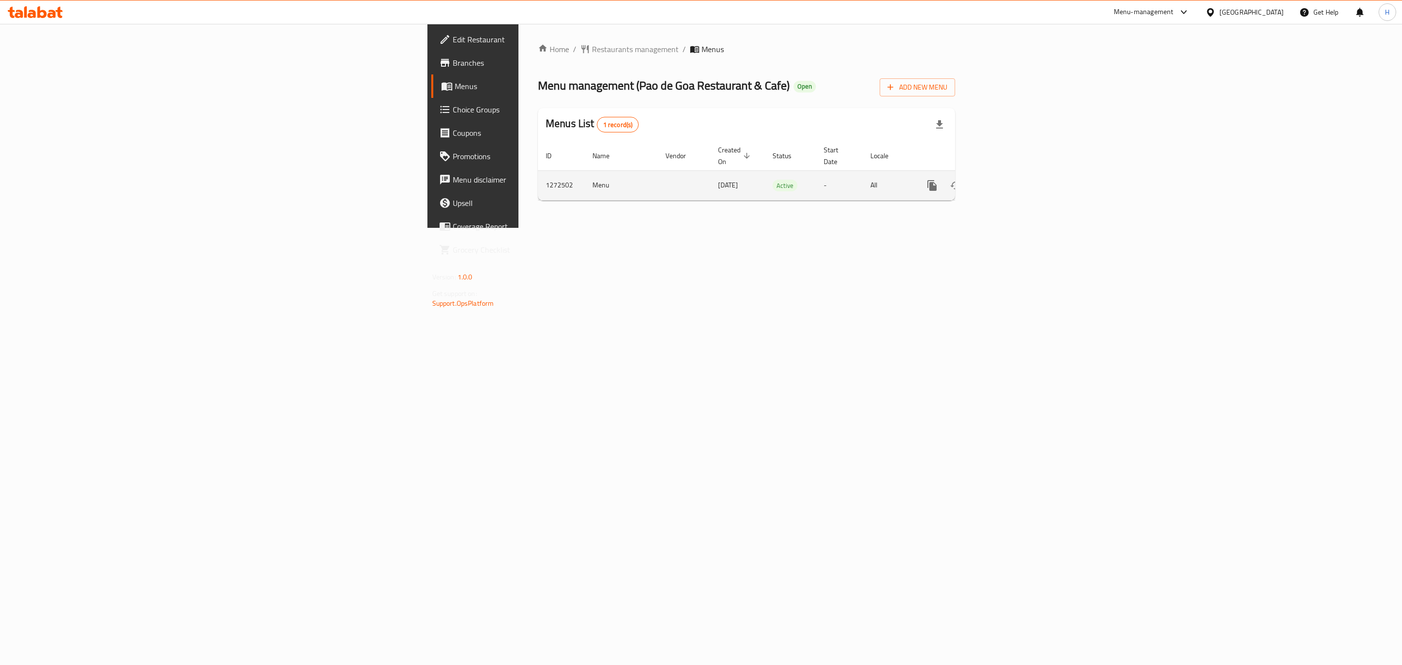
click at [1008, 180] on icon "enhanced table" at bounding box center [1002, 186] width 12 height 12
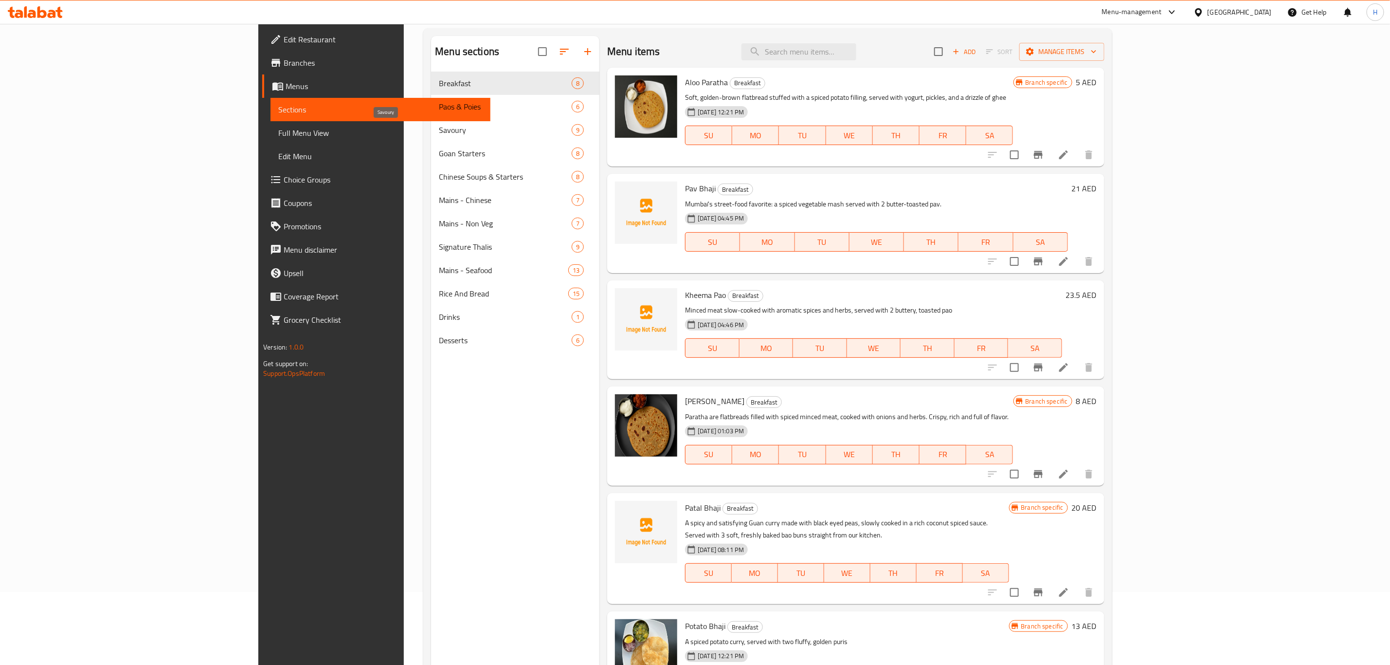
scroll to position [136, 0]
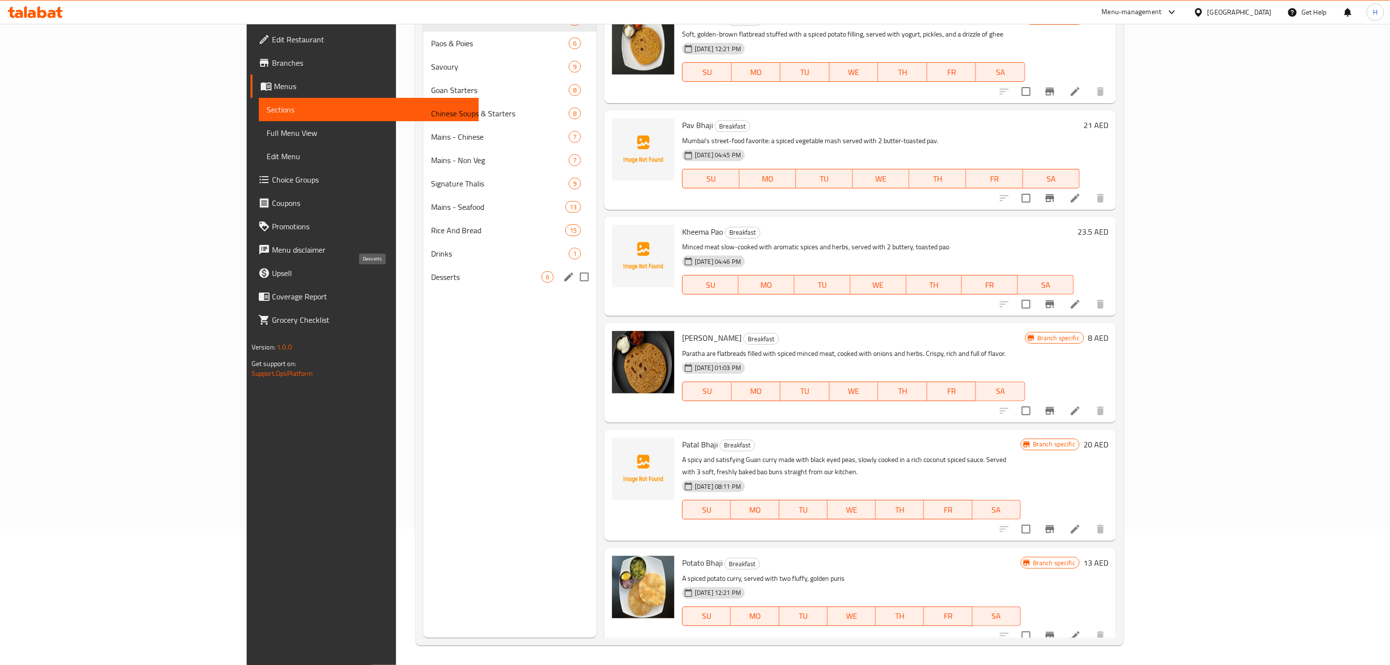
click at [431, 277] on span "Desserts" at bounding box center [486, 277] width 110 height 12
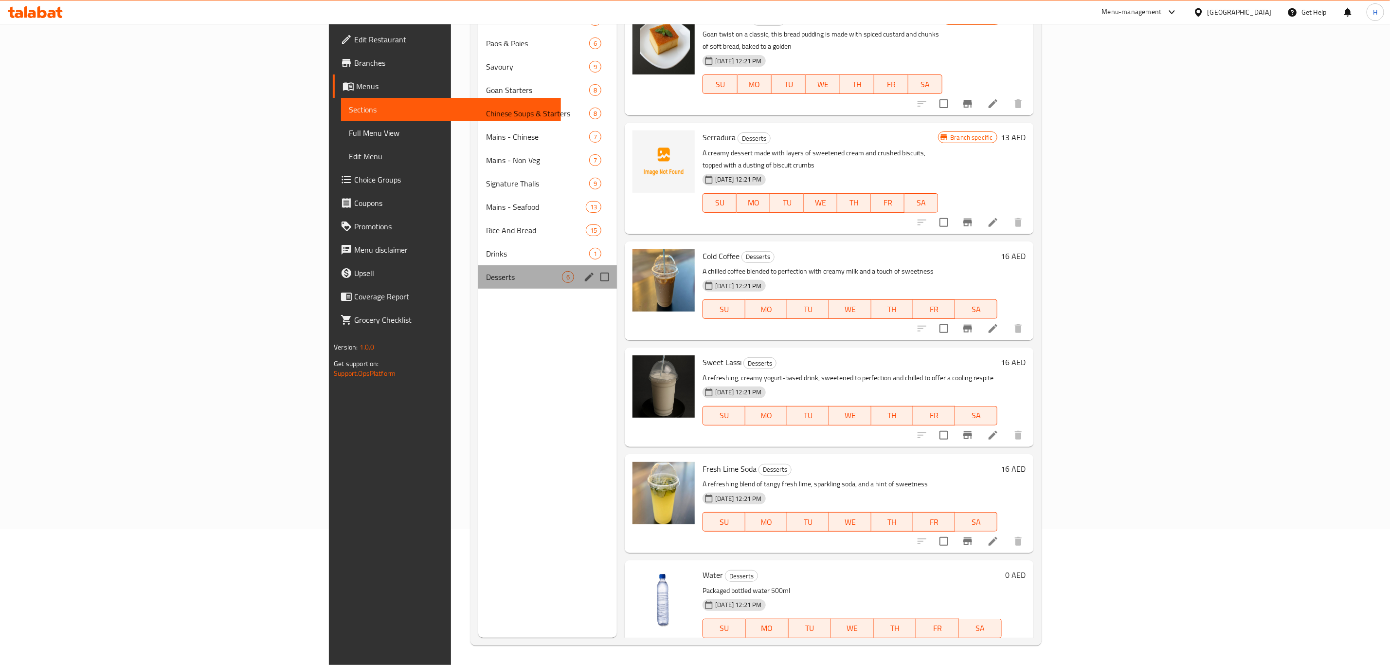
click at [478, 270] on div "Desserts 6" at bounding box center [547, 276] width 139 height 23
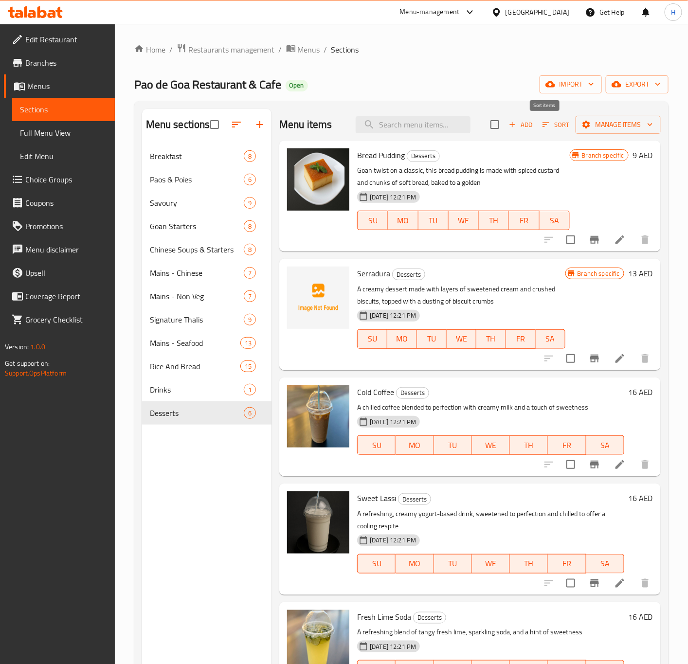
click at [548, 118] on button "Sort" at bounding box center [556, 124] width 32 height 15
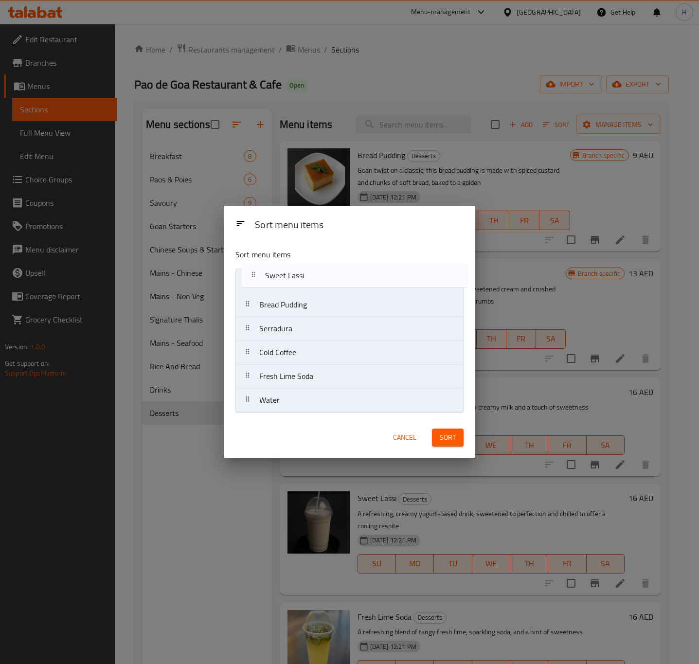
drag, startPoint x: 297, startPoint y: 361, endPoint x: 302, endPoint y: 280, distance: 80.5
click at [302, 280] on nav "Bread Pudding Serradura Cold Coffee Sweet Lassi Fresh Lime Soda Water" at bounding box center [350, 341] width 228 height 144
drag, startPoint x: 304, startPoint y: 385, endPoint x: 302, endPoint y: 306, distance: 79.8
click at [302, 306] on nav "Sweet Lassi Bread Pudding Serradura Cold Coffee Fresh Lime Soda Water" at bounding box center [350, 341] width 228 height 144
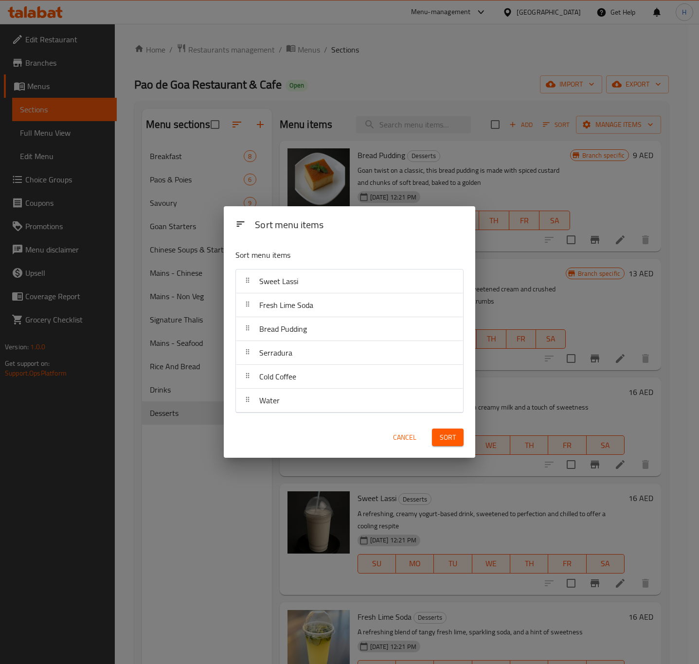
drag, startPoint x: 302, startPoint y: 306, endPoint x: 307, endPoint y: 311, distance: 7.6
click at [307, 311] on nav "Sweet Lassi Fresh Lime Soda Bread Pudding Serradura Cold Coffee Water" at bounding box center [350, 341] width 228 height 144
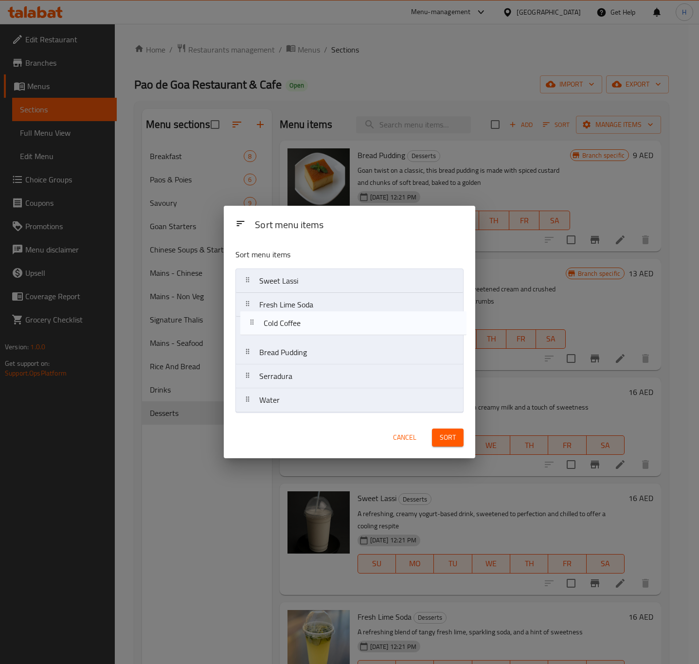
drag, startPoint x: 309, startPoint y: 382, endPoint x: 314, endPoint y: 329, distance: 52.8
click at [314, 323] on nav "Sweet Lassi Fresh Lime Soda Bread Pudding Serradura Cold Coffee Water" at bounding box center [350, 341] width 228 height 144
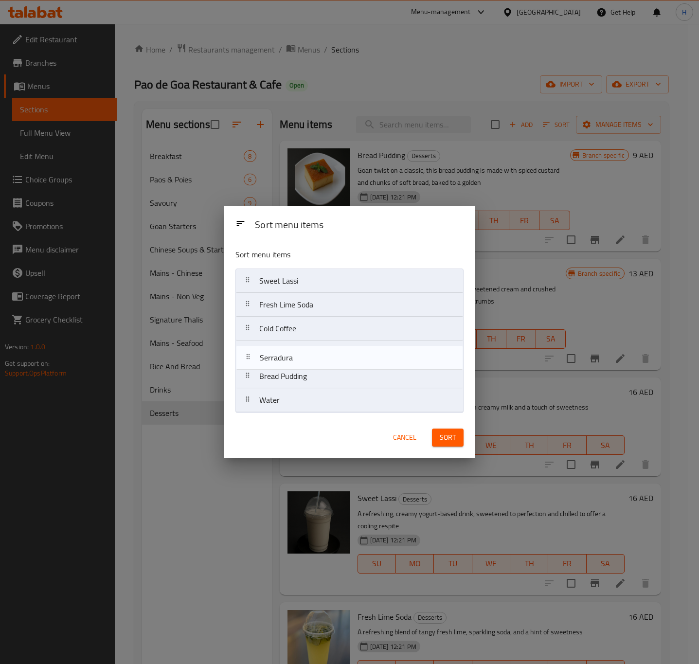
drag, startPoint x: 305, startPoint y: 384, endPoint x: 305, endPoint y: 361, distance: 23.8
click at [305, 361] on nav "Sweet Lassi Fresh Lime Soda Cold Coffee Bread Pudding Serradura Water" at bounding box center [350, 341] width 228 height 144
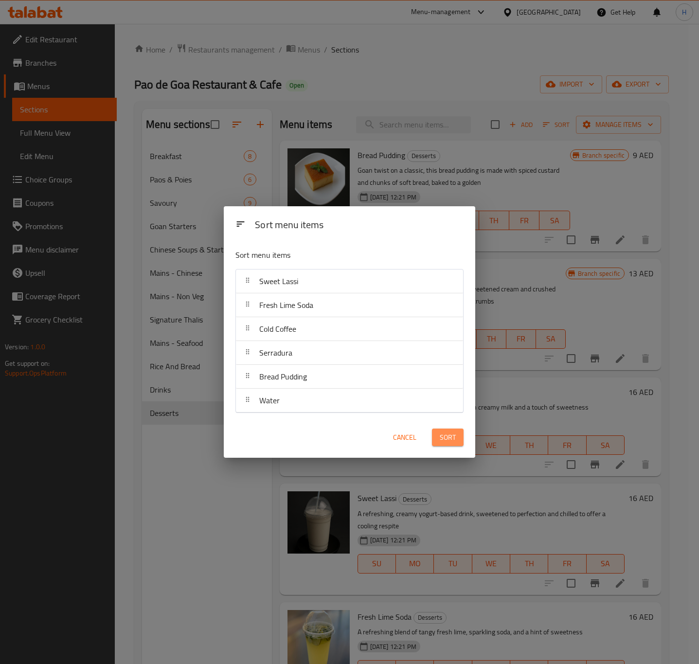
click at [448, 441] on span "Sort" at bounding box center [448, 438] width 16 height 12
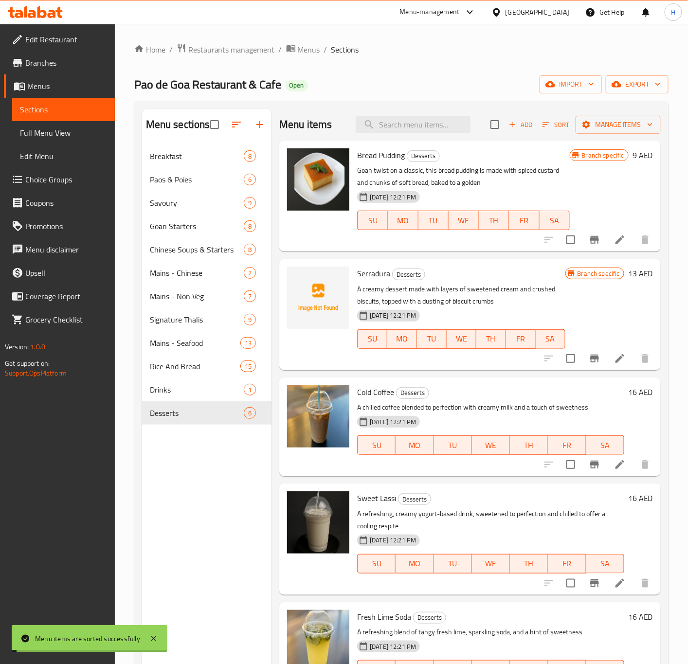
click at [182, 396] on div "Drinks 1" at bounding box center [207, 389] width 130 height 23
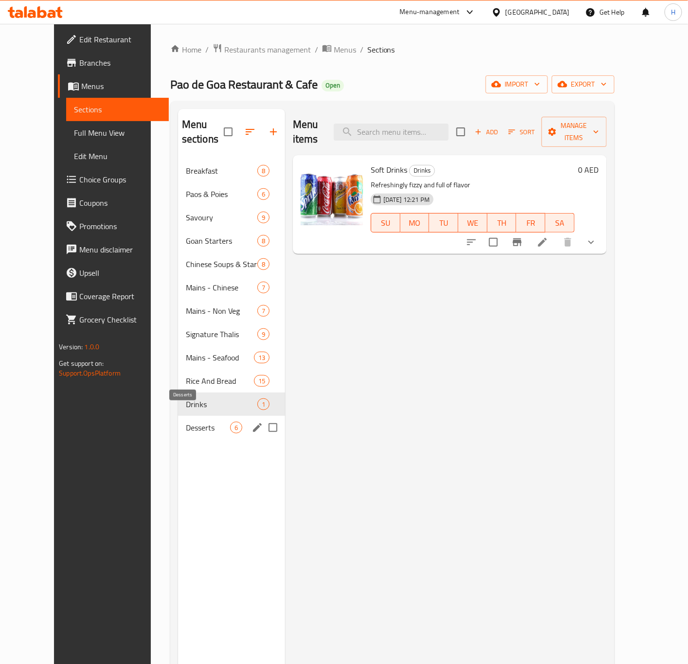
click at [187, 422] on span "Desserts" at bounding box center [208, 428] width 44 height 12
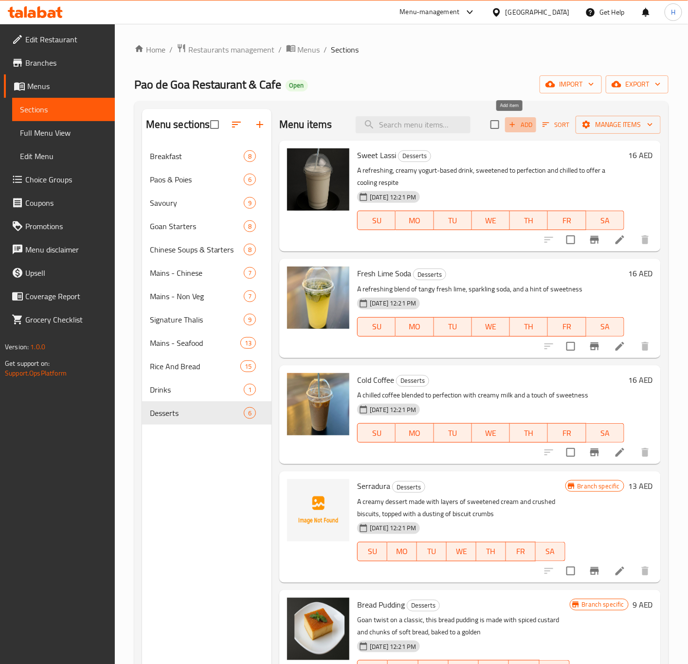
click at [508, 126] on icon "button" at bounding box center [512, 124] width 9 height 9
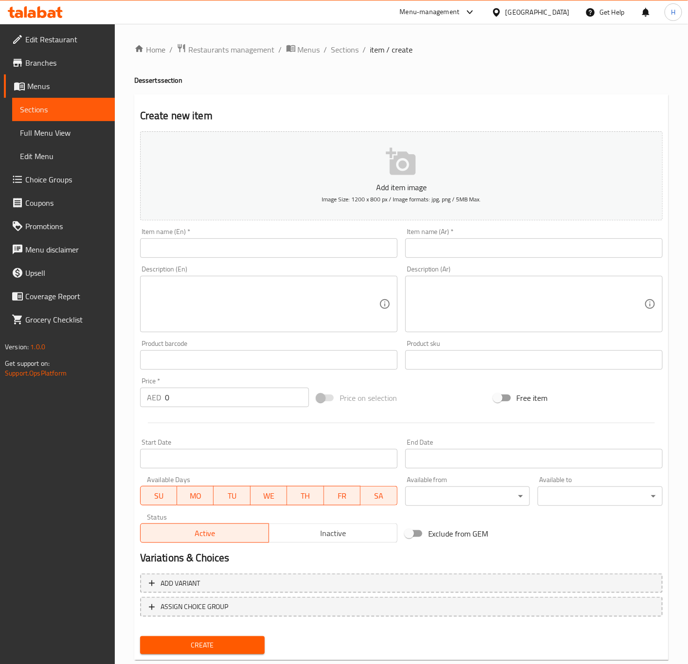
click at [285, 244] on input "text" at bounding box center [268, 247] width 257 height 19
paste input "Mango Lassi"
type input "Mango Lassi"
click at [190, 402] on input "0" at bounding box center [237, 397] width 144 height 19
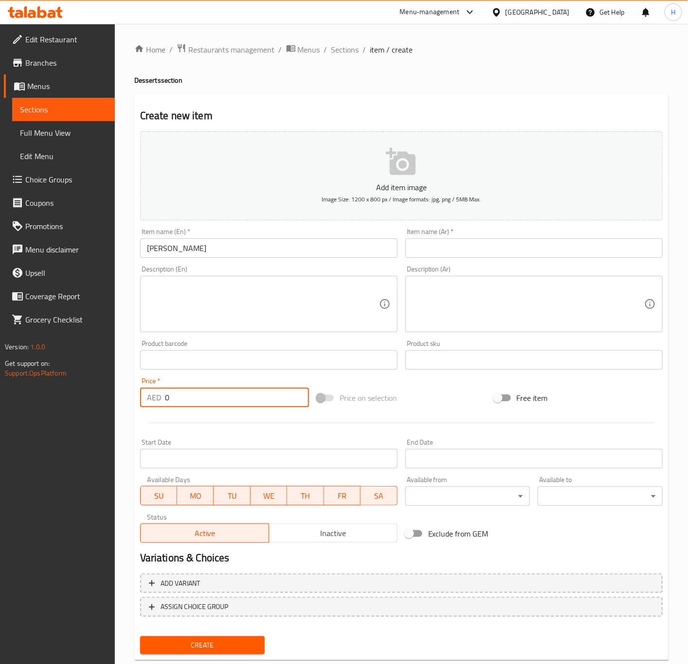
click at [190, 402] on input "0" at bounding box center [237, 397] width 144 height 19
paste input "18.5"
type input "18.50"
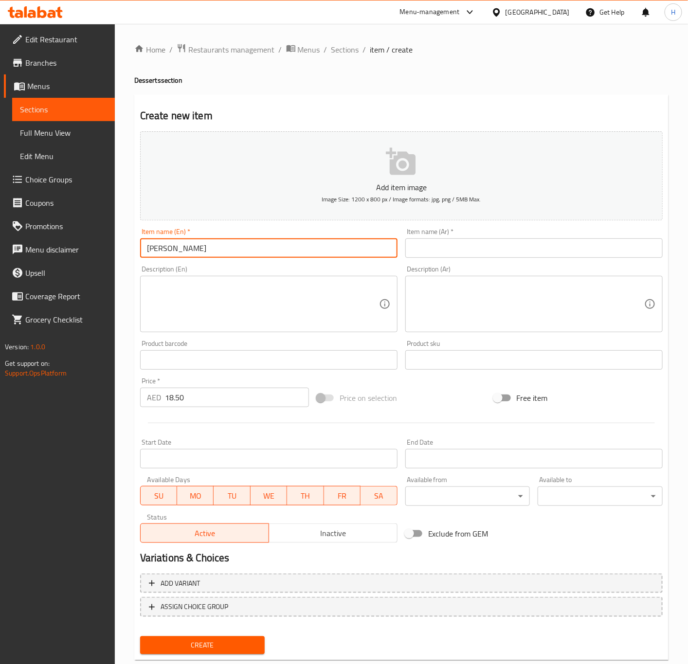
click at [208, 244] on input "Mango Lassi" at bounding box center [268, 247] width 257 height 19
click at [447, 255] on input "text" at bounding box center [533, 247] width 257 height 19
paste input "مانجو لاسي"
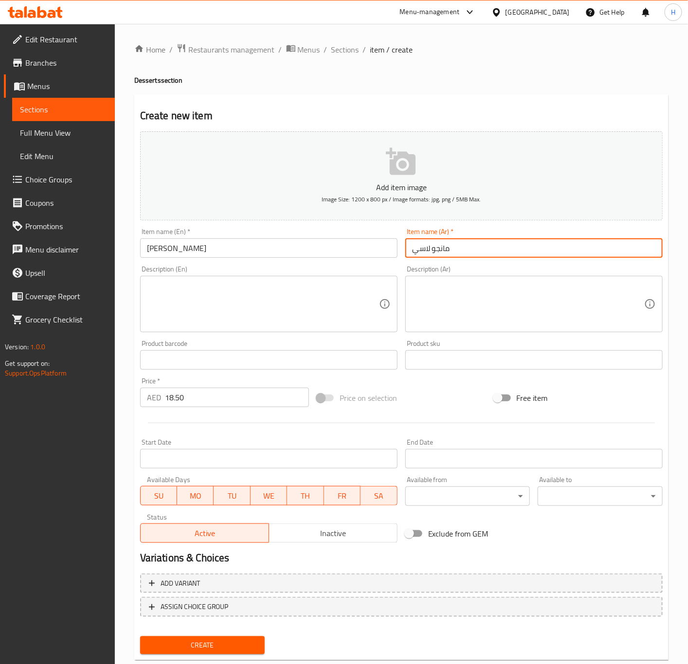
type input "مانجو لاسي"
click at [238, 400] on input "18.50" at bounding box center [237, 397] width 144 height 19
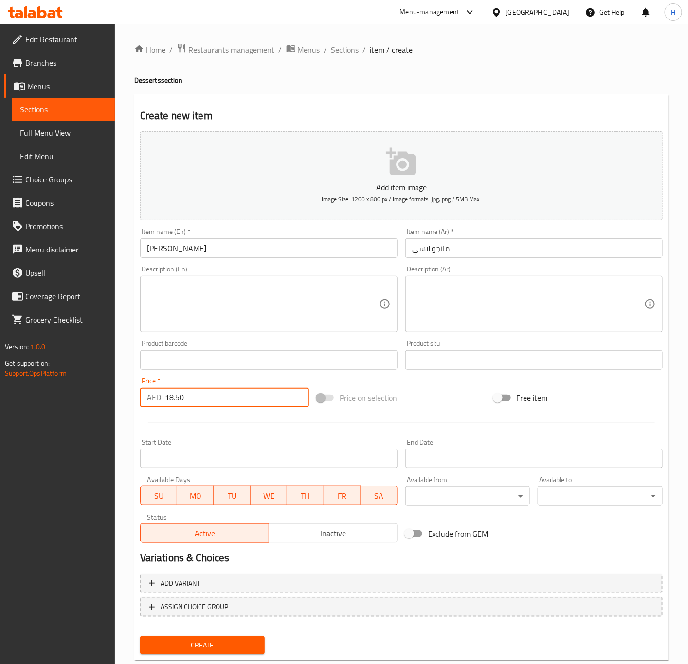
click at [140, 637] on button "Create" at bounding box center [202, 646] width 125 height 18
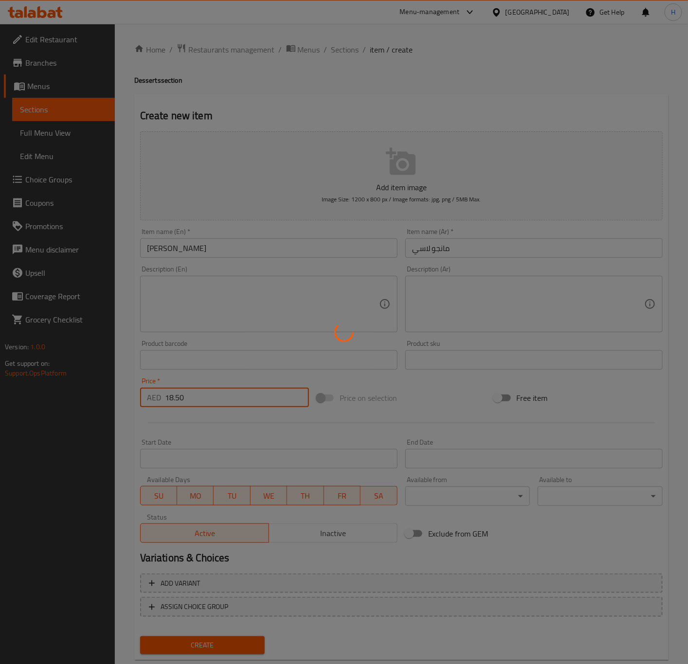
type input "0"
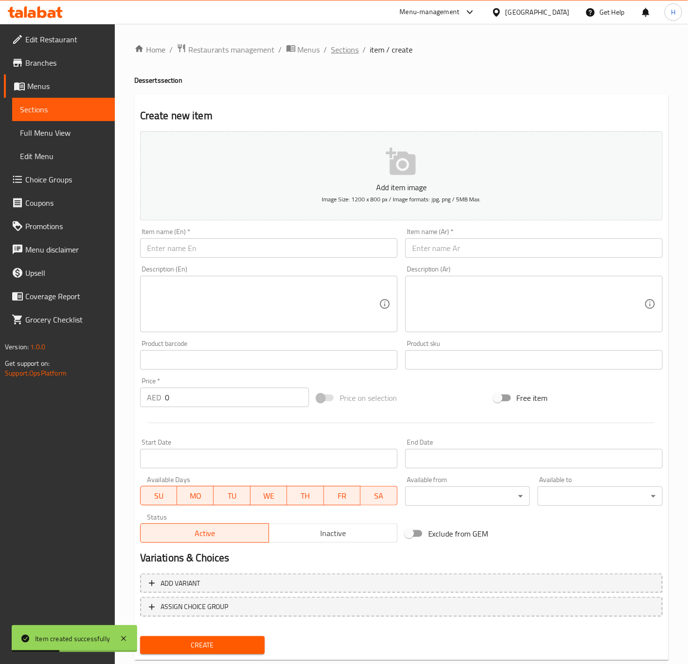
click at [341, 46] on span "Sections" at bounding box center [345, 50] width 28 height 12
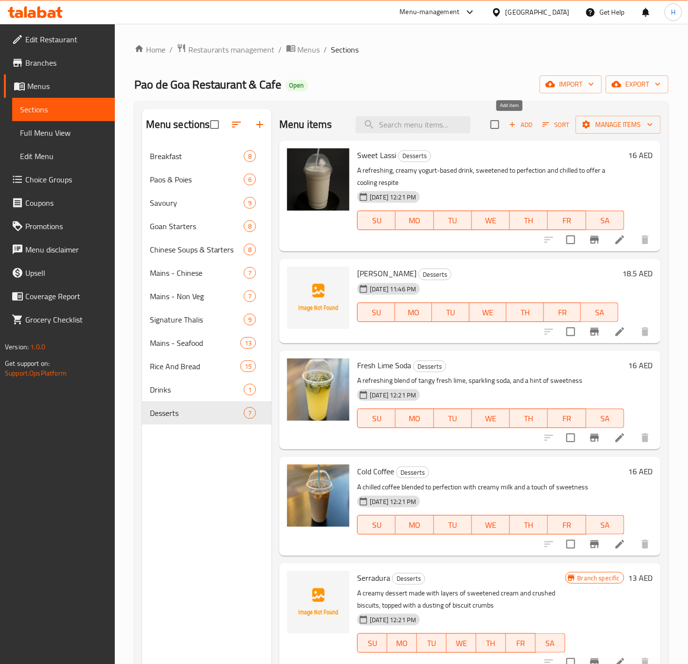
click at [509, 124] on span "Add" at bounding box center [521, 124] width 26 height 11
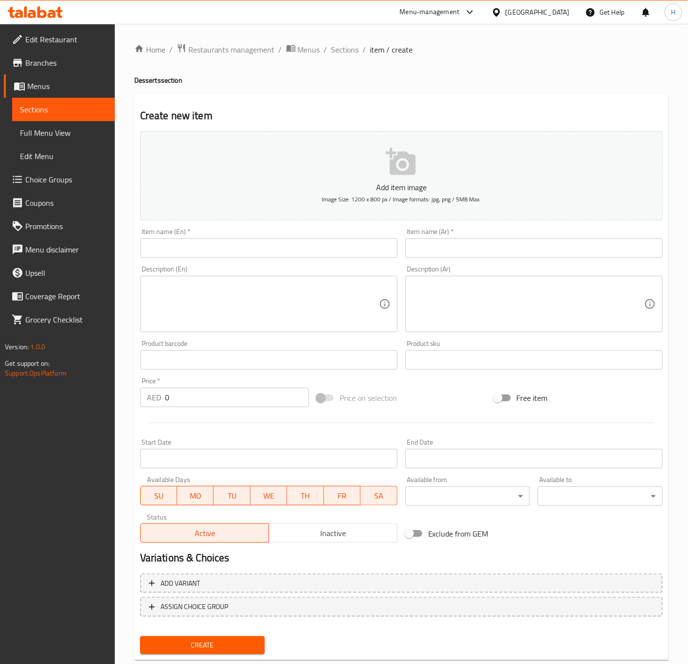
drag, startPoint x: 282, startPoint y: 234, endPoint x: 282, endPoint y: 240, distance: 6.3
click at [282, 234] on div "Item name (En)   * Item name (En) *" at bounding box center [268, 243] width 257 height 30
click at [282, 244] on input "text" at bounding box center [268, 247] width 257 height 19
paste input "Fresh Juice"
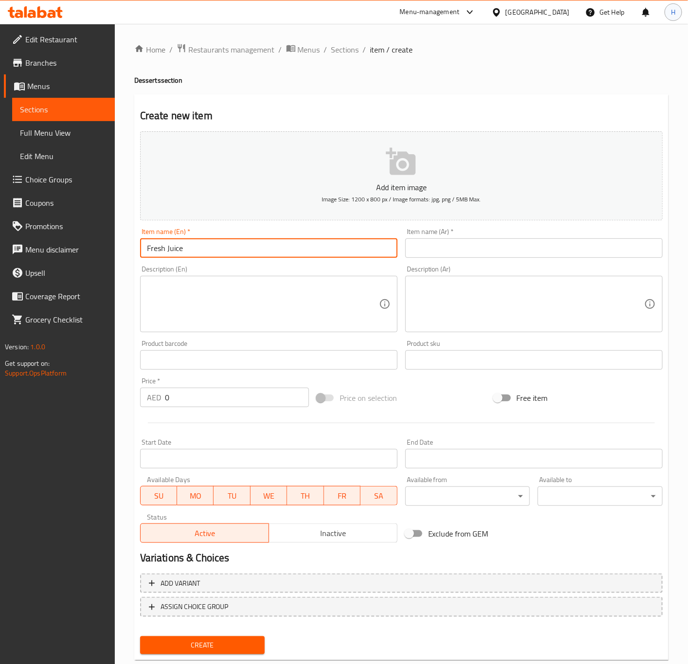
type input "Fresh Juice"
click at [475, 248] on input "text" at bounding box center [533, 247] width 257 height 19
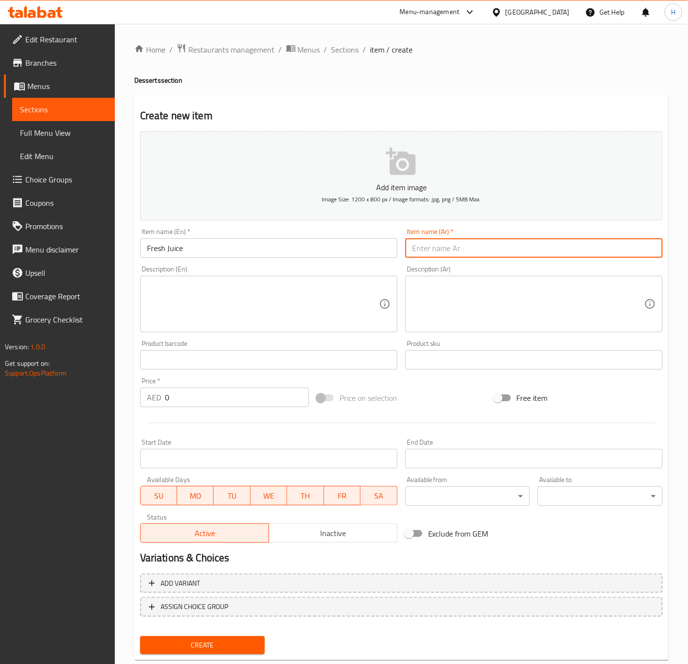
paste input "عصير طازج"
type input "عصير طازج"
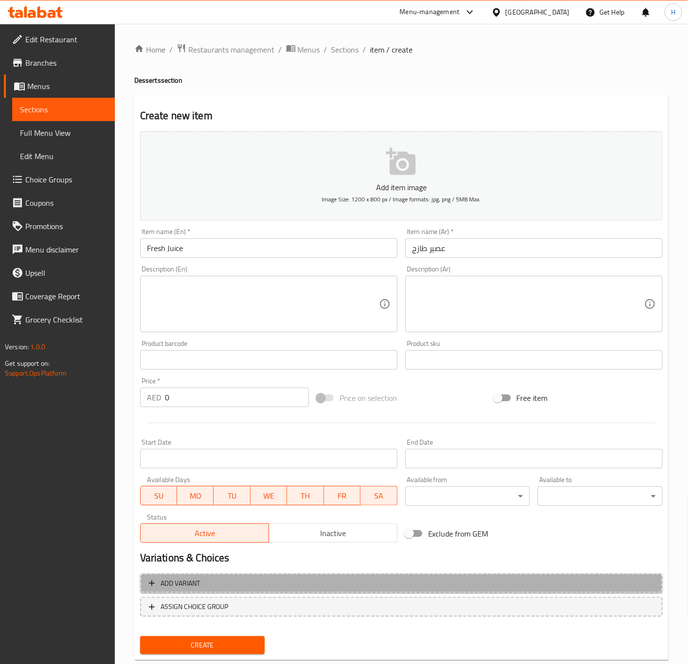
click at [258, 583] on span "Add variant" at bounding box center [401, 584] width 505 height 12
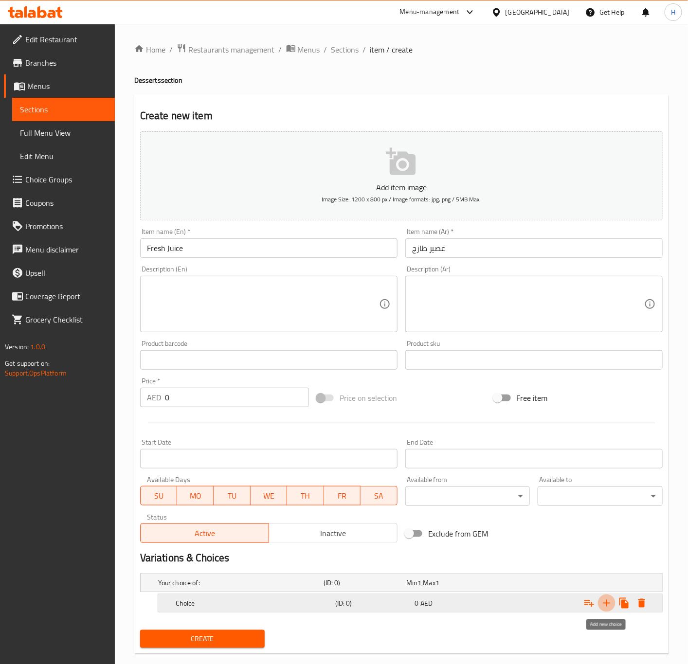
click at [609, 606] on icon "Expand" at bounding box center [607, 604] width 12 height 12
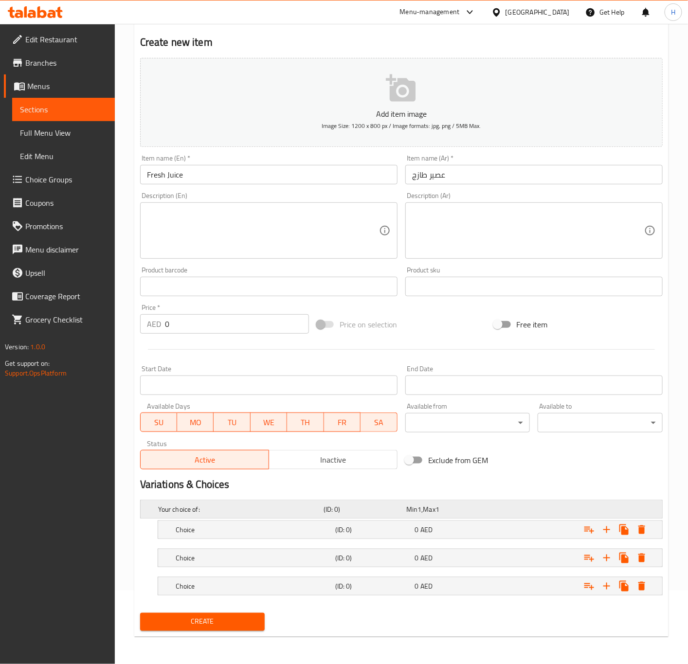
scroll to position [75, 0]
click at [286, 525] on h5 "Choice" at bounding box center [254, 530] width 156 height 10
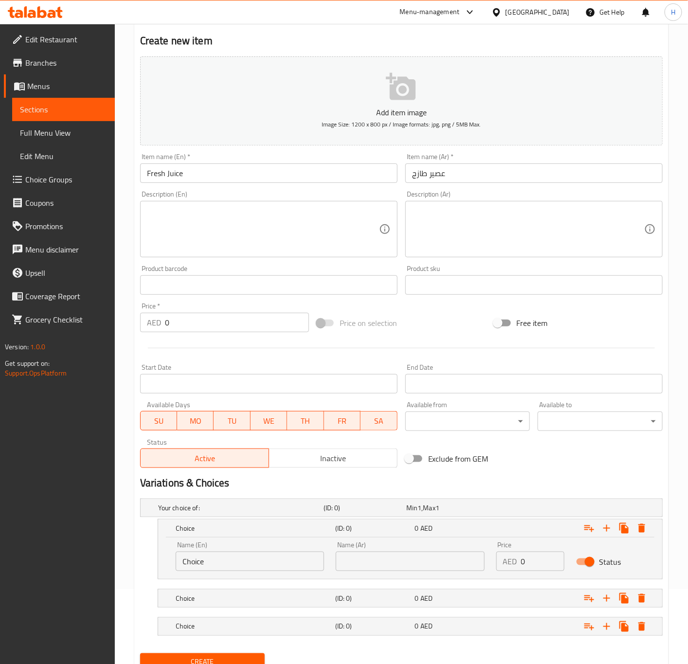
click at [220, 565] on input "Choice" at bounding box center [250, 561] width 148 height 19
paste input "Orang"
type input "Orange"
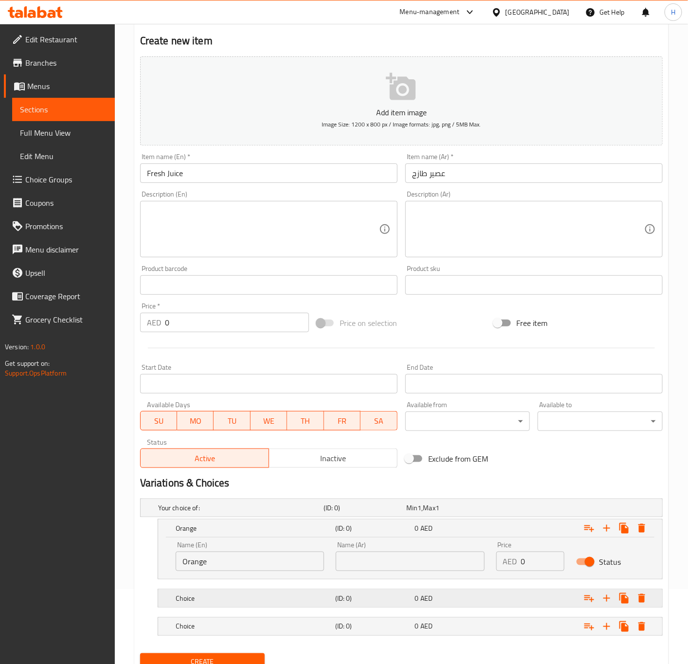
click at [254, 591] on div "Choice (ID: 0) 0 AED" at bounding box center [413, 598] width 479 height 21
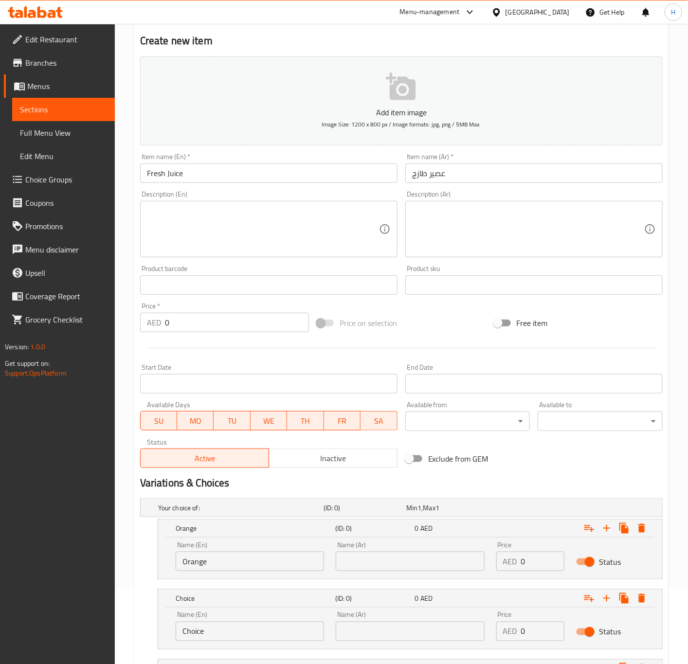
click at [237, 625] on input "Choice" at bounding box center [250, 631] width 148 height 19
paste input "Pineappl"
type input "Pineapple"
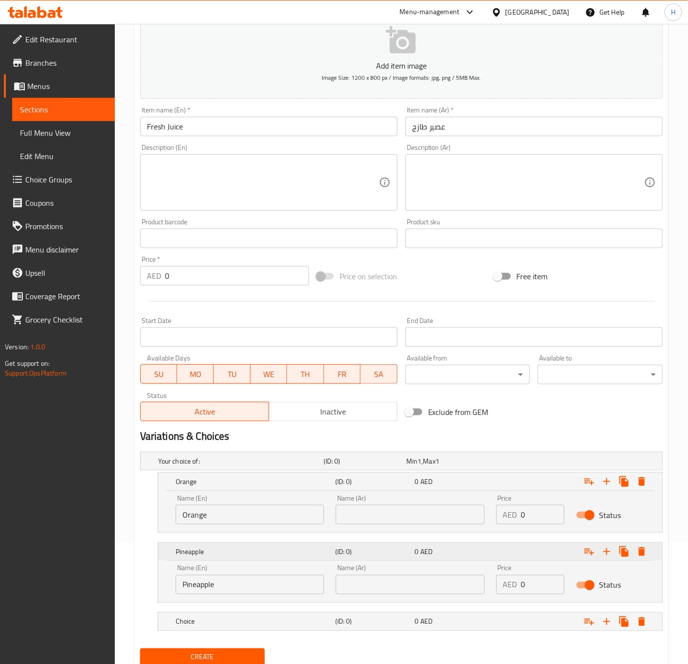
scroll to position [159, 0]
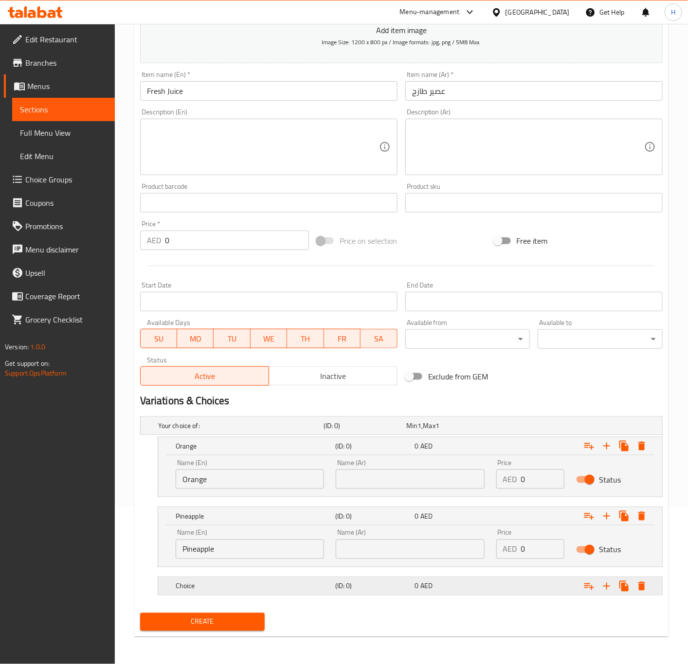
click at [250, 580] on div "Choice" at bounding box center [254, 587] width 160 height 14
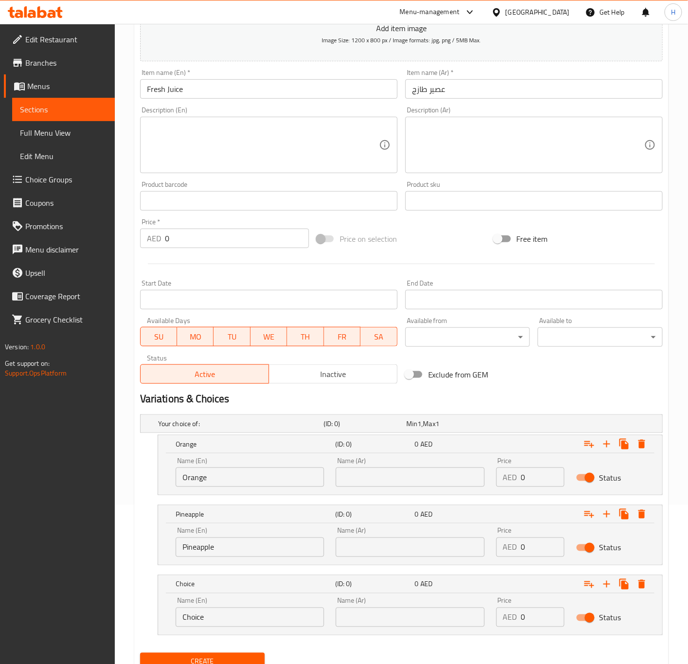
click at [246, 624] on input "Choice" at bounding box center [250, 617] width 148 height 19
paste input "Watermelon"
type input "Watermelon"
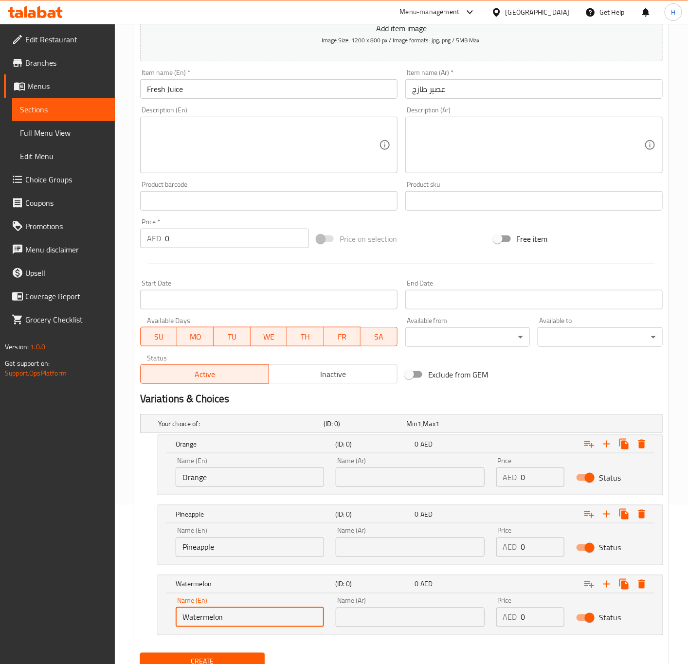
scroll to position [200, 0]
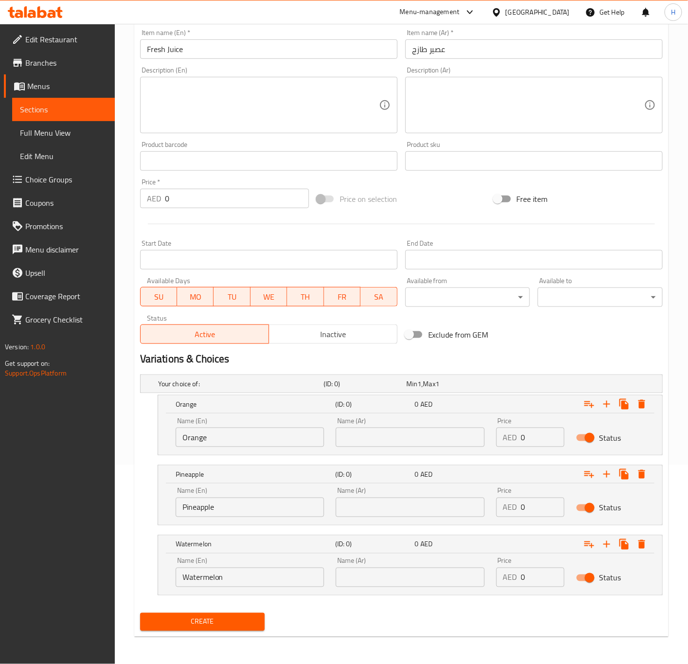
click at [448, 439] on input "text" at bounding box center [410, 437] width 148 height 19
paste input "برتقال"
type input "برتقال"
click at [397, 502] on input "text" at bounding box center [410, 507] width 148 height 19
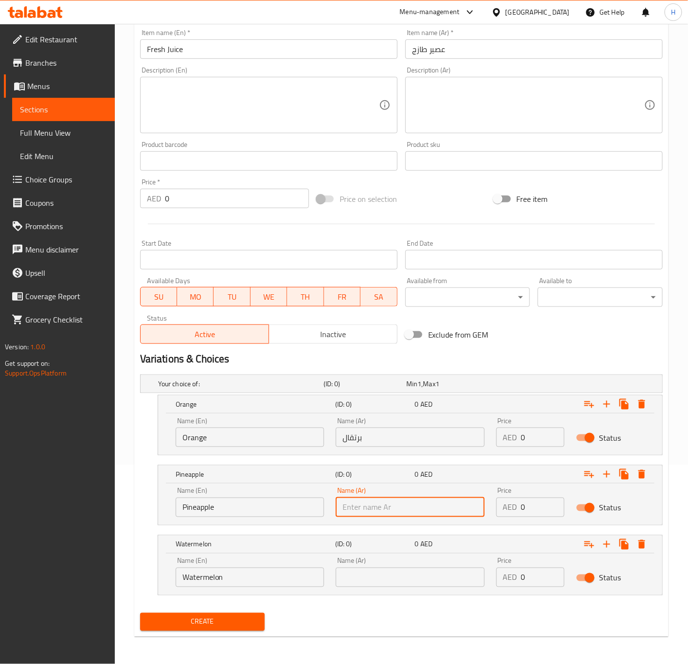
paste input "أناناس"
type input "أناناس"
click at [427, 575] on input "text" at bounding box center [410, 577] width 148 height 19
paste input "بطيخ"
type input "بطيخ"
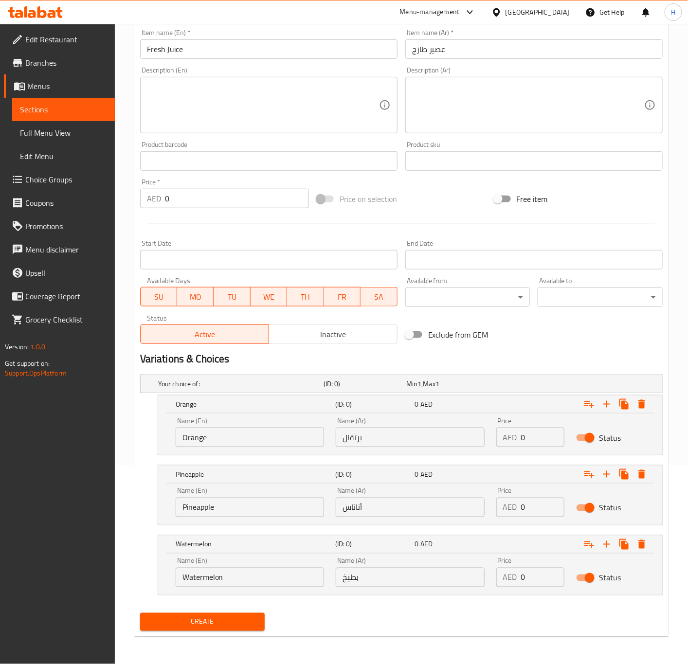
click at [528, 434] on input "0" at bounding box center [543, 437] width 44 height 19
paste input "16"
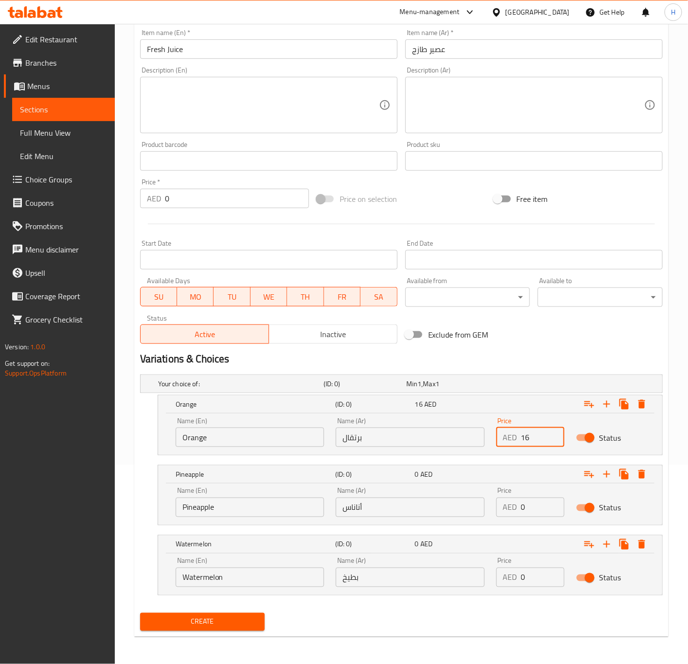
type input "16"
click at [528, 508] on input "0" at bounding box center [543, 507] width 44 height 19
paste input "16"
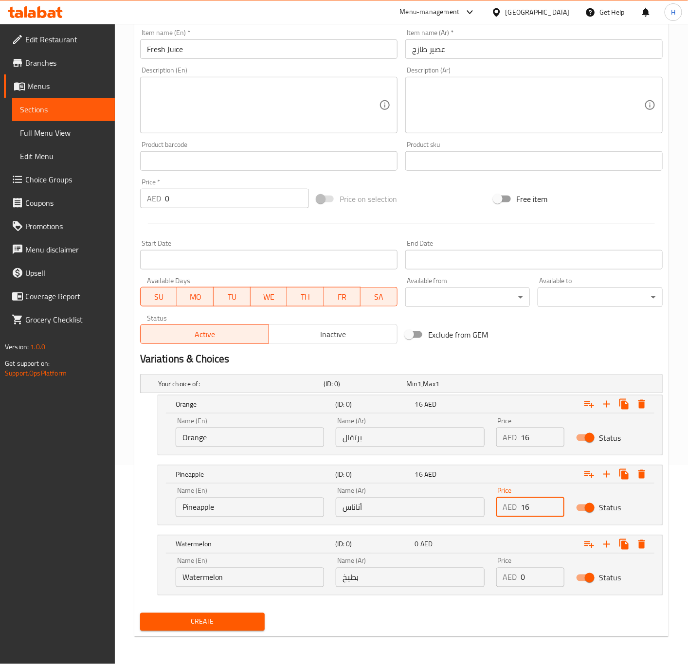
type input "16"
click at [533, 576] on input "0" at bounding box center [543, 577] width 44 height 19
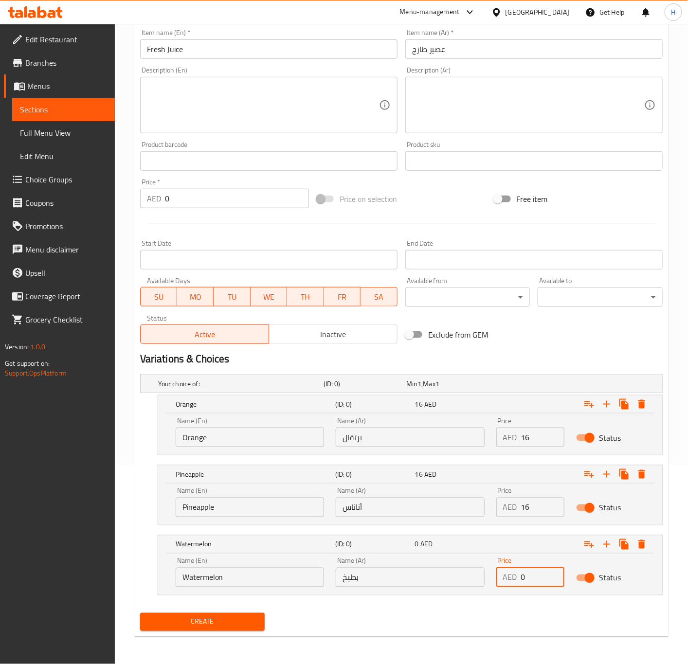
paste input "16"
type input "16"
click at [236, 620] on span "Create" at bounding box center [202, 622] width 109 height 12
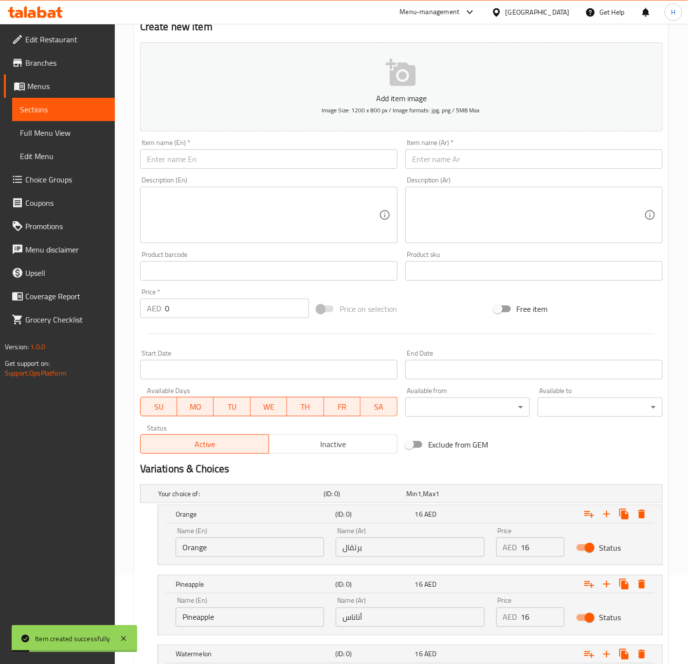
scroll to position [0, 0]
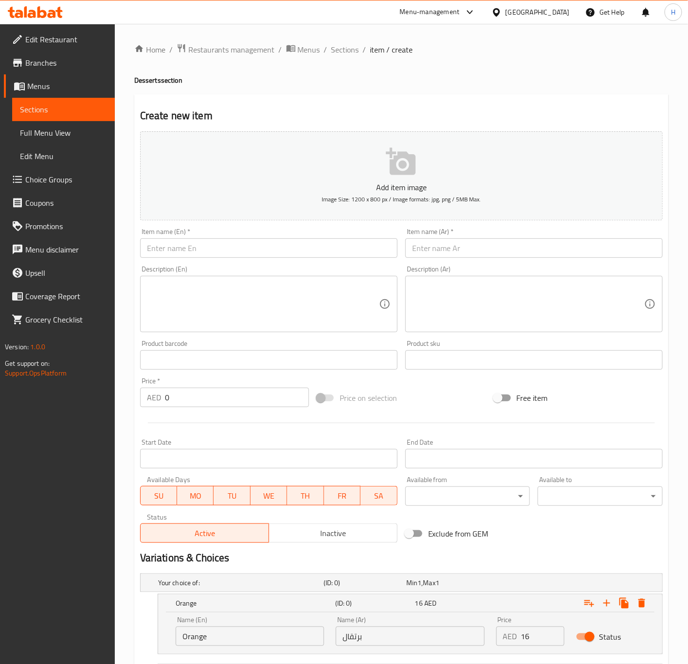
click at [257, 250] on input "text" at bounding box center [268, 247] width 257 height 19
paste input "Milkshakes"
type input "Milkshakes"
click at [491, 252] on input "text" at bounding box center [533, 247] width 257 height 19
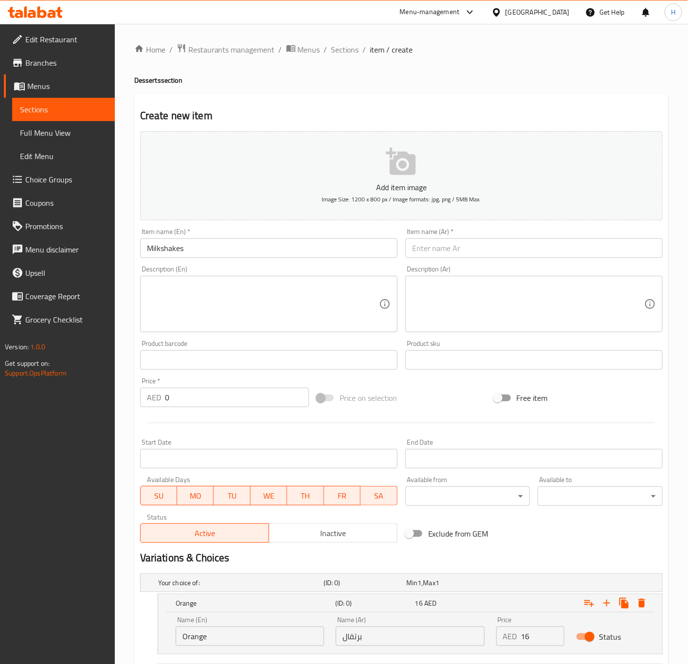
paste input "ميلك شيك"
type input "ميلك شيك"
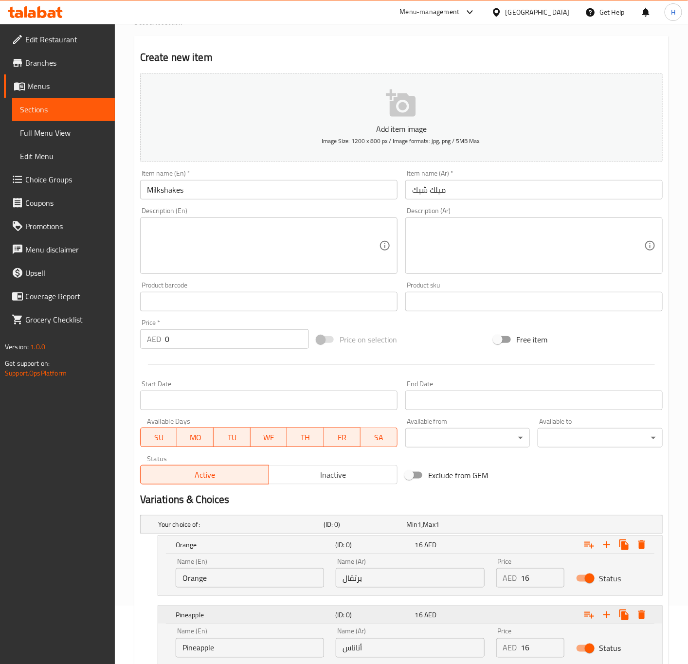
scroll to position [200, 0]
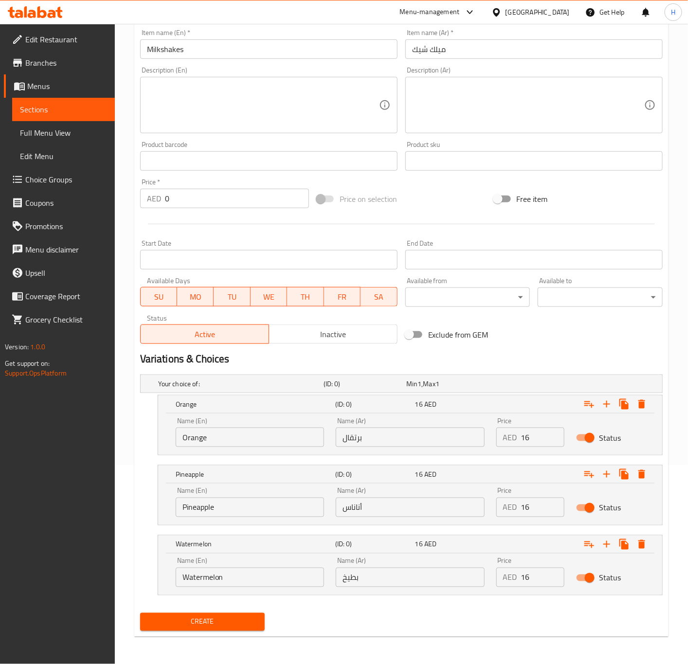
click at [249, 437] on input "Orange" at bounding box center [250, 437] width 148 height 19
click at [249, 437] on input "Choice" at bounding box center [250, 437] width 148 height 19
paste input "Avocado"
type input "Avocado"
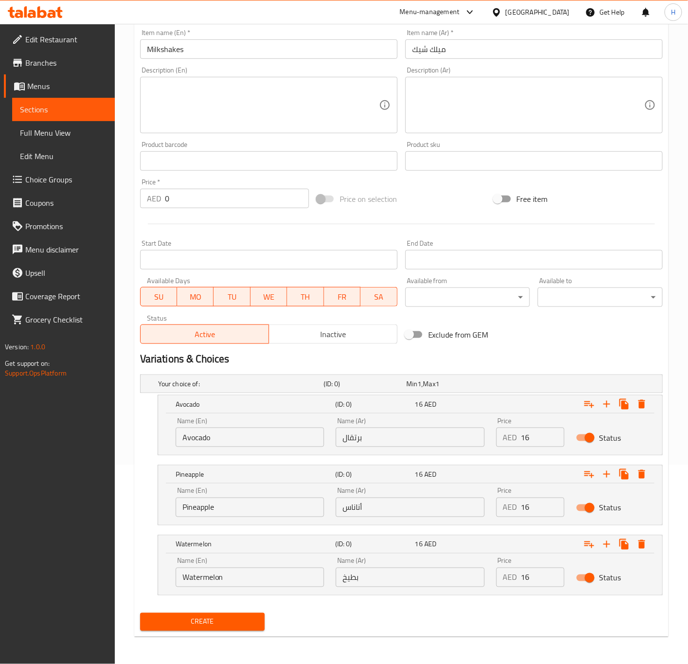
click at [261, 498] on input "Pineapple" at bounding box center [250, 507] width 148 height 19
paste input "Tender Coconut"
type input "Tender Coconut"
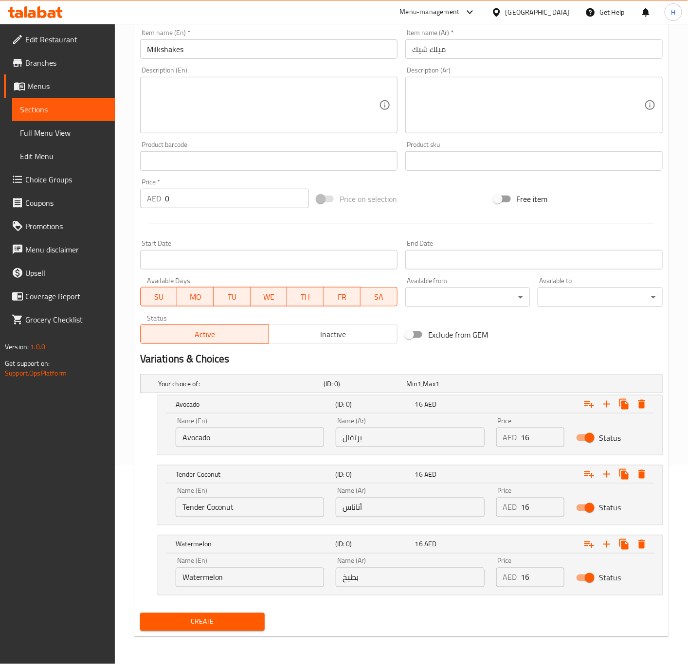
click at [210, 575] on input "Watermelon" at bounding box center [250, 577] width 148 height 19
click at [211, 575] on input "Choice" at bounding box center [250, 577] width 148 height 19
paste input "ikoo"
type input "Chikoo"
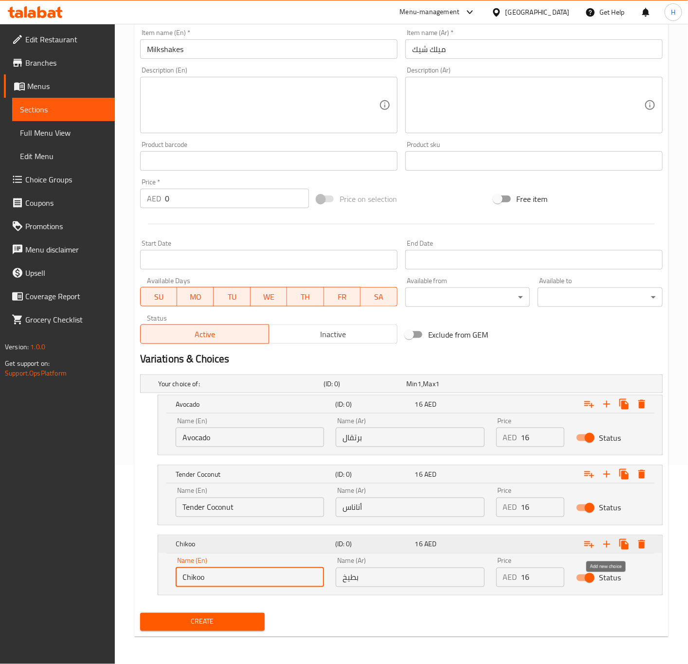
click at [606, 544] on icon "Expand" at bounding box center [607, 545] width 12 height 12
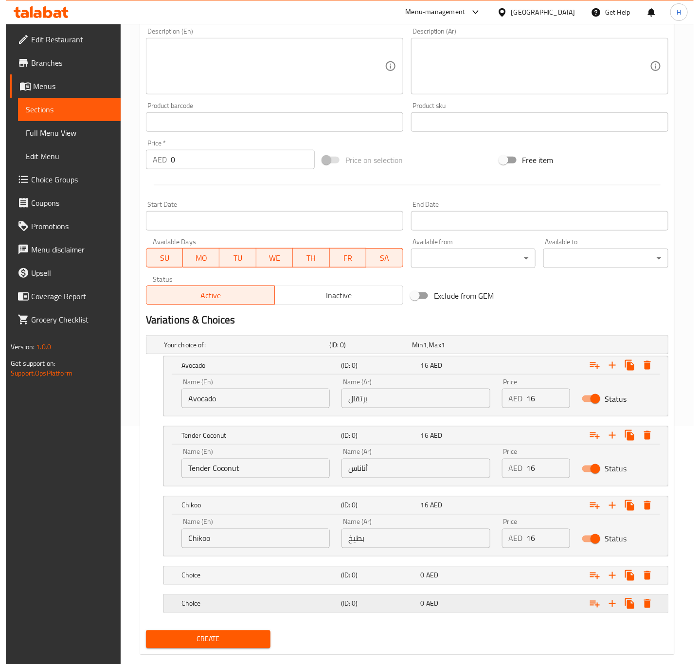
scroll to position [258, 0]
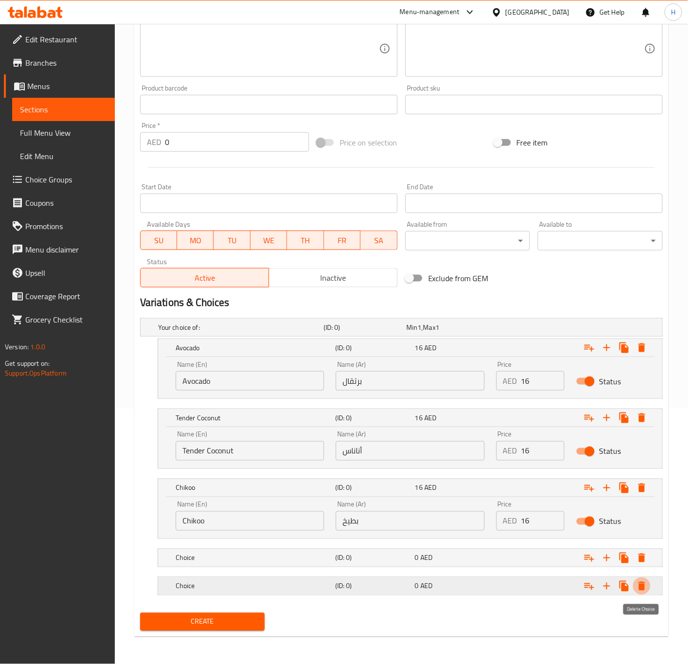
click at [638, 590] on icon "Expand" at bounding box center [642, 587] width 12 height 12
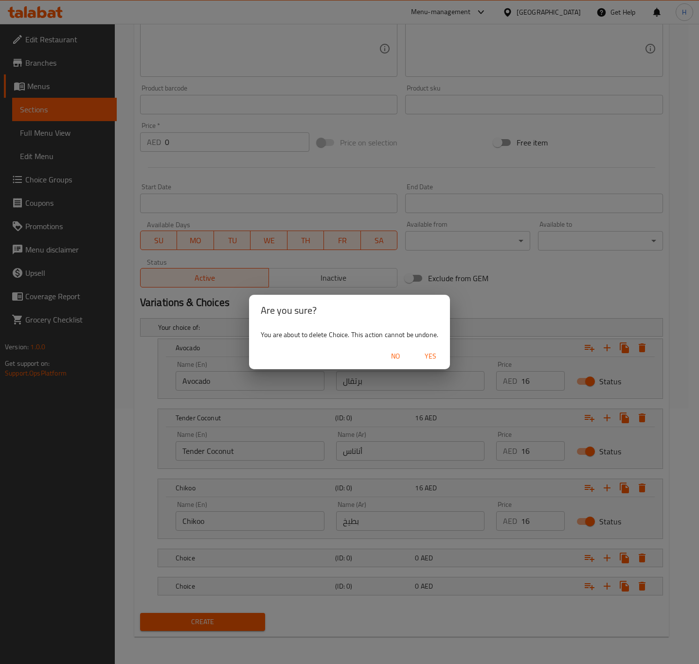
click at [428, 358] on span "Yes" at bounding box center [430, 356] width 23 height 12
click at [428, 334] on span "Max" at bounding box center [429, 327] width 12 height 13
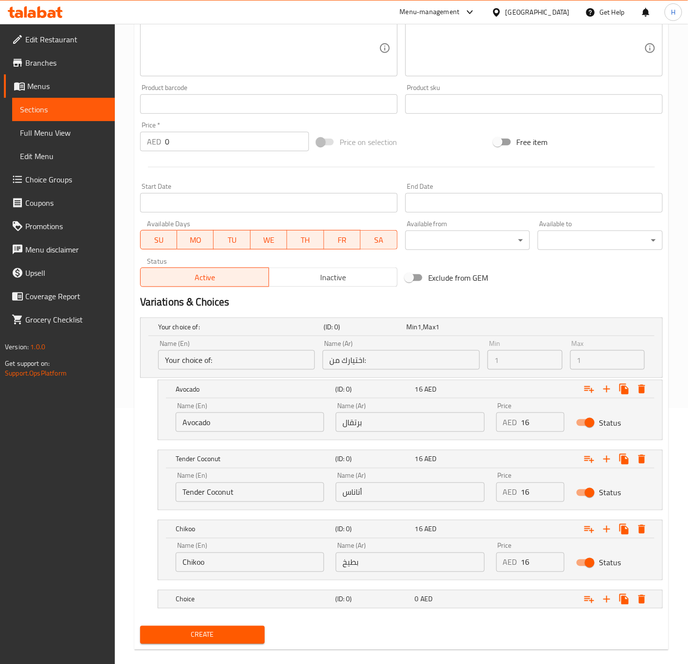
scroll to position [272, 0]
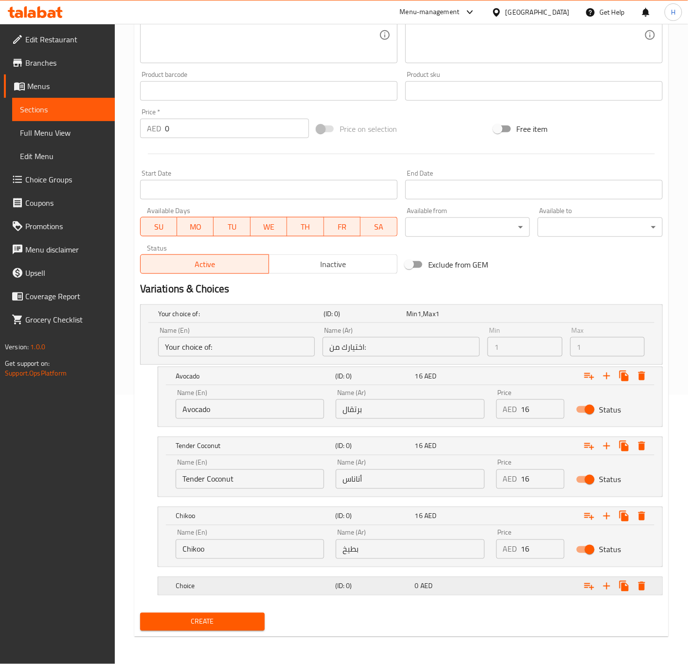
click at [268, 587] on h5 "Choice" at bounding box center [254, 587] width 156 height 10
click at [268, 578] on div "Choice (ID: 0) 0 AED" at bounding box center [413, 586] width 479 height 21
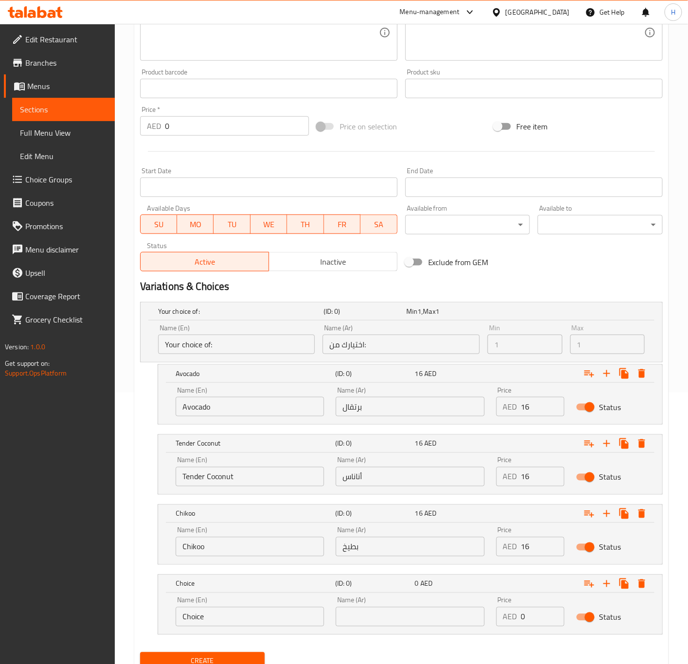
click at [210, 621] on input "Choice" at bounding box center [250, 616] width 148 height 19
paste input "Mango"
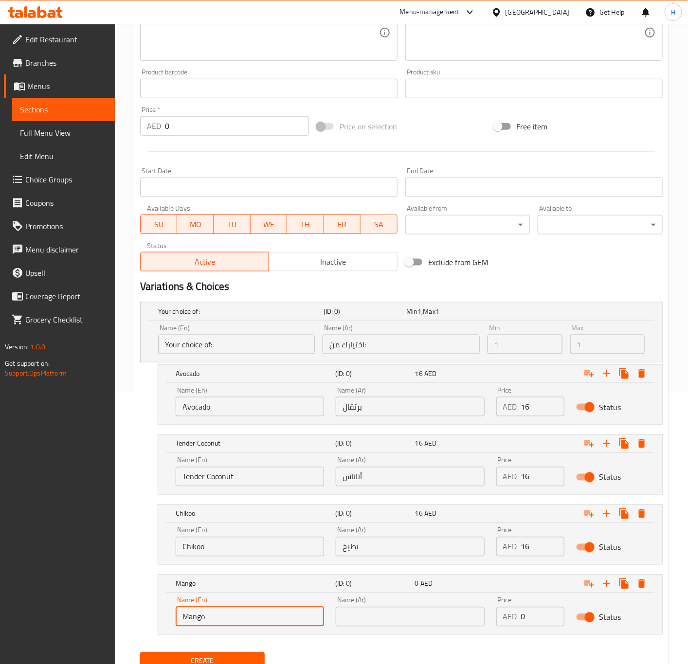
type input "Mango"
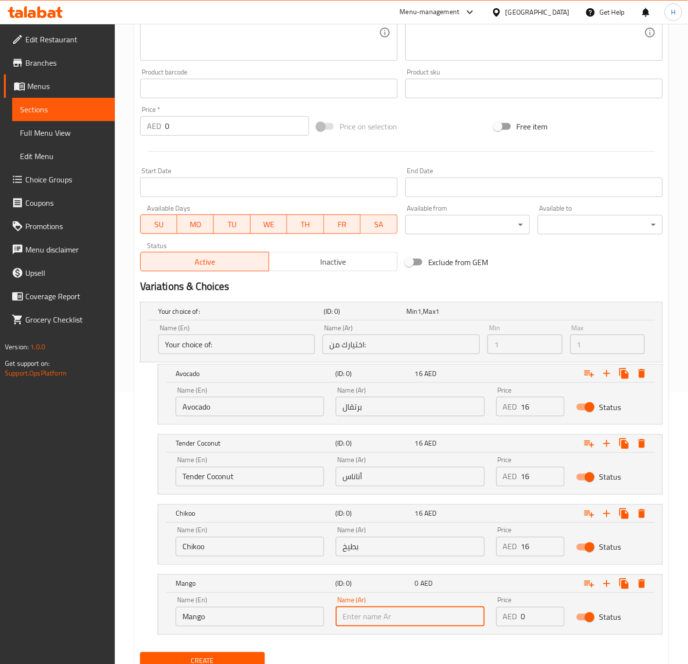
click at [443, 621] on input "text" at bounding box center [410, 616] width 148 height 19
paste input "مانجو"
type input "مانجو"
click at [404, 550] on input "بطيخ" at bounding box center [410, 546] width 148 height 19
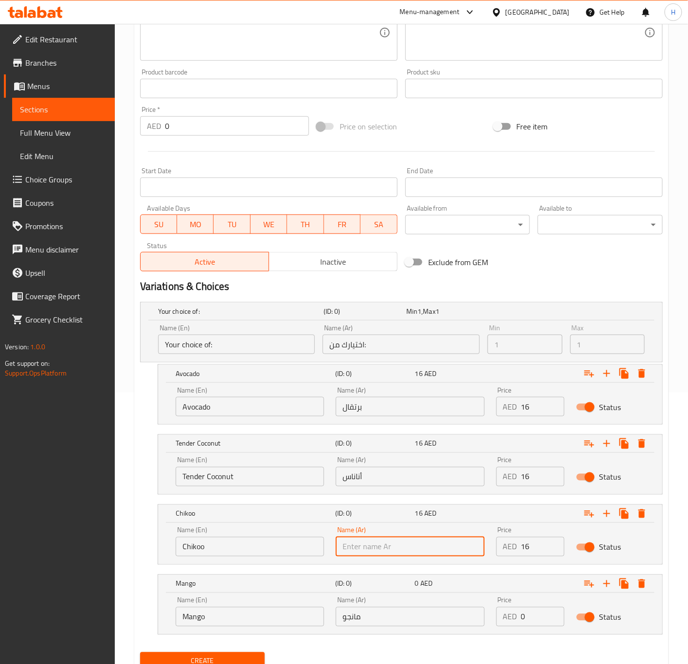
paste input "شيكو"
type input "شيكو"
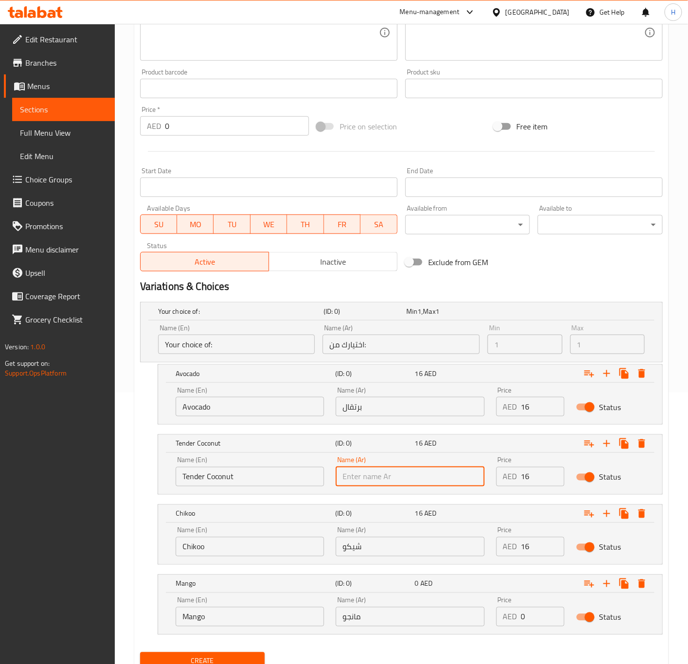
click at [394, 476] on input "text" at bounding box center [410, 476] width 148 height 19
paste input "جوز الهند الطري"
type input "جوز الهند الطري"
click at [409, 415] on input "برتقال" at bounding box center [410, 406] width 148 height 19
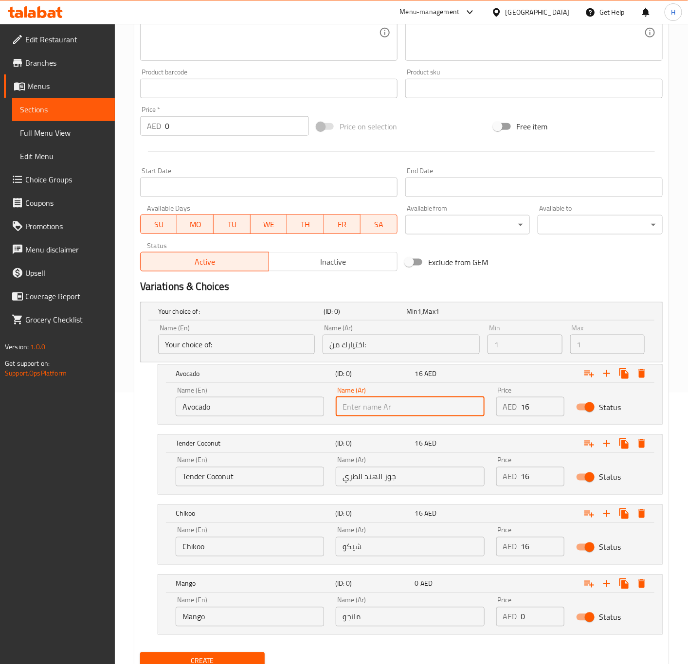
paste input "الأفوكادو"
click at [368, 406] on input "الأفوكادو" at bounding box center [410, 406] width 148 height 19
type input "أفوكادو"
click at [536, 406] on input "16" at bounding box center [543, 406] width 44 height 19
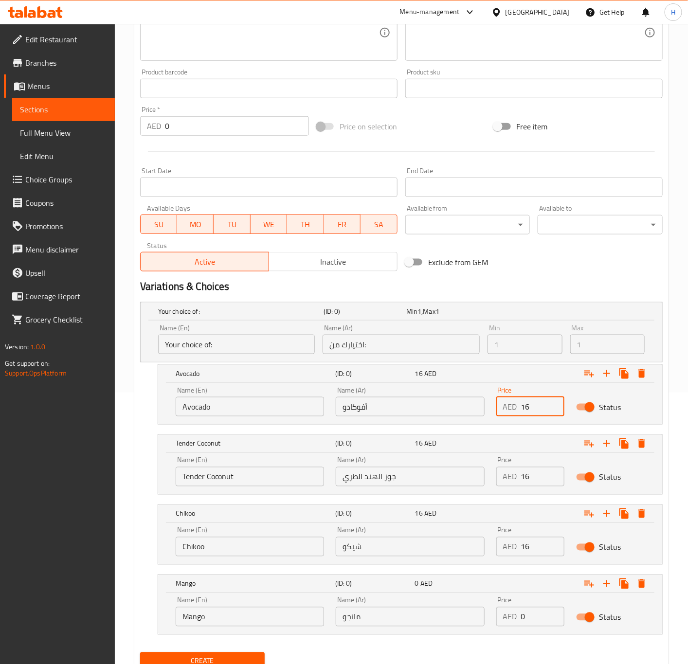
click at [536, 406] on input "16" at bounding box center [543, 406] width 44 height 19
click at [536, 405] on input "19" at bounding box center [543, 406] width 44 height 19
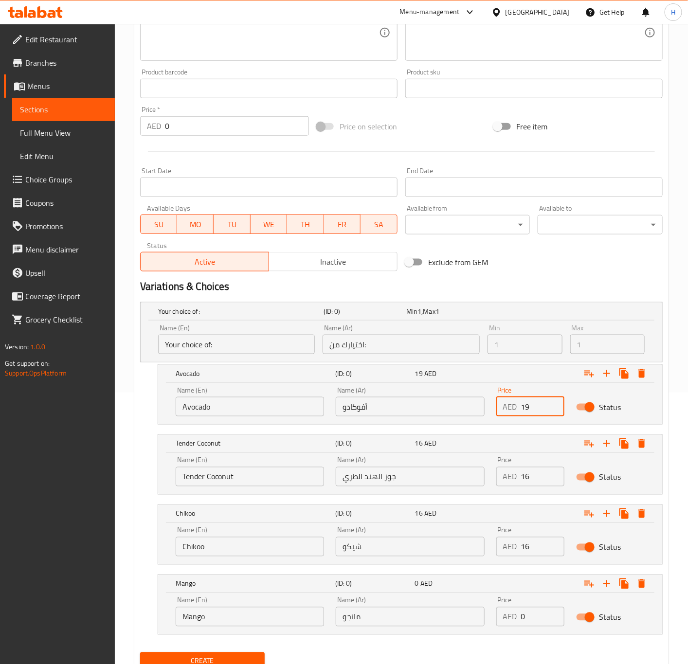
click at [536, 405] on input "19" at bounding box center [543, 406] width 44 height 19
type input "19"
click at [528, 481] on input "16" at bounding box center [543, 476] width 44 height 19
click at [528, 480] on input "16" at bounding box center [543, 476] width 44 height 19
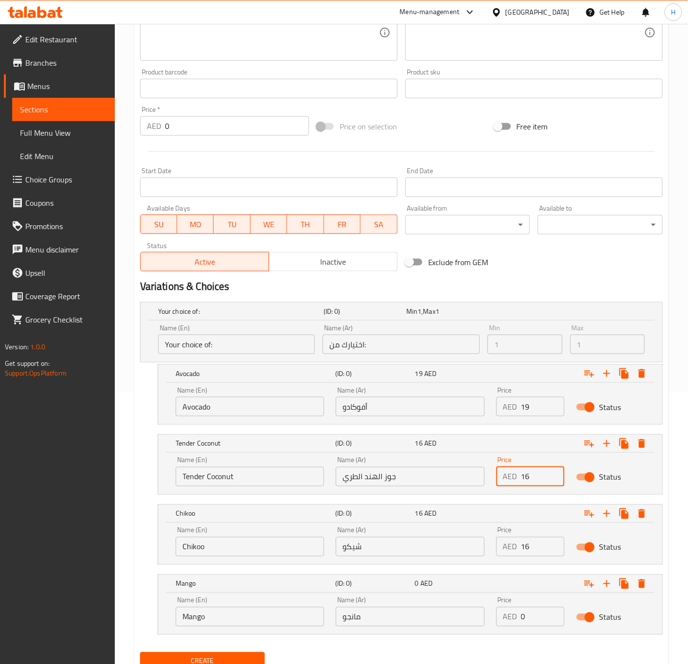
click at [528, 480] on input "16" at bounding box center [543, 476] width 44 height 19
paste input "19"
type input "19"
click at [526, 553] on input "16" at bounding box center [543, 546] width 44 height 19
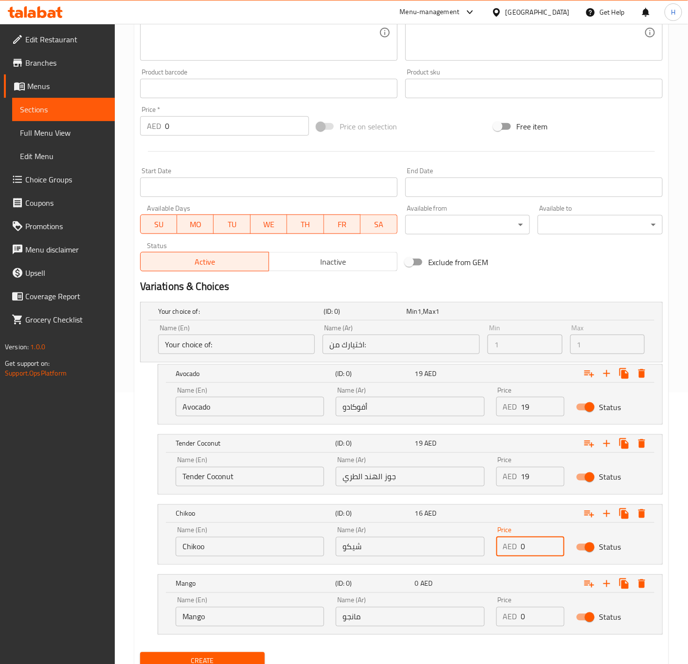
click at [526, 553] on input "0" at bounding box center [543, 546] width 44 height 19
paste input "19"
type input "19"
click at [532, 616] on input "0" at bounding box center [543, 616] width 44 height 19
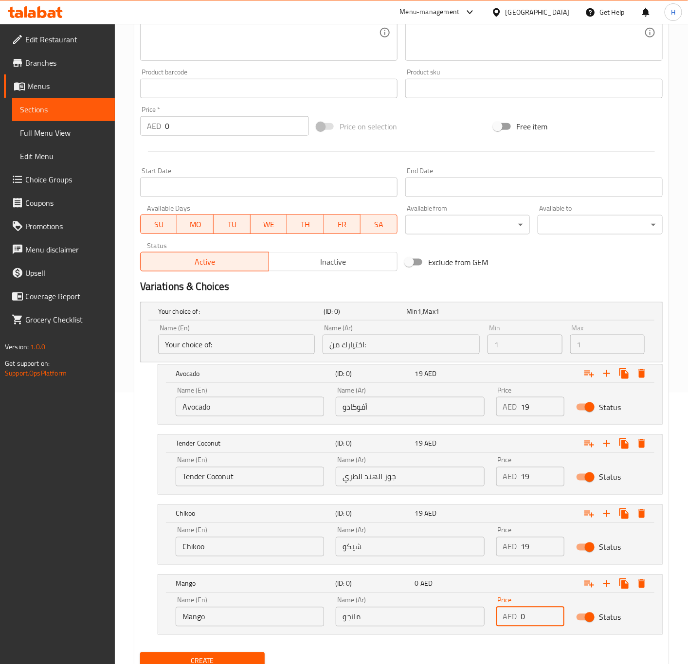
click at [532, 616] on input "0" at bounding box center [543, 616] width 44 height 19
paste input "19"
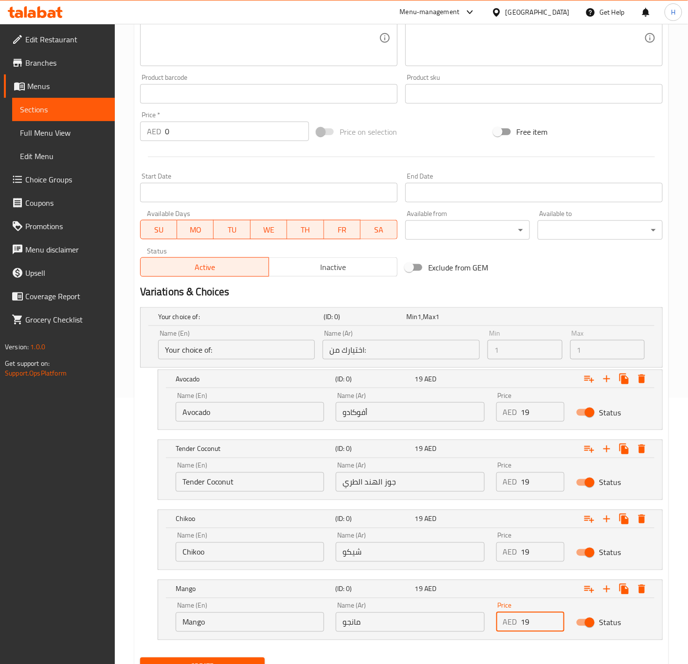
scroll to position [313, 0]
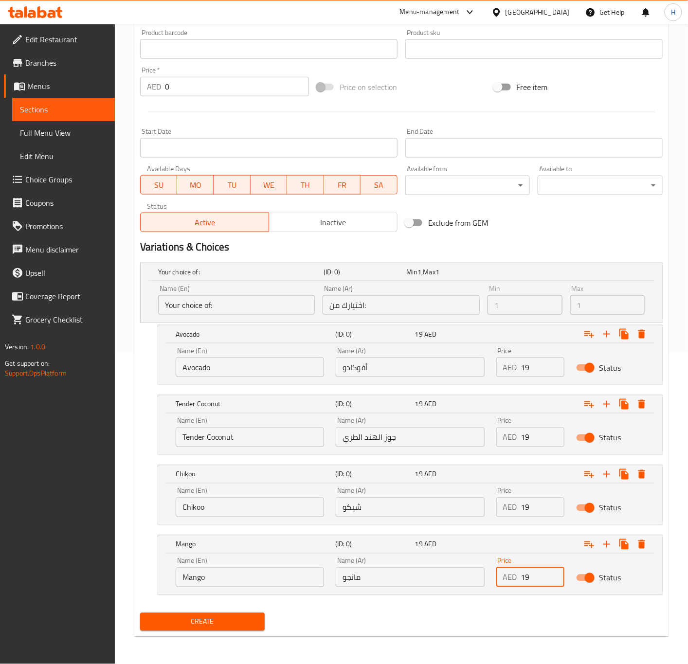
type input "19"
click at [238, 623] on span "Create" at bounding box center [202, 622] width 109 height 12
click at [238, 623] on div at bounding box center [344, 332] width 688 height 664
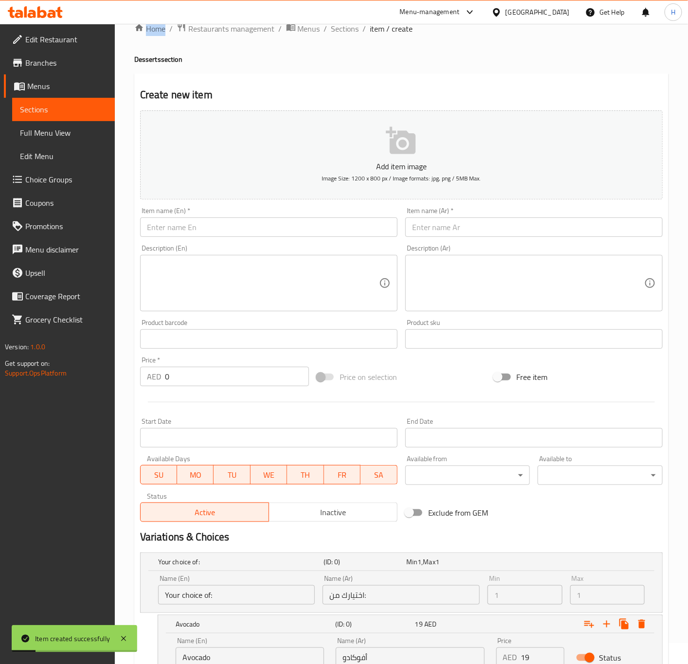
scroll to position [0, 0]
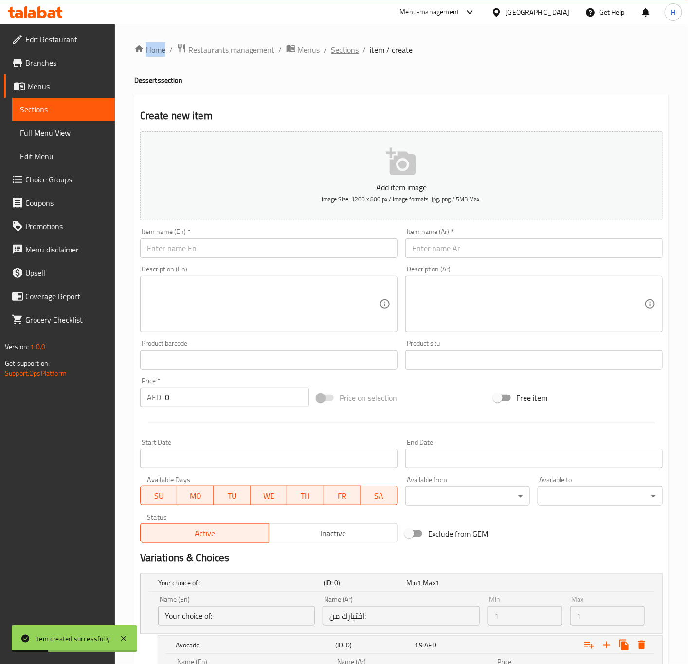
click at [345, 46] on span "Sections" at bounding box center [345, 50] width 28 height 12
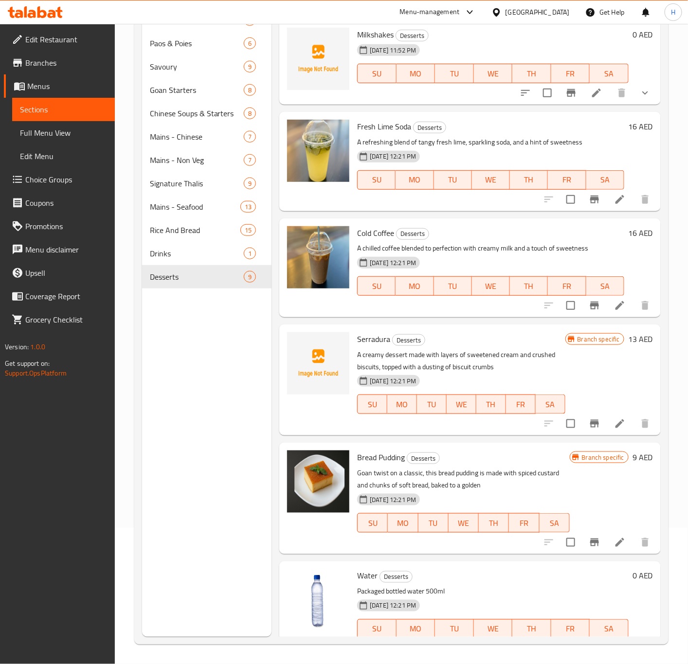
scroll to position [310, 0]
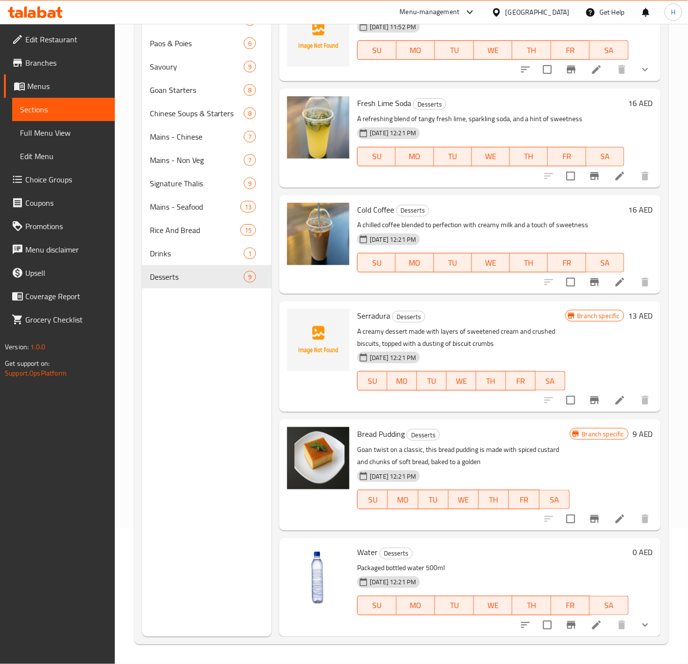
click at [633, 435] on h6 "9 AED" at bounding box center [643, 434] width 20 height 14
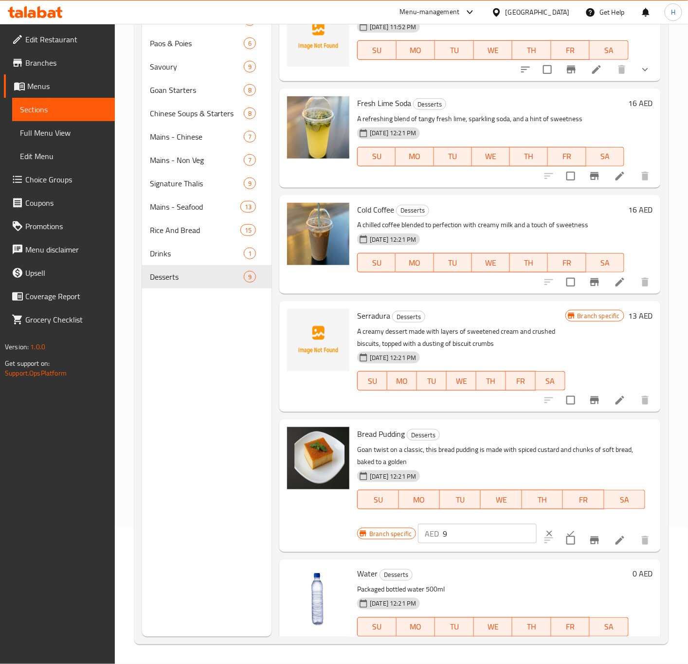
click at [478, 532] on input "9" at bounding box center [490, 533] width 94 height 19
type input "13"
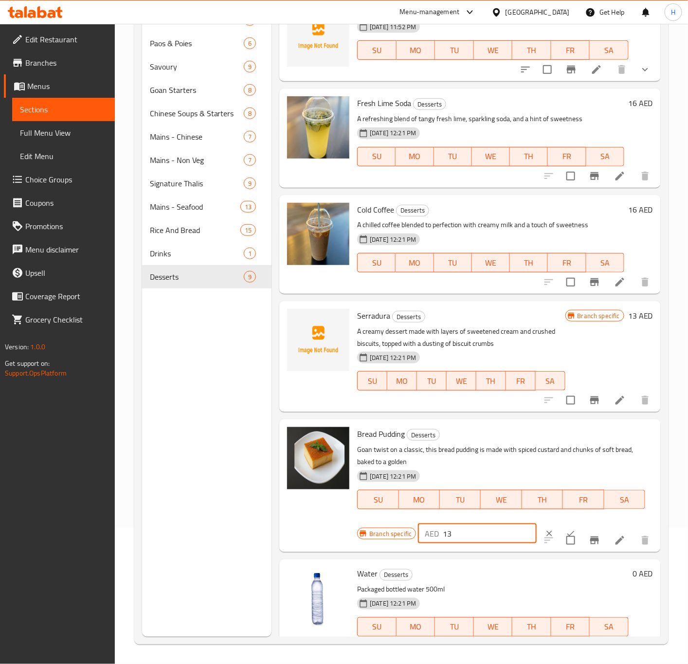
click at [560, 527] on button "ok" at bounding box center [570, 533] width 21 height 21
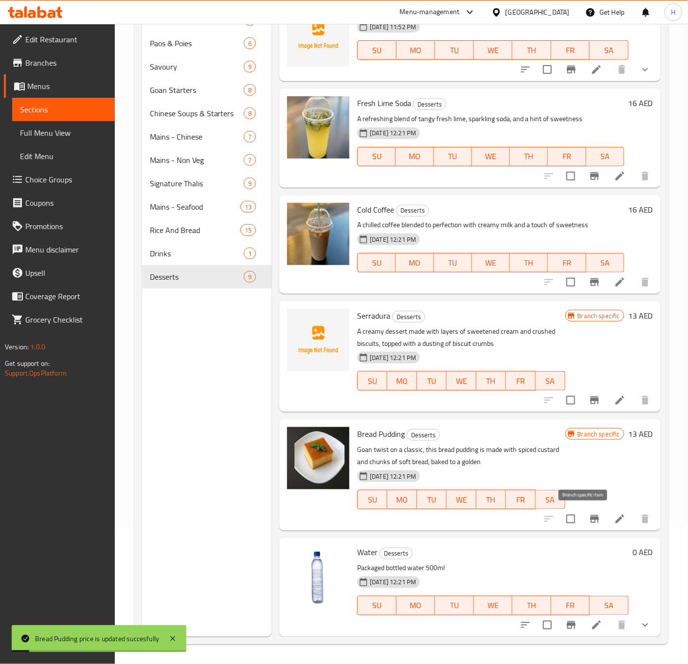
click at [589, 517] on icon "Branch-specific-item" at bounding box center [595, 519] width 12 height 12
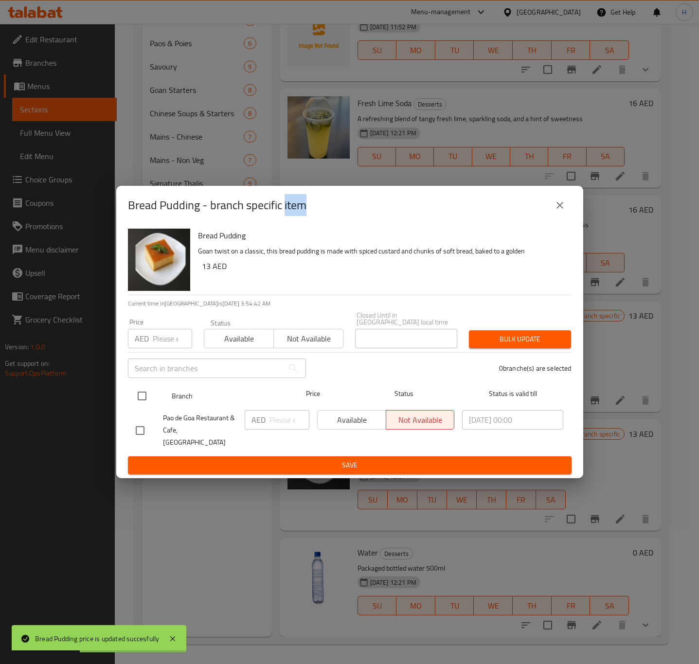
click at [149, 399] on input "checkbox" at bounding box center [142, 396] width 20 height 20
checkbox input "true"
click at [149, 399] on input "checkbox" at bounding box center [142, 396] width 20 height 20
checkbox input "false"
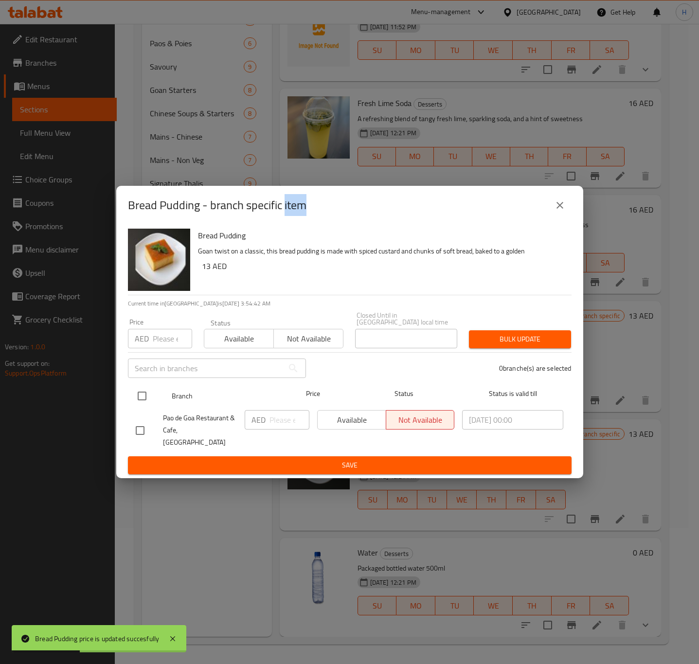
checkbox input "false"
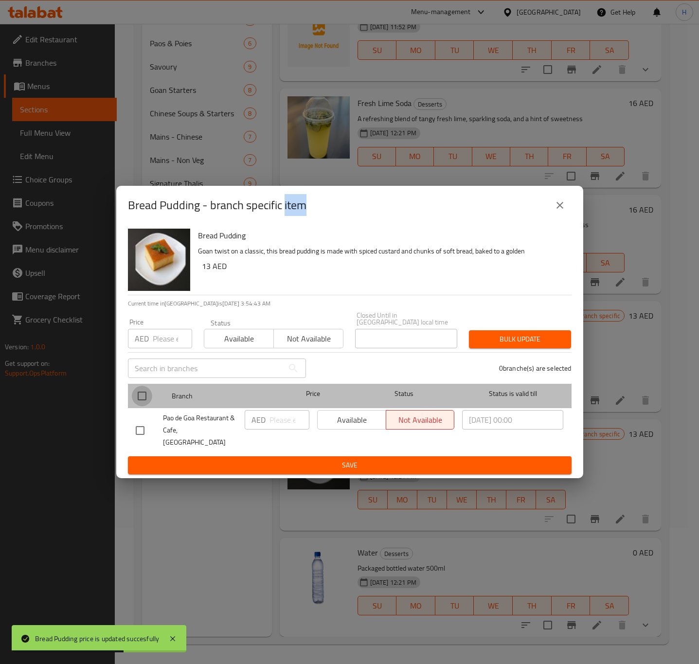
click at [139, 401] on input "checkbox" at bounding box center [142, 396] width 20 height 20
checkbox input "true"
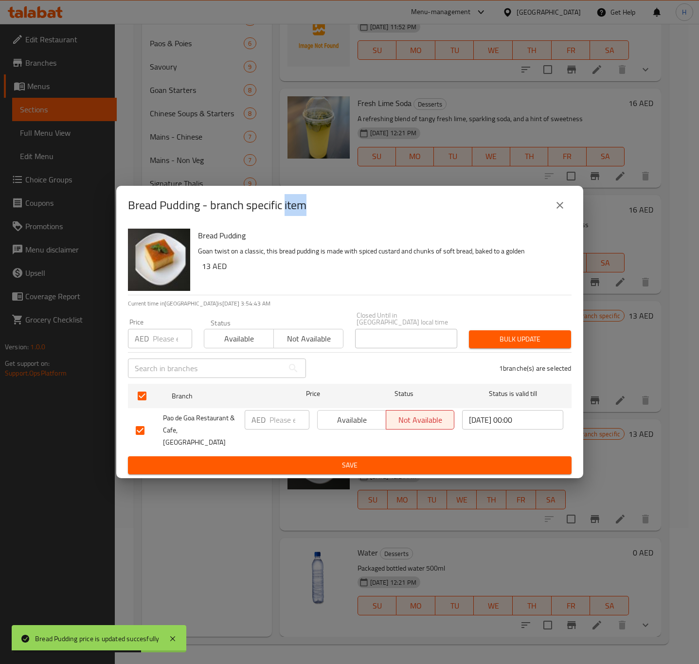
click at [281, 425] on input "number" at bounding box center [290, 419] width 40 height 19
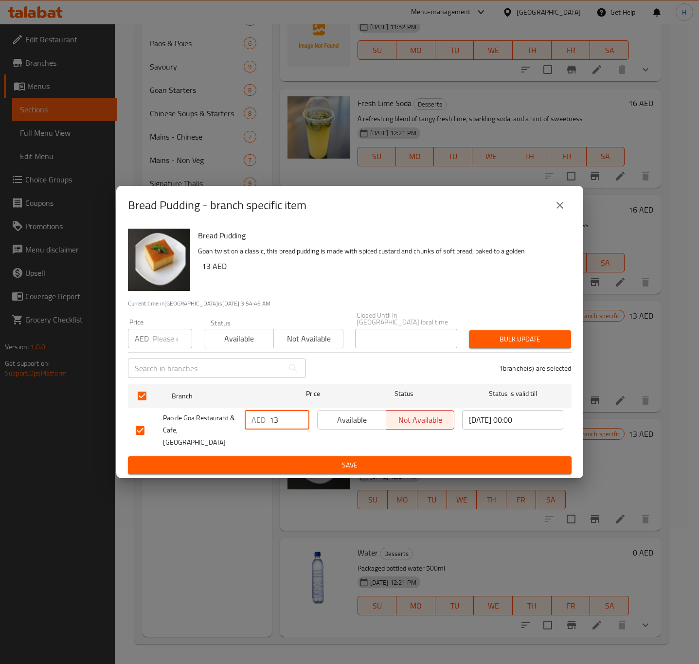
type input "13"
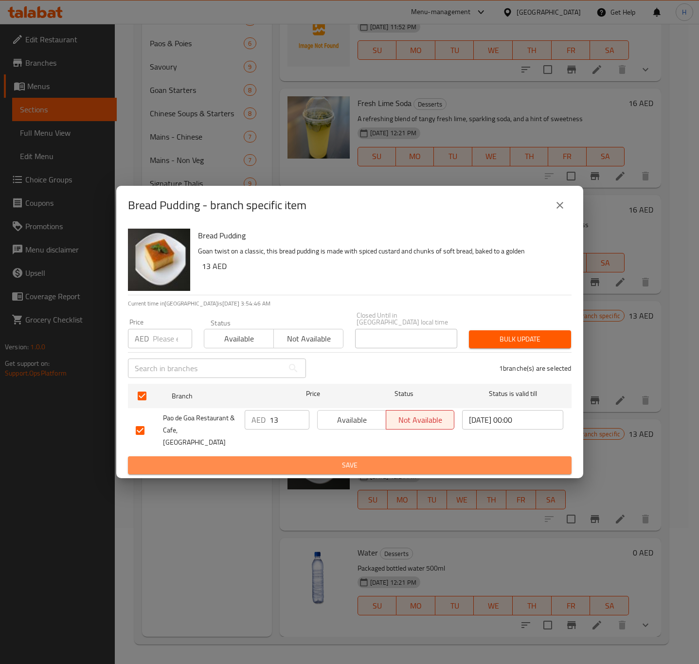
click at [377, 459] on span "Save" at bounding box center [350, 465] width 428 height 12
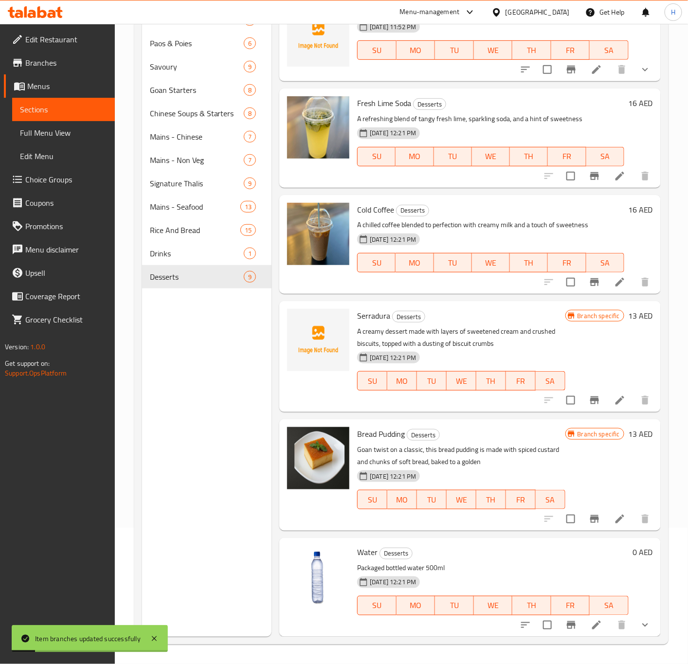
click at [590, 400] on icon "Branch-specific-item" at bounding box center [594, 401] width 9 height 8
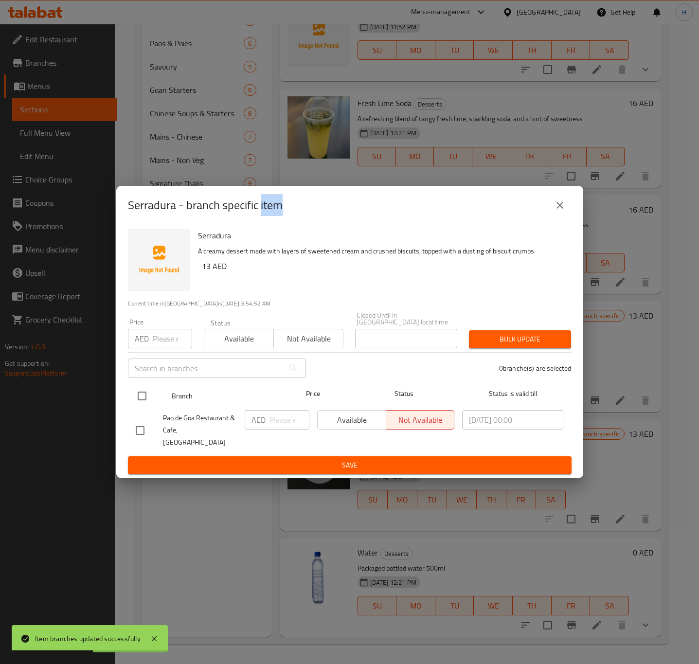
click at [142, 403] on input "checkbox" at bounding box center [142, 396] width 20 height 20
checkbox input "true"
click at [142, 403] on input "checkbox" at bounding box center [142, 396] width 20 height 20
checkbox input "false"
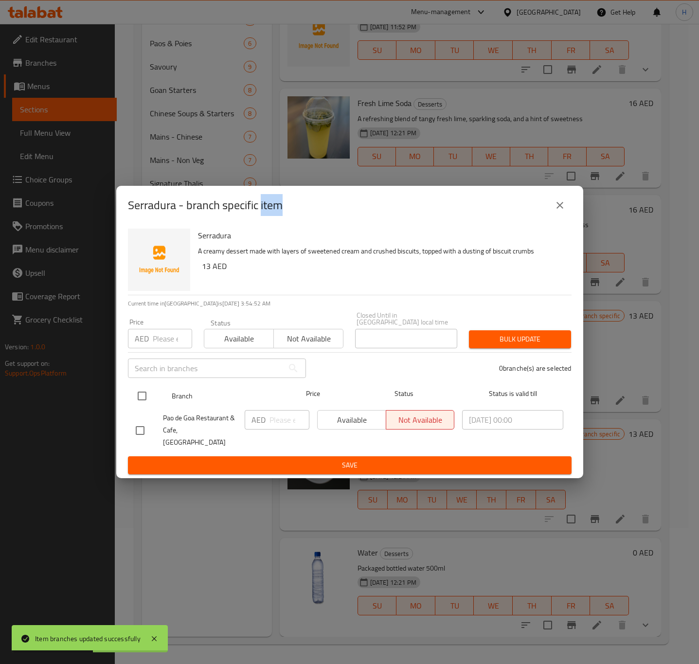
checkbox input "false"
click at [140, 401] on input "checkbox" at bounding box center [142, 396] width 20 height 20
checkbox input "true"
click at [140, 401] on input "checkbox" at bounding box center [142, 396] width 20 height 20
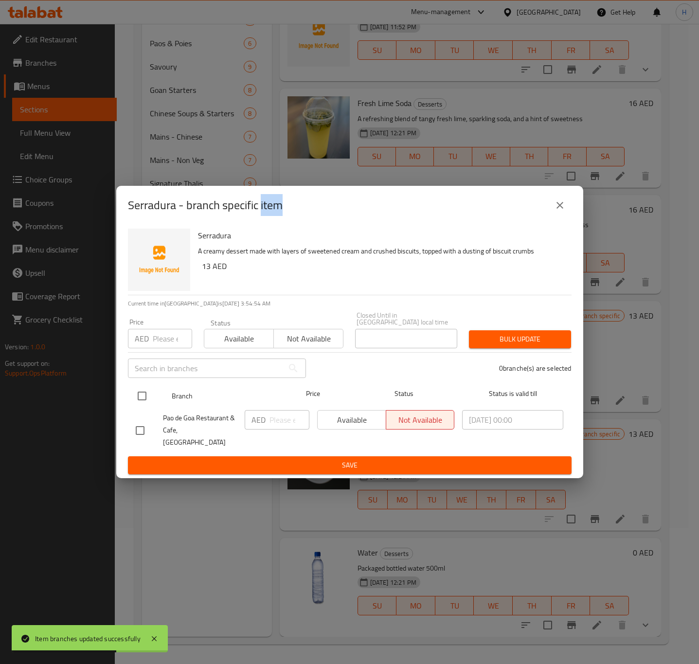
checkbox input "false"
click at [139, 394] on input "checkbox" at bounding box center [142, 396] width 20 height 20
checkbox input "true"
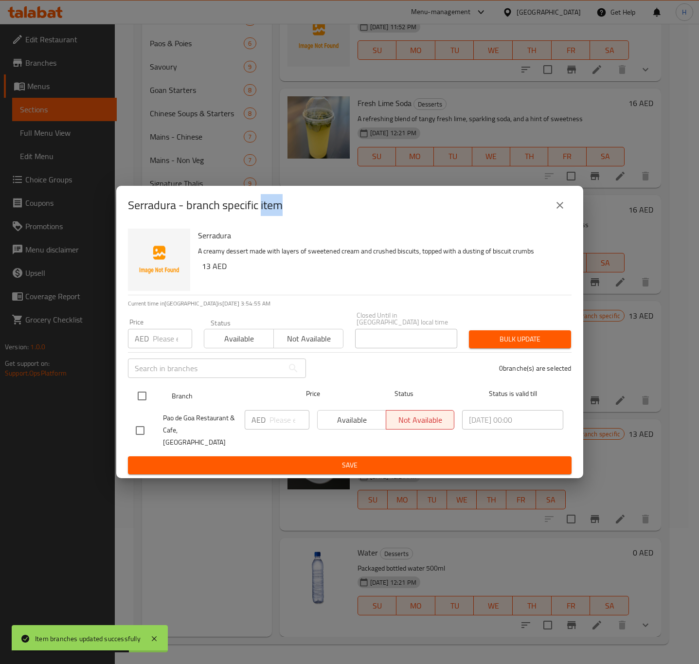
click at [139, 394] on input "checkbox" at bounding box center [142, 396] width 20 height 20
checkbox input "false"
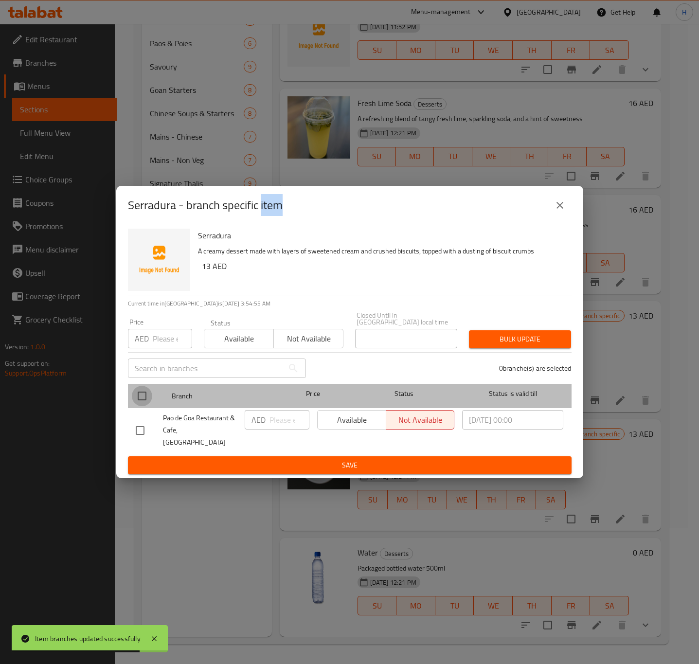
click at [145, 402] on input "checkbox" at bounding box center [142, 396] width 20 height 20
checkbox input "true"
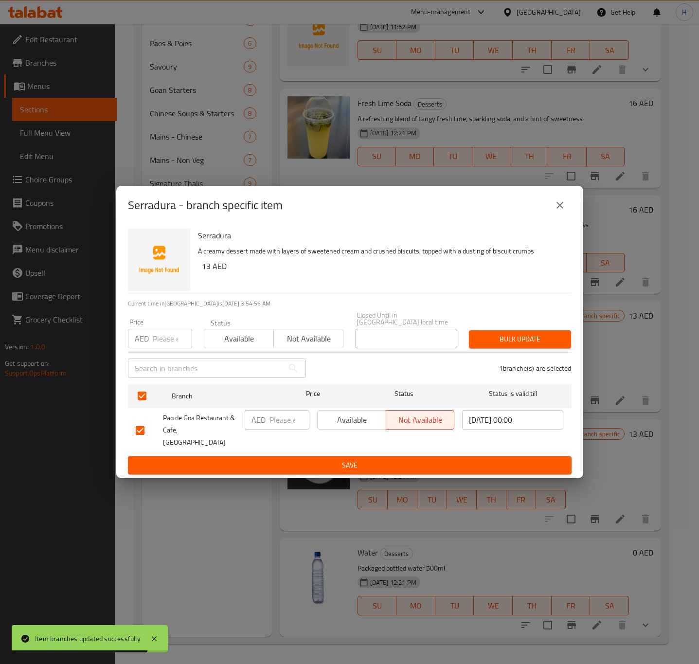
click at [280, 429] on input "number" at bounding box center [290, 419] width 40 height 19
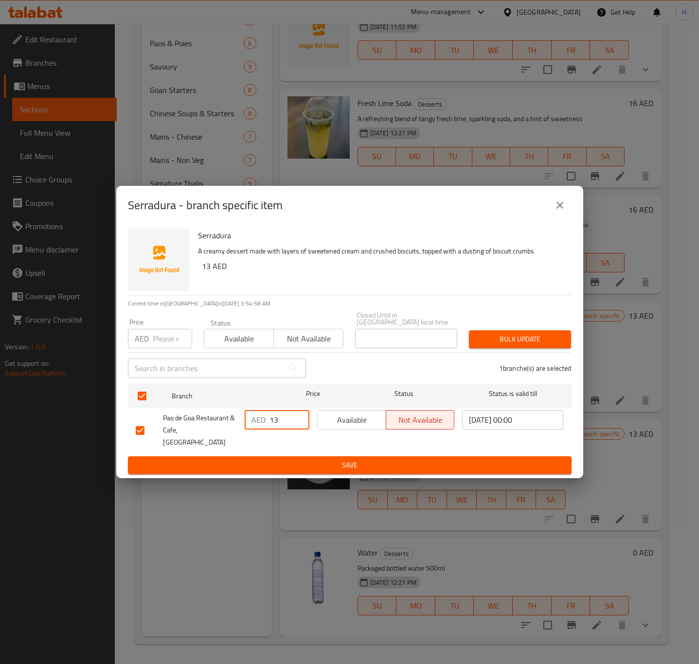
type input "13"
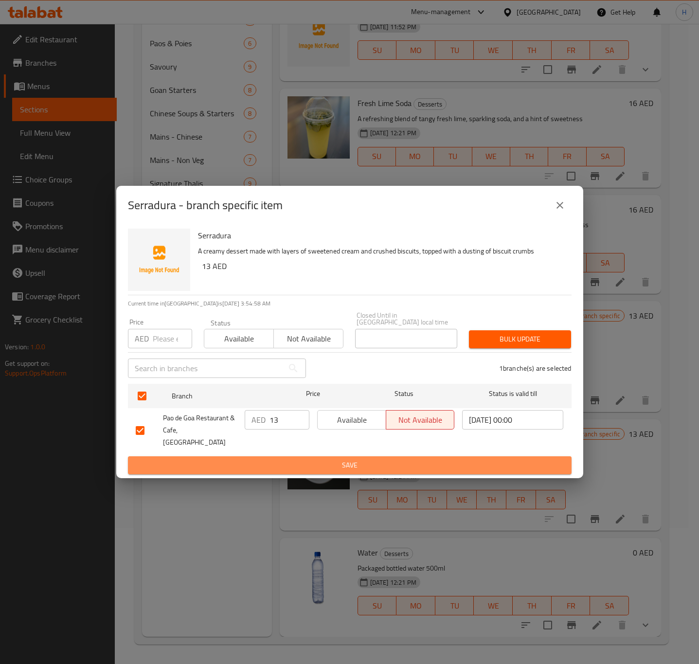
click at [308, 459] on span "Save" at bounding box center [350, 465] width 428 height 12
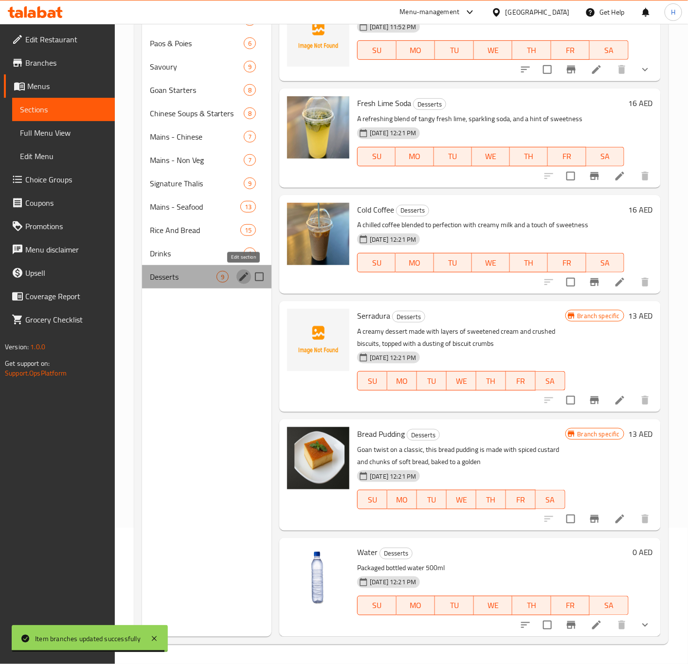
click at [242, 280] on icon "edit" at bounding box center [244, 277] width 12 height 12
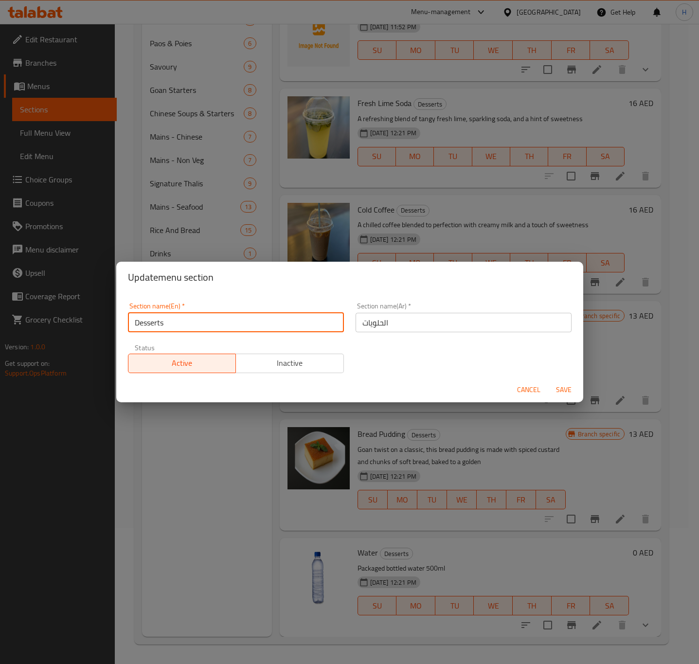
click at [180, 314] on input "Desserts" at bounding box center [236, 322] width 216 height 19
paste input "Drinks &"
type input "Drinks & Desserts"
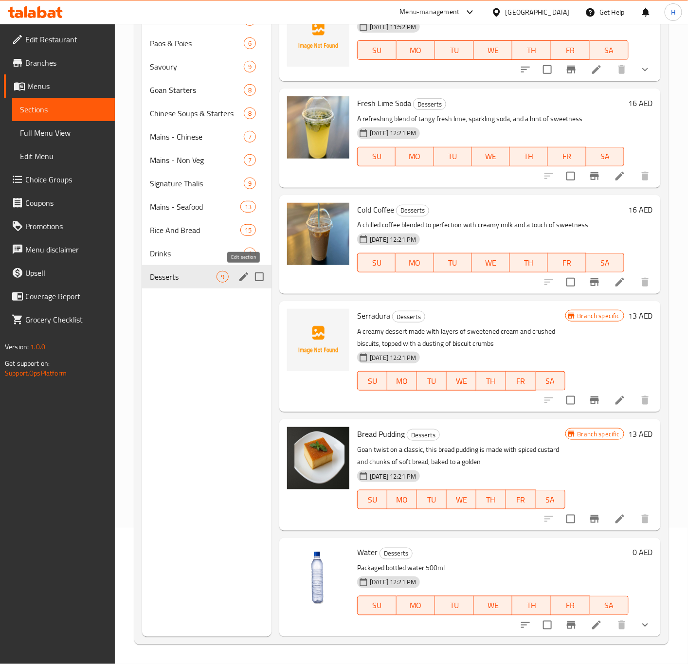
click at [240, 278] on icon "edit" at bounding box center [244, 277] width 12 height 12
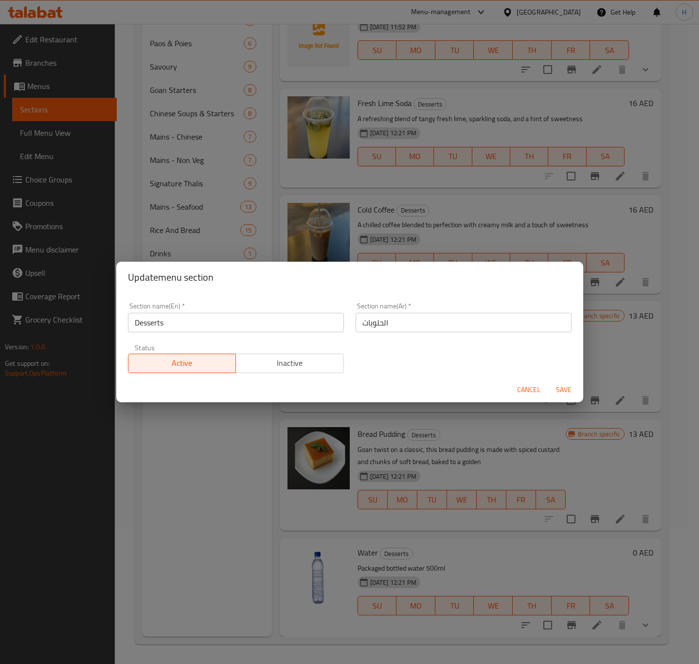
click at [269, 325] on input "Desserts" at bounding box center [236, 322] width 216 height 19
paste input "Drinks &"
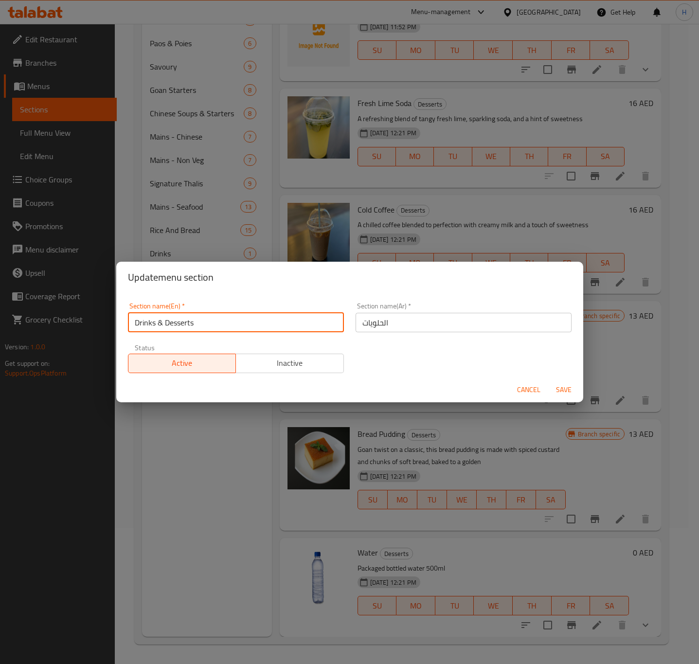
type input "Drinks & Desserts"
click at [548, 381] on button "Save" at bounding box center [563, 390] width 31 height 18
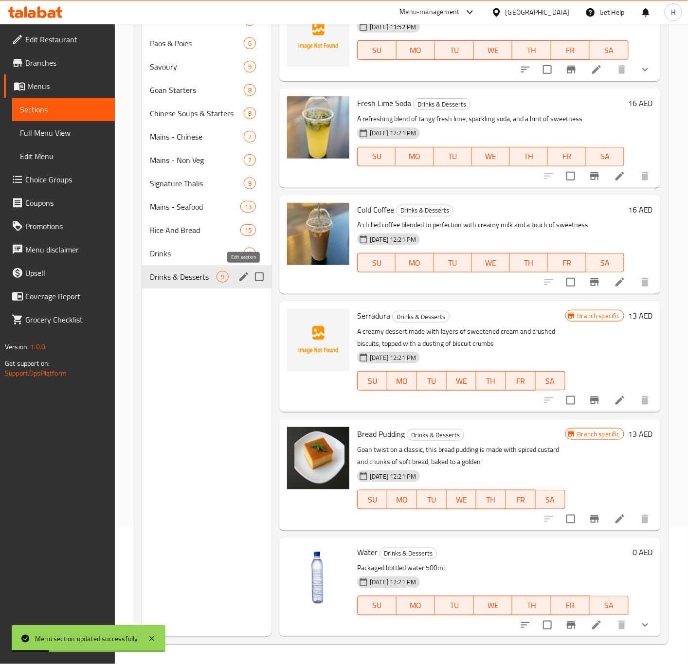
click at [244, 278] on icon "edit" at bounding box center [243, 277] width 9 height 9
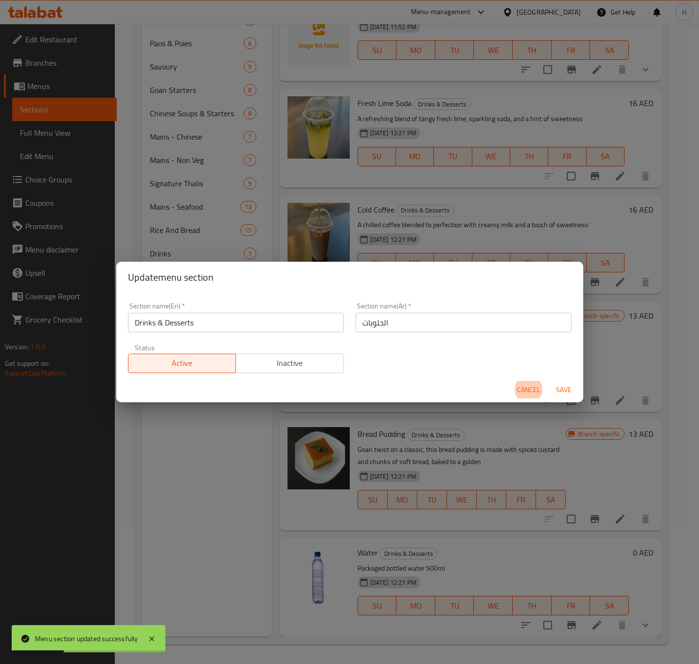
click at [425, 326] on input "الحلويات" at bounding box center [464, 322] width 216 height 19
paste input "المشروبات و"
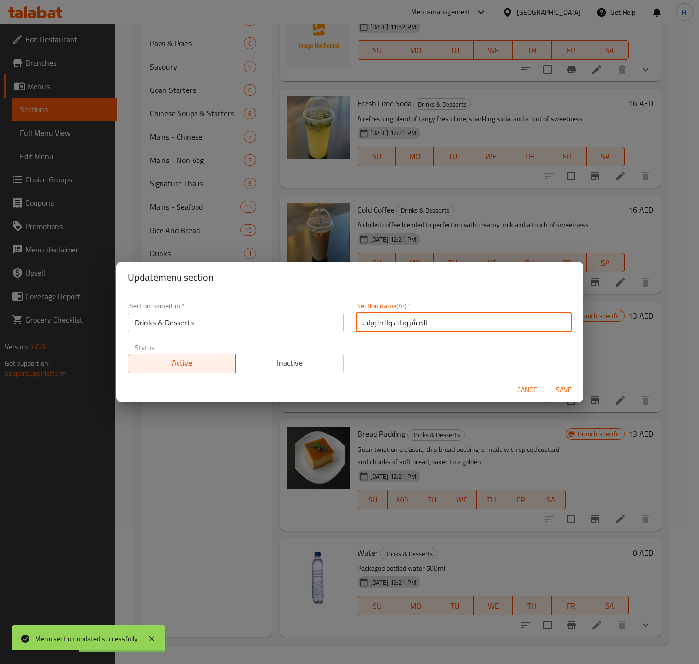
type input "المشروبات والحلويات"
click at [569, 390] on span "Save" at bounding box center [563, 390] width 23 height 12
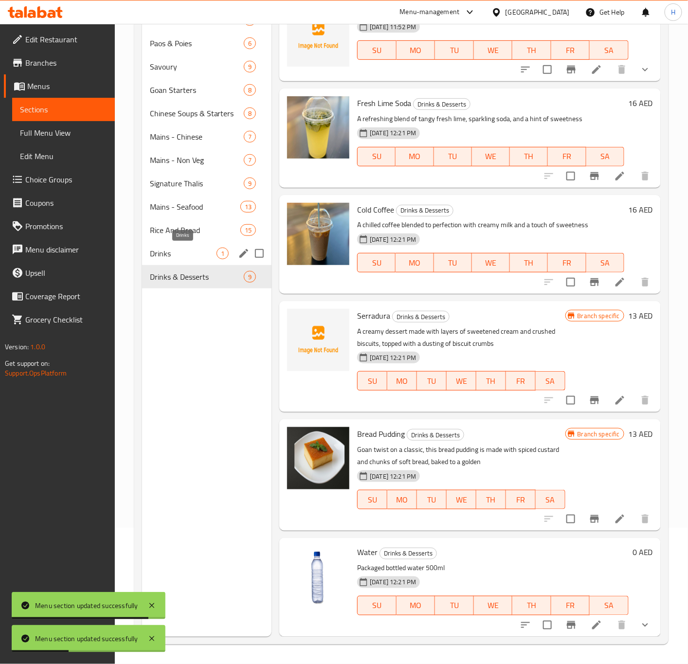
click at [201, 256] on span "Drinks" at bounding box center [183, 254] width 67 height 12
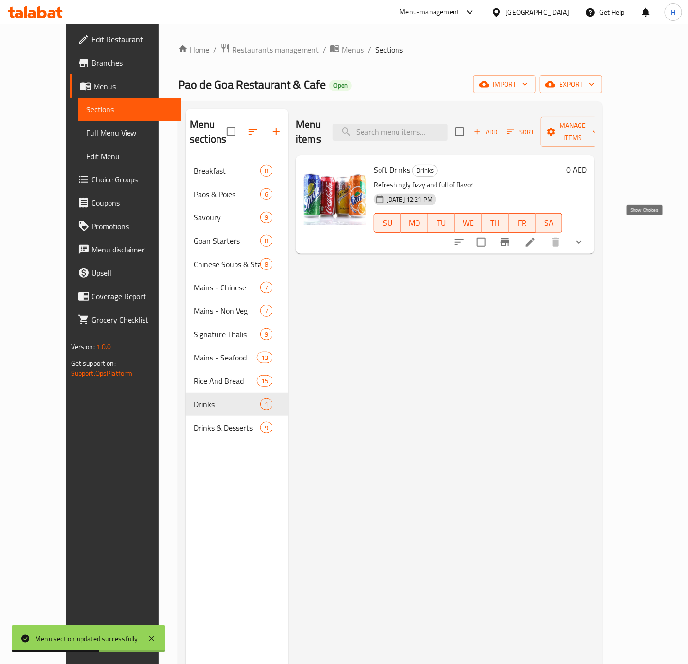
click at [585, 237] on icon "show more" at bounding box center [579, 243] width 12 height 12
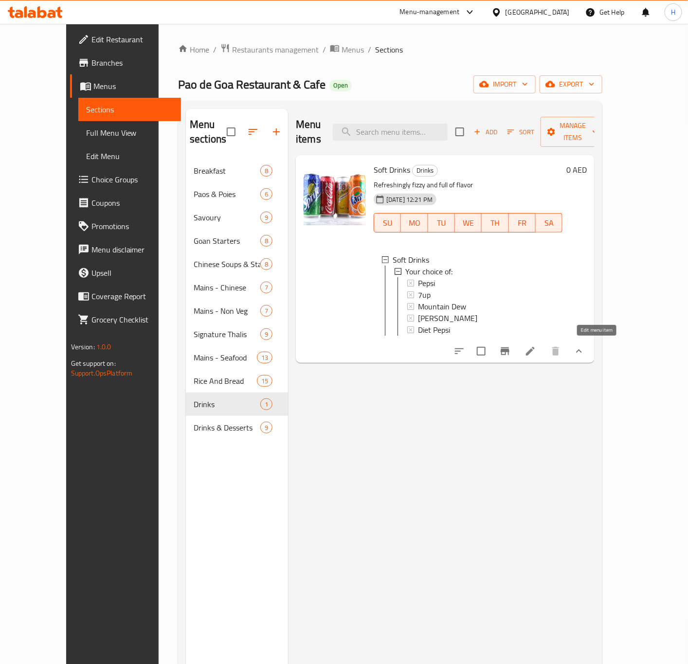
click at [535, 347] on icon at bounding box center [530, 351] width 9 height 9
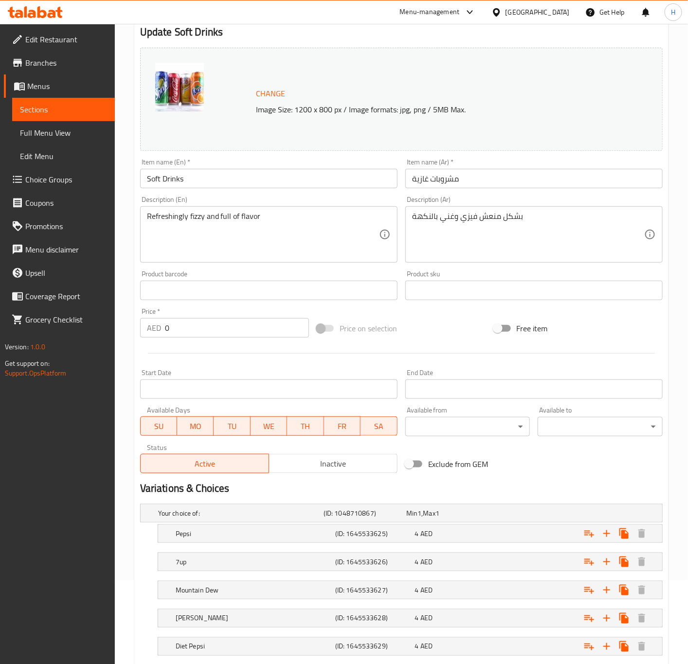
scroll to position [146, 0]
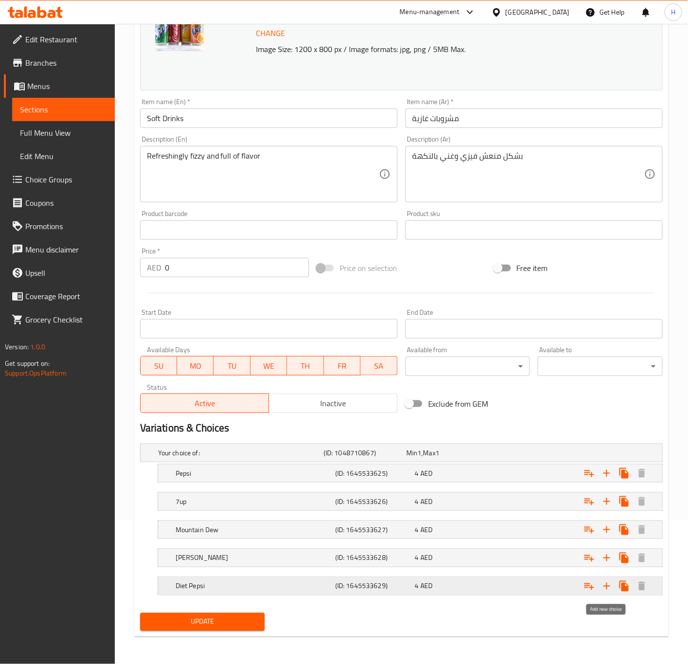
click at [607, 584] on icon "Expand" at bounding box center [607, 587] width 12 height 12
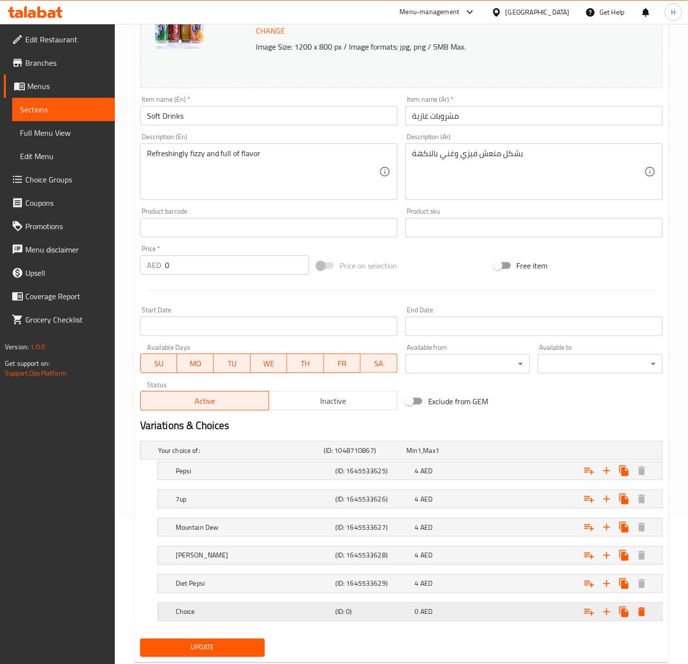
click at [258, 613] on h5 "Choice" at bounding box center [254, 612] width 156 height 10
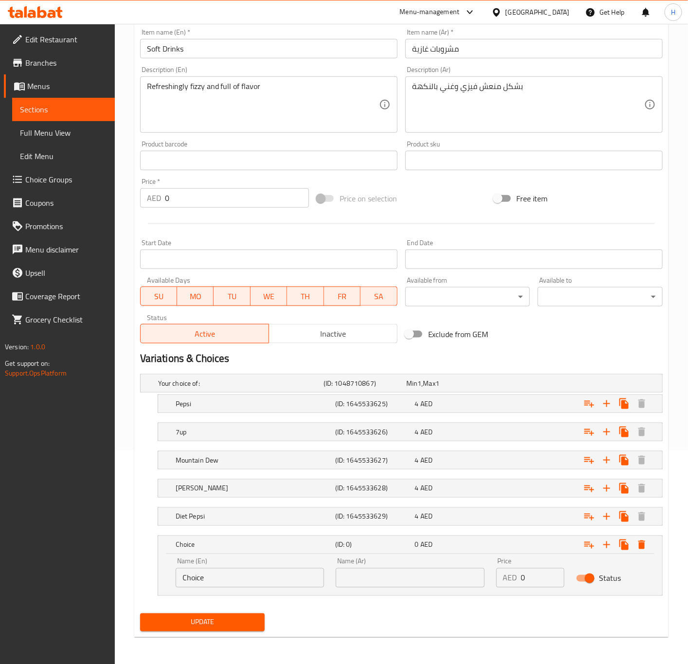
scroll to position [218, 0]
click at [244, 582] on input "Choice" at bounding box center [250, 577] width 148 height 19
type input "Fanta"
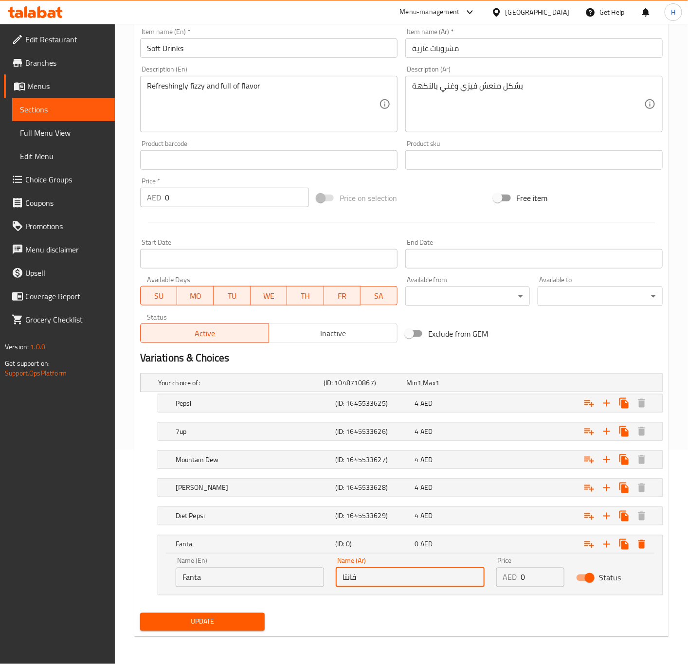
type input "فانتا"
click at [528, 578] on input "0" at bounding box center [543, 577] width 44 height 19
type input "4"
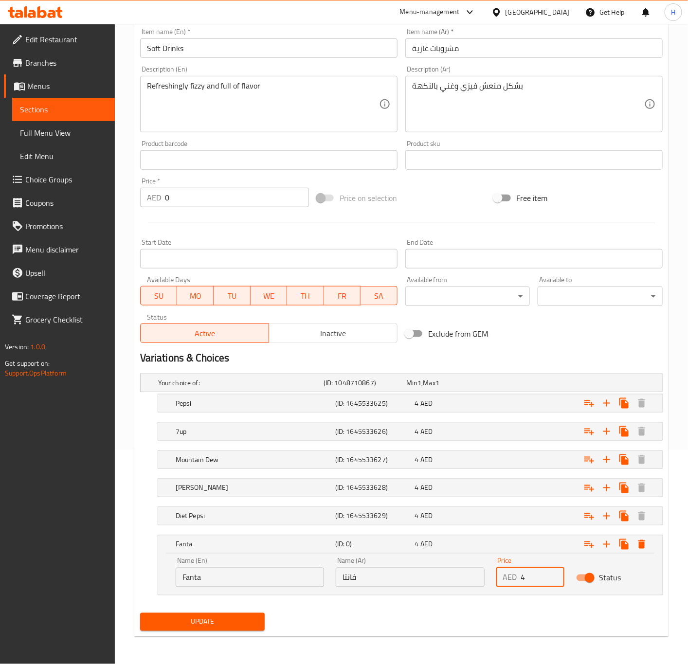
click at [182, 633] on div "Update" at bounding box center [202, 622] width 133 height 26
click at [183, 628] on button "Update" at bounding box center [202, 622] width 125 height 18
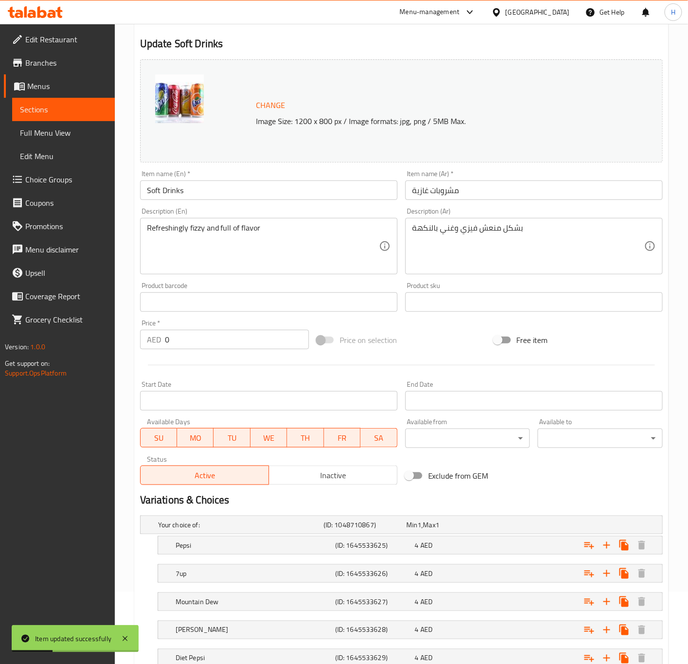
scroll to position [0, 0]
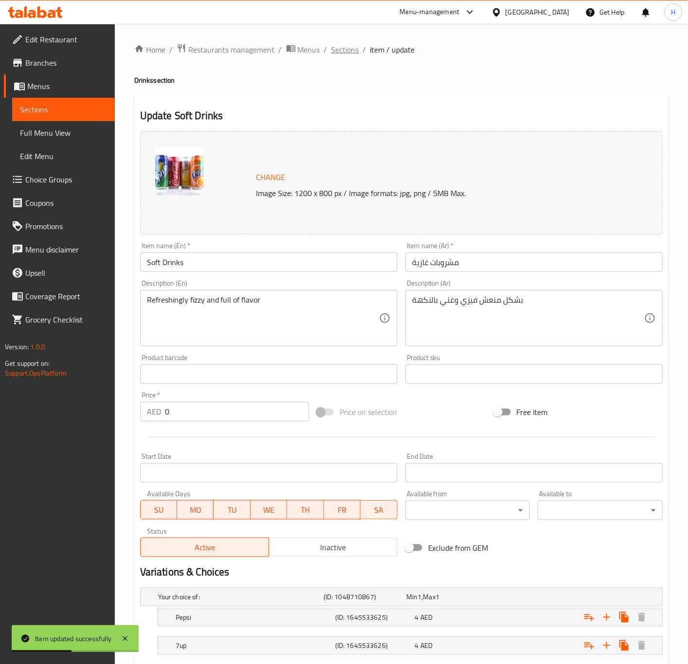
click at [333, 49] on span "Sections" at bounding box center [345, 50] width 28 height 12
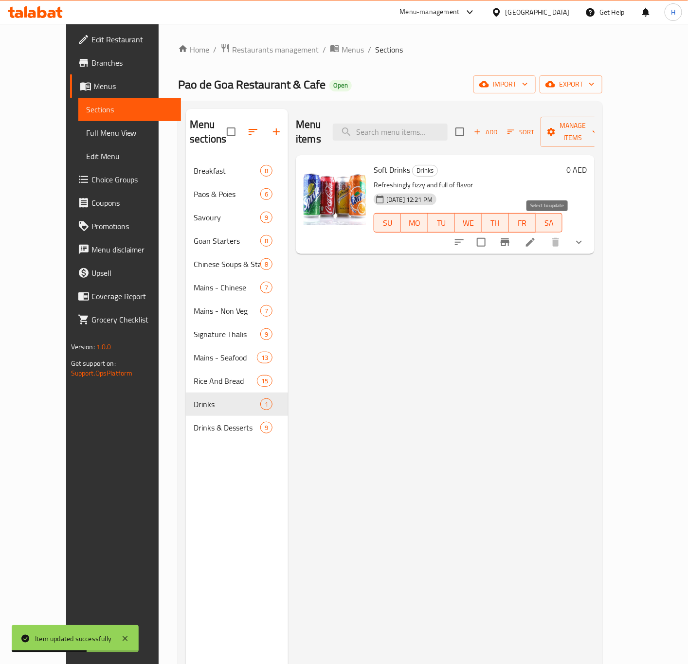
click at [492, 233] on input "checkbox" at bounding box center [481, 242] width 20 height 20
checkbox input "true"
click at [492, 233] on input "checkbox" at bounding box center [481, 242] width 20 height 20
checkbox input "false"
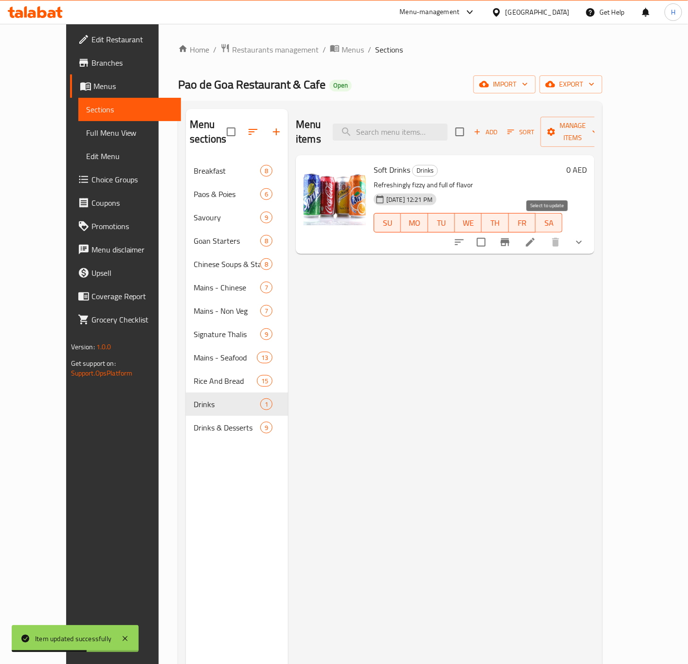
checkbox input "false"
click at [492, 232] on input "checkbox" at bounding box center [481, 242] width 20 height 20
checkbox input "true"
click at [598, 127] on span "Manage items" at bounding box center [573, 132] width 50 height 24
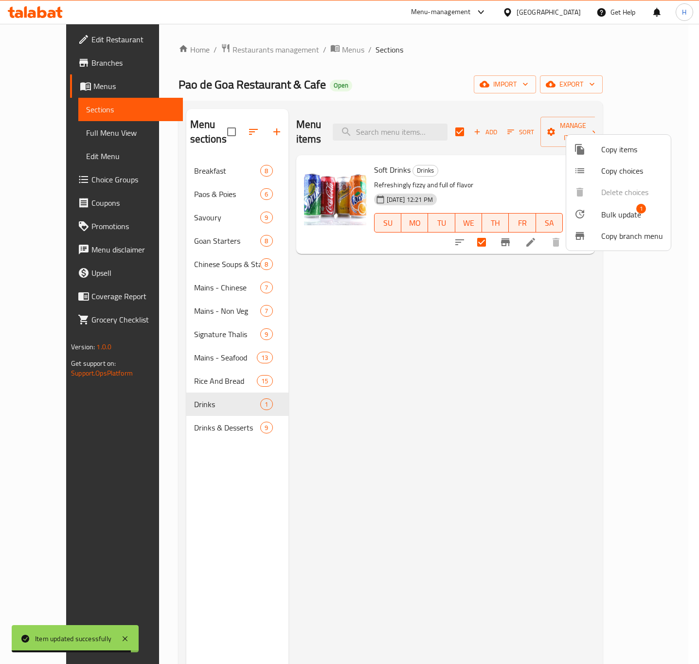
click at [615, 237] on span "Copy branch menu" at bounding box center [632, 236] width 62 height 12
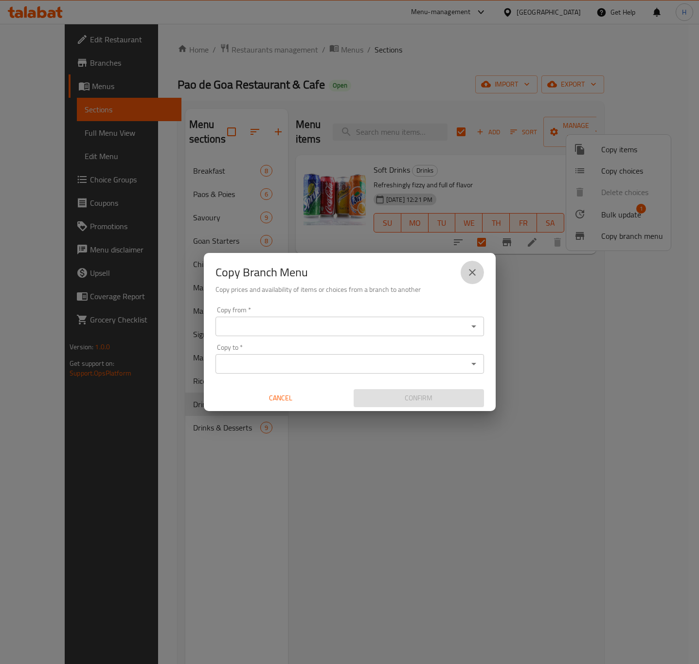
click at [472, 274] on icon "close" at bounding box center [473, 273] width 12 height 12
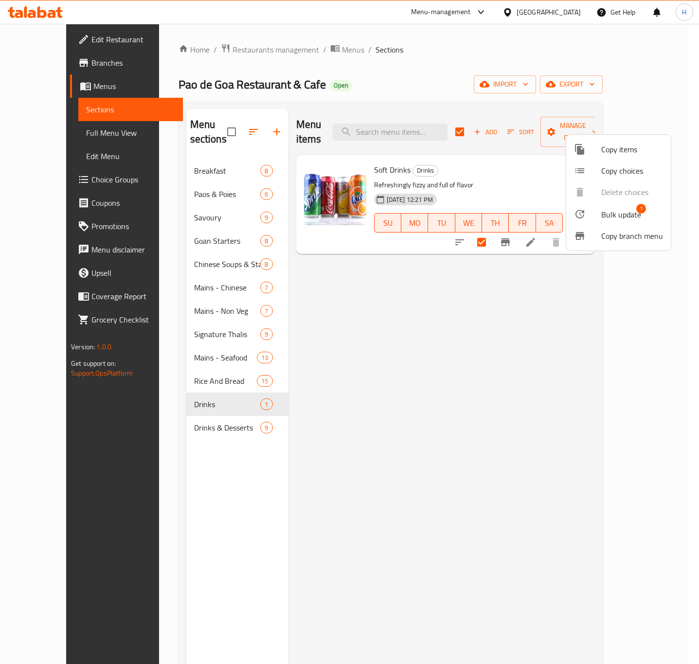
click at [622, 222] on li "Bulk update 1" at bounding box center [618, 214] width 105 height 22
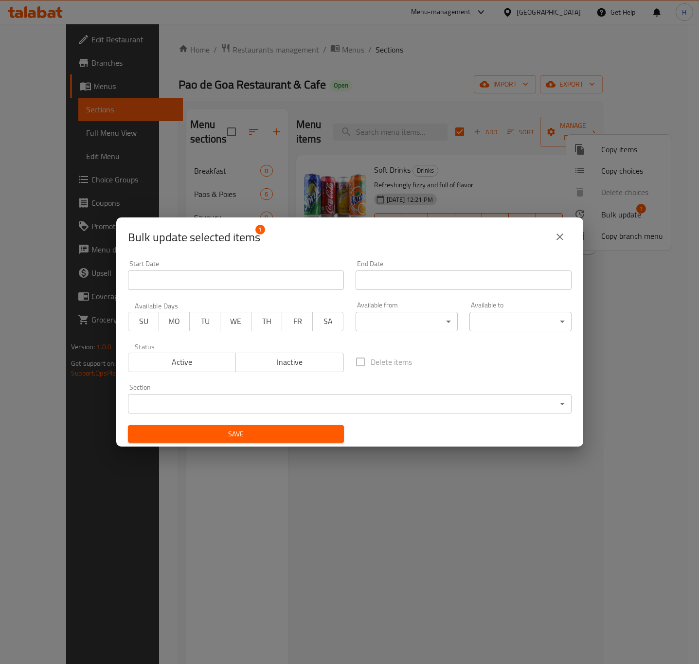
click at [314, 397] on body "​ Menu-management United Arab Emirates Get Help H Edit Restaurant Branches Menu…" at bounding box center [349, 344] width 699 height 640
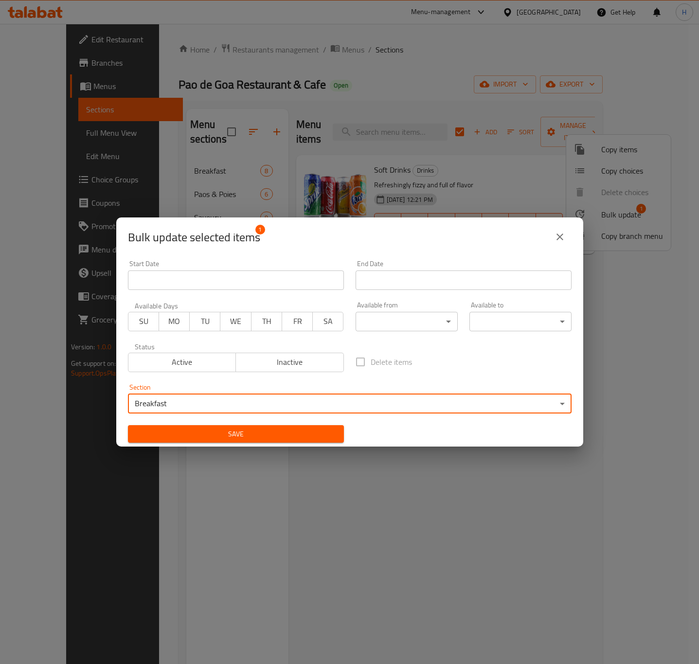
click at [281, 402] on body "​ Menu-management United Arab Emirates Get Help H Edit Restaurant Branches Menu…" at bounding box center [349, 344] width 699 height 640
click at [341, 401] on body "​ Menu-management United Arab Emirates Get Help H Edit Restaurant Branches Menu…" at bounding box center [349, 344] width 699 height 640
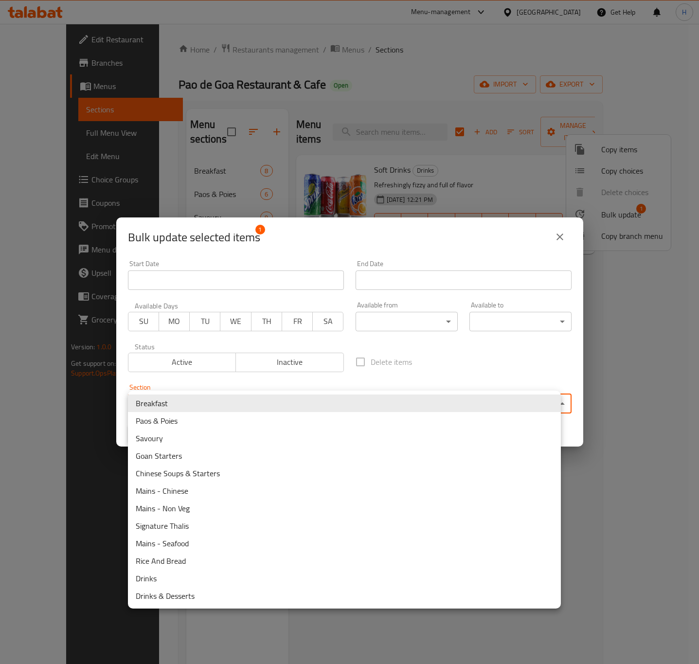
click at [189, 594] on li "Drinks & Desserts" at bounding box center [344, 596] width 433 height 18
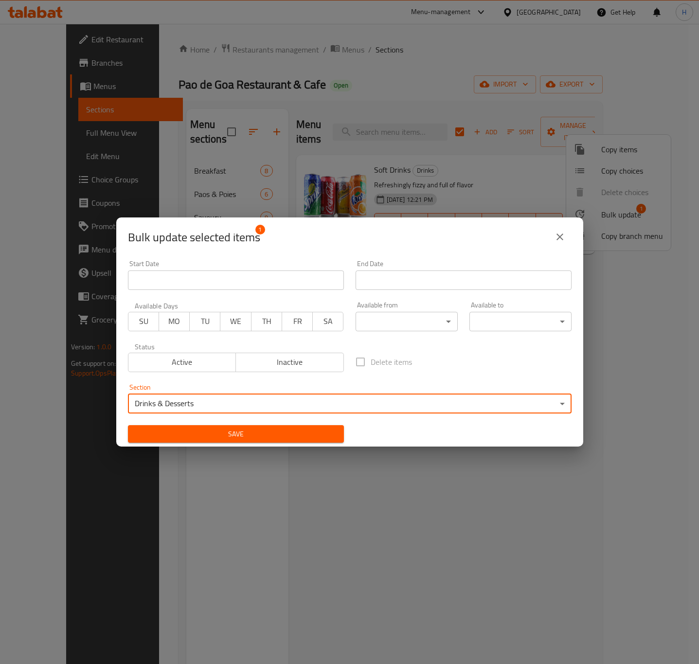
click at [260, 439] on span "Save" at bounding box center [236, 434] width 200 height 12
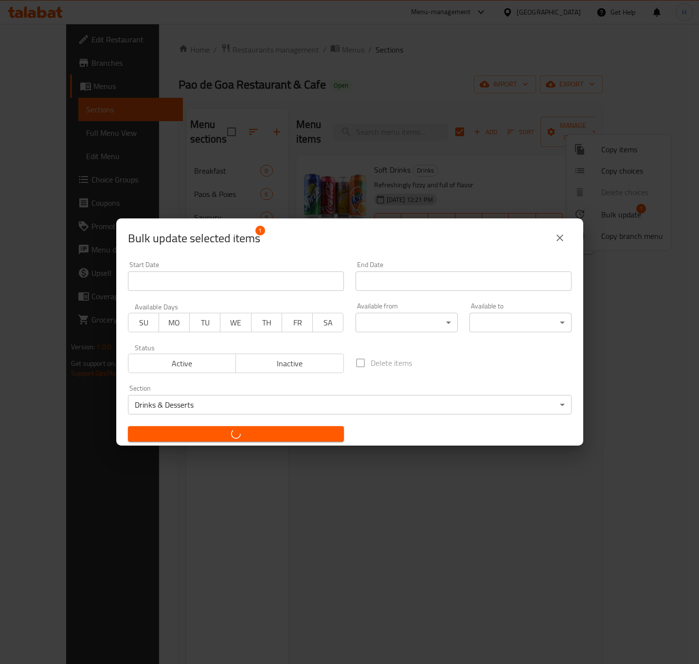
checkbox input "false"
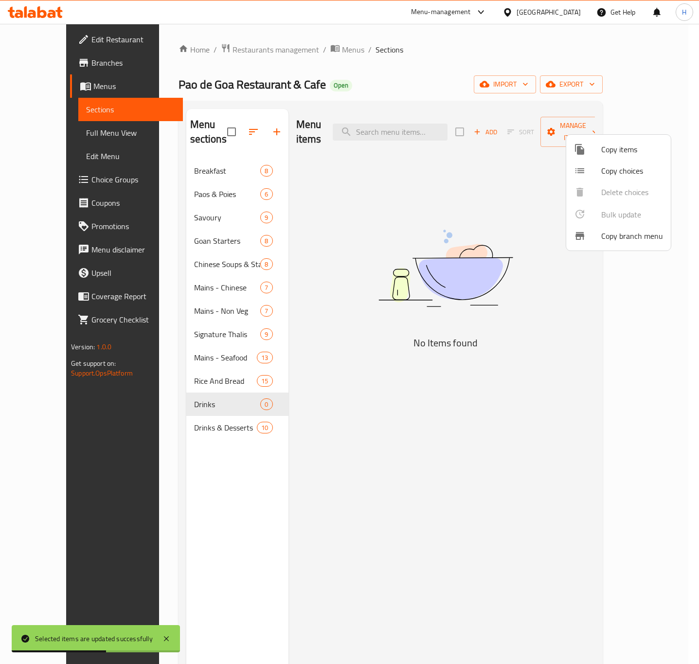
click at [281, 503] on div at bounding box center [349, 332] width 699 height 664
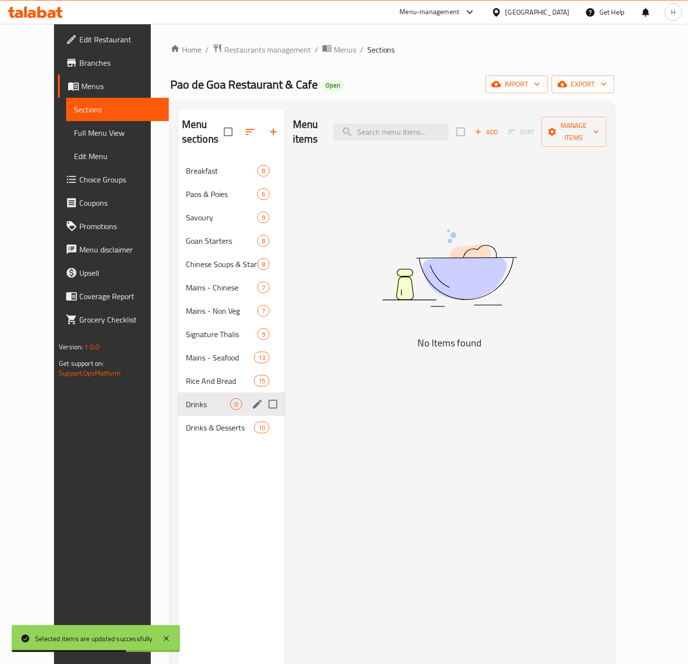
click at [263, 394] on input "Menu sections" at bounding box center [273, 404] width 20 height 20
checkbox input "true"
click at [240, 129] on icon "button" at bounding box center [244, 132] width 9 height 9
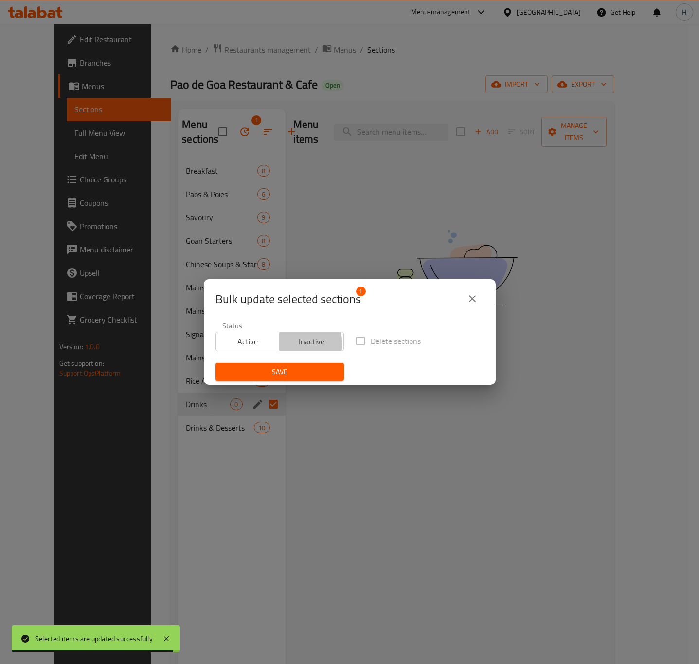
click at [303, 345] on span "Inactive" at bounding box center [312, 342] width 56 height 14
click at [298, 366] on span "Save" at bounding box center [279, 372] width 113 height 12
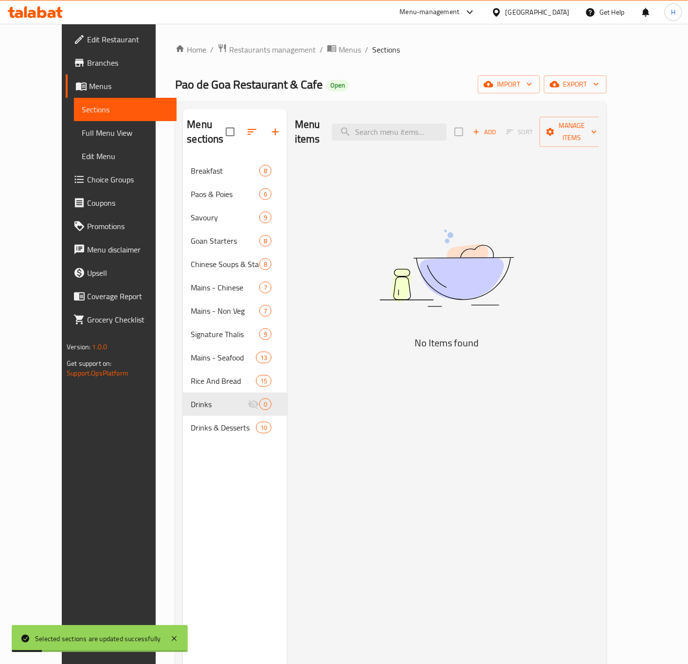
click at [246, 126] on icon "button" at bounding box center [252, 132] width 12 height 12
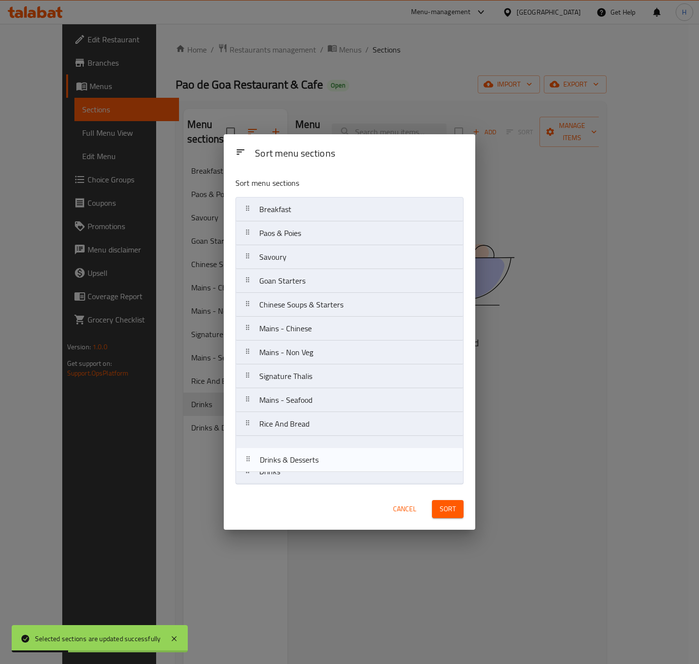
drag, startPoint x: 301, startPoint y: 479, endPoint x: 301, endPoint y: 458, distance: 20.9
click at [301, 458] on nav "Breakfast Paos & Poies Savoury Goan Starters Chinese Soups & Starters Mains - C…" at bounding box center [350, 340] width 228 height 287
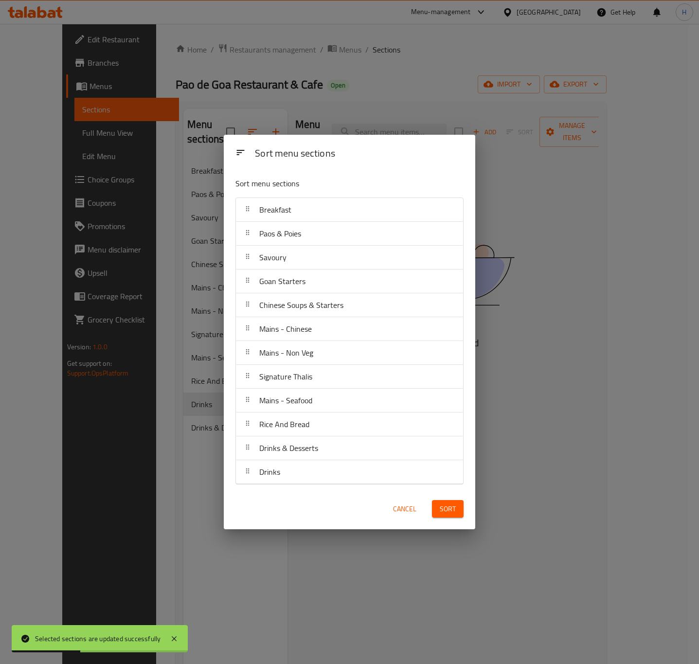
click at [450, 515] on span "Sort" at bounding box center [448, 509] width 16 height 12
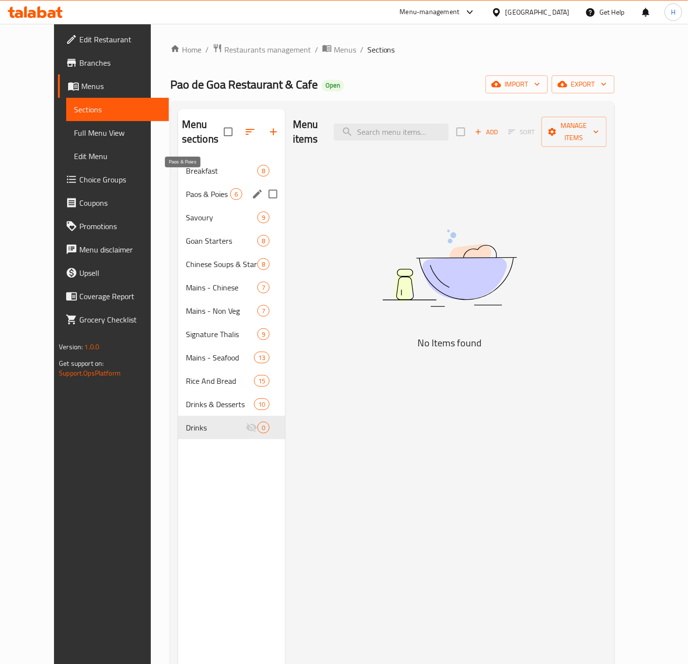
click at [186, 188] on span "Paos & Poies" at bounding box center [208, 194] width 44 height 12
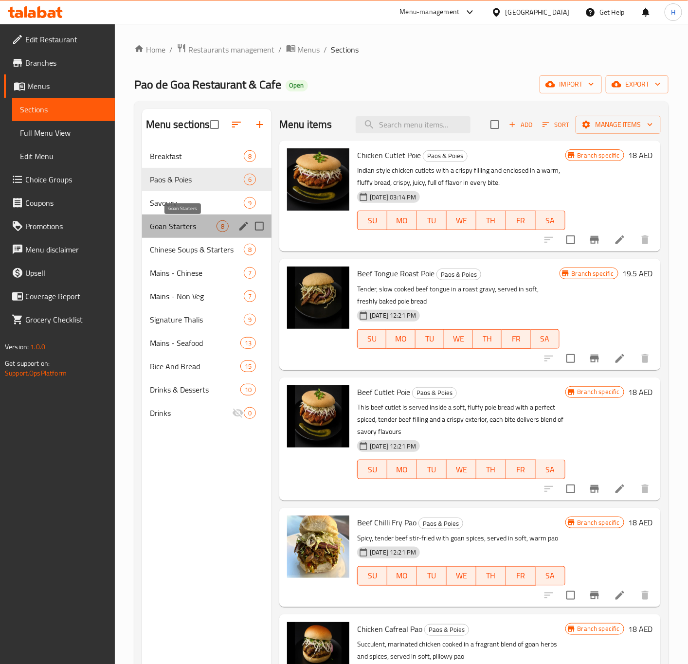
click at [191, 228] on span "Goan Starters" at bounding box center [183, 226] width 67 height 12
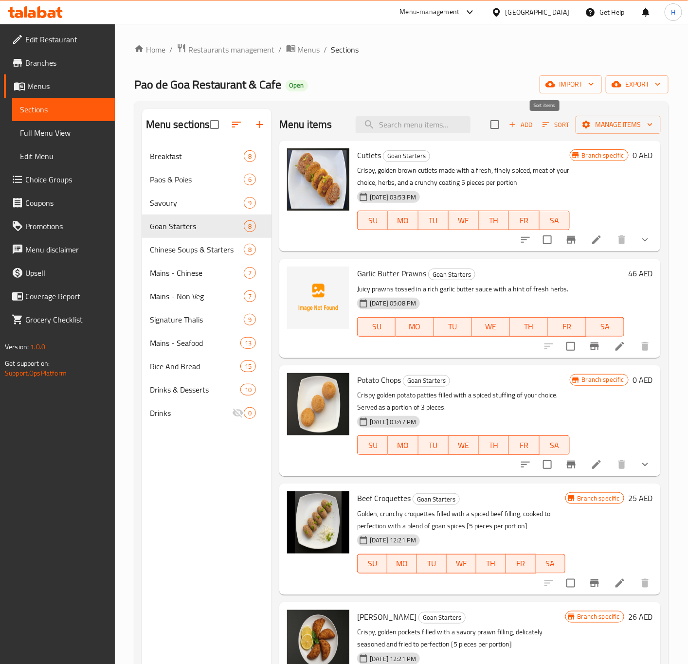
click at [543, 119] on span "Sort" at bounding box center [556, 124] width 27 height 11
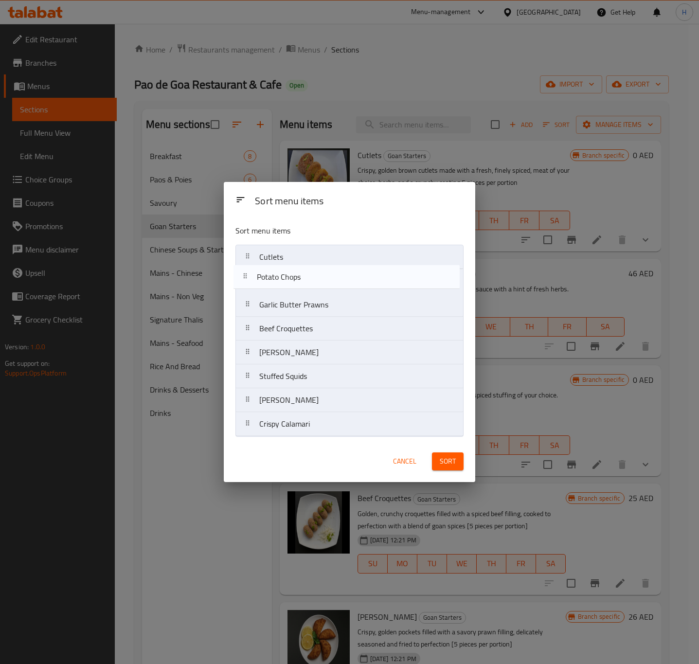
drag, startPoint x: 292, startPoint y: 311, endPoint x: 288, endPoint y: 280, distance: 31.0
click at [288, 280] on nav "Cutlets Garlic Butter Prawns Potato Chops Beef Croquettes Prawn Rissios Stuffed…" at bounding box center [350, 341] width 228 height 192
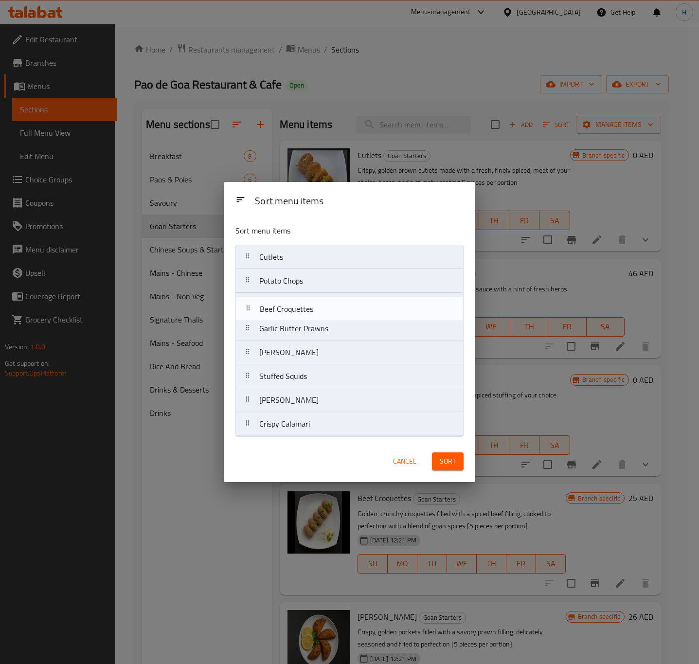
drag, startPoint x: 306, startPoint y: 333, endPoint x: 306, endPoint y: 307, distance: 25.8
click at [306, 307] on nav "Cutlets Potato Chops Garlic Butter Prawns Beef Croquettes Prawn Rissios Stuffed…" at bounding box center [350, 341] width 228 height 192
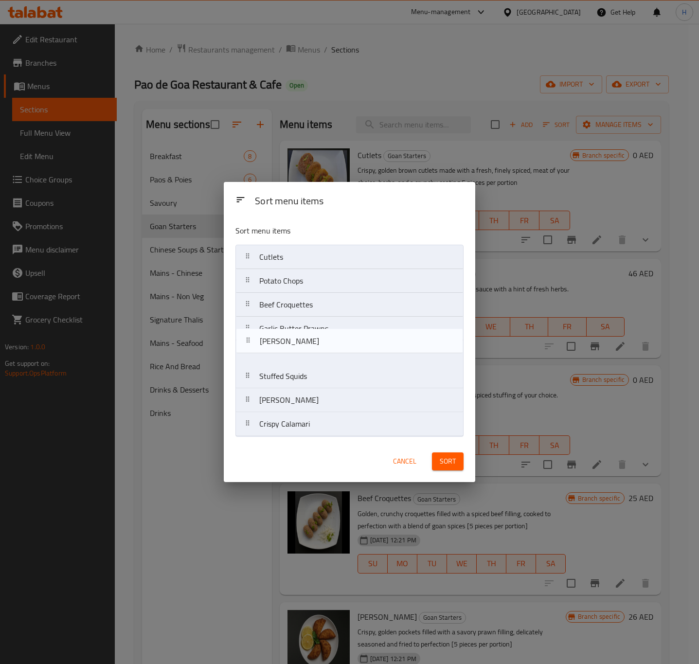
drag, startPoint x: 311, startPoint y: 361, endPoint x: 310, endPoint y: 339, distance: 21.9
click at [310, 340] on nav "Cutlets Potato Chops Beef Croquettes Garlic Butter Prawns Prawn Rissios Stuffed…" at bounding box center [350, 341] width 228 height 192
click at [310, 334] on nav "Cutlets Potato Chops Beef Croquettes Garlic Butter Prawns Prawn Rissios Stuffed…" at bounding box center [350, 341] width 228 height 192
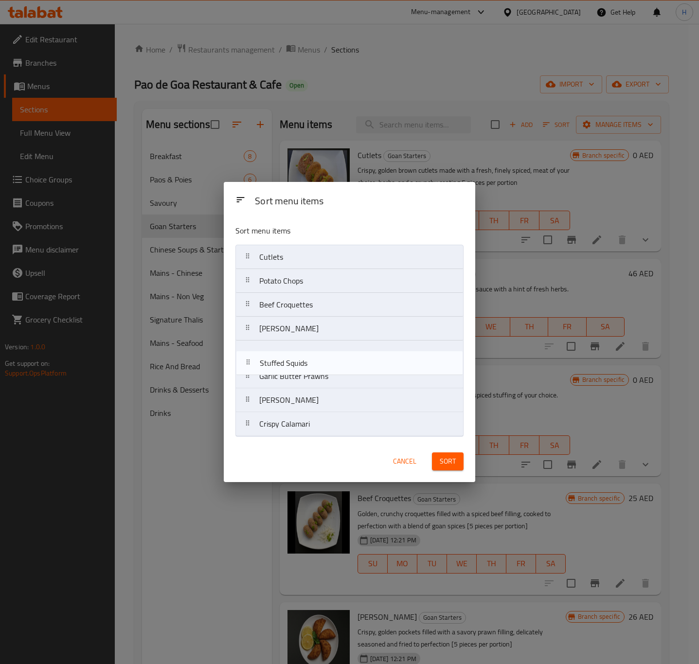
drag, startPoint x: 297, startPoint y: 383, endPoint x: 297, endPoint y: 354, distance: 29.2
click at [297, 356] on nav "Cutlets Potato Chops Beef Croquettes Prawn Rissios Garlic Butter Prawns Stuffed…" at bounding box center [350, 341] width 228 height 192
click at [297, 354] on nav "Cutlets Potato Chops Beef Croquettes Prawn Rissios Garlic Butter Prawns Stuffed…" at bounding box center [350, 341] width 228 height 192
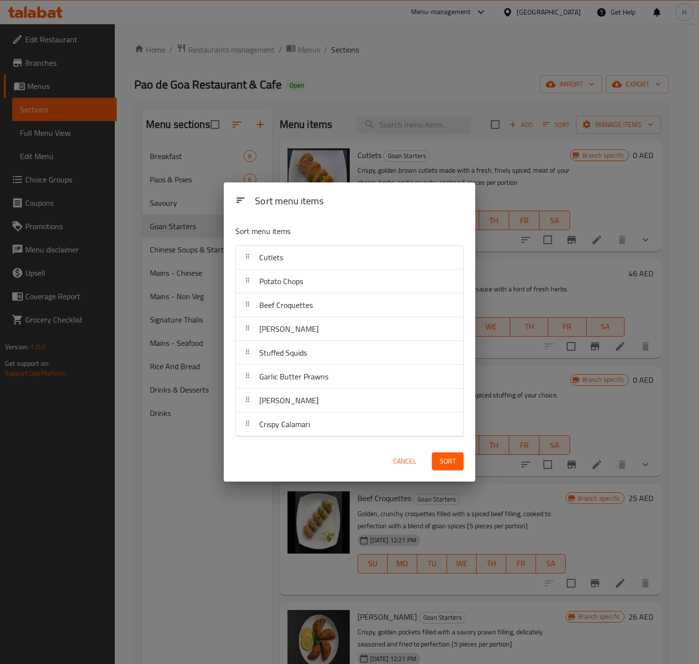
click at [292, 405] on span "Tisreo Rava Fry" at bounding box center [288, 400] width 59 height 15
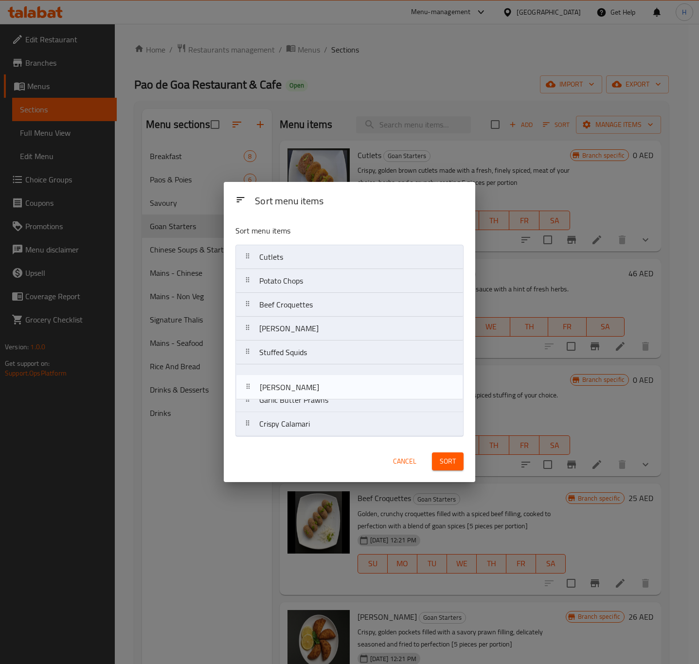
drag, startPoint x: 292, startPoint y: 405, endPoint x: 292, endPoint y: 380, distance: 24.8
click at [292, 380] on nav "Cutlets Potato Chops Beef Croquettes Prawn Rissios Stuffed Squids Garlic Butter…" at bounding box center [350, 341] width 228 height 192
drag, startPoint x: 320, startPoint y: 431, endPoint x: 317, endPoint y: 406, distance: 24.9
click at [317, 406] on nav "Cutlets Potato Chops Beef Croquettes Prawn Rissios Stuffed Squids Tisreo Rava F…" at bounding box center [350, 341] width 228 height 192
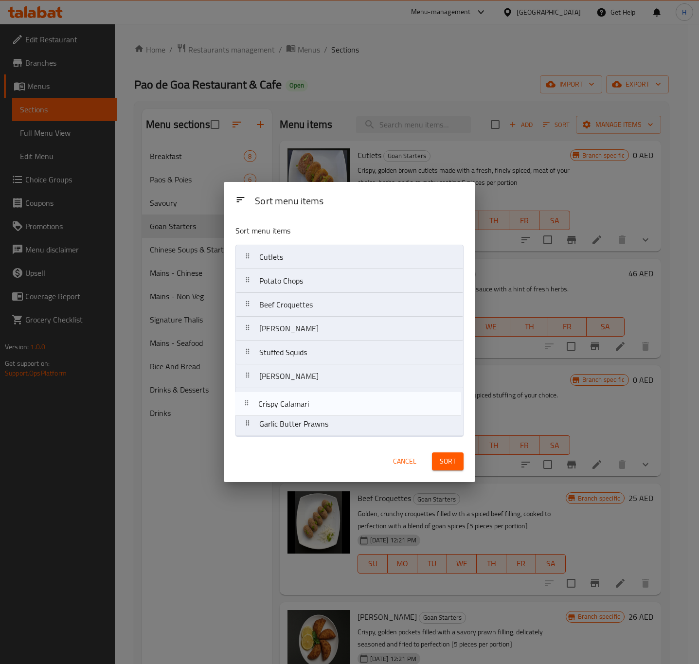
click at [317, 406] on nav "Cutlets Potato Chops Beef Croquettes Prawn Rissios Stuffed Squids Tisreo Rava F…" at bounding box center [350, 341] width 228 height 192
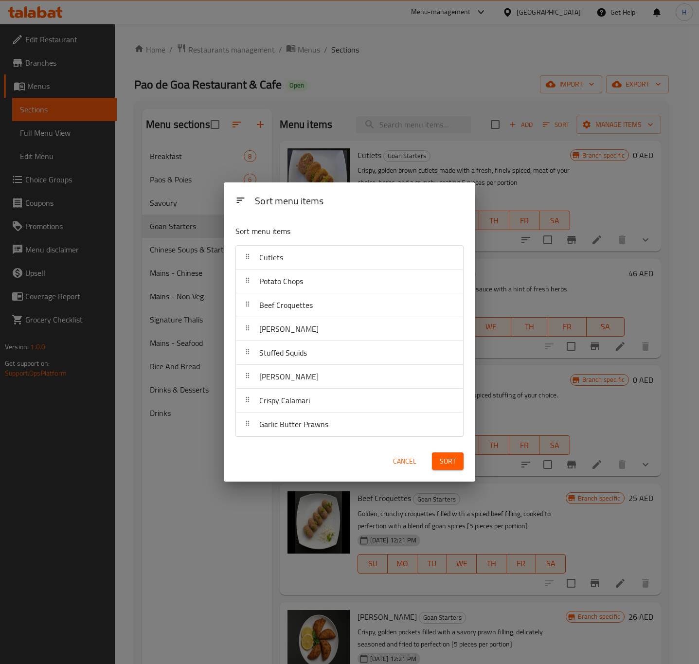
click at [456, 460] on span "Sort" at bounding box center [448, 462] width 16 height 12
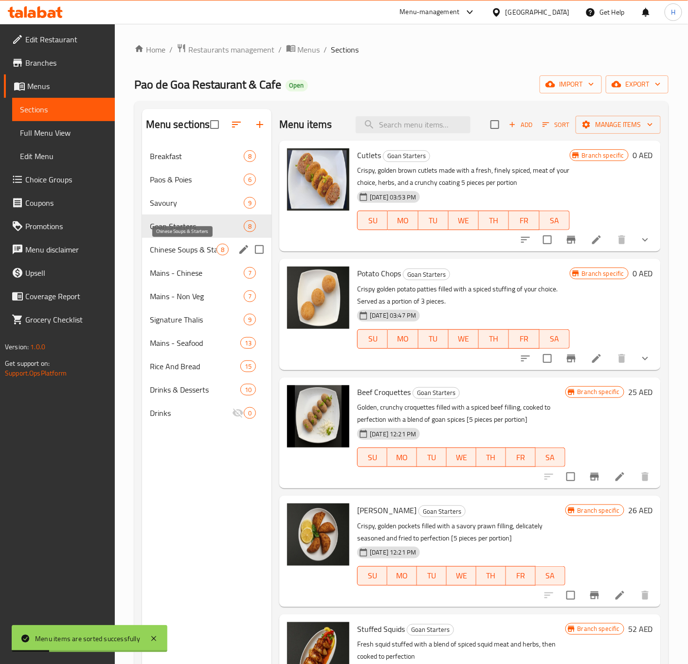
click at [193, 249] on span "Chinese Soups & Starters" at bounding box center [183, 250] width 67 height 12
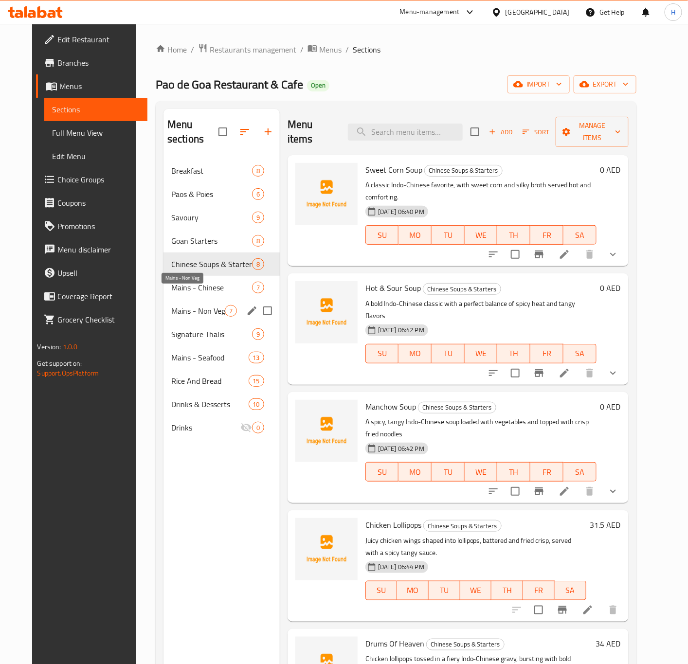
click at [185, 305] on span "Mains - Non Veg" at bounding box center [198, 311] width 54 height 12
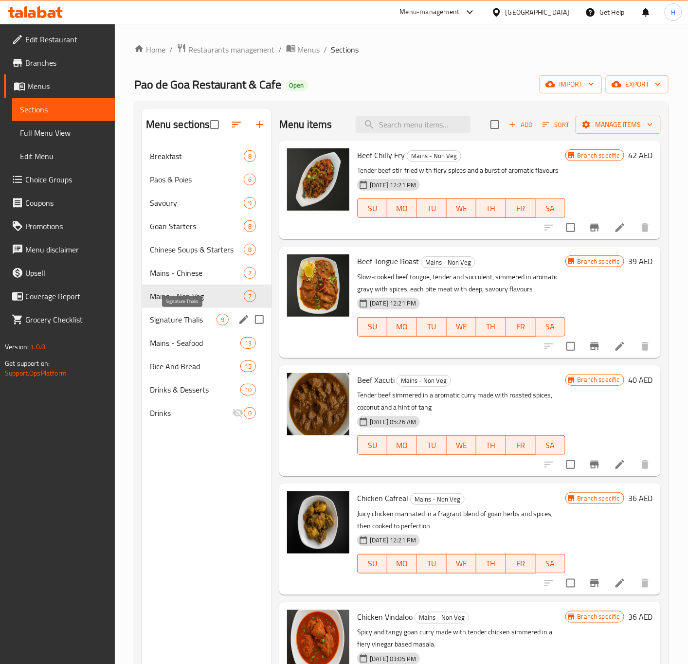
click at [192, 320] on span "Signature Thalis" at bounding box center [183, 320] width 67 height 12
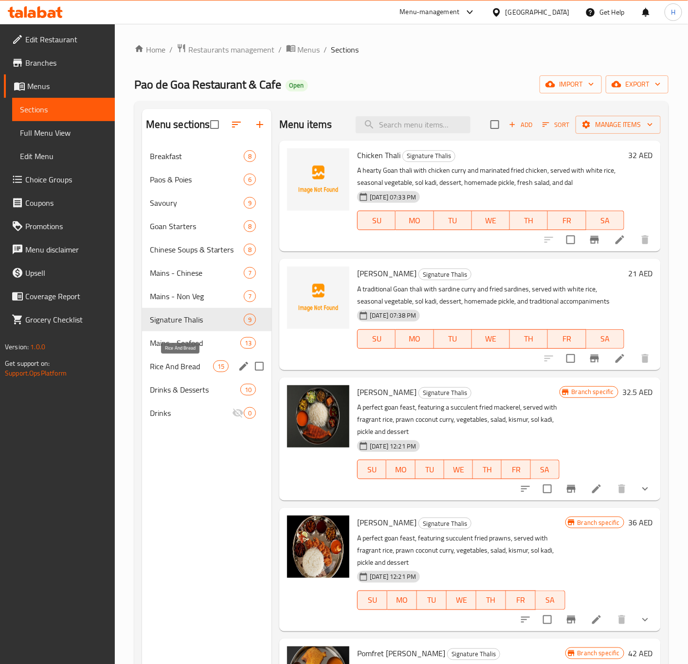
click at [190, 368] on span "Rice And Bread" at bounding box center [181, 367] width 63 height 12
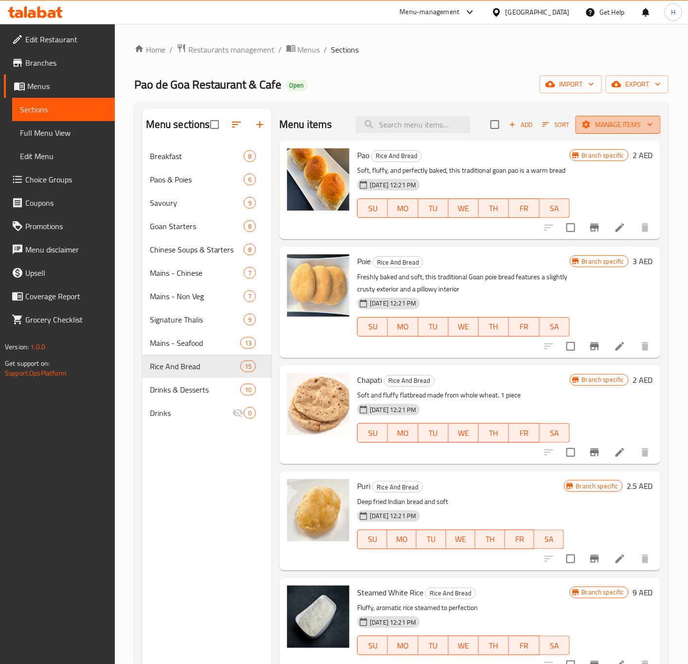
click at [632, 124] on span "Manage items" at bounding box center [618, 125] width 70 height 12
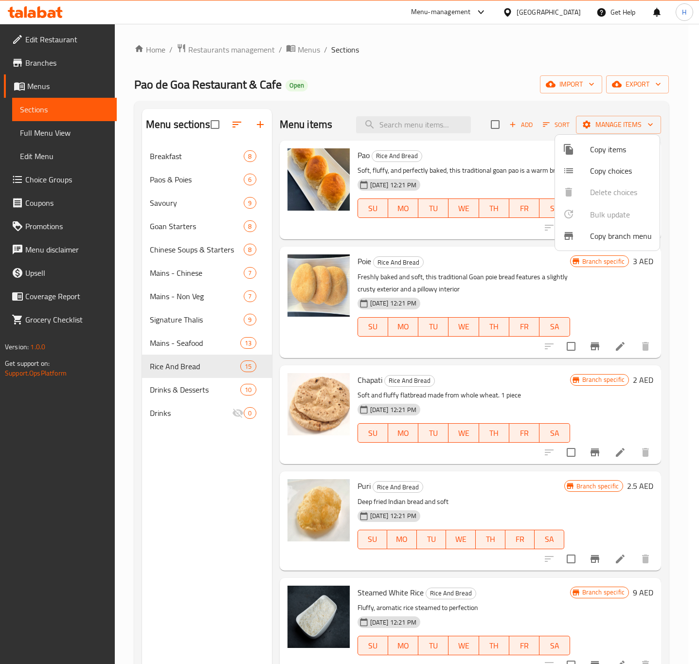
click at [647, 82] on div at bounding box center [349, 332] width 699 height 664
click at [647, 82] on span "export" at bounding box center [637, 84] width 47 height 12
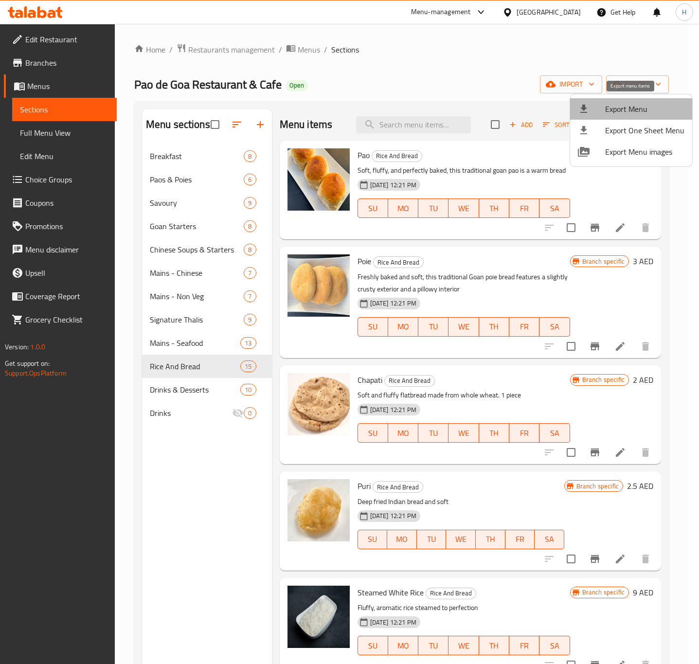
click at [631, 105] on span "Export Menu" at bounding box center [644, 109] width 79 height 12
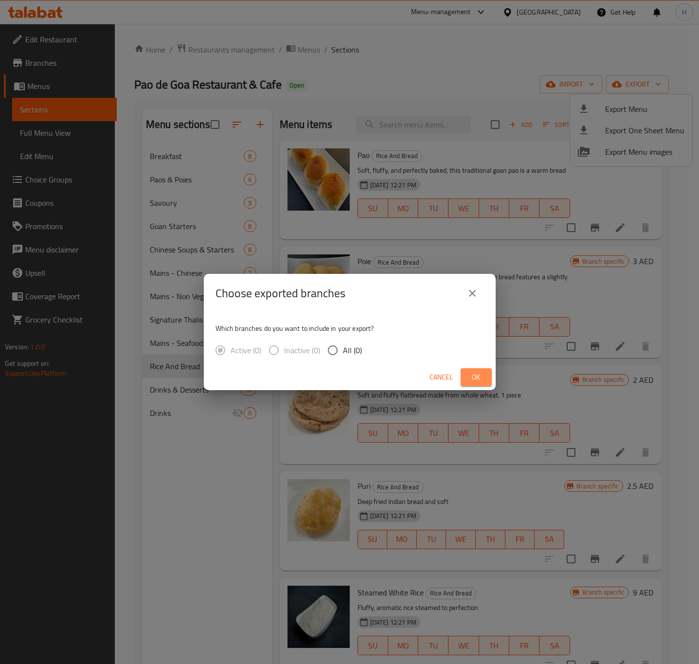
click at [485, 381] on button "Ok" at bounding box center [476, 377] width 31 height 18
click at [482, 371] on span "Ok" at bounding box center [477, 377] width 16 height 12
click at [473, 380] on span "Ok" at bounding box center [477, 377] width 16 height 12
click at [471, 377] on span "Ok" at bounding box center [477, 377] width 16 height 12
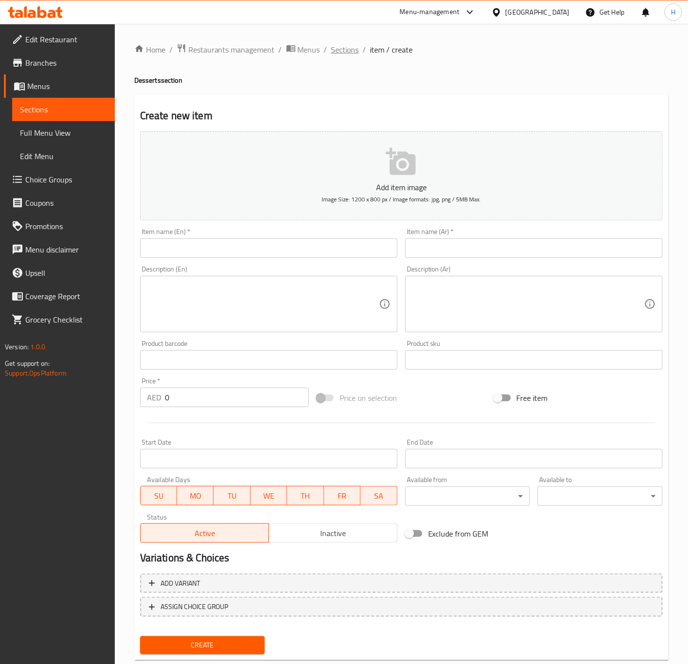
click at [345, 49] on span "Sections" at bounding box center [345, 50] width 28 height 12
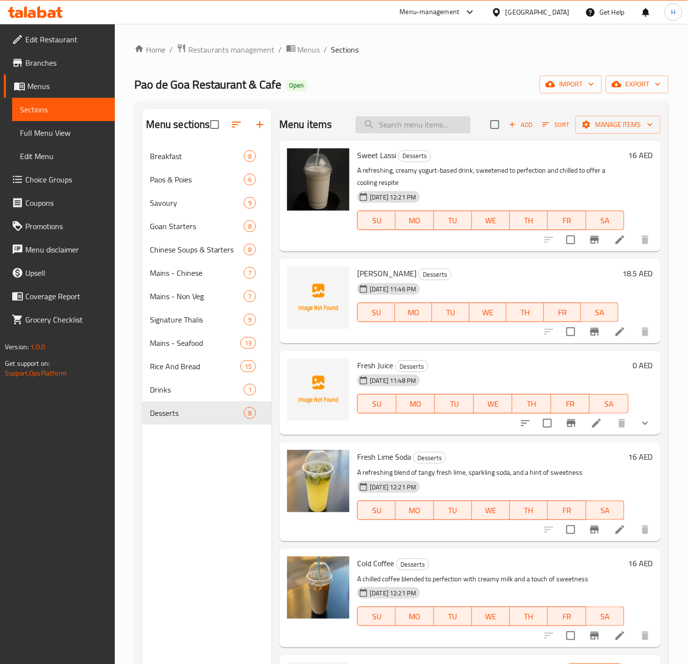
click at [429, 120] on input "search" at bounding box center [413, 124] width 115 height 17
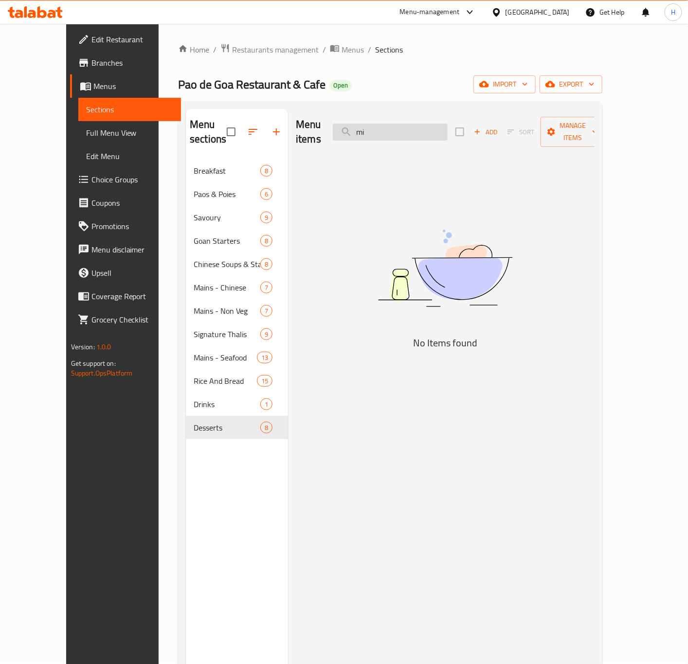
type input "m"
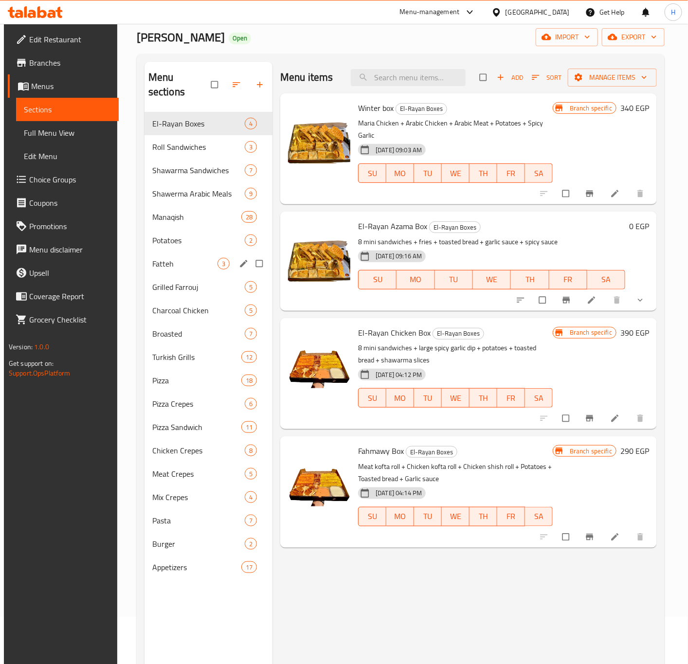
scroll to position [73, 0]
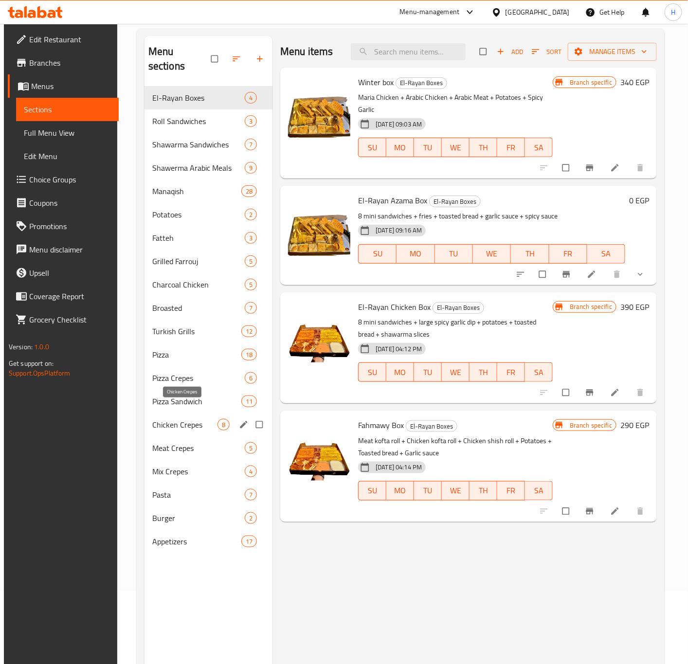
click at [178, 419] on span "Chicken Crepes" at bounding box center [184, 425] width 65 height 12
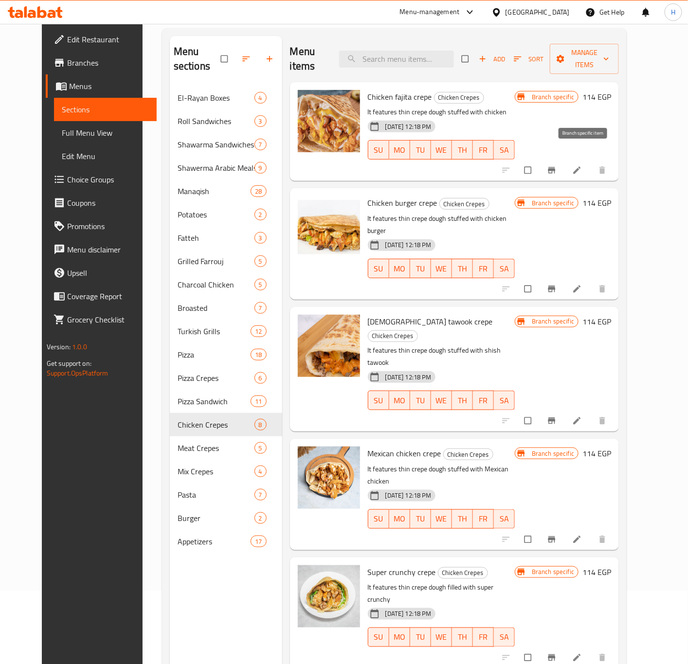
click at [556, 167] on icon "Branch-specific-item" at bounding box center [551, 170] width 7 height 6
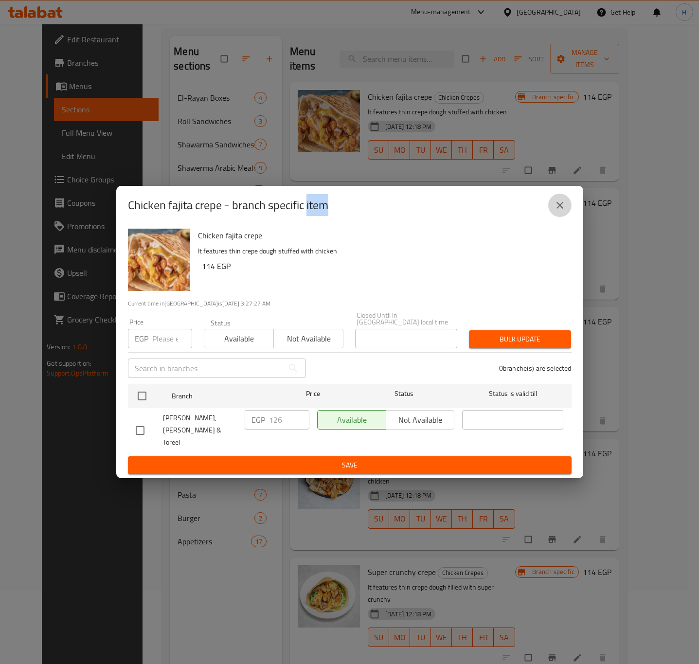
click at [560, 211] on icon "close" at bounding box center [560, 206] width 12 height 12
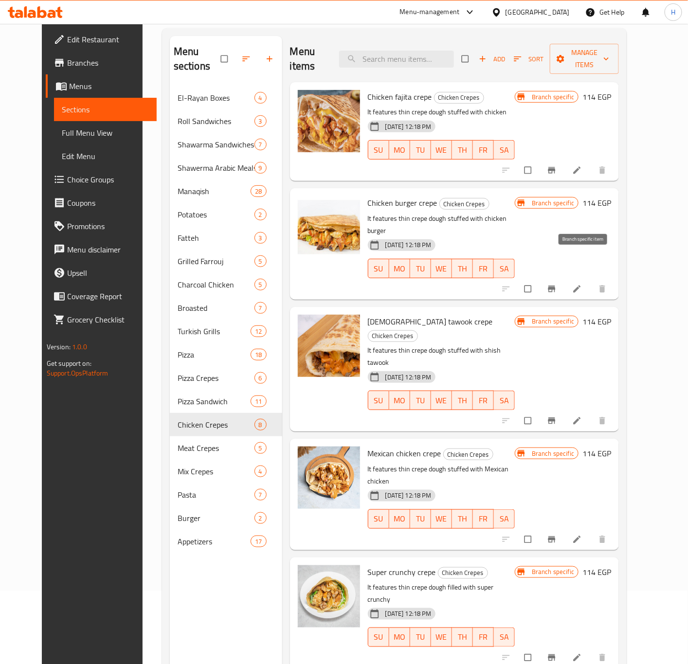
click at [556, 286] on icon "Branch-specific-item" at bounding box center [551, 289] width 7 height 6
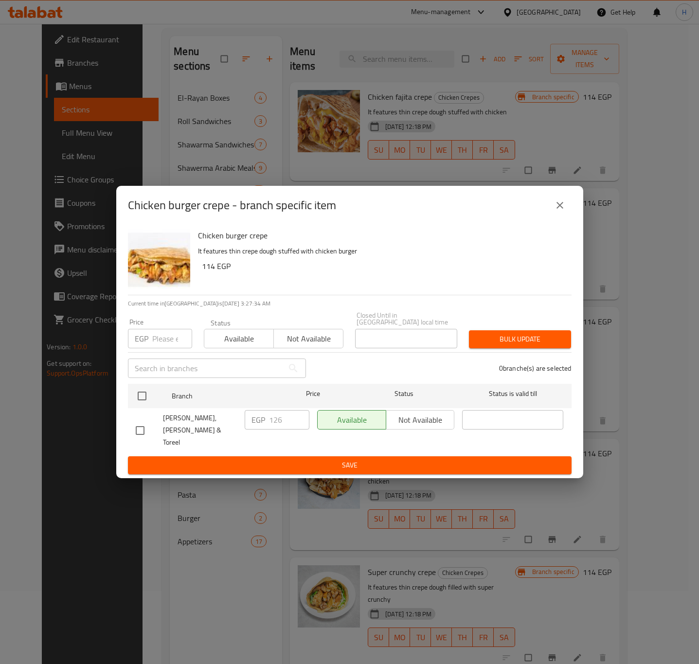
click at [567, 213] on button "close" at bounding box center [559, 205] width 23 height 23
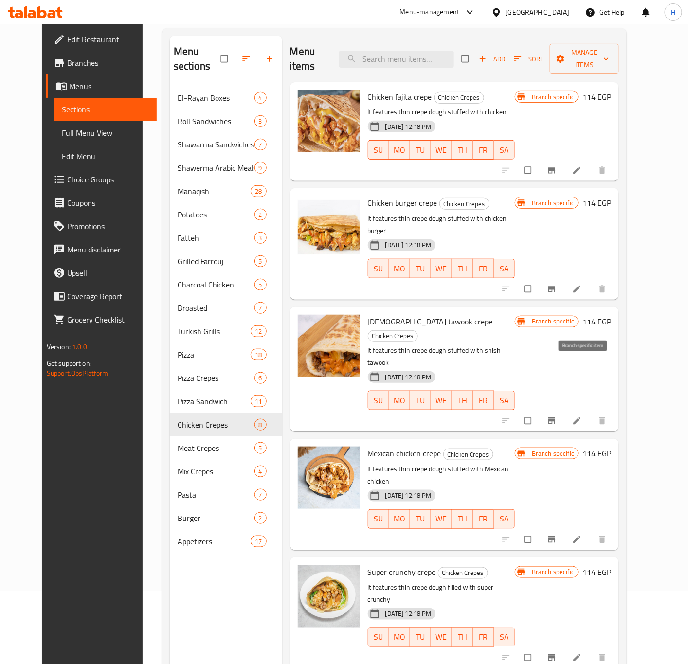
click at [559, 416] on span "Branch-specific-item" at bounding box center [553, 421] width 12 height 10
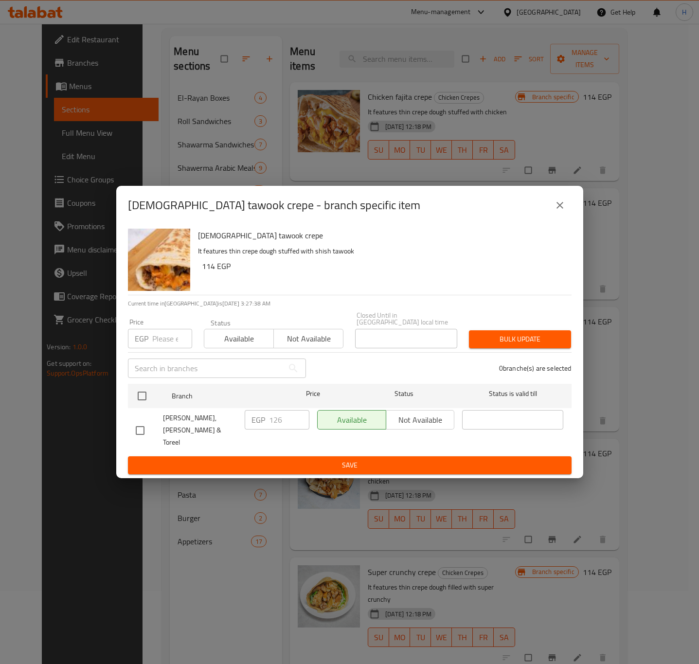
click at [558, 211] on icon "close" at bounding box center [560, 206] width 12 height 12
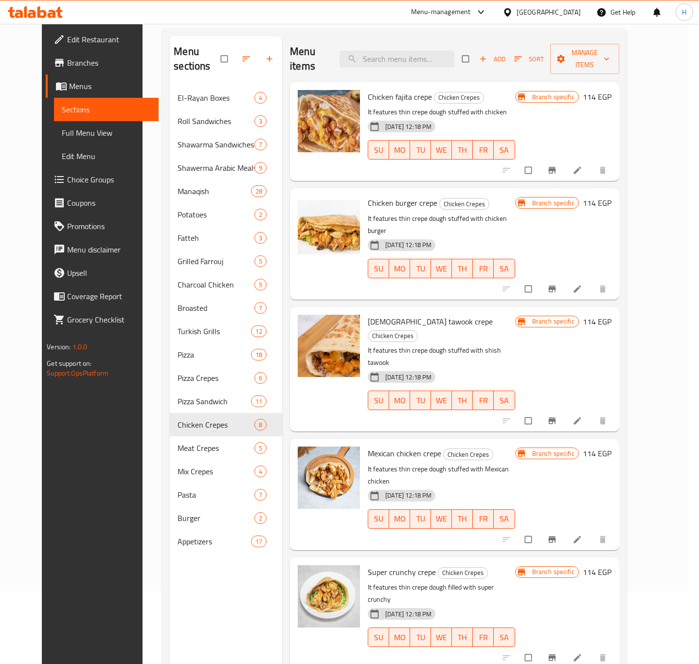
click at [558, 211] on icon "close" at bounding box center [560, 206] width 12 height 12
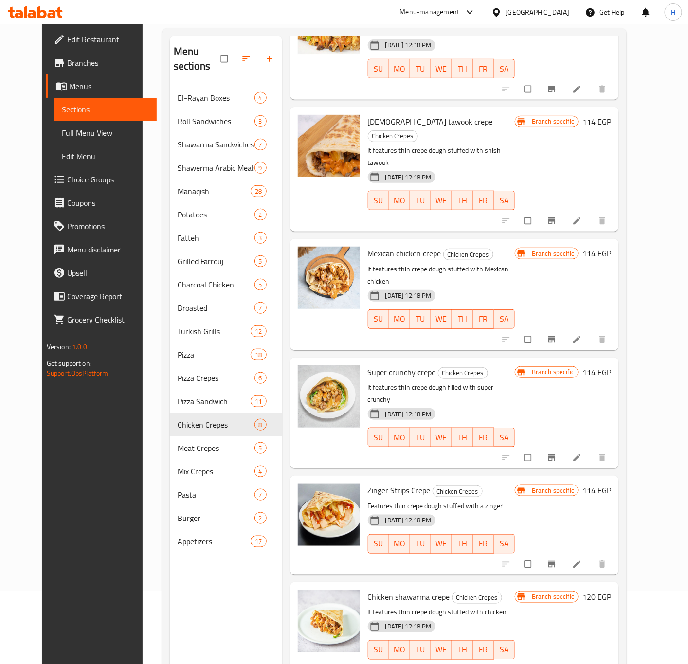
scroll to position [219, 0]
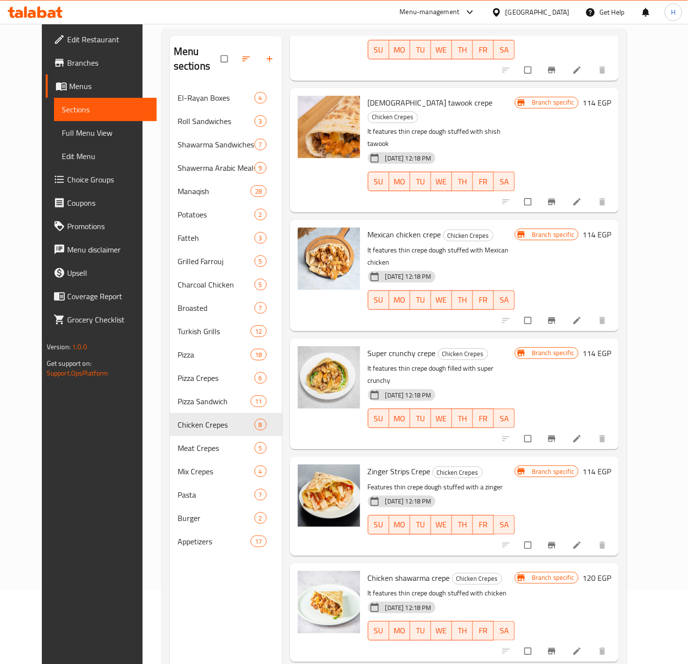
click at [556, 317] on icon "Branch-specific-item" at bounding box center [551, 320] width 7 height 6
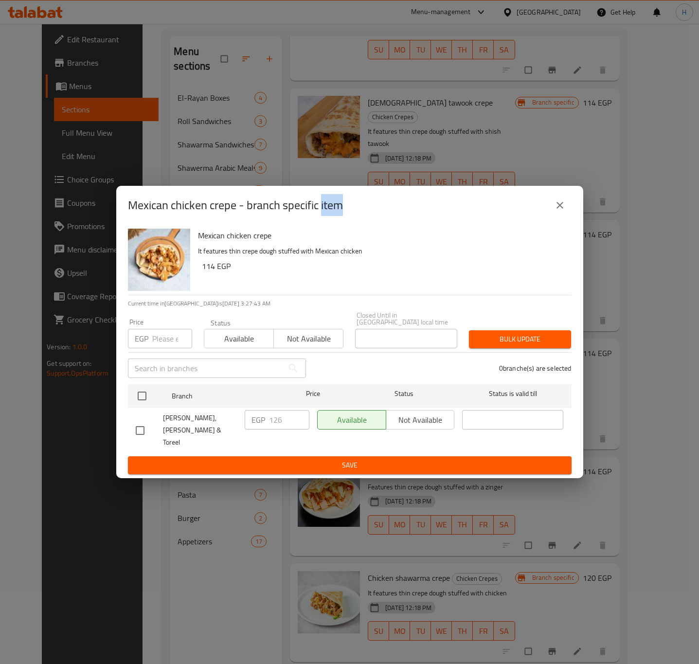
click at [561, 209] on icon "close" at bounding box center [560, 205] width 7 height 7
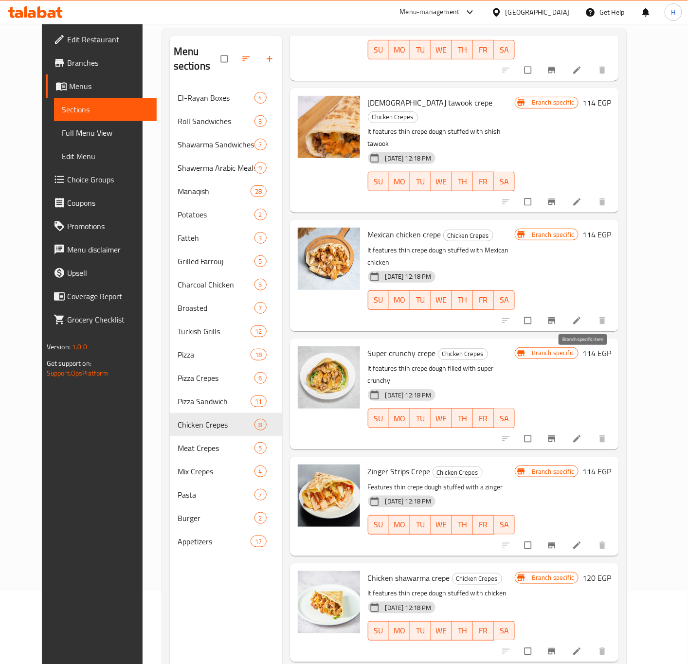
click at [559, 434] on span "Branch-specific-item" at bounding box center [553, 439] width 12 height 10
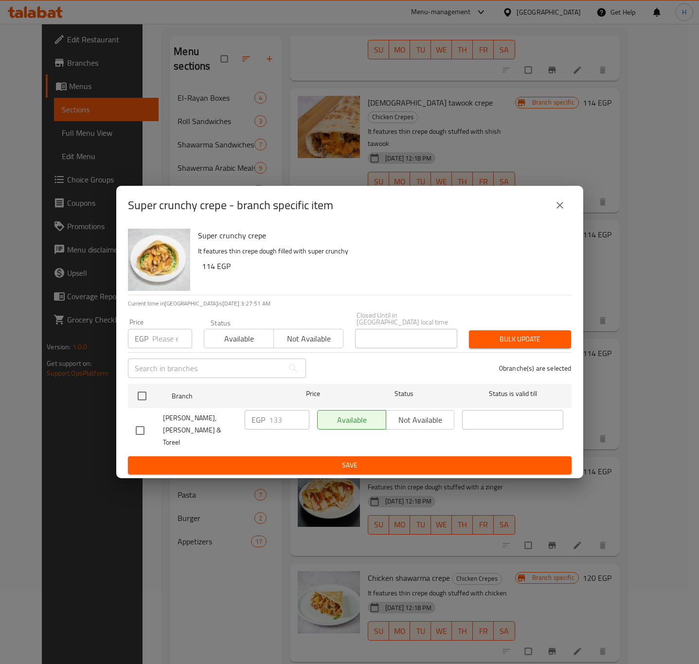
click at [561, 211] on icon "close" at bounding box center [560, 206] width 12 height 12
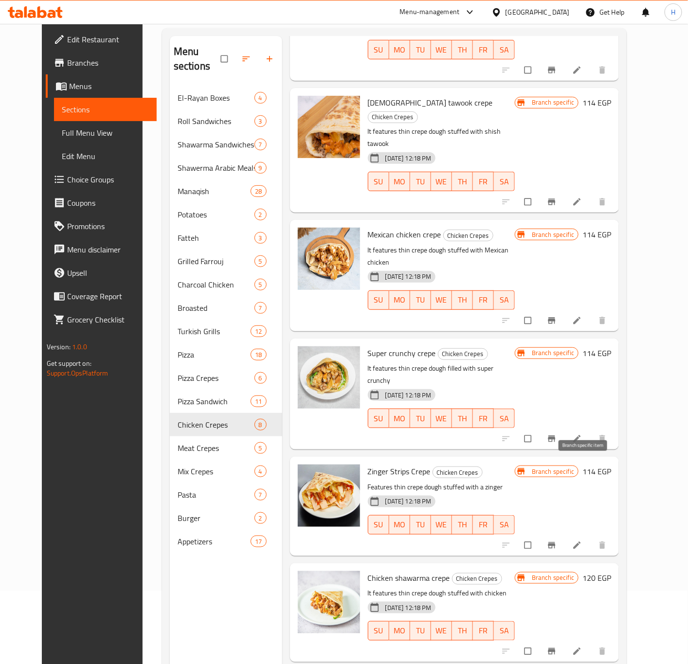
click at [557, 541] on icon "Branch-specific-item" at bounding box center [552, 546] width 10 height 10
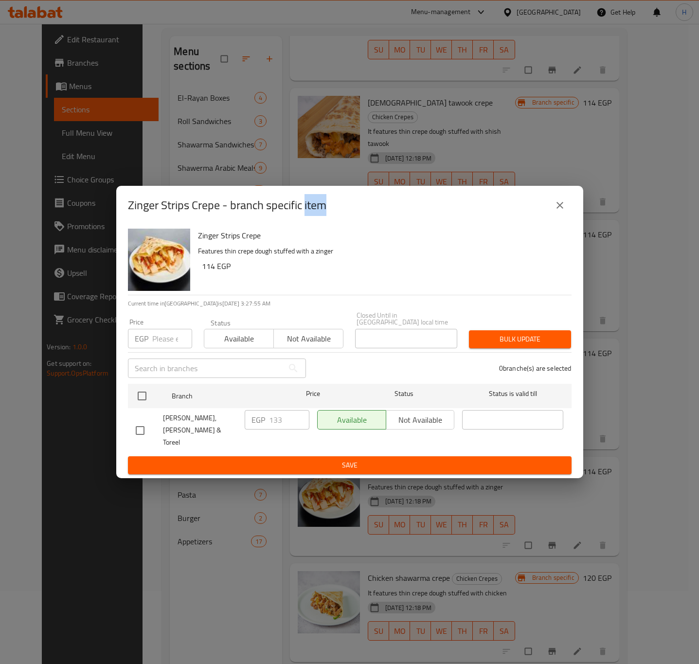
click at [549, 215] on button "close" at bounding box center [559, 205] width 23 height 23
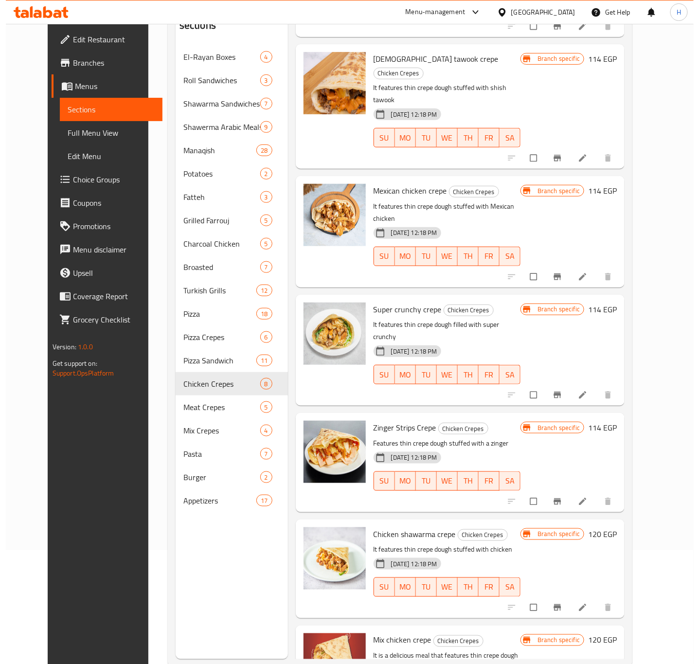
scroll to position [136, 0]
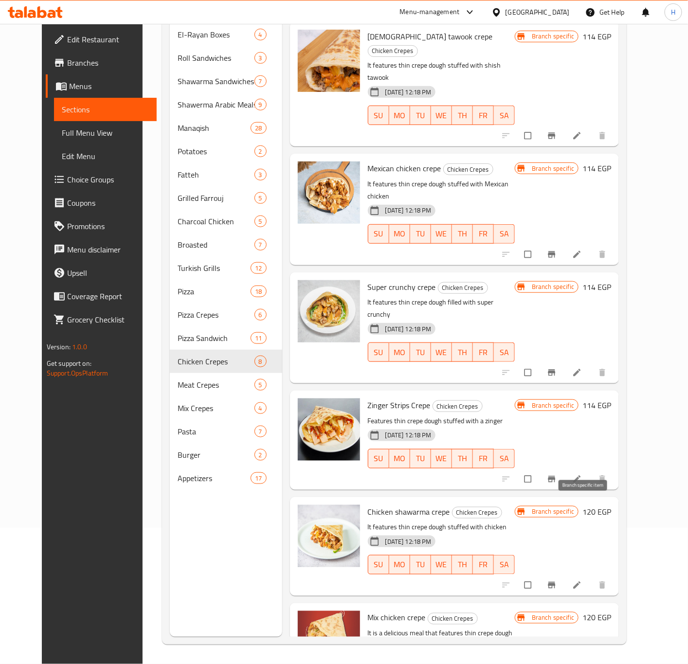
click at [556, 582] on icon "Branch-specific-item" at bounding box center [551, 585] width 7 height 6
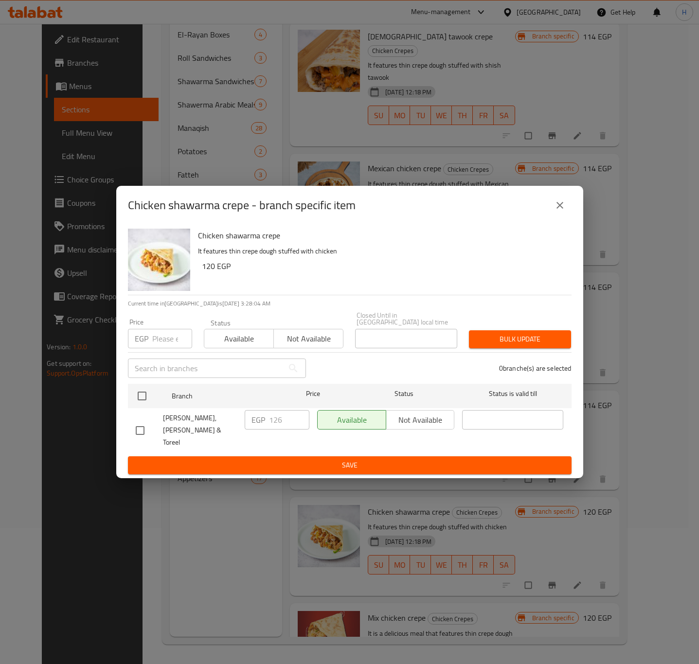
click at [556, 211] on icon "close" at bounding box center [560, 206] width 12 height 12
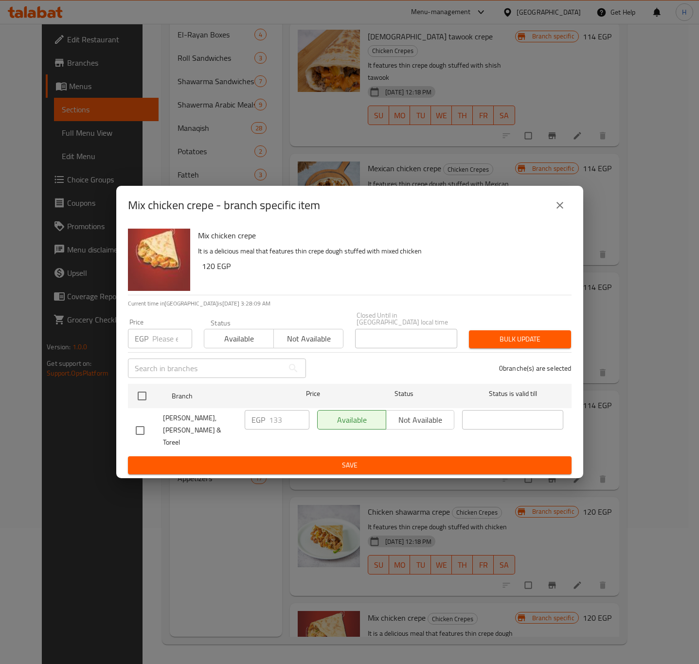
click at [557, 211] on icon "close" at bounding box center [560, 206] width 12 height 12
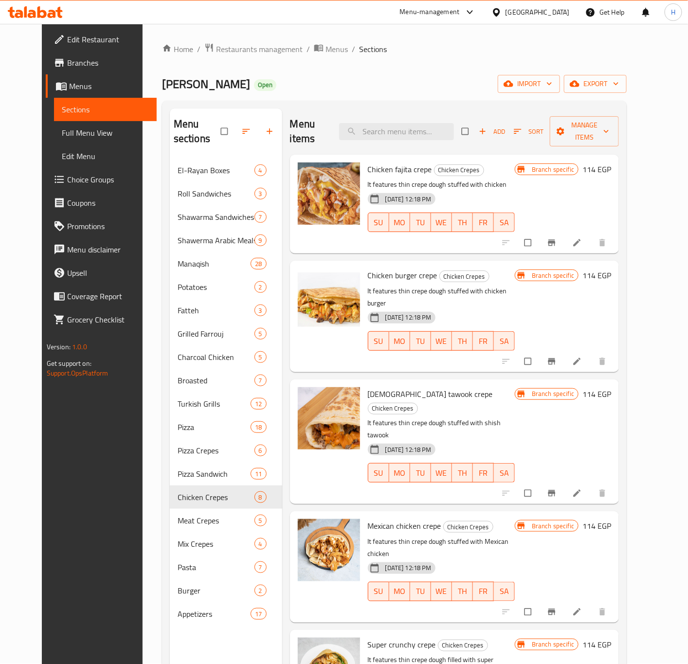
scroll to position [0, 0]
click at [391, 126] on input "search" at bounding box center [396, 132] width 115 height 17
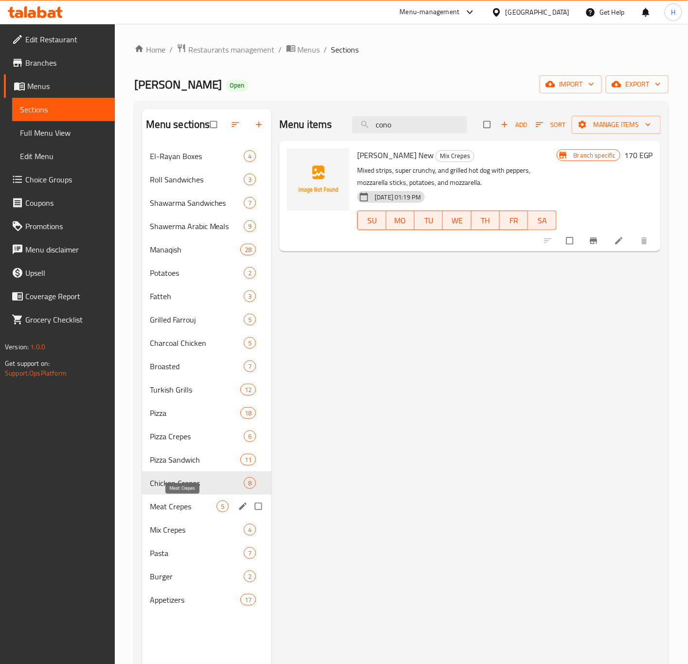
type input "cono"
click at [188, 505] on span "Meat Crepes" at bounding box center [183, 507] width 67 height 12
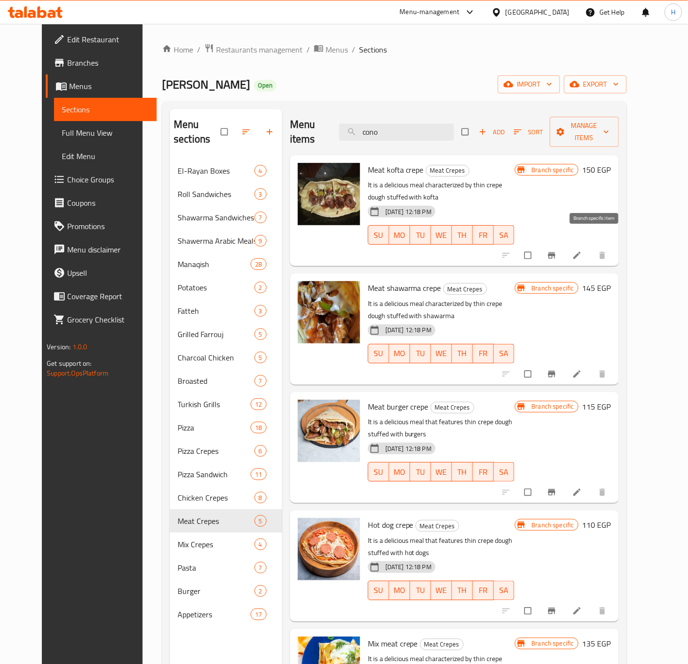
click at [555, 253] on icon "Branch-specific-item" at bounding box center [551, 256] width 7 height 6
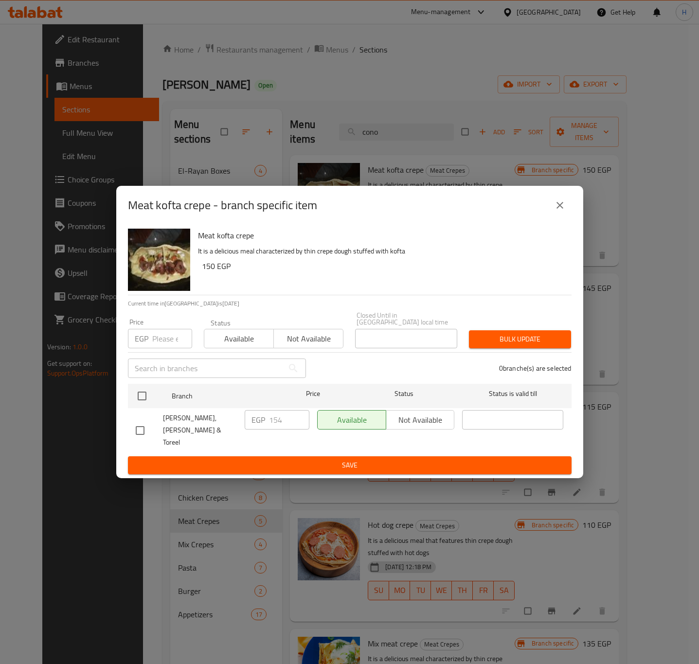
click at [558, 209] on icon "close" at bounding box center [560, 205] width 7 height 7
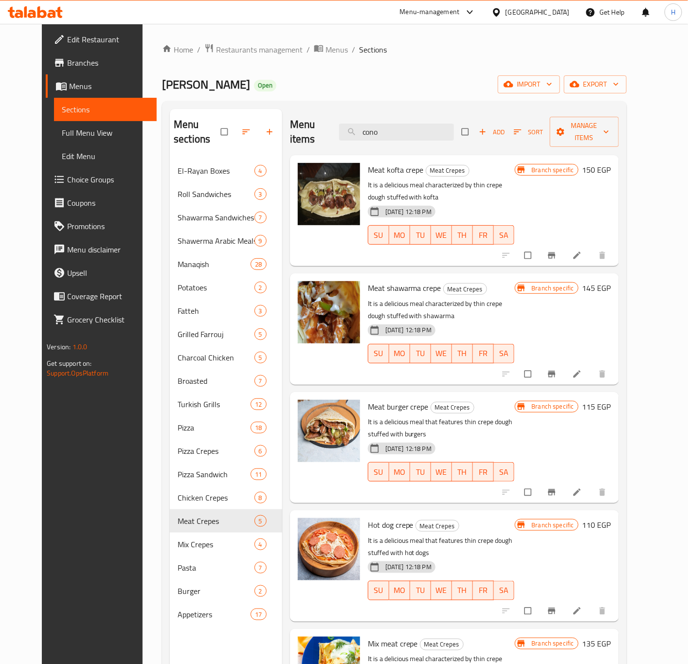
click at [557, 369] on icon "Branch-specific-item" at bounding box center [552, 374] width 10 height 10
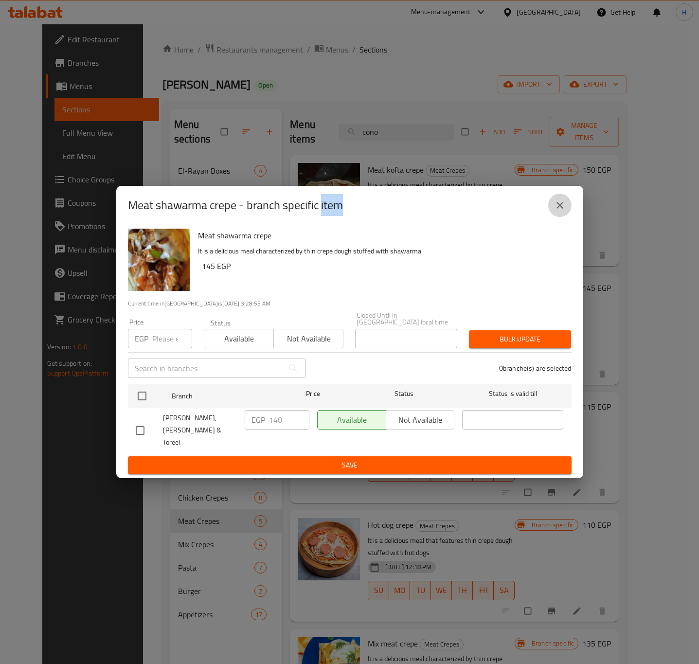
click at [558, 211] on icon "close" at bounding box center [560, 206] width 12 height 12
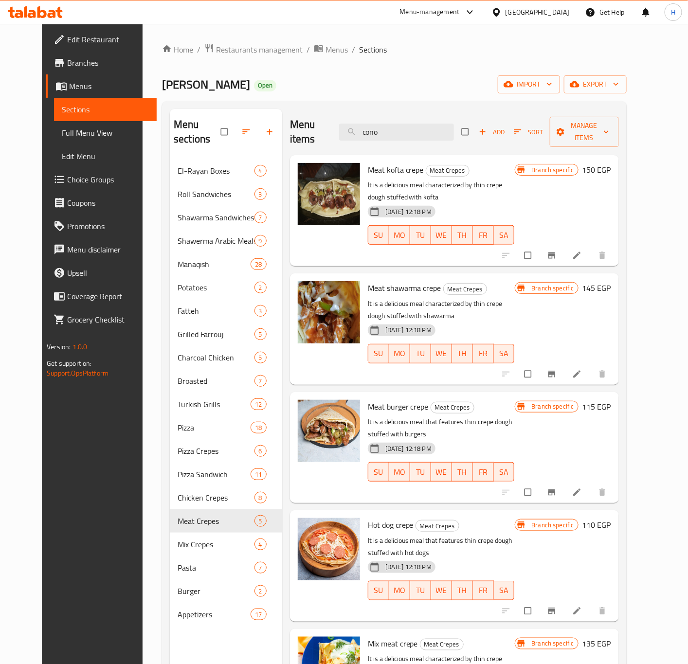
click at [555, 490] on icon "Branch-specific-item" at bounding box center [551, 493] width 7 height 6
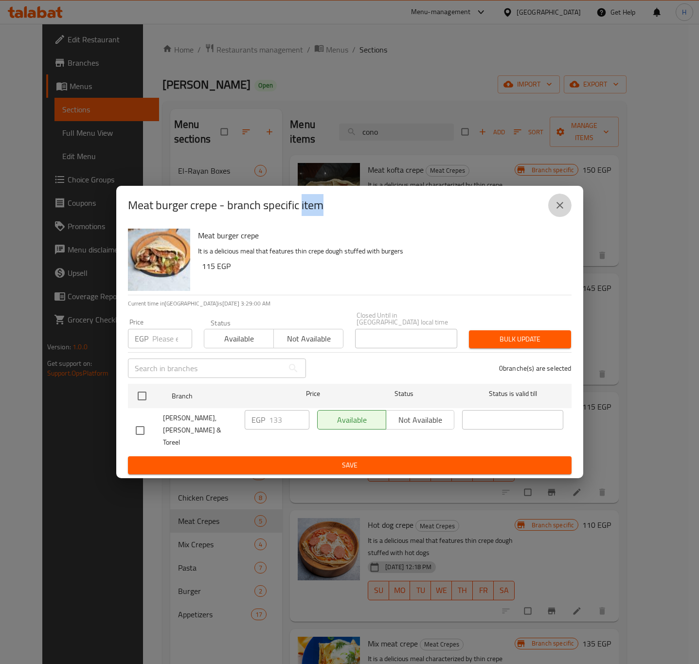
click at [555, 211] on icon "close" at bounding box center [560, 206] width 12 height 12
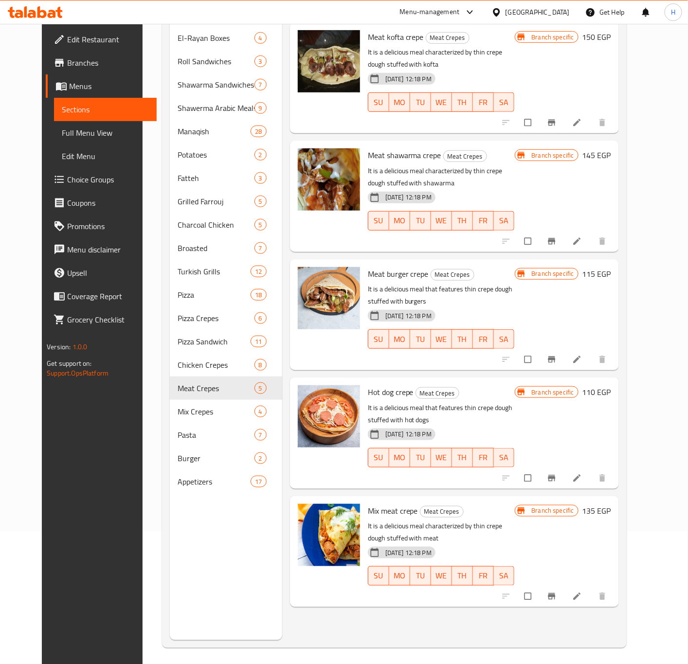
scroll to position [136, 0]
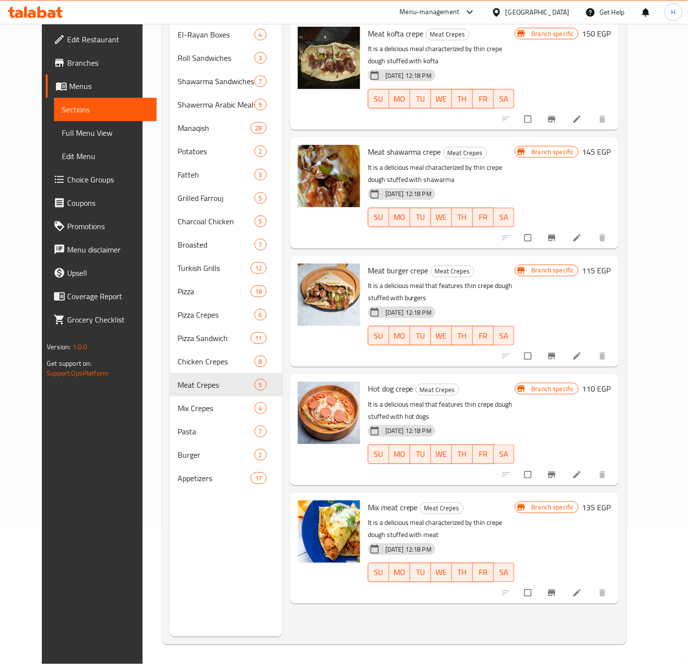
click at [555, 472] on icon "Branch-specific-item" at bounding box center [551, 475] width 7 height 6
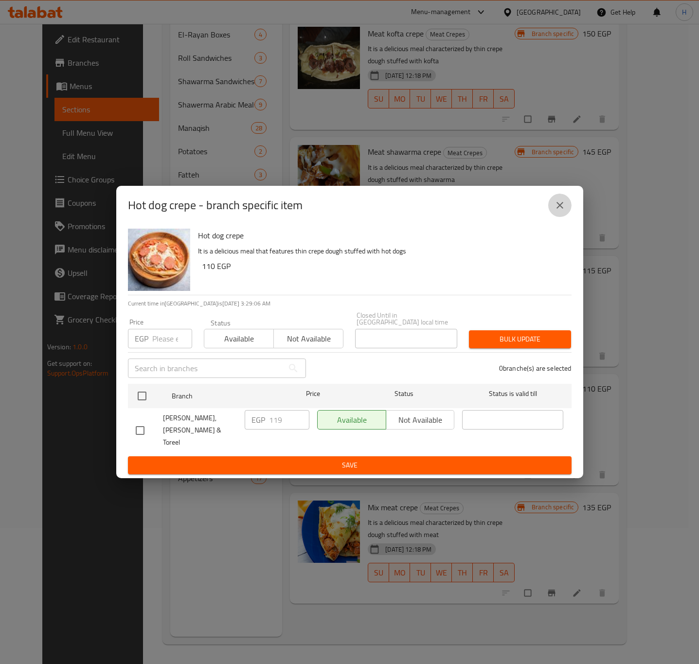
click at [558, 209] on icon "close" at bounding box center [560, 205] width 7 height 7
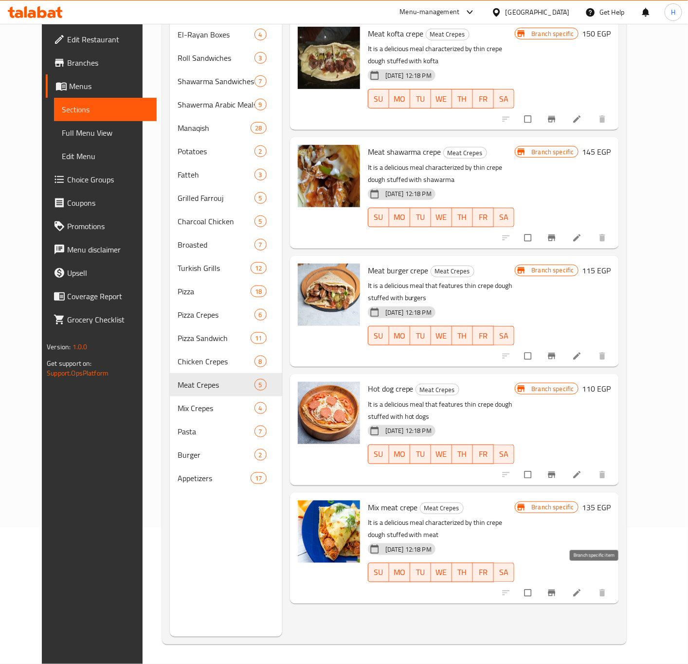
click at [555, 590] on icon "Branch-specific-item" at bounding box center [551, 593] width 7 height 6
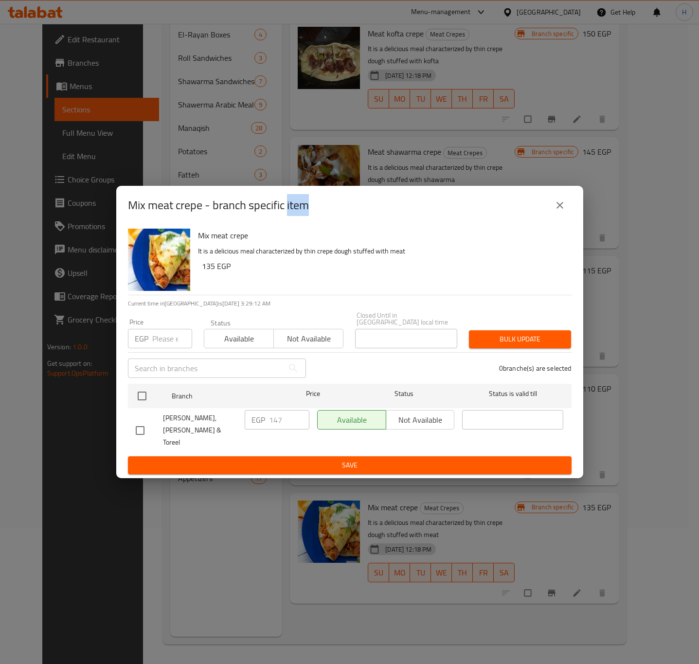
click at [563, 211] on icon "close" at bounding box center [560, 206] width 12 height 12
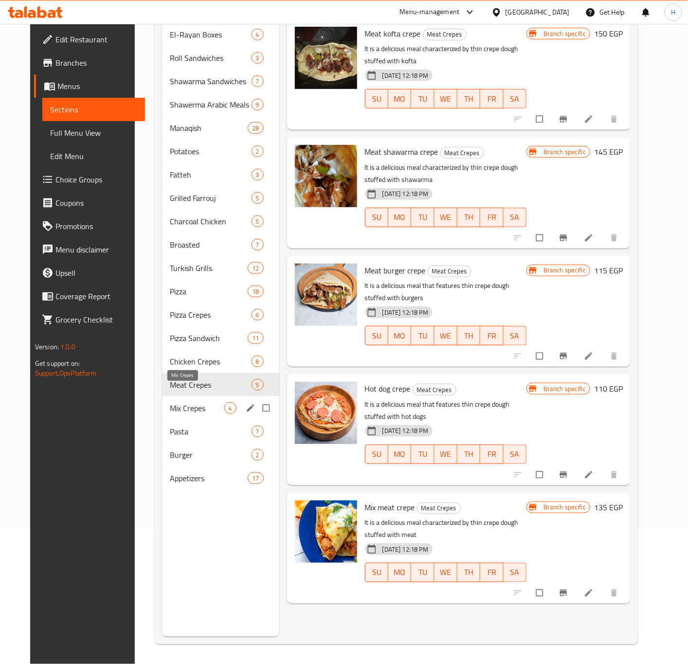
click at [206, 402] on span "Mix Crepes" at bounding box center [197, 408] width 55 height 12
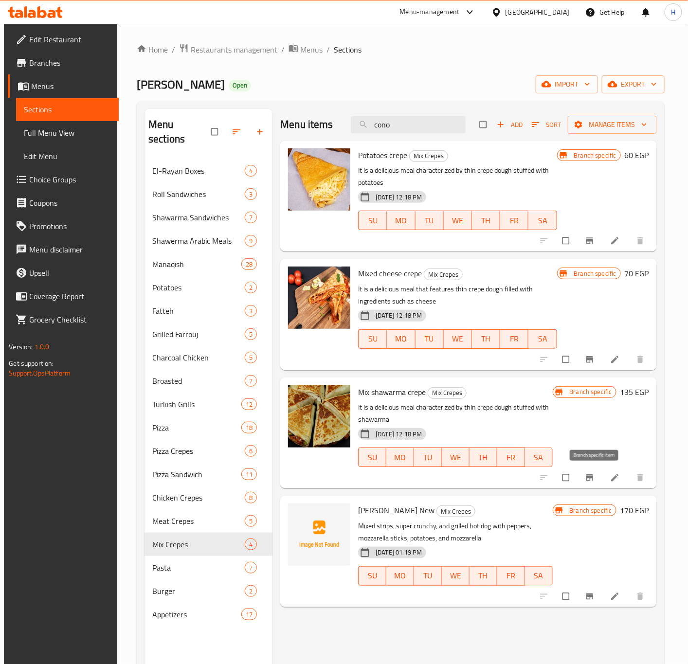
click at [593, 477] on icon "Branch-specific-item" at bounding box center [589, 478] width 7 height 6
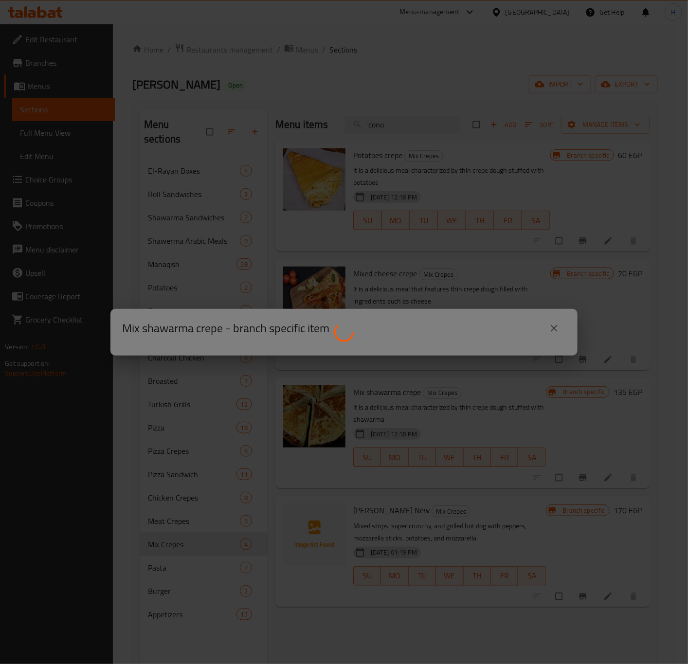
click at [596, 477] on div at bounding box center [344, 332] width 688 height 664
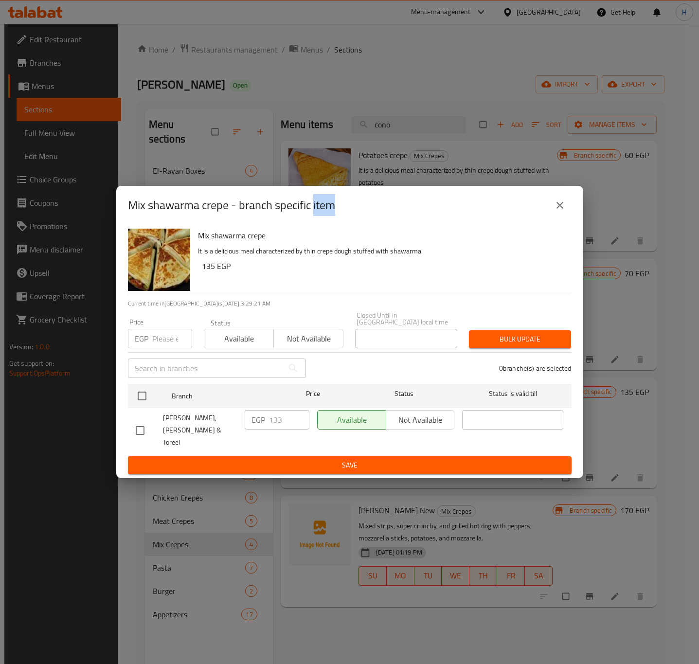
click at [558, 209] on icon "close" at bounding box center [560, 205] width 7 height 7
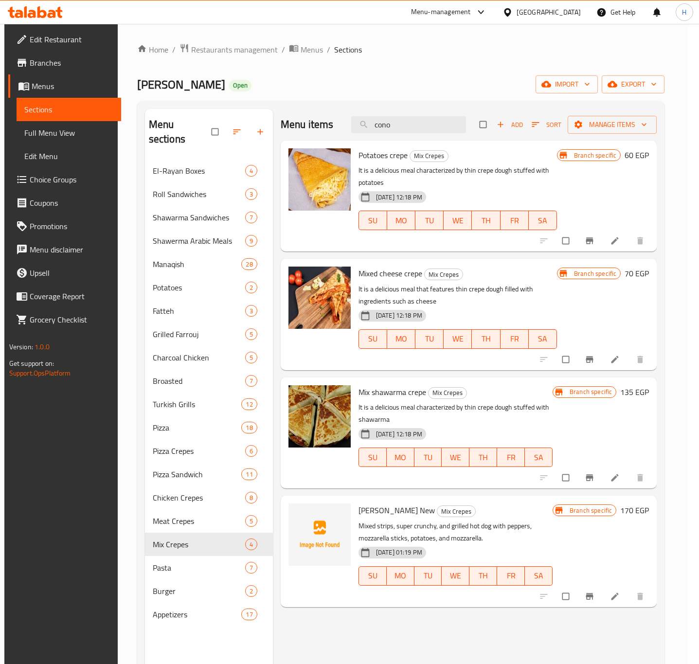
click at [558, 209] on icon "close" at bounding box center [560, 205] width 7 height 7
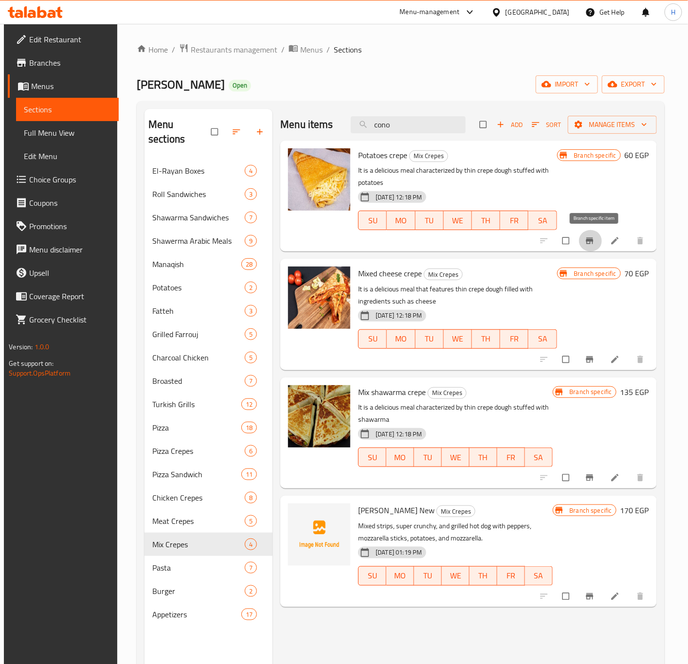
click at [592, 240] on icon "Branch-specific-item" at bounding box center [589, 241] width 7 height 6
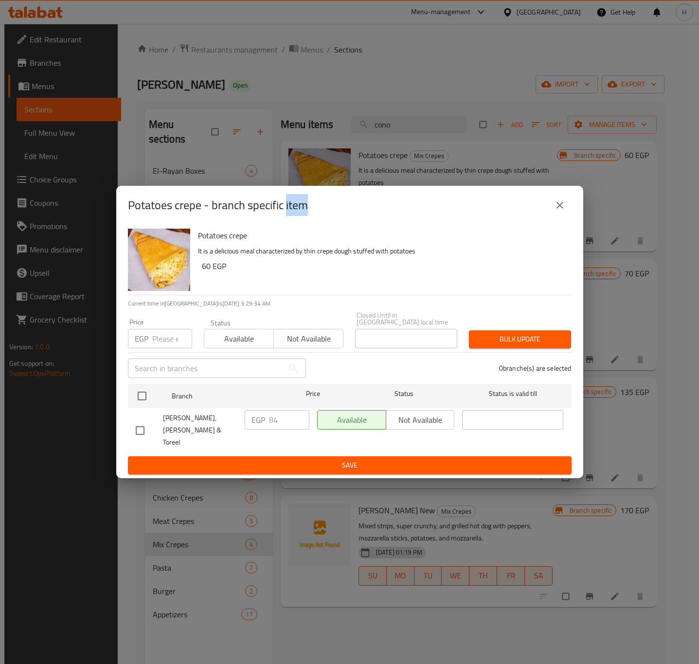
click at [555, 211] on icon "close" at bounding box center [560, 206] width 12 height 12
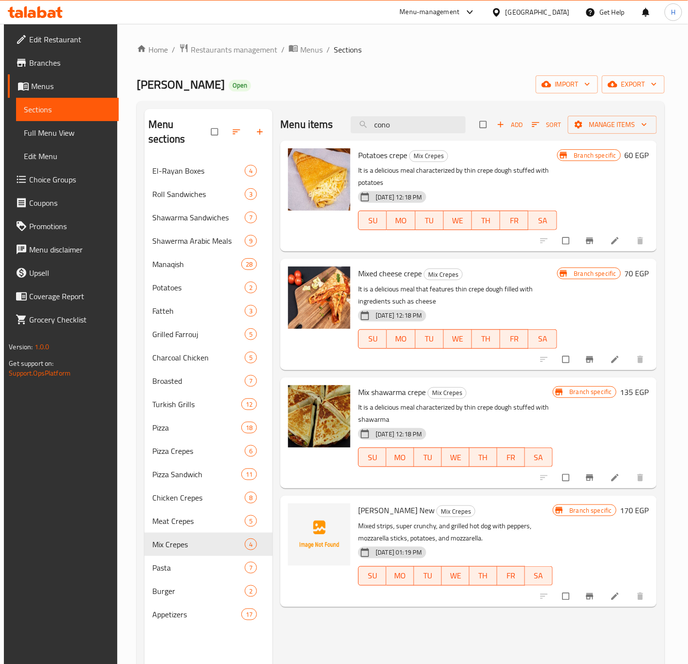
click at [595, 356] on icon "Branch-specific-item" at bounding box center [590, 360] width 10 height 10
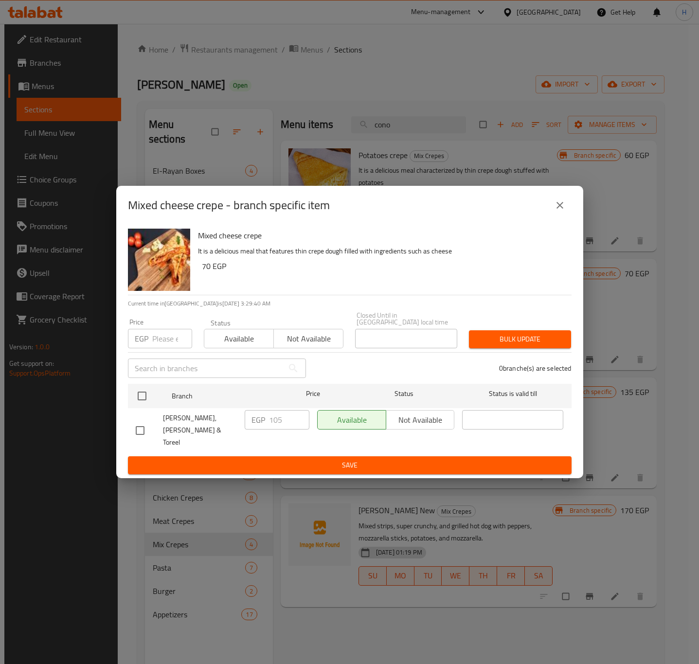
click at [568, 217] on div "Mixed cheese crepe - branch specific item" at bounding box center [350, 205] width 444 height 23
click at [559, 211] on icon "close" at bounding box center [560, 206] width 12 height 12
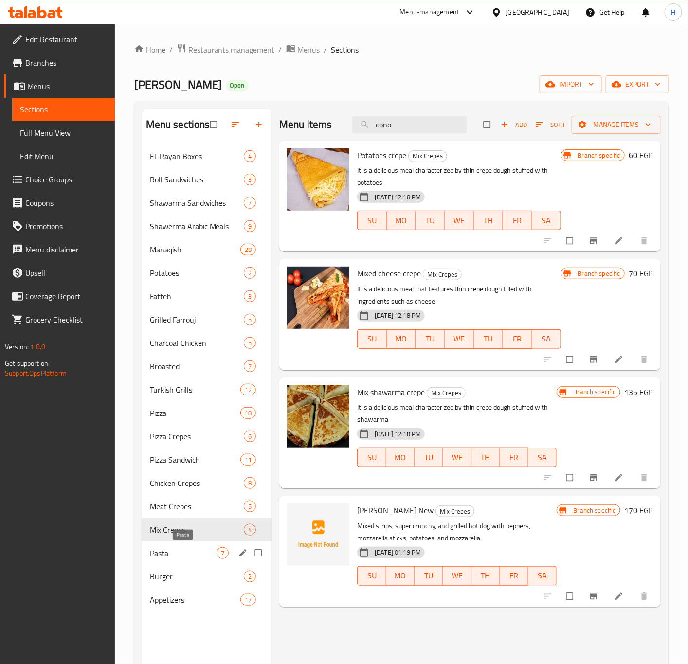
click at [186, 552] on span "Pasta" at bounding box center [183, 553] width 67 height 12
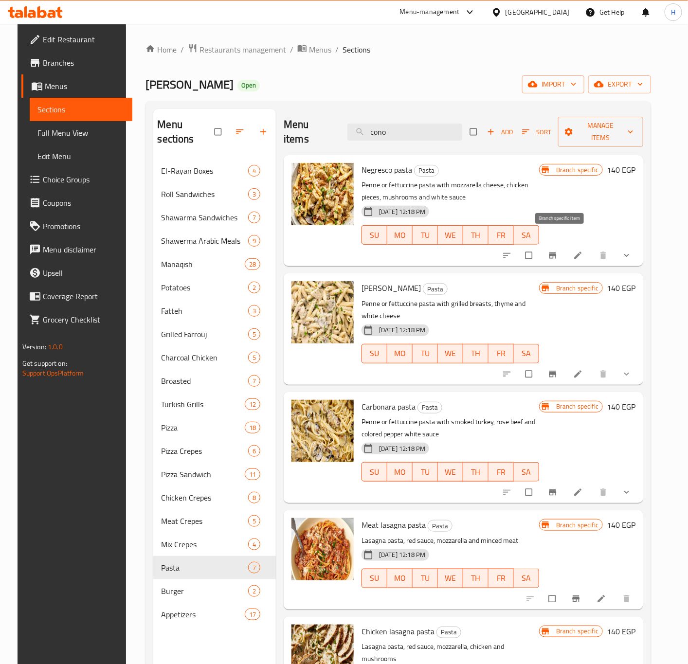
click at [558, 251] on icon "Branch-specific-item" at bounding box center [553, 256] width 10 height 10
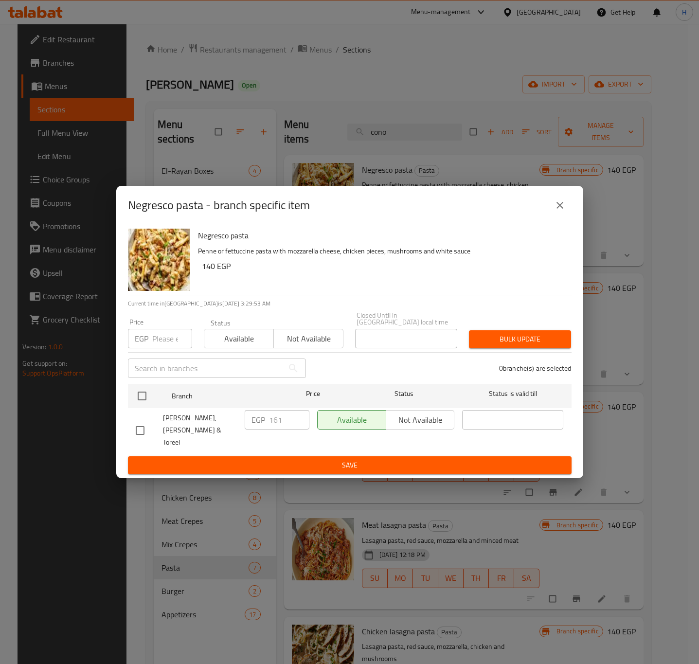
click at [561, 211] on icon "close" at bounding box center [560, 206] width 12 height 12
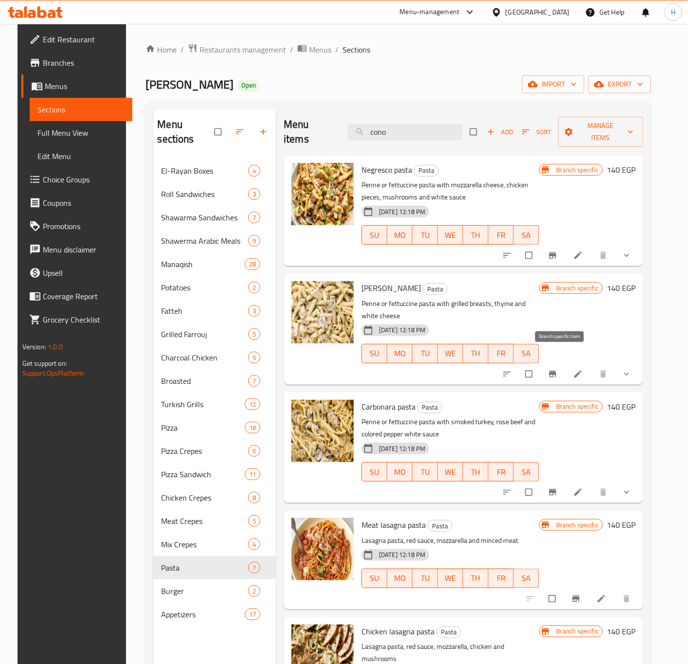
click at [558, 369] on icon "Branch-specific-item" at bounding box center [553, 374] width 10 height 10
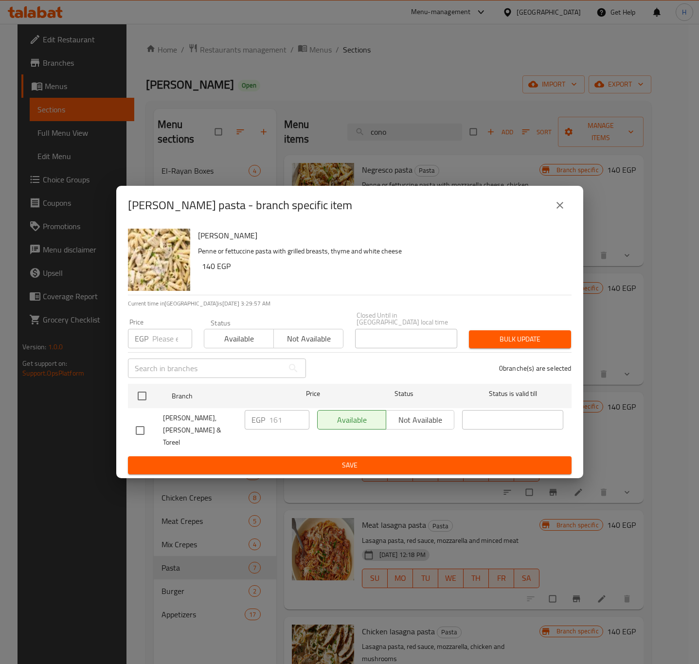
click at [560, 211] on icon "close" at bounding box center [560, 206] width 12 height 12
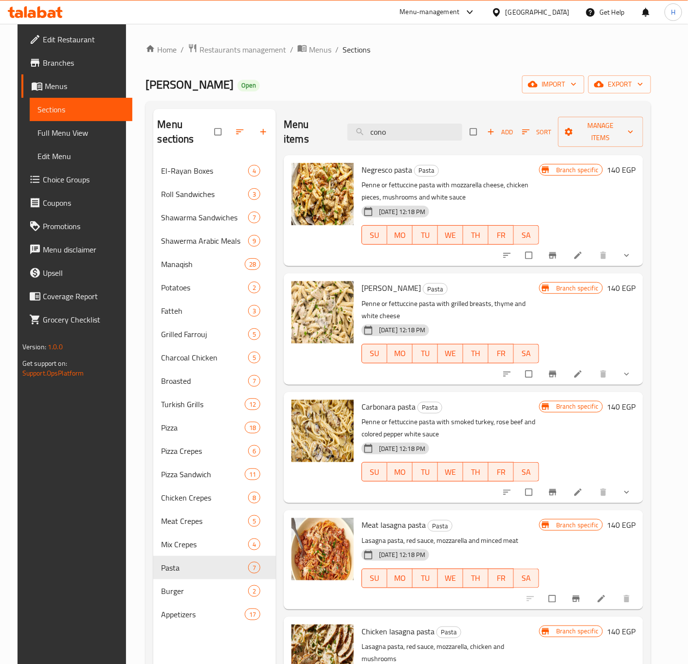
click at [564, 483] on button "Branch-specific-item" at bounding box center [553, 492] width 23 height 21
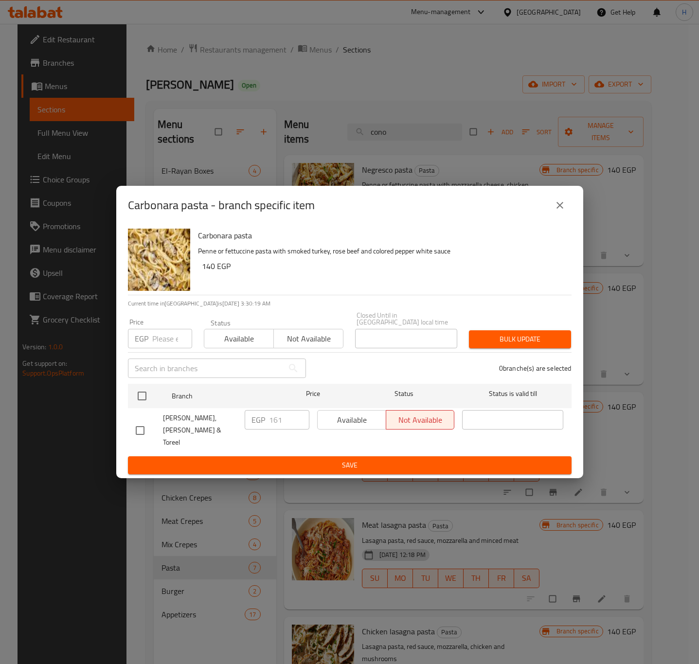
click at [560, 211] on icon "close" at bounding box center [560, 206] width 12 height 12
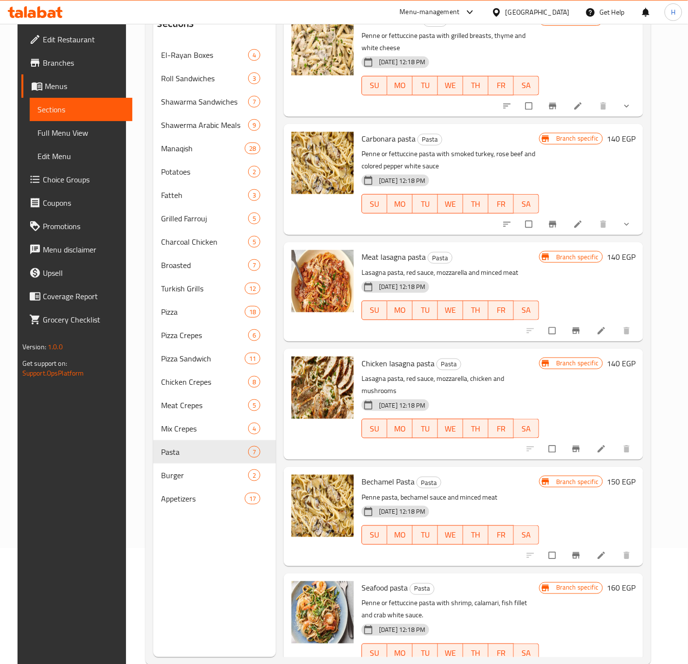
scroll to position [136, 0]
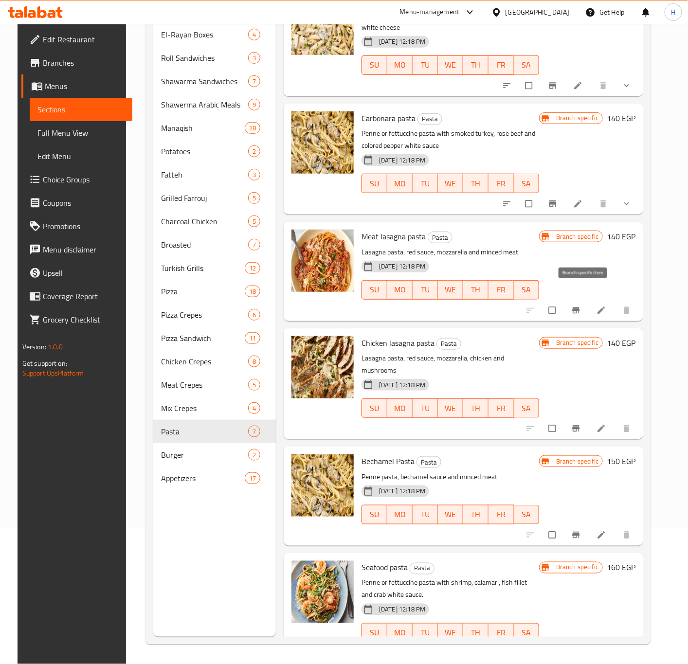
click at [580, 307] on icon "Branch-specific-item" at bounding box center [576, 310] width 7 height 6
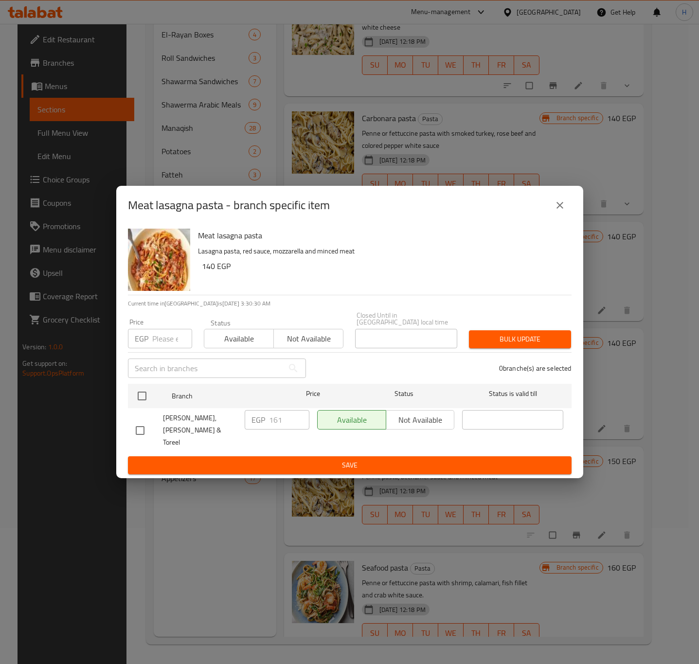
click at [565, 215] on button "close" at bounding box center [559, 205] width 23 height 23
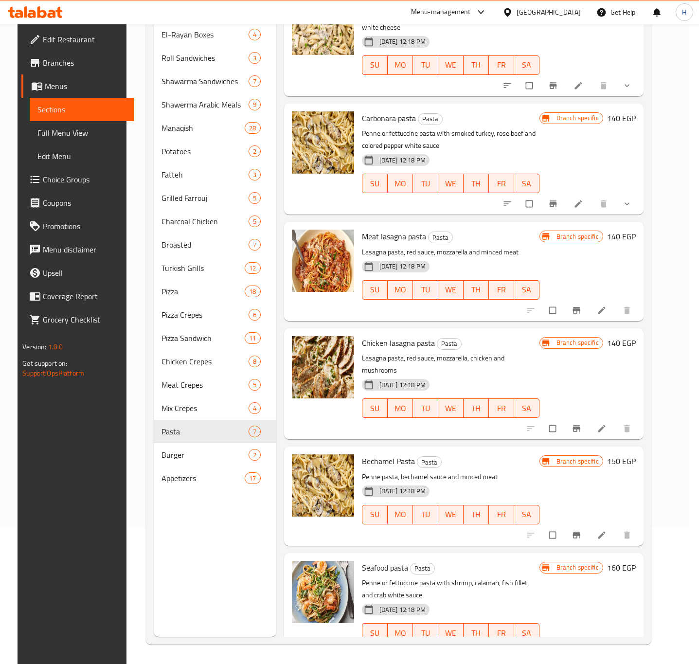
click at [565, 215] on button "close" at bounding box center [559, 205] width 23 height 23
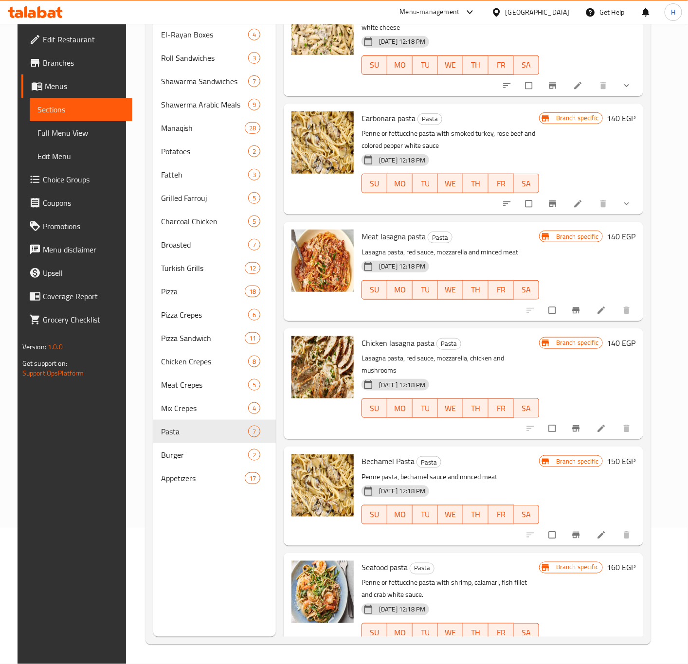
click at [589, 418] on button "Branch-specific-item" at bounding box center [576, 428] width 23 height 21
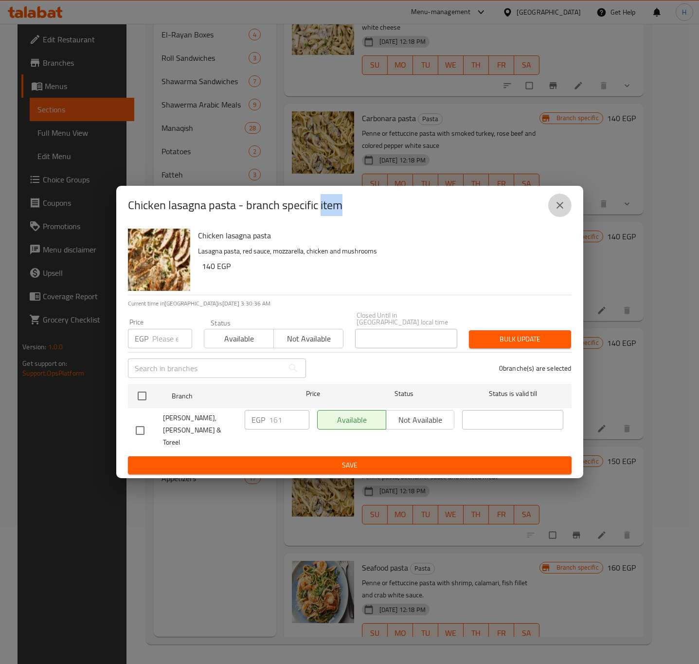
click at [563, 211] on icon "close" at bounding box center [560, 206] width 12 height 12
click at [562, 211] on icon "close" at bounding box center [560, 206] width 12 height 12
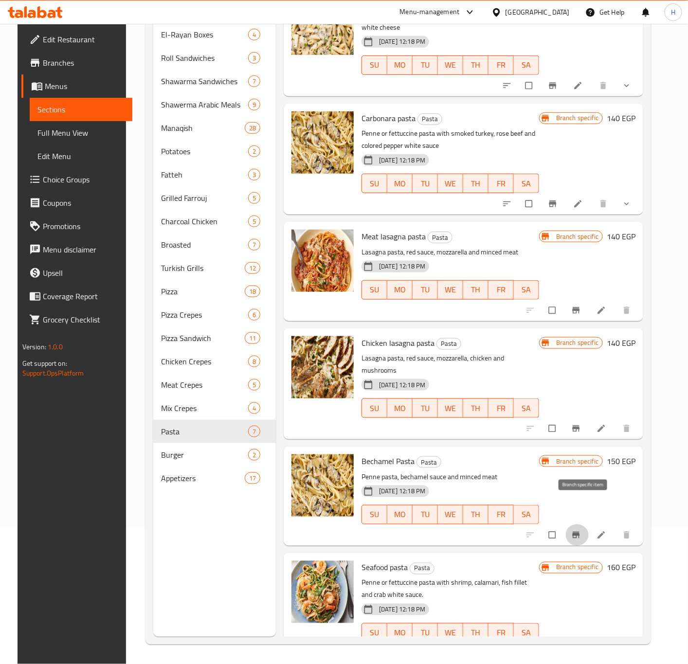
click at [580, 532] on icon "Branch-specific-item" at bounding box center [576, 535] width 7 height 6
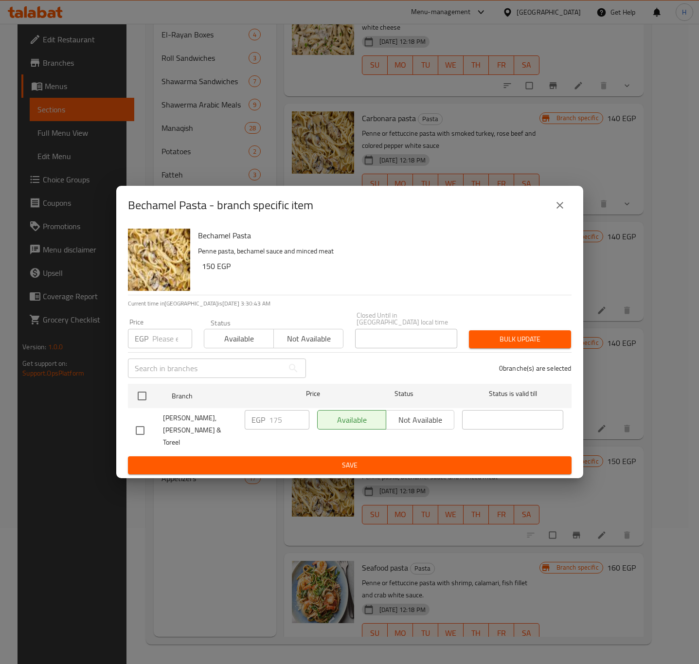
click at [593, 552] on div "Bechamel Pasta - branch specific item Bechamel Pasta Penne pasta, bechamel sauc…" at bounding box center [349, 332] width 699 height 664
click at [596, 583] on div "Bechamel Pasta - branch specific item Bechamel Pasta Penne pasta, bechamel sauc…" at bounding box center [349, 332] width 699 height 664
click at [564, 211] on icon "close" at bounding box center [560, 206] width 12 height 12
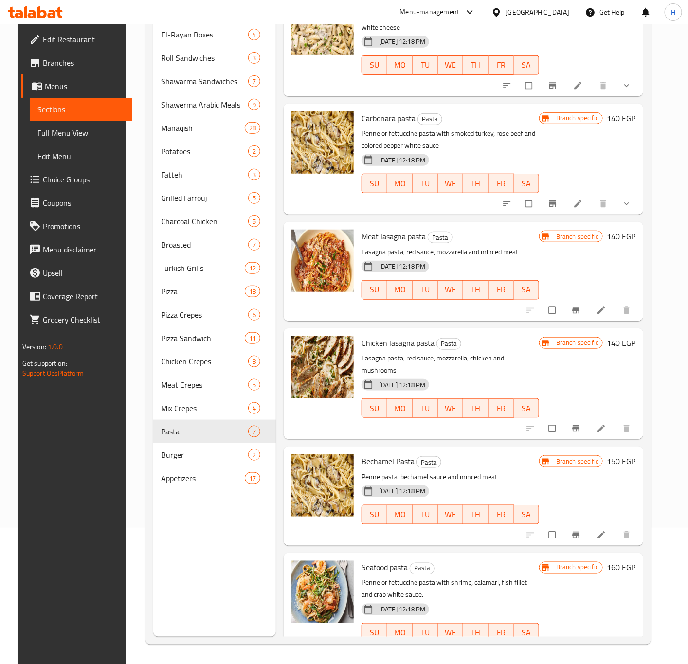
click at [558, 649] on icon "Branch-specific-item" at bounding box center [553, 654] width 10 height 10
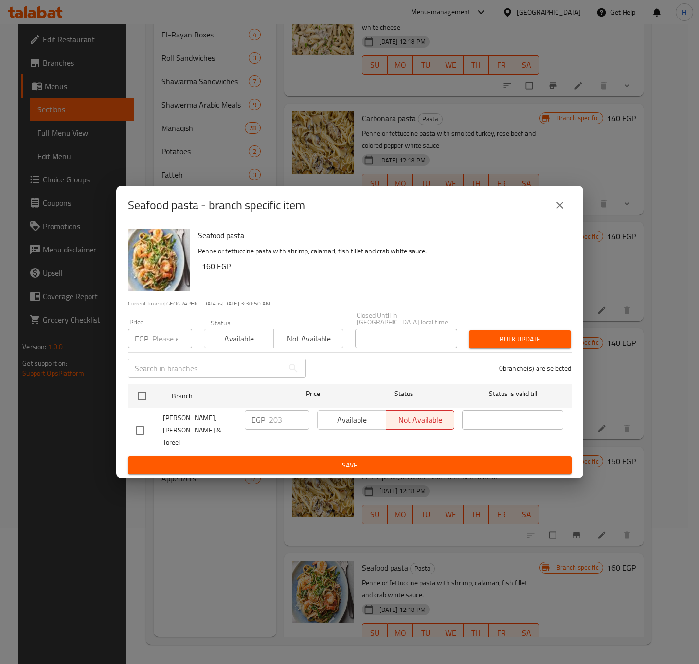
click at [559, 209] on icon "close" at bounding box center [560, 205] width 7 height 7
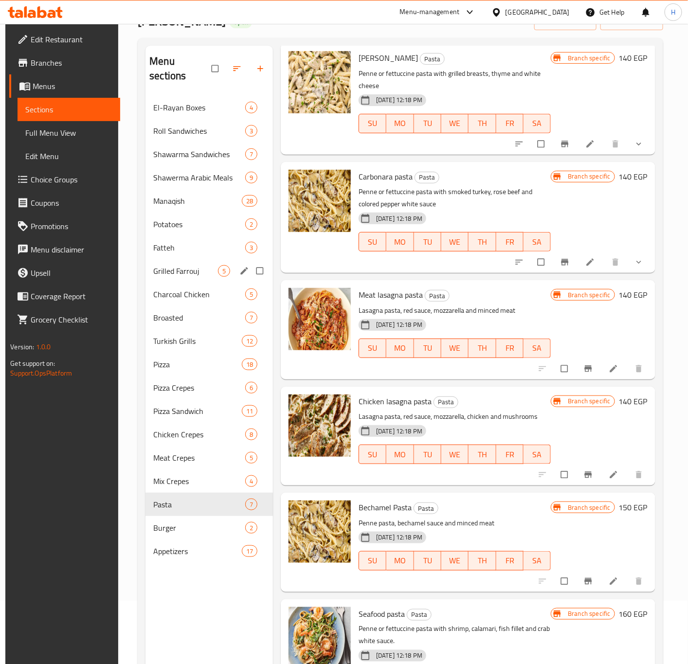
scroll to position [0, 0]
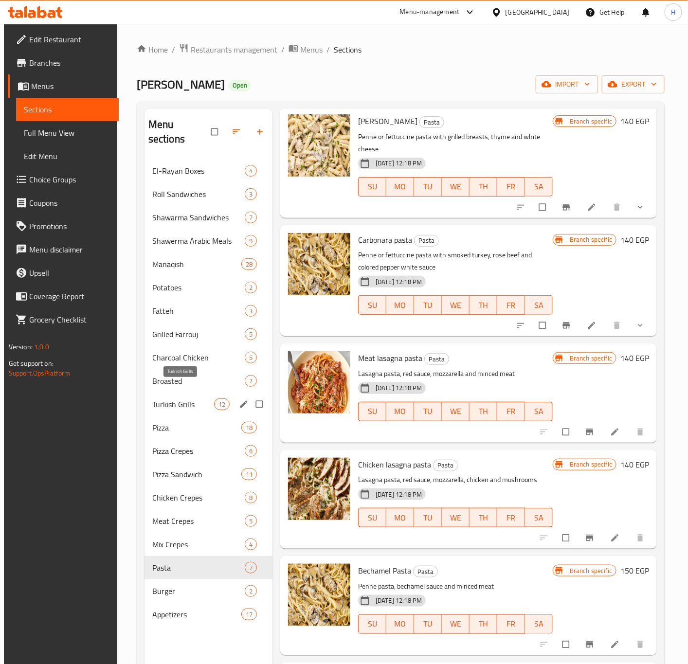
click at [184, 399] on span "Turkish Grills" at bounding box center [183, 405] width 62 height 12
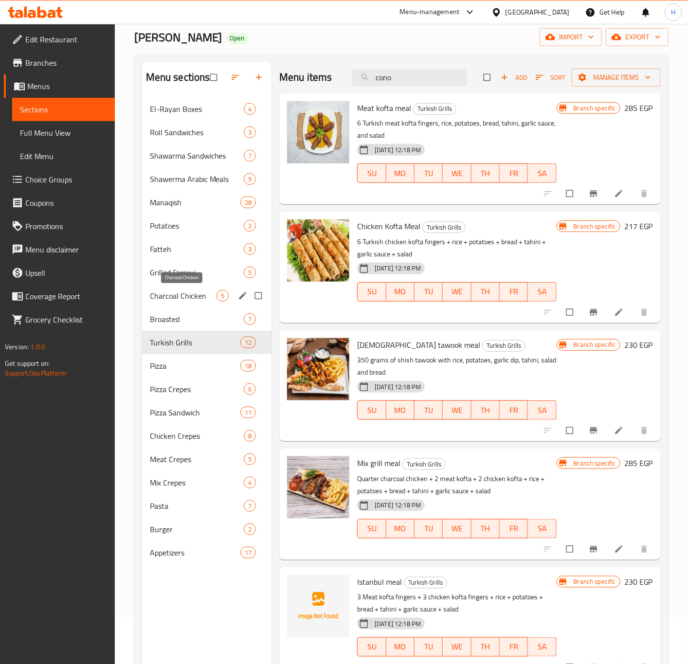
scroll to position [73, 0]
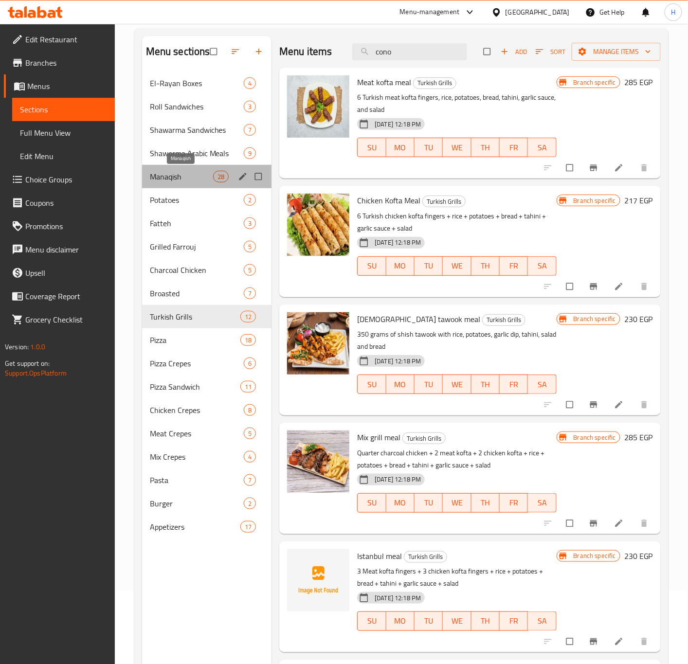
click at [174, 172] on span "Manaqish" at bounding box center [181, 177] width 63 height 12
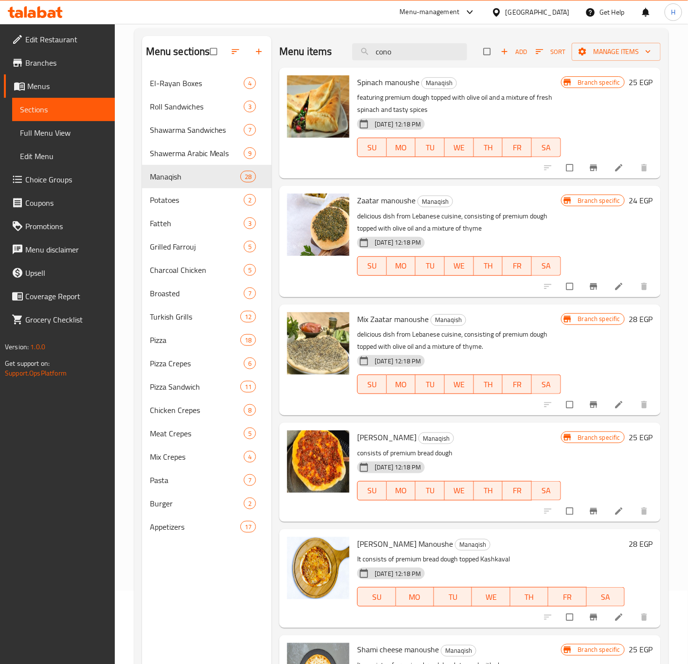
click at [589, 170] on icon "Branch-specific-item" at bounding box center [594, 168] width 10 height 10
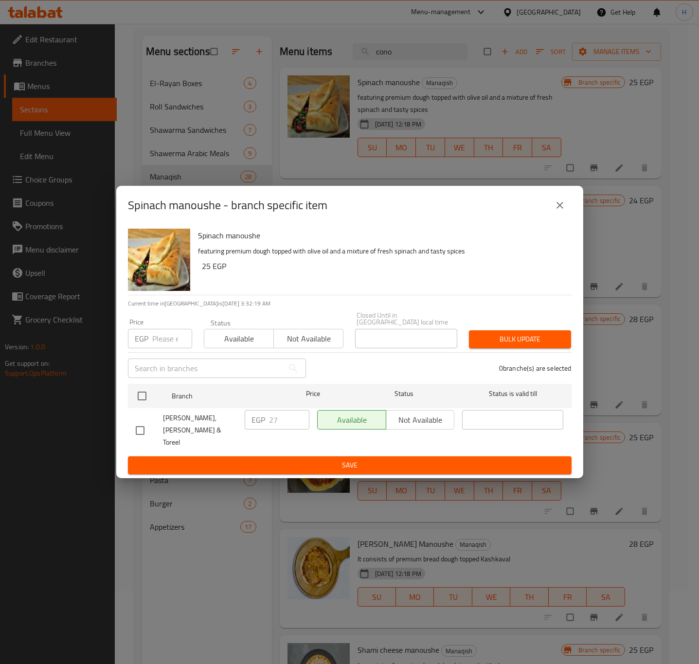
click at [658, 142] on div "Spinach manoushe - branch specific item Spinach manoushe featuring premium doug…" at bounding box center [349, 332] width 699 height 664
click at [561, 211] on icon "close" at bounding box center [560, 206] width 12 height 12
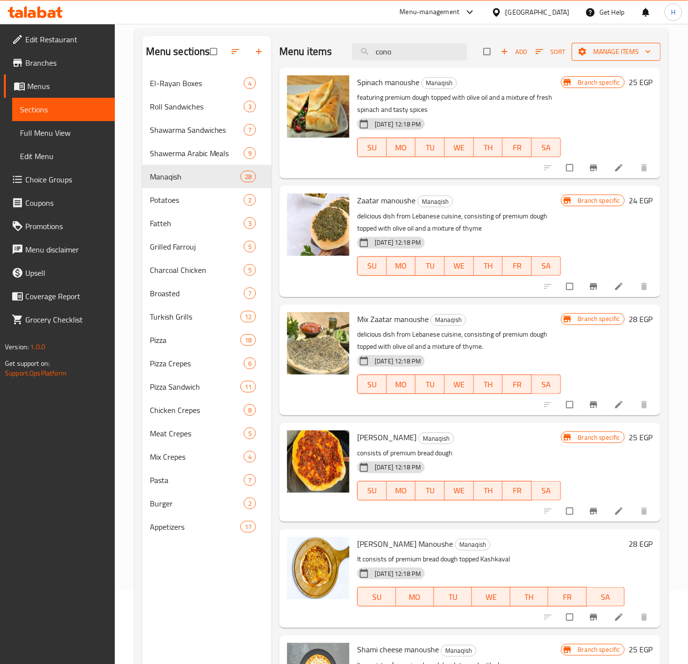
click at [618, 57] on span "Manage items" at bounding box center [616, 52] width 73 height 12
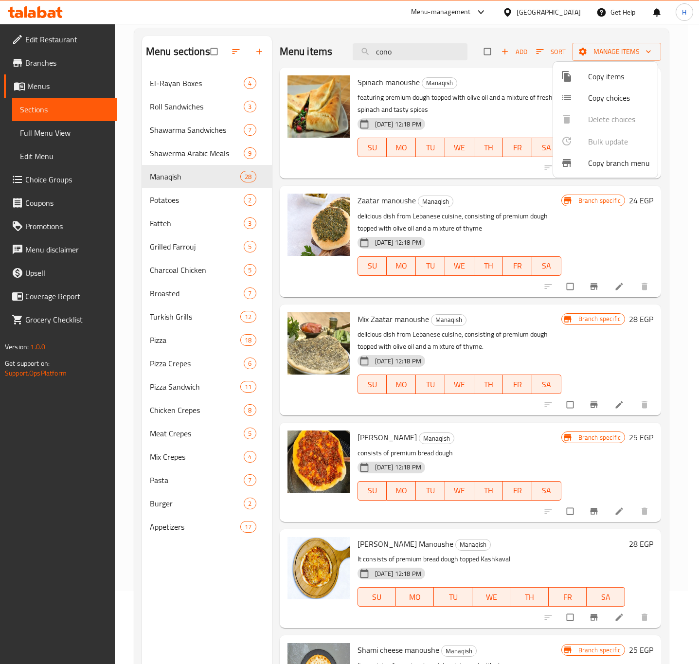
click at [530, 112] on div at bounding box center [349, 332] width 699 height 664
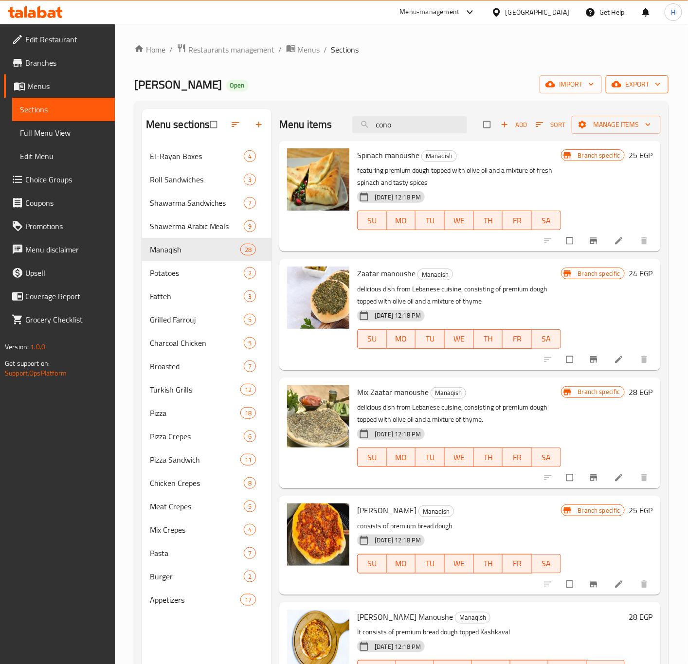
click at [642, 87] on span "export" at bounding box center [637, 84] width 47 height 12
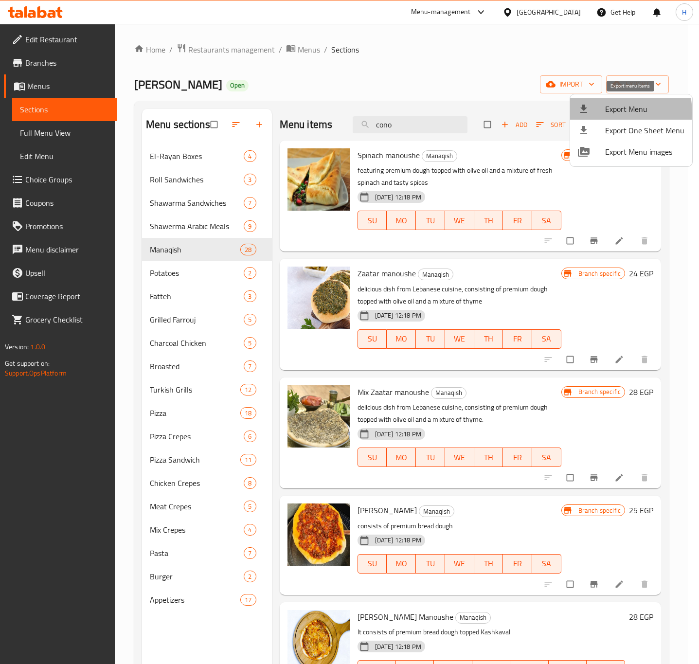
click at [603, 115] on li "Export Menu" at bounding box center [631, 108] width 122 height 21
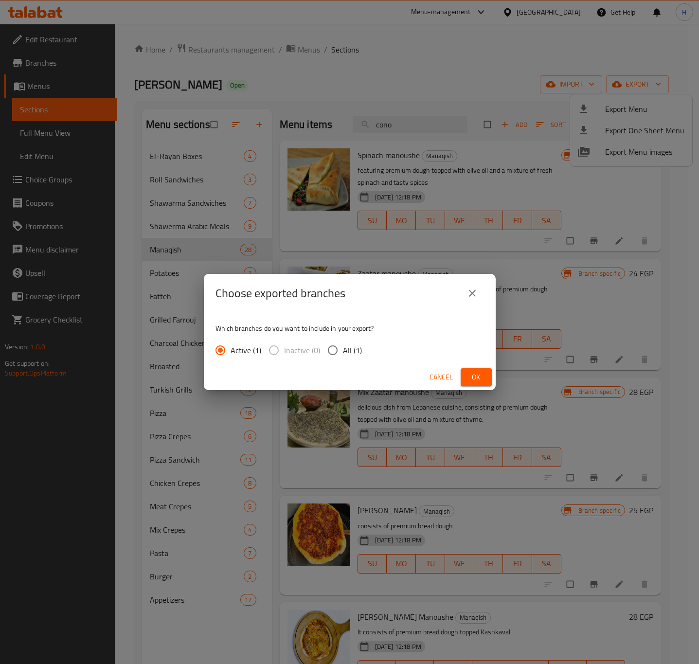
click at [478, 387] on div "Cancel Ok" at bounding box center [350, 377] width 292 height 26
click at [478, 381] on span "Ok" at bounding box center [477, 377] width 16 height 12
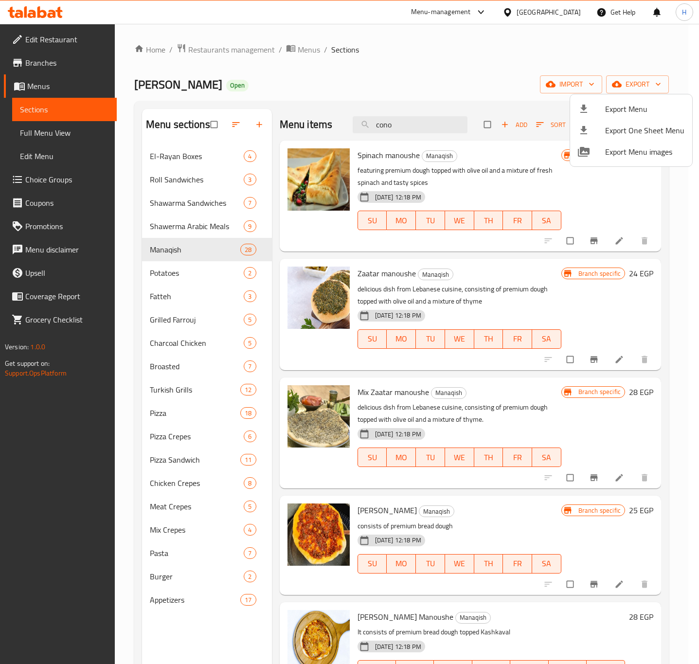
click at [577, 205] on div at bounding box center [349, 332] width 699 height 664
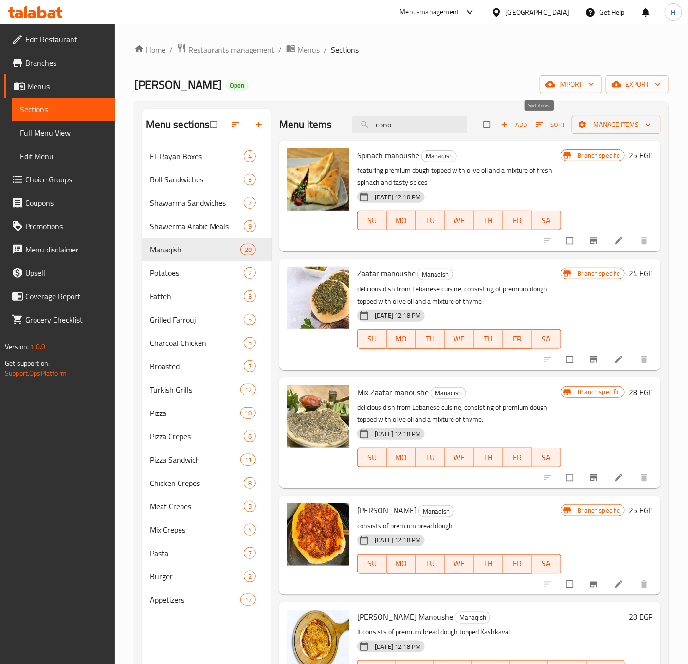
click at [539, 124] on span "Sort" at bounding box center [551, 124] width 30 height 11
click at [568, 195] on div "Branch specific 25 EGP" at bounding box center [607, 195] width 92 height 95
click at [589, 243] on span "Branch-specific-item" at bounding box center [595, 241] width 12 height 10
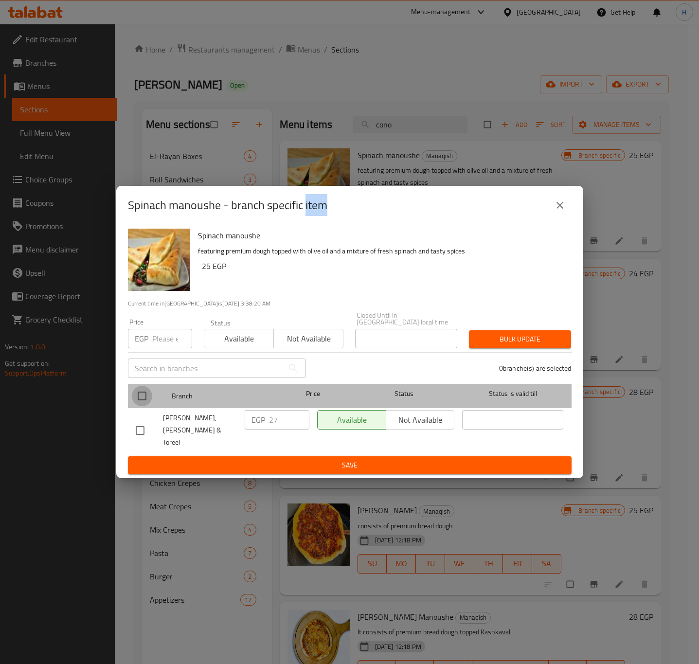
click at [136, 399] on input "checkbox" at bounding box center [142, 396] width 20 height 20
checkbox input "true"
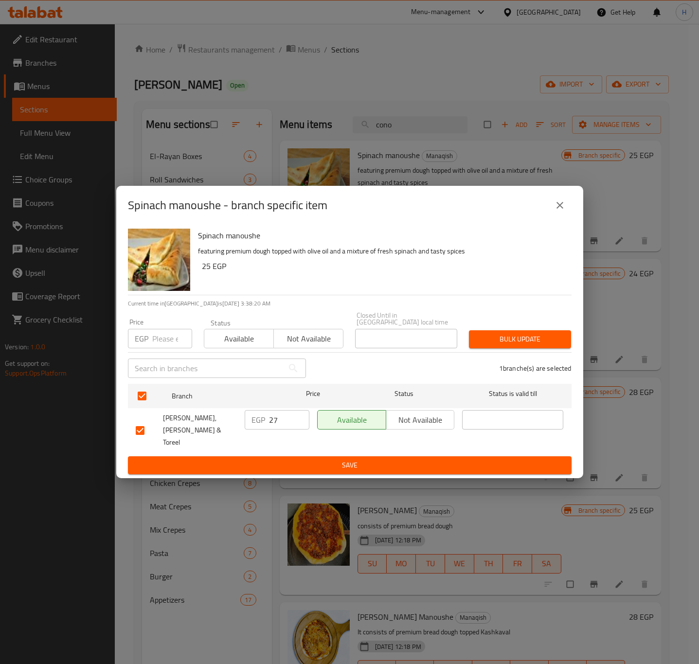
click at [283, 423] on input "27" at bounding box center [289, 419] width 40 height 19
type input "28"
click at [311, 459] on span "Save" at bounding box center [350, 465] width 428 height 12
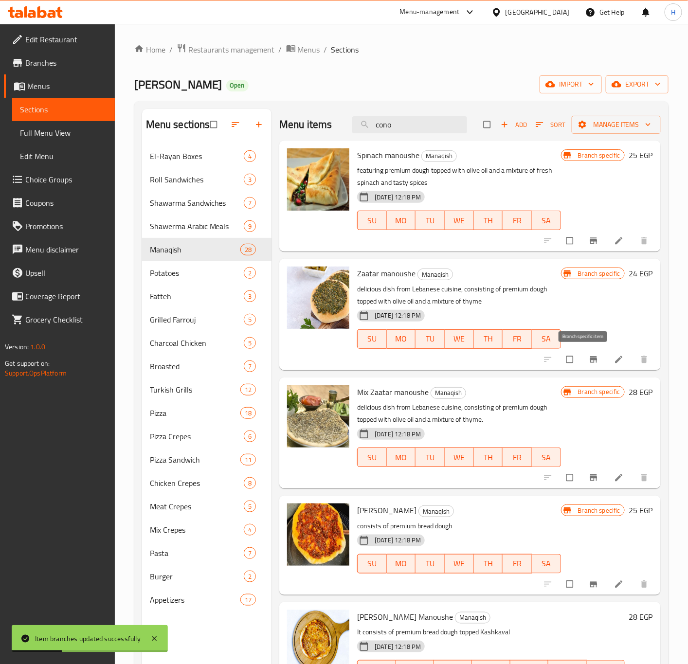
click at [590, 359] on icon "Branch-specific-item" at bounding box center [593, 359] width 7 height 6
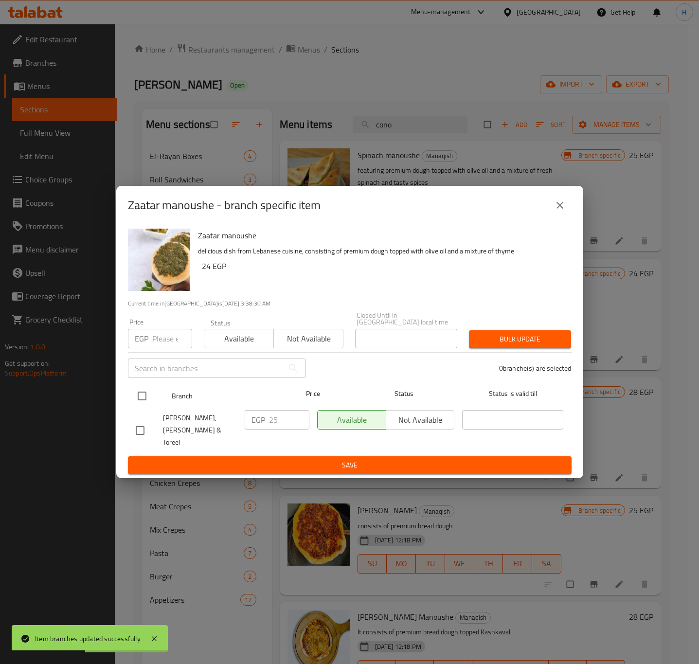
click at [143, 396] on input "checkbox" at bounding box center [142, 396] width 20 height 20
checkbox input "true"
click at [143, 396] on input "checkbox" at bounding box center [142, 396] width 20 height 20
checkbox input "false"
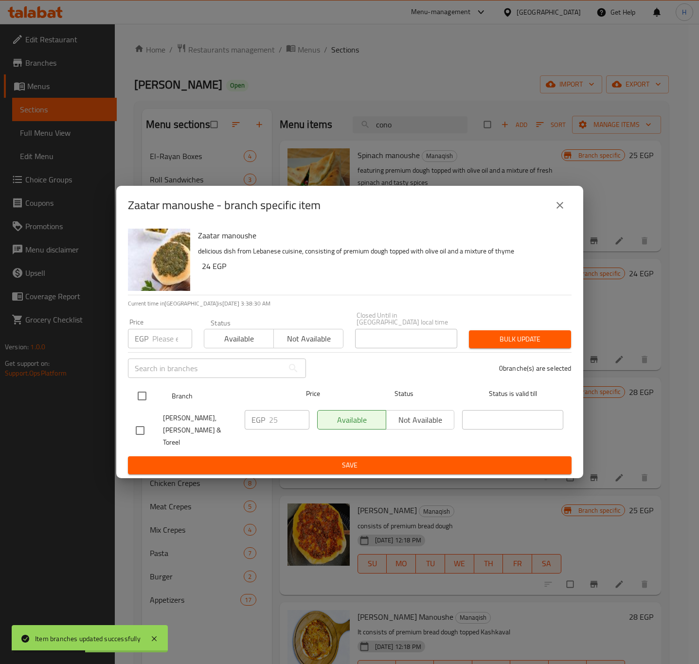
checkbox input "false"
click at [142, 401] on input "checkbox" at bounding box center [142, 396] width 20 height 20
checkbox input "true"
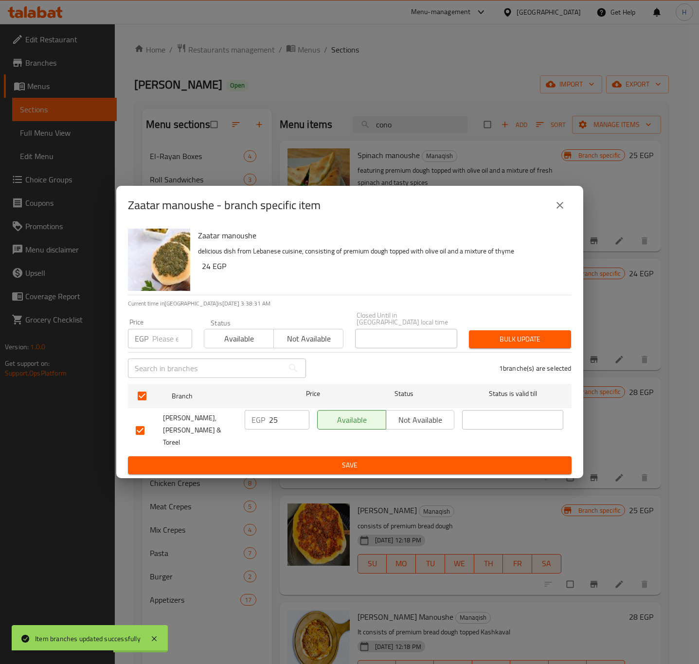
click at [288, 424] on input "25" at bounding box center [289, 419] width 40 height 19
type input "28"
click at [317, 456] on button "Save" at bounding box center [350, 465] width 444 height 18
click at [317, 449] on div at bounding box center [349, 332] width 699 height 664
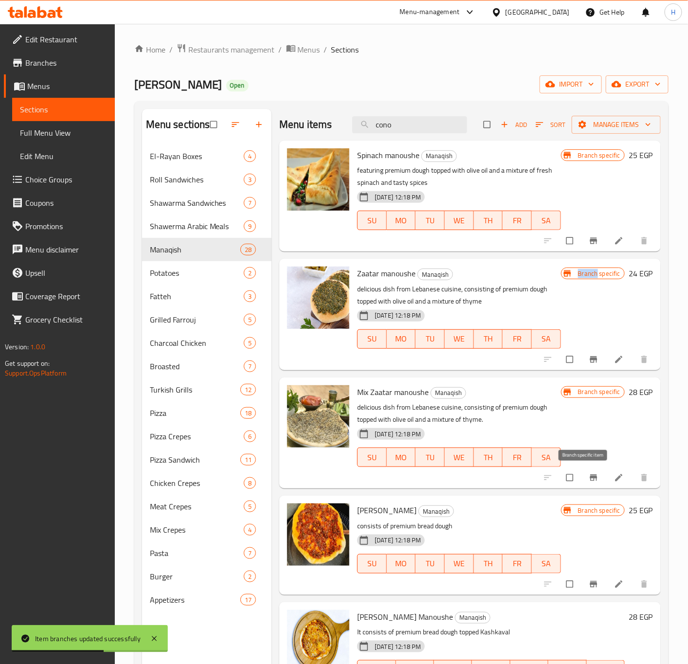
click at [590, 474] on button "Branch-specific-item" at bounding box center [594, 477] width 23 height 21
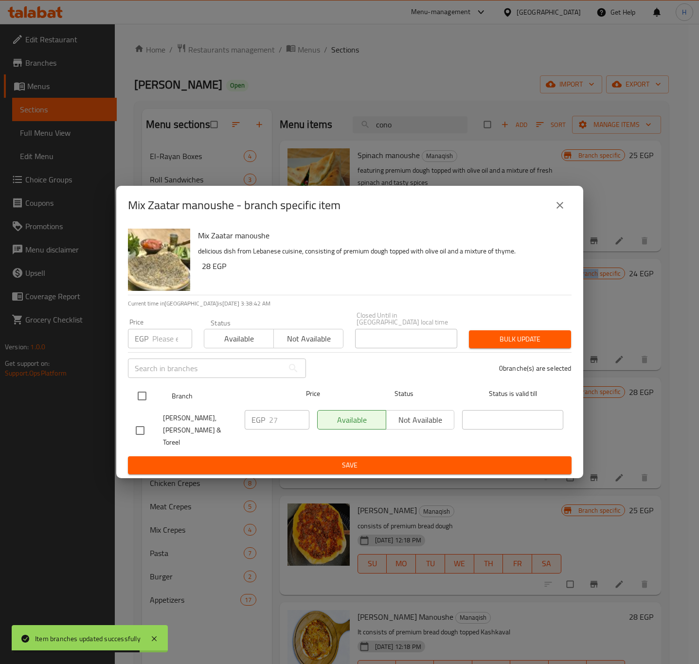
click at [145, 399] on input "checkbox" at bounding box center [142, 396] width 20 height 20
checkbox input "true"
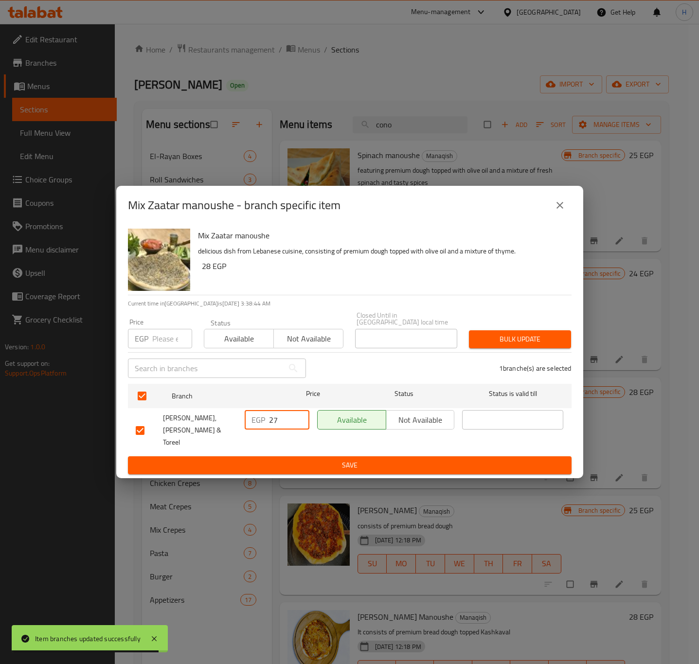
click at [282, 427] on input "27" at bounding box center [289, 419] width 40 height 19
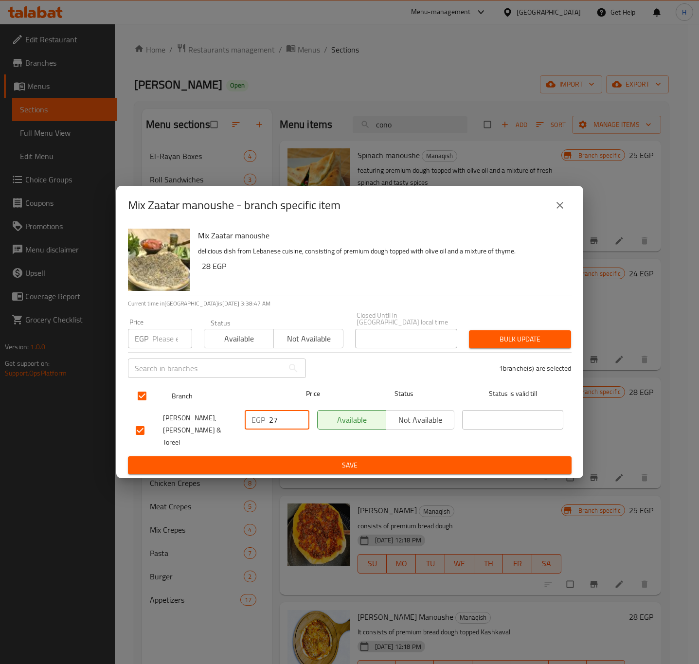
type input "2"
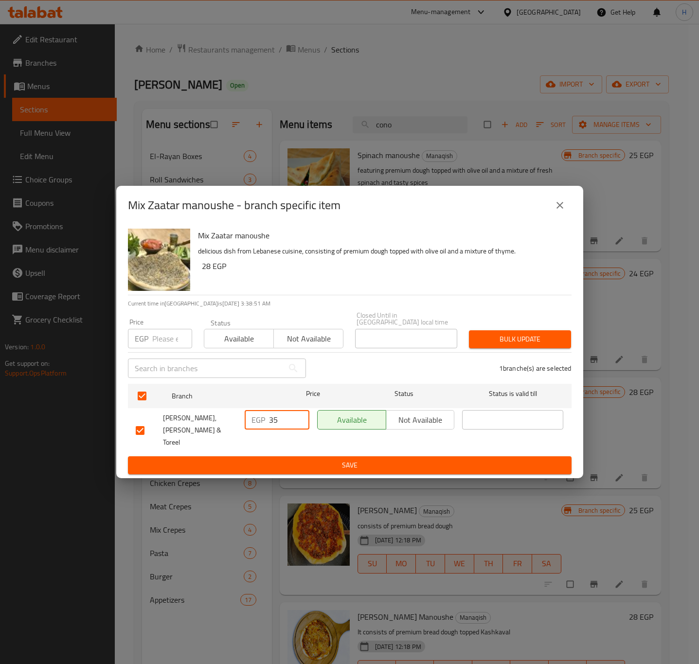
type input "35"
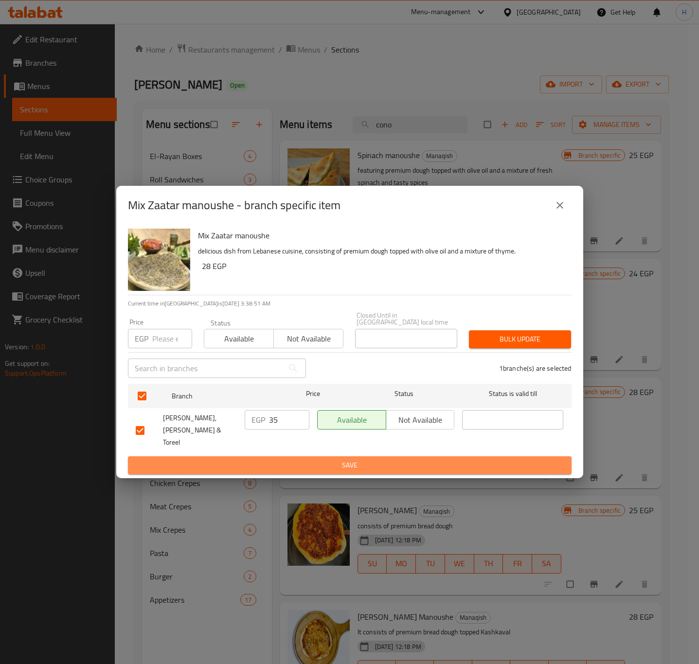
click at [330, 459] on span "Save" at bounding box center [350, 465] width 428 height 12
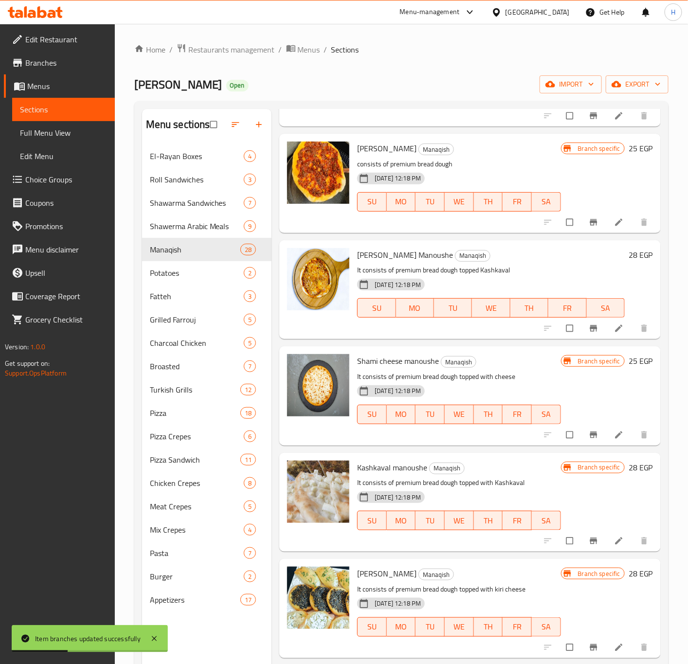
scroll to position [365, 0]
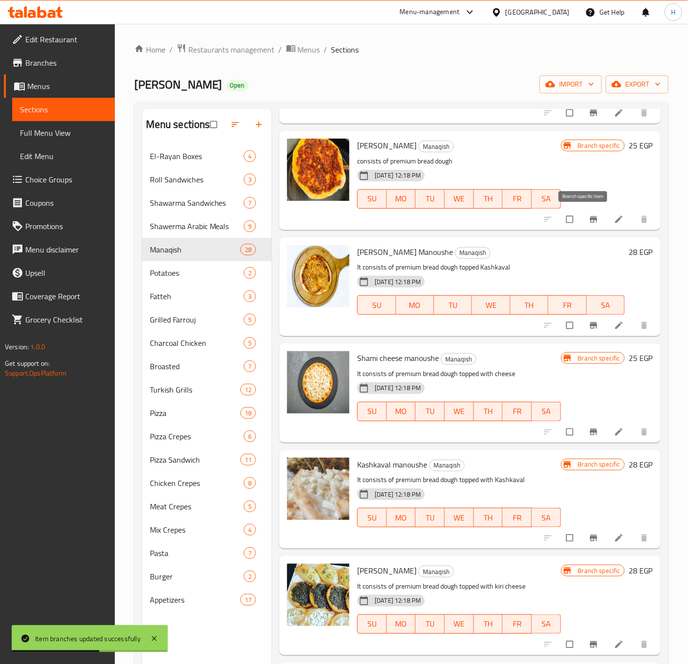
click at [589, 222] on span "Branch-specific-item" at bounding box center [595, 220] width 12 height 10
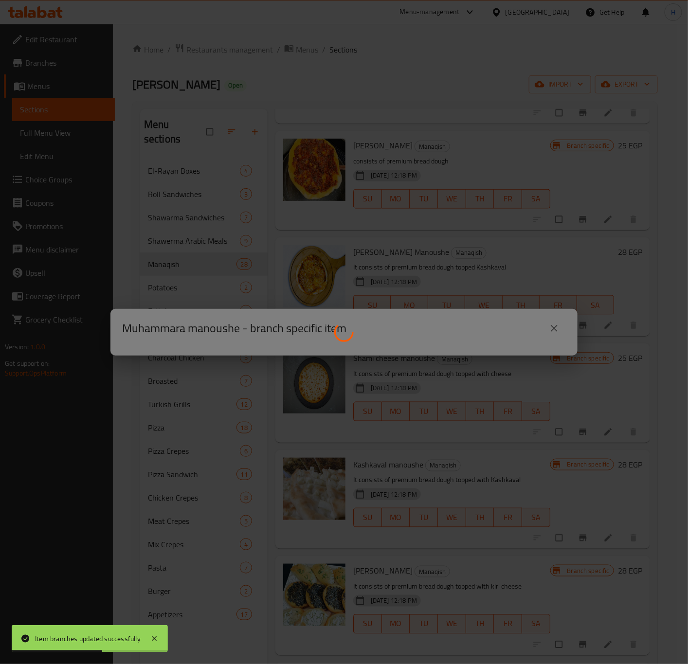
click at [589, 222] on div at bounding box center [344, 332] width 688 height 664
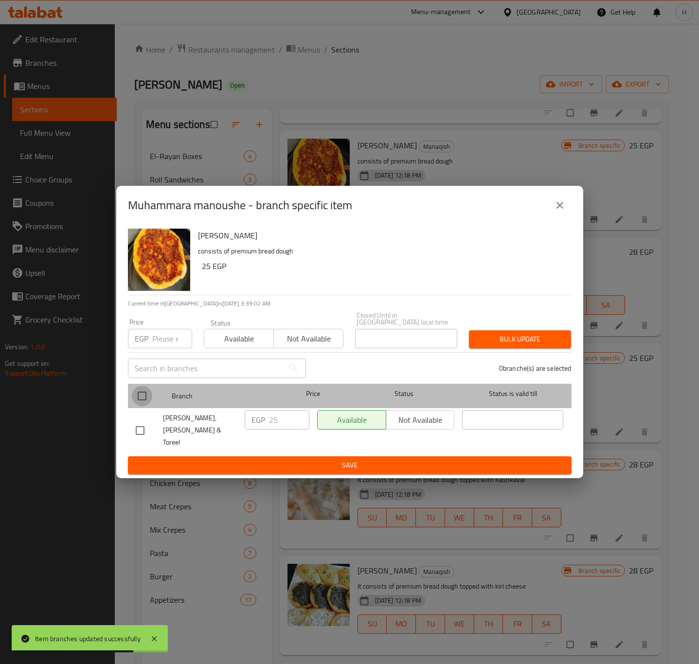
click at [137, 395] on input "checkbox" at bounding box center [142, 396] width 20 height 20
checkbox input "true"
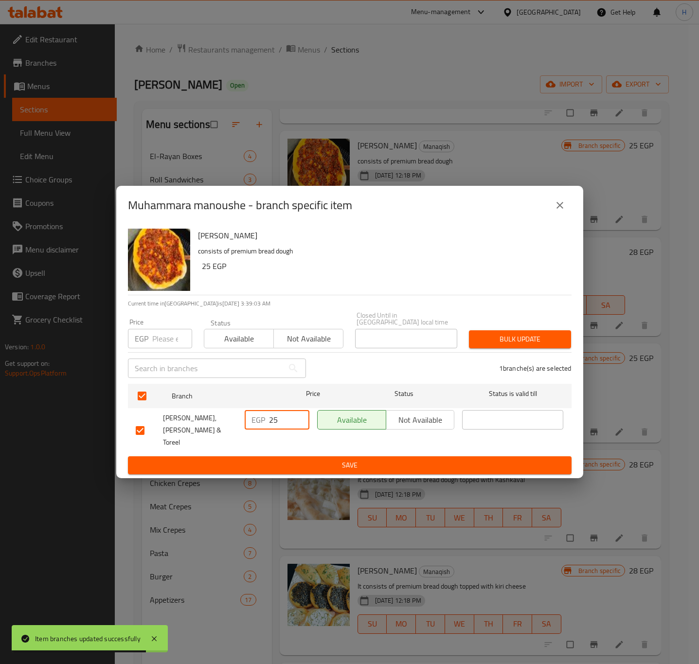
click at [276, 420] on input "25" at bounding box center [289, 419] width 40 height 19
type input "28"
click at [291, 459] on span "Save" at bounding box center [350, 465] width 428 height 12
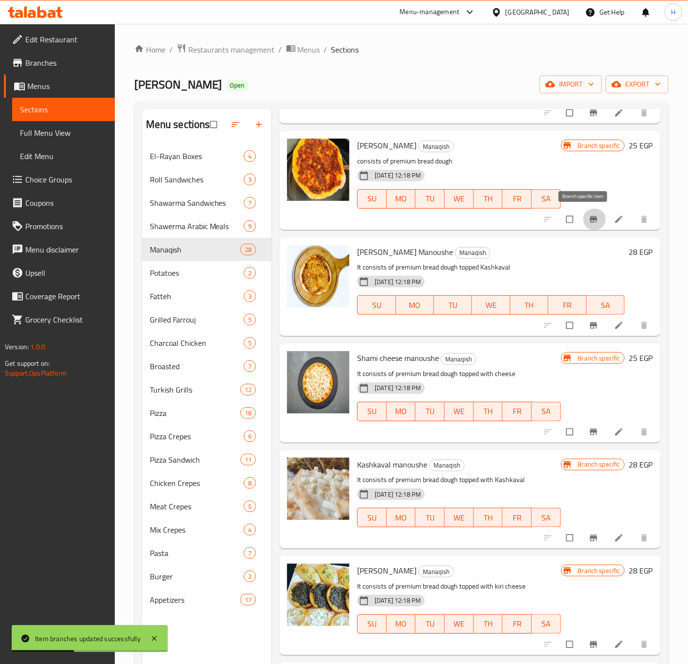
click at [590, 217] on icon "Branch-specific-item" at bounding box center [593, 219] width 7 height 6
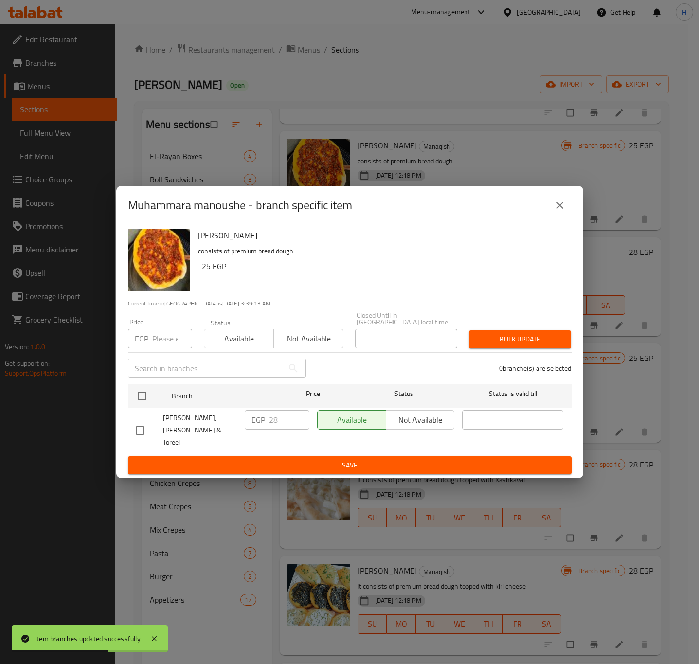
click at [560, 211] on icon "close" at bounding box center [560, 206] width 12 height 12
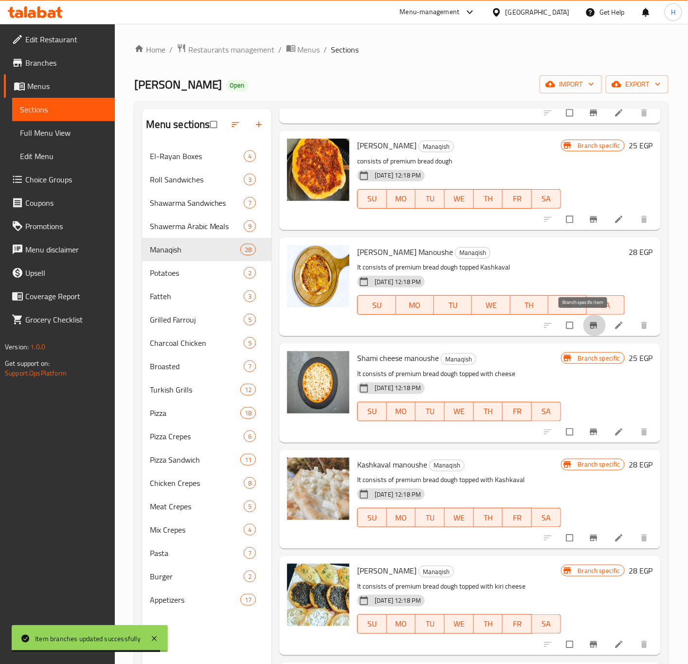
click at [589, 328] on icon "Branch-specific-item" at bounding box center [594, 326] width 10 height 10
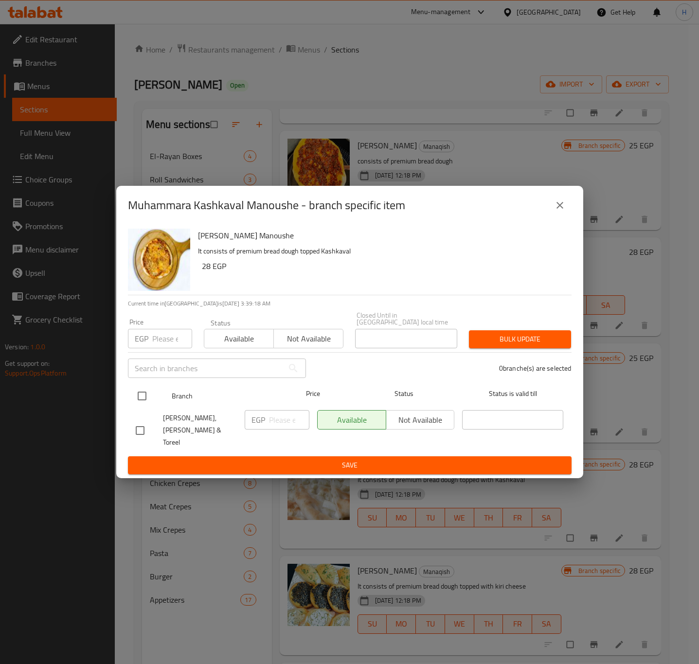
click at [141, 395] on input "checkbox" at bounding box center [142, 396] width 20 height 20
checkbox input "true"
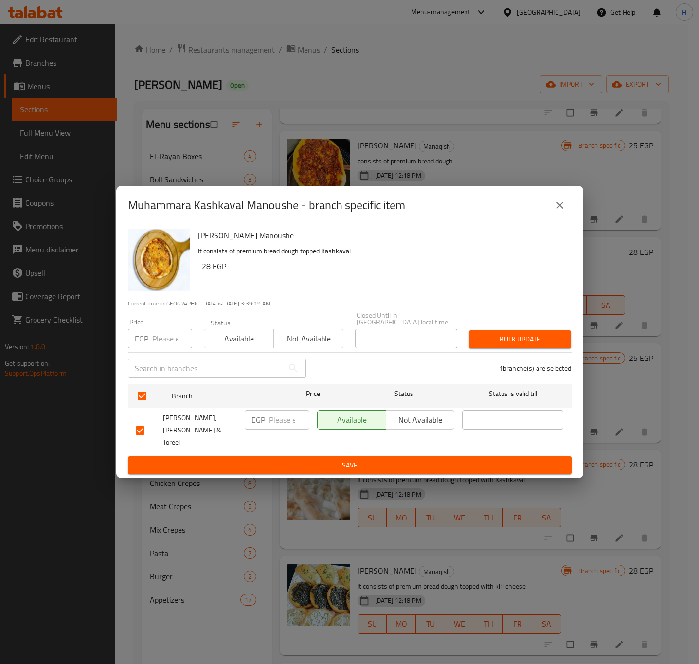
click at [286, 427] on input "number" at bounding box center [289, 419] width 40 height 19
click at [557, 209] on icon "close" at bounding box center [560, 205] width 7 height 7
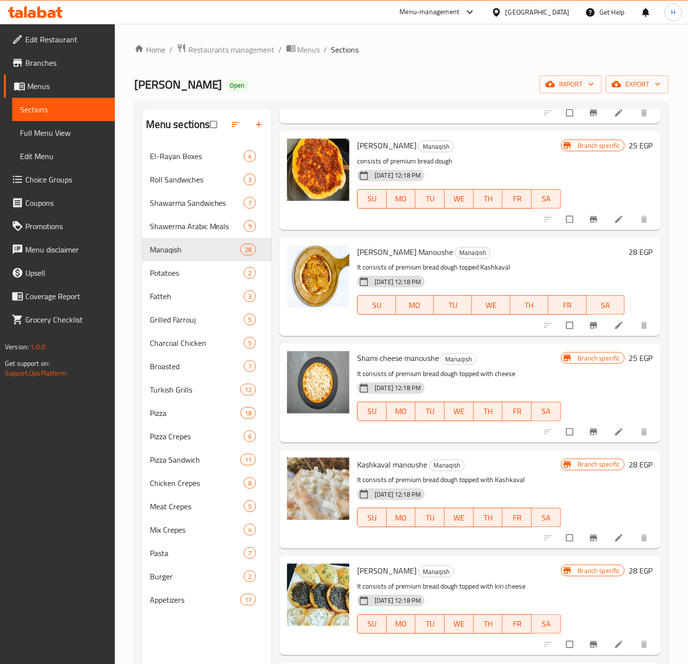
click at [629, 253] on h6 "28 EGP" at bounding box center [641, 252] width 24 height 14
click at [622, 253] on h6 "Muhammara Kashkaval Manoushe Manaqish" at bounding box center [491, 252] width 268 height 14
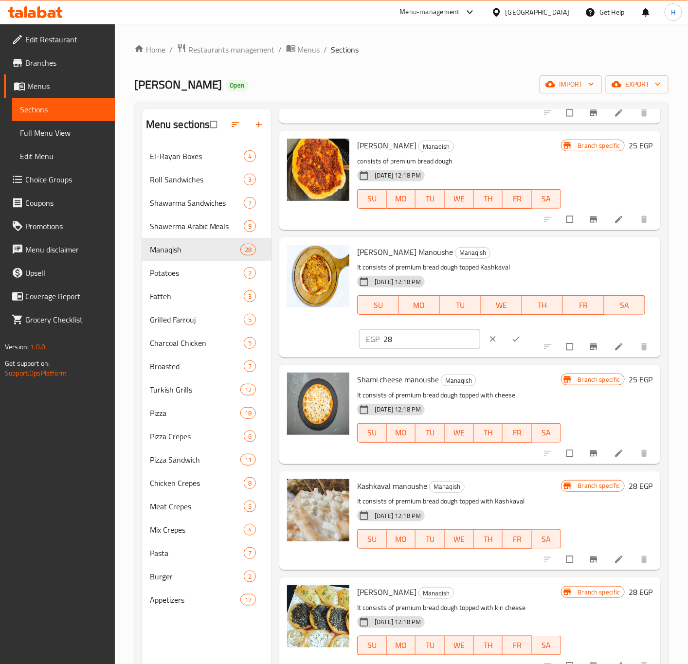
click at [400, 341] on input "28" at bounding box center [431, 338] width 97 height 19
type input "35"
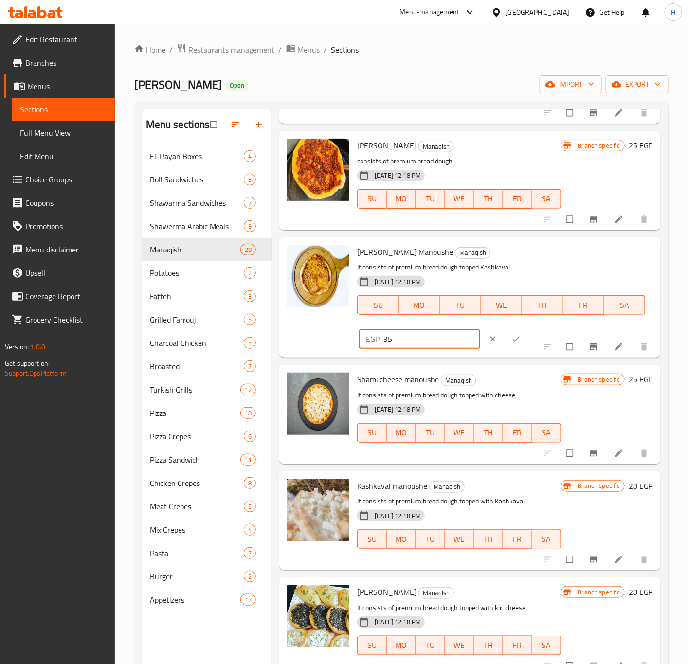
click at [513, 342] on icon "ok" at bounding box center [516, 339] width 7 height 5
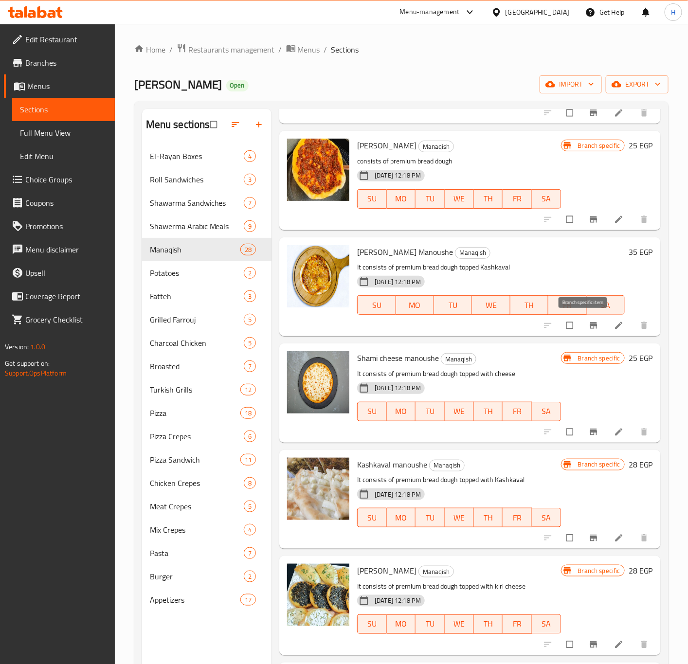
click at [590, 325] on icon "Branch-specific-item" at bounding box center [593, 325] width 7 height 6
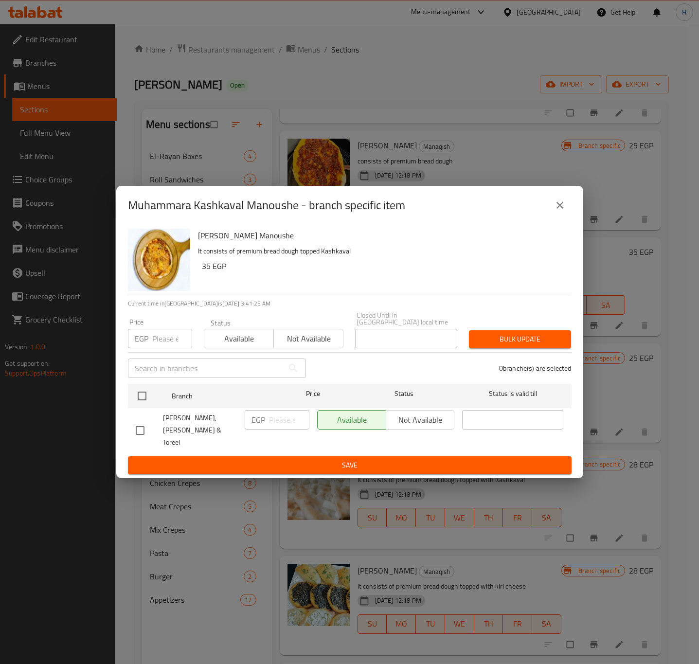
click at [563, 211] on icon "close" at bounding box center [560, 206] width 12 height 12
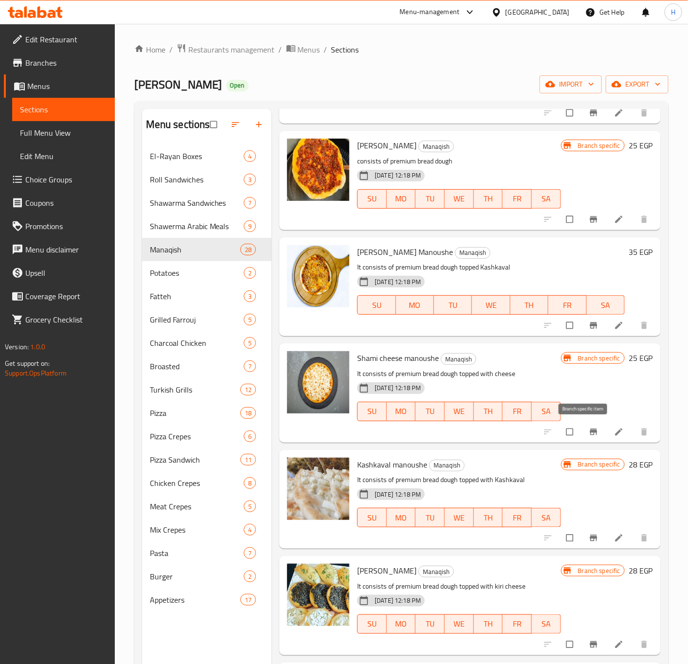
click at [590, 431] on icon "Branch-specific-item" at bounding box center [593, 432] width 7 height 6
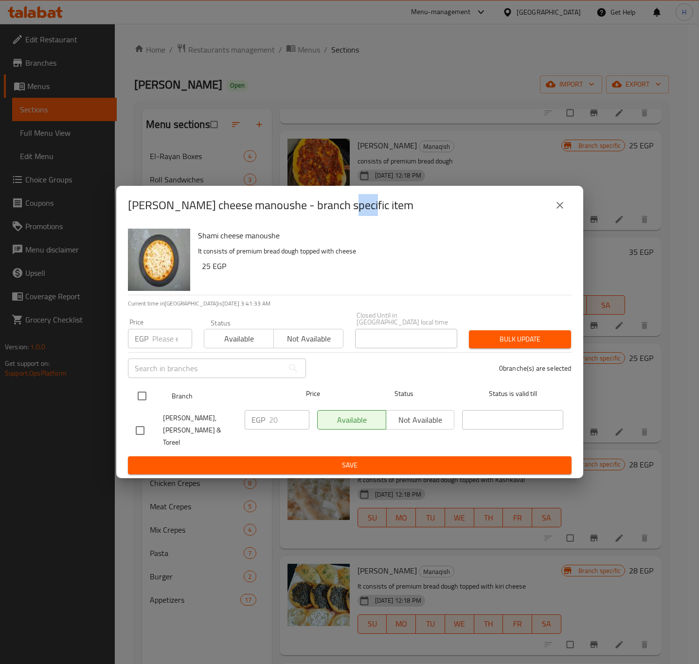
click at [142, 399] on input "checkbox" at bounding box center [142, 396] width 20 height 20
checkbox input "true"
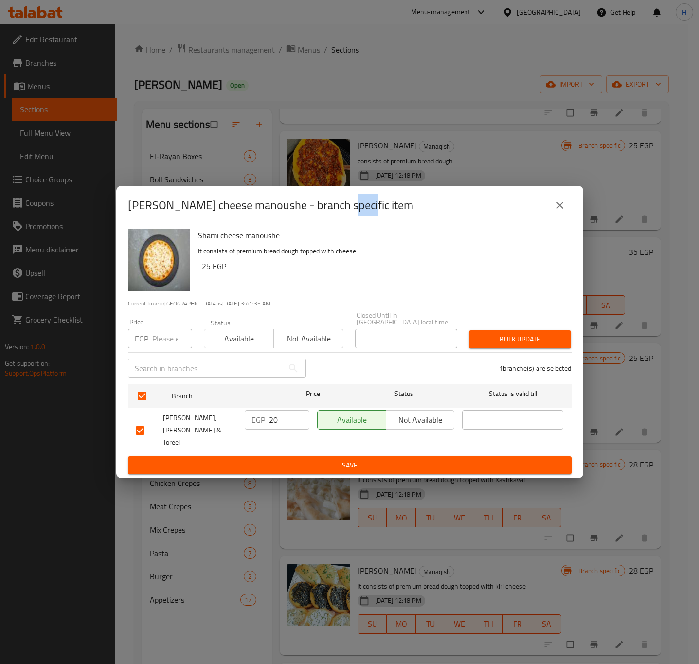
click at [279, 421] on input "20" at bounding box center [289, 419] width 40 height 19
click at [278, 421] on input "20" at bounding box center [289, 419] width 40 height 19
type input "28"
click at [285, 459] on span "Save" at bounding box center [350, 465] width 428 height 12
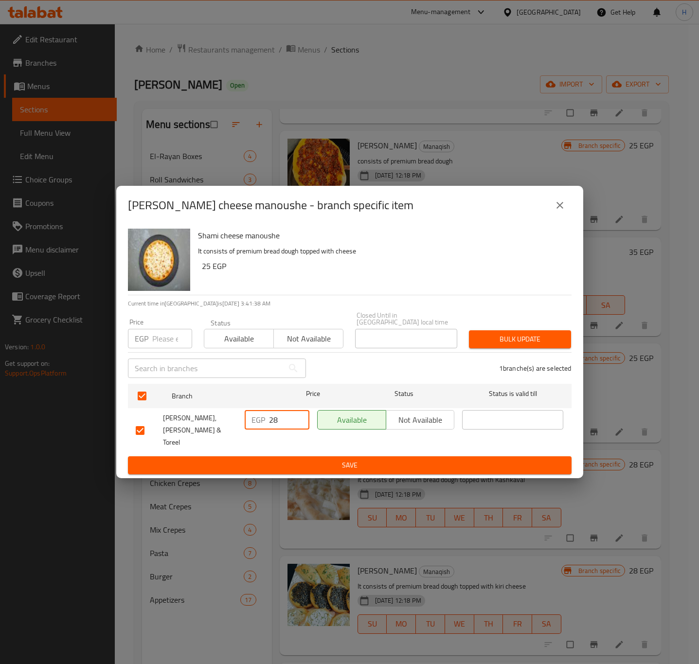
click at [285, 456] on div at bounding box center [349, 332] width 699 height 664
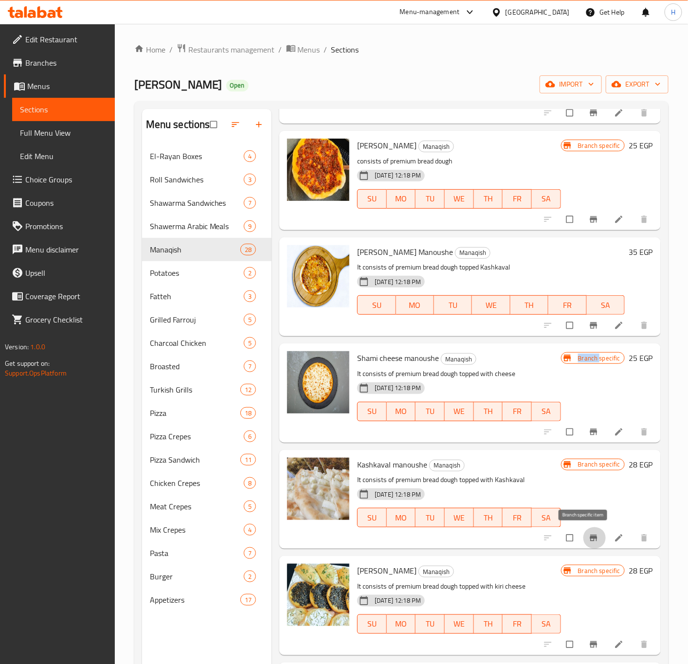
click at [589, 540] on icon "Branch-specific-item" at bounding box center [594, 538] width 10 height 10
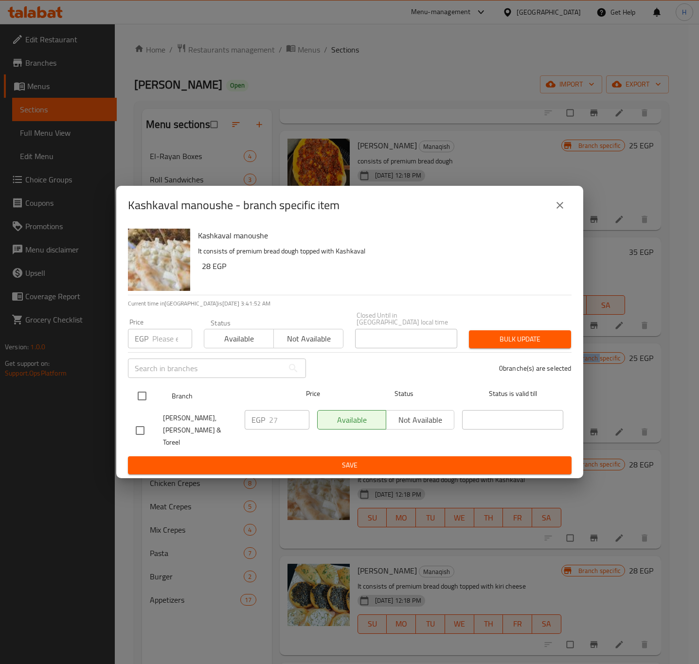
click at [139, 398] on input "checkbox" at bounding box center [142, 396] width 20 height 20
checkbox input "true"
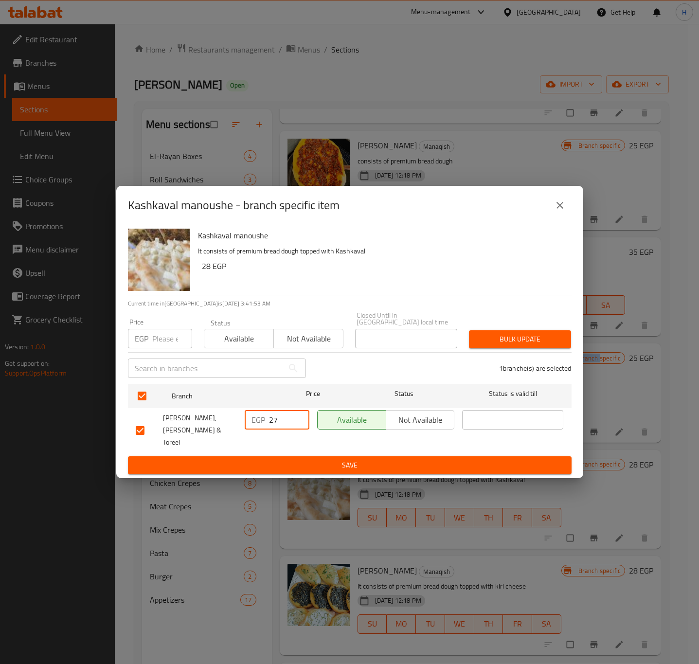
click at [284, 428] on input "27" at bounding box center [289, 419] width 40 height 19
type input "28"
click at [310, 459] on span "Save" at bounding box center [350, 465] width 428 height 12
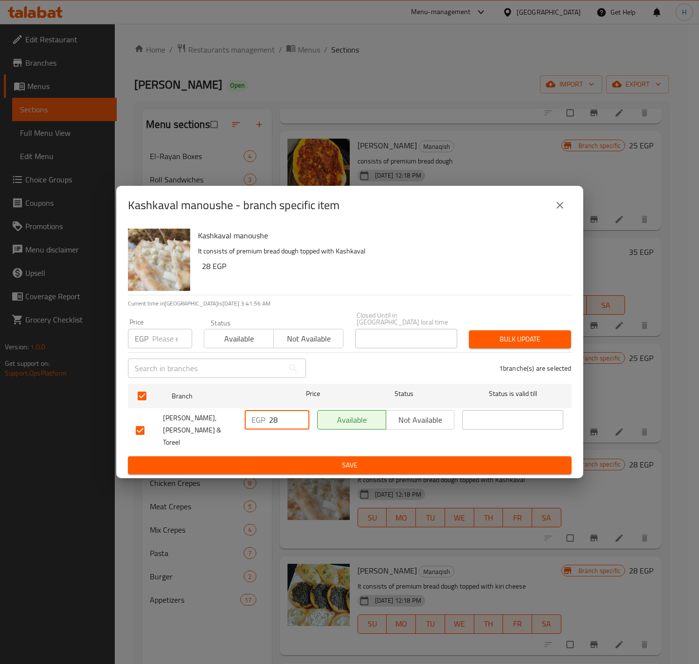
click at [310, 454] on div at bounding box center [349, 332] width 699 height 664
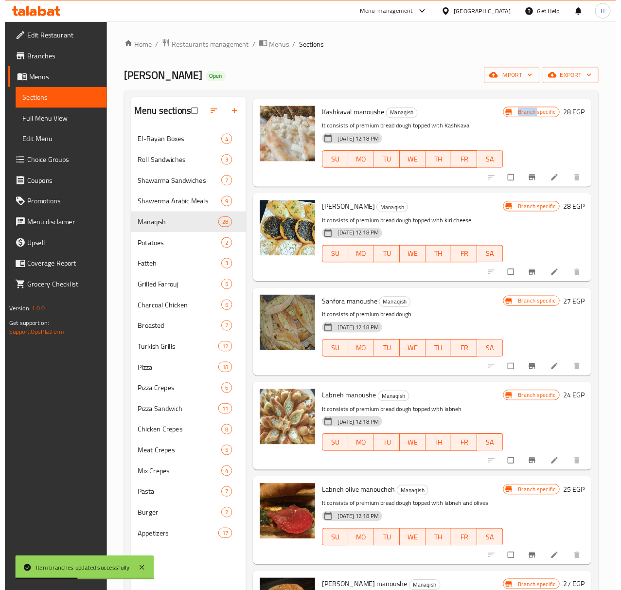
scroll to position [730, 0]
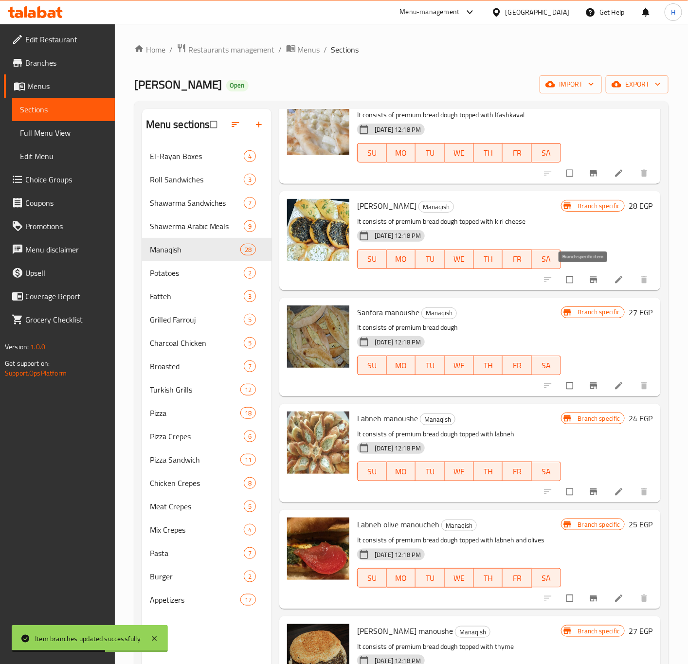
click at [590, 279] on icon "Branch-specific-item" at bounding box center [593, 279] width 7 height 6
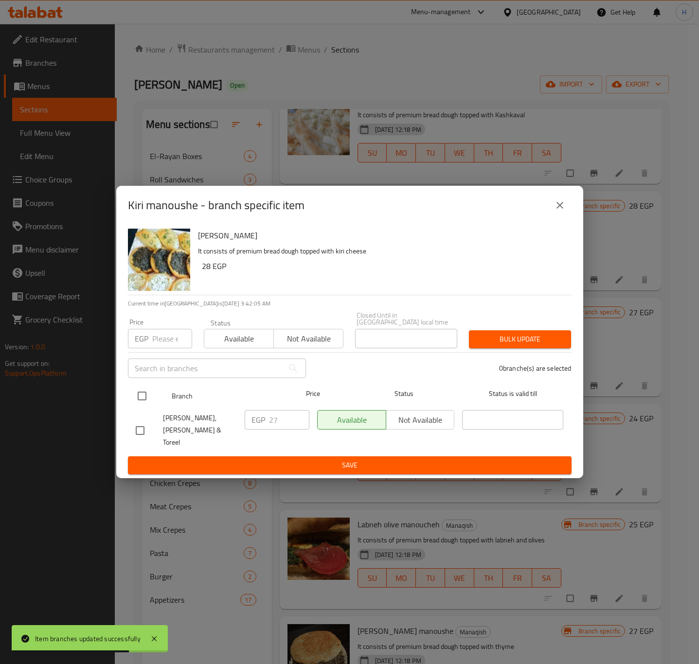
click at [147, 393] on input "checkbox" at bounding box center [142, 396] width 20 height 20
checkbox input "true"
click at [147, 393] on input "checkbox" at bounding box center [142, 396] width 20 height 20
checkbox input "false"
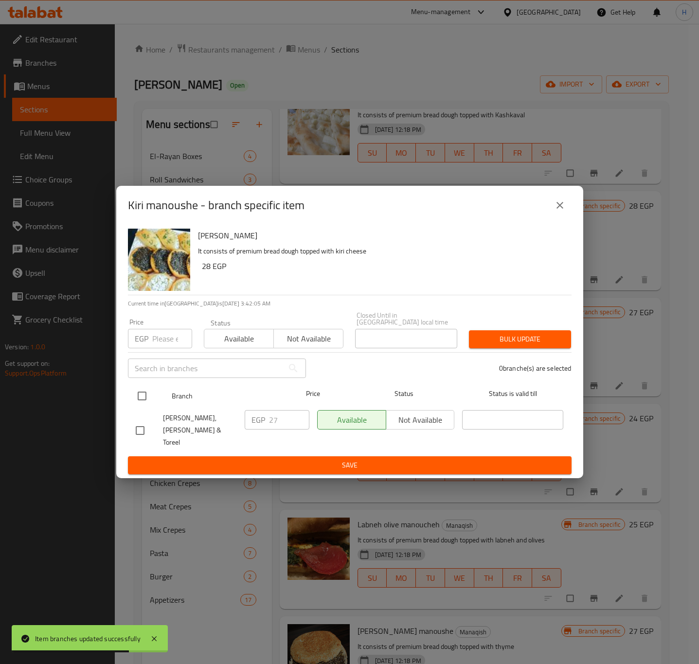
checkbox input "false"
click at [140, 399] on input "checkbox" at bounding box center [142, 396] width 20 height 20
checkbox input "true"
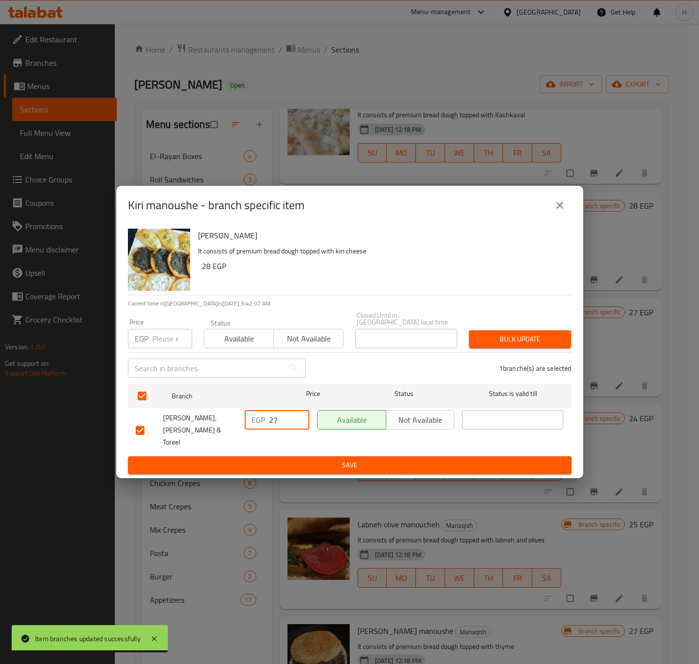
click at [276, 419] on input "27" at bounding box center [289, 419] width 40 height 19
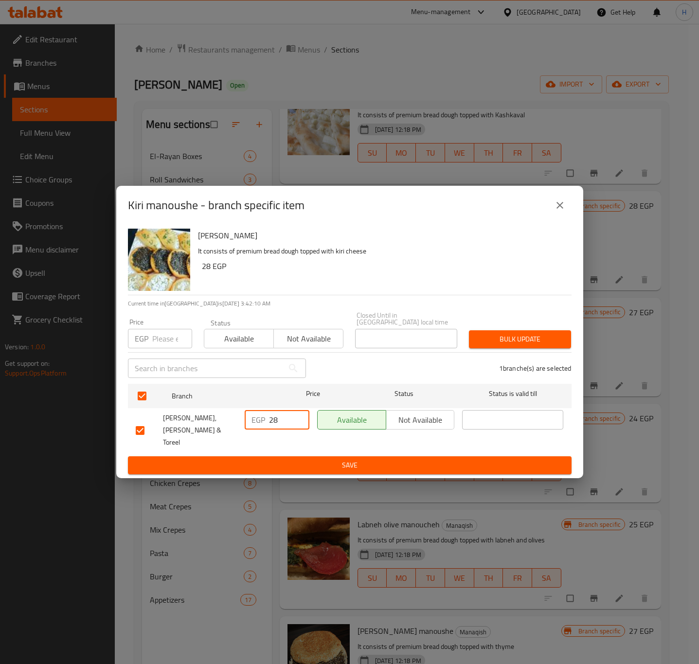
type input "28"
click at [310, 459] on span "Save" at bounding box center [350, 465] width 428 height 12
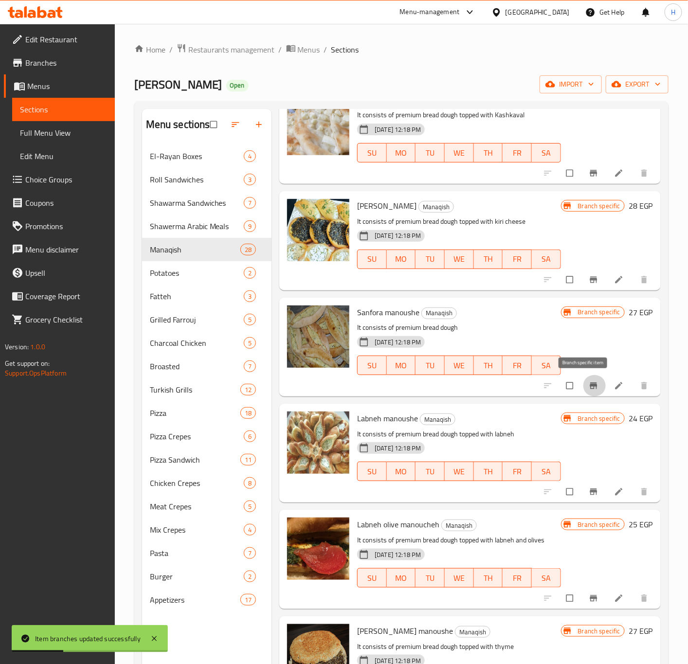
click at [589, 390] on icon "Branch-specific-item" at bounding box center [594, 386] width 10 height 10
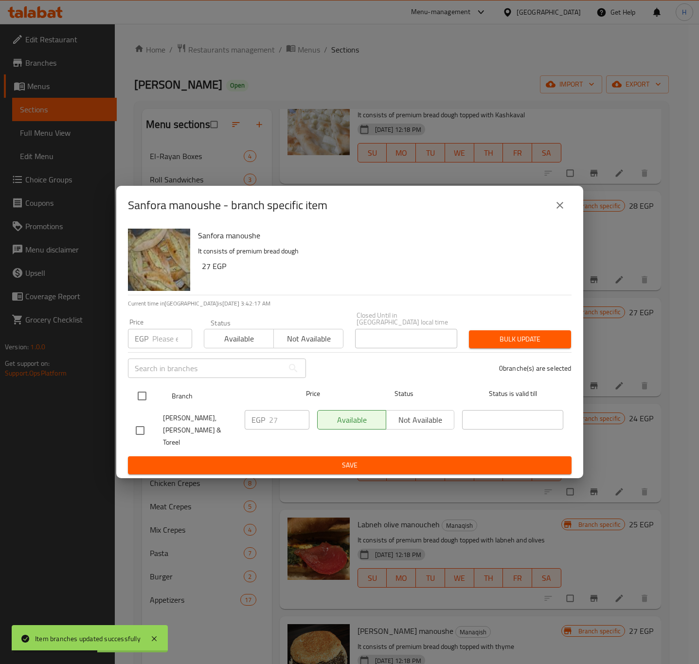
click at [137, 399] on input "checkbox" at bounding box center [142, 396] width 20 height 20
checkbox input "true"
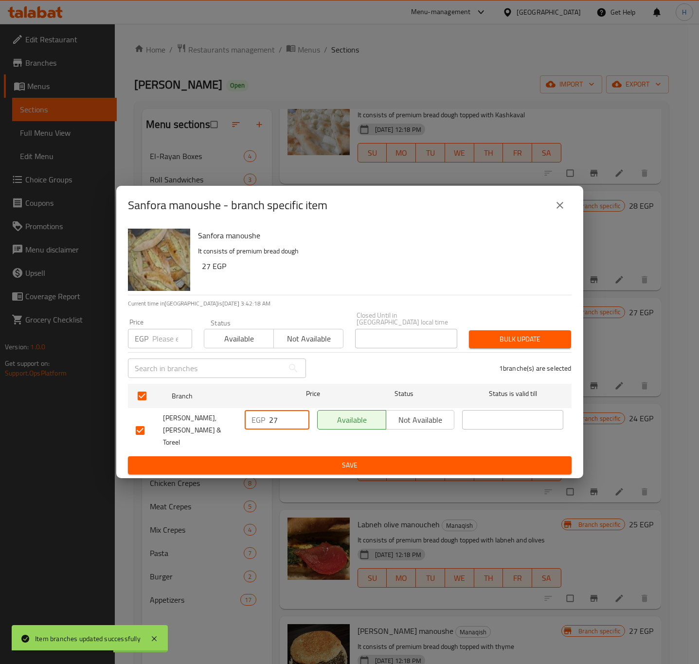
click at [288, 418] on input "27" at bounding box center [289, 419] width 40 height 19
type input "28"
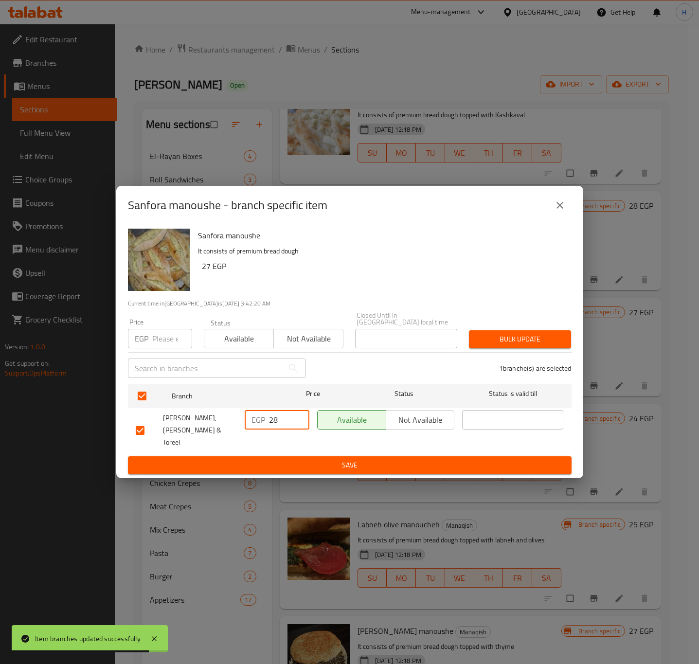
click at [304, 461] on span "Save" at bounding box center [350, 465] width 428 height 12
click at [304, 461] on div at bounding box center [349, 332] width 699 height 664
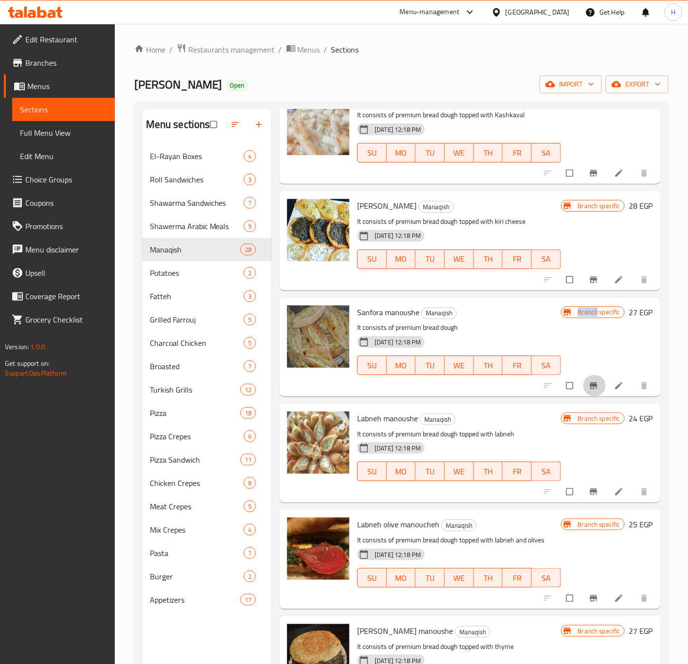
click at [590, 384] on icon "Branch-specific-item" at bounding box center [593, 386] width 7 height 6
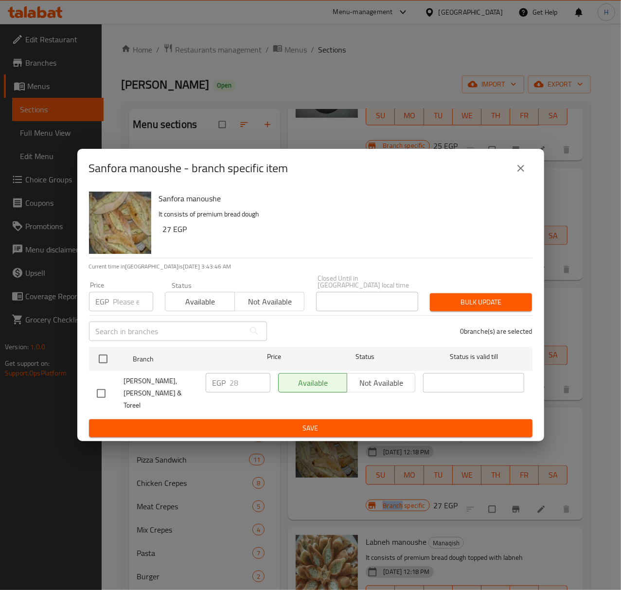
click at [524, 172] on icon "close" at bounding box center [521, 168] width 7 height 7
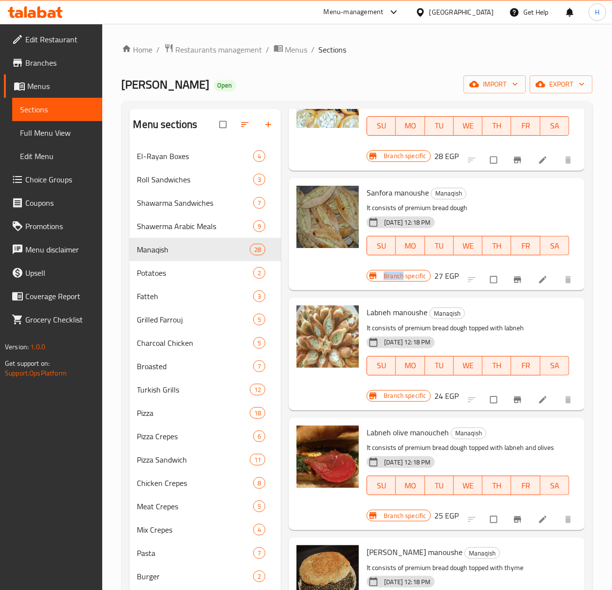
scroll to position [989, 0]
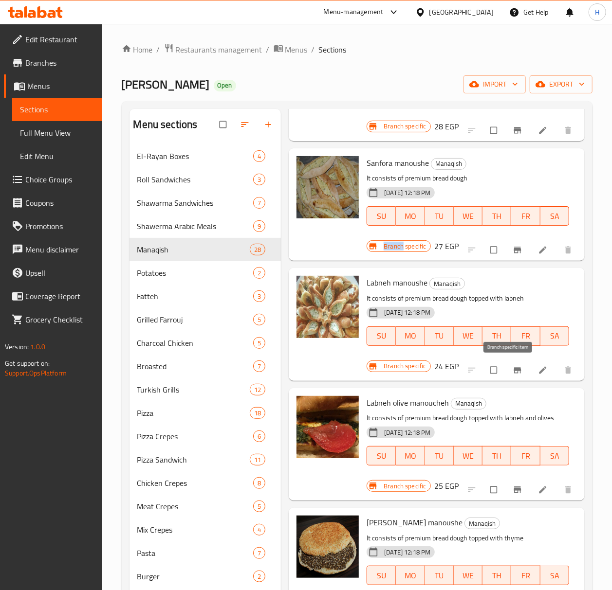
click at [513, 372] on icon "Branch-specific-item" at bounding box center [516, 370] width 7 height 6
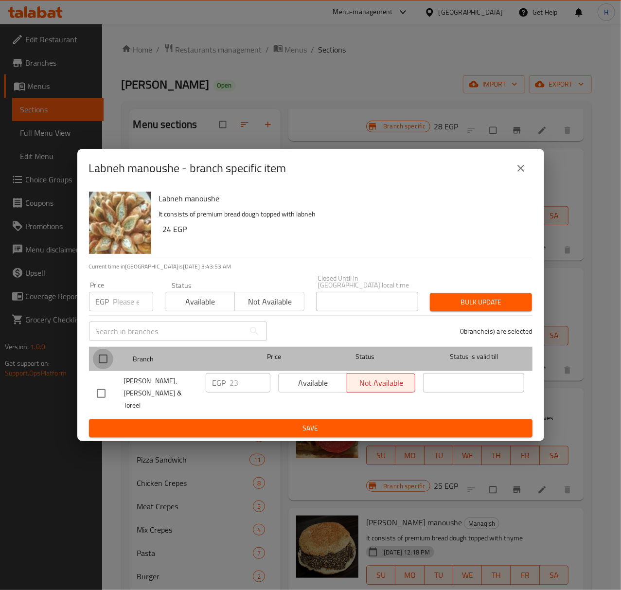
click at [107, 359] on input "checkbox" at bounding box center [103, 359] width 20 height 20
checkbox input "true"
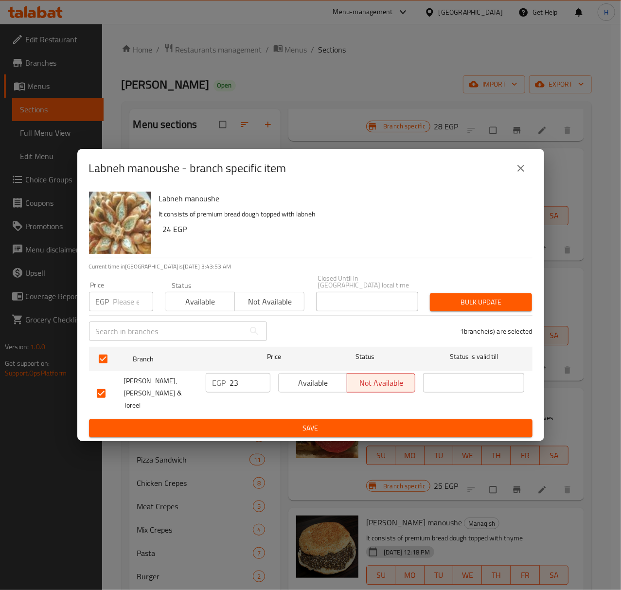
click at [247, 385] on input "23" at bounding box center [250, 382] width 40 height 19
type input "27"
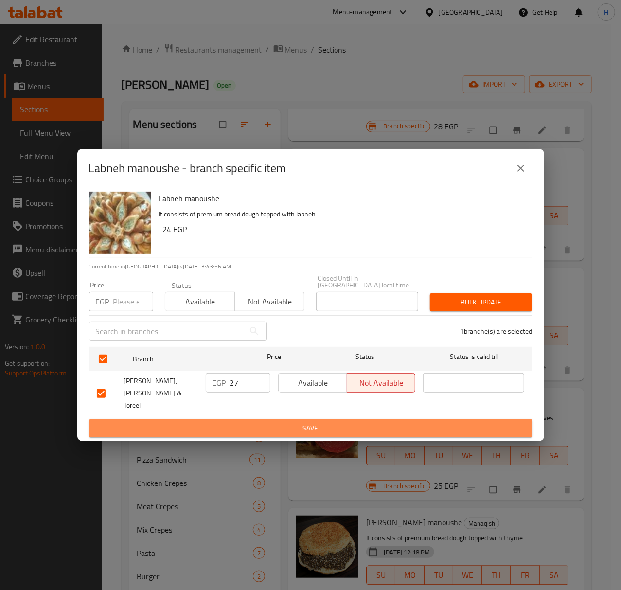
click at [318, 423] on span "Save" at bounding box center [311, 428] width 428 height 12
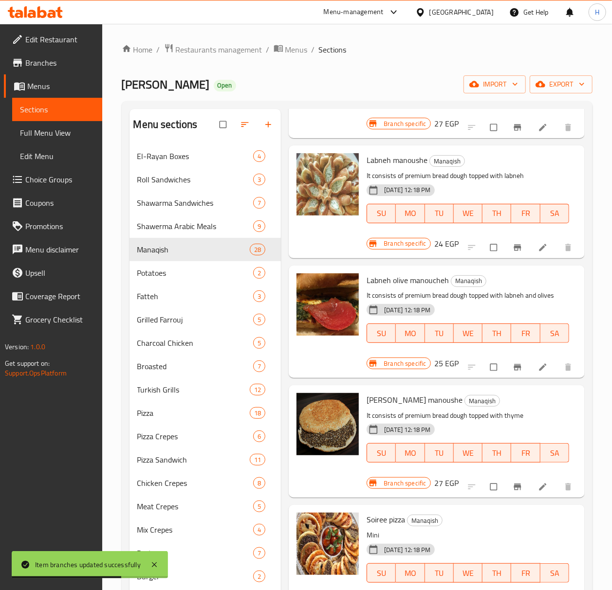
scroll to position [1119, 0]
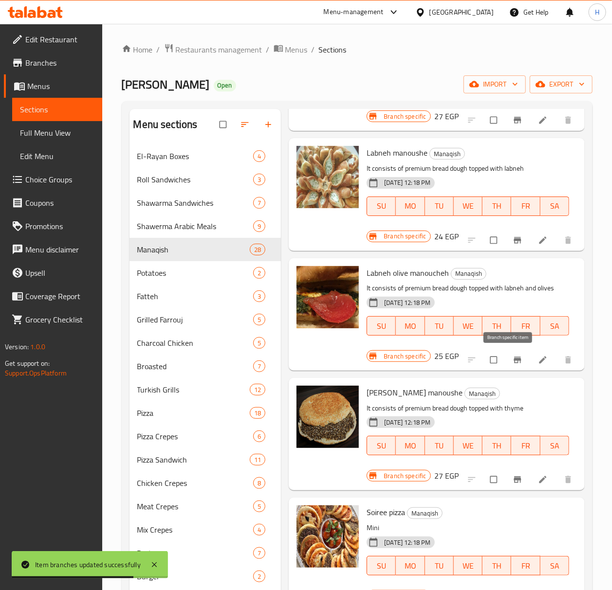
click at [507, 359] on button "Branch-specific-item" at bounding box center [518, 359] width 23 height 21
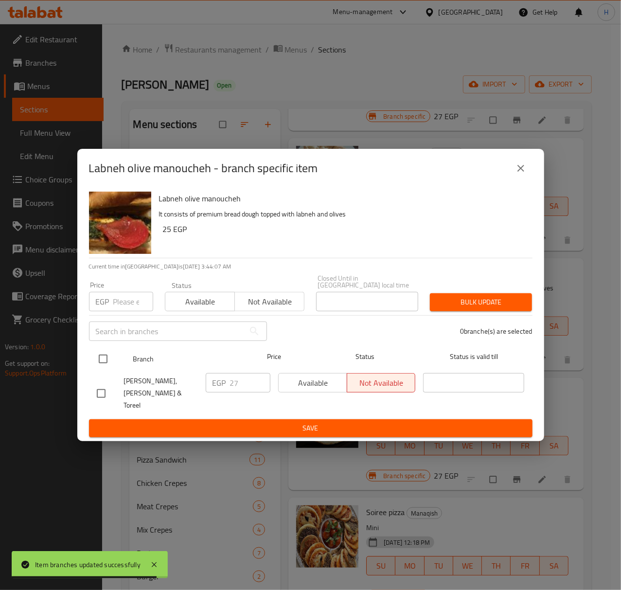
click at [101, 364] on input "checkbox" at bounding box center [103, 359] width 20 height 20
checkbox input "true"
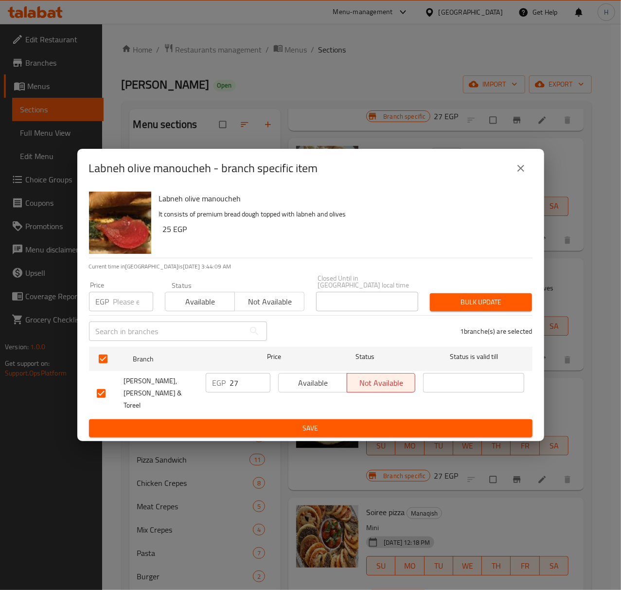
click at [526, 174] on icon "close" at bounding box center [521, 169] width 12 height 12
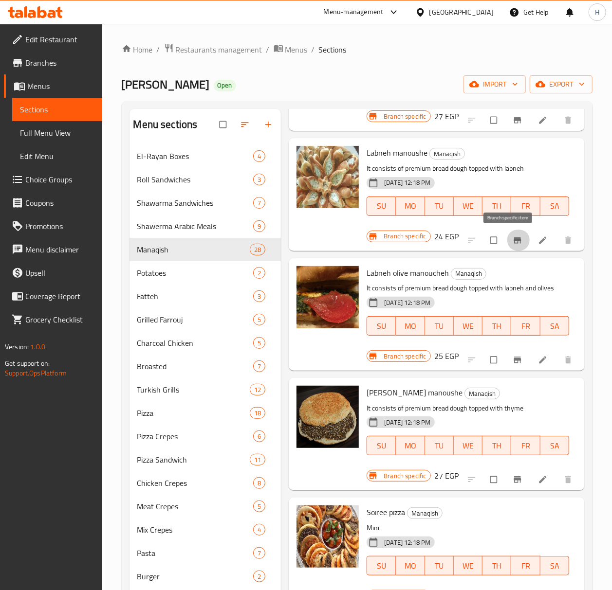
click at [513, 240] on icon "Branch-specific-item" at bounding box center [516, 240] width 7 height 6
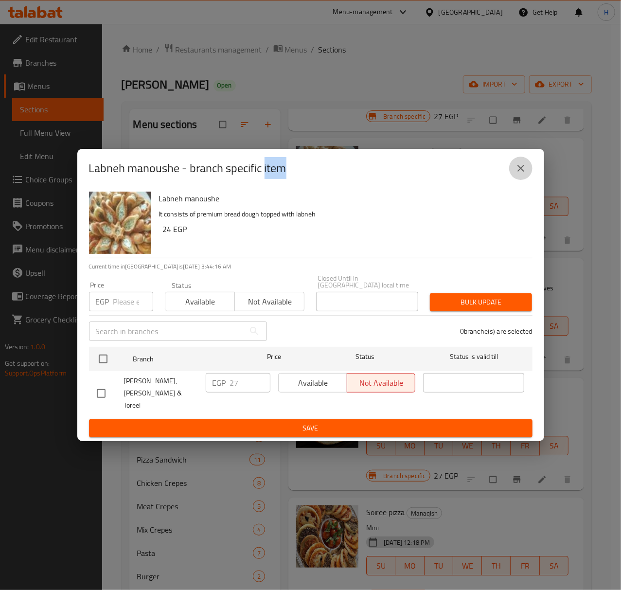
click at [524, 174] on icon "close" at bounding box center [521, 169] width 12 height 12
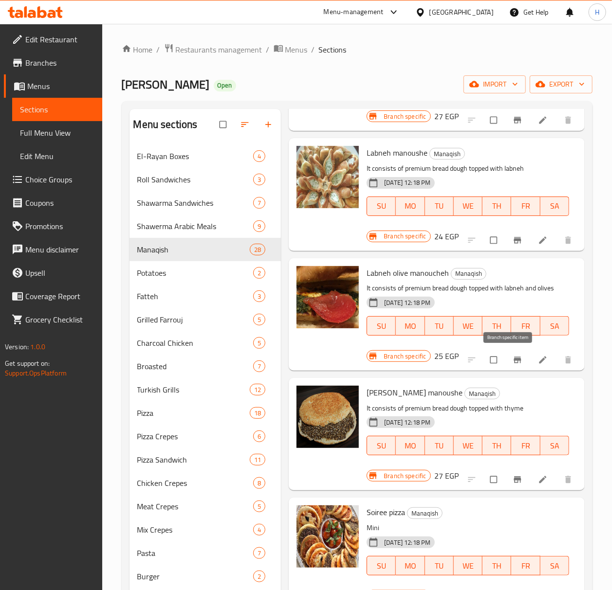
click at [513, 359] on icon "Branch-specific-item" at bounding box center [516, 360] width 7 height 6
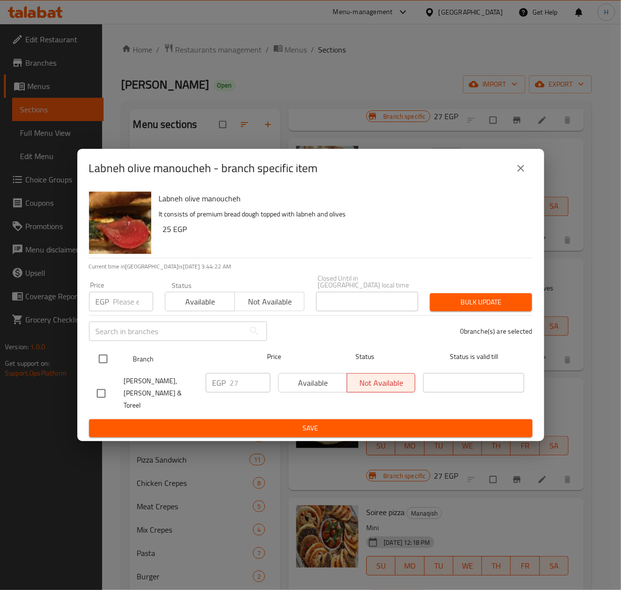
click at [107, 359] on input "checkbox" at bounding box center [103, 359] width 20 height 20
checkbox input "true"
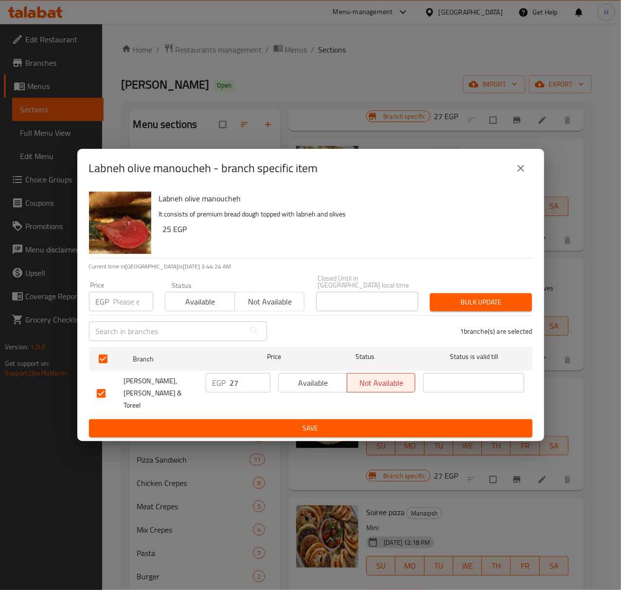
click at [251, 392] on input "27" at bounding box center [250, 382] width 40 height 19
type input "30"
click at [298, 422] on span "Save" at bounding box center [311, 428] width 428 height 12
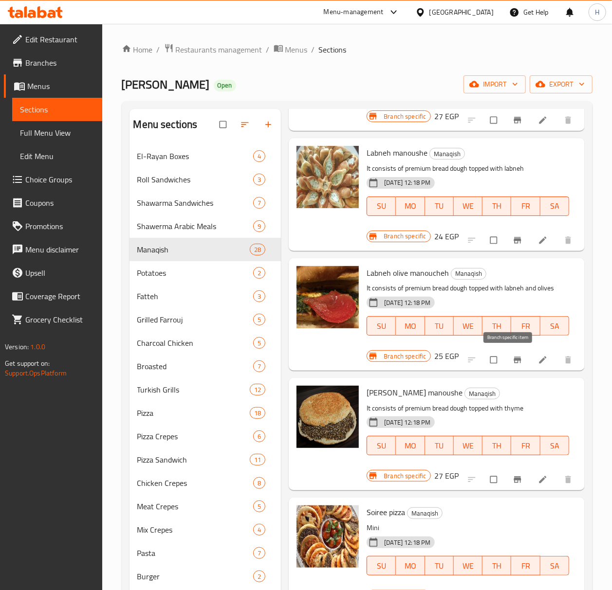
click at [512, 364] on icon "Branch-specific-item" at bounding box center [517, 360] width 10 height 10
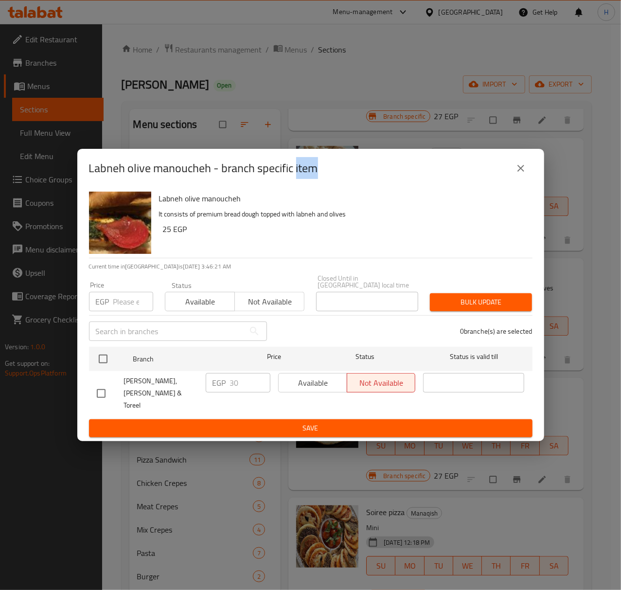
click at [524, 174] on icon "close" at bounding box center [521, 169] width 12 height 12
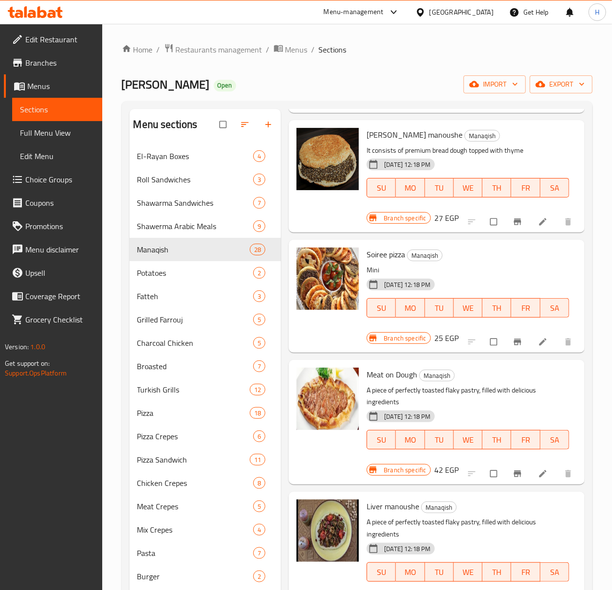
scroll to position [1379, 0]
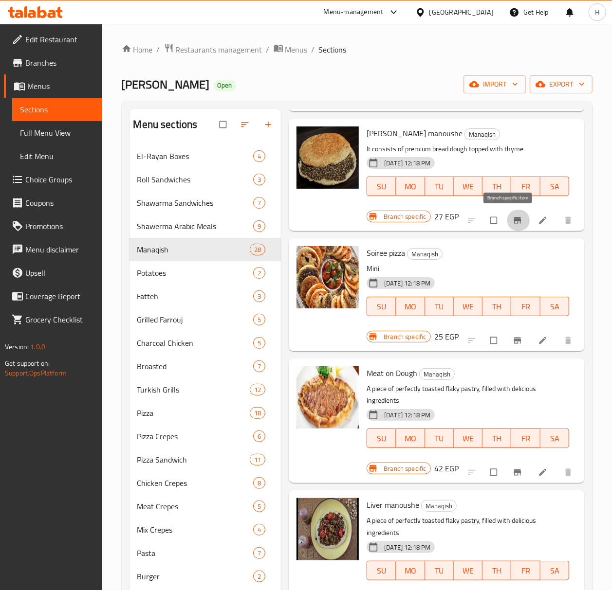
click at [512, 225] on icon "Branch-specific-item" at bounding box center [517, 221] width 10 height 10
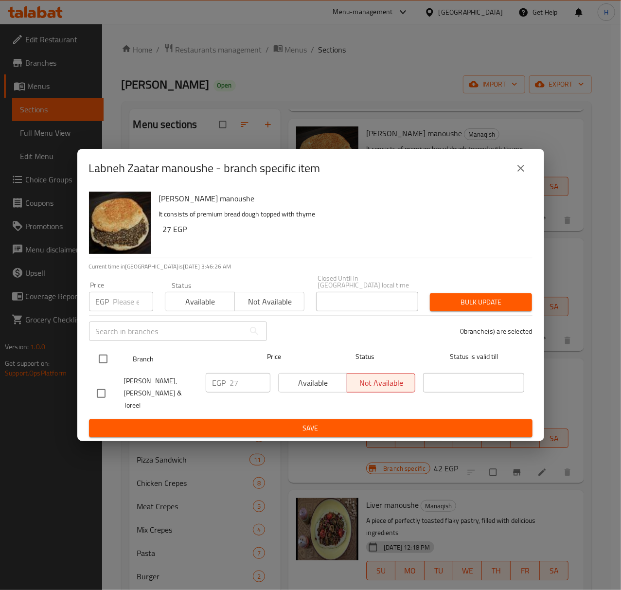
click at [104, 363] on input "checkbox" at bounding box center [103, 359] width 20 height 20
checkbox input "true"
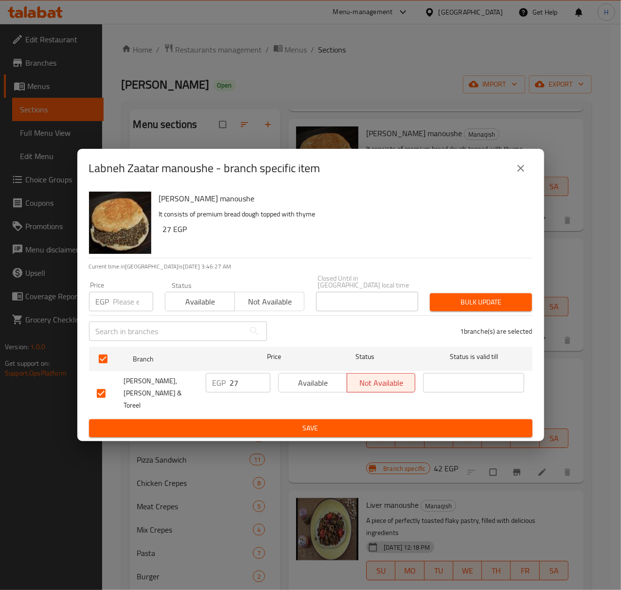
click at [242, 387] on input "27" at bounding box center [250, 382] width 40 height 19
type input "30"
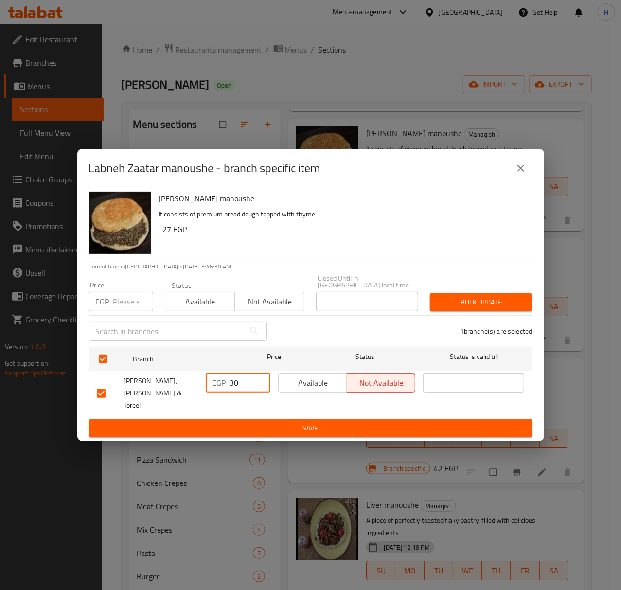
click at [304, 422] on span "Save" at bounding box center [311, 428] width 428 height 12
click at [304, 417] on div at bounding box center [310, 295] width 621 height 590
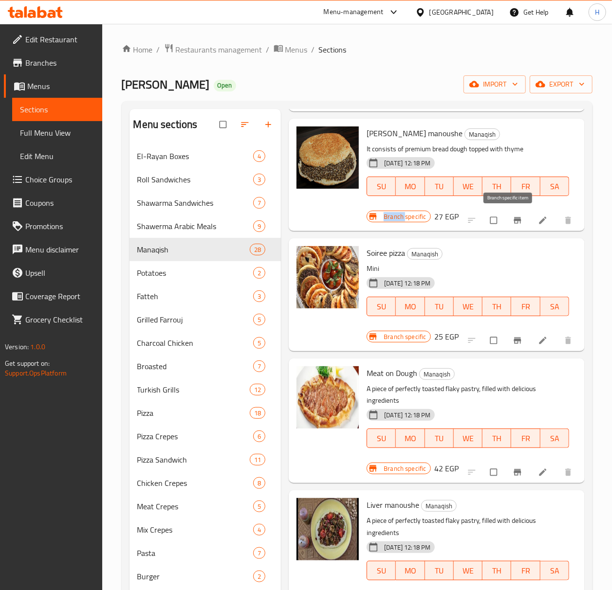
click at [507, 227] on button "Branch-specific-item" at bounding box center [518, 220] width 23 height 21
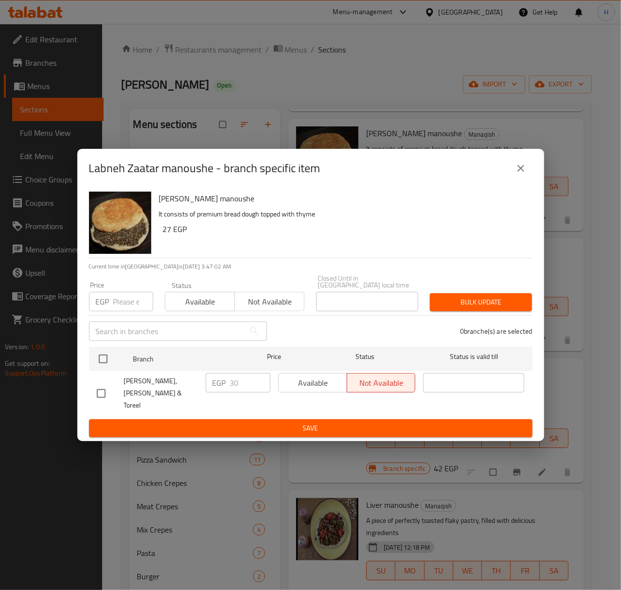
click at [521, 174] on icon "close" at bounding box center [521, 169] width 12 height 12
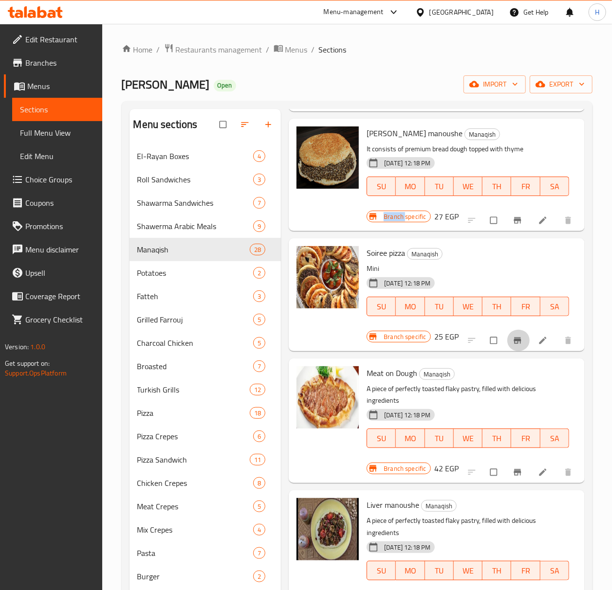
click at [513, 339] on icon "Branch-specific-item" at bounding box center [516, 340] width 7 height 6
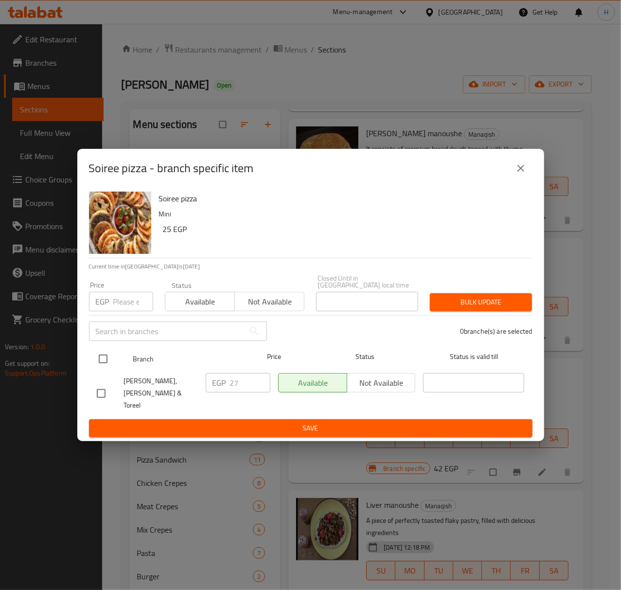
click at [114, 366] on div at bounding box center [111, 359] width 36 height 28
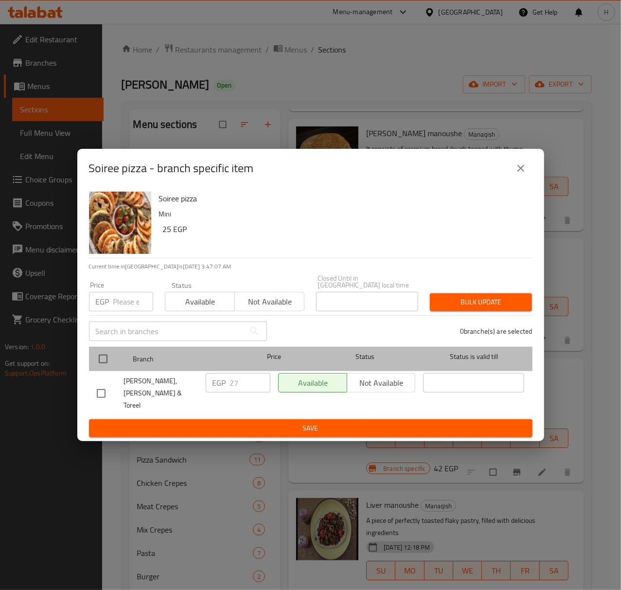
click at [114, 366] on div at bounding box center [111, 359] width 36 height 28
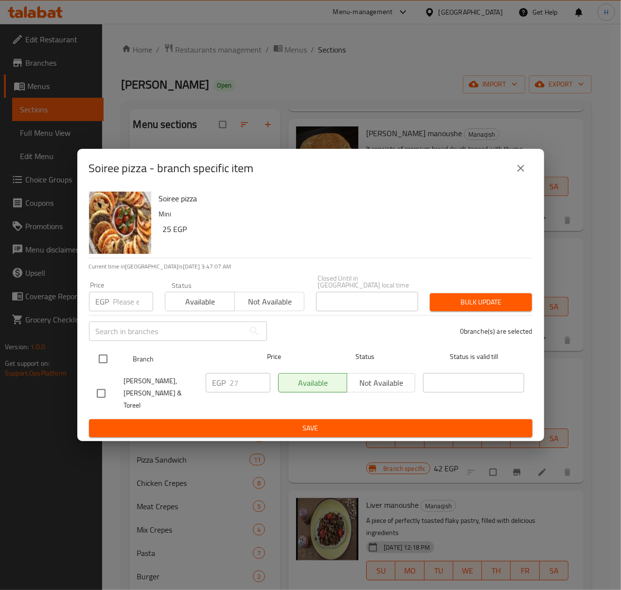
click at [102, 361] on input "checkbox" at bounding box center [103, 359] width 20 height 20
checkbox input "true"
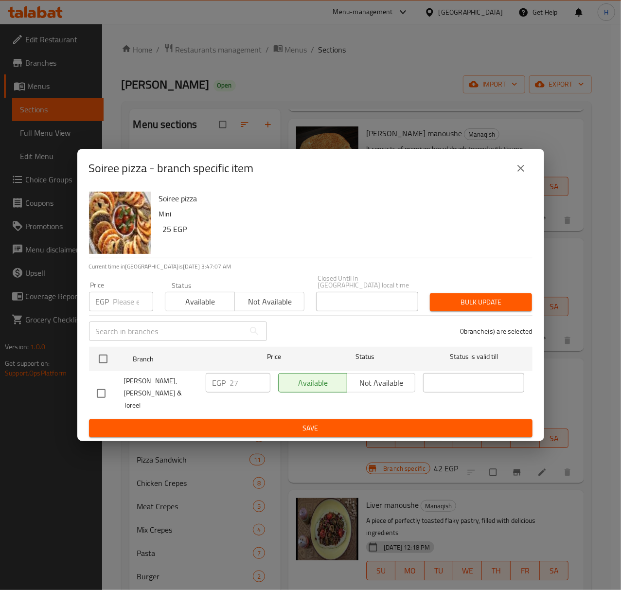
checkbox input "true"
type input "28"
click at [261, 382] on input "28" at bounding box center [250, 382] width 40 height 19
click at [310, 422] on span "Save" at bounding box center [311, 428] width 428 height 12
click at [310, 417] on div at bounding box center [310, 295] width 621 height 590
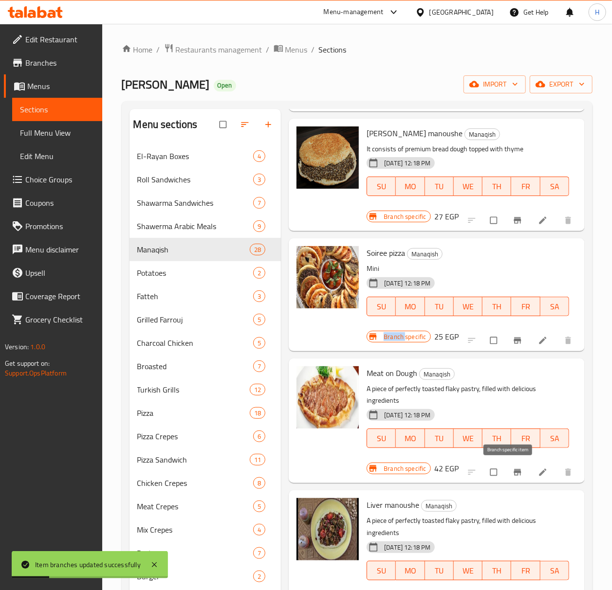
click at [512, 472] on icon "Branch-specific-item" at bounding box center [517, 473] width 10 height 10
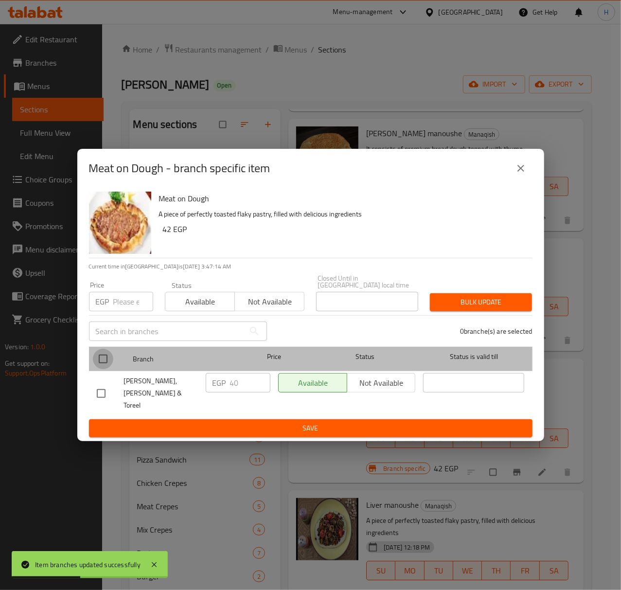
click at [105, 364] on input "checkbox" at bounding box center [103, 359] width 20 height 20
checkbox input "true"
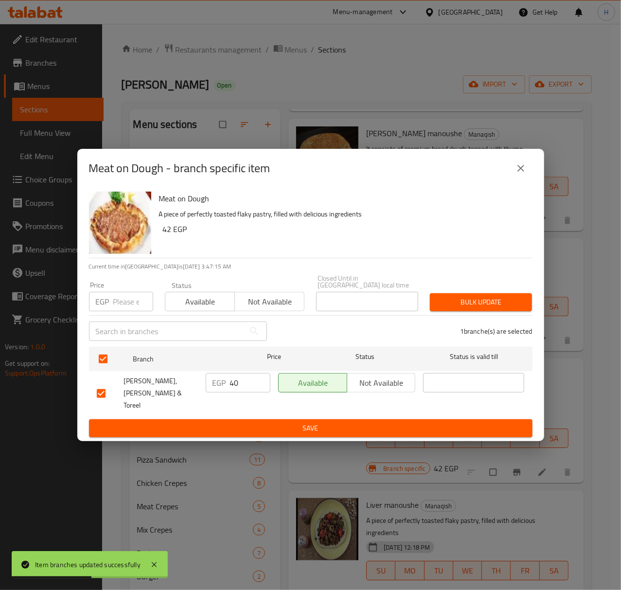
click at [240, 390] on input "40" at bounding box center [250, 382] width 40 height 19
type input "49"
click at [248, 422] on span "Save" at bounding box center [311, 428] width 428 height 12
click at [248, 413] on div at bounding box center [310, 295] width 621 height 590
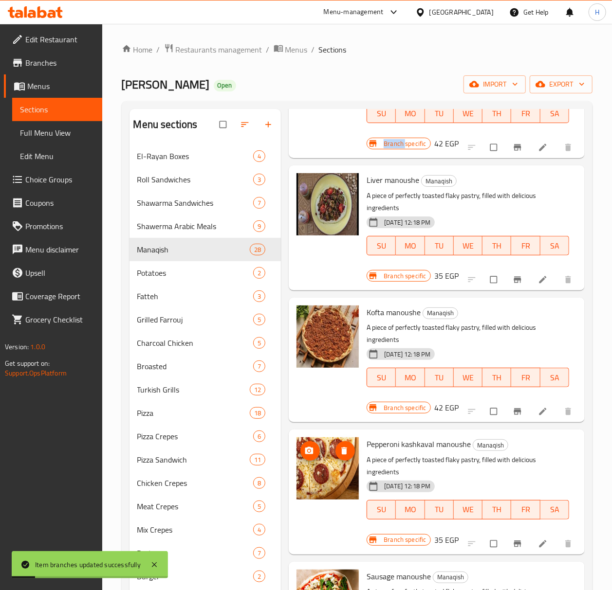
scroll to position [1768, 0]
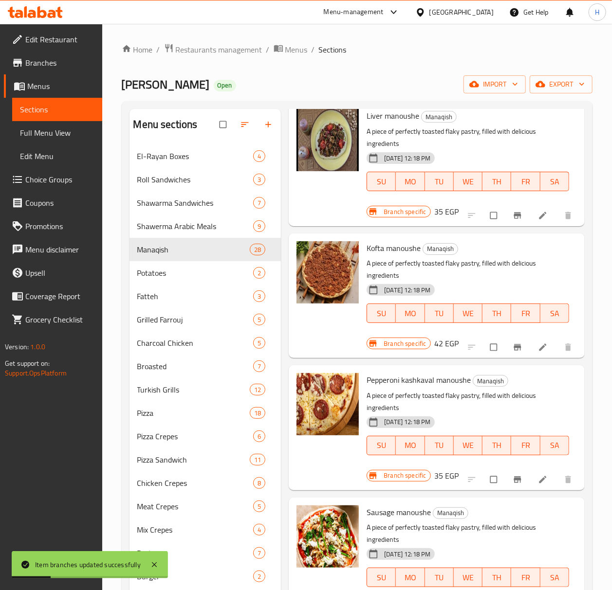
click at [513, 216] on icon "Branch-specific-item" at bounding box center [516, 215] width 7 height 6
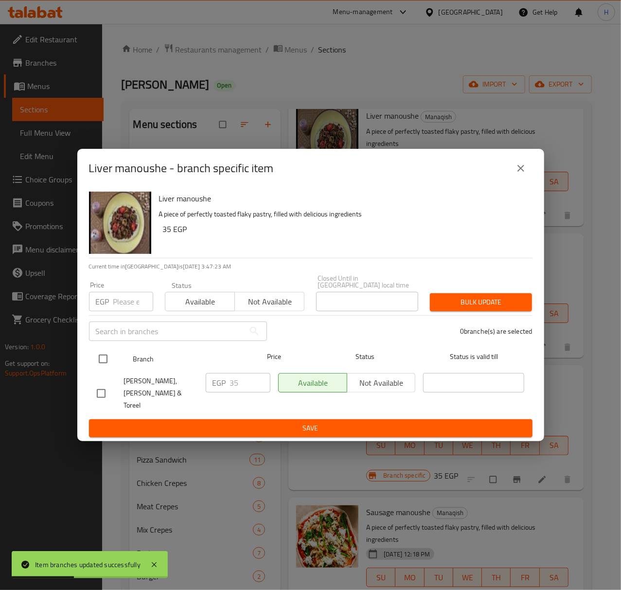
click at [108, 363] on input "checkbox" at bounding box center [103, 359] width 20 height 20
checkbox input "true"
click at [108, 363] on input "checkbox" at bounding box center [103, 359] width 20 height 20
checkbox input "false"
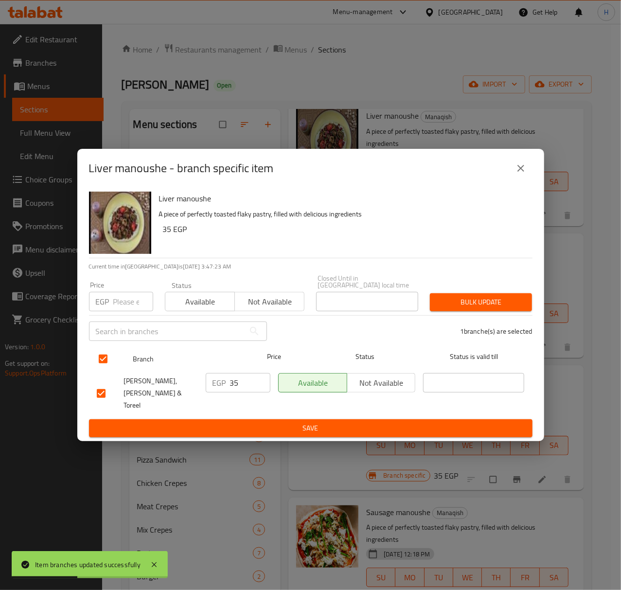
checkbox input "false"
click at [104, 359] on input "checkbox" at bounding box center [103, 359] width 20 height 20
checkbox input "true"
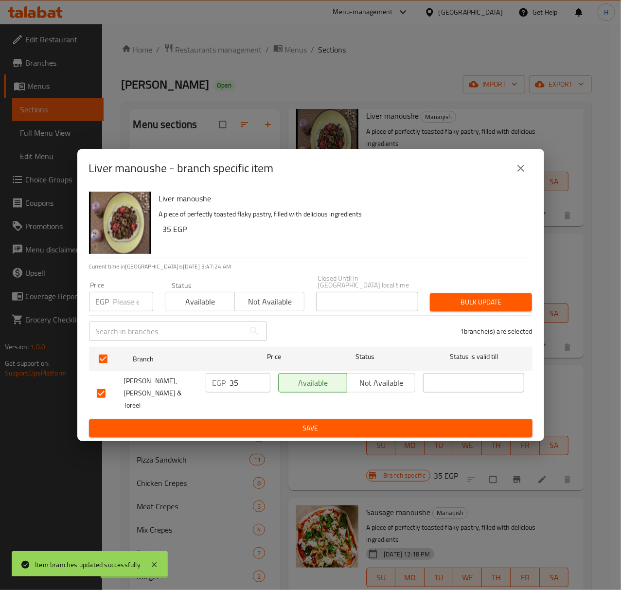
click at [237, 386] on input "35" at bounding box center [250, 382] width 40 height 19
type input "42"
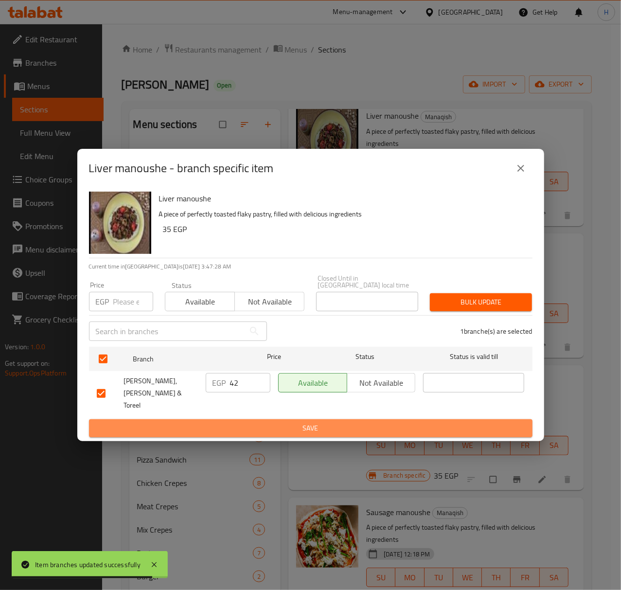
click at [218, 422] on span "Save" at bounding box center [311, 428] width 428 height 12
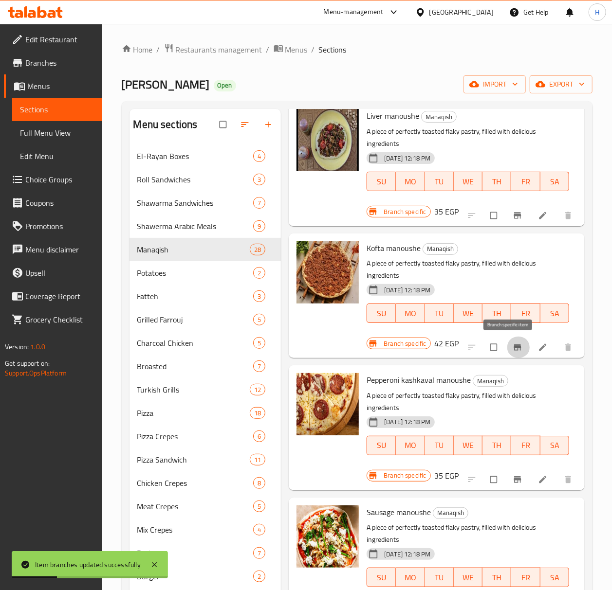
click at [512, 349] on icon "Branch-specific-item" at bounding box center [517, 348] width 10 height 10
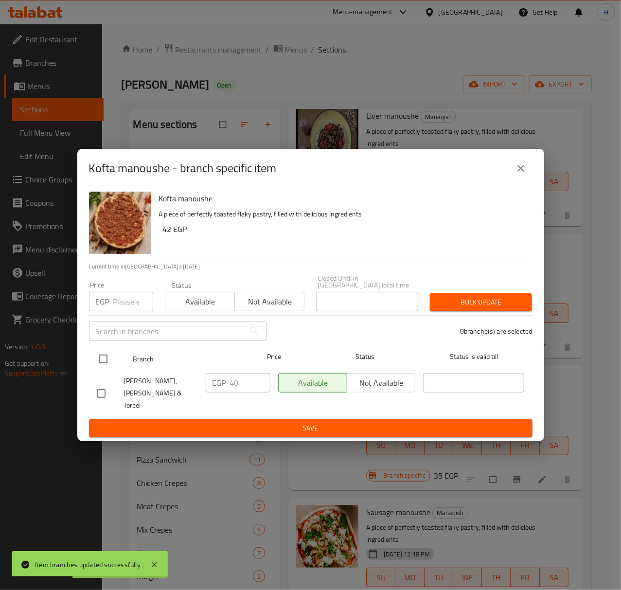
click at [106, 364] on input "checkbox" at bounding box center [103, 359] width 20 height 20
checkbox input "true"
drag, startPoint x: 106, startPoint y: 364, endPoint x: 131, endPoint y: 370, distance: 26.1
click at [106, 364] on input "checkbox" at bounding box center [103, 359] width 20 height 20
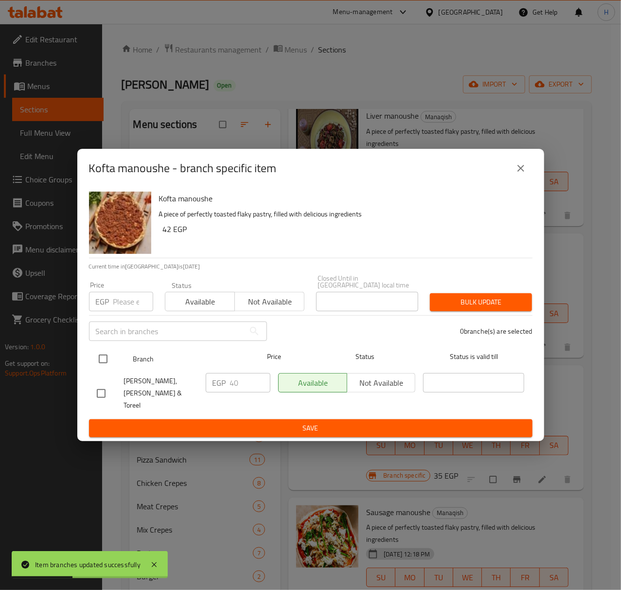
checkbox input "false"
click at [97, 362] on input "checkbox" at bounding box center [103, 359] width 20 height 20
checkbox input "true"
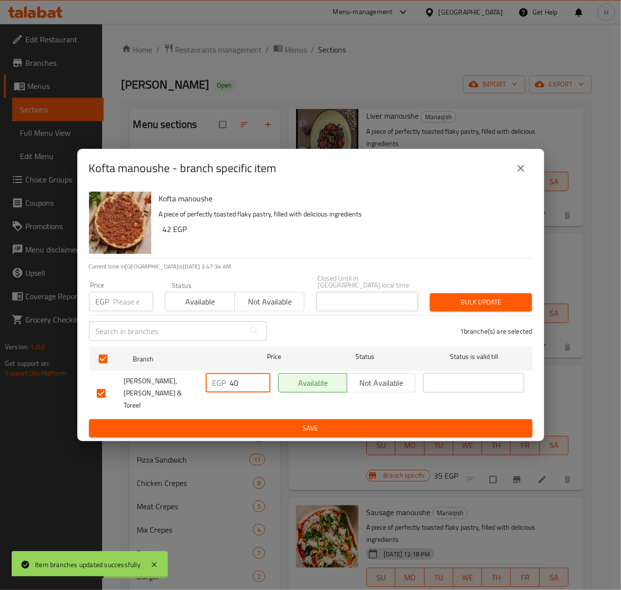
click at [243, 388] on input "40" at bounding box center [250, 382] width 40 height 19
type input "49"
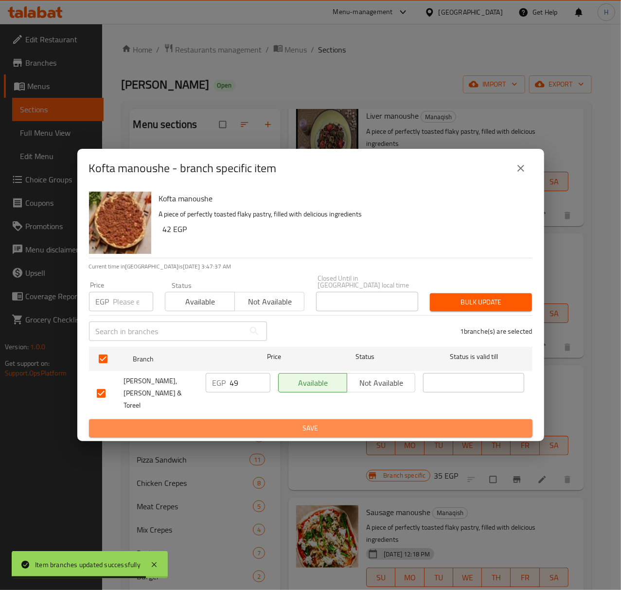
click at [255, 422] on span "Save" at bounding box center [311, 428] width 428 height 12
click at [255, 419] on div at bounding box center [310, 295] width 621 height 590
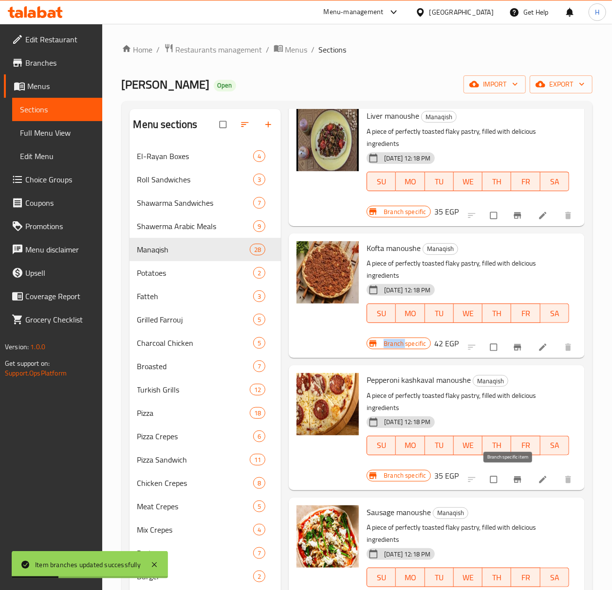
click at [512, 475] on icon "Branch-specific-item" at bounding box center [517, 480] width 10 height 10
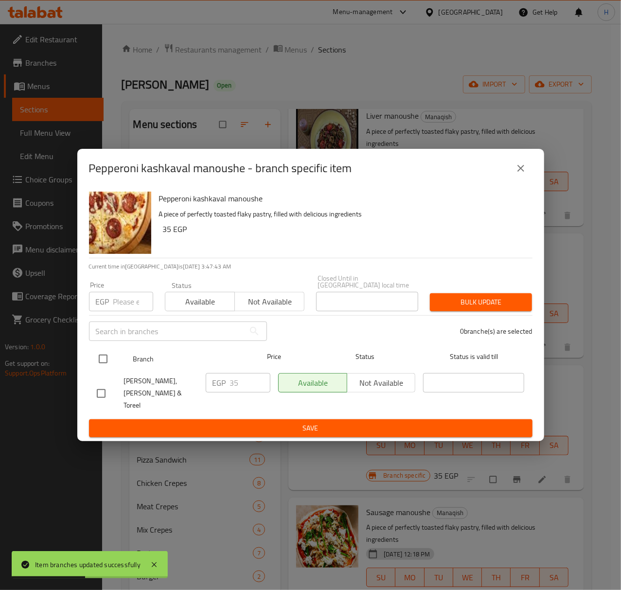
click at [105, 363] on input "checkbox" at bounding box center [103, 359] width 20 height 20
checkbox input "true"
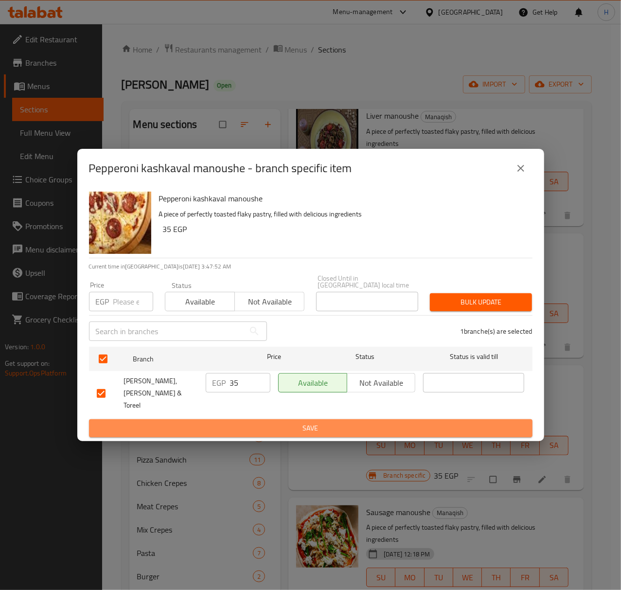
click at [260, 422] on span "Save" at bounding box center [311, 428] width 428 height 12
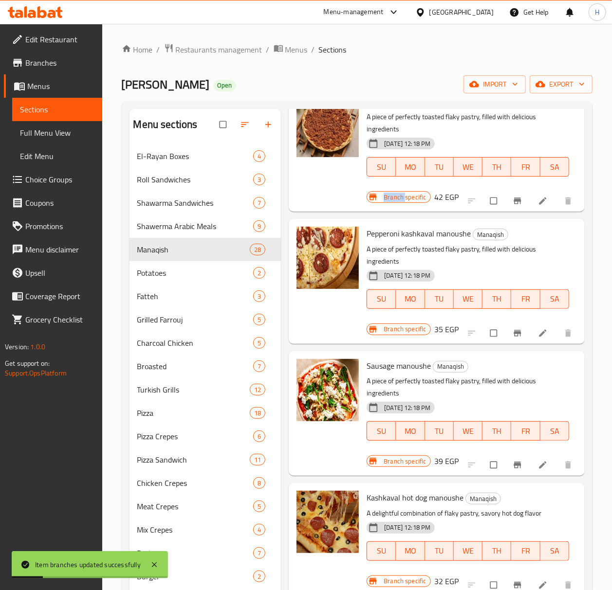
scroll to position [2027, 0]
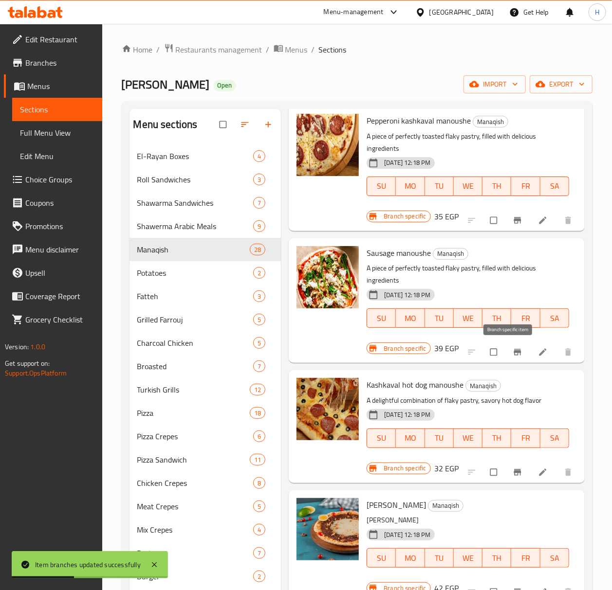
click at [513, 353] on icon "Branch-specific-item" at bounding box center [516, 352] width 7 height 6
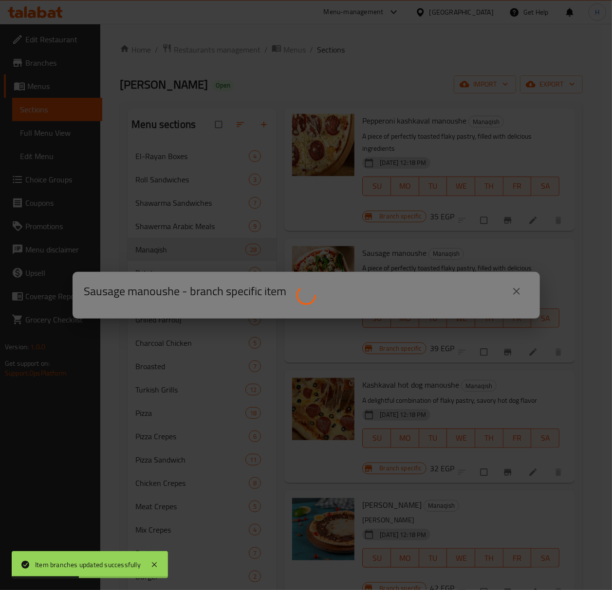
click at [507, 353] on div at bounding box center [306, 295] width 612 height 590
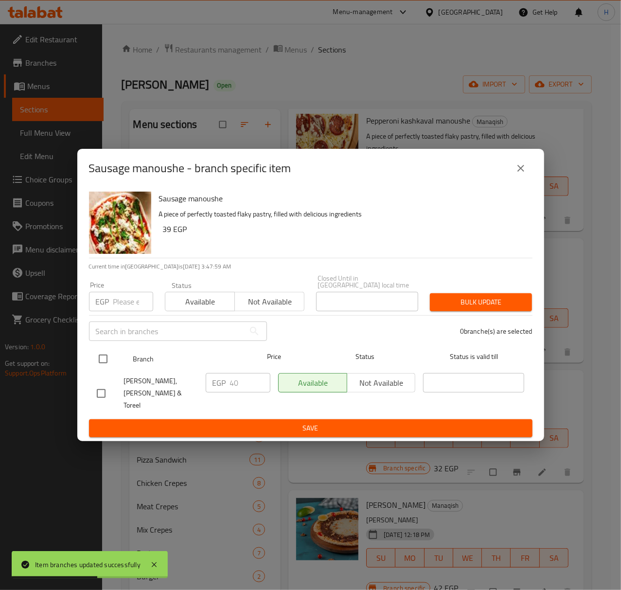
click at [104, 361] on input "checkbox" at bounding box center [103, 359] width 20 height 20
checkbox input "true"
click at [104, 361] on input "checkbox" at bounding box center [103, 359] width 20 height 20
checkbox input "false"
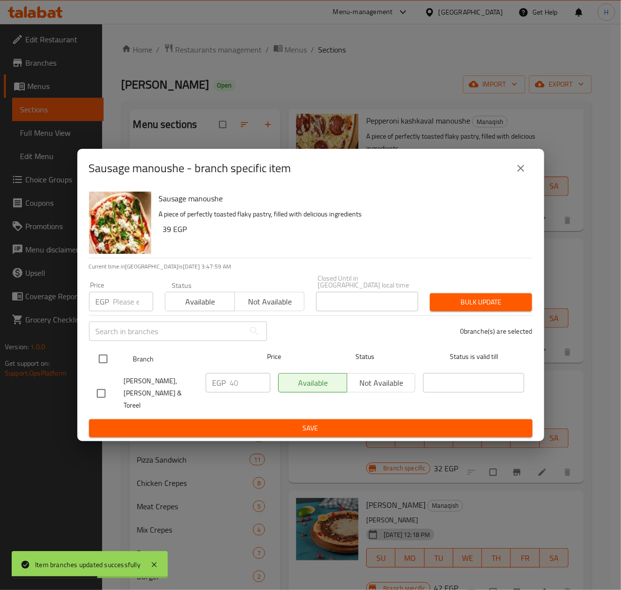
checkbox input "false"
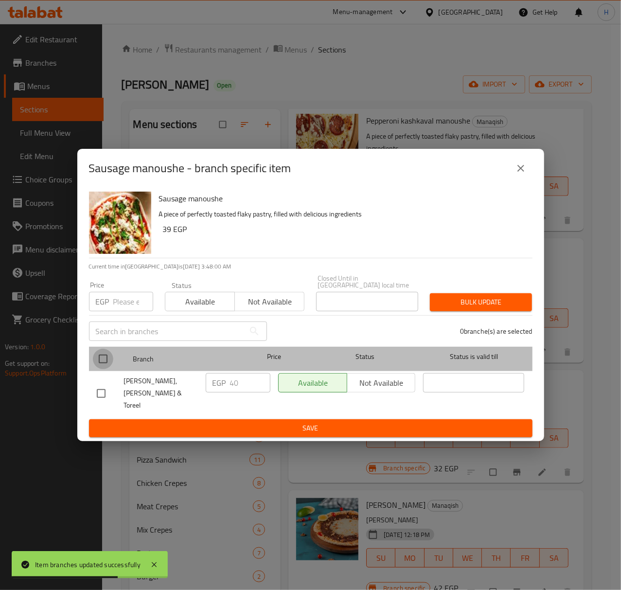
click at [104, 364] on input "checkbox" at bounding box center [103, 359] width 20 height 20
checkbox input "true"
click at [104, 364] on input "checkbox" at bounding box center [103, 359] width 20 height 20
checkbox input "false"
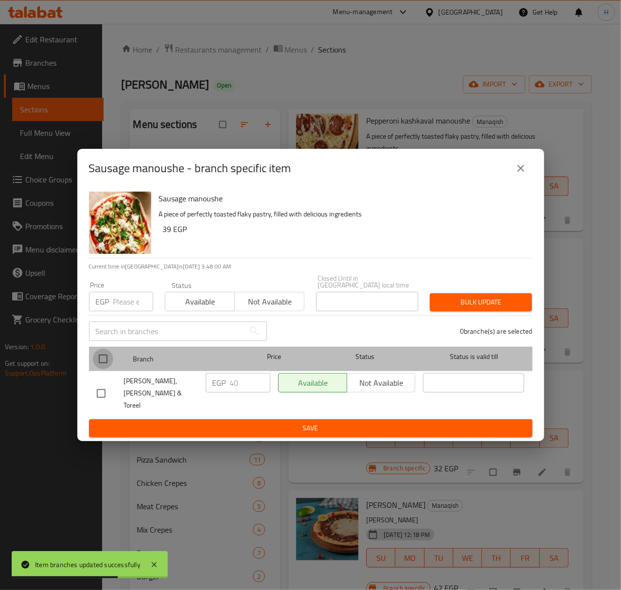
checkbox input "false"
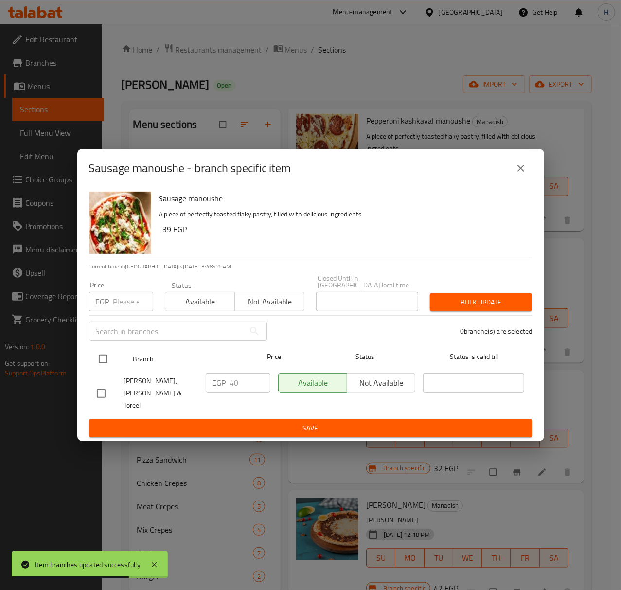
click at [101, 354] on input "checkbox" at bounding box center [103, 359] width 20 height 20
checkbox input "true"
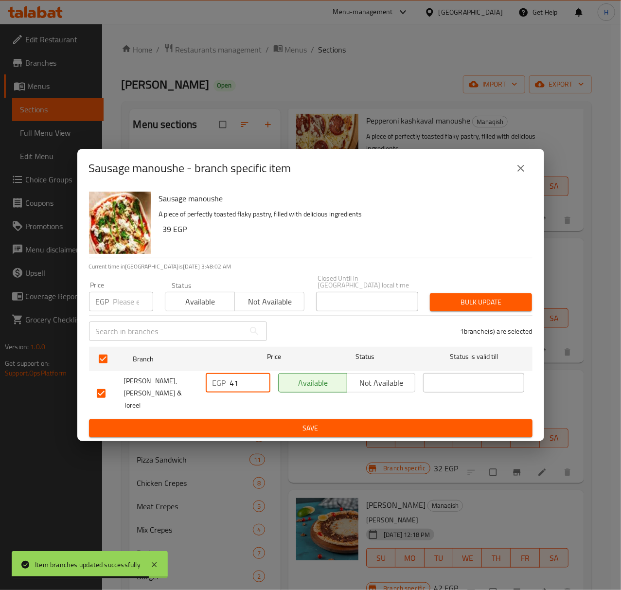
click at [257, 382] on input "41" at bounding box center [250, 382] width 40 height 19
type input "42"
click at [257, 382] on input "42" at bounding box center [250, 382] width 40 height 19
click at [242, 422] on span "Save" at bounding box center [311, 428] width 428 height 12
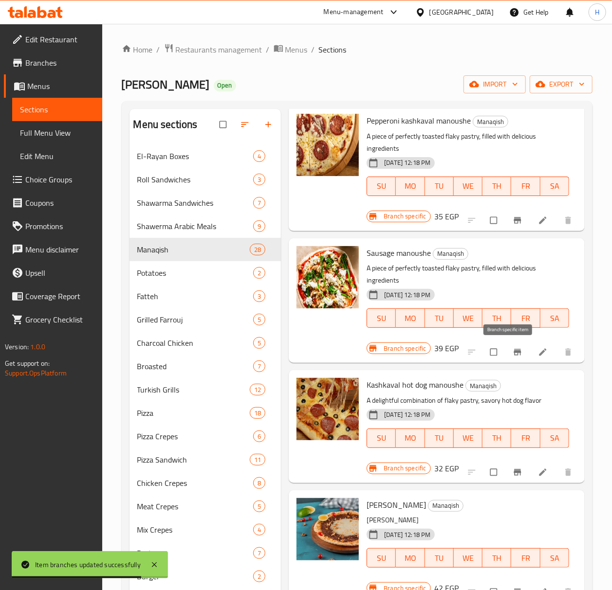
click at [513, 355] on icon "Branch-specific-item" at bounding box center [516, 352] width 7 height 6
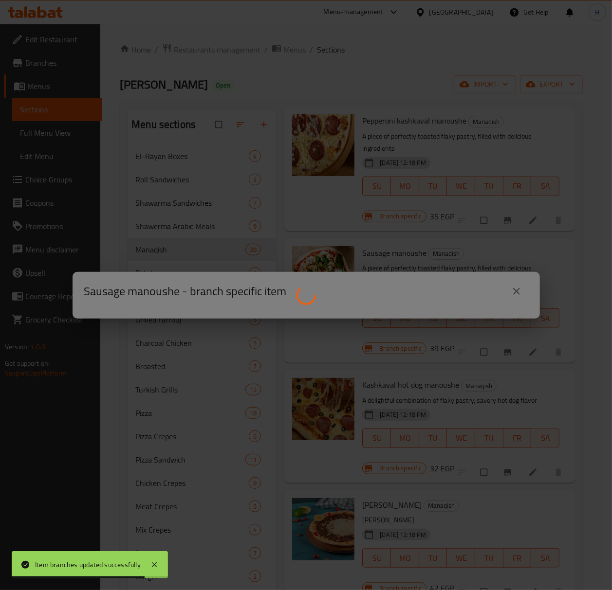
click at [505, 355] on div at bounding box center [306, 295] width 612 height 590
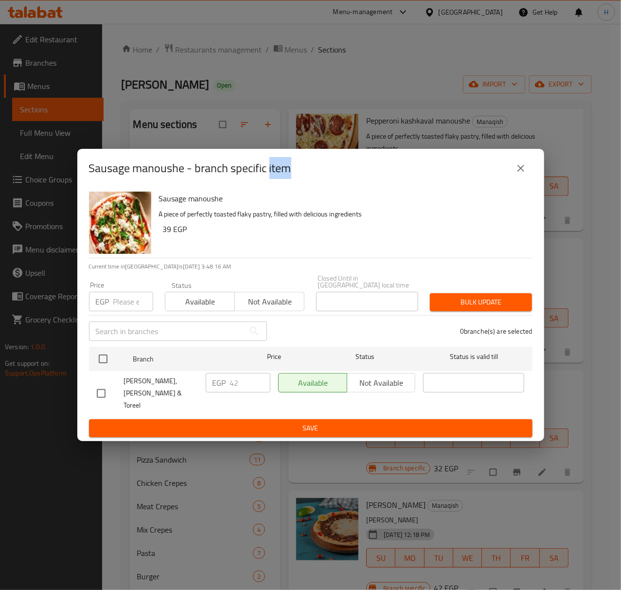
click at [524, 174] on icon "close" at bounding box center [521, 169] width 12 height 12
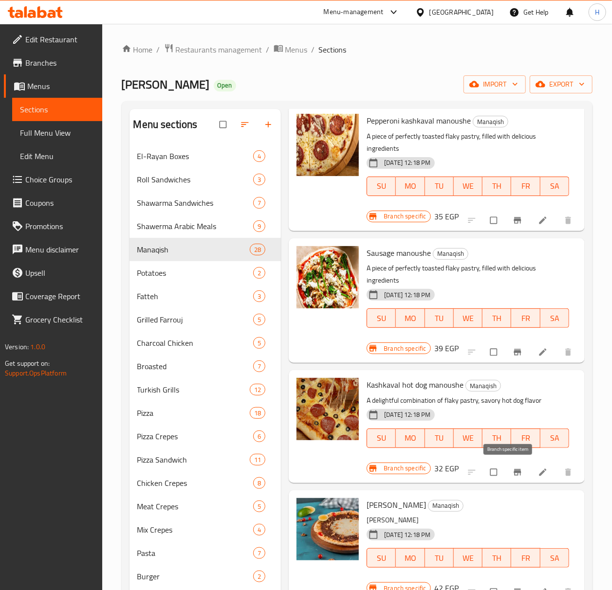
click at [512, 475] on icon "Branch-specific-item" at bounding box center [517, 473] width 10 height 10
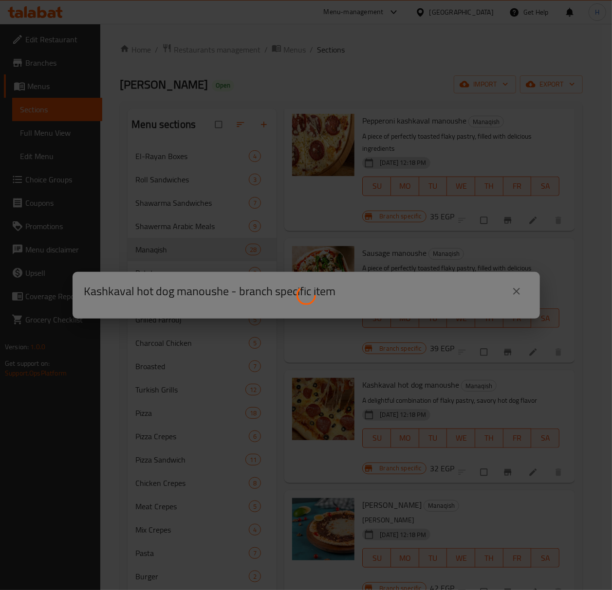
click at [510, 475] on div at bounding box center [306, 295] width 612 height 590
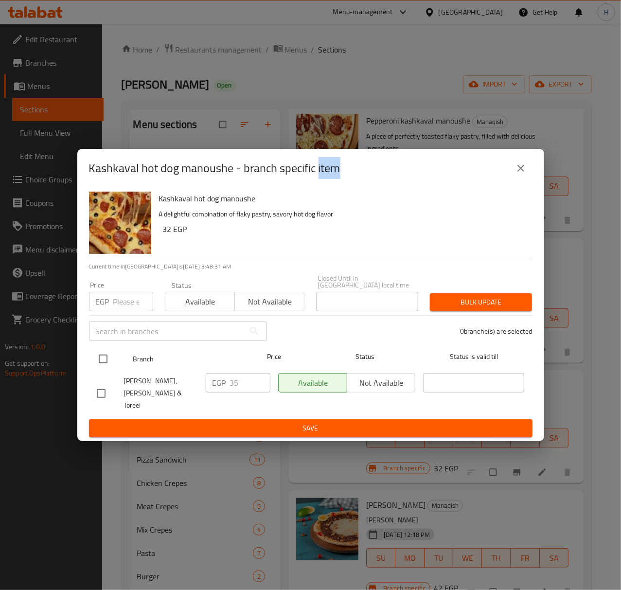
click at [100, 362] on input "checkbox" at bounding box center [103, 359] width 20 height 20
checkbox input "true"
click at [100, 362] on input "checkbox" at bounding box center [103, 359] width 20 height 20
checkbox input "false"
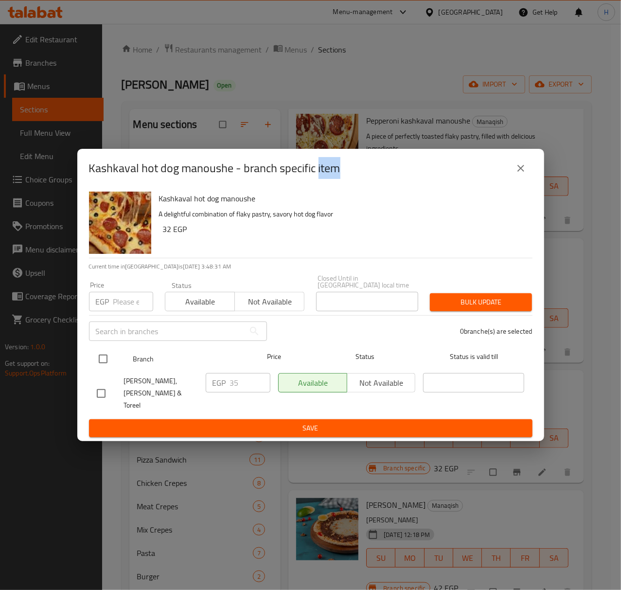
checkbox input "false"
click at [99, 368] on input "checkbox" at bounding box center [103, 359] width 20 height 20
checkbox input "true"
click at [99, 368] on input "checkbox" at bounding box center [103, 359] width 20 height 20
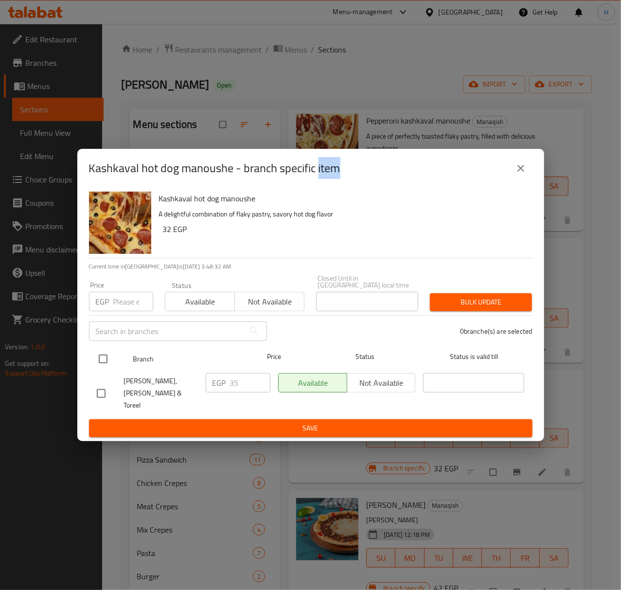
checkbox input "false"
click at [105, 368] on input "checkbox" at bounding box center [103, 359] width 20 height 20
checkbox input "true"
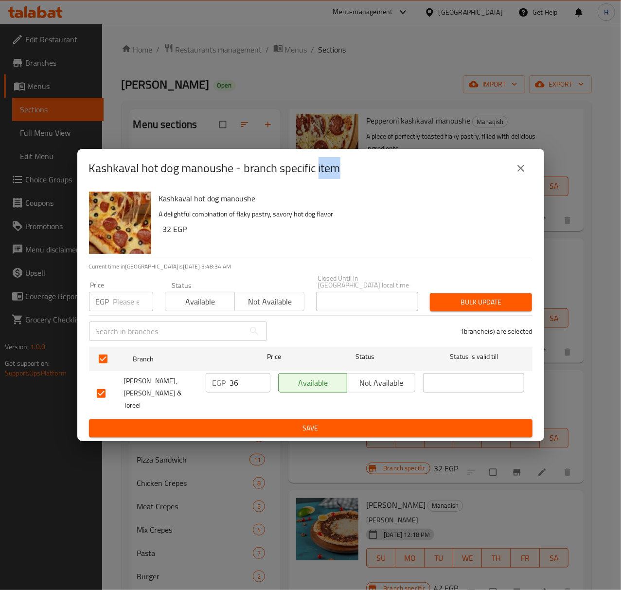
click at [261, 383] on input "36" at bounding box center [250, 382] width 40 height 19
click at [261, 383] on input "37" at bounding box center [250, 382] width 40 height 19
click at [261, 383] on input "38" at bounding box center [250, 382] width 40 height 19
click at [261, 383] on input "39" at bounding box center [250, 382] width 40 height 19
click at [261, 383] on input "40" at bounding box center [250, 382] width 40 height 19
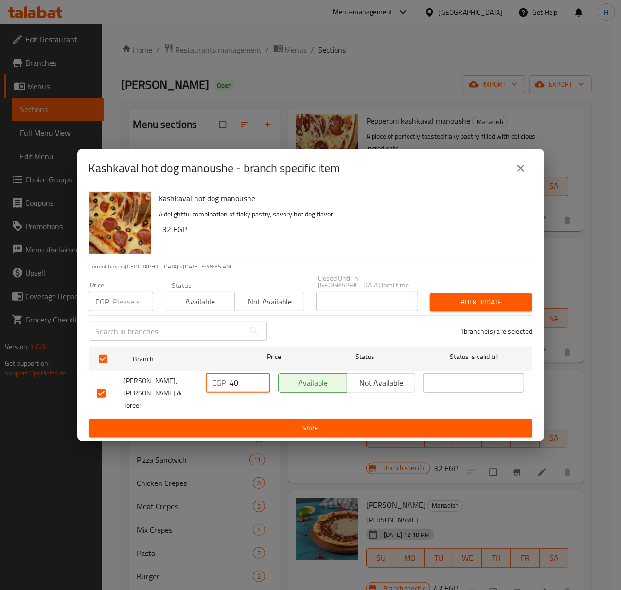
click at [261, 383] on input "41" at bounding box center [250, 382] width 40 height 19
click at [261, 383] on input "42" at bounding box center [250, 382] width 40 height 19
click at [261, 382] on input "43" at bounding box center [250, 382] width 40 height 19
click at [261, 382] on input "44" at bounding box center [250, 382] width 40 height 19
click at [261, 382] on input "45" at bounding box center [250, 382] width 40 height 19
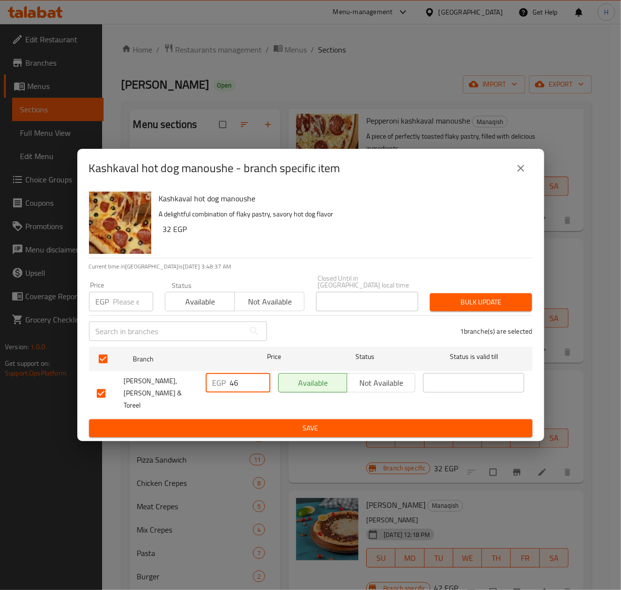
click at [261, 382] on input "46" at bounding box center [250, 382] width 40 height 19
click at [261, 382] on input "47" at bounding box center [250, 382] width 40 height 19
click at [261, 382] on input "48" at bounding box center [250, 382] width 40 height 19
type input "49"
click at [261, 382] on input "49" at bounding box center [250, 382] width 40 height 19
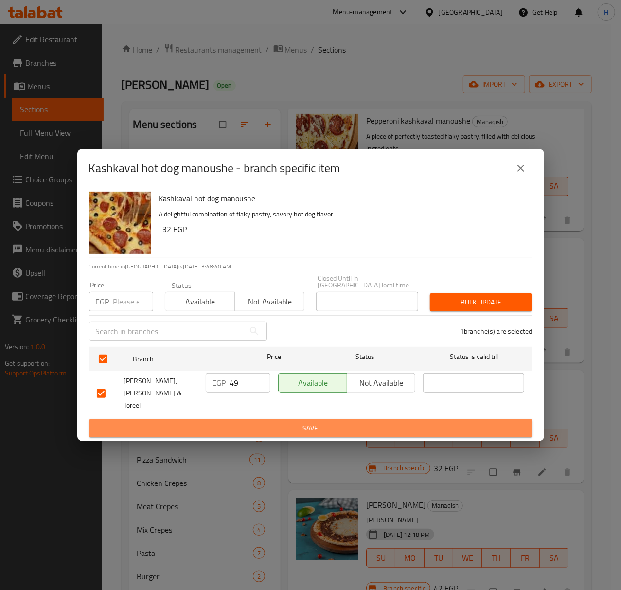
click at [244, 422] on span "Save" at bounding box center [311, 428] width 428 height 12
click at [244, 418] on div at bounding box center [310, 295] width 621 height 590
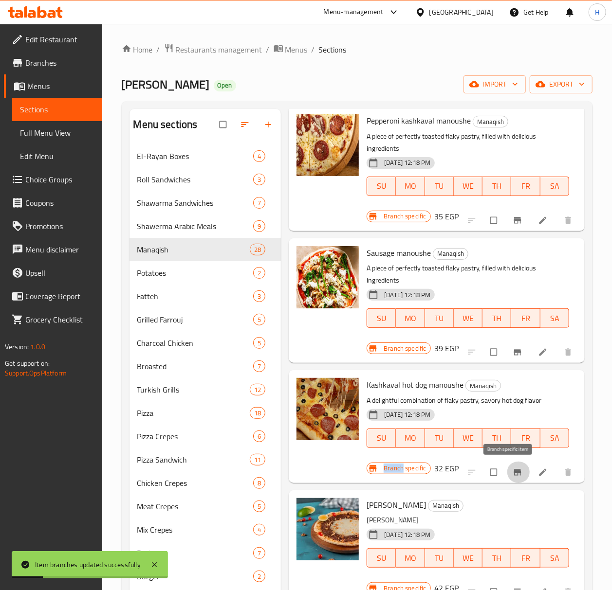
click at [514, 475] on span "Branch-specific-item" at bounding box center [518, 473] width 12 height 10
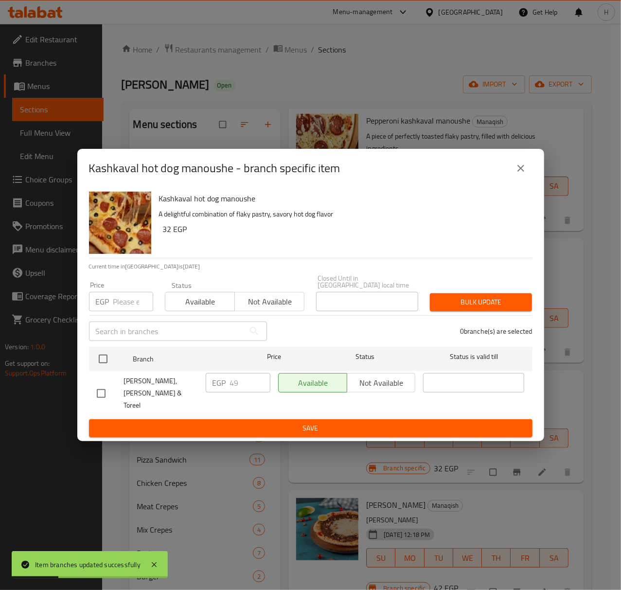
click at [228, 386] on div "EGP 49 ​" at bounding box center [238, 382] width 65 height 19
click at [520, 174] on icon "close" at bounding box center [521, 169] width 12 height 12
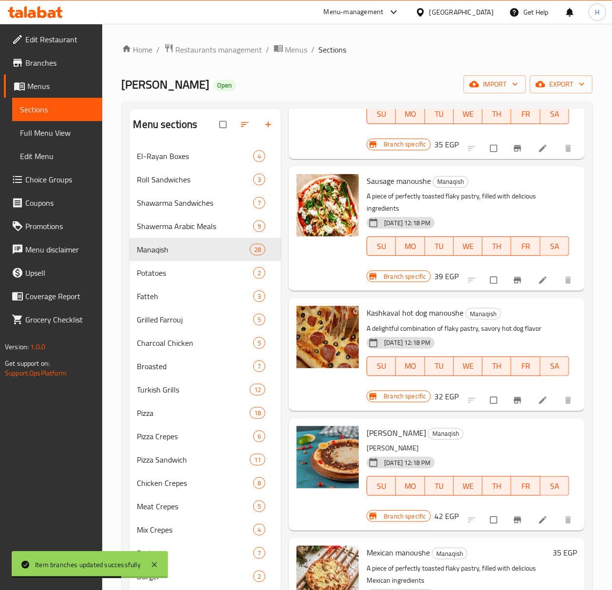
scroll to position [2157, 0]
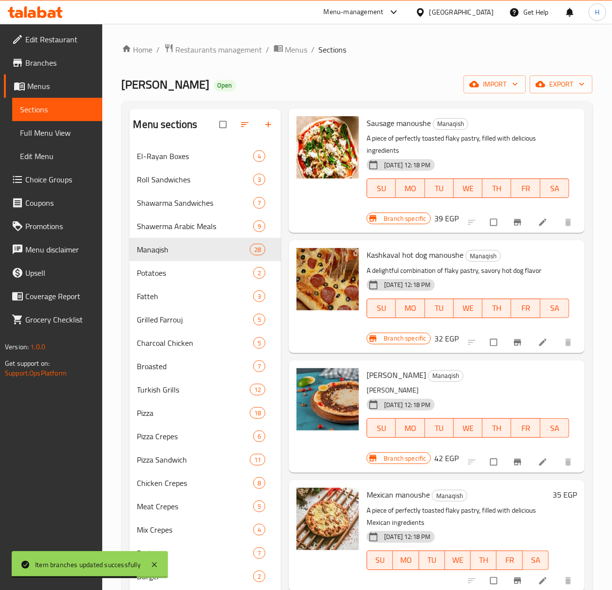
click at [512, 460] on icon "Branch-specific-item" at bounding box center [517, 462] width 10 height 10
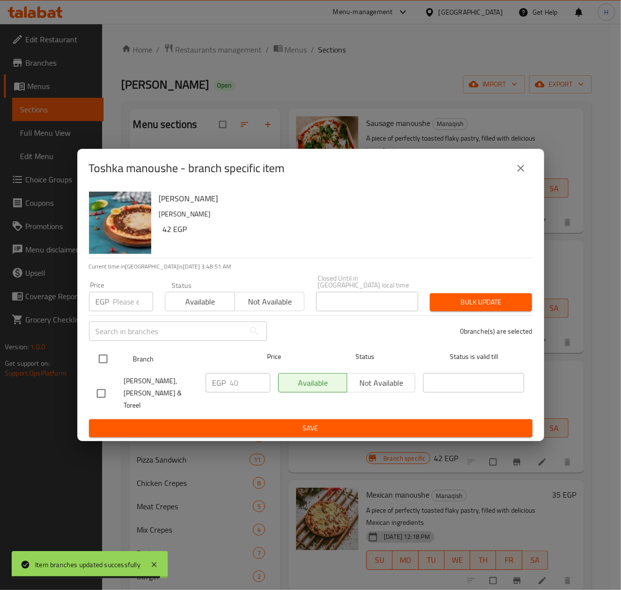
click at [106, 362] on input "checkbox" at bounding box center [103, 359] width 20 height 20
checkbox input "true"
click at [106, 362] on input "checkbox" at bounding box center [103, 359] width 20 height 20
checkbox input "false"
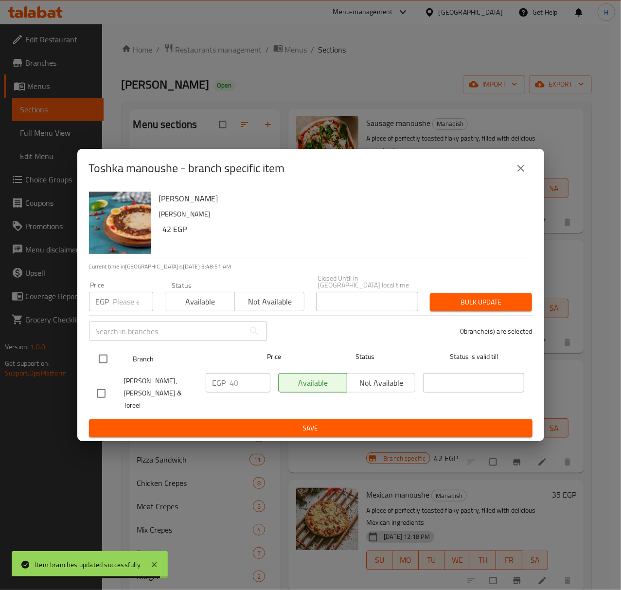
checkbox input "false"
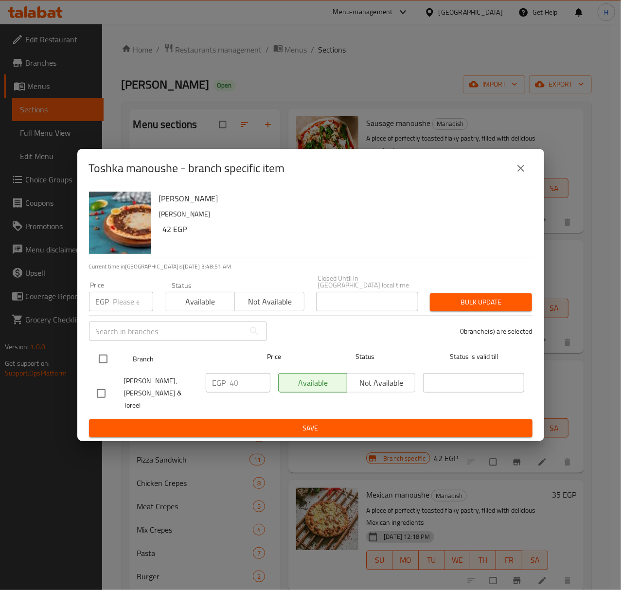
click at [102, 356] on input "checkbox" at bounding box center [103, 359] width 20 height 20
checkbox input "true"
click at [102, 356] on input "checkbox" at bounding box center [103, 359] width 20 height 20
checkbox input "false"
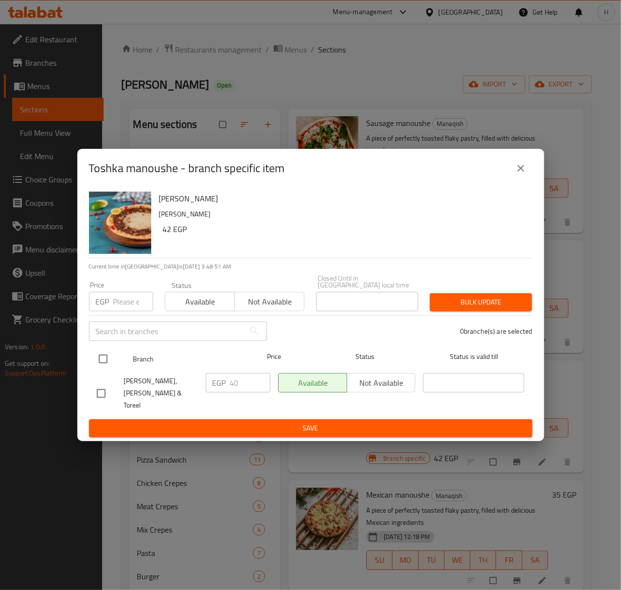
checkbox input "false"
click at [103, 366] on input "checkbox" at bounding box center [103, 359] width 20 height 20
checkbox input "true"
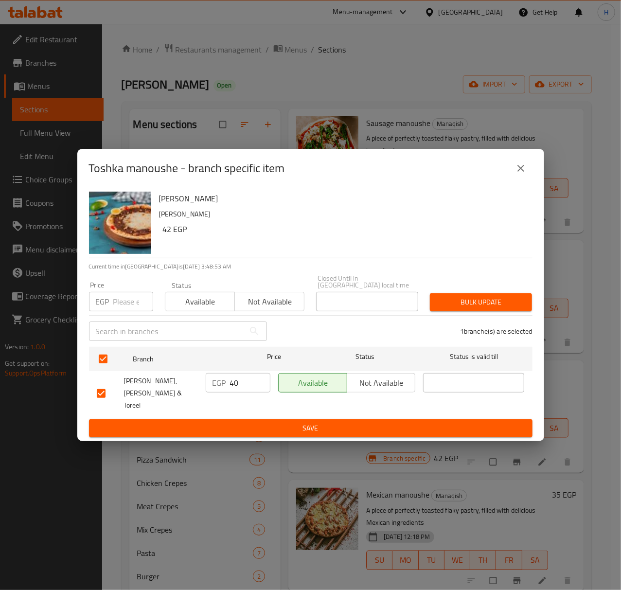
click at [236, 388] on input "40" at bounding box center [250, 382] width 40 height 19
paste input "9"
type input "49"
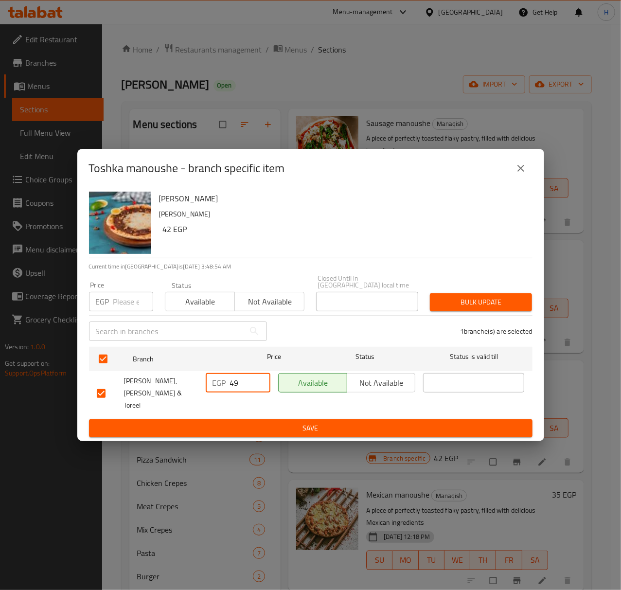
click at [240, 419] on button "Save" at bounding box center [311, 428] width 444 height 18
click at [240, 411] on div at bounding box center [310, 295] width 621 height 590
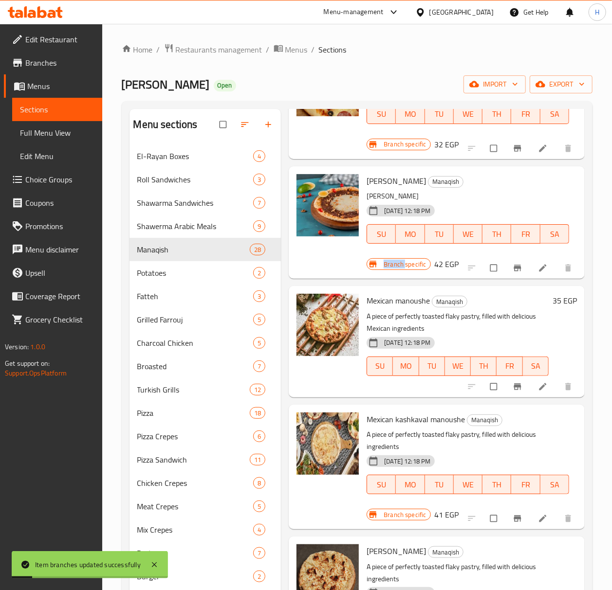
scroll to position [2352, 0]
click at [513, 384] on icon "Branch-specific-item" at bounding box center [516, 386] width 7 height 6
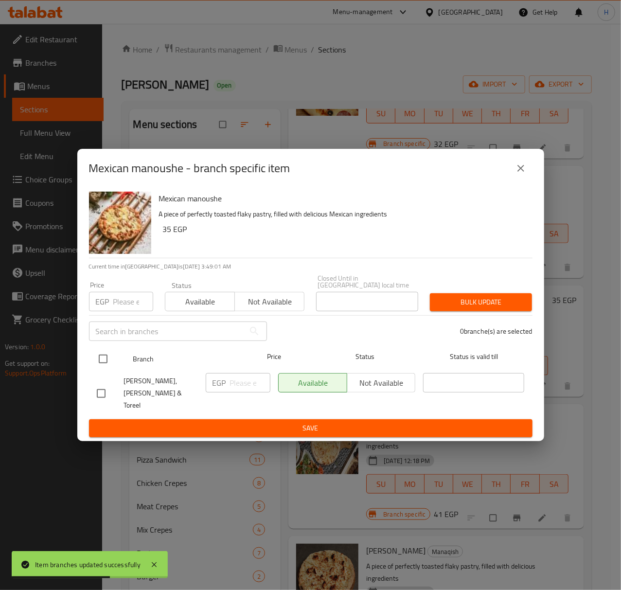
click at [104, 364] on input "checkbox" at bounding box center [103, 359] width 20 height 20
checkbox input "true"
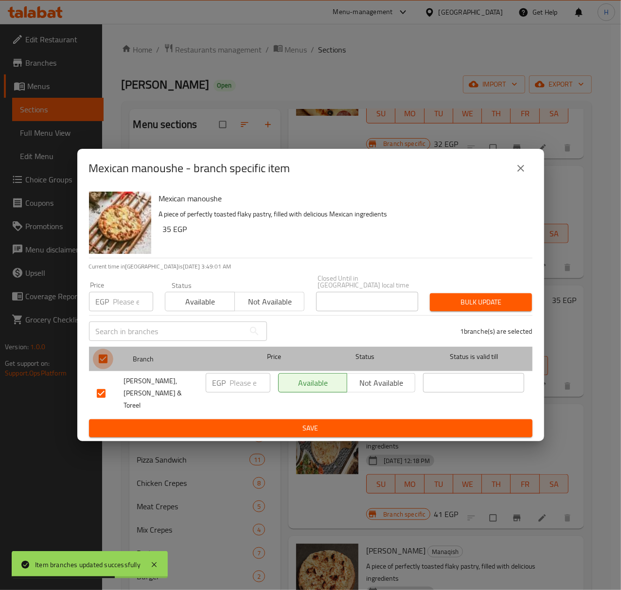
click at [104, 364] on input "checkbox" at bounding box center [103, 359] width 20 height 20
checkbox input "false"
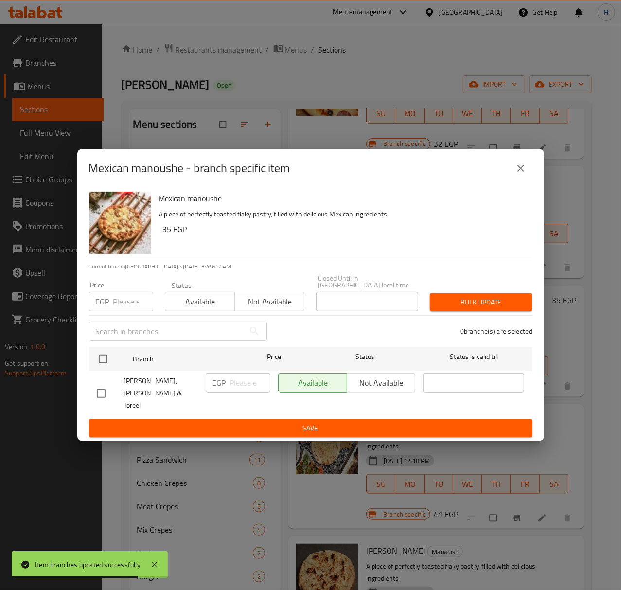
click at [521, 188] on div "Mexican manoushe - branch specific item" at bounding box center [310, 168] width 467 height 39
click at [521, 174] on icon "close" at bounding box center [521, 169] width 12 height 12
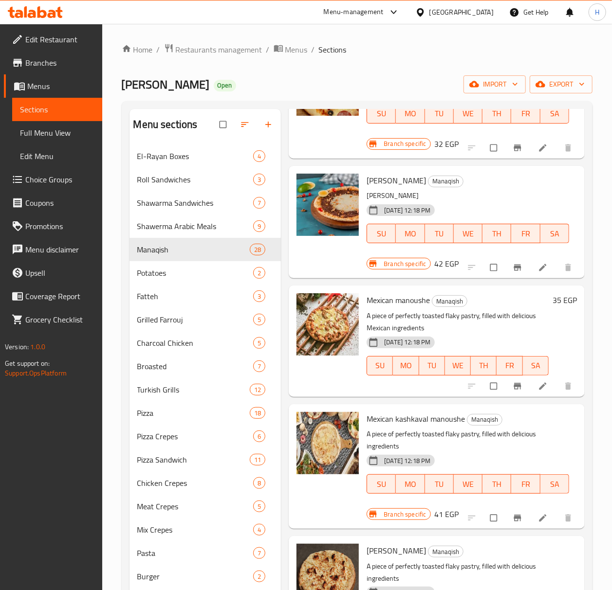
click at [552, 300] on h6 "35 EGP" at bounding box center [564, 300] width 24 height 14
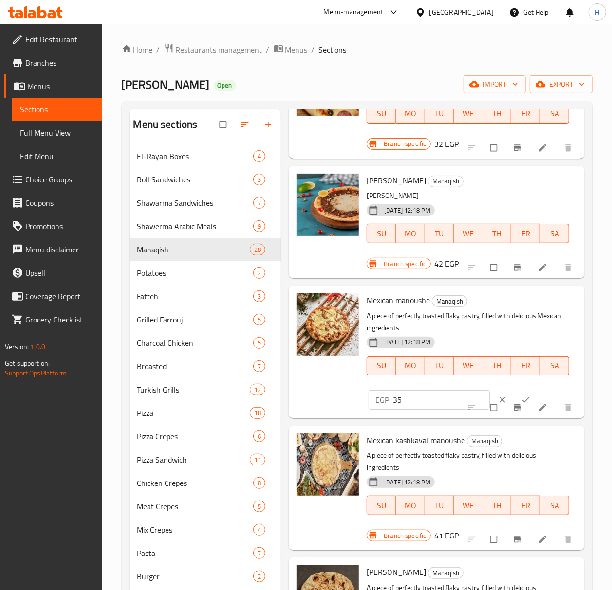
click at [547, 300] on h6 "Mexican manoushe Manaqish" at bounding box center [467, 300] width 202 height 14
click at [420, 399] on input "35" at bounding box center [441, 399] width 97 height 19
click at [415, 398] on input "35" at bounding box center [441, 399] width 97 height 19
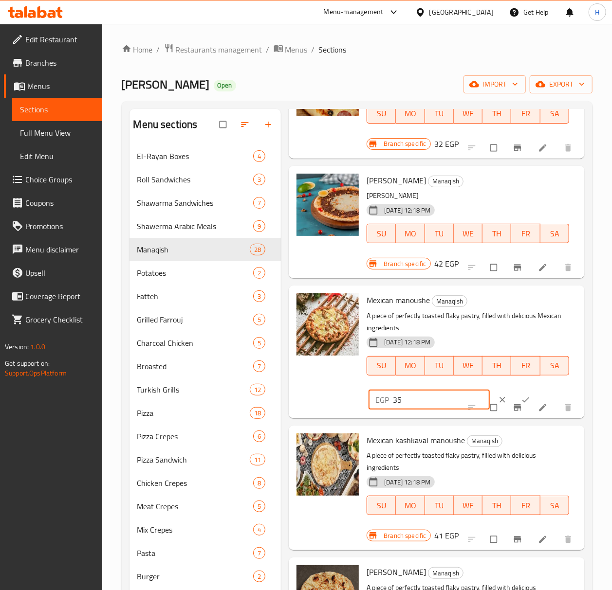
click at [415, 398] on input "35" at bounding box center [441, 399] width 97 height 19
type input "42"
click at [515, 394] on button "ok" at bounding box center [526, 399] width 23 height 21
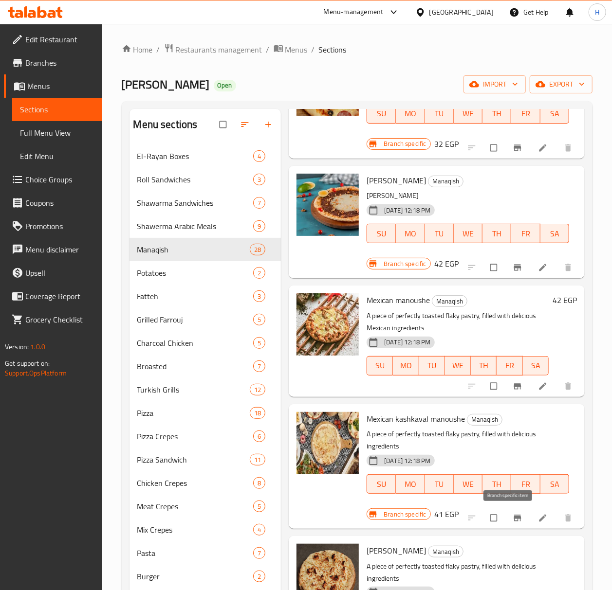
click at [513, 519] on icon "Branch-specific-item" at bounding box center [516, 518] width 7 height 6
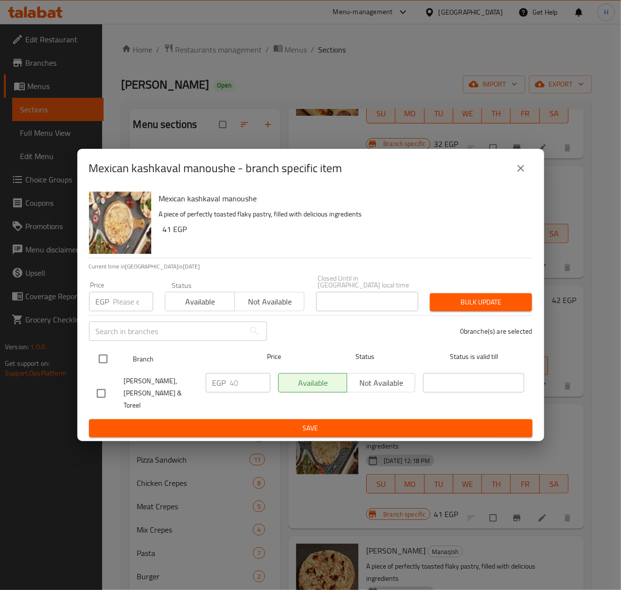
click at [96, 359] on input "checkbox" at bounding box center [103, 359] width 20 height 20
checkbox input "true"
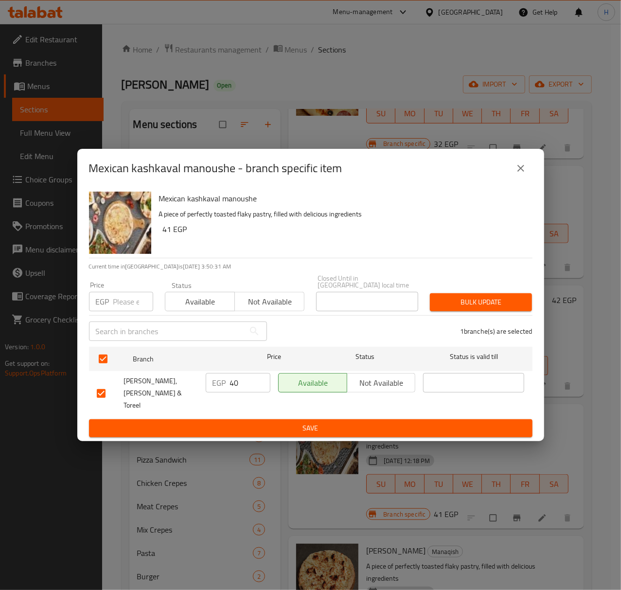
click at [245, 383] on input "40" at bounding box center [250, 382] width 40 height 19
paste input "9"
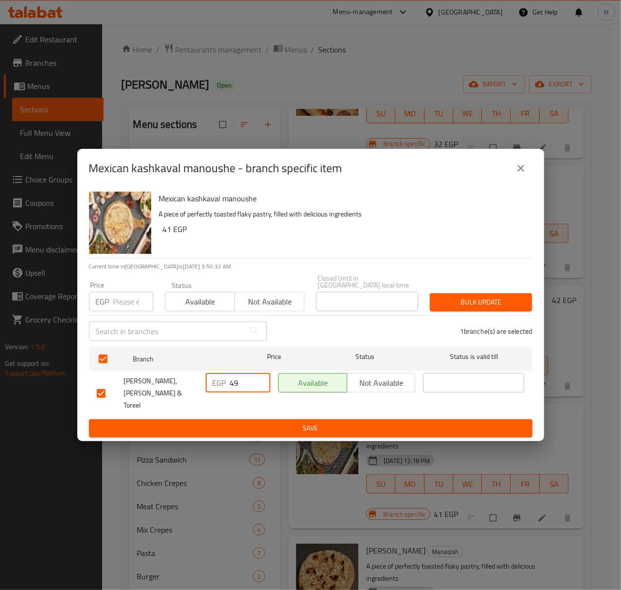
type input "49"
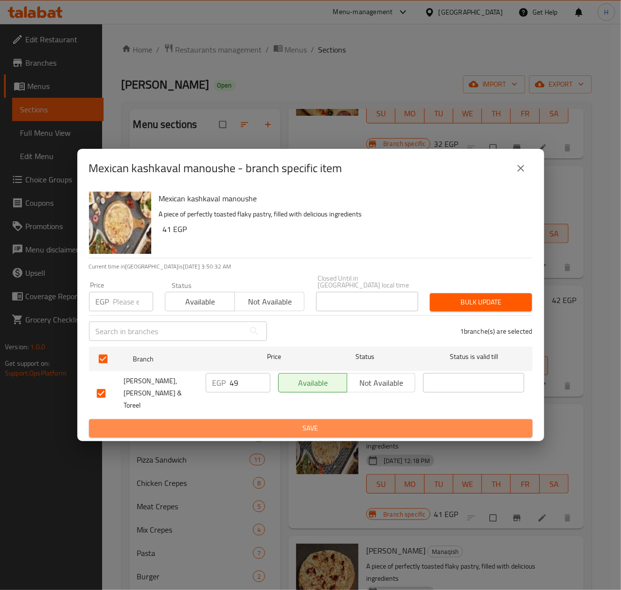
click at [255, 422] on span "Save" at bounding box center [311, 428] width 428 height 12
click at [255, 415] on div at bounding box center [310, 295] width 621 height 590
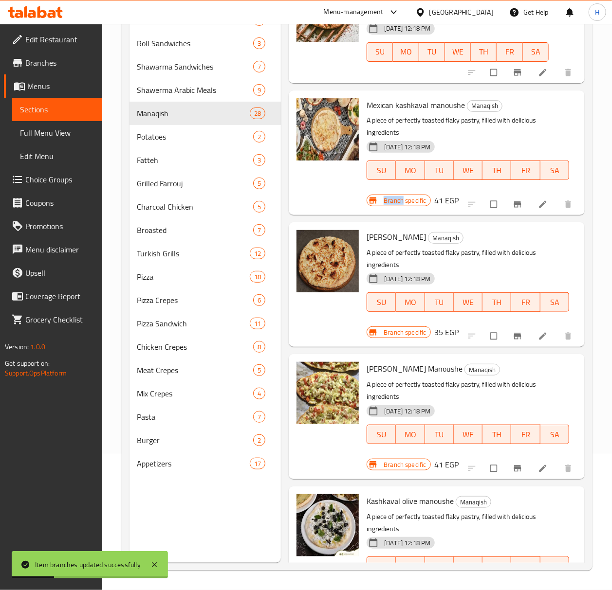
scroll to position [2611, 0]
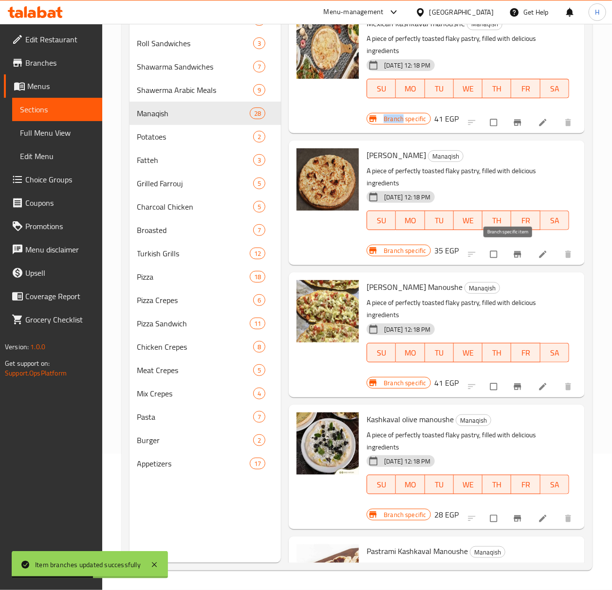
click at [513, 255] on icon "Branch-specific-item" at bounding box center [516, 255] width 7 height 6
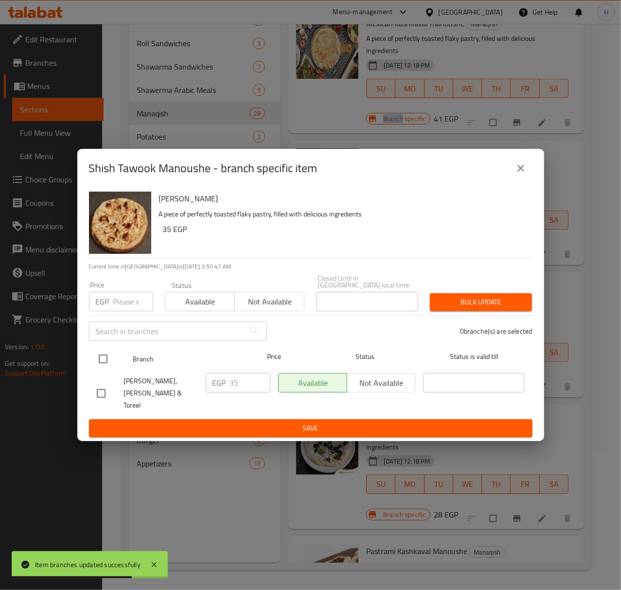
click at [104, 365] on input "checkbox" at bounding box center [103, 359] width 20 height 20
checkbox input "true"
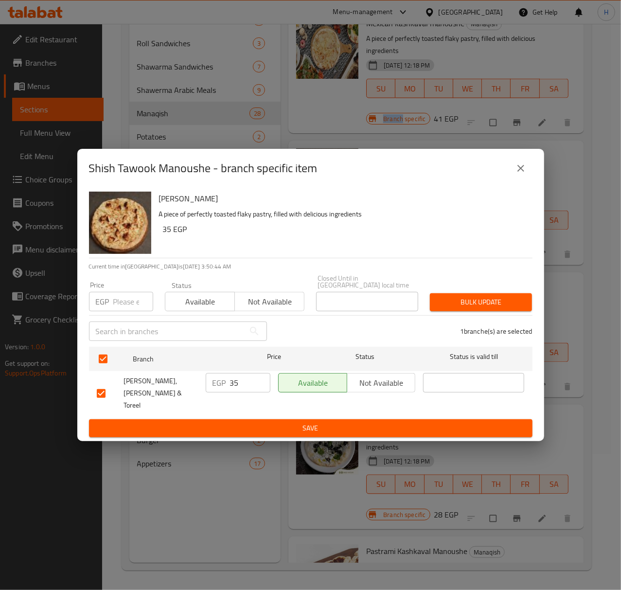
click at [240, 390] on input "35" at bounding box center [250, 382] width 40 height 19
type input "42"
click at [242, 422] on span "Save" at bounding box center [311, 428] width 428 height 12
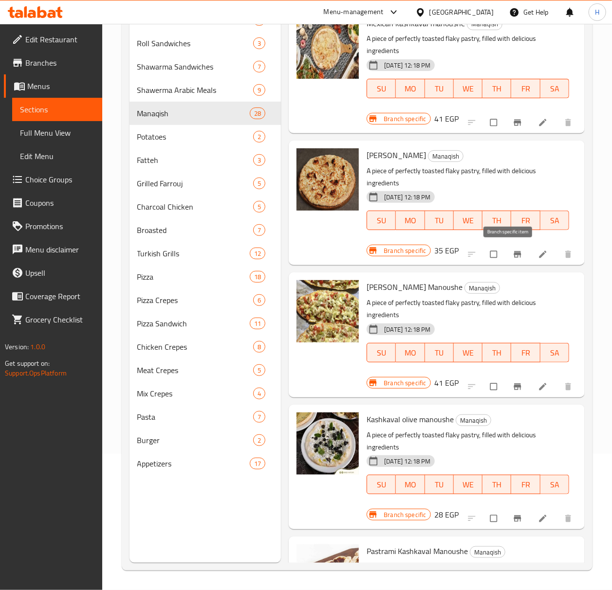
click at [512, 255] on span "Branch-specific-item" at bounding box center [518, 255] width 12 height 10
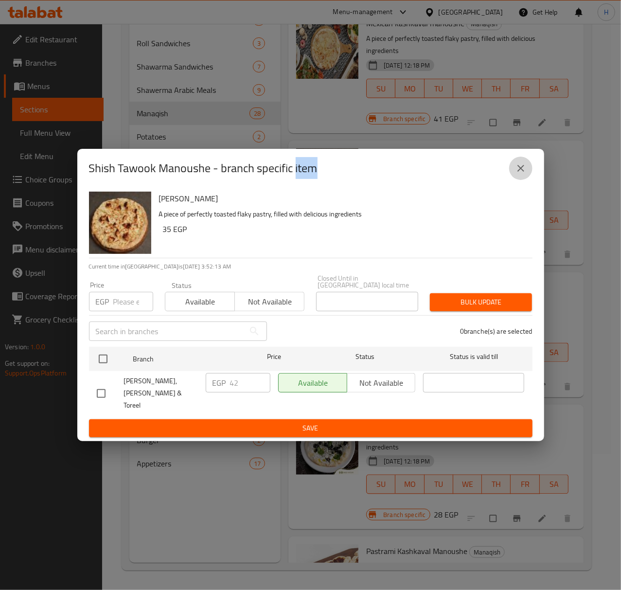
click at [522, 174] on icon "close" at bounding box center [521, 169] width 12 height 12
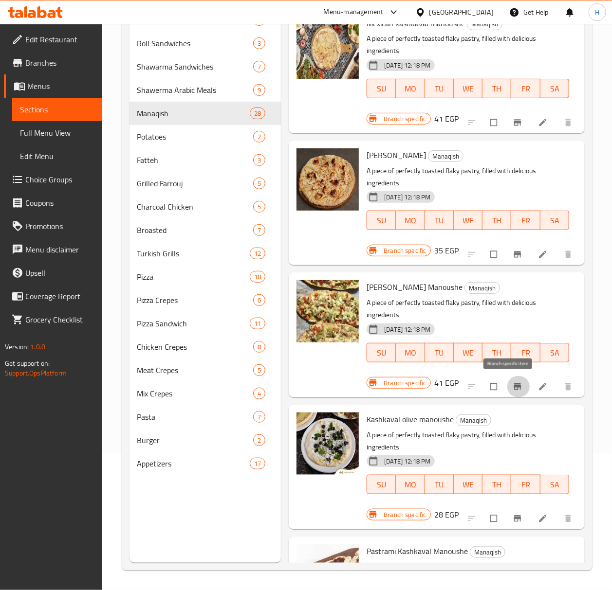
click at [513, 388] on icon "Branch-specific-item" at bounding box center [516, 386] width 7 height 6
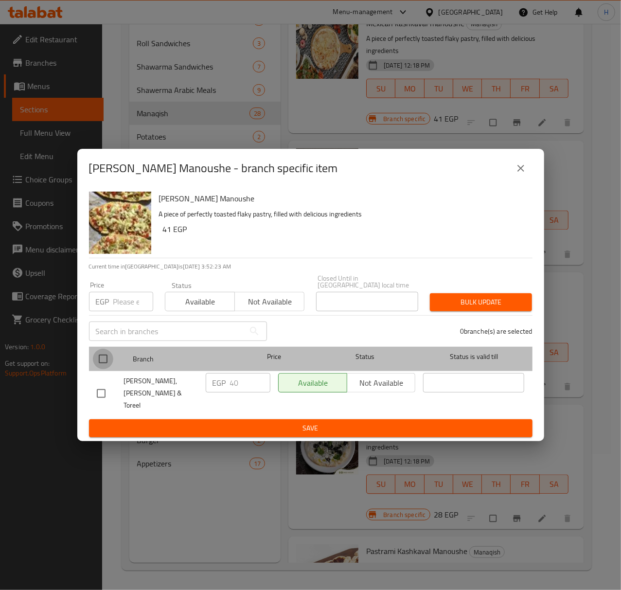
click at [105, 363] on input "checkbox" at bounding box center [103, 359] width 20 height 20
checkbox input "true"
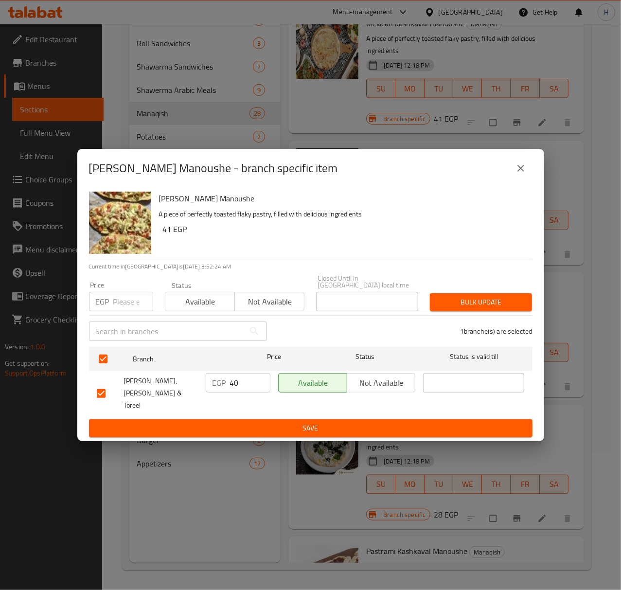
click at [245, 387] on input "40" at bounding box center [250, 382] width 40 height 19
type input "49"
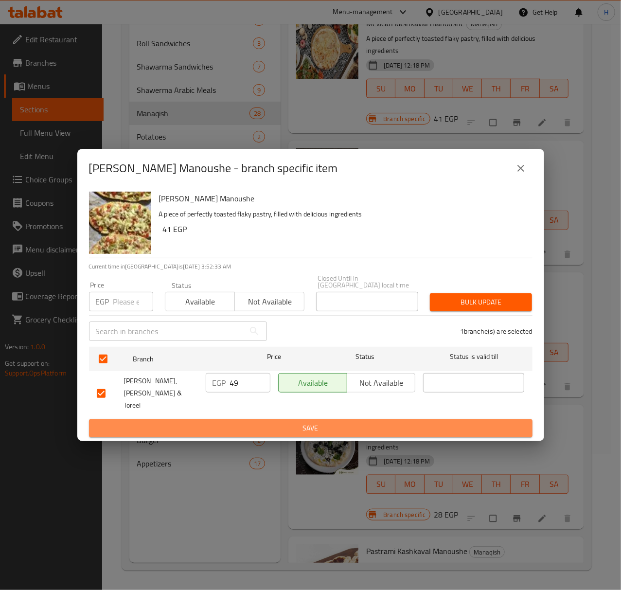
click at [259, 422] on span "Save" at bounding box center [311, 428] width 428 height 12
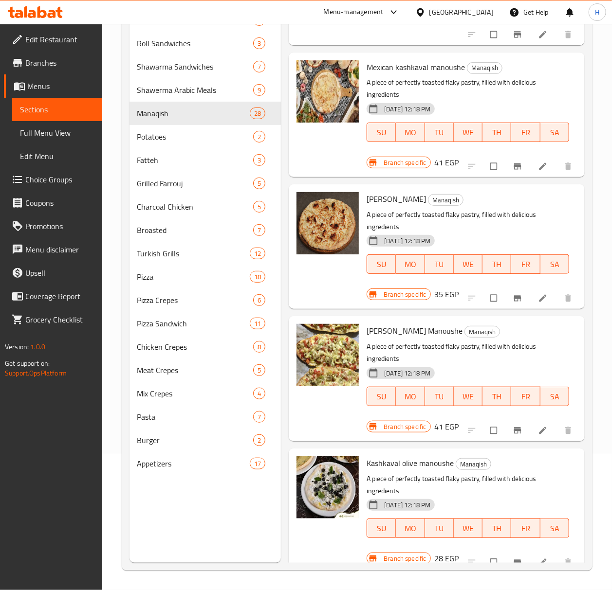
scroll to position [2547, 0]
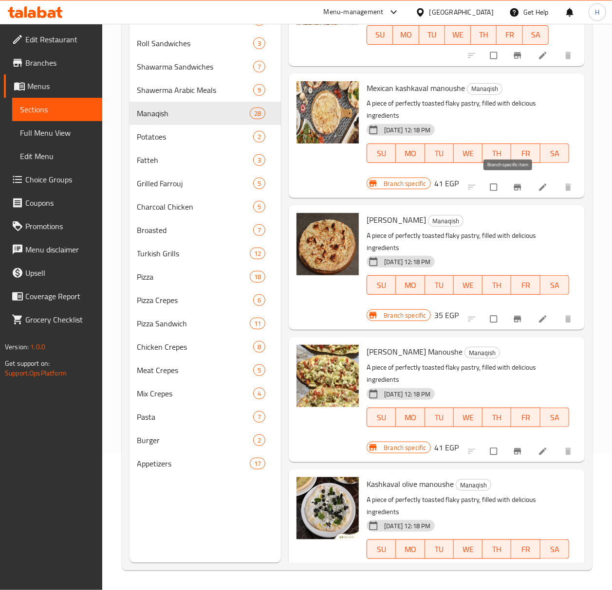
click at [512, 189] on icon "Branch-specific-item" at bounding box center [517, 187] width 10 height 10
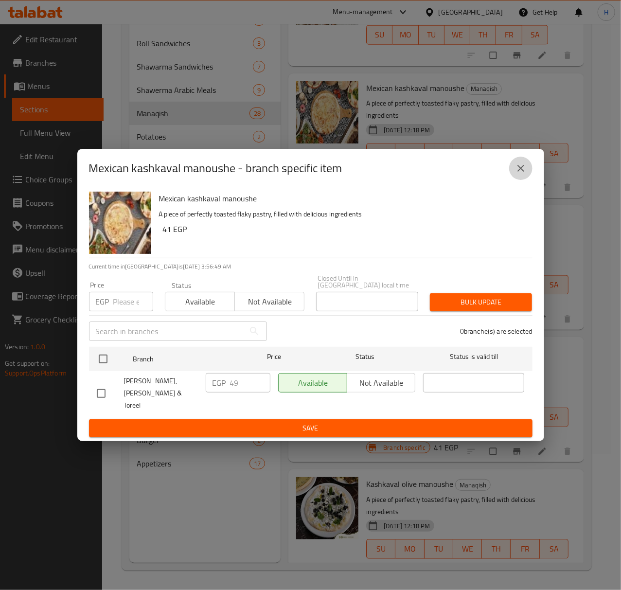
click at [522, 174] on icon "close" at bounding box center [521, 169] width 12 height 12
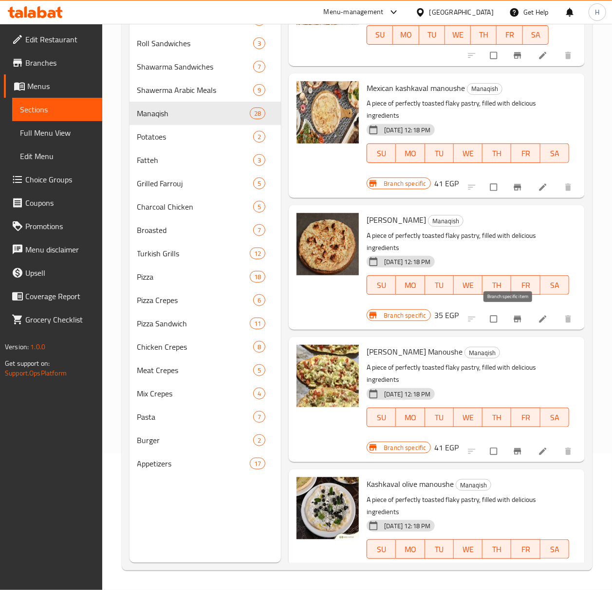
click at [513, 316] on icon "Branch-specific-item" at bounding box center [516, 319] width 7 height 6
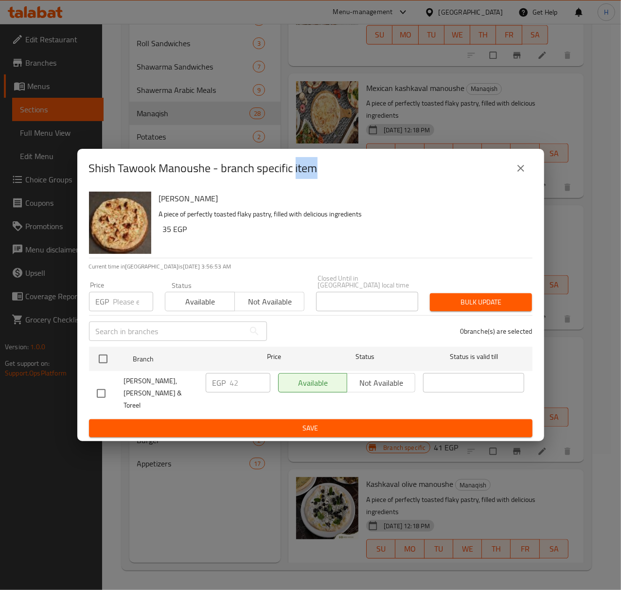
click at [527, 180] on button "close" at bounding box center [521, 168] width 23 height 23
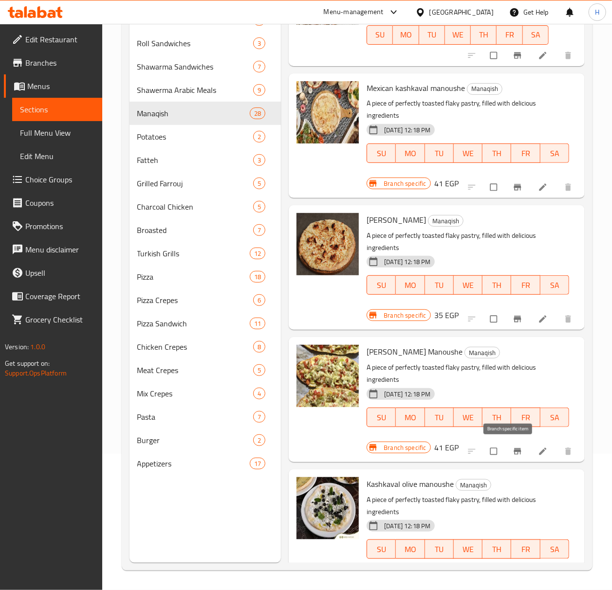
click at [513, 450] on icon "Branch-specific-item" at bounding box center [516, 451] width 7 height 6
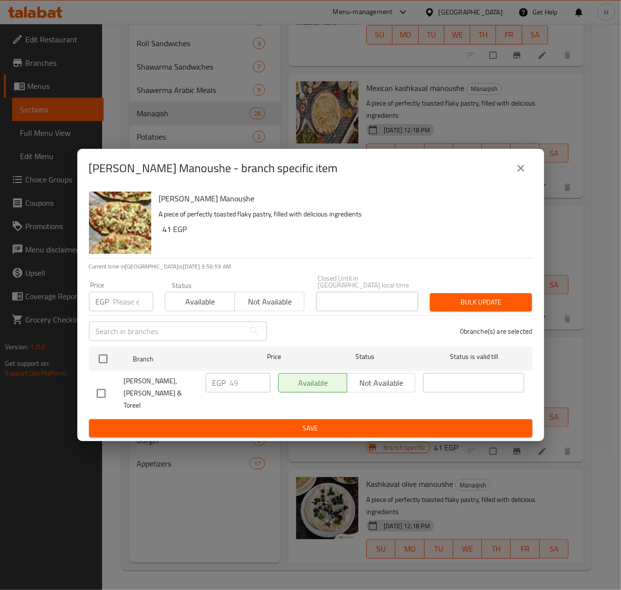
click at [522, 174] on icon "close" at bounding box center [521, 169] width 12 height 12
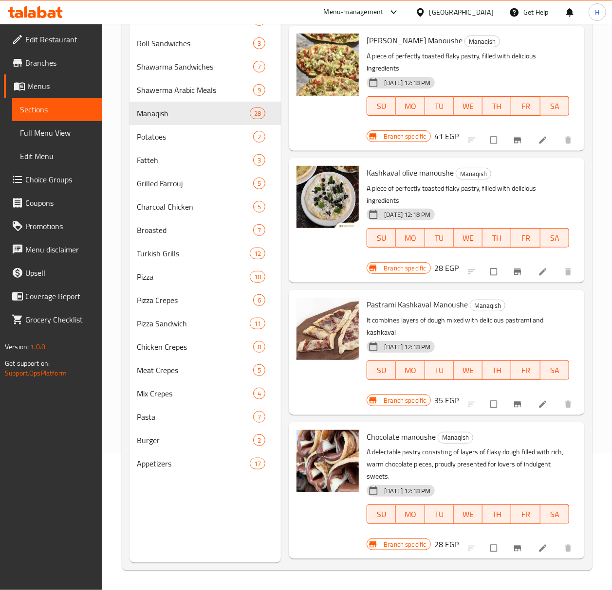
scroll to position [2871, 0]
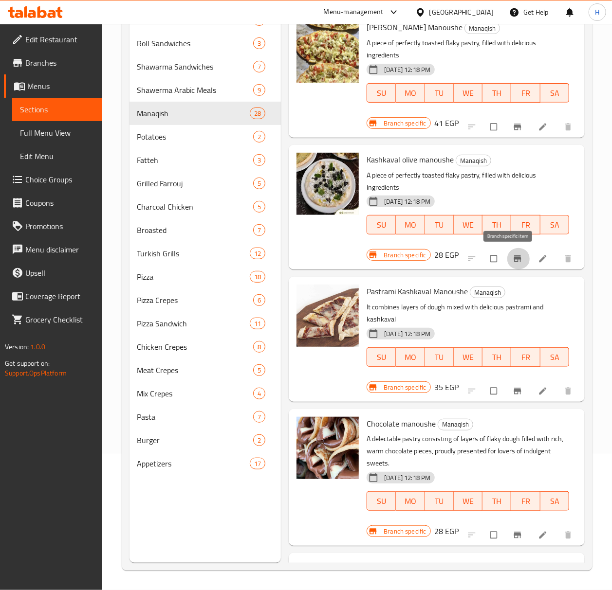
click at [513, 259] on icon "Branch-specific-item" at bounding box center [516, 259] width 7 height 6
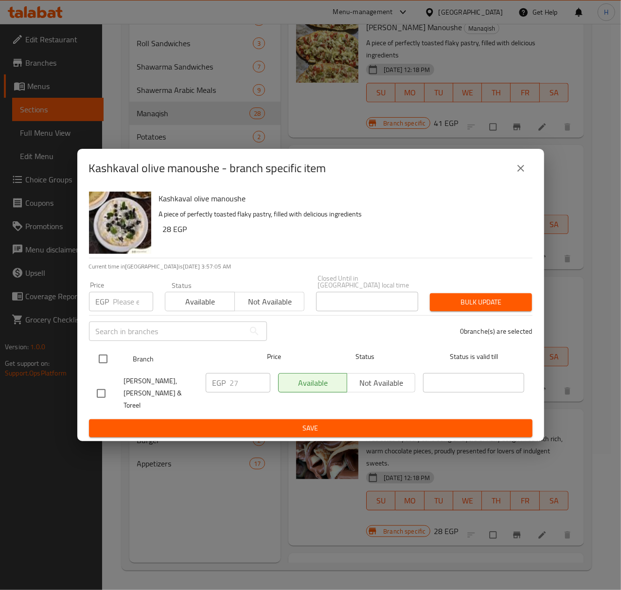
click at [103, 364] on input "checkbox" at bounding box center [103, 359] width 20 height 20
checkbox input "true"
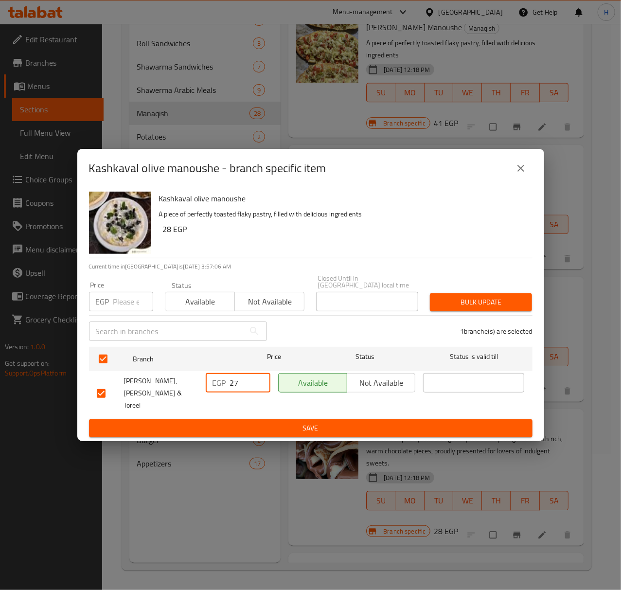
click at [244, 388] on input "27" at bounding box center [250, 382] width 40 height 19
click at [244, 387] on input "27" at bounding box center [250, 382] width 40 height 19
type input "35"
click at [263, 422] on span "Save" at bounding box center [311, 428] width 428 height 12
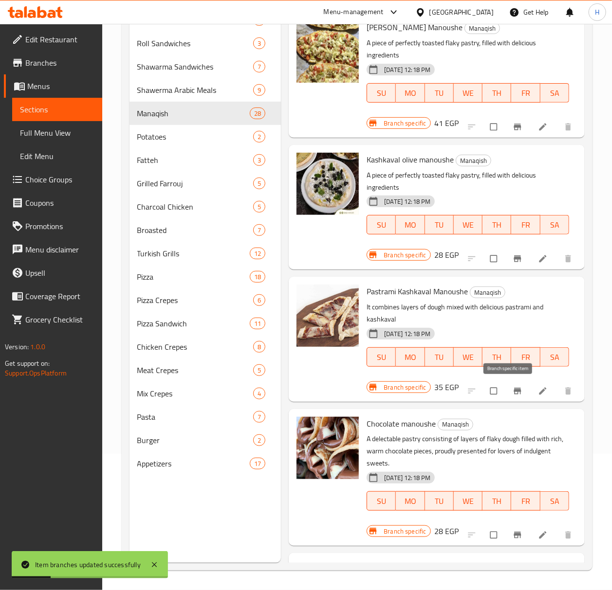
click at [513, 388] on icon "Branch-specific-item" at bounding box center [516, 391] width 7 height 6
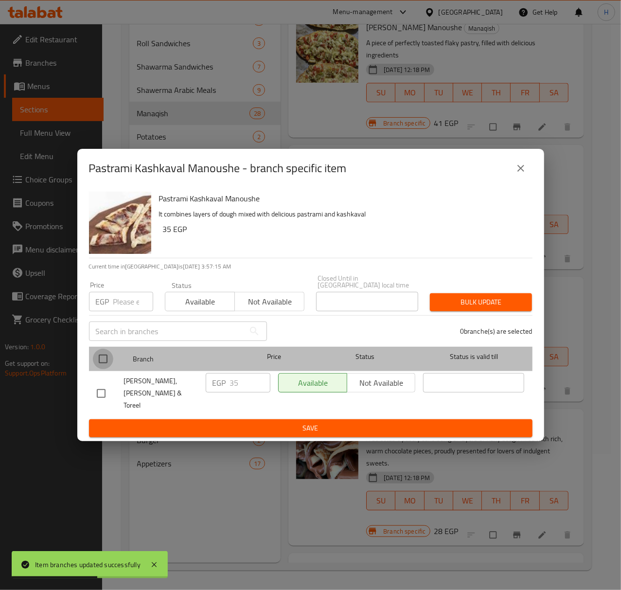
click at [98, 359] on input "checkbox" at bounding box center [103, 359] width 20 height 20
checkbox input "true"
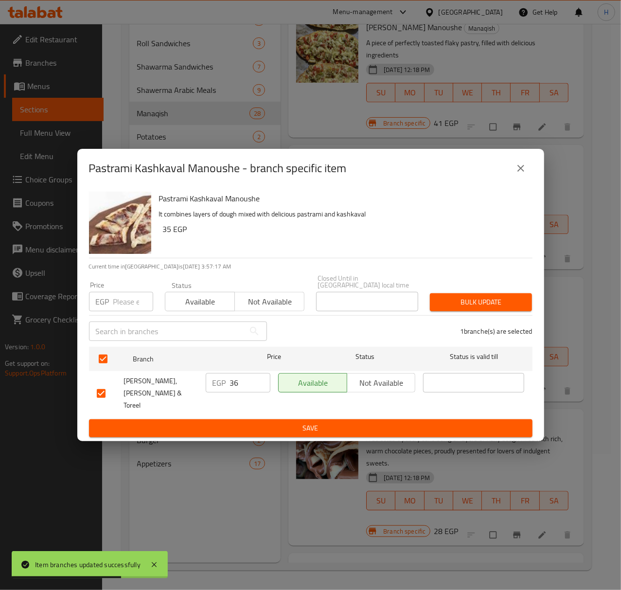
click at [262, 384] on input "36" at bounding box center [250, 382] width 40 height 19
click at [262, 383] on input "37" at bounding box center [250, 382] width 40 height 19
click at [262, 383] on input "38" at bounding box center [250, 382] width 40 height 19
click at [262, 383] on input "39" at bounding box center [250, 382] width 40 height 19
click at [262, 383] on input "40" at bounding box center [250, 382] width 40 height 19
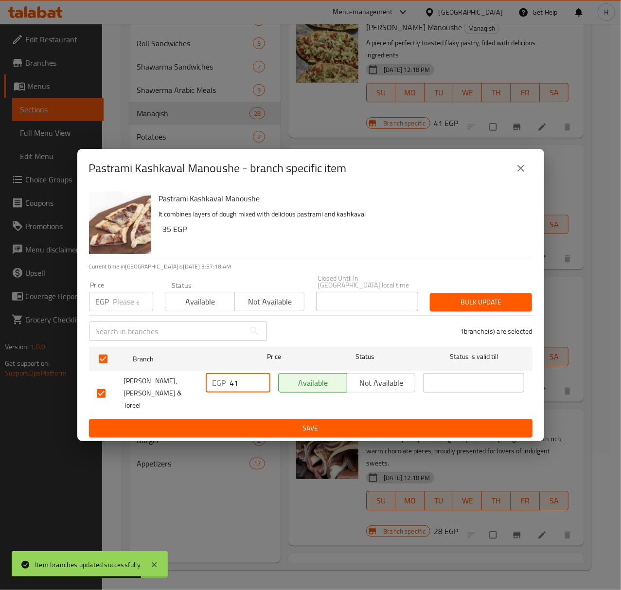
click at [262, 383] on input "41" at bounding box center [250, 382] width 40 height 19
type input "42"
click at [262, 383] on input "42" at bounding box center [250, 382] width 40 height 19
click at [250, 422] on span "Save" at bounding box center [311, 428] width 428 height 12
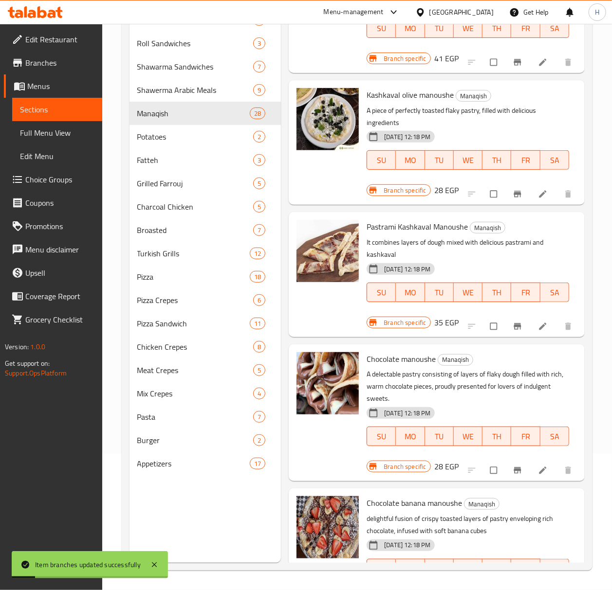
scroll to position [2996, 0]
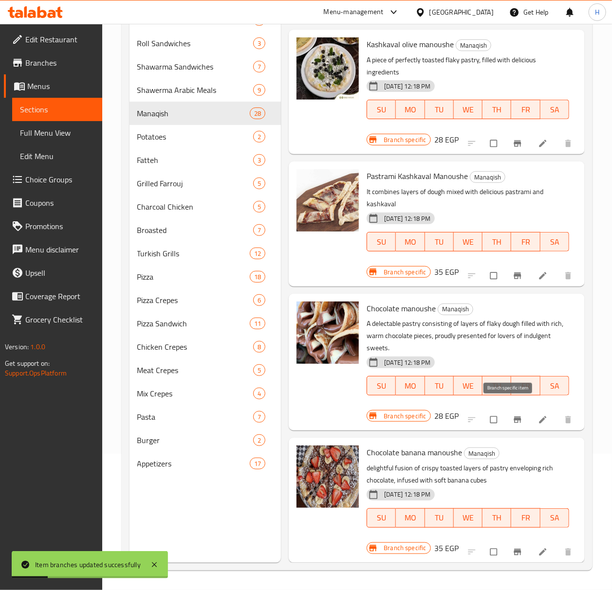
click at [512, 415] on icon "Branch-specific-item" at bounding box center [517, 420] width 10 height 10
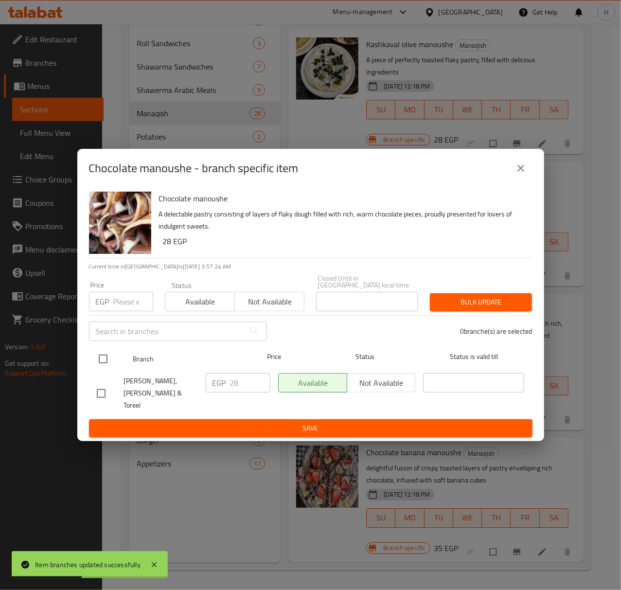
click at [103, 365] on input "checkbox" at bounding box center [103, 359] width 20 height 20
checkbox input "true"
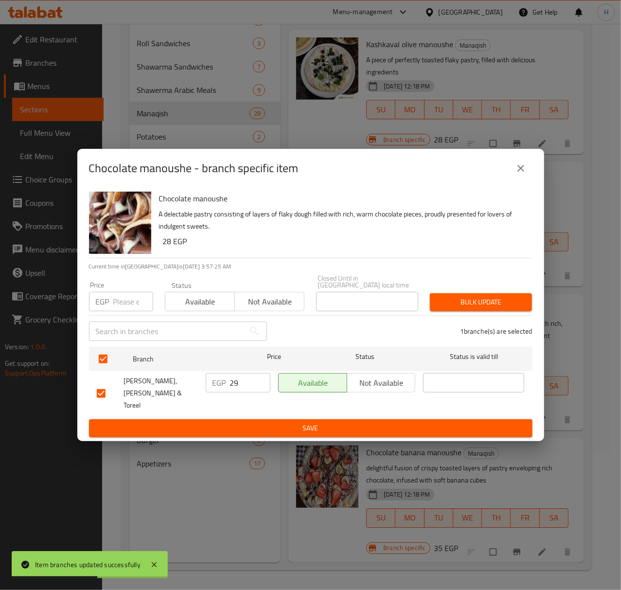
click at [261, 380] on input "29" at bounding box center [250, 382] width 40 height 19
click at [261, 380] on input "30" at bounding box center [250, 382] width 40 height 19
click at [261, 380] on input "31" at bounding box center [250, 382] width 40 height 19
click at [261, 380] on input "32" at bounding box center [250, 382] width 40 height 19
click at [261, 380] on input "33" at bounding box center [250, 382] width 40 height 19
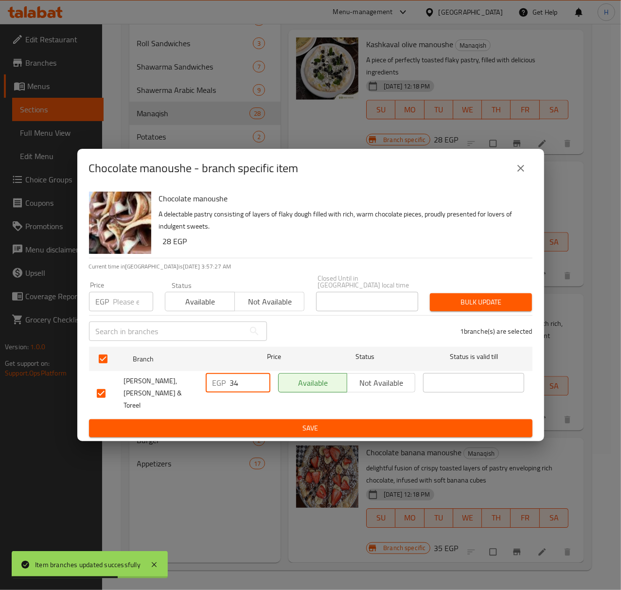
click at [261, 380] on input "34" at bounding box center [250, 382] width 40 height 19
type input "35"
click at [261, 380] on input "35" at bounding box center [250, 382] width 40 height 19
click at [248, 422] on span "Save" at bounding box center [311, 428] width 428 height 12
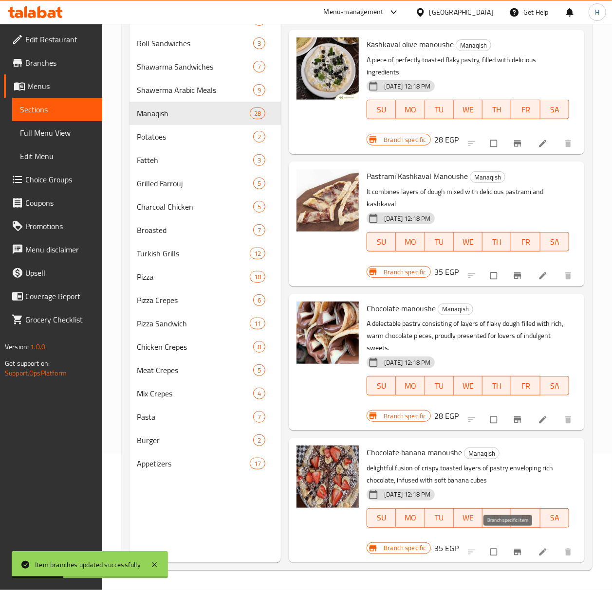
click at [512, 547] on icon "Branch-specific-item" at bounding box center [517, 552] width 10 height 10
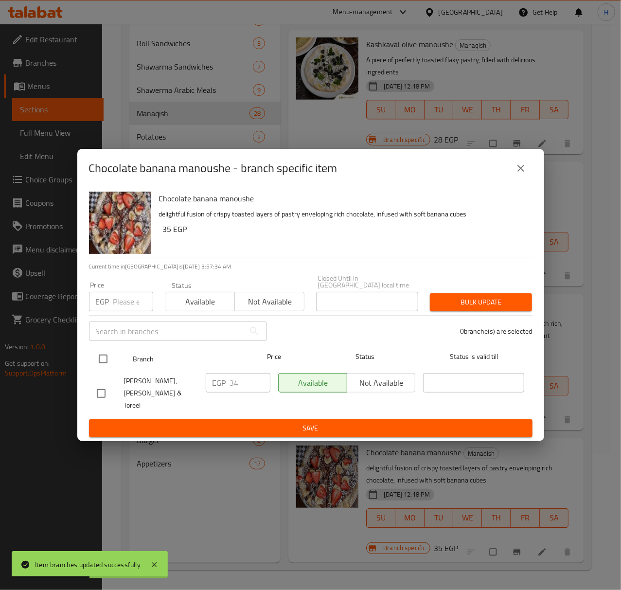
click at [100, 364] on input "checkbox" at bounding box center [103, 359] width 20 height 20
checkbox input "true"
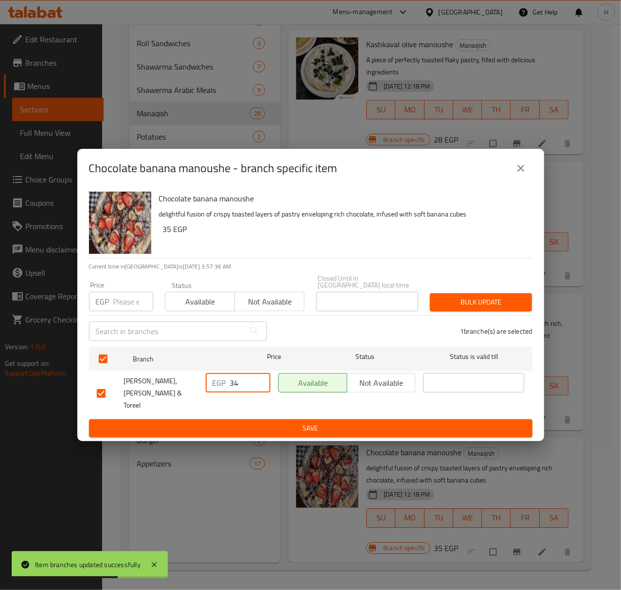
click at [247, 384] on input "34" at bounding box center [250, 382] width 40 height 19
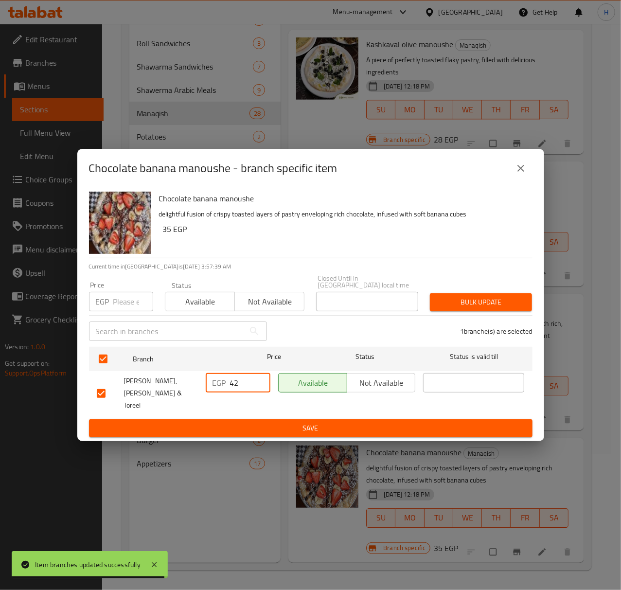
type input "42"
click at [244, 422] on span "Save" at bounding box center [311, 428] width 428 height 12
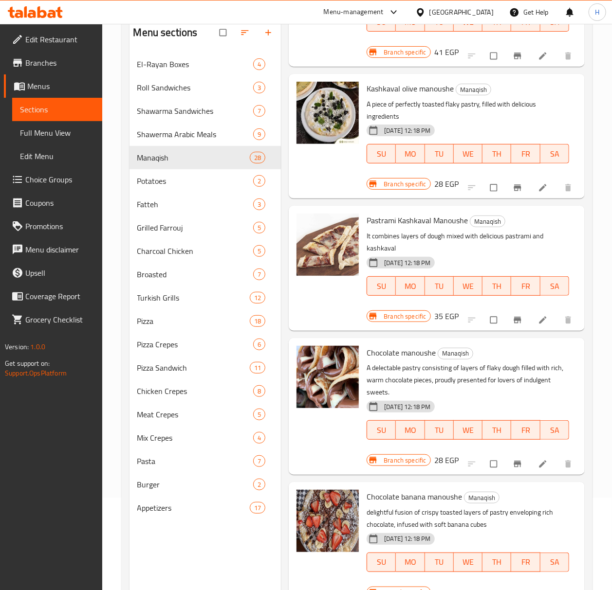
scroll to position [137, 0]
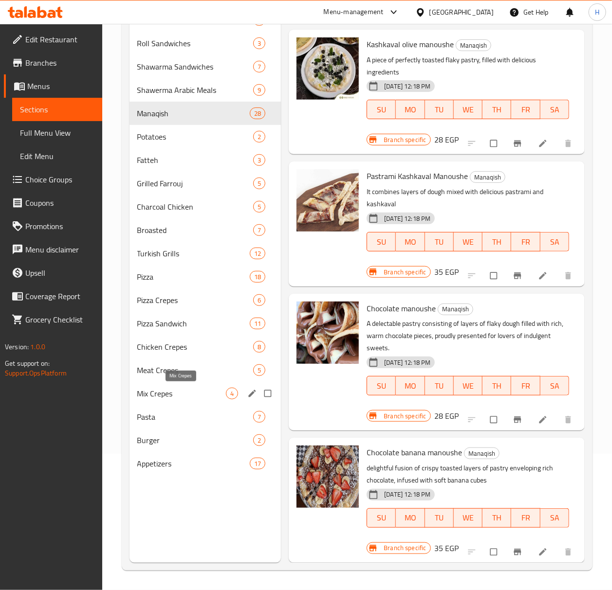
click at [187, 392] on span "Mix Crepes" at bounding box center [181, 394] width 89 height 12
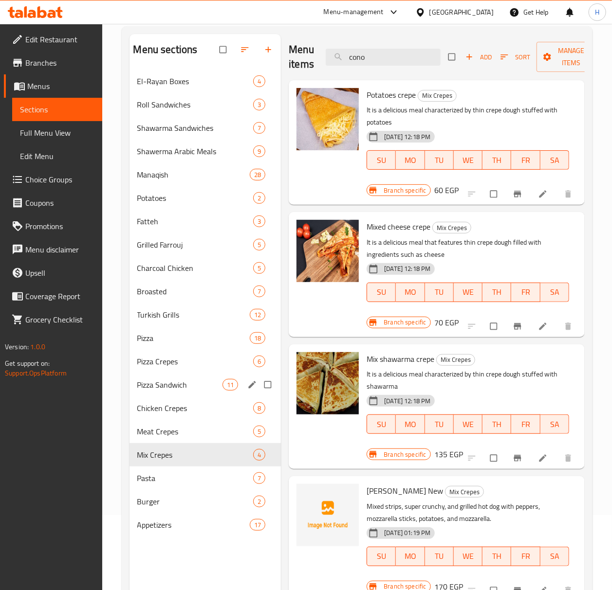
scroll to position [72, 0]
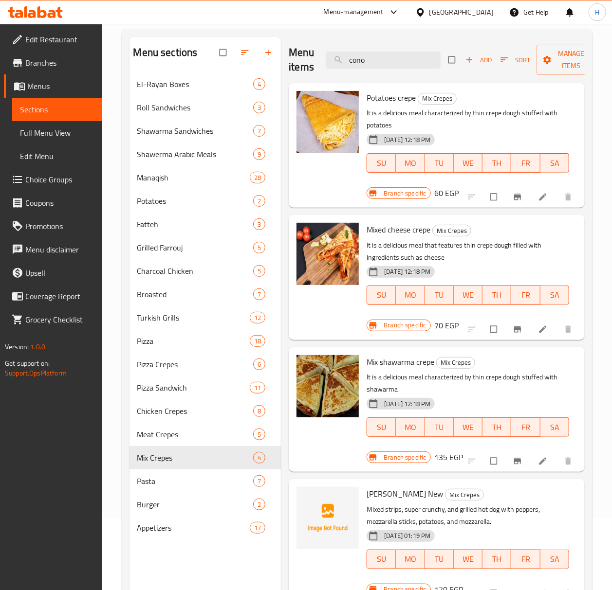
click at [195, 559] on div "Menu sections El-Rayan Boxes 4 Roll Sandwiches 3 Shawarma Sandwiches 7 Shawerma…" at bounding box center [205, 332] width 152 height 590
click at [196, 547] on div "Menu sections El-Rayan Boxes 4 Roll Sandwiches 3 Shawarma Sandwiches 7 Shawerma…" at bounding box center [205, 332] width 152 height 590
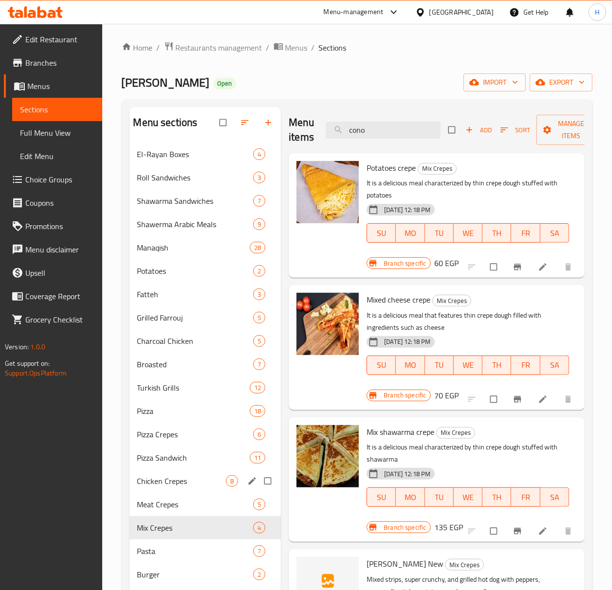
scroll to position [0, 0]
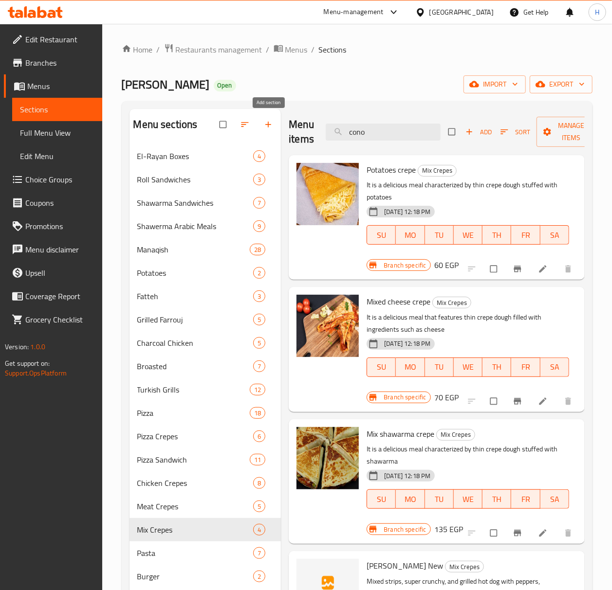
click at [269, 123] on icon "button" at bounding box center [268, 125] width 10 height 10
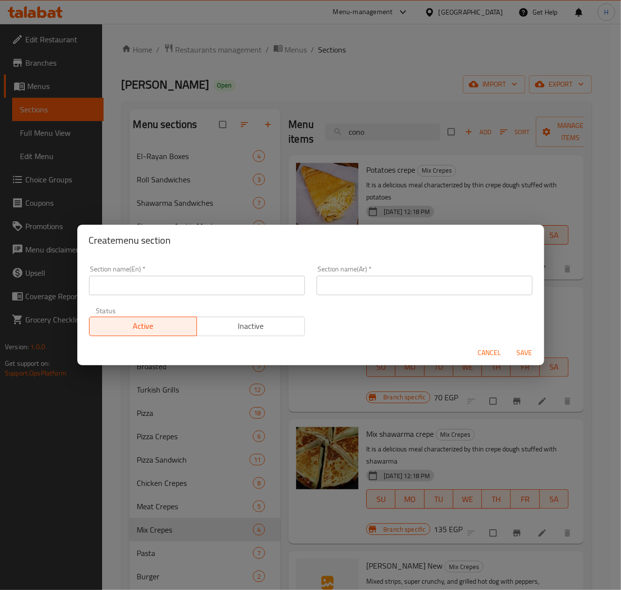
click at [484, 354] on span "Cancel" at bounding box center [489, 353] width 23 height 12
click at [484, 354] on div "SU MO TU WE TH FR SA" at bounding box center [468, 367] width 210 height 27
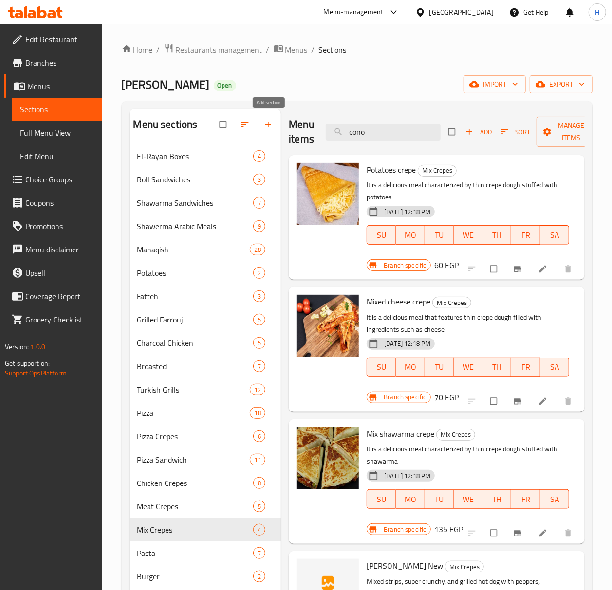
click at [269, 131] on button "button" at bounding box center [268, 124] width 23 height 21
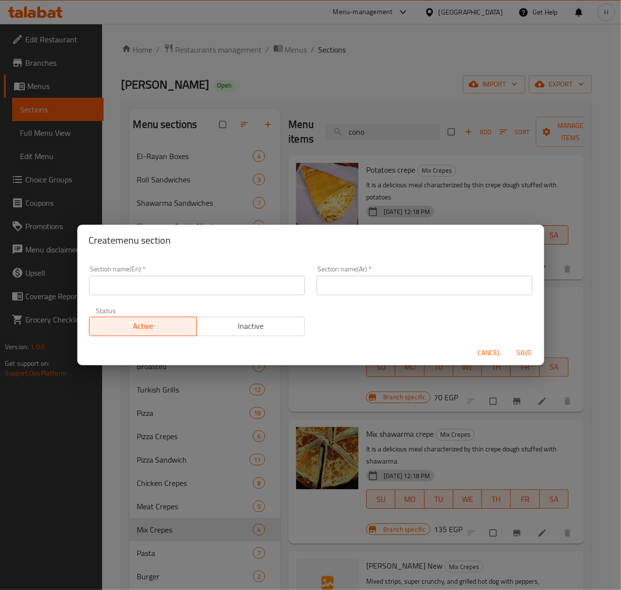
click at [179, 286] on input "text" at bounding box center [197, 285] width 216 height 19
click at [121, 283] on input "Cre" at bounding box center [197, 285] width 216 height 19
type input "C"
type input "Dough Crepes"
click at [351, 283] on input "text" at bounding box center [425, 285] width 216 height 19
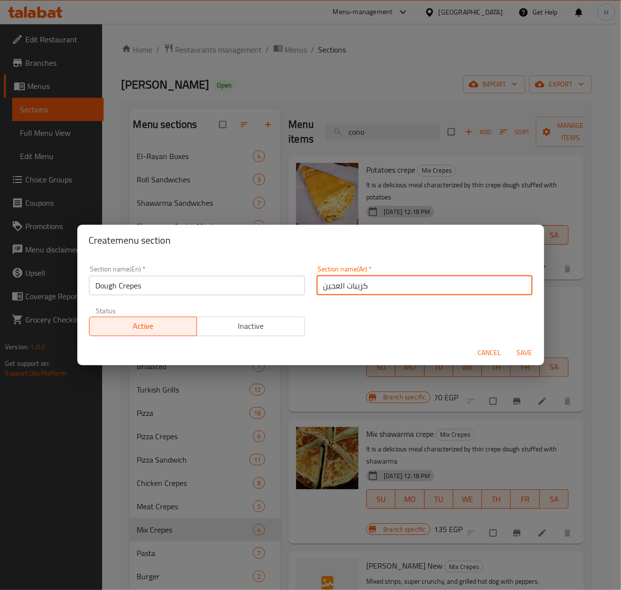
type input "كريبات العجين"
click at [510, 344] on button "Save" at bounding box center [525, 353] width 31 height 18
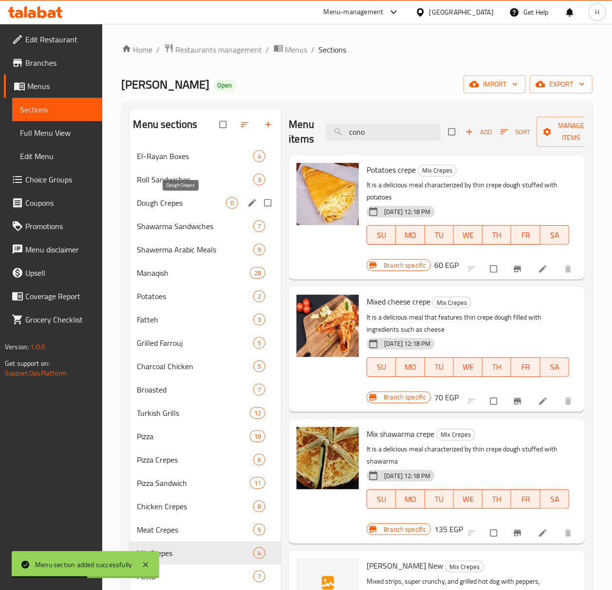
click at [185, 207] on span "Dough Crepes" at bounding box center [181, 203] width 89 height 12
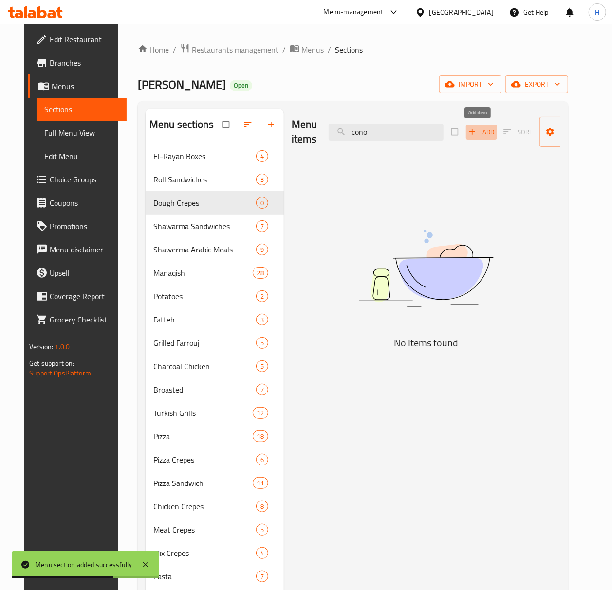
click at [472, 135] on icon "button" at bounding box center [472, 132] width 10 height 10
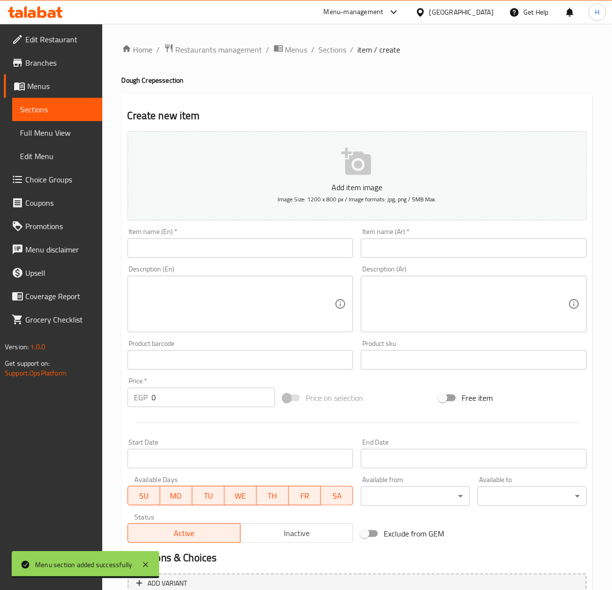
click at [169, 248] on input "text" at bounding box center [241, 247] width 226 height 19
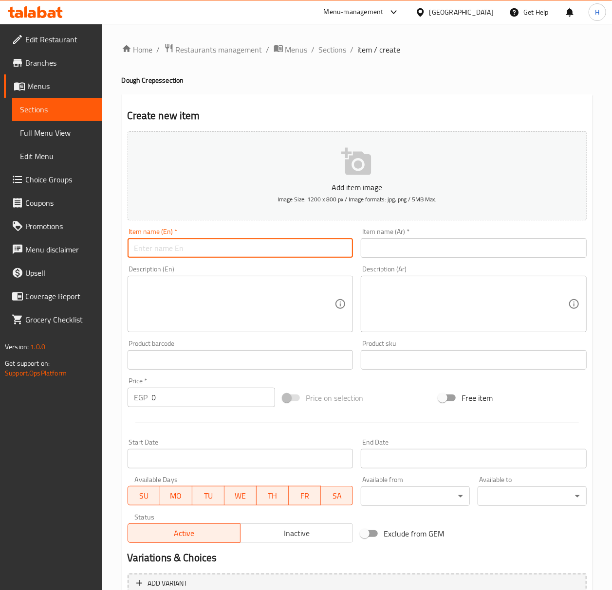
type input "س"
drag, startPoint x: 130, startPoint y: 82, endPoint x: 158, endPoint y: 85, distance: 27.9
click at [158, 85] on h4 "Dough Crepes section" at bounding box center [357, 80] width 471 height 10
copy h4 "Dough Crepe"
click at [213, 252] on input "Super Crunchy" at bounding box center [241, 247] width 226 height 19
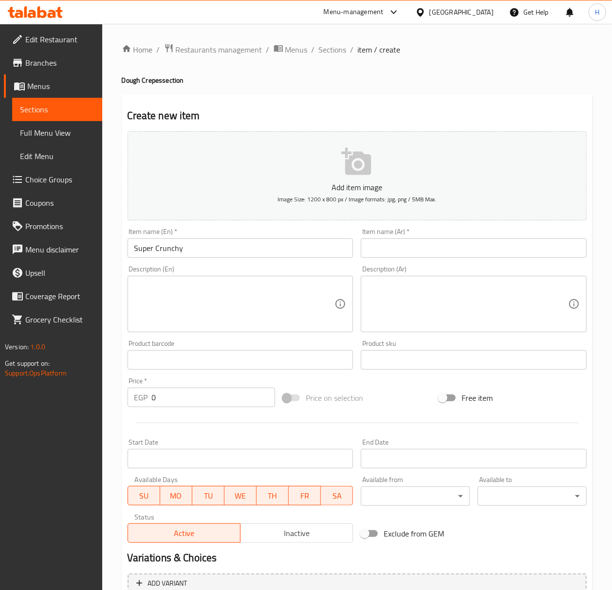
click at [213, 252] on input "Super Crunchy" at bounding box center [241, 247] width 226 height 19
click at [230, 252] on input "Super Crunchy" at bounding box center [241, 247] width 226 height 19
paste input "Dough Crepe"
type input "Super Crunchy Dough Crepe"
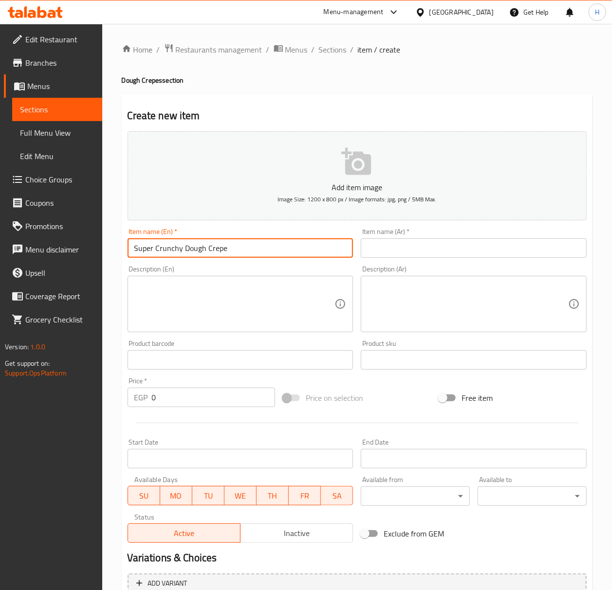
click at [399, 248] on input "text" at bounding box center [474, 247] width 226 height 19
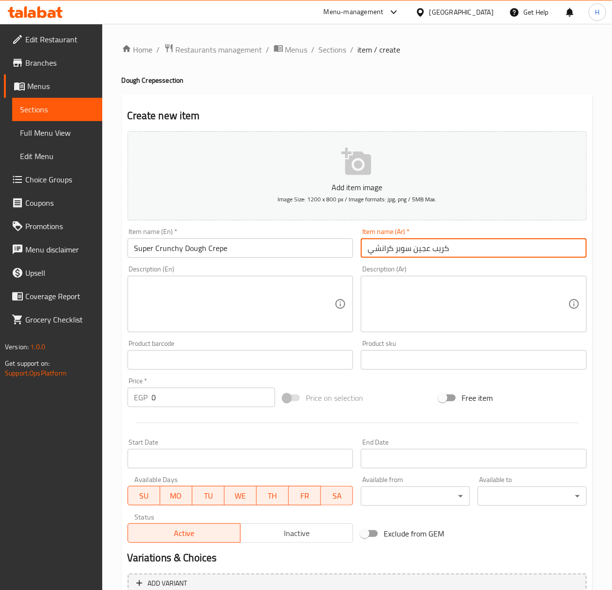
type input "كريب عجين سوبر كرانشي"
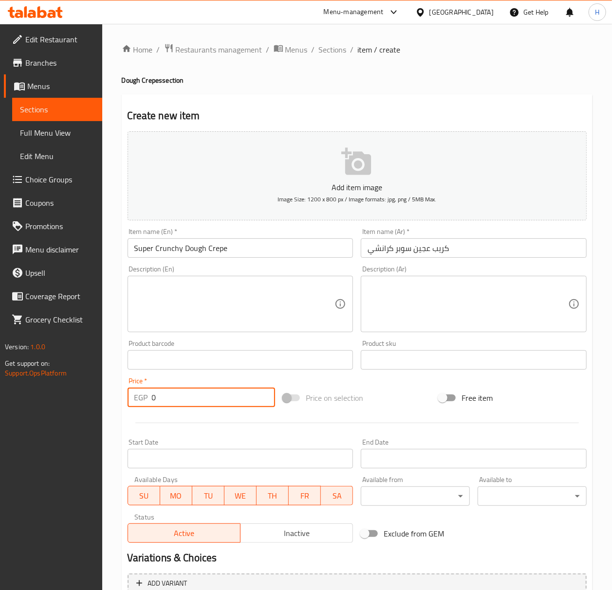
click at [181, 405] on input "0" at bounding box center [214, 397] width 124 height 19
type input "119"
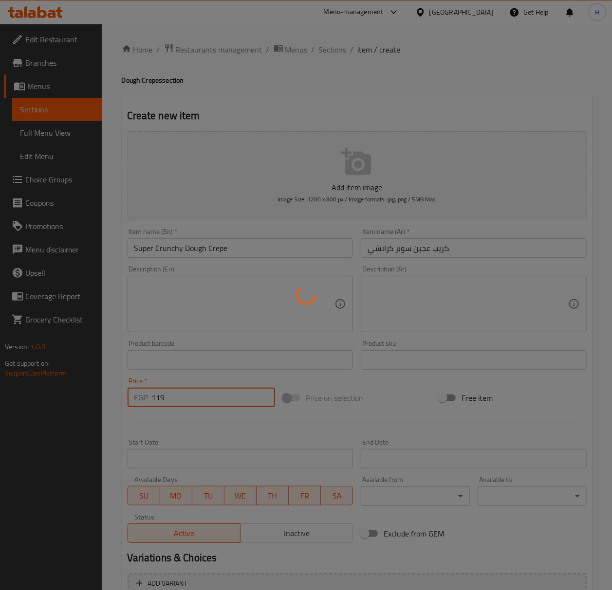
type input "0"
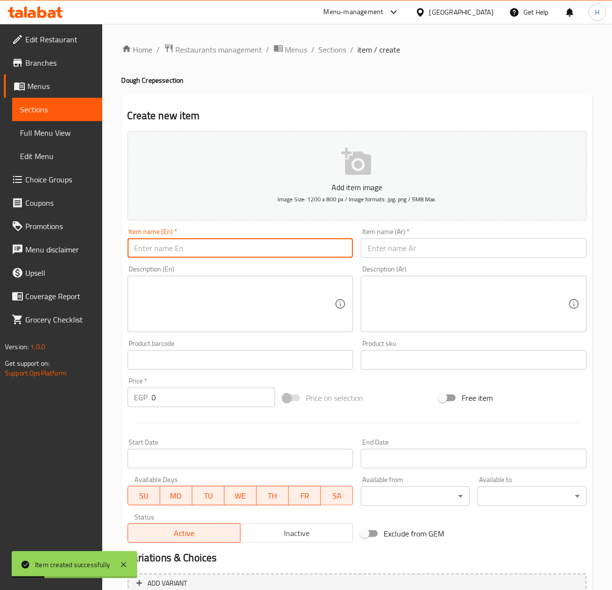
click at [203, 248] on input "text" at bounding box center [241, 247] width 226 height 19
type input "~"
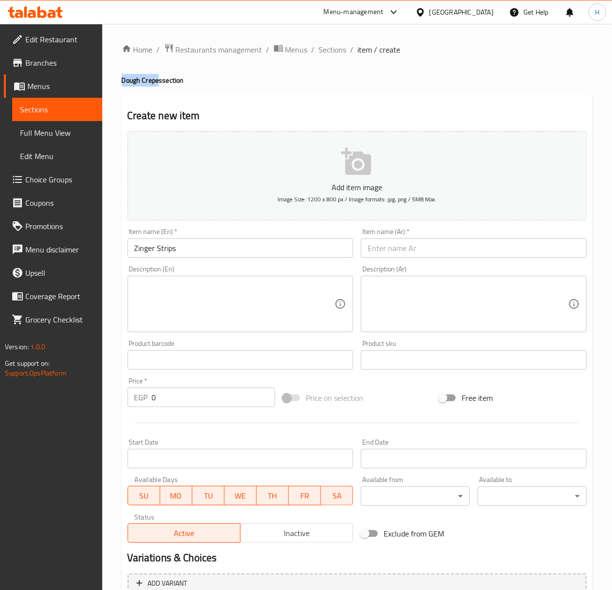
drag, startPoint x: 122, startPoint y: 80, endPoint x: 160, endPoint y: 80, distance: 38.0
click at [160, 80] on h4 "Dough Crepes section" at bounding box center [357, 80] width 471 height 10
copy h4 "Dough Crepe"
click at [206, 245] on input "Zinger Strips" at bounding box center [241, 247] width 226 height 19
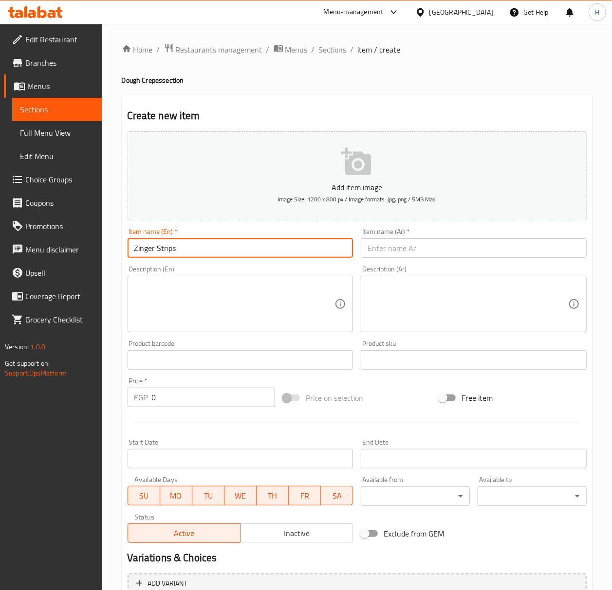
click at [219, 246] on input "Zinger Strips" at bounding box center [241, 247] width 226 height 19
paste input "Dough Crepe"
type input "Zinger Strips Dough Crepe"
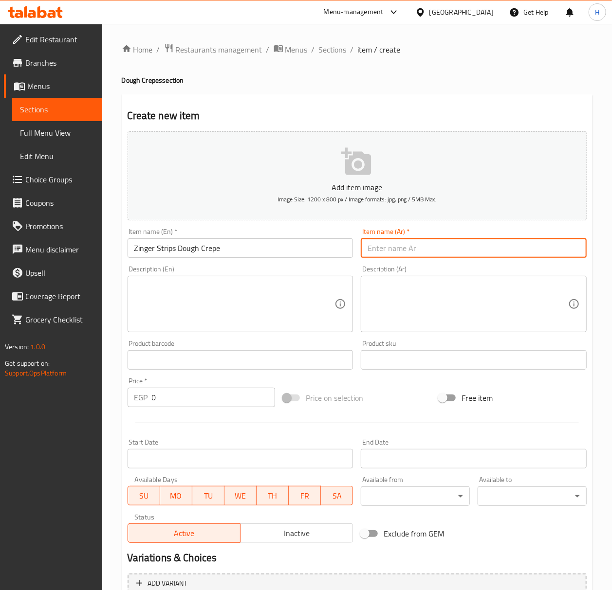
click at [392, 251] on input "text" at bounding box center [474, 247] width 226 height 19
type input "كريب عجين زنجر استربس"
click at [170, 389] on input "0" at bounding box center [214, 397] width 124 height 19
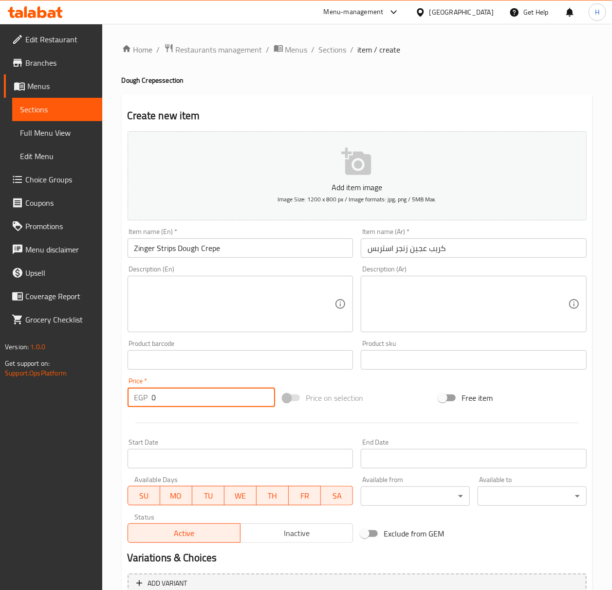
click at [162, 394] on input "0" at bounding box center [214, 397] width 124 height 19
type input "119"
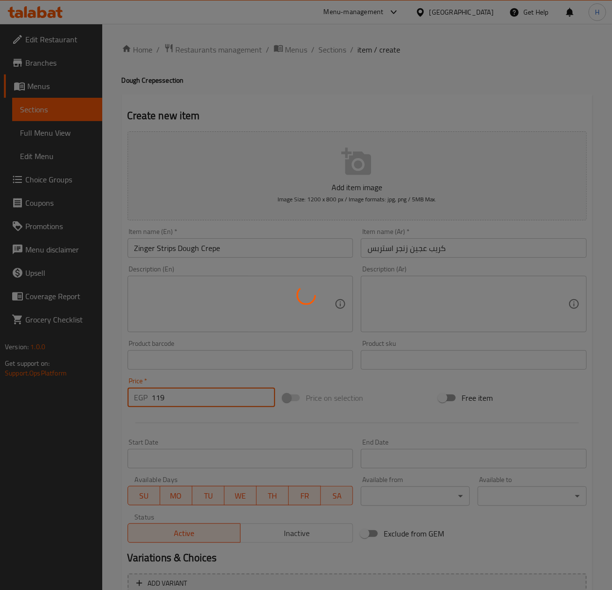
type input "0"
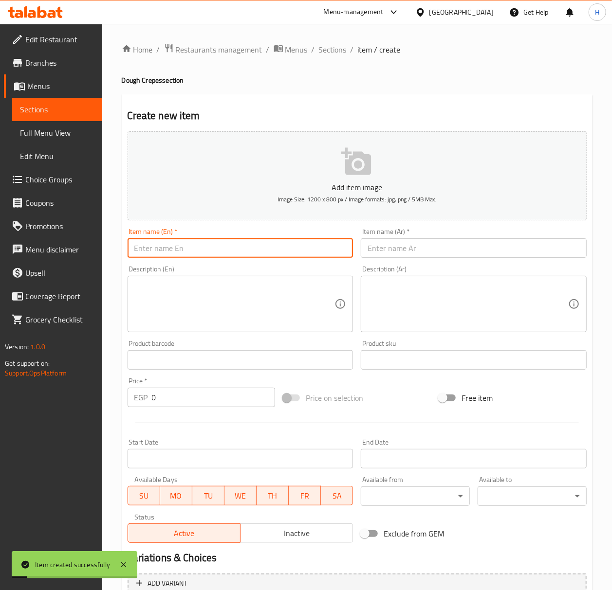
click at [166, 249] on input "text" at bounding box center [241, 247] width 226 height 19
type input "ٍ"
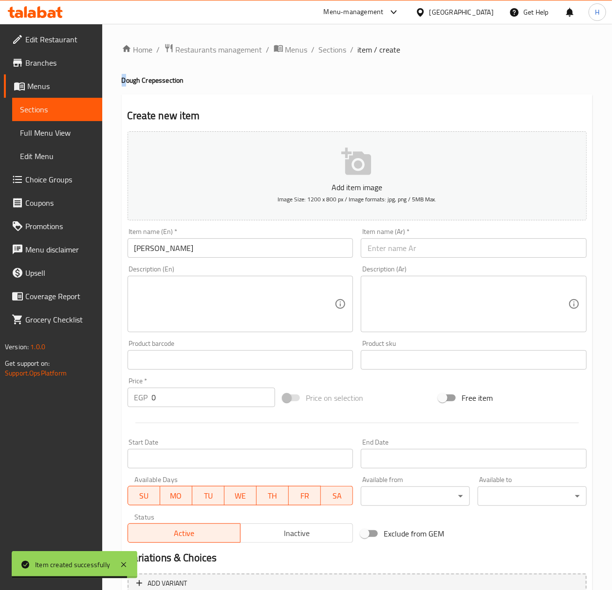
drag, startPoint x: 121, startPoint y: 81, endPoint x: 131, endPoint y: 82, distance: 10.3
click at [131, 82] on h4 "Dough Crepes section" at bounding box center [357, 80] width 471 height 10
click at [158, 82] on h4 "Dough Crepes section" at bounding box center [357, 80] width 471 height 10
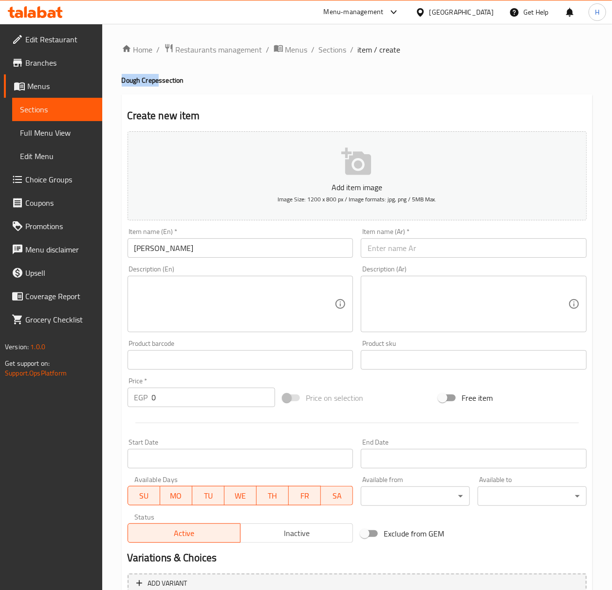
drag, startPoint x: 122, startPoint y: 82, endPoint x: 158, endPoint y: 81, distance: 36.5
click at [158, 81] on h4 "Dough Crepes section" at bounding box center [357, 80] width 471 height 10
copy h4 "Dough Crepe"
click at [196, 260] on div "Item name (En)   * Shish Tawook Item name (En) *" at bounding box center [241, 242] width 234 height 37
click at [207, 246] on input "[PERSON_NAME]" at bounding box center [241, 247] width 226 height 19
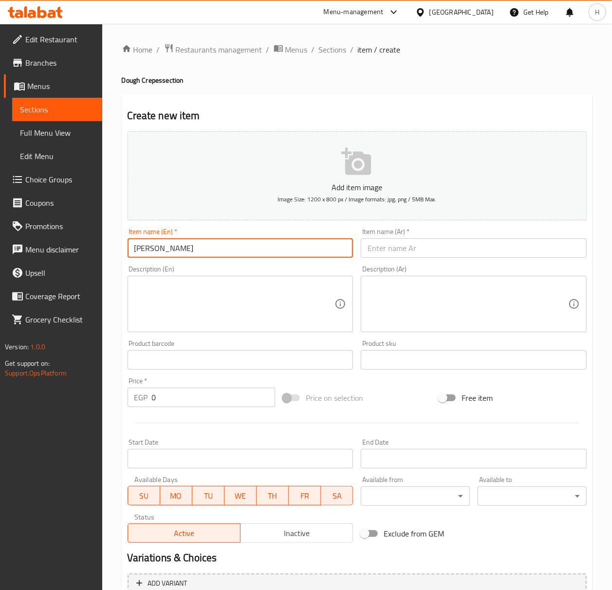
paste input "Dough Crepe"
type input "Shish Tawook Dough Crepe"
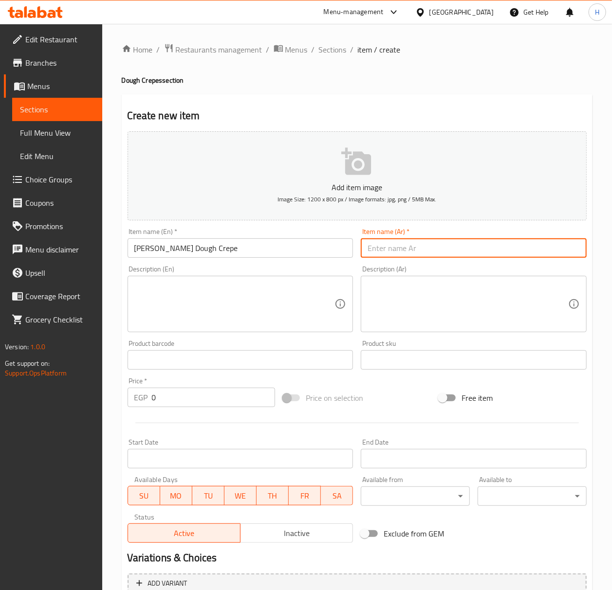
click at [407, 250] on input "text" at bounding box center [474, 247] width 226 height 19
type input "كريب عجين سوبر كرانشي"
drag, startPoint x: 411, startPoint y: 250, endPoint x: 352, endPoint y: 252, distance: 58.9
click at [352, 252] on div "Add item image Image Size: 1200 x 800 px / Image formats: jpg, png / 5MB Max. I…" at bounding box center [357, 337] width 467 height 419
click at [352, 252] on input "Shish Tawook Dough Crepe" at bounding box center [241, 247] width 226 height 19
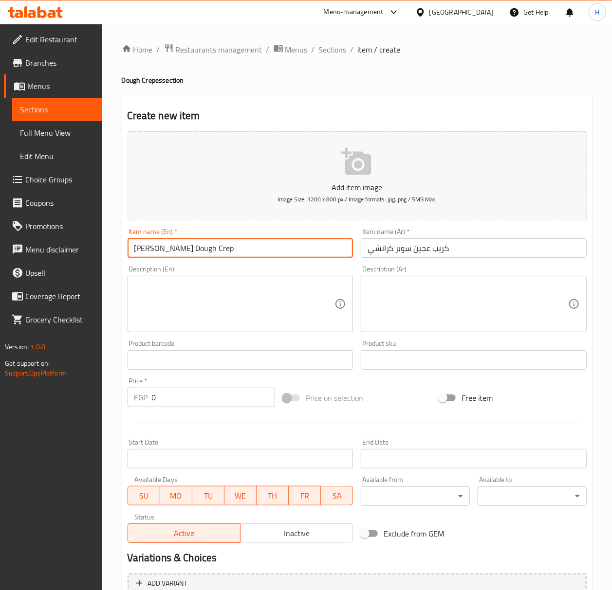
type input "Shish Tawook Dough Crepe"
click at [411, 251] on input "كريب عجين سوبر كرانشي" at bounding box center [474, 247] width 226 height 19
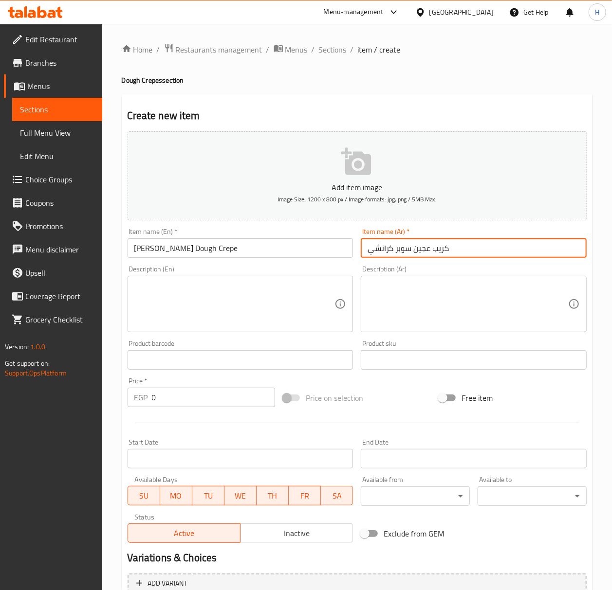
drag, startPoint x: 374, startPoint y: 251, endPoint x: 364, endPoint y: 252, distance: 9.8
click at [364, 252] on input "كريب عجين سوبر كرانشي" at bounding box center [474, 247] width 226 height 19
type input "كريب عجين شيش طاووق"
click at [177, 398] on input "0" at bounding box center [214, 397] width 124 height 19
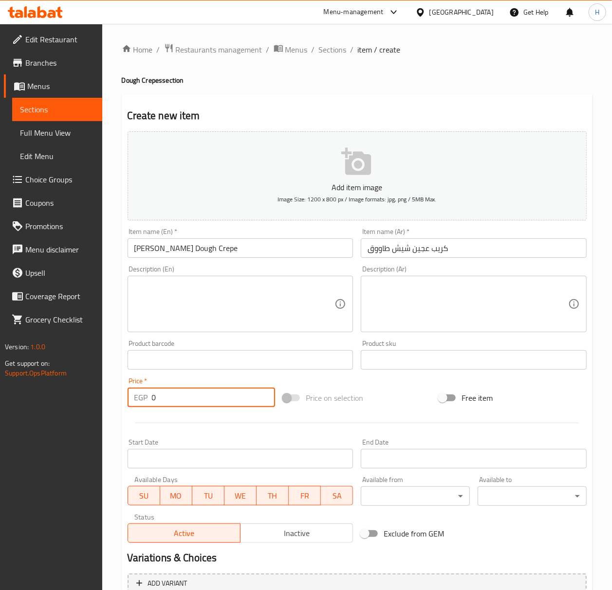
click at [177, 398] on input "0" at bounding box center [214, 397] width 124 height 19
type input "119"
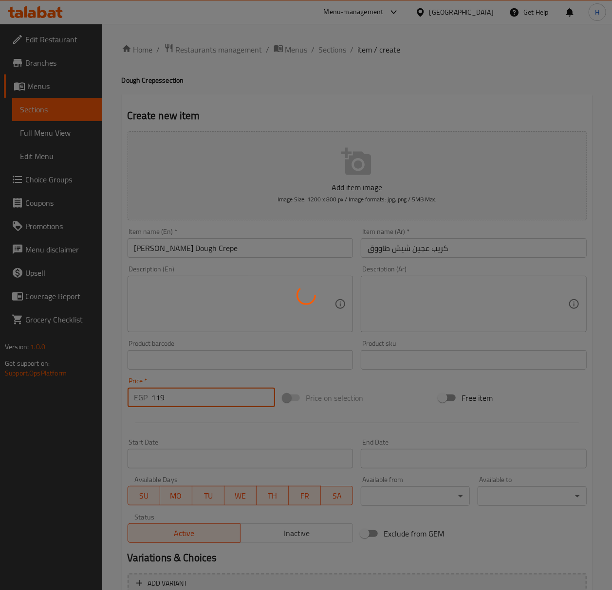
type input "0"
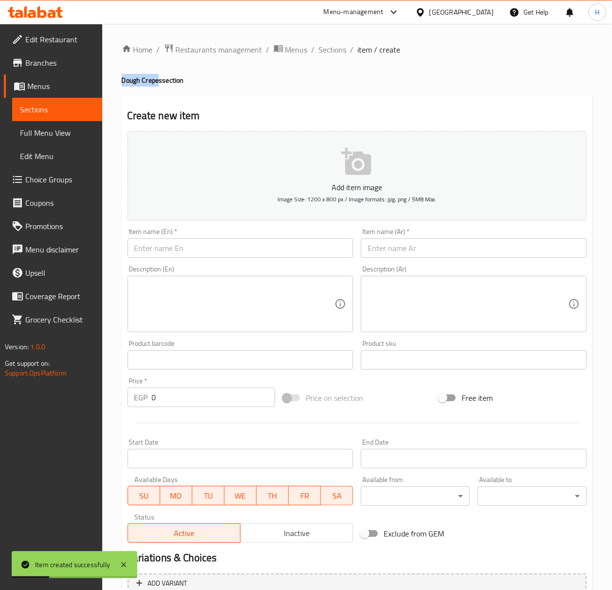
drag, startPoint x: 132, startPoint y: 81, endPoint x: 158, endPoint y: 83, distance: 25.4
click at [158, 83] on h4 "Dough Crepes section" at bounding box center [357, 80] width 471 height 10
copy h4 "Dough Crepe"
click at [189, 249] on input "text" at bounding box center [241, 247] width 226 height 19
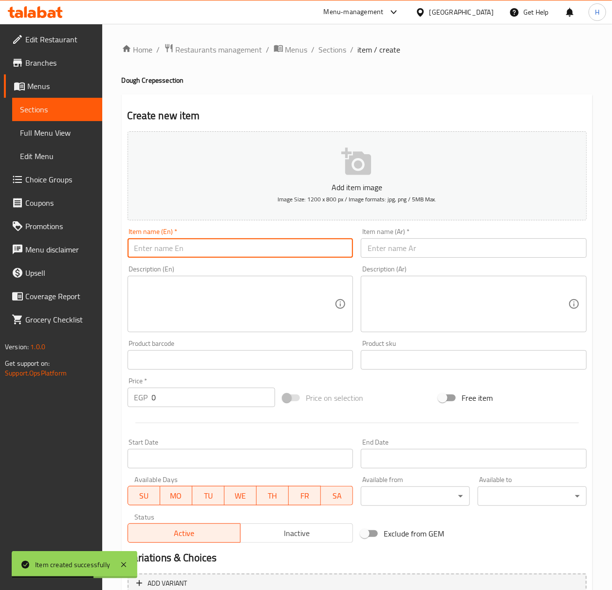
type input "ٍ"
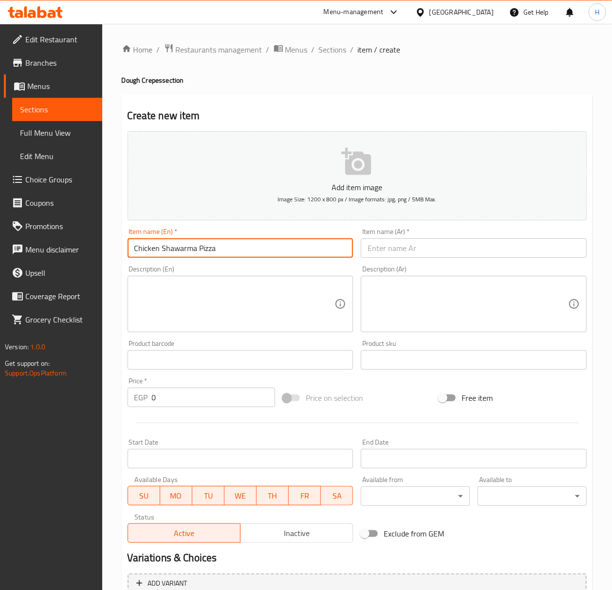
paste input "Dough Crepe"
type input "Chicken Shawarma Dough Crepe"
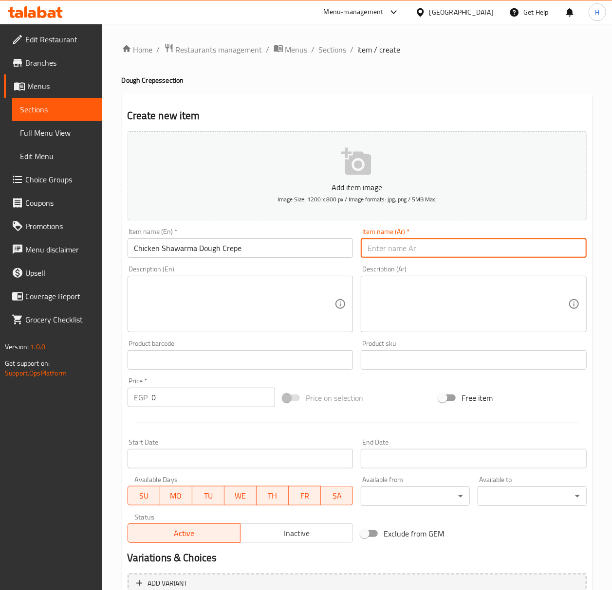
click at [453, 258] on input "text" at bounding box center [474, 247] width 226 height 19
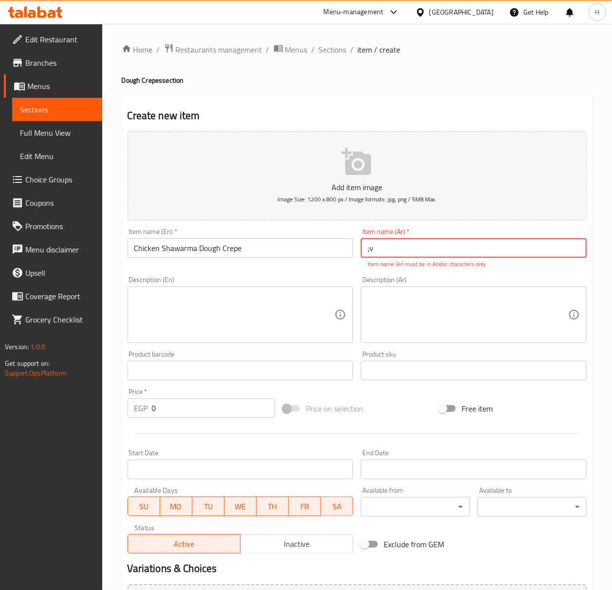
type input ";"
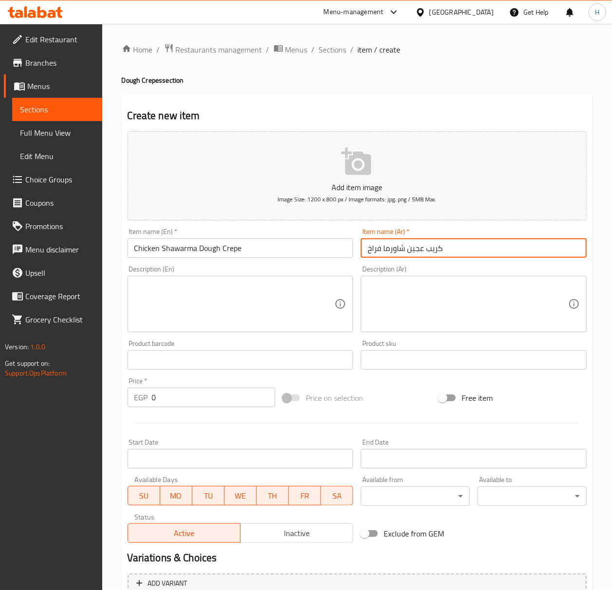
type input "كريب عجين شاورما فراخ"
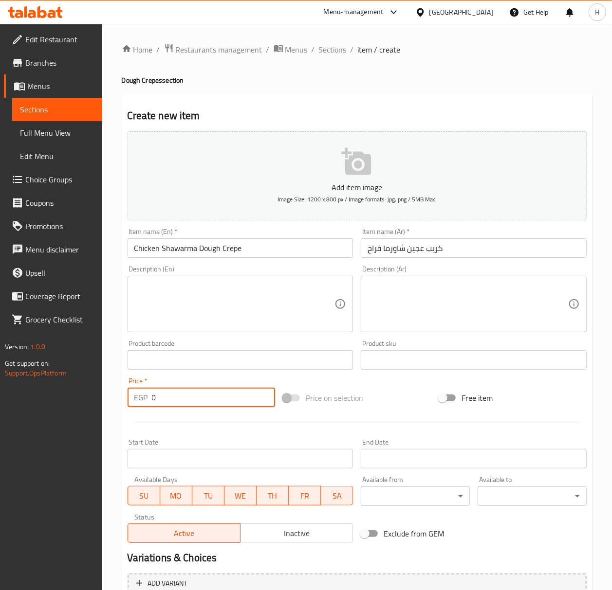
click at [211, 403] on input "0" at bounding box center [214, 397] width 124 height 19
type input "126"
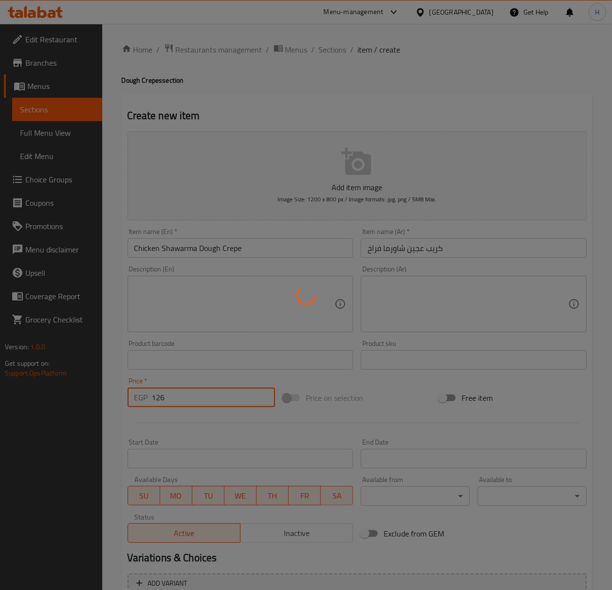
type input "0"
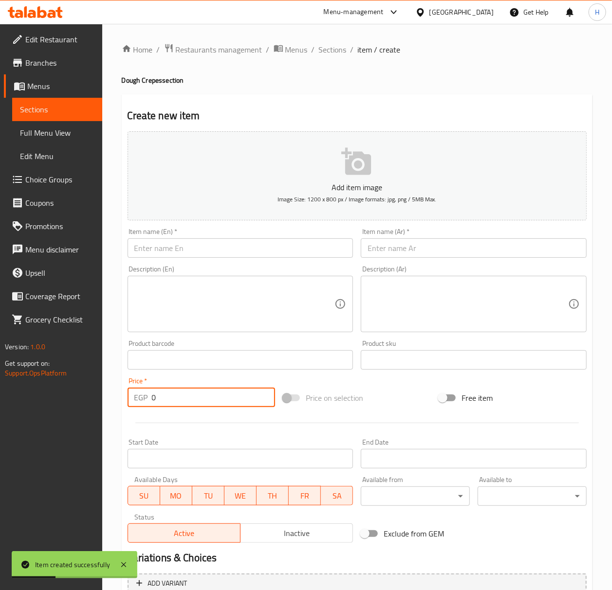
click at [191, 254] on input "text" at bounding box center [241, 247] width 226 height 19
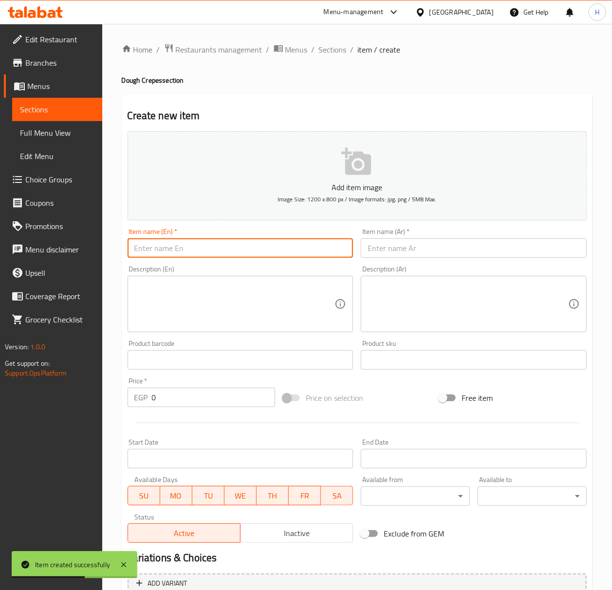
type input "’"
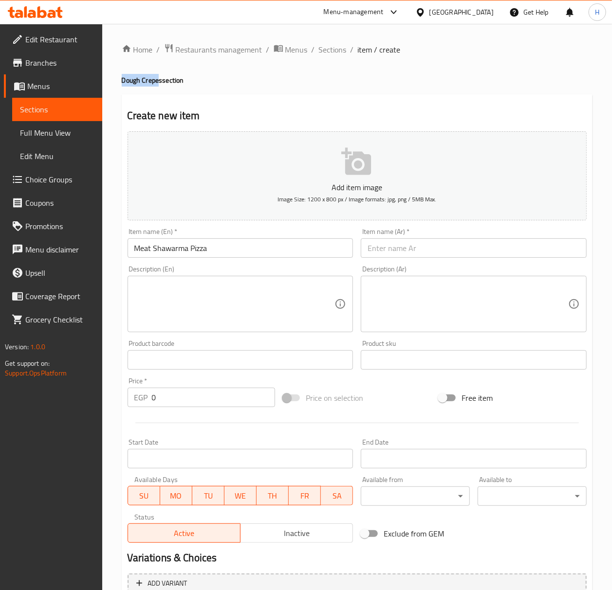
drag, startPoint x: 122, startPoint y: 78, endPoint x: 158, endPoint y: 81, distance: 36.6
click at [158, 81] on h4 "Dough Crepes section" at bounding box center [357, 80] width 471 height 10
copy h4 "Dough Crepe"
click at [196, 254] on input "Meat Shawarma Pizza" at bounding box center [241, 247] width 226 height 19
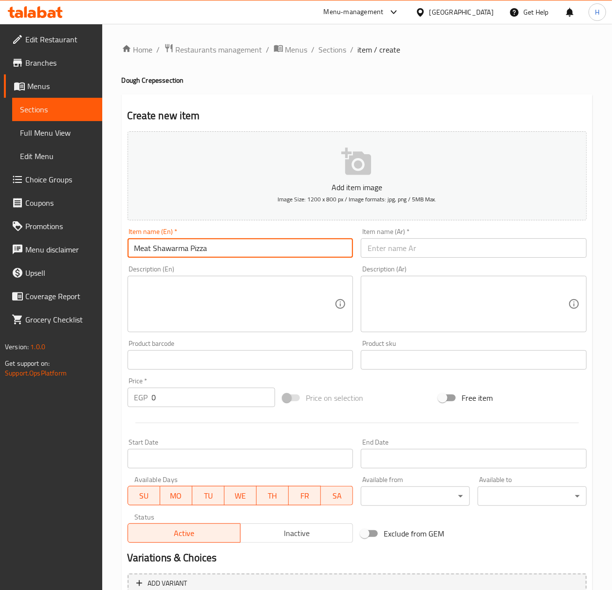
paste input "Dough Crepe"
type input "Meat Shawarma Dough Crepe"
click at [417, 244] on input "text" at bounding box center [474, 247] width 226 height 19
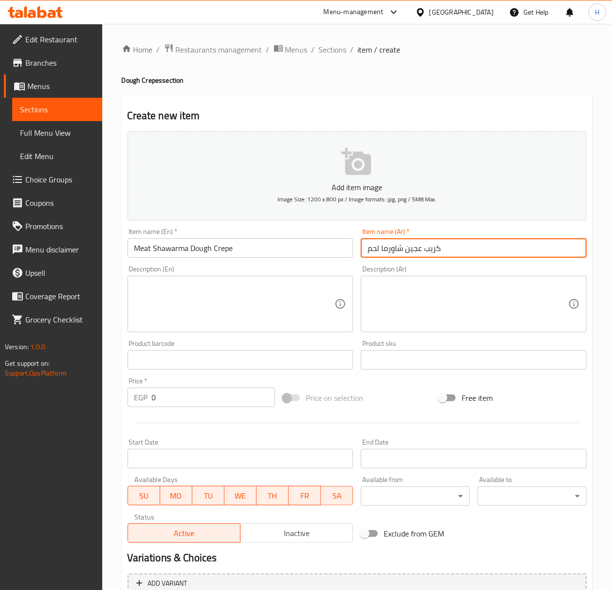
type input "كريب عجين شاورما لحم"
click at [212, 400] on input "0" at bounding box center [214, 397] width 124 height 19
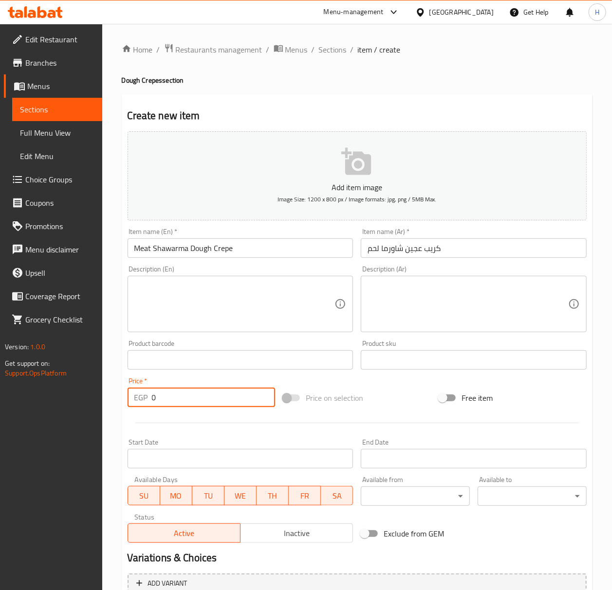
click at [212, 400] on input "0" at bounding box center [214, 397] width 124 height 19
type input "140"
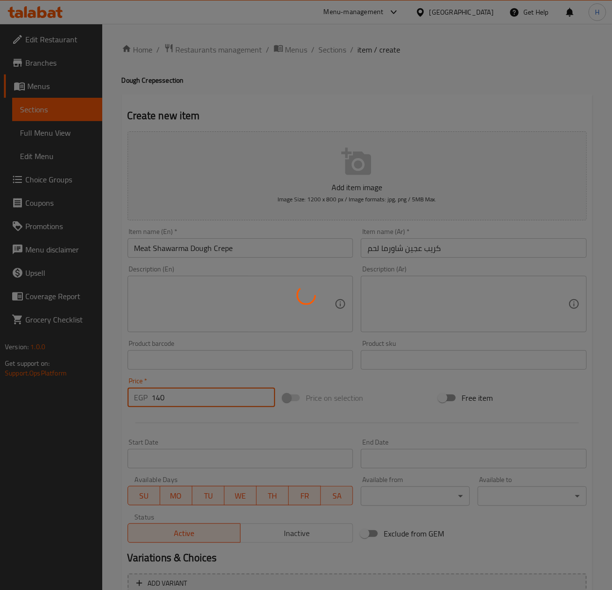
type input "0"
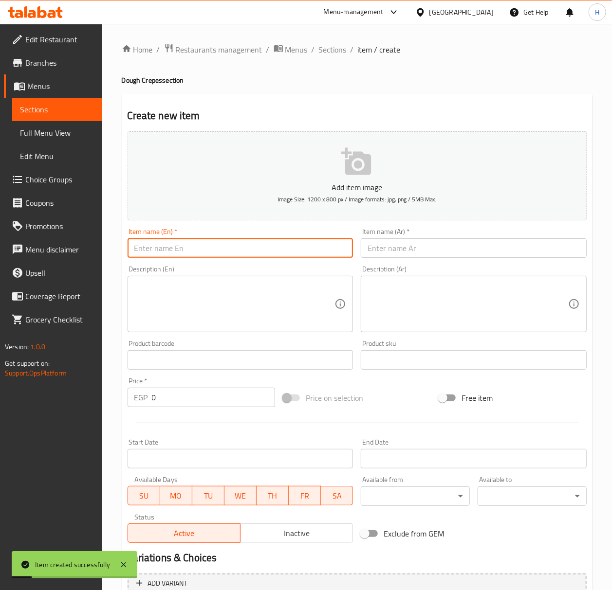
click at [170, 246] on input "text" at bounding box center [241, 247] width 226 height 19
type input "’"
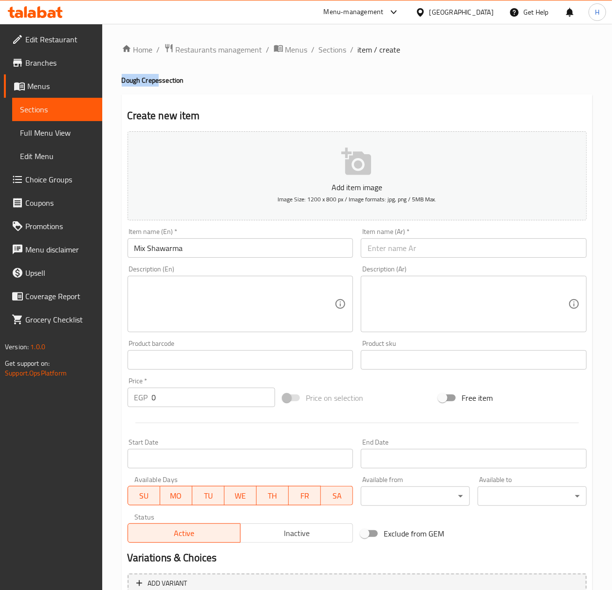
drag, startPoint x: 121, startPoint y: 80, endPoint x: 158, endPoint y: 85, distance: 37.2
click at [158, 85] on div "Home / Restaurants management / Menus / Sections / item / create Dough Crepes s…" at bounding box center [357, 356] width 510 height 664
copy h4 "Dough Crepe"
click at [218, 251] on input "Mix Shawarma" at bounding box center [241, 247] width 226 height 19
paste input "Dough Crepe"
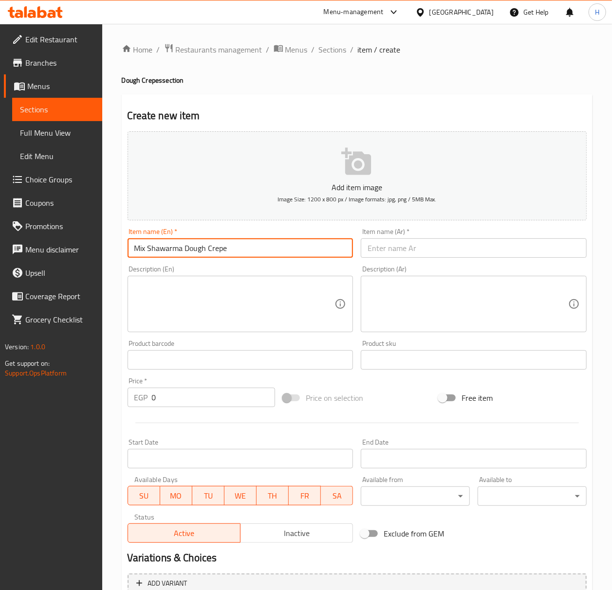
type input "Mix Shawarma Dough Crepe"
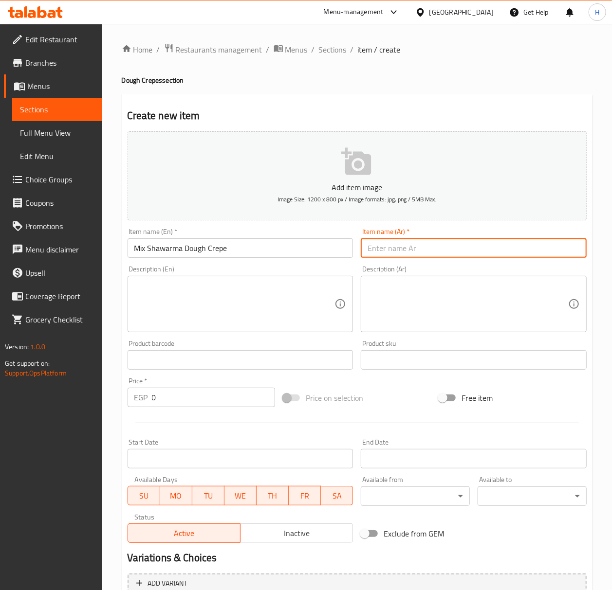
click at [444, 248] on input "text" at bounding box center [474, 247] width 226 height 19
type input "كريب عجين شاورما مكس"
click at [178, 400] on input "0" at bounding box center [214, 397] width 124 height 19
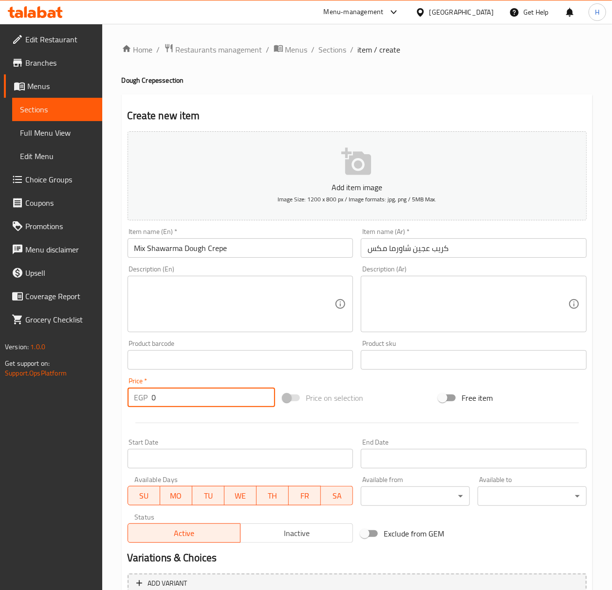
click at [178, 400] on input "0" at bounding box center [214, 397] width 124 height 19
type input "133"
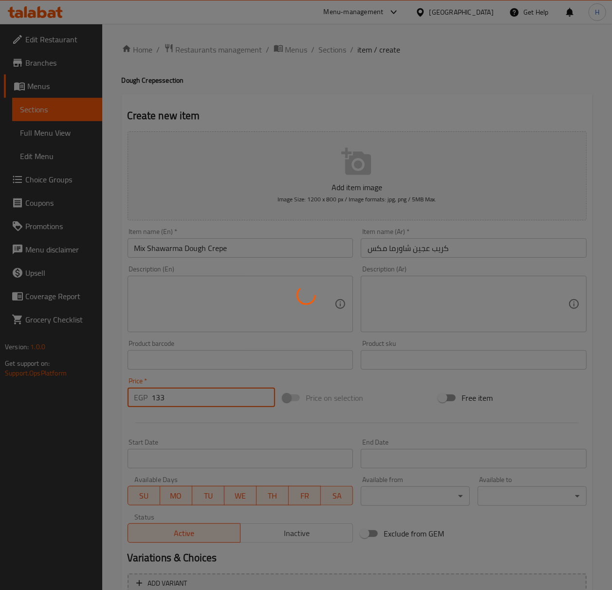
type input "0"
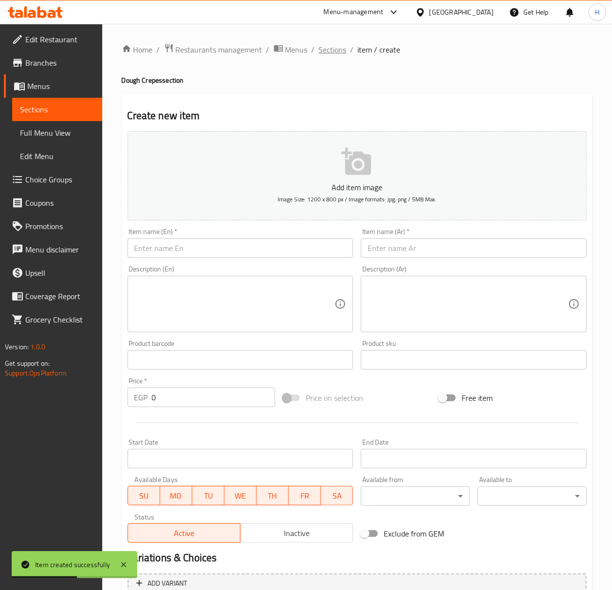
click at [320, 47] on span "Sections" at bounding box center [333, 50] width 28 height 12
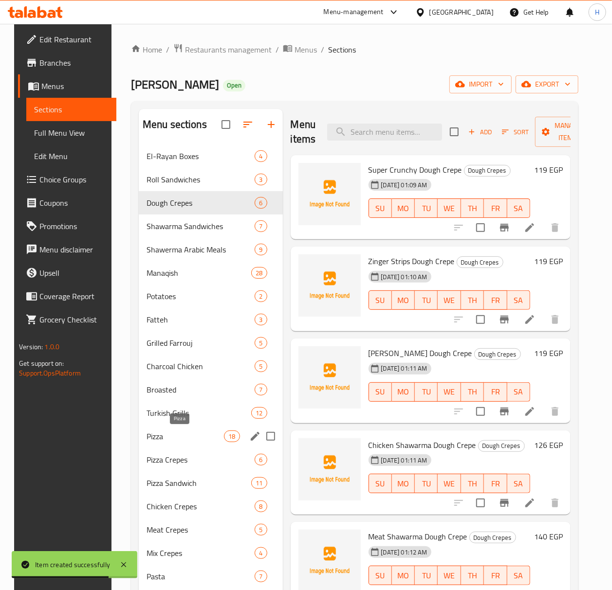
click at [183, 441] on span "Pizza" at bounding box center [184, 437] width 77 height 12
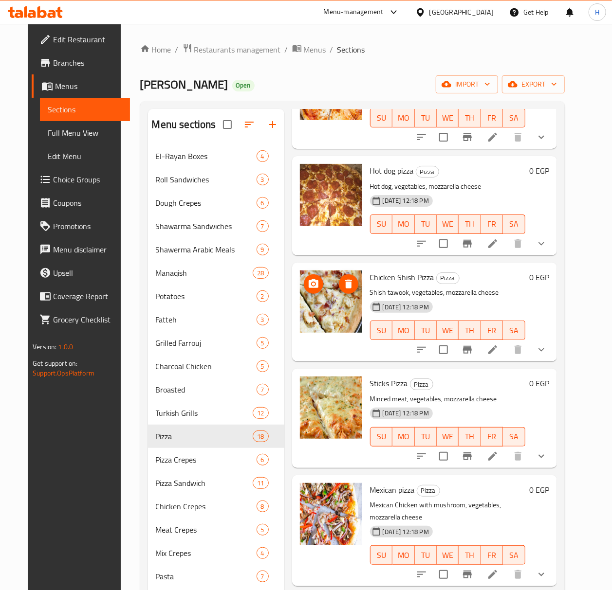
scroll to position [324, 0]
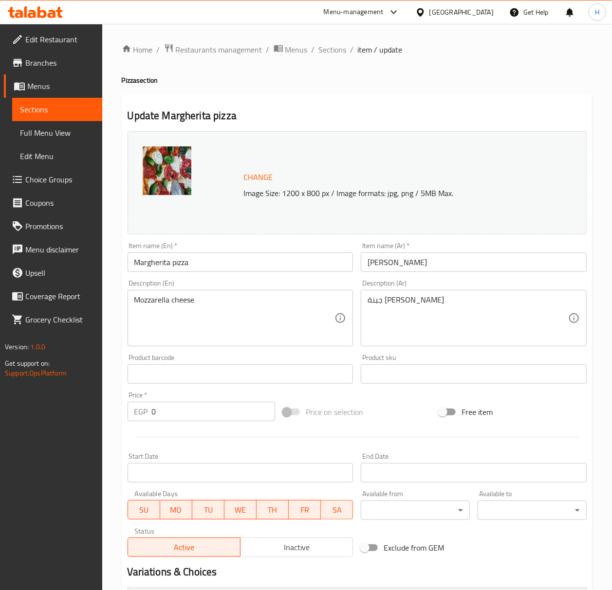
click at [149, 263] on input "Margherita pizza" at bounding box center [241, 262] width 226 height 19
click at [208, 313] on textarea "Mozzarella cheese" at bounding box center [234, 318] width 200 height 46
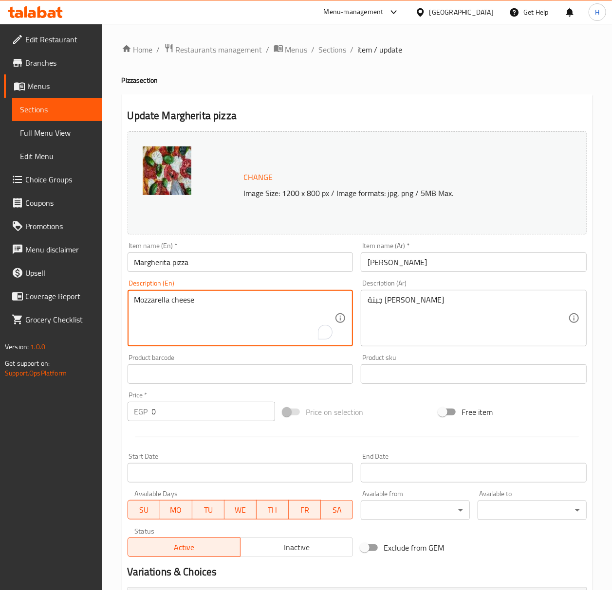
click at [217, 300] on textarea "Mozzarella cheese" at bounding box center [234, 318] width 200 height 46
click at [232, 297] on textarea "Mozzarella cheese" at bounding box center [234, 318] width 200 height 46
click at [234, 297] on textarea "Mozzarella cheese" at bounding box center [234, 318] width 200 height 46
click at [247, 297] on textarea "Mozzarella cheese" at bounding box center [234, 318] width 200 height 46
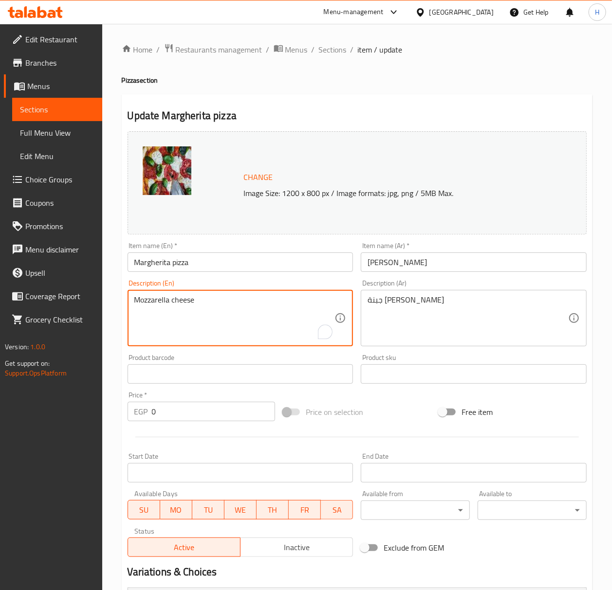
paste textarea "Margherita"
type textarea "Mozzarella cheese Margherita"
click at [380, 264] on input "بيتزا مارغريتا" at bounding box center [474, 262] width 226 height 19
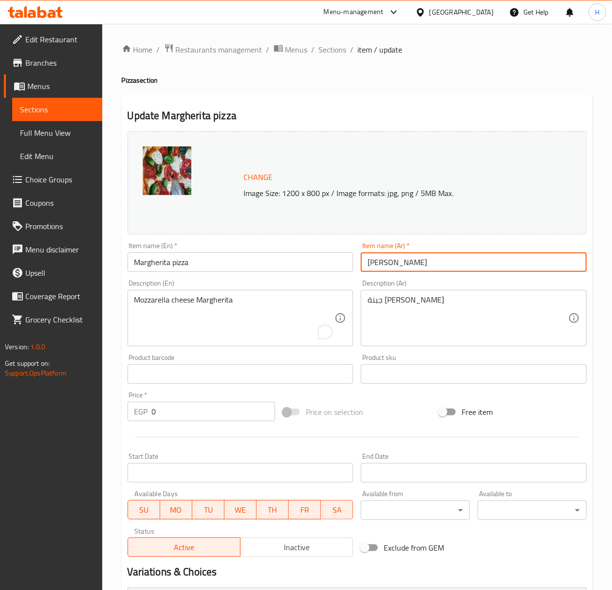
click at [380, 264] on input "بيتزا مارغريتا" at bounding box center [474, 262] width 226 height 19
click at [369, 266] on input "بيتزا مارغريتا" at bounding box center [474, 262] width 226 height 19
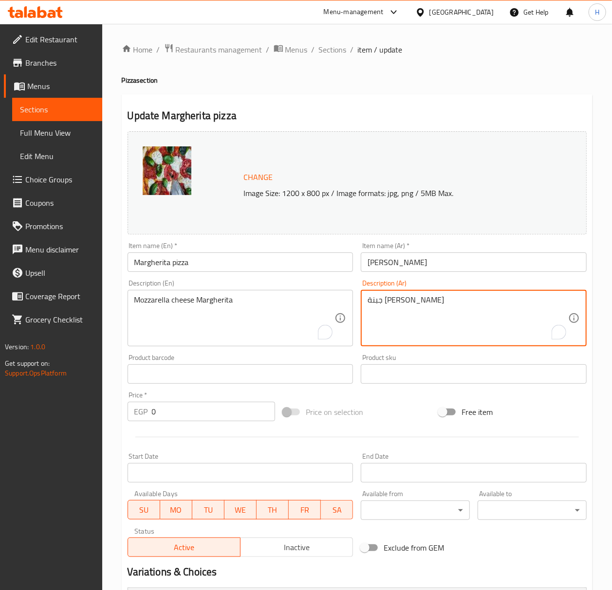
paste textarea "مارغريتا"
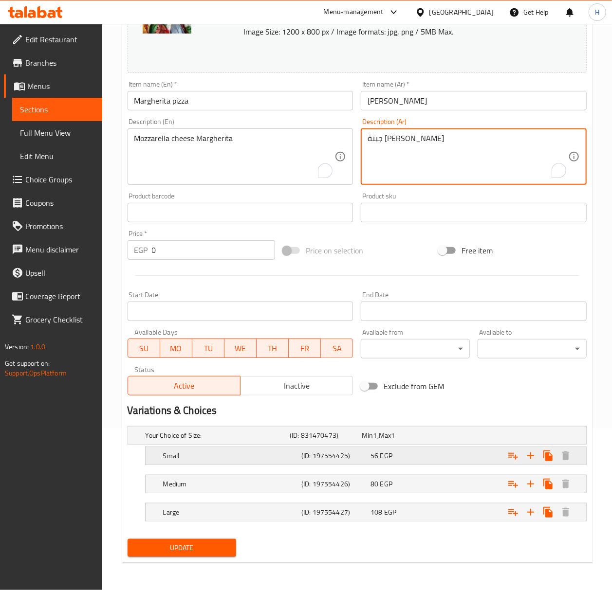
type textarea "جبنة موتزاريلا مارغريتا"
click at [438, 451] on div "Expand" at bounding box center [506, 455] width 138 height 21
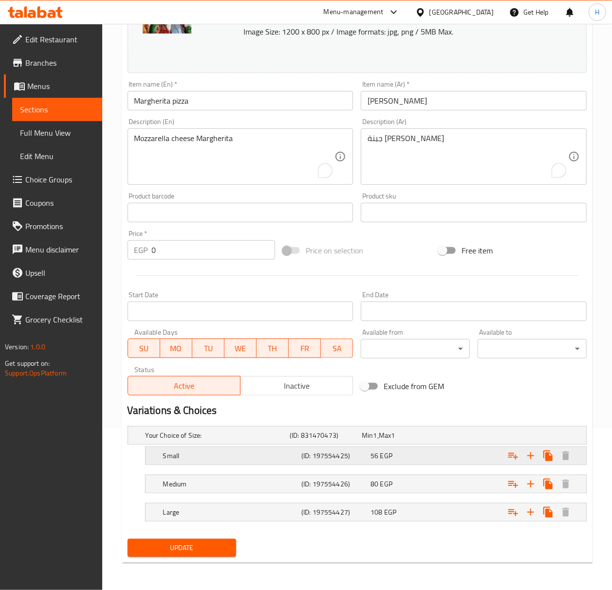
click at [419, 453] on div "56 EGP" at bounding box center [402, 456] width 65 height 10
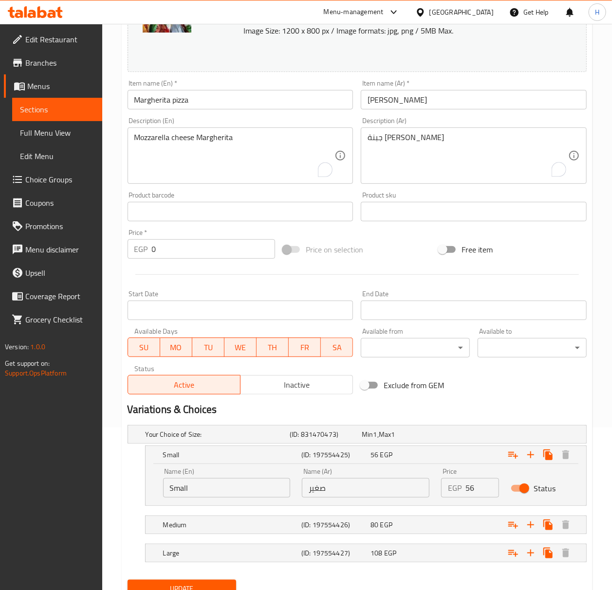
click at [478, 489] on input "56" at bounding box center [482, 487] width 34 height 19
type input "77"
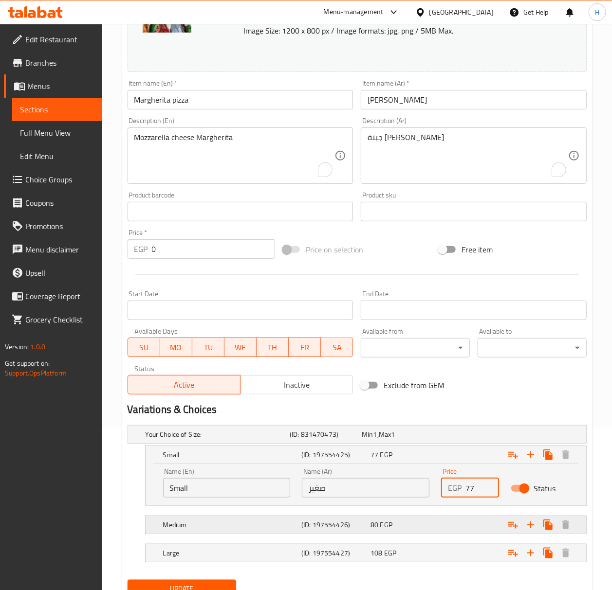
click at [458, 532] on div "Expand" at bounding box center [506, 524] width 138 height 21
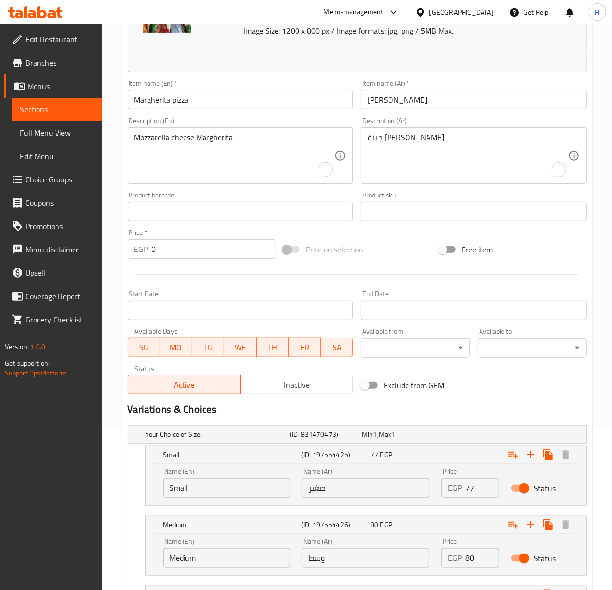
click at [472, 561] on input "80" at bounding box center [482, 557] width 34 height 19
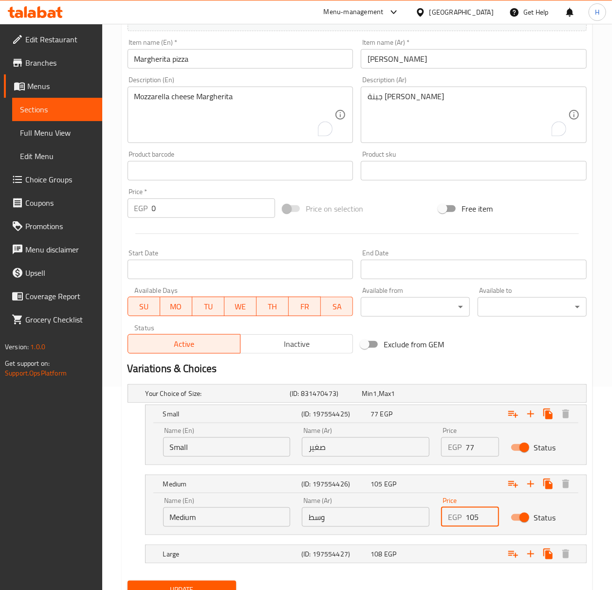
scroll to position [246, 0]
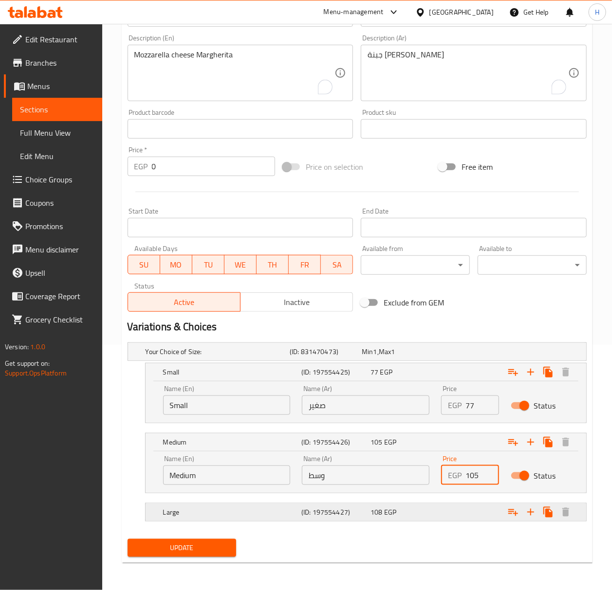
type input "105"
click at [461, 513] on div "Expand" at bounding box center [506, 512] width 138 height 21
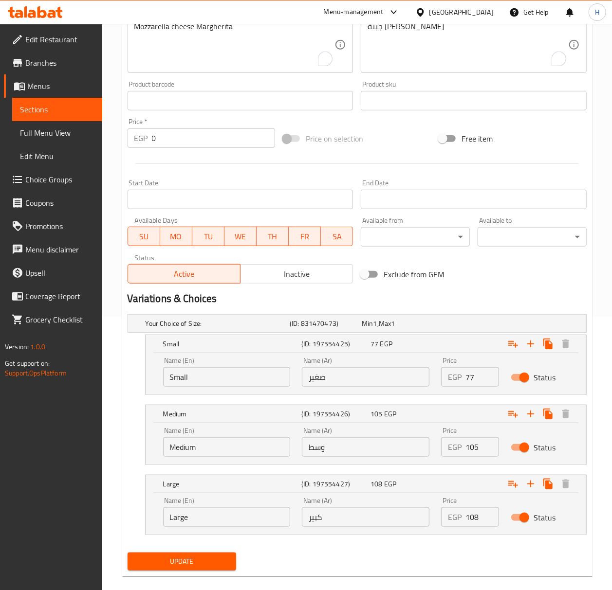
scroll to position [289, 0]
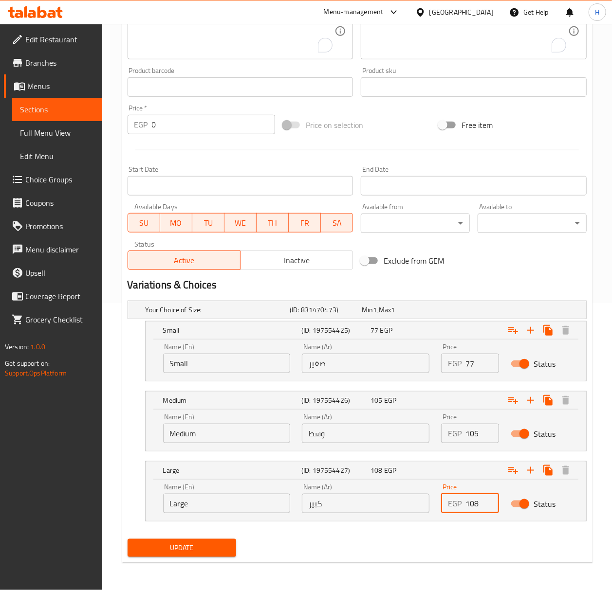
click at [475, 503] on input "108" at bounding box center [482, 503] width 34 height 19
type input "140"
click at [128, 539] on button "Update" at bounding box center [182, 548] width 109 height 18
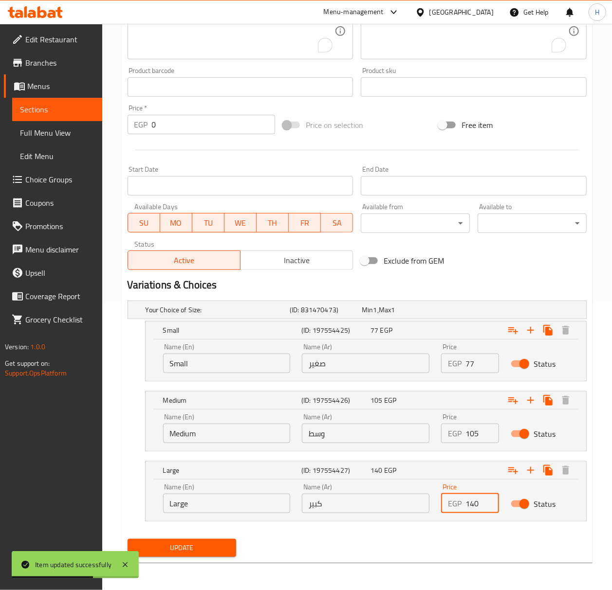
click at [209, 546] on span "Update" at bounding box center [181, 548] width 93 height 12
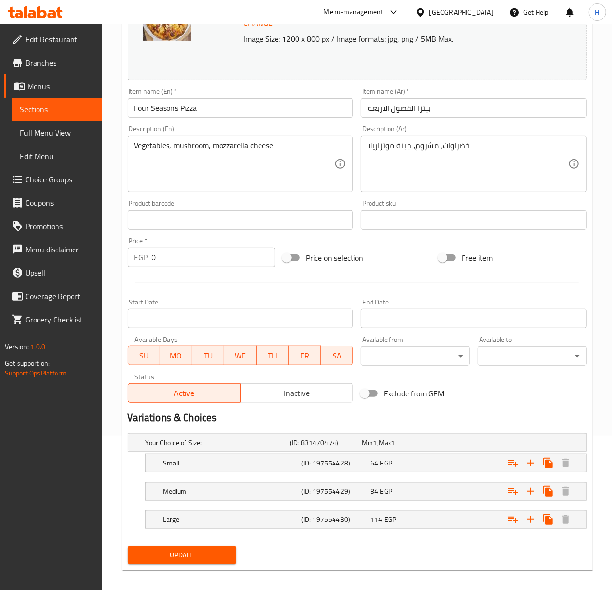
scroll to position [163, 0]
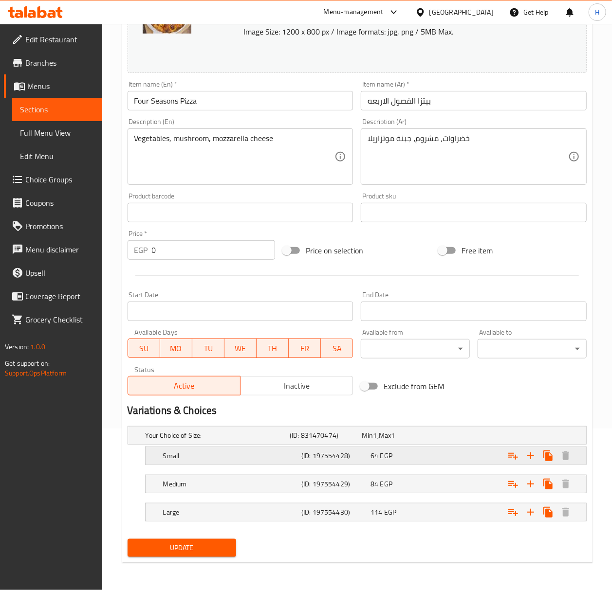
click at [421, 458] on div "64 EGP" at bounding box center [402, 456] width 65 height 10
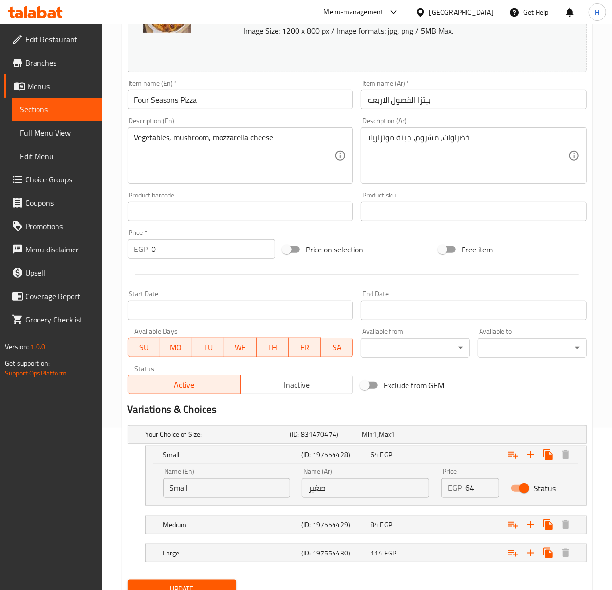
click at [467, 487] on input "64" at bounding box center [482, 487] width 34 height 19
type input "84"
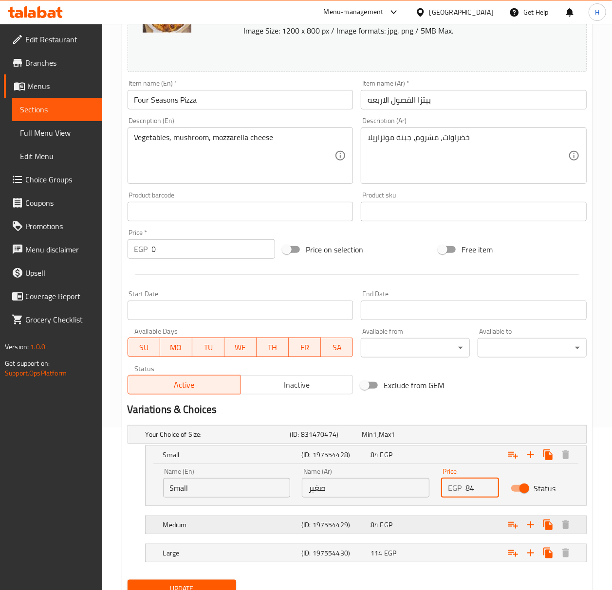
click at [467, 527] on div "Expand" at bounding box center [506, 524] width 138 height 21
click at [459, 529] on div "Expand" at bounding box center [506, 524] width 138 height 21
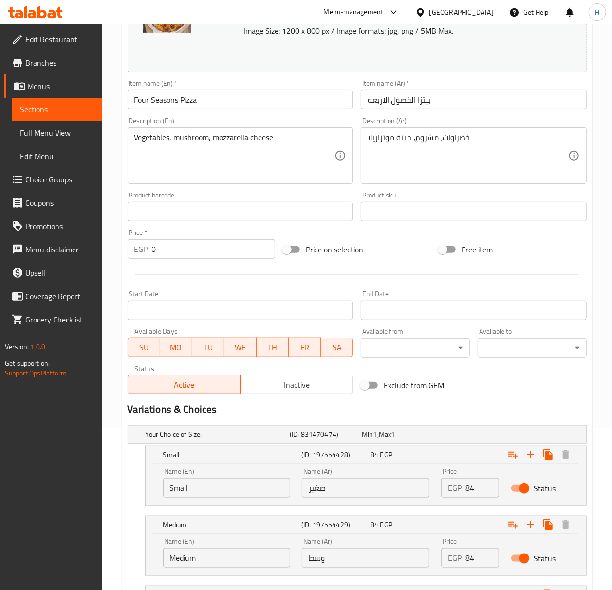
click at [474, 561] on input "84" at bounding box center [482, 557] width 34 height 19
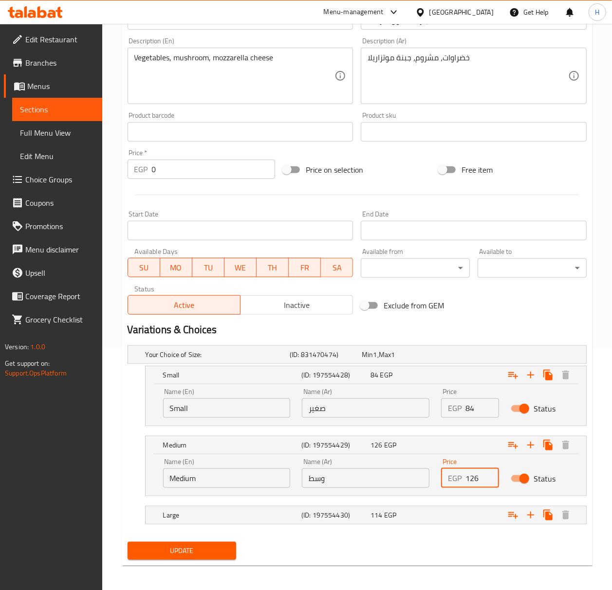
scroll to position [246, 0]
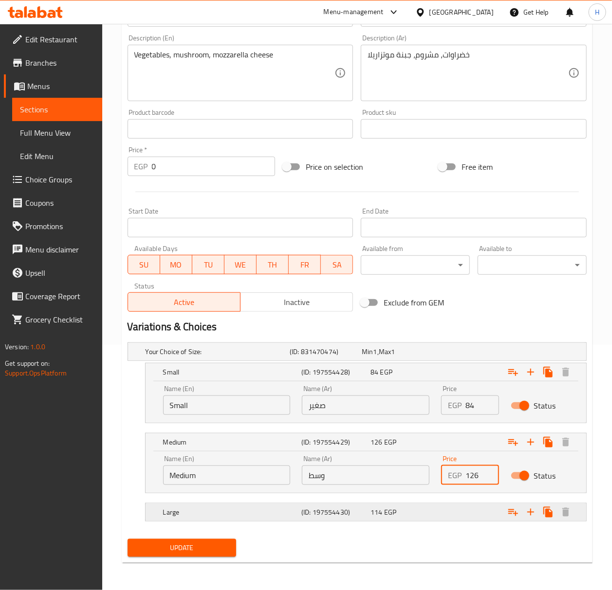
type input "126"
click at [463, 512] on div "Expand" at bounding box center [506, 512] width 138 height 21
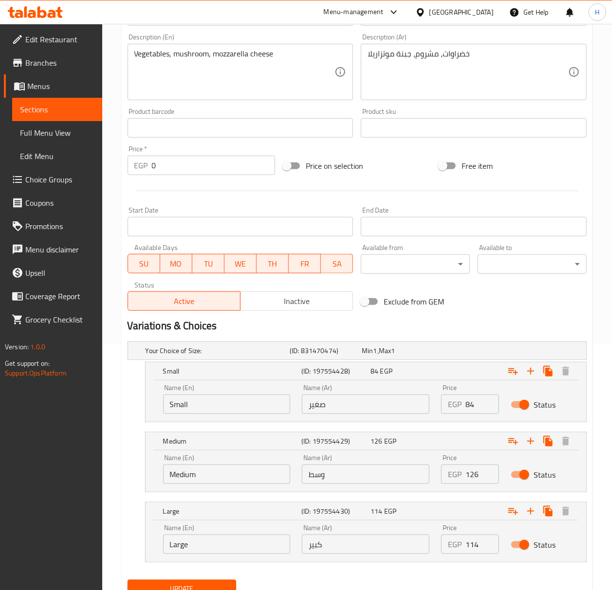
click at [472, 545] on input "114" at bounding box center [482, 544] width 34 height 19
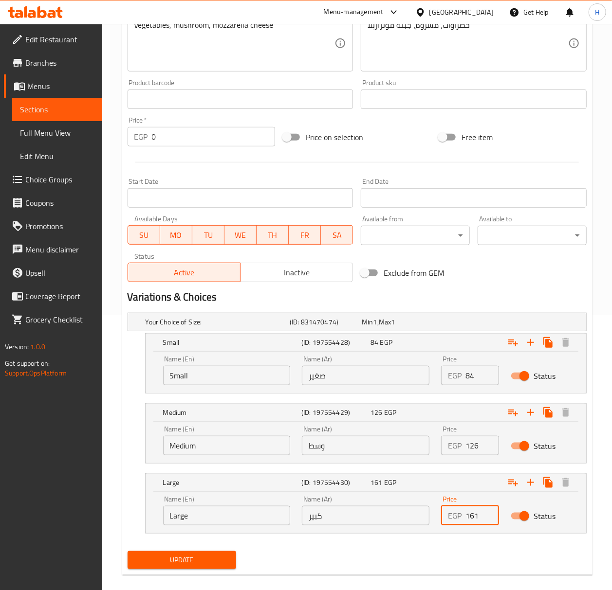
scroll to position [289, 0]
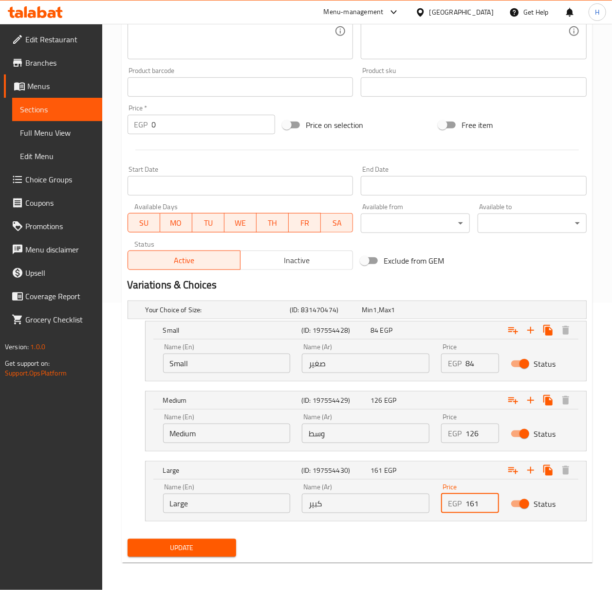
type input "161"
click at [190, 552] on span "Update" at bounding box center [181, 548] width 93 height 12
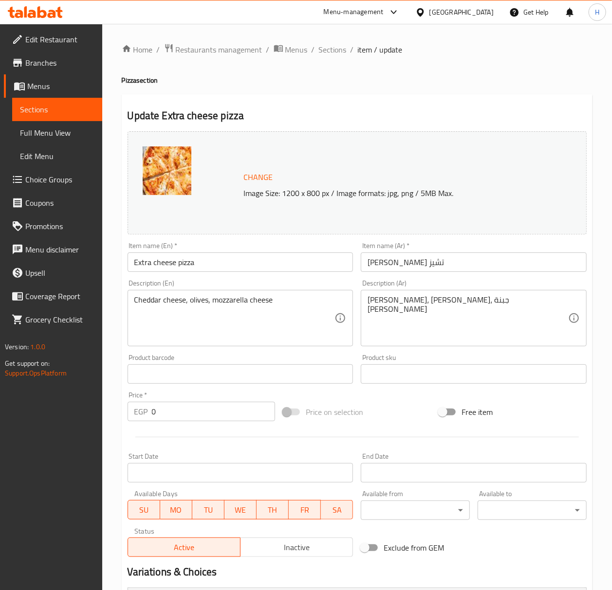
click at [168, 264] on input "Extra cheese pizza" at bounding box center [241, 262] width 226 height 19
type input "Extra Cheese Pizza"
click at [238, 306] on textarea "Cheddar cheese, olives, mozzarella cheese" at bounding box center [234, 318] width 200 height 46
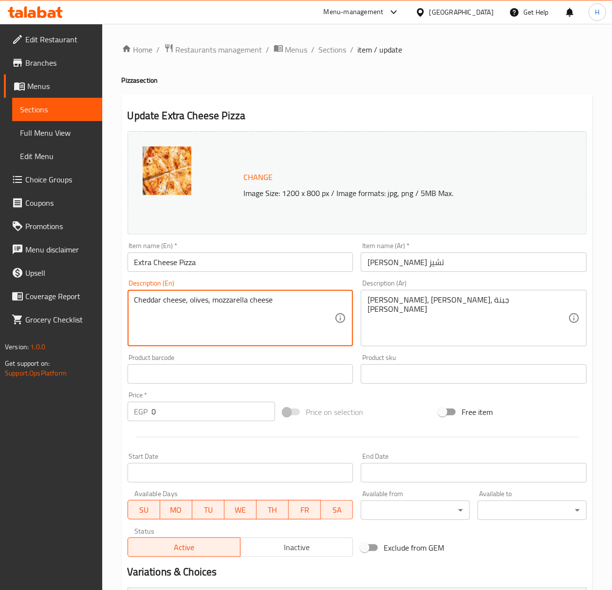
click at [238, 306] on textarea "Cheddar cheese, olives, mozzarella cheese" at bounding box center [234, 318] width 200 height 46
type textarea "’"
type textarea "Mix Cheese and olive"
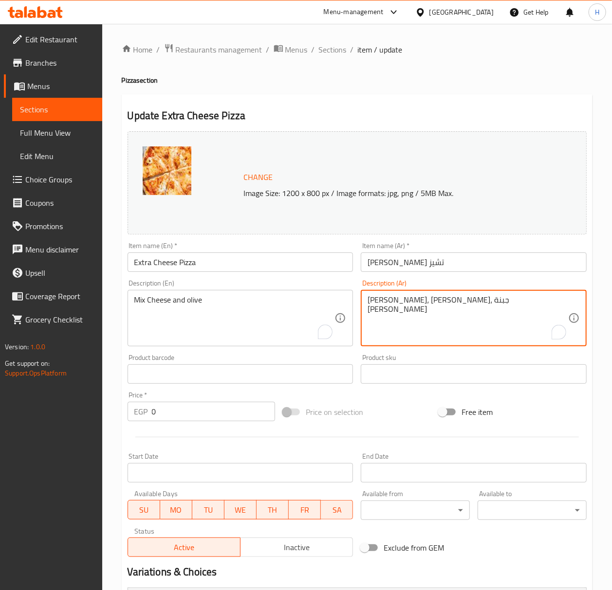
click at [415, 308] on textarea "[PERSON_NAME]، [PERSON_NAME]، جبنة [PERSON_NAME]" at bounding box center [467, 318] width 200 height 46
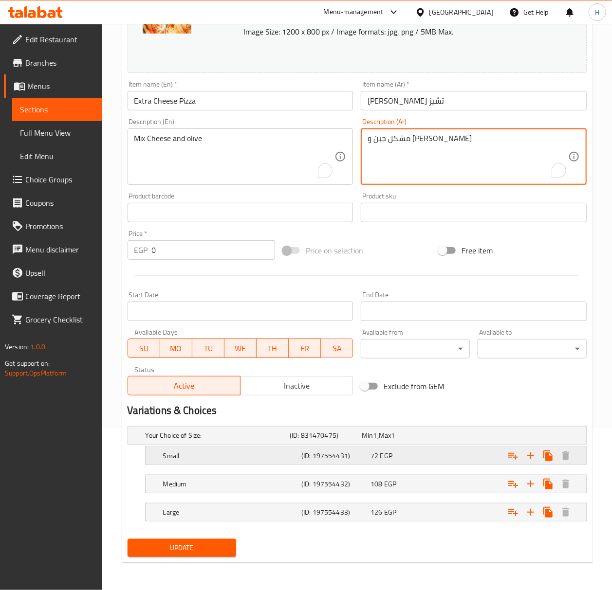
type textarea "مشكل جبن و [PERSON_NAME]"
click at [455, 457] on div "Expand" at bounding box center [506, 455] width 138 height 21
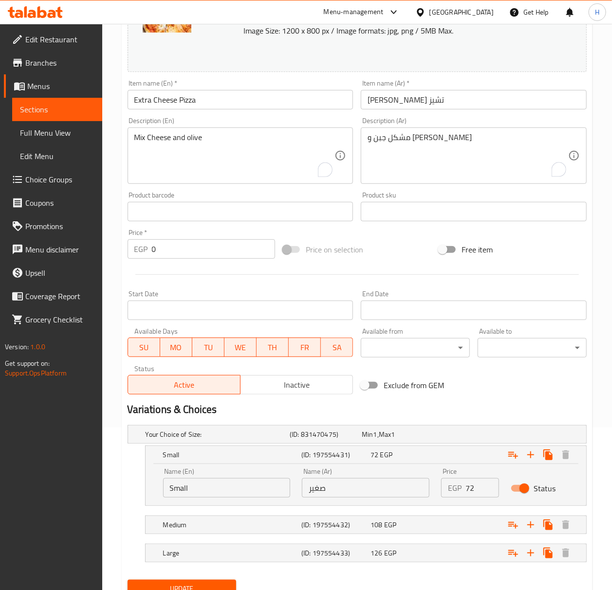
click at [472, 491] on input "72" at bounding box center [482, 487] width 34 height 19
type input "98"
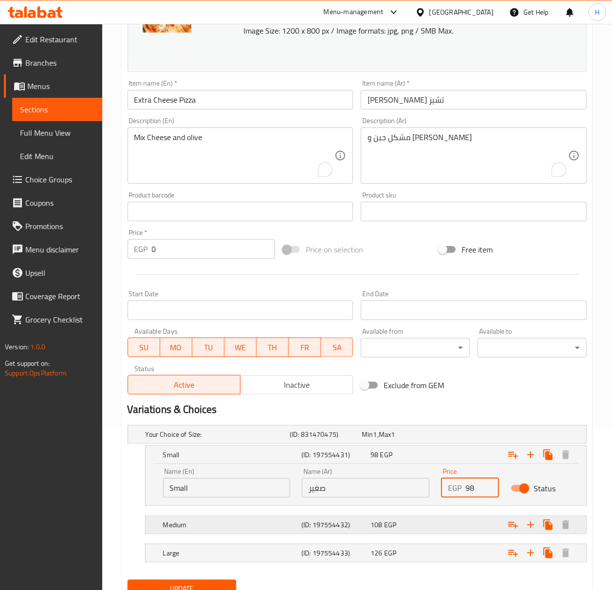
click at [401, 522] on div "108 EGP" at bounding box center [402, 525] width 65 height 10
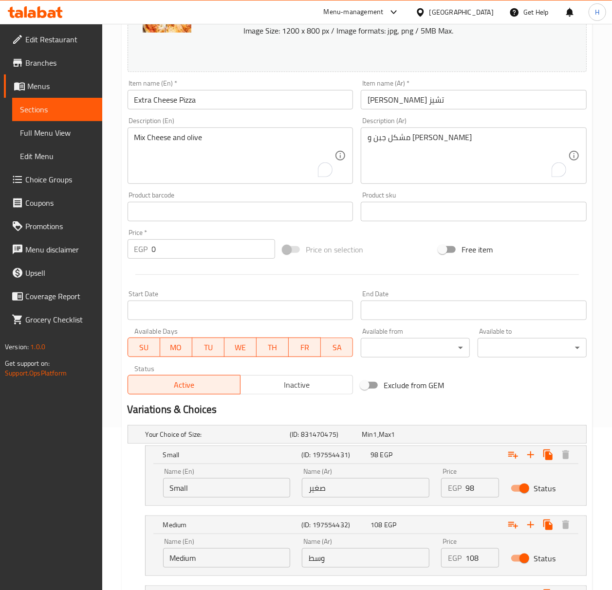
click at [479, 558] on input "108" at bounding box center [482, 557] width 34 height 19
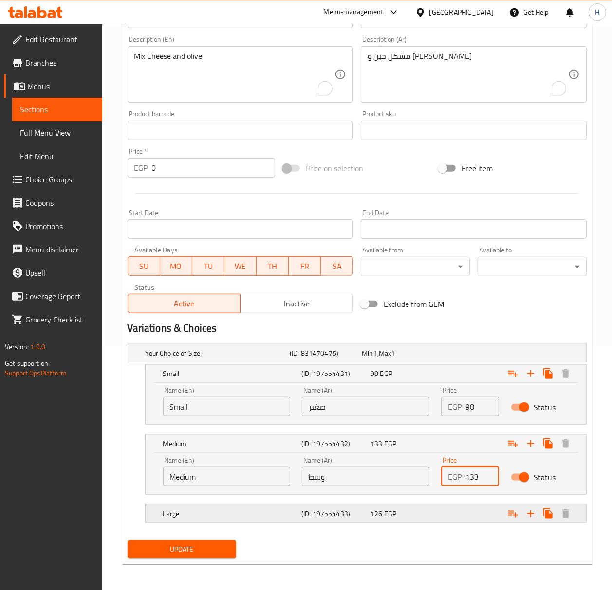
scroll to position [246, 0]
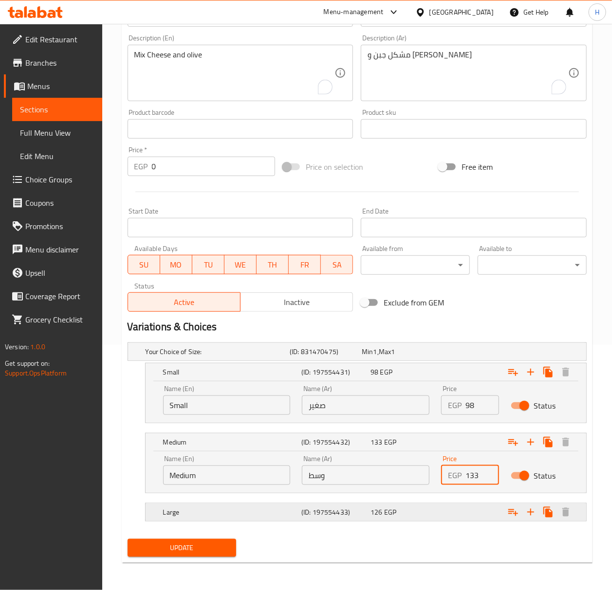
type input "133"
click at [452, 510] on div "Expand" at bounding box center [506, 512] width 138 height 21
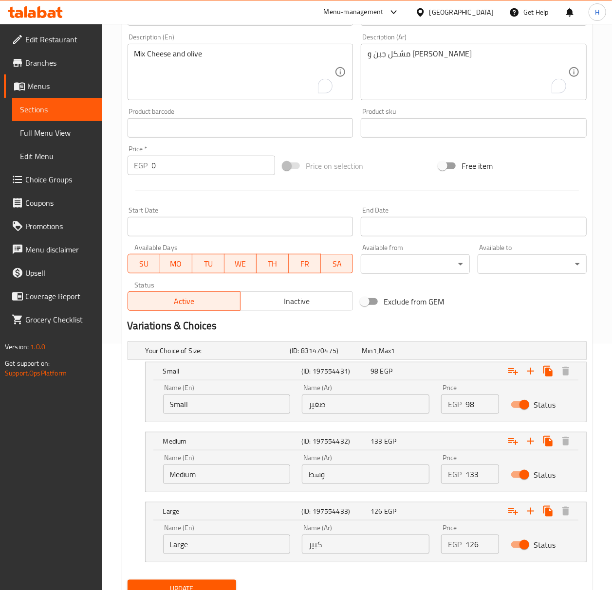
click at [472, 547] on input "126" at bounding box center [482, 544] width 34 height 19
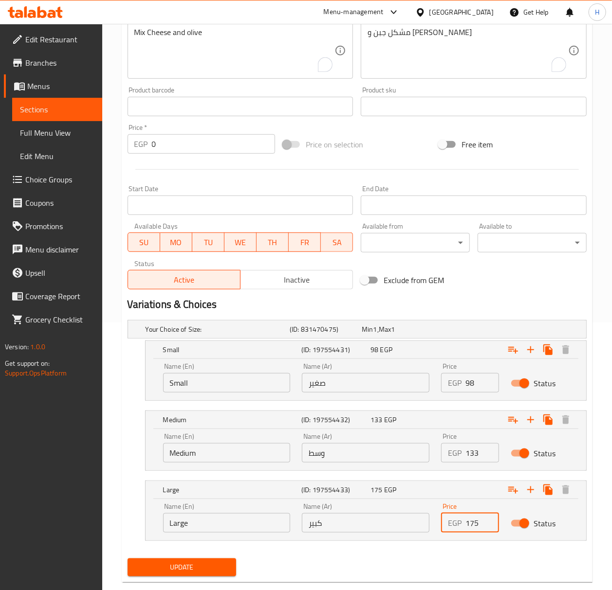
scroll to position [289, 0]
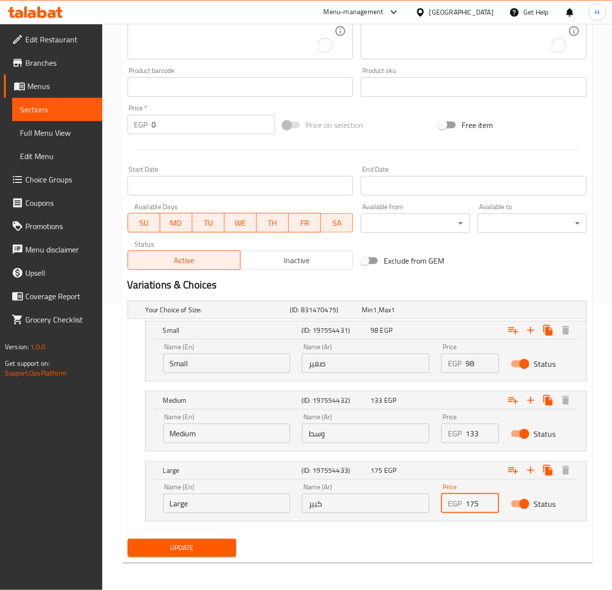
type input "175"
click at [178, 549] on span "Update" at bounding box center [181, 548] width 93 height 12
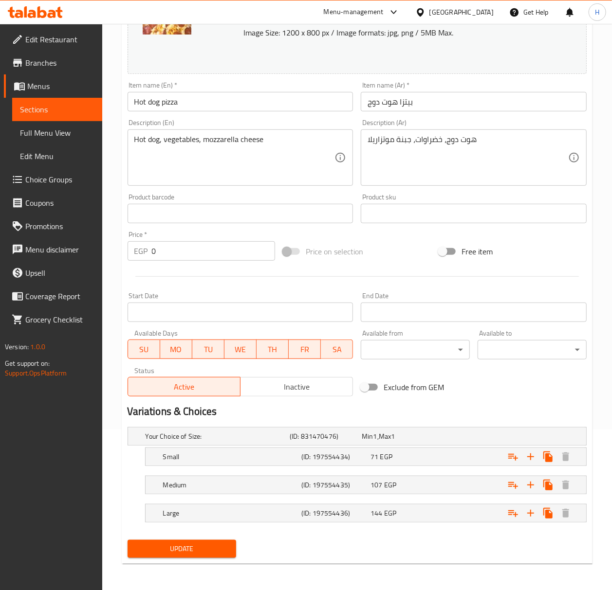
scroll to position [163, 0]
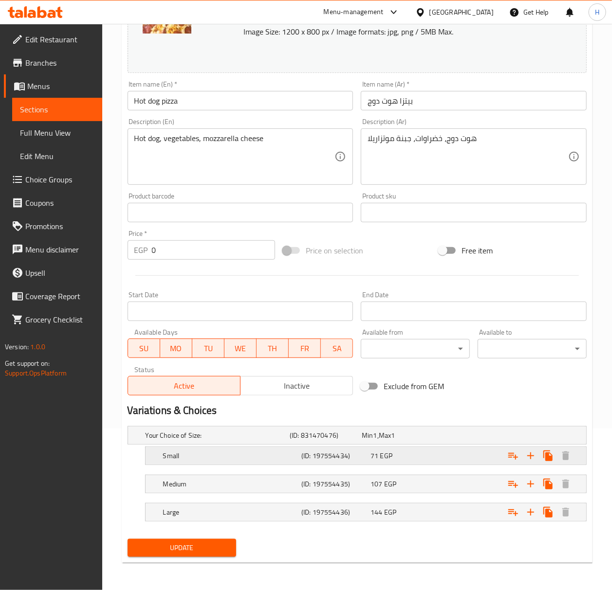
click at [437, 455] on div "Expand" at bounding box center [506, 455] width 138 height 21
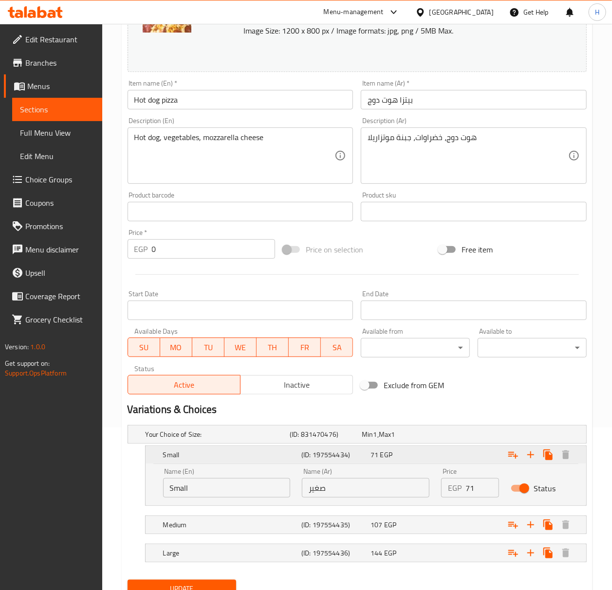
click at [437, 455] on div "Expand" at bounding box center [506, 454] width 138 height 21
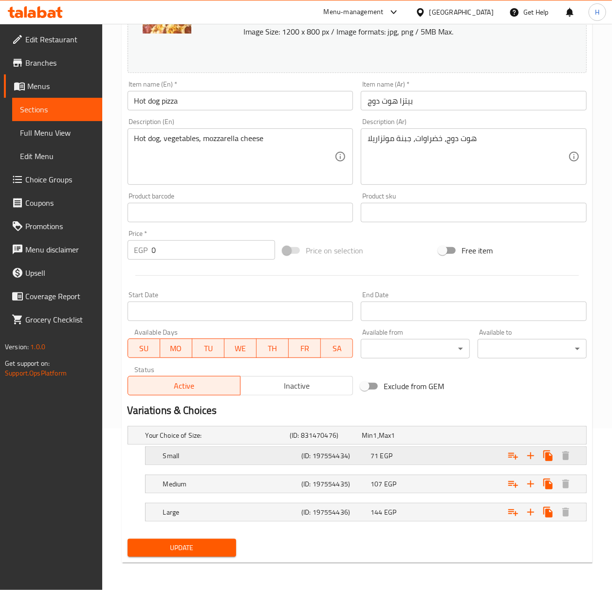
click at [429, 454] on div "71 EGP" at bounding box center [402, 456] width 65 height 10
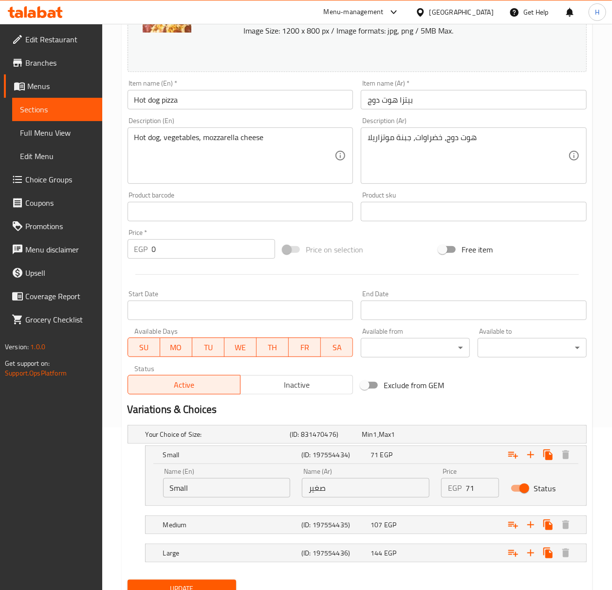
click at [473, 492] on input "71" at bounding box center [482, 487] width 34 height 19
type input "112"
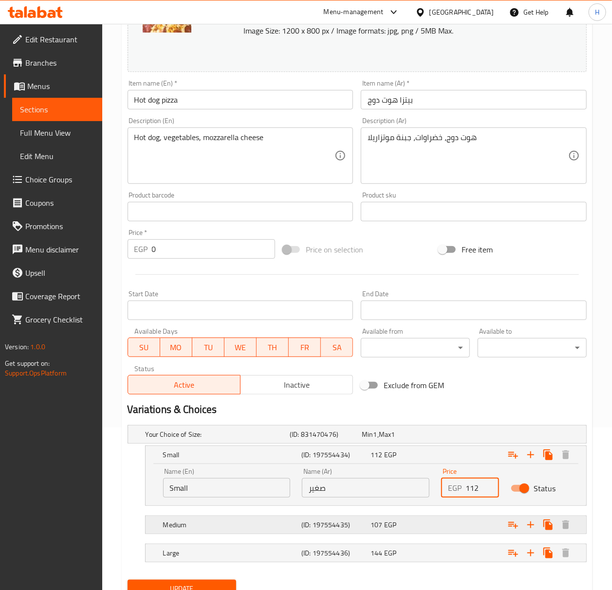
click at [461, 526] on div "Expand" at bounding box center [506, 524] width 138 height 21
click at [458, 525] on div "Expand" at bounding box center [506, 524] width 138 height 21
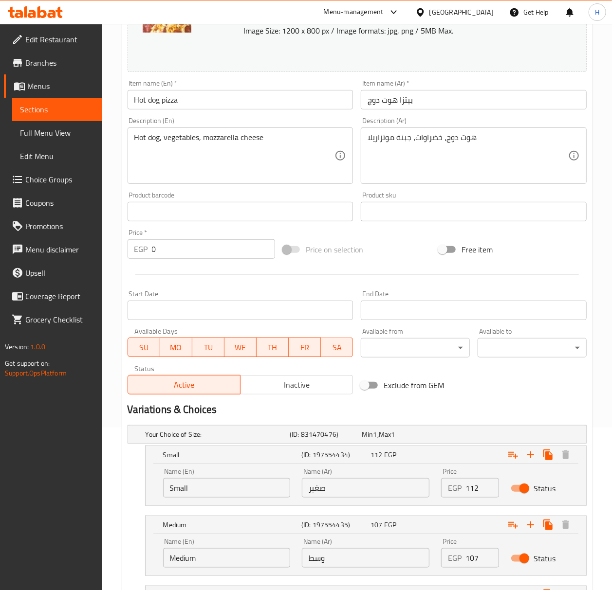
click at [468, 560] on input "107" at bounding box center [482, 557] width 34 height 19
click at [468, 559] on input "107" at bounding box center [482, 557] width 34 height 19
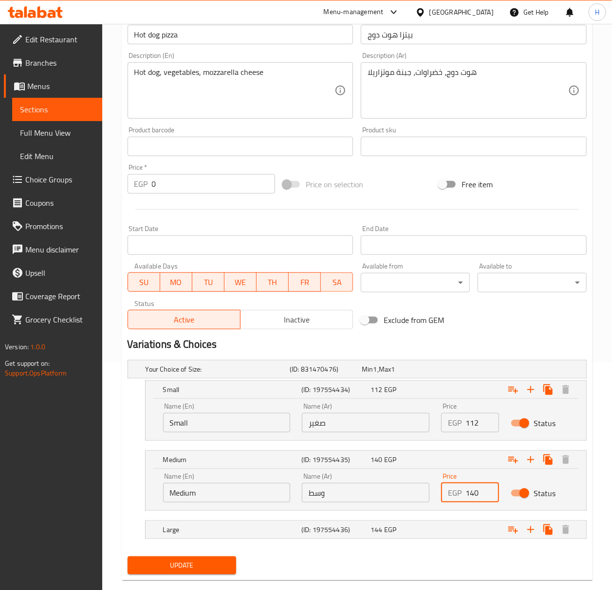
scroll to position [246, 0]
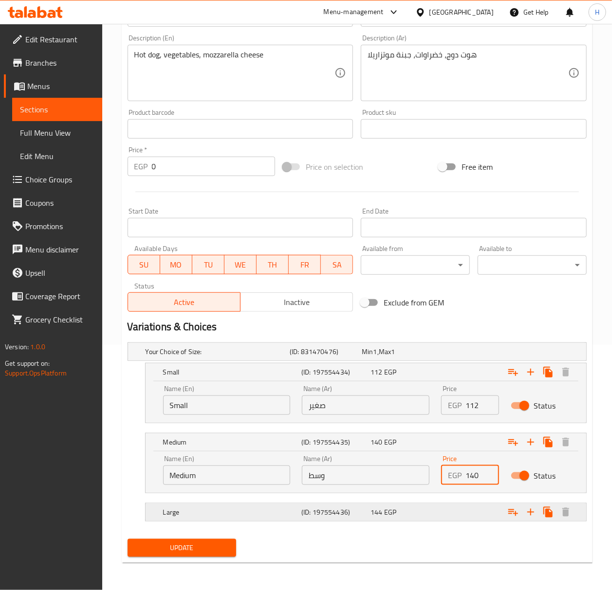
type input "140"
click at [471, 505] on div "Expand" at bounding box center [506, 512] width 138 height 21
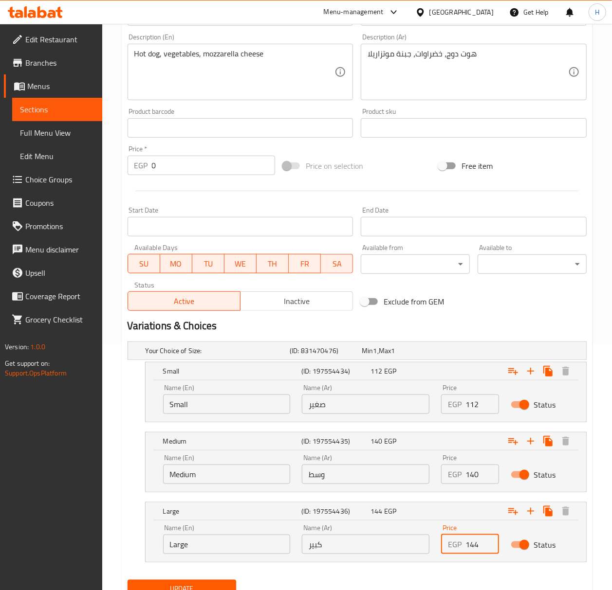
click at [475, 548] on input "144" at bounding box center [482, 544] width 34 height 19
type input "175"
click at [198, 586] on span "Update" at bounding box center [181, 589] width 93 height 12
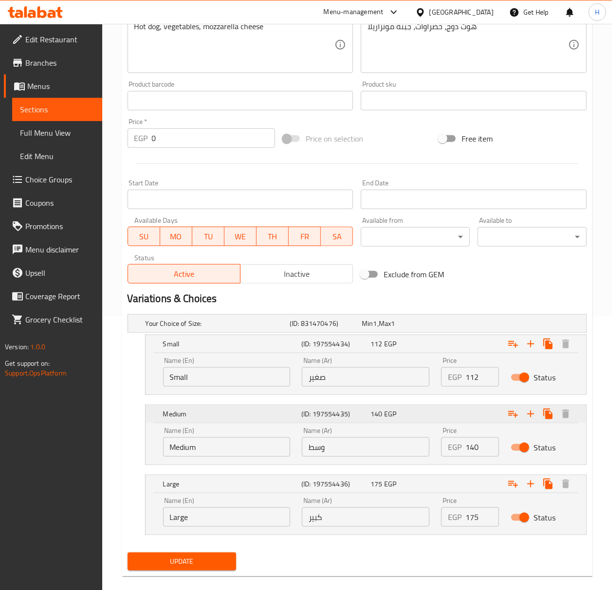
scroll to position [289, 0]
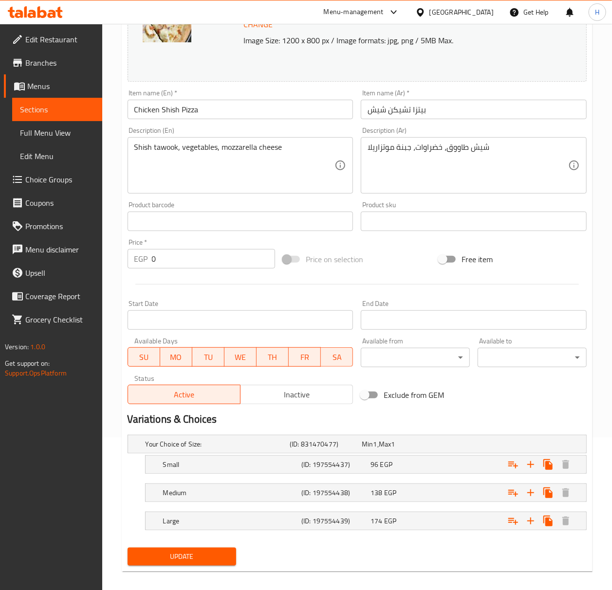
scroll to position [163, 0]
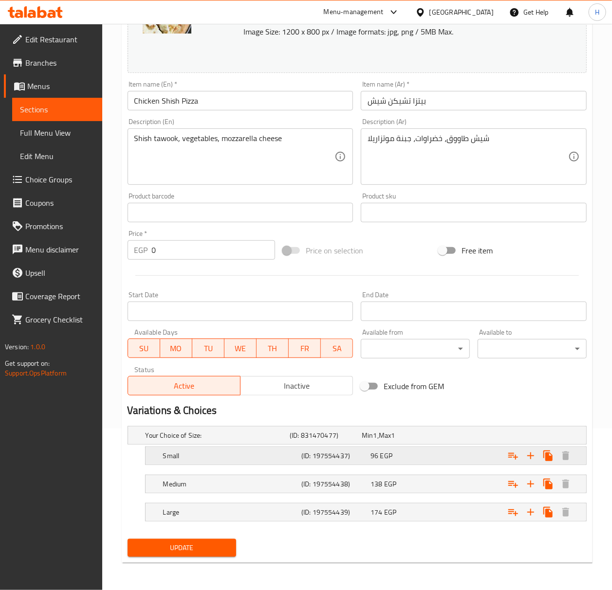
click at [404, 454] on div "96 EGP" at bounding box center [402, 456] width 65 height 10
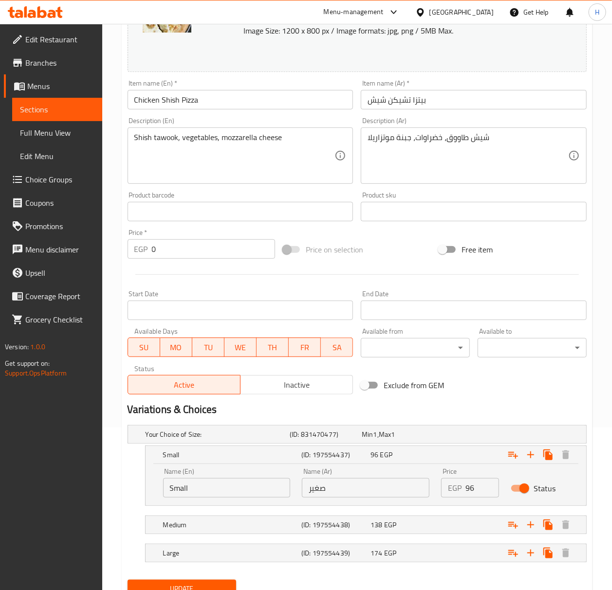
click at [466, 489] on input "96" at bounding box center [482, 487] width 34 height 19
type input "133"
click at [474, 524] on div "Expand" at bounding box center [506, 524] width 138 height 21
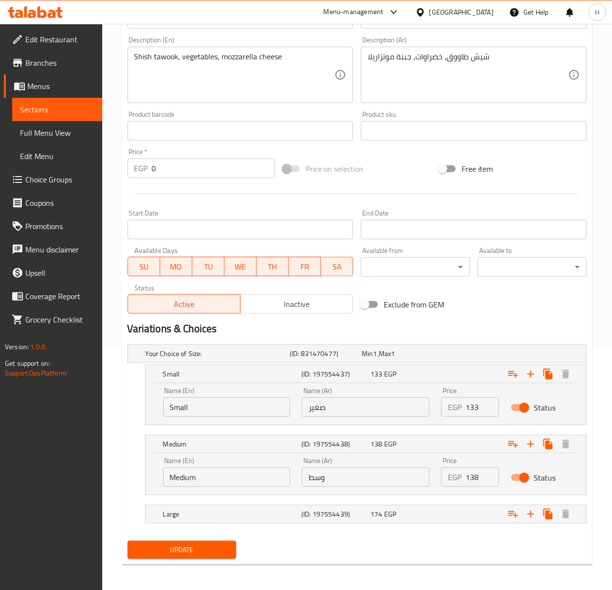
scroll to position [246, 0]
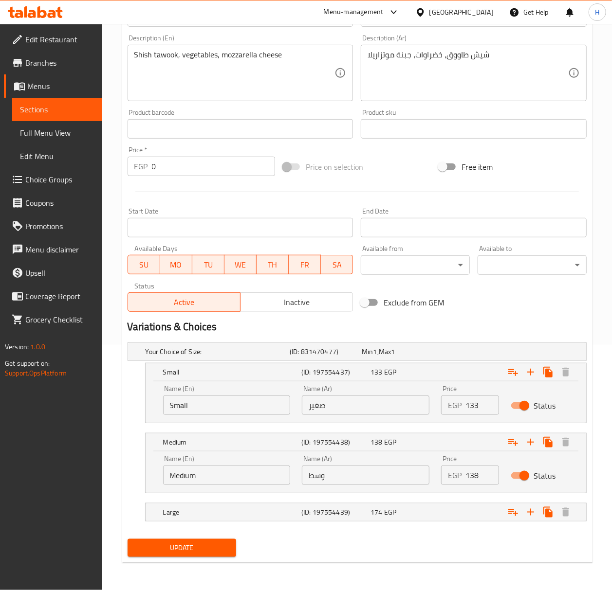
click at [471, 478] on input "138" at bounding box center [482, 475] width 34 height 19
type input "168"
click at [469, 509] on div "Expand" at bounding box center [506, 512] width 138 height 21
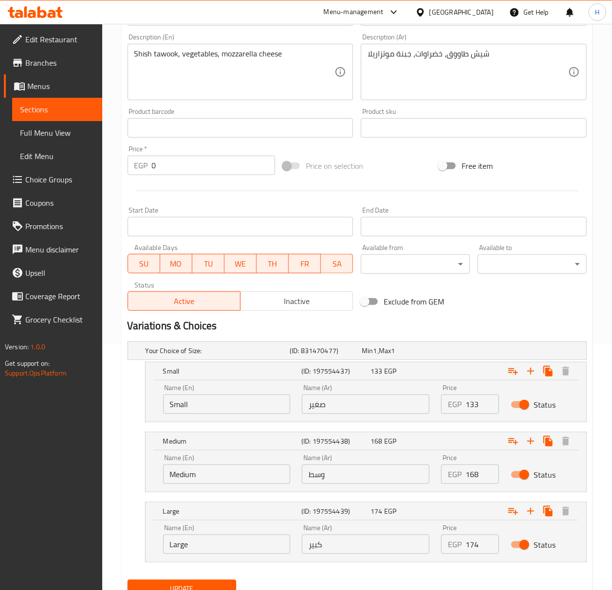
click at [473, 545] on input "174" at bounding box center [482, 544] width 34 height 19
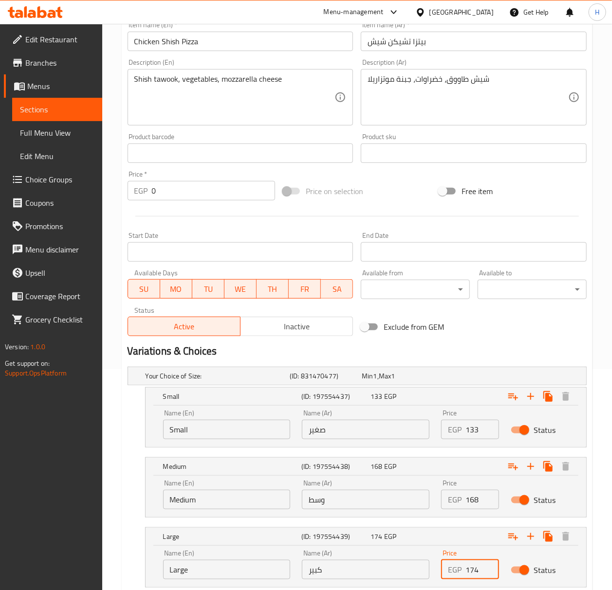
scroll to position [289, 0]
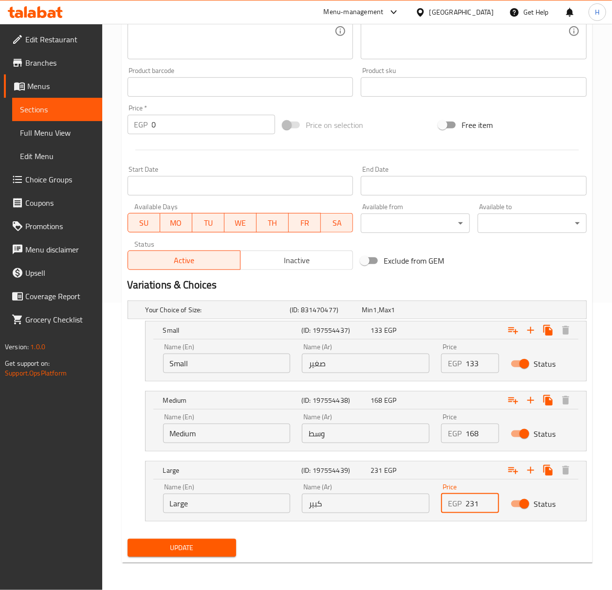
type input "231"
click at [183, 541] on button "Update" at bounding box center [182, 548] width 109 height 18
click at [204, 554] on span "Update" at bounding box center [181, 548] width 93 height 12
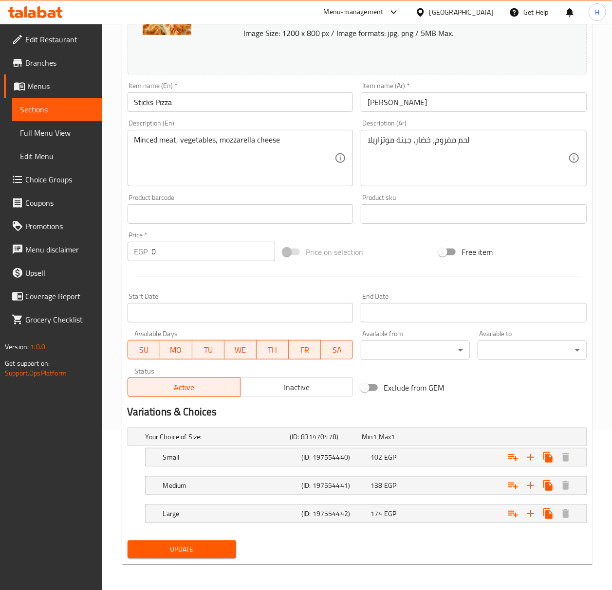
scroll to position [163, 0]
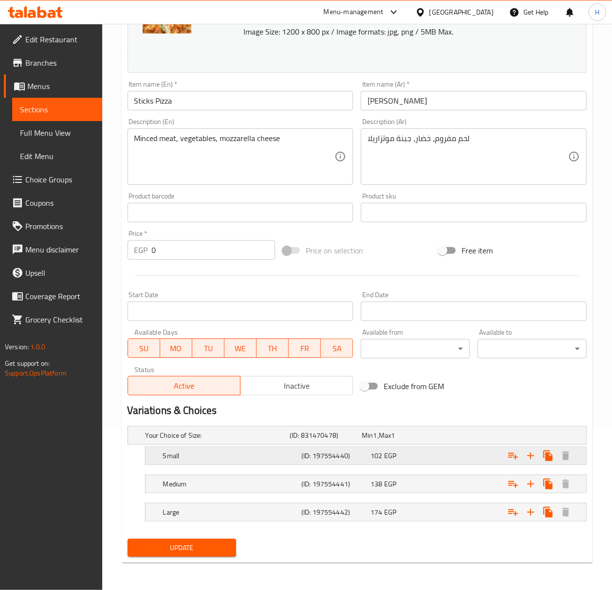
click at [415, 456] on div "102 EGP" at bounding box center [402, 456] width 65 height 10
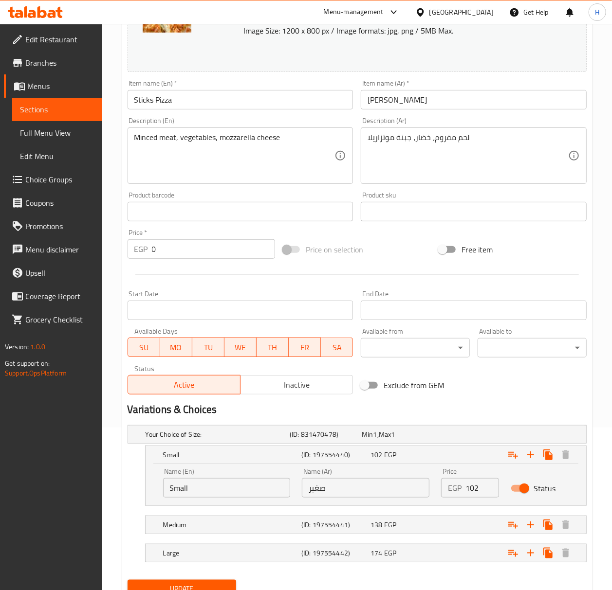
click at [474, 486] on input "102" at bounding box center [482, 487] width 34 height 19
click at [469, 484] on input "number" at bounding box center [482, 487] width 34 height 19
type input "126"
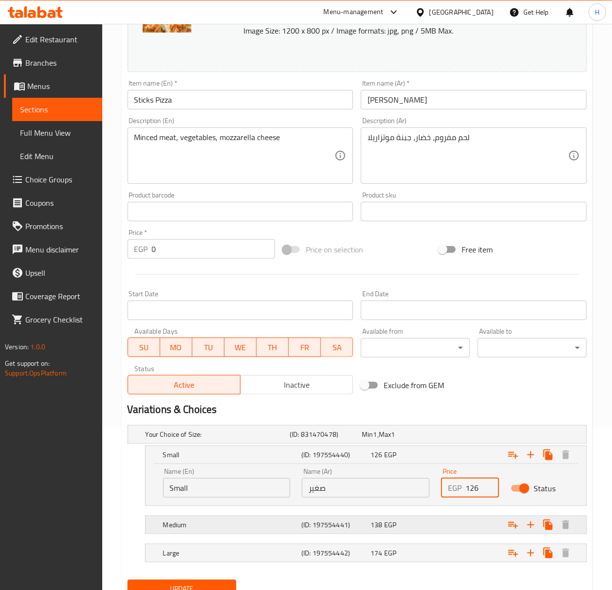
click at [479, 532] on div "Expand" at bounding box center [506, 524] width 138 height 21
click at [452, 528] on div "Expand" at bounding box center [506, 524] width 138 height 21
click at [451, 528] on div "Expand" at bounding box center [506, 524] width 138 height 21
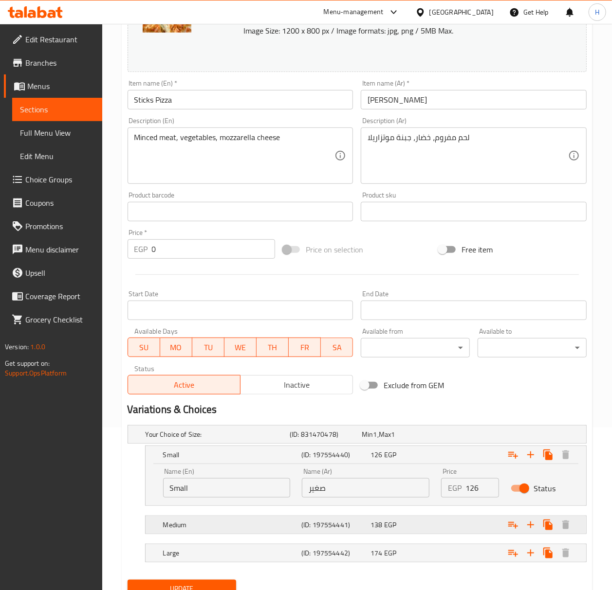
click at [451, 528] on div "Expand" at bounding box center [506, 524] width 138 height 21
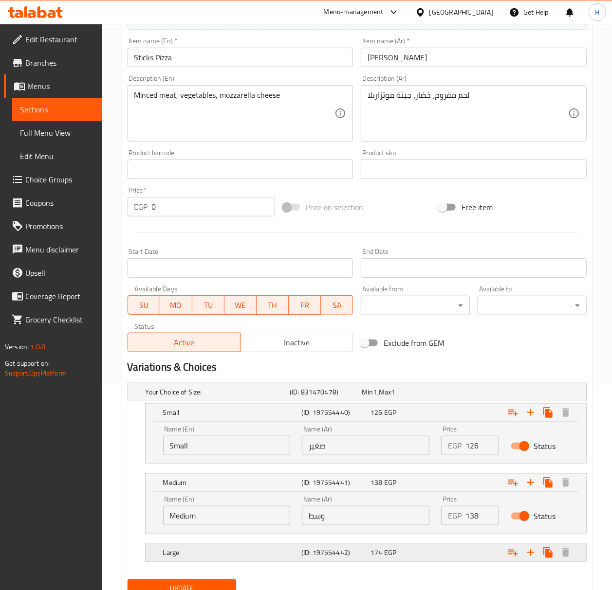
scroll to position [228, 0]
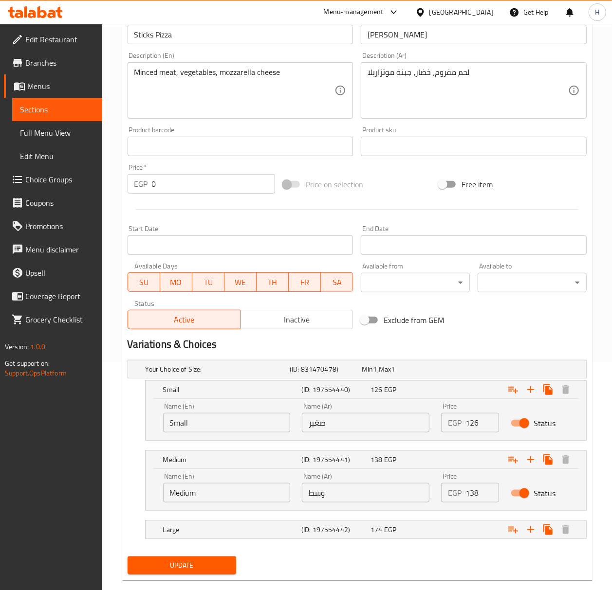
click at [472, 493] on input "138" at bounding box center [482, 492] width 34 height 19
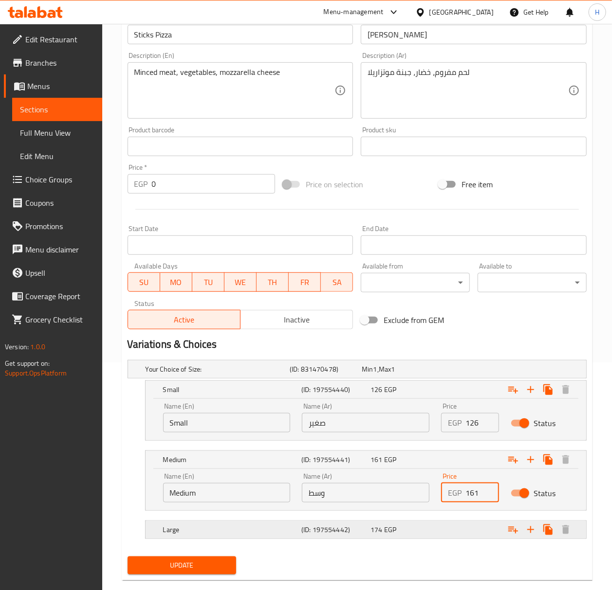
type input "161"
click at [478, 528] on div "Expand" at bounding box center [506, 529] width 138 height 21
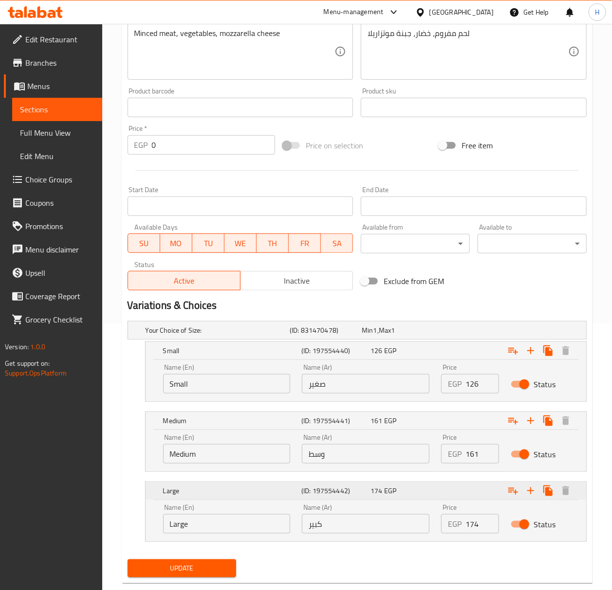
scroll to position [289, 0]
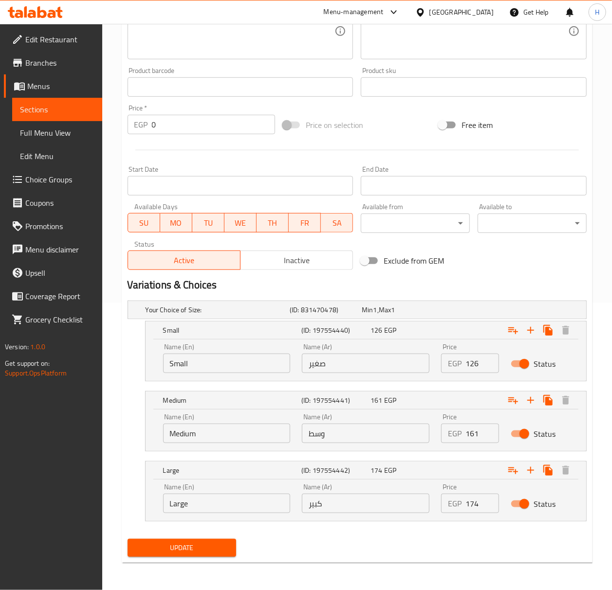
click at [474, 504] on input "174" at bounding box center [482, 503] width 34 height 19
type input "231"
click at [190, 551] on span "Update" at bounding box center [181, 548] width 93 height 12
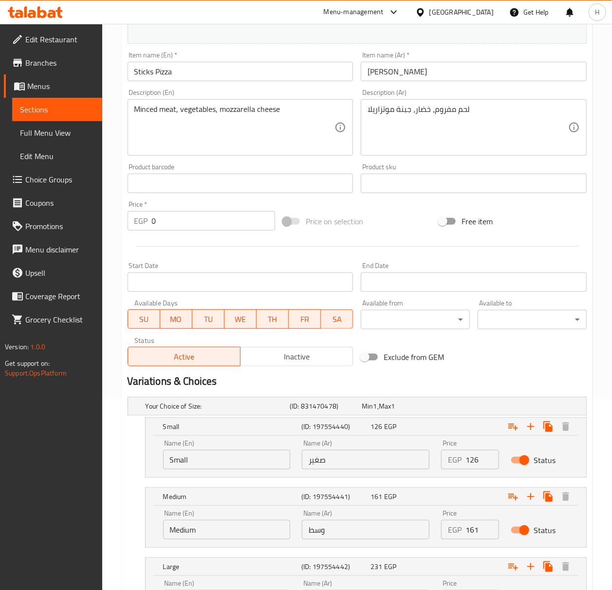
scroll to position [0, 0]
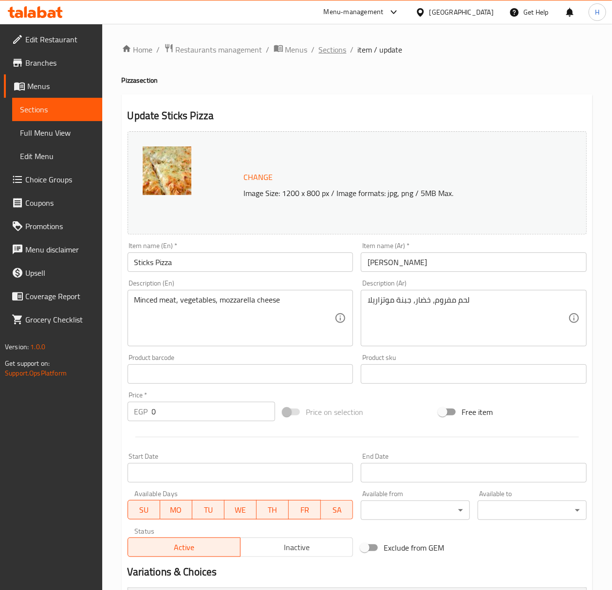
click at [328, 49] on span "Sections" at bounding box center [333, 50] width 28 height 12
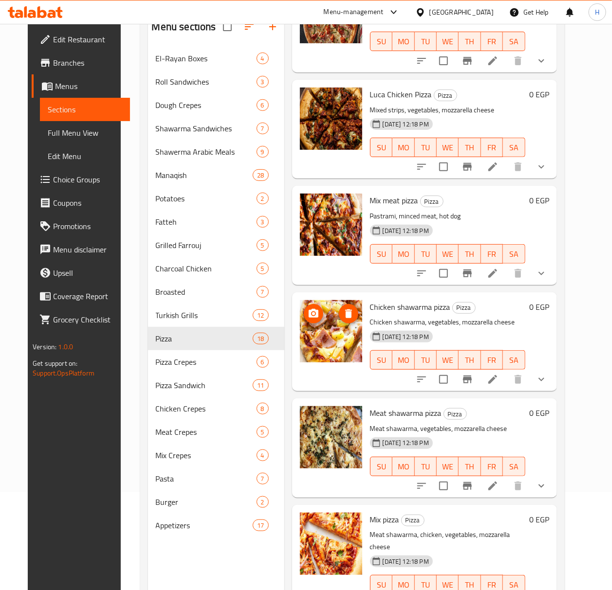
scroll to position [137, 0]
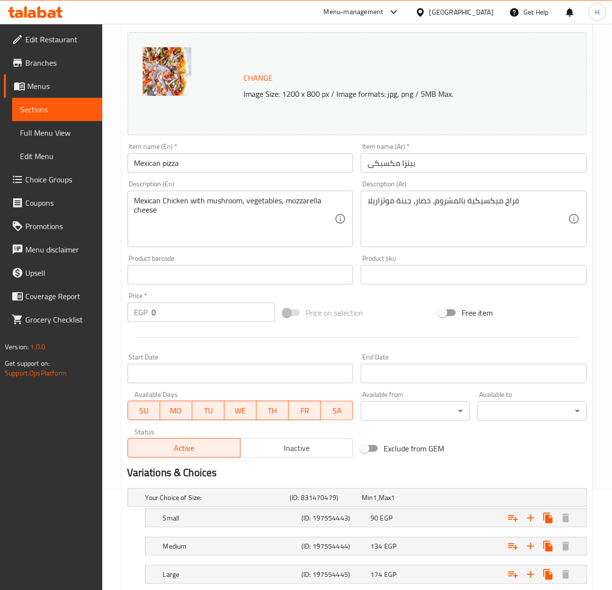
scroll to position [163, 0]
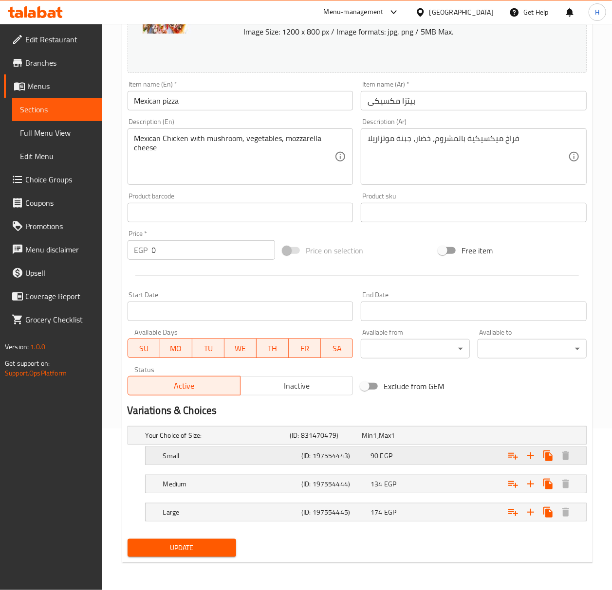
click at [416, 452] on div "90 EGP" at bounding box center [402, 456] width 65 height 10
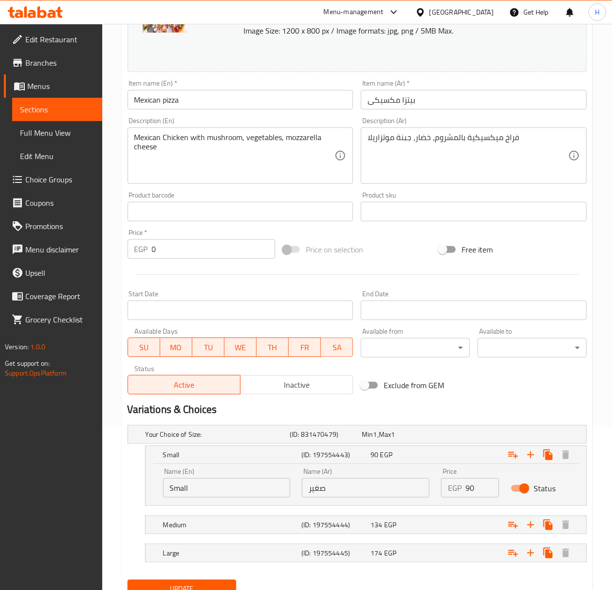
click at [470, 492] on input "90" at bounding box center [482, 487] width 34 height 19
drag, startPoint x: 470, startPoint y: 492, endPoint x: 458, endPoint y: 491, distance: 12.2
click at [470, 491] on input "90" at bounding box center [482, 487] width 34 height 19
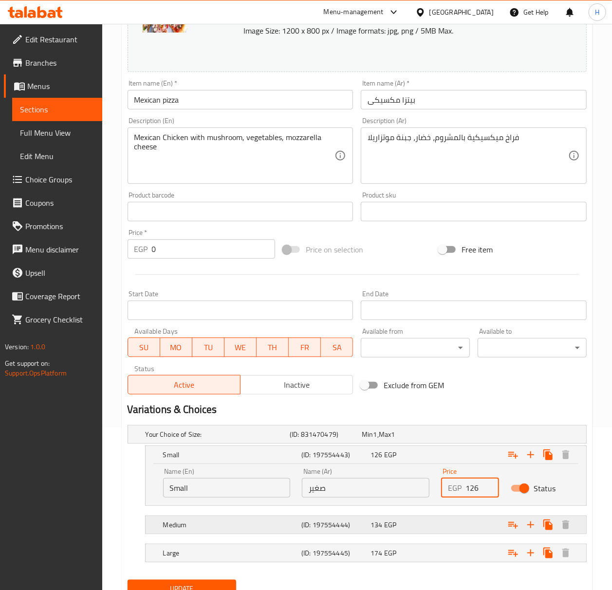
type input "126"
click at [469, 529] on div "Expand" at bounding box center [506, 524] width 138 height 21
click at [456, 529] on div "Expand" at bounding box center [506, 524] width 138 height 21
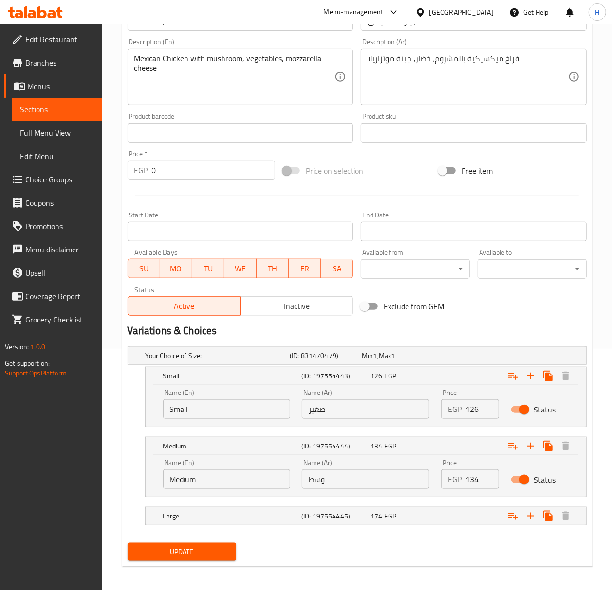
scroll to position [246, 0]
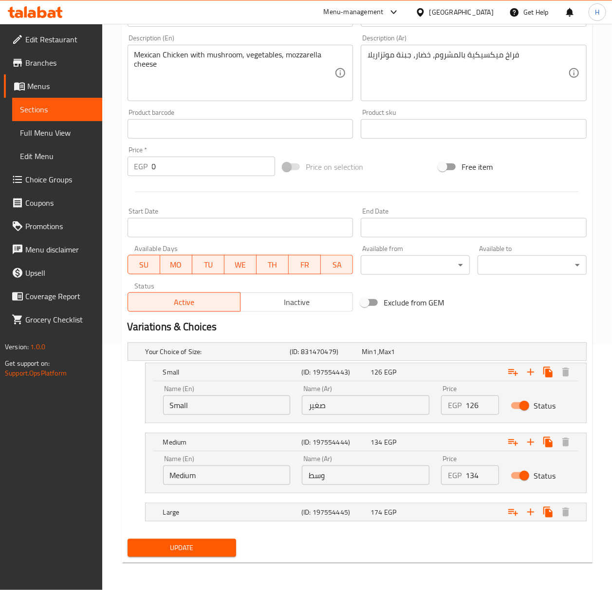
click at [474, 474] on input "134" at bounding box center [482, 475] width 34 height 19
type input "161"
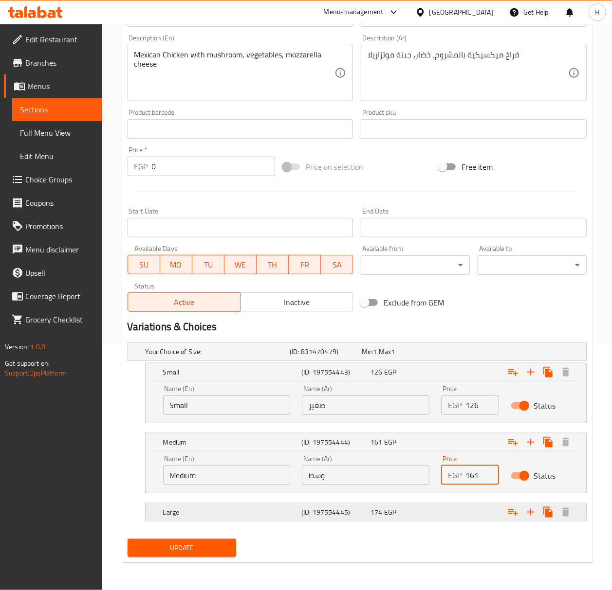
click at [440, 510] on div "Expand" at bounding box center [506, 512] width 138 height 21
click at [445, 520] on div "Expand" at bounding box center [506, 512] width 138 height 21
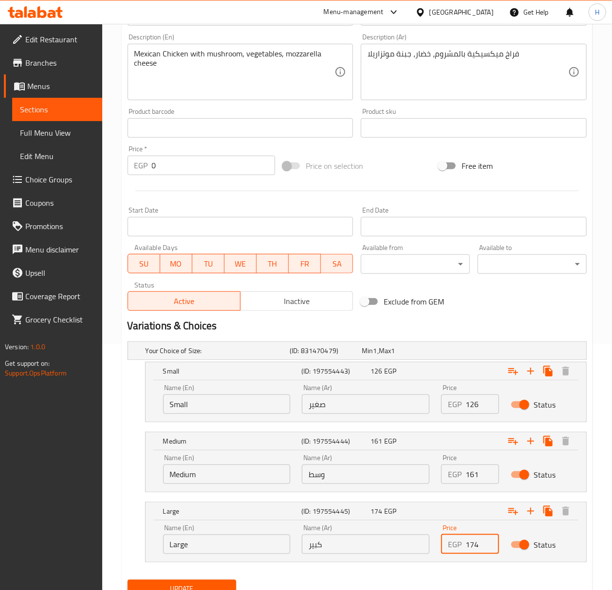
click at [474, 544] on input "174" at bounding box center [482, 544] width 34 height 19
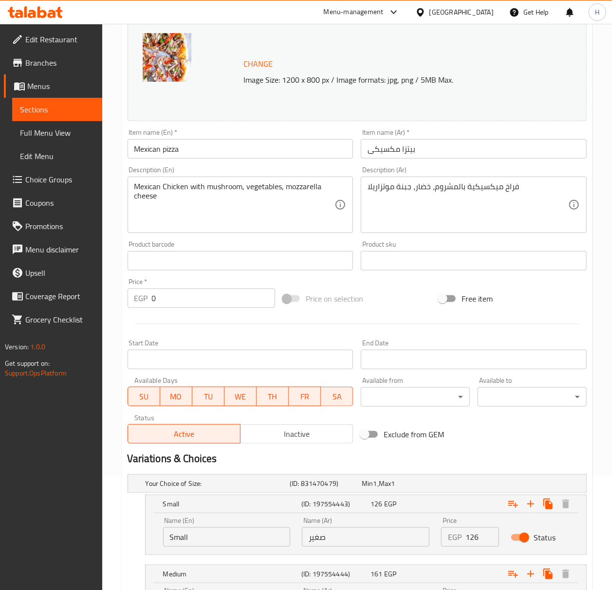
scroll to position [0, 0]
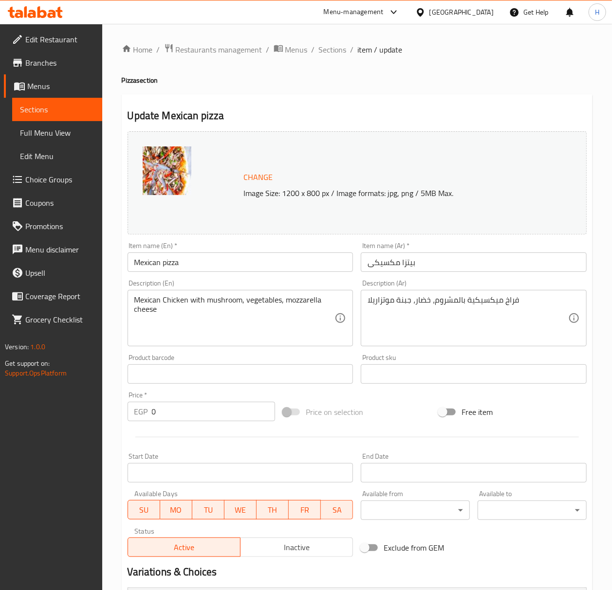
type input "231"
click at [494, 304] on textarea "فراخ ميكسيكية بالمشروم، خضار، جبنة موتزاريلا" at bounding box center [467, 318] width 200 height 46
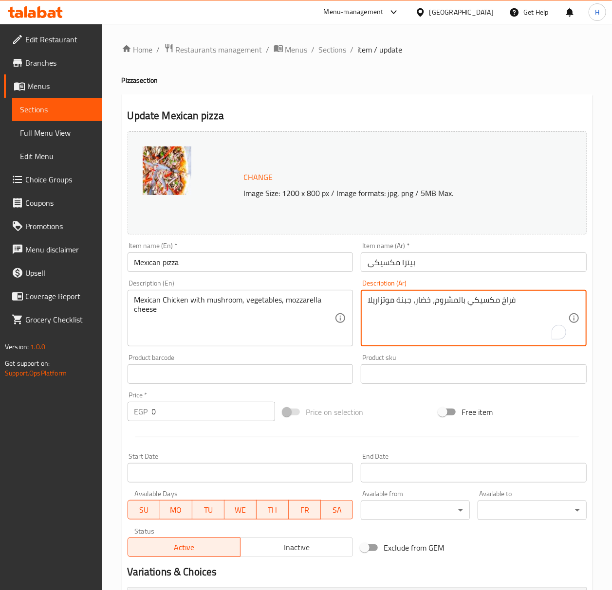
click at [425, 302] on textarea "فراخ مكسيكي بالمشروم، خضار، جبنة موتزاريلا" at bounding box center [467, 318] width 200 height 46
click at [425, 303] on textarea "فراخ مكسيكي بالمشروم، خضار، جبنة موتزاريلا" at bounding box center [467, 318] width 200 height 46
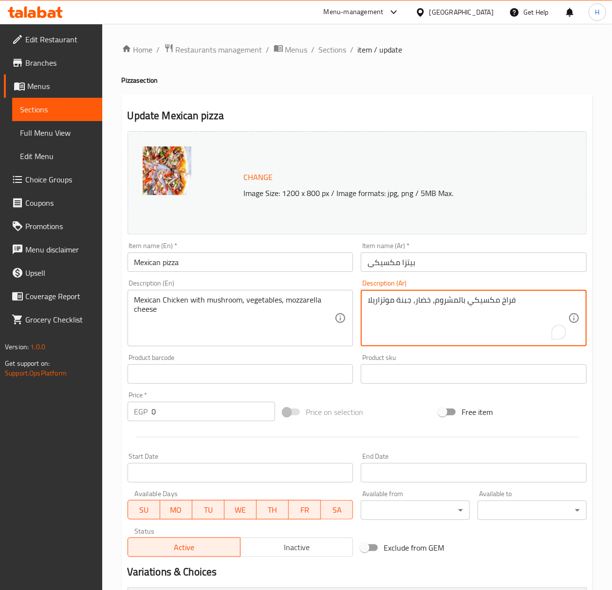
click at [425, 303] on textarea "فراخ مكسيكي بالمشروم، خضار، جبنة موتزاريلا" at bounding box center [467, 318] width 200 height 46
click at [425, 298] on textarea "فراخ مكسيكي بالمشروم، خضار، جبنة موتزاريلا" at bounding box center [467, 318] width 200 height 46
type textarea "فراخ مكسيكي بالمشروم، فلفل، جبنة موتزاريلا"
click at [258, 301] on textarea "Mexican Chicken with mushroom, vegetables, mozzarella cheese" at bounding box center [234, 318] width 200 height 46
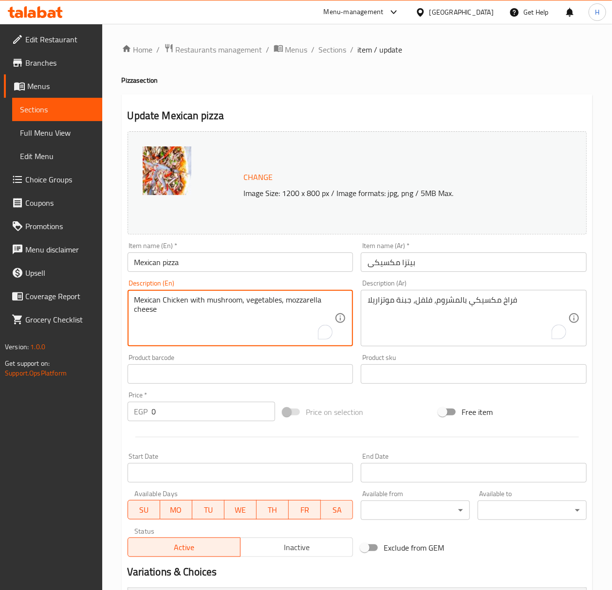
click at [258, 301] on textarea "Mexican Chicken with mushroom, vegetables, mozzarella cheese" at bounding box center [234, 318] width 200 height 46
click at [262, 304] on textarea "Mexican Chicken with mushroom, vegetables, mozzarella cheese" at bounding box center [234, 318] width 200 height 46
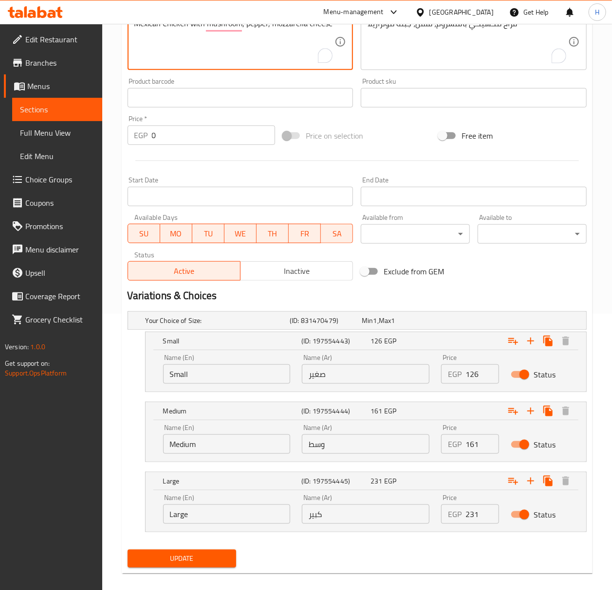
scroll to position [289, 0]
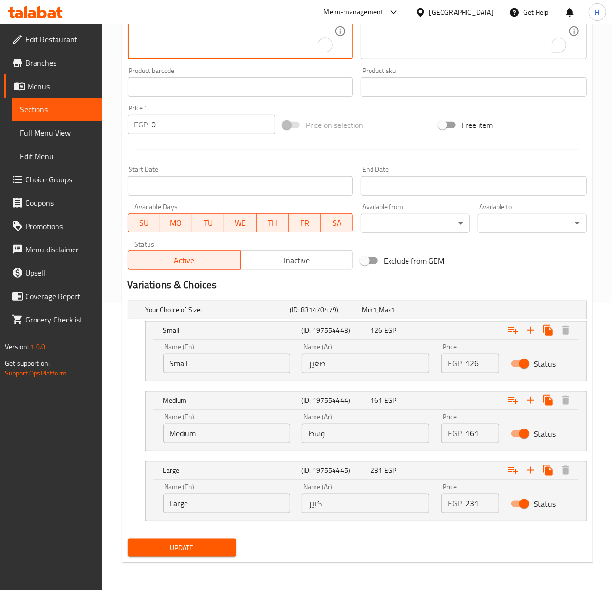
type textarea "Mexican Chicken with mushroom, pepper, mozzarella cheese"
click at [215, 552] on span "Update" at bounding box center [181, 548] width 93 height 12
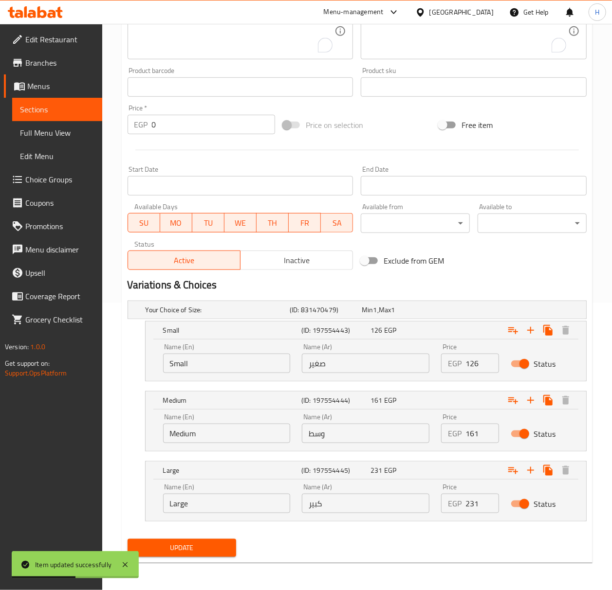
click at [185, 552] on span "Update" at bounding box center [181, 548] width 93 height 12
click at [185, 552] on div at bounding box center [306, 295] width 612 height 590
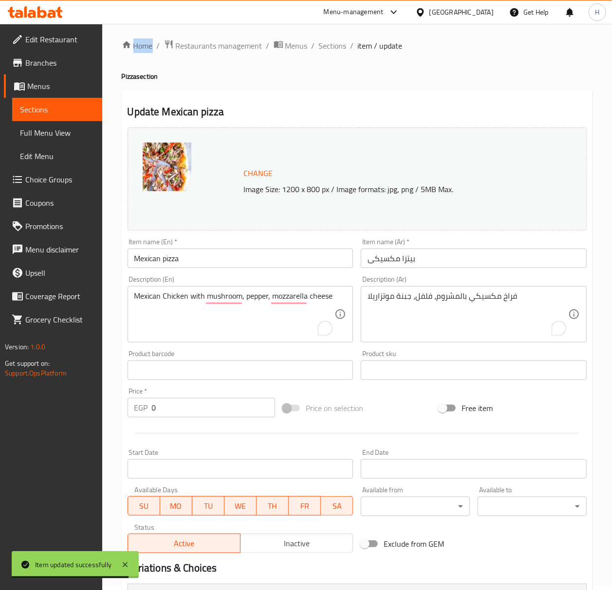
scroll to position [0, 0]
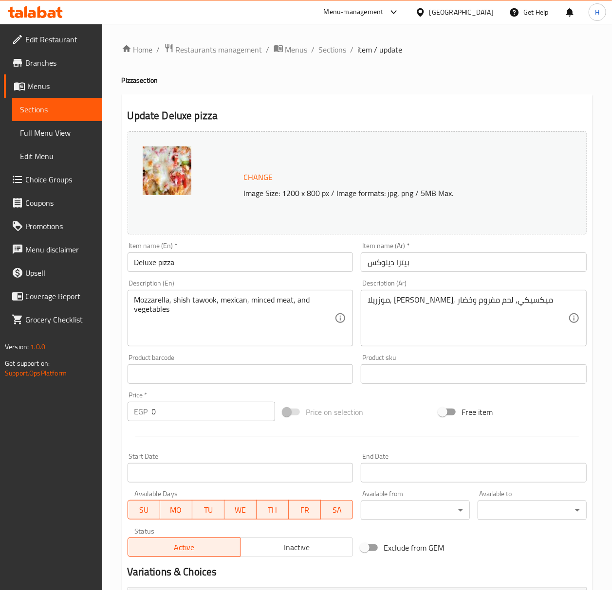
click at [183, 267] on input "Deluxe pizza" at bounding box center [241, 262] width 226 height 19
type input "Deluxe Pizza"
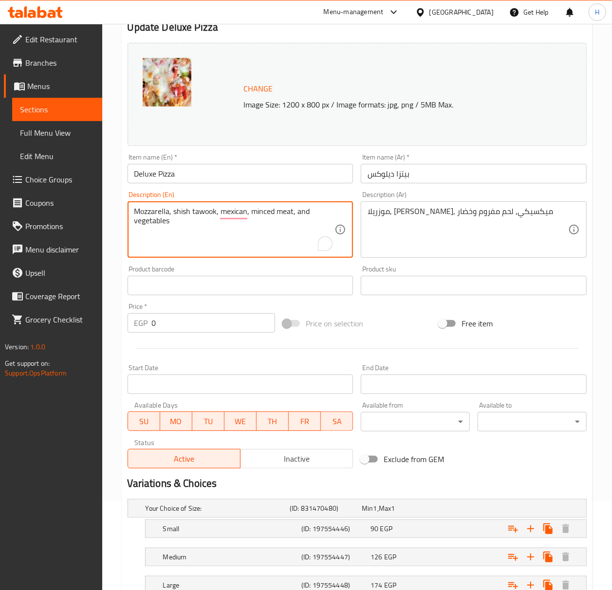
scroll to position [163, 0]
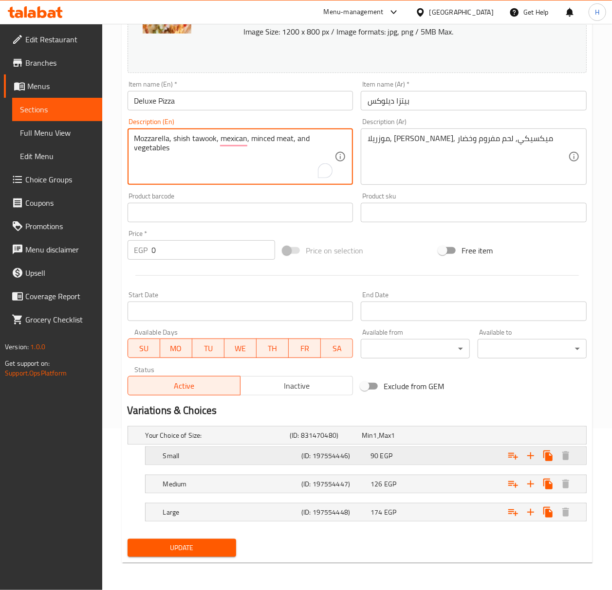
click at [425, 456] on div "90 EGP" at bounding box center [402, 456] width 65 height 10
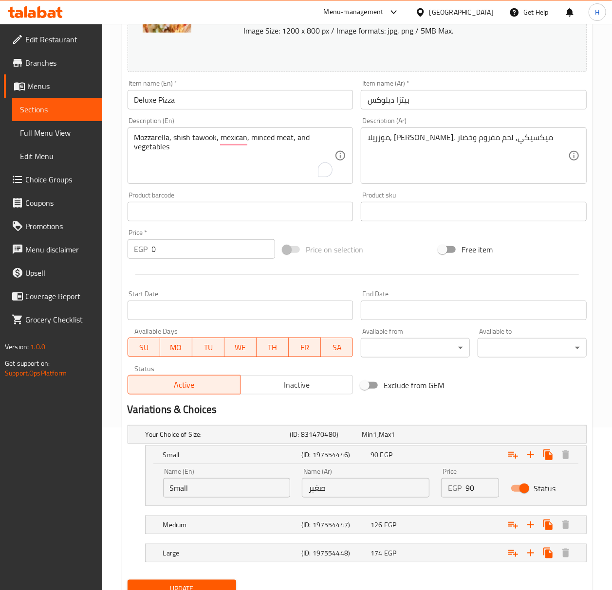
click at [471, 492] on input "90" at bounding box center [482, 487] width 34 height 19
type input "133"
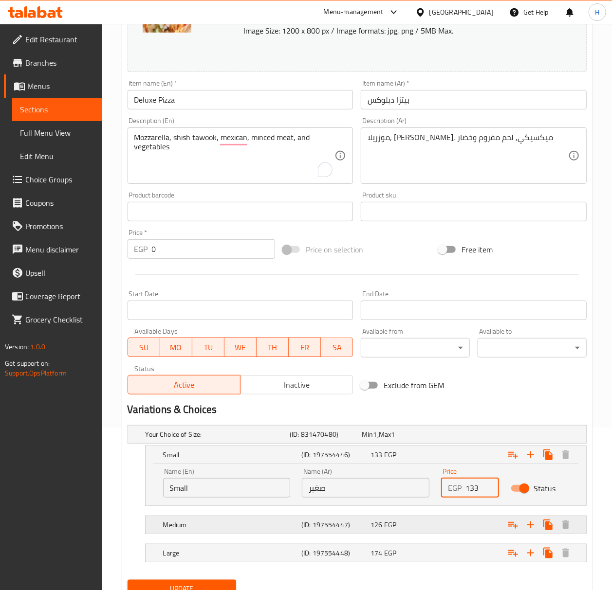
click at [464, 523] on div "Expand" at bounding box center [506, 524] width 138 height 21
click at [458, 526] on div "Expand" at bounding box center [506, 524] width 138 height 21
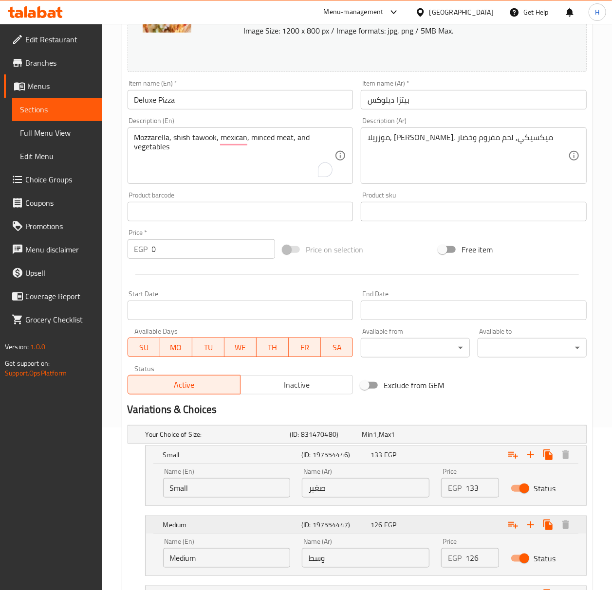
click at [458, 526] on div "Expand" at bounding box center [506, 524] width 138 height 21
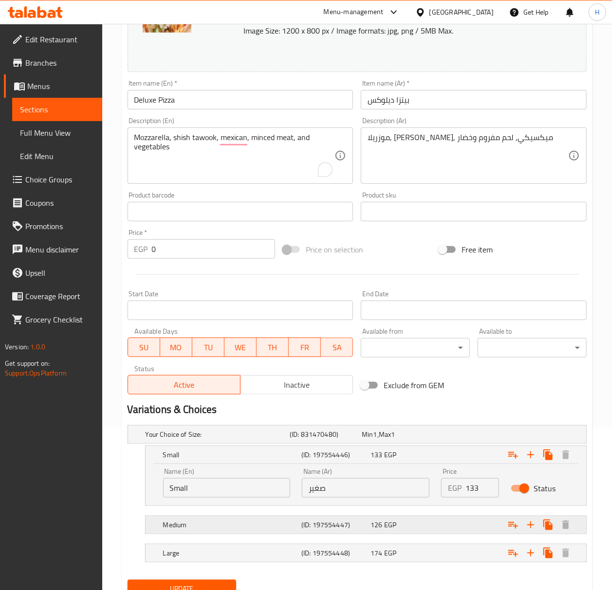
click at [456, 526] on div "Expand" at bounding box center [506, 524] width 138 height 21
drag, startPoint x: 456, startPoint y: 526, endPoint x: 426, endPoint y: 526, distance: 30.2
click at [456, 526] on div "Expand" at bounding box center [506, 524] width 138 height 21
click at [409, 524] on div "126 EGP" at bounding box center [402, 525] width 65 height 10
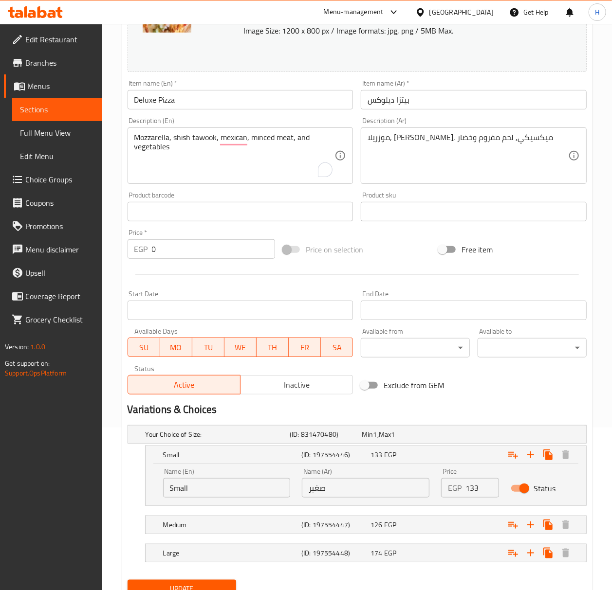
drag, startPoint x: 335, startPoint y: 512, endPoint x: 310, endPoint y: 511, distance: 24.8
click at [333, 512] on nav at bounding box center [357, 512] width 459 height 8
click at [310, 523] on h5 "(ID: 197554447)" at bounding box center [333, 525] width 65 height 10
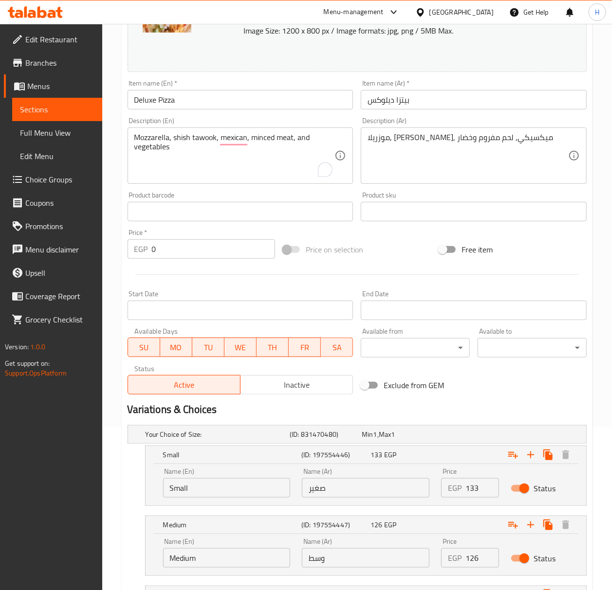
click at [475, 559] on input "126" at bounding box center [482, 557] width 34 height 19
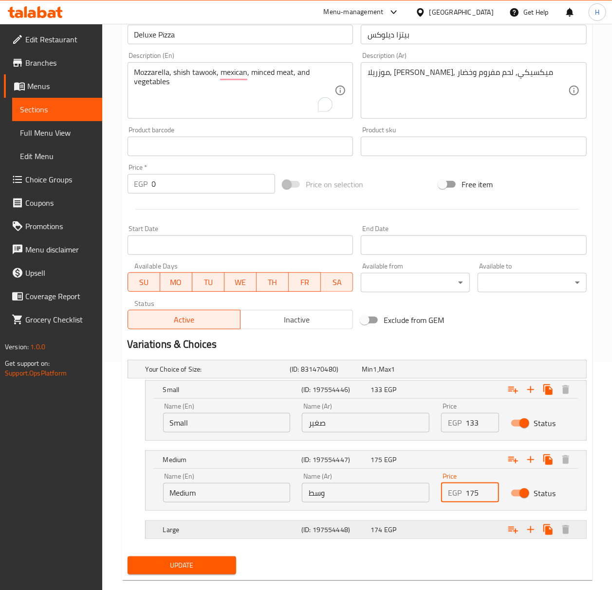
type input "175"
click at [465, 527] on div "Expand" at bounding box center [506, 529] width 138 height 21
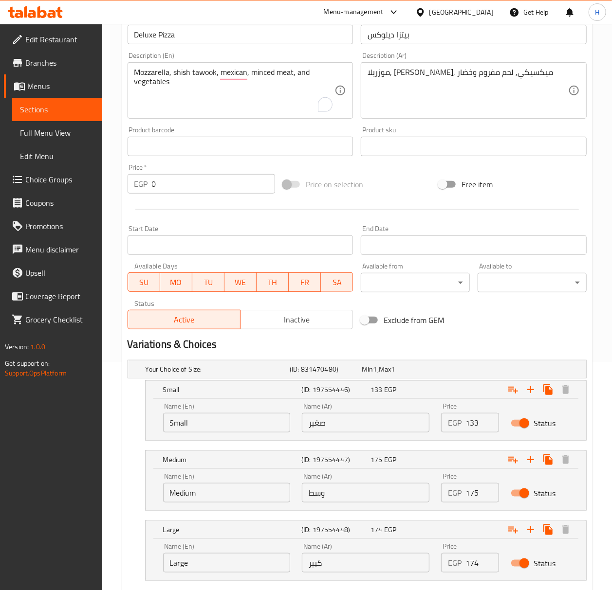
click at [470, 565] on input "174" at bounding box center [482, 562] width 34 height 19
type input "1"
click at [475, 563] on input "number" at bounding box center [482, 562] width 34 height 19
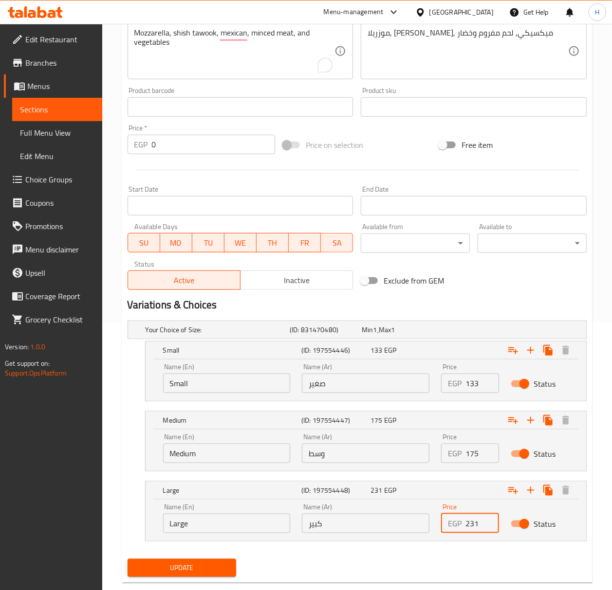
scroll to position [289, 0]
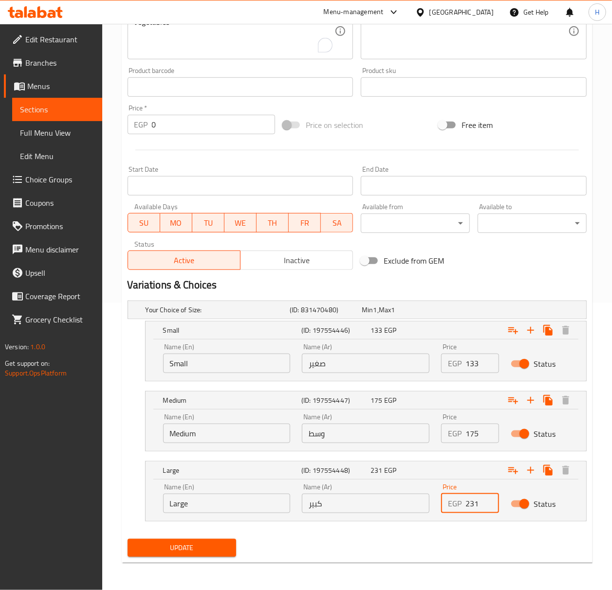
type input "231"
click at [199, 546] on span "Update" at bounding box center [181, 548] width 93 height 12
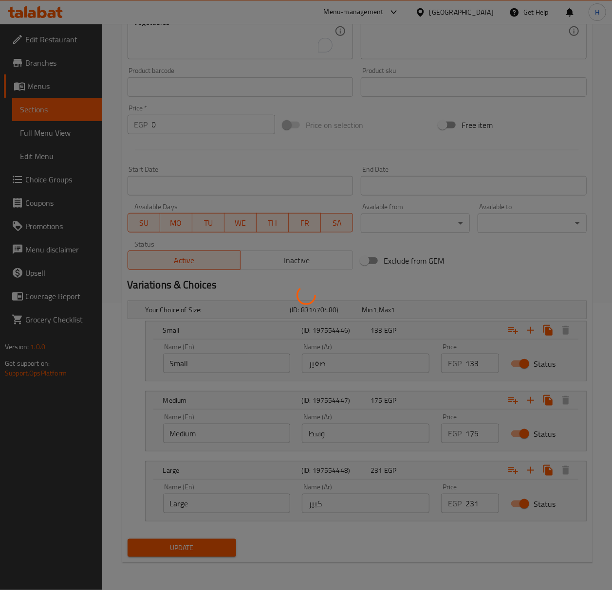
click at [198, 547] on div at bounding box center [306, 295] width 612 height 590
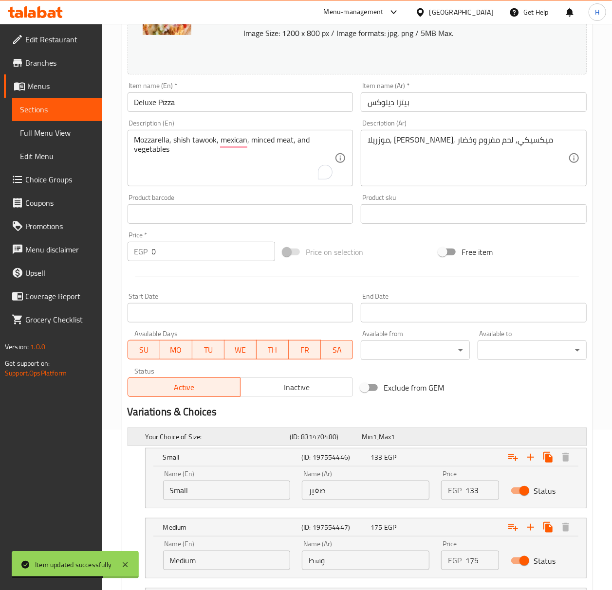
scroll to position [159, 0]
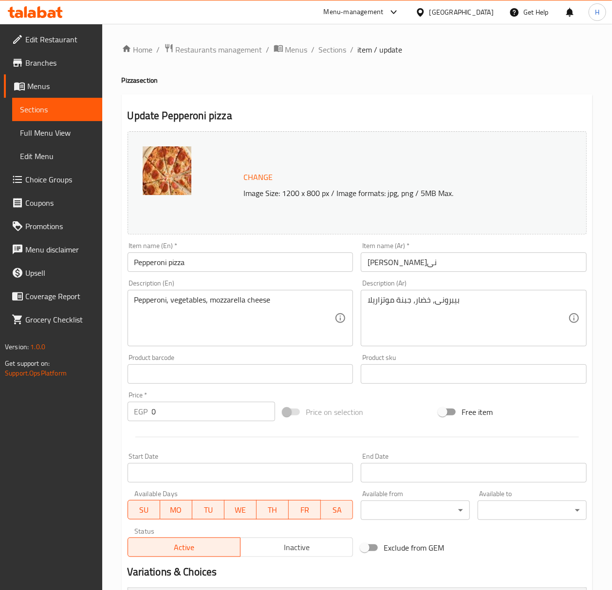
click at [215, 268] on input "Pepperoni pizza" at bounding box center [241, 262] width 226 height 19
type input "Pepperoni Pizza"
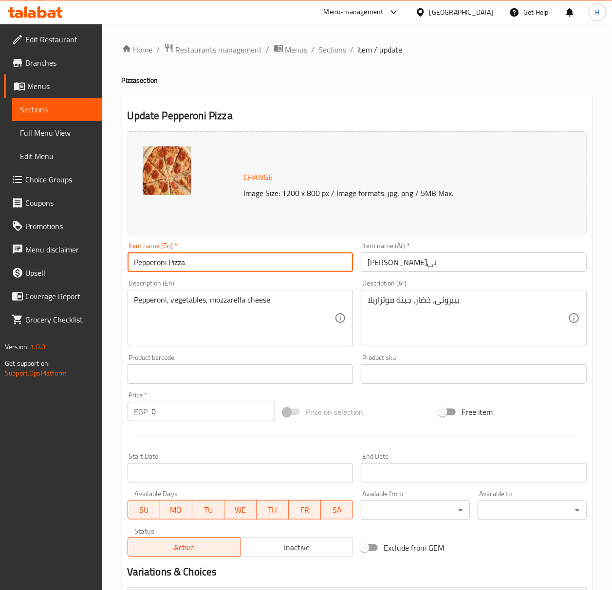
click at [240, 244] on div "Item name (En)   * Pepperoni Pizza Item name (En) *" at bounding box center [241, 257] width 226 height 30
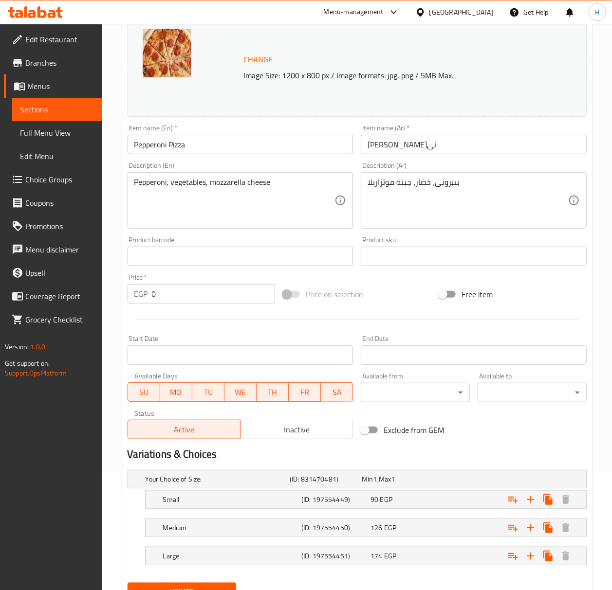
scroll to position [129, 0]
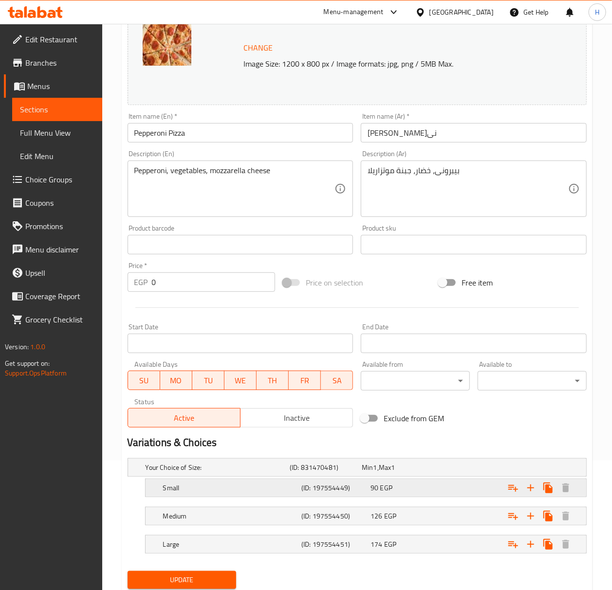
click at [409, 490] on div "90 EGP" at bounding box center [402, 488] width 65 height 10
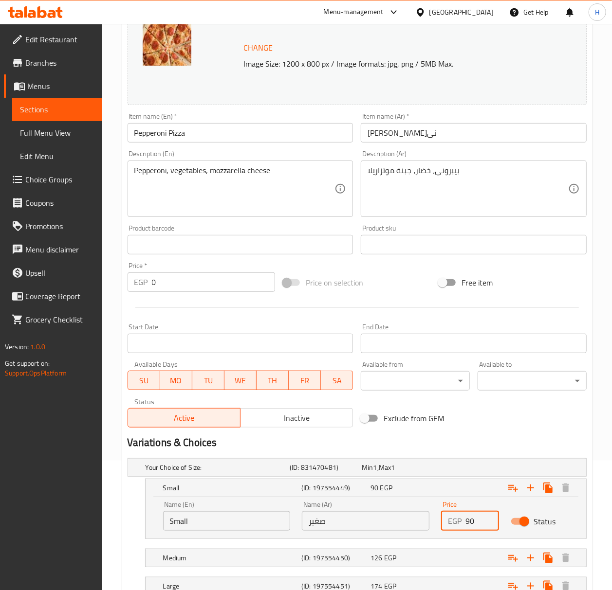
click at [469, 522] on input "90" at bounding box center [482, 520] width 34 height 19
type input "126"
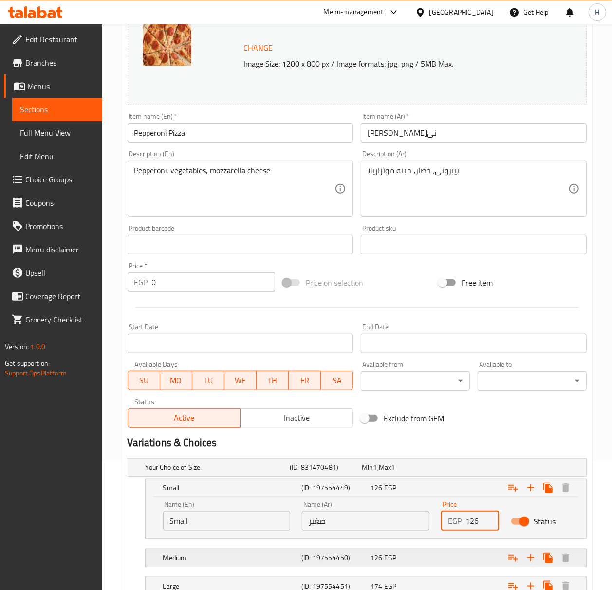
click at [460, 555] on div "Expand" at bounding box center [506, 557] width 138 height 21
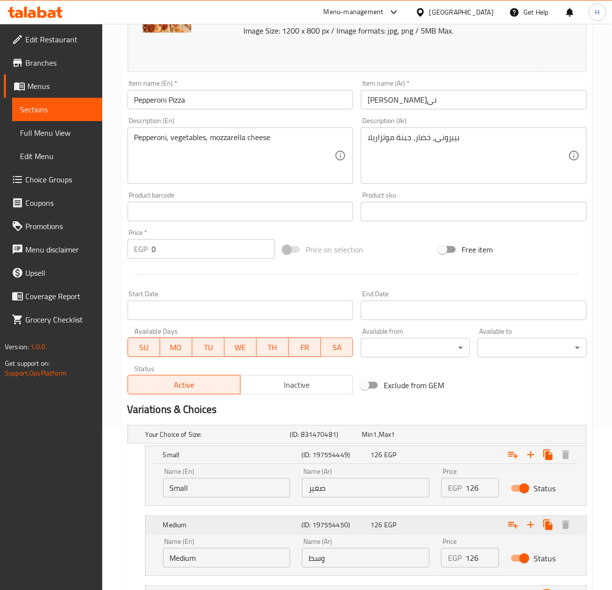
scroll to position [195, 0]
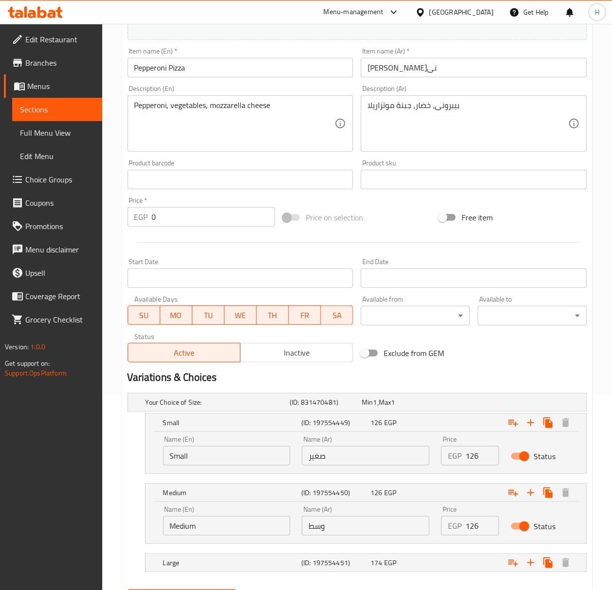
click at [474, 528] on input "126" at bounding box center [482, 525] width 34 height 19
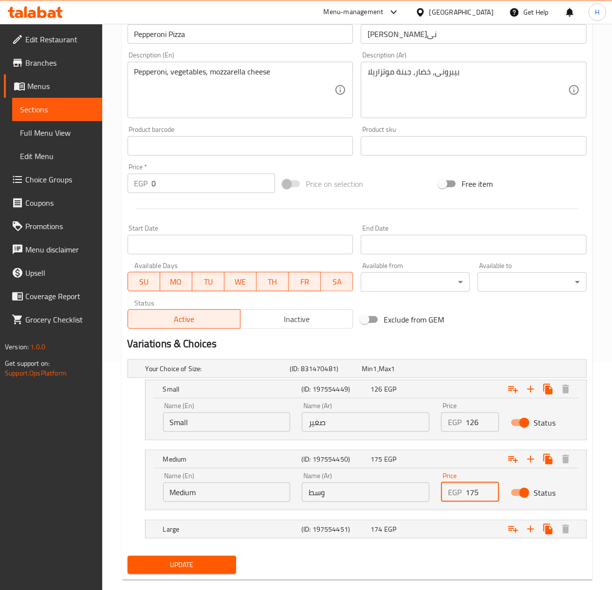
scroll to position [246, 0]
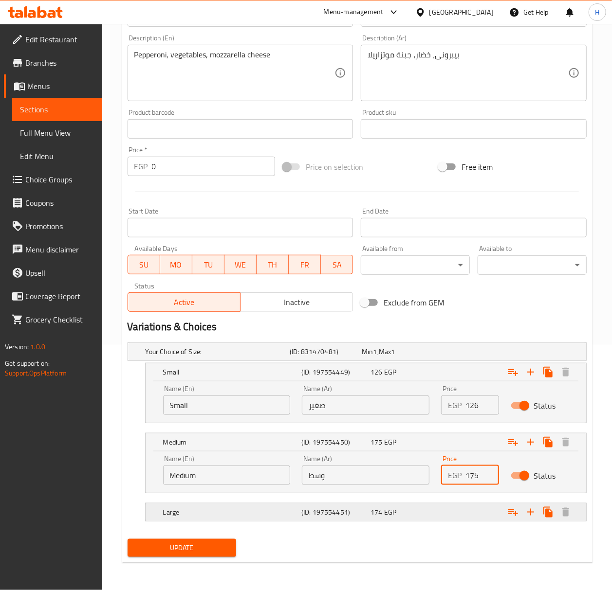
type input "175"
click at [472, 514] on div "Expand" at bounding box center [506, 512] width 138 height 21
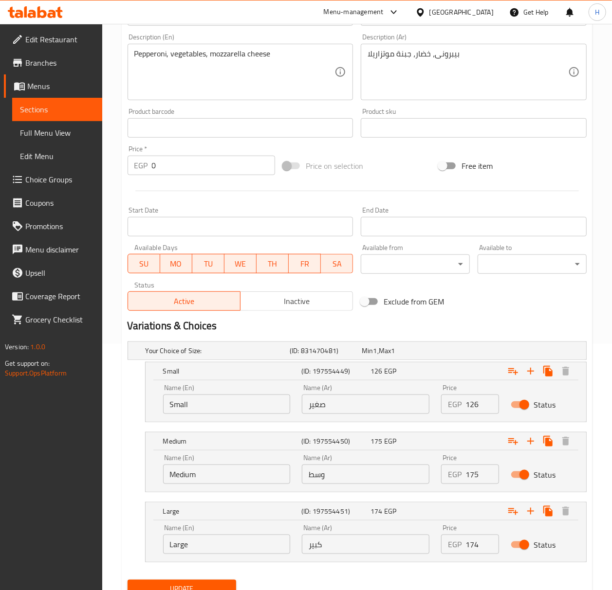
click at [473, 544] on input "174" at bounding box center [482, 544] width 34 height 19
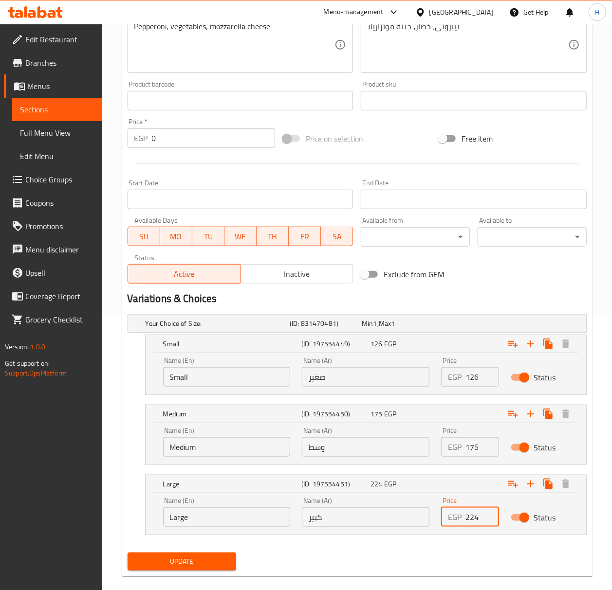
scroll to position [289, 0]
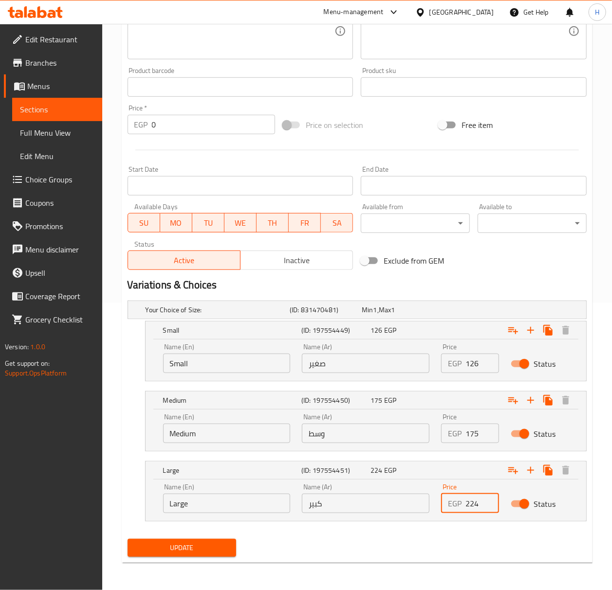
type input "224"
click at [200, 542] on span "Update" at bounding box center [181, 548] width 93 height 12
click at [200, 542] on div at bounding box center [306, 295] width 612 height 590
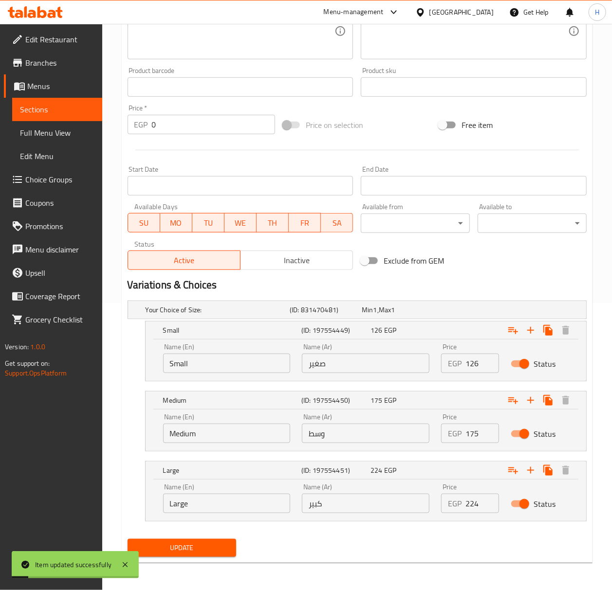
click at [201, 544] on span "Update" at bounding box center [181, 548] width 93 height 12
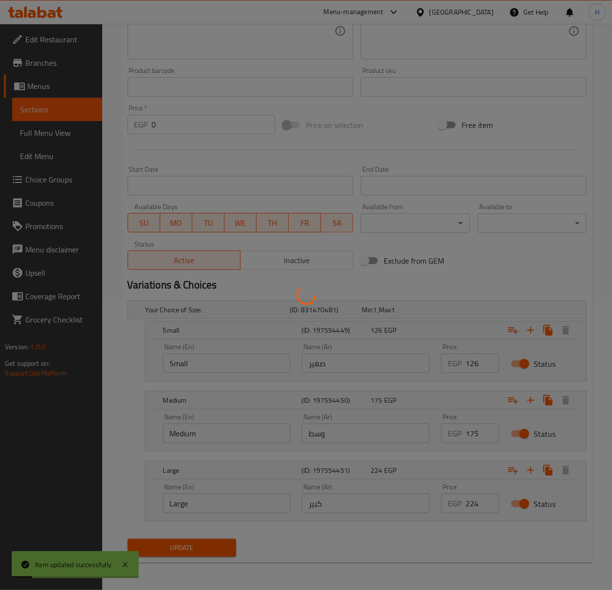
click at [201, 544] on div at bounding box center [306, 295] width 612 height 590
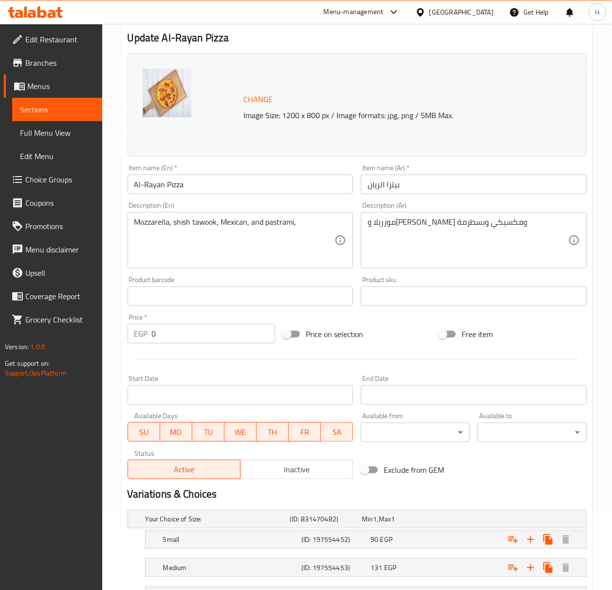
scroll to position [163, 0]
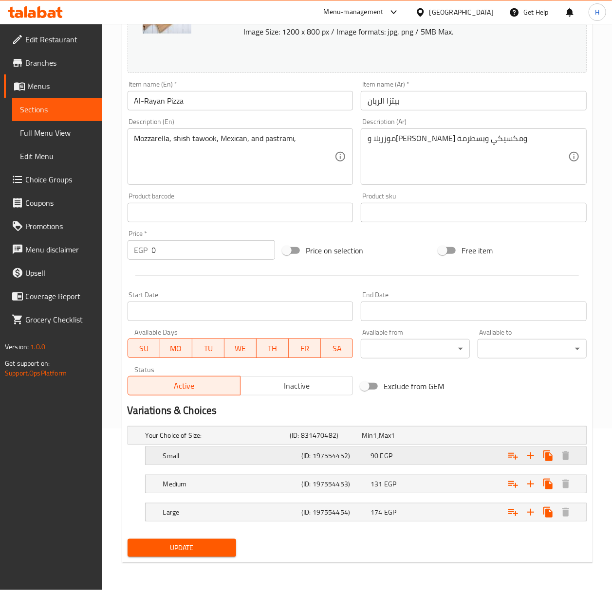
click at [394, 452] on div "90 EGP" at bounding box center [402, 456] width 65 height 10
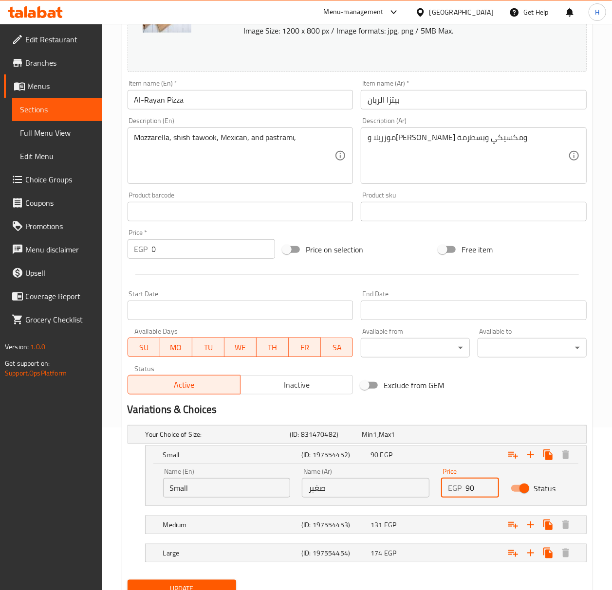
click at [467, 489] on input "90" at bounding box center [482, 487] width 34 height 19
type input "133"
click at [442, 528] on div "Expand" at bounding box center [506, 524] width 138 height 21
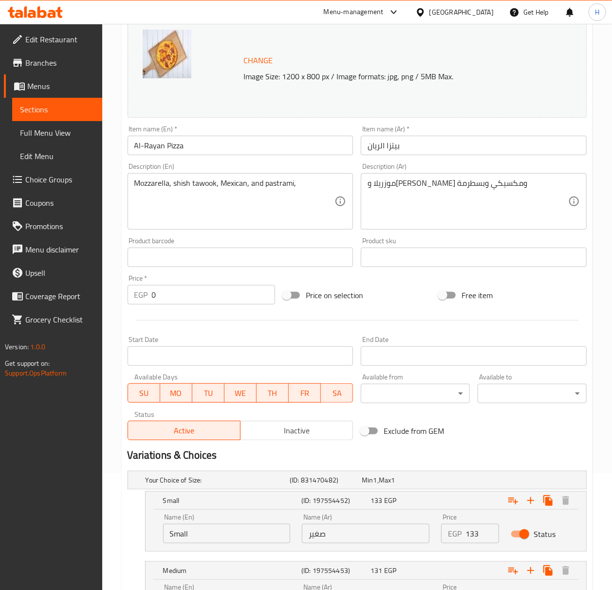
scroll to position [182, 0]
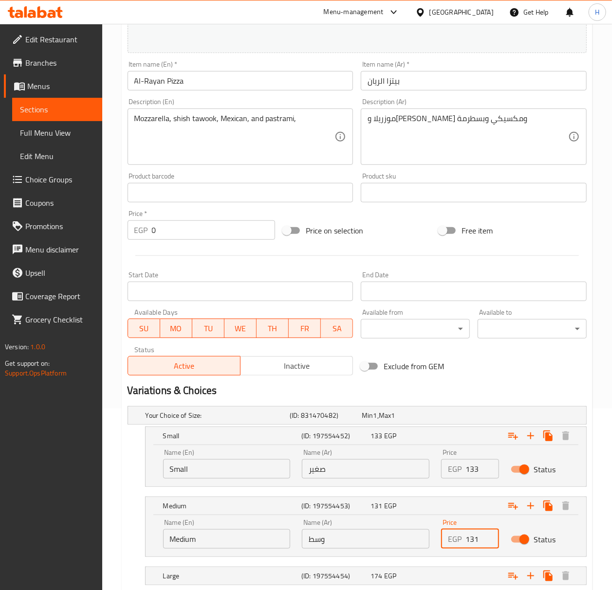
click at [469, 540] on input "131" at bounding box center [482, 538] width 34 height 19
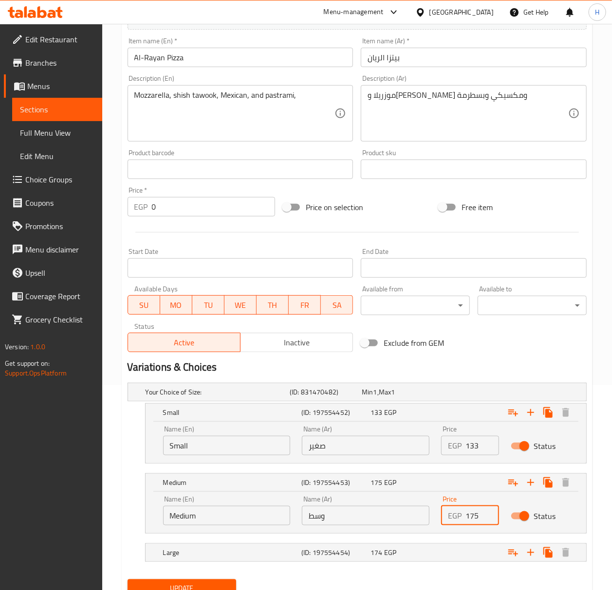
scroll to position [246, 0]
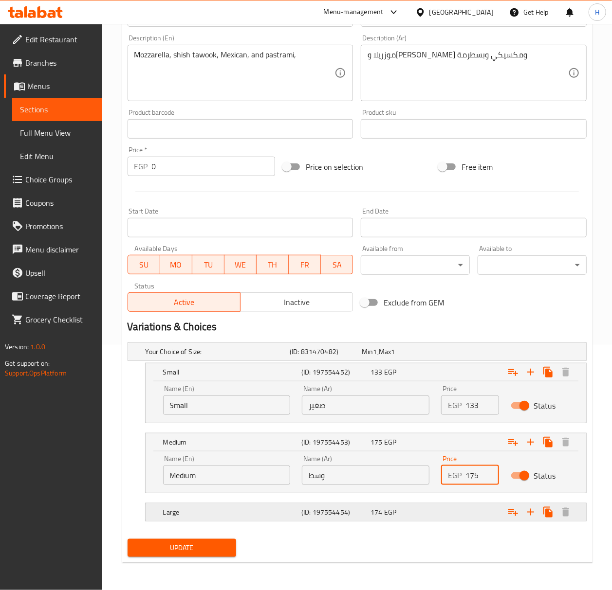
type input "175"
click at [466, 509] on div "Expand" at bounding box center [506, 512] width 138 height 21
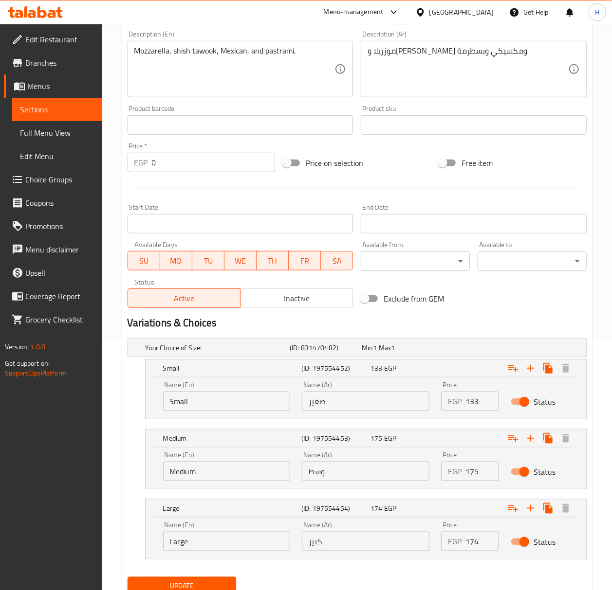
scroll to position [289, 0]
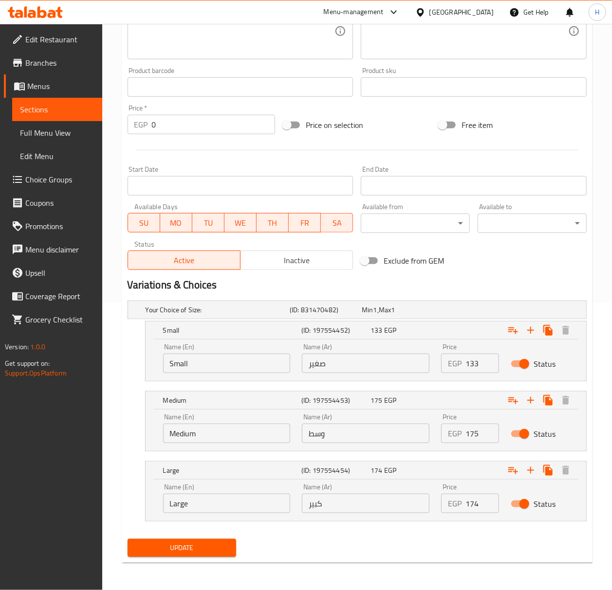
click at [472, 505] on input "174" at bounding box center [482, 503] width 34 height 19
type input "231"
click at [185, 544] on span "Update" at bounding box center [181, 548] width 93 height 12
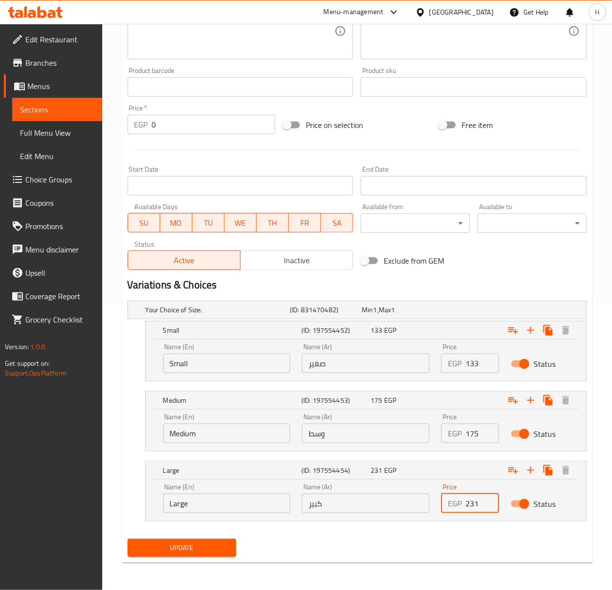
click at [185, 544] on div at bounding box center [306, 295] width 612 height 590
click at [214, 551] on span "Update" at bounding box center [181, 548] width 93 height 12
click at [214, 551] on div at bounding box center [306, 295] width 612 height 590
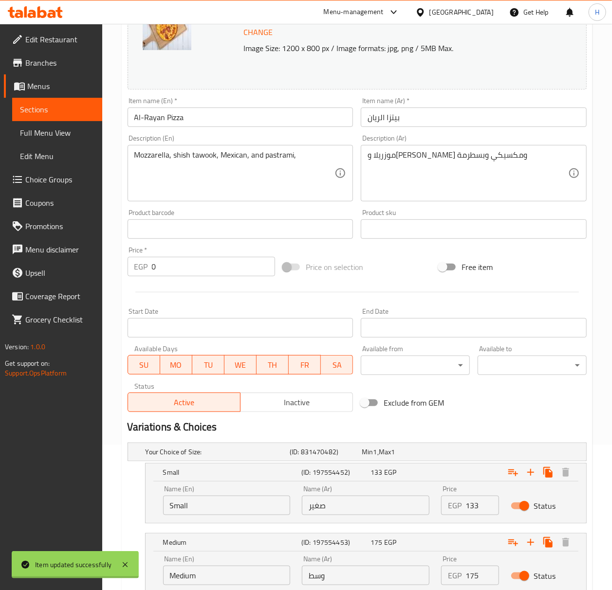
scroll to position [94, 0]
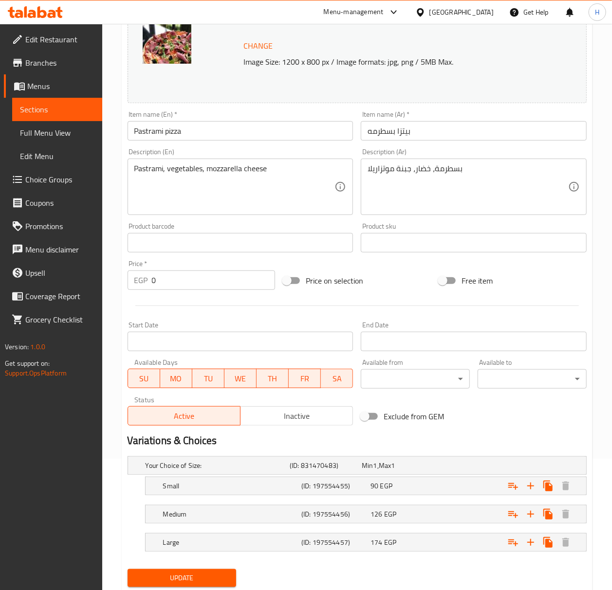
scroll to position [163, 0]
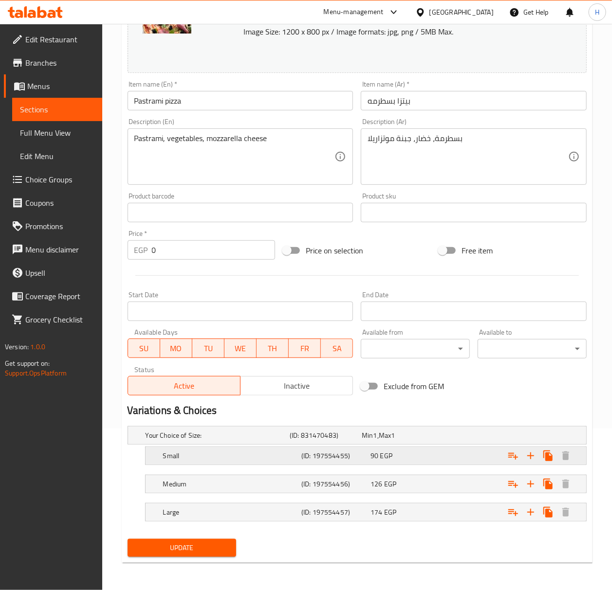
click at [404, 457] on div "90 EGP" at bounding box center [402, 456] width 65 height 10
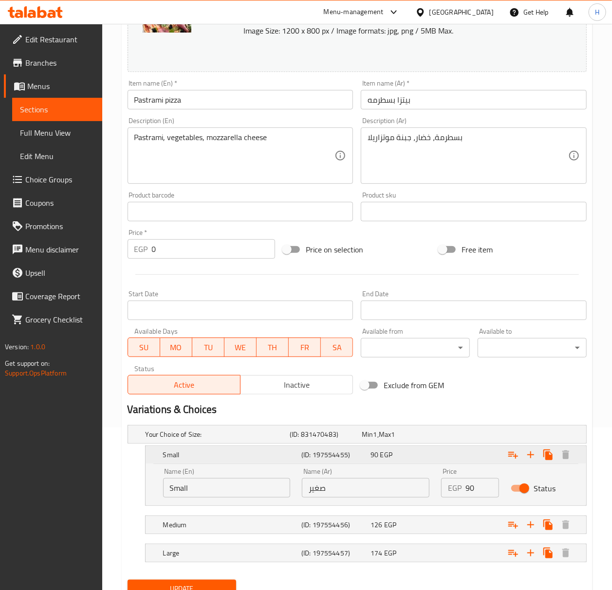
click at [404, 457] on div "90 EGP" at bounding box center [402, 455] width 65 height 10
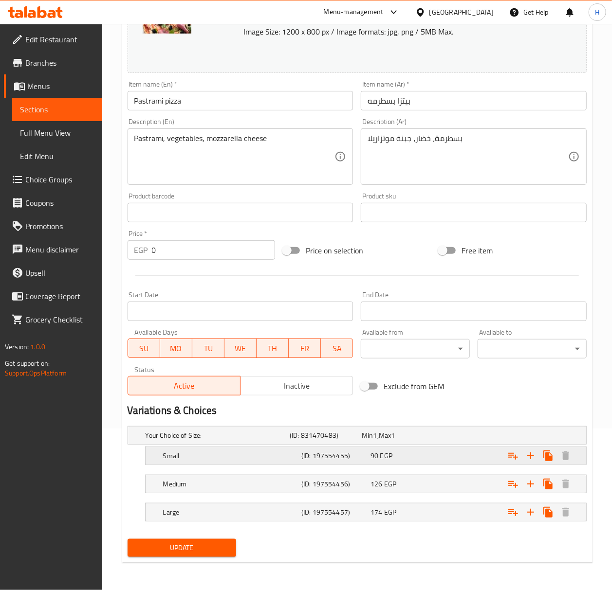
click at [399, 452] on div "90 EGP" at bounding box center [402, 456] width 65 height 10
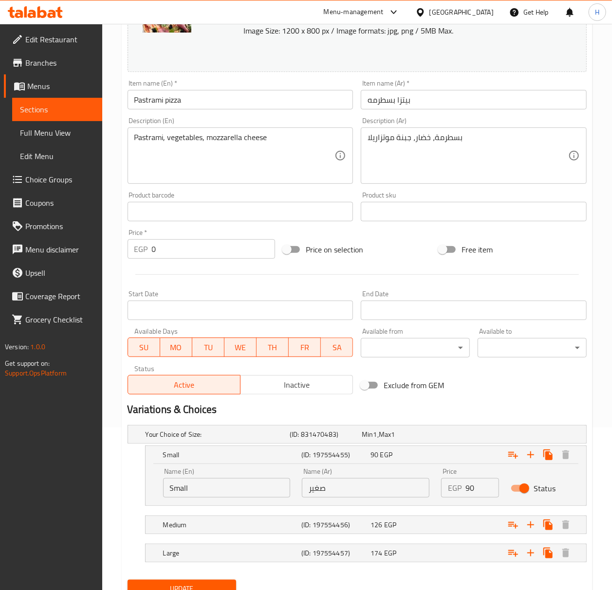
click at [466, 491] on input "90" at bounding box center [482, 487] width 34 height 19
type input "133"
click at [444, 528] on div "Expand" at bounding box center [506, 524] width 138 height 21
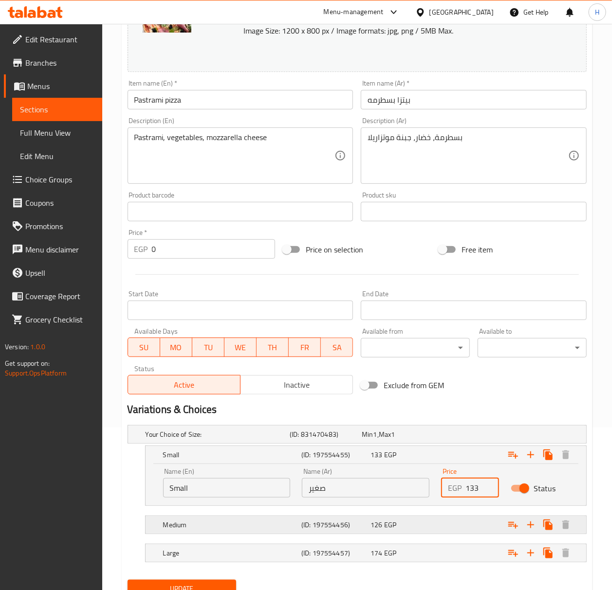
click at [444, 528] on div "Expand" at bounding box center [506, 524] width 138 height 21
click at [440, 524] on div "Expand" at bounding box center [506, 524] width 138 height 21
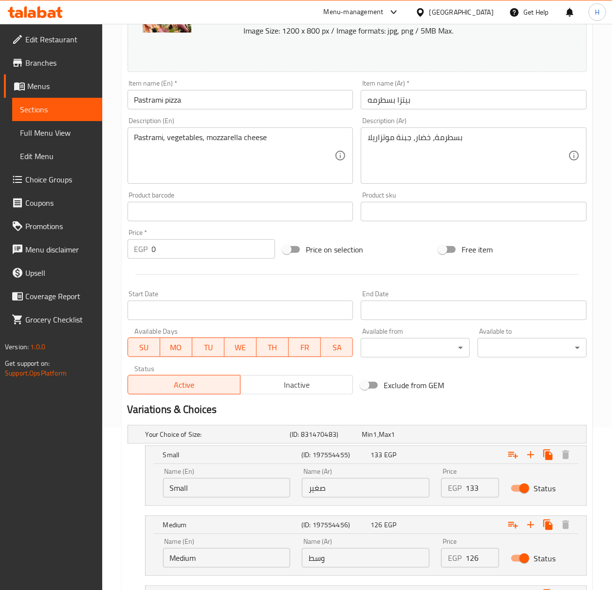
click at [472, 559] on input "126" at bounding box center [482, 557] width 34 height 19
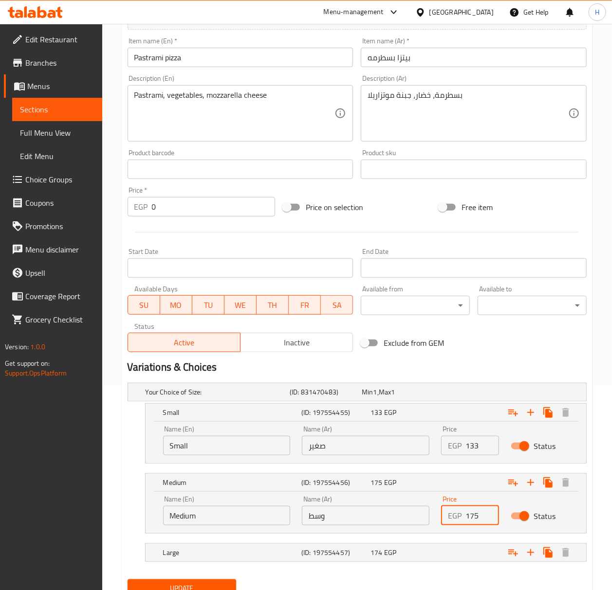
scroll to position [228, 0]
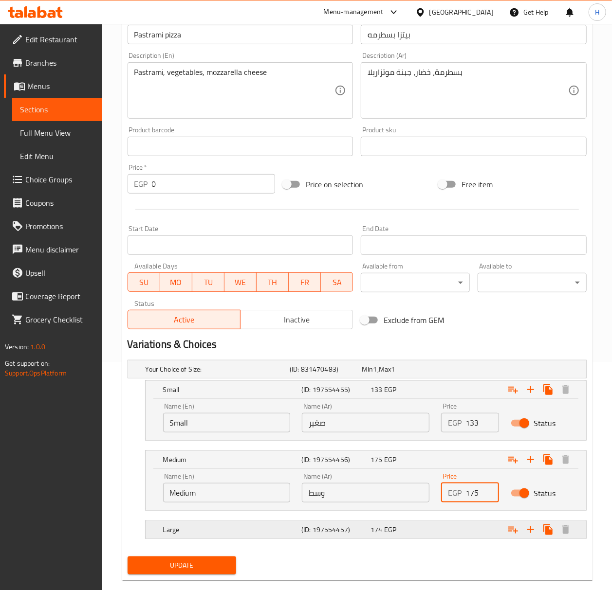
type input "175"
click at [440, 534] on div "Expand" at bounding box center [506, 529] width 138 height 21
click at [450, 534] on div "Expand" at bounding box center [506, 529] width 138 height 21
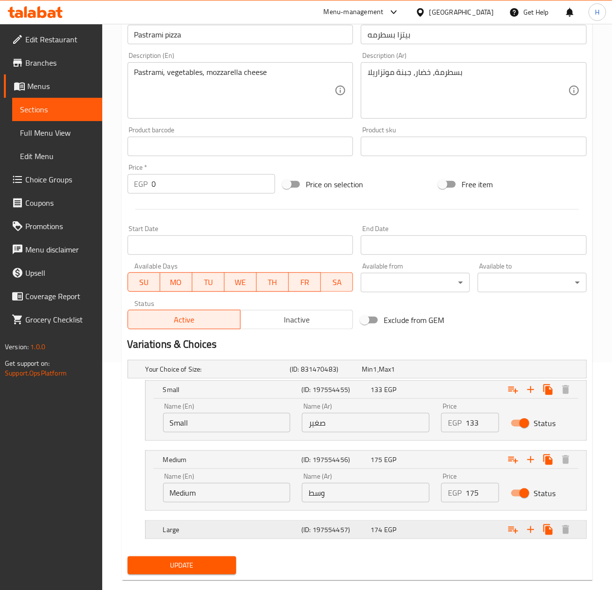
click at [440, 530] on div "Expand" at bounding box center [506, 529] width 138 height 21
drag, startPoint x: 440, startPoint y: 530, endPoint x: 437, endPoint y: 534, distance: 5.5
click at [440, 530] on div "Expand" at bounding box center [506, 529] width 138 height 21
click at [372, 532] on span "174" at bounding box center [376, 530] width 12 height 13
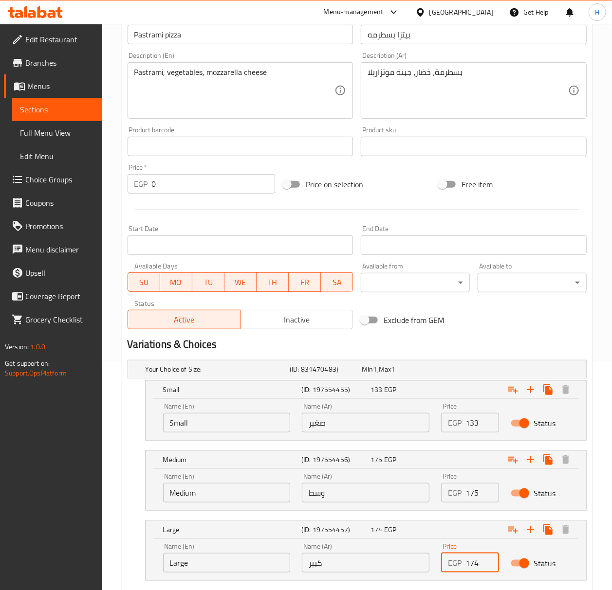
click at [471, 566] on input "174" at bounding box center [482, 562] width 34 height 19
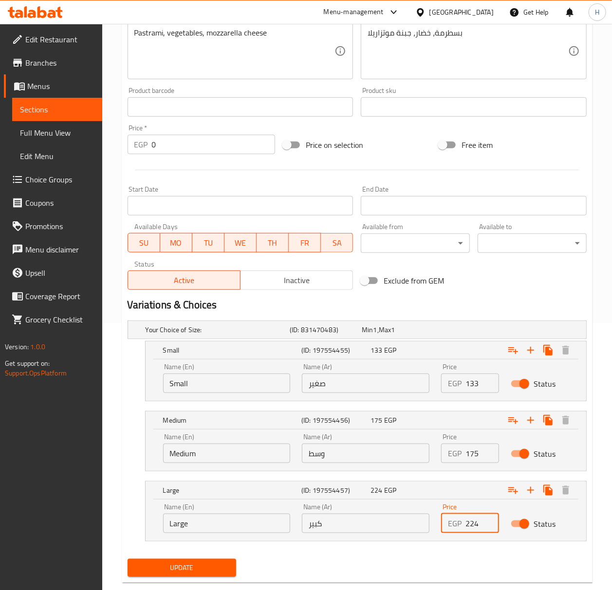
scroll to position [289, 0]
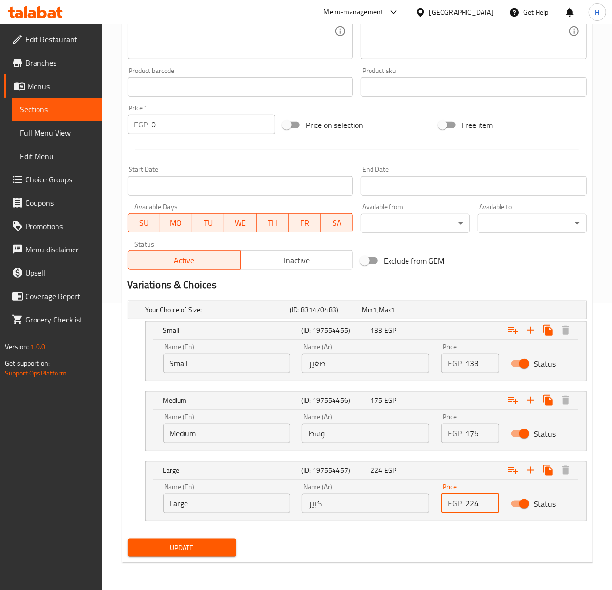
type input "224"
click at [191, 549] on span "Update" at bounding box center [181, 548] width 93 height 12
click at [191, 549] on div at bounding box center [306, 295] width 612 height 590
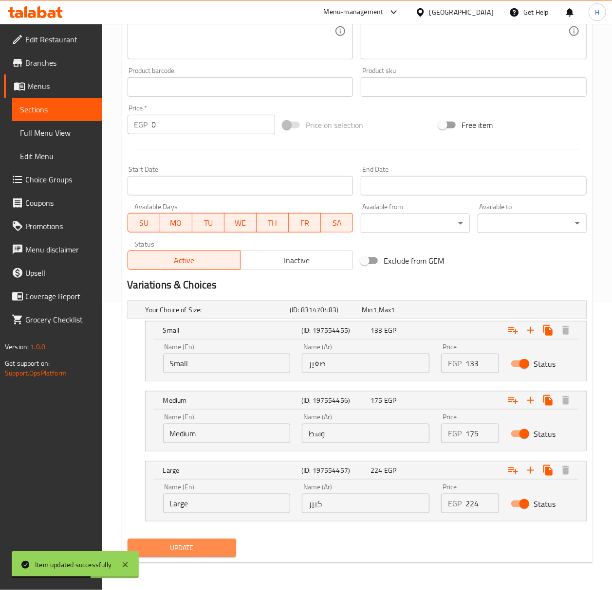
click at [189, 546] on span "Update" at bounding box center [181, 548] width 93 height 12
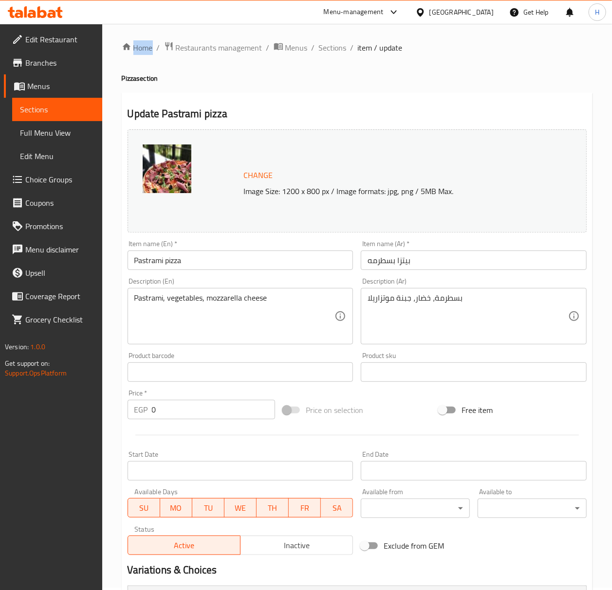
scroll to position [0, 0]
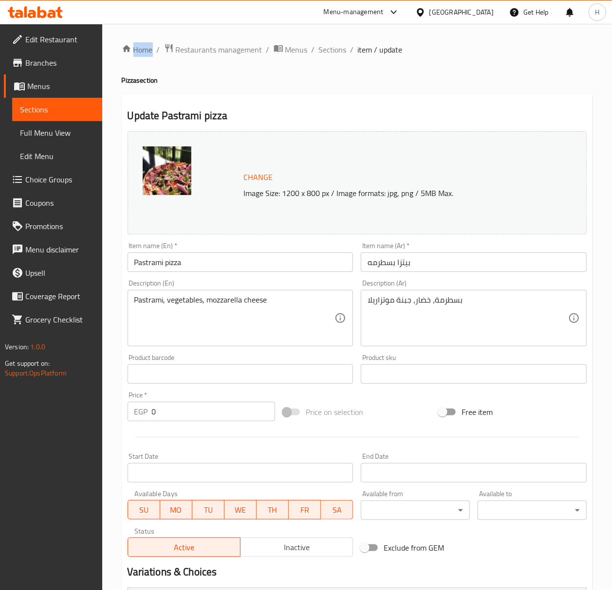
click at [199, 277] on div "Description (En) Pastrami, vegetables, mozzarella cheese Description (En)" at bounding box center [241, 313] width 234 height 74
click at [198, 265] on input "Pastrami pizza" at bounding box center [241, 262] width 226 height 19
type input "Pastrami Pizza"
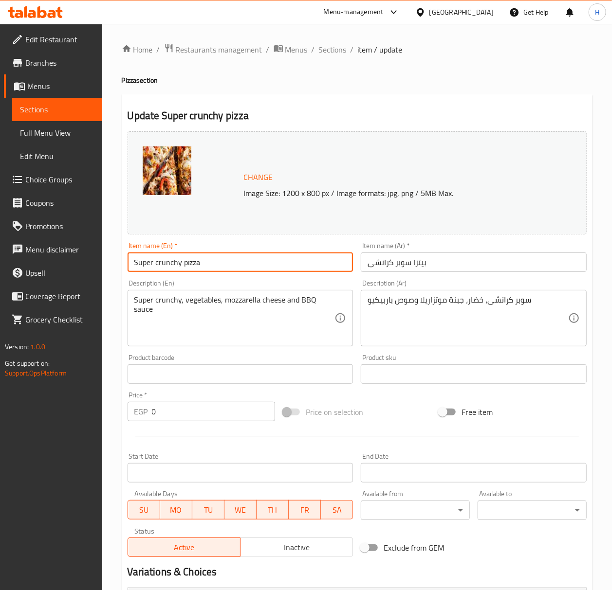
click at [209, 268] on input "Super crunchy pizza" at bounding box center [241, 262] width 226 height 19
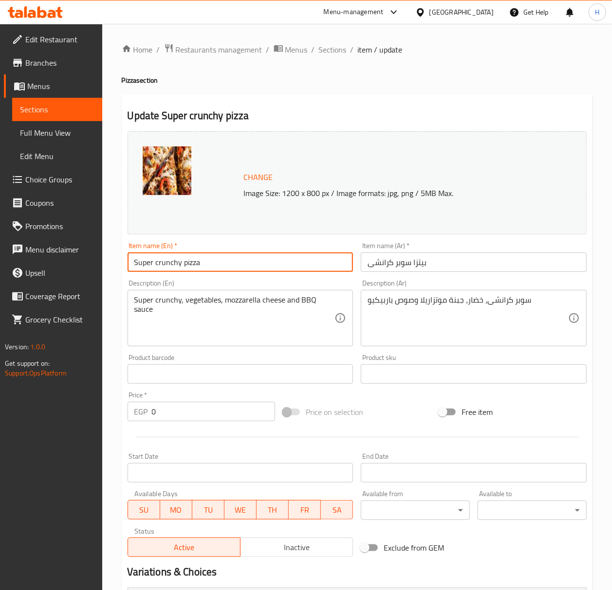
type input "Super Crunchy Pizza"
click at [234, 332] on textarea "Super crunchy, vegetables, mozzarella cheese and BBQ sauce" at bounding box center [234, 318] width 200 height 46
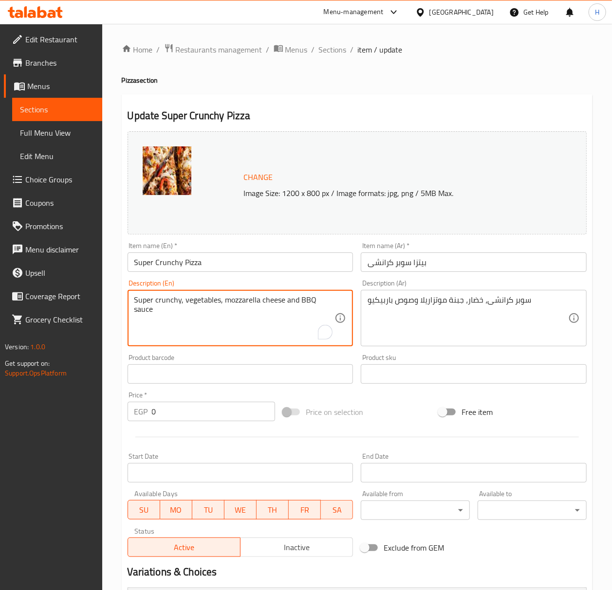
click at [193, 308] on textarea "Super crunchy, vegetables, mozzarella cheese and BBQ sauce" at bounding box center [234, 318] width 200 height 46
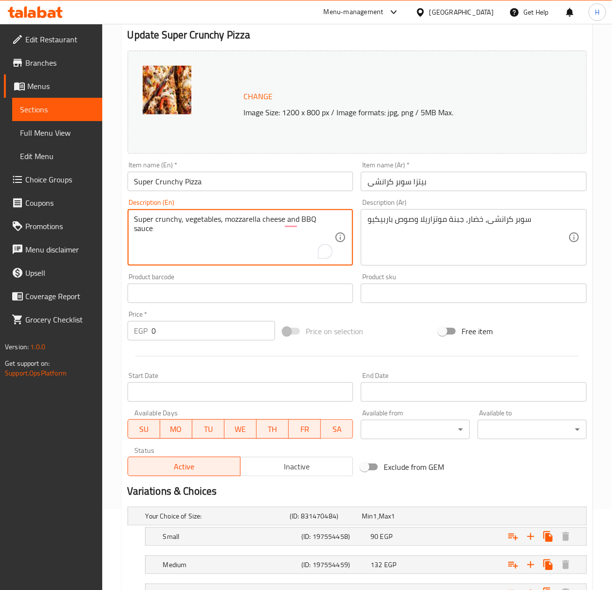
scroll to position [163, 0]
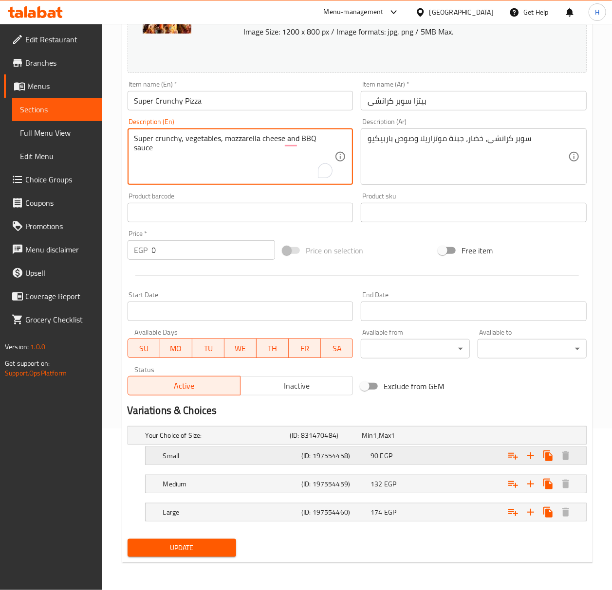
click at [452, 456] on div "Expand" at bounding box center [506, 455] width 138 height 21
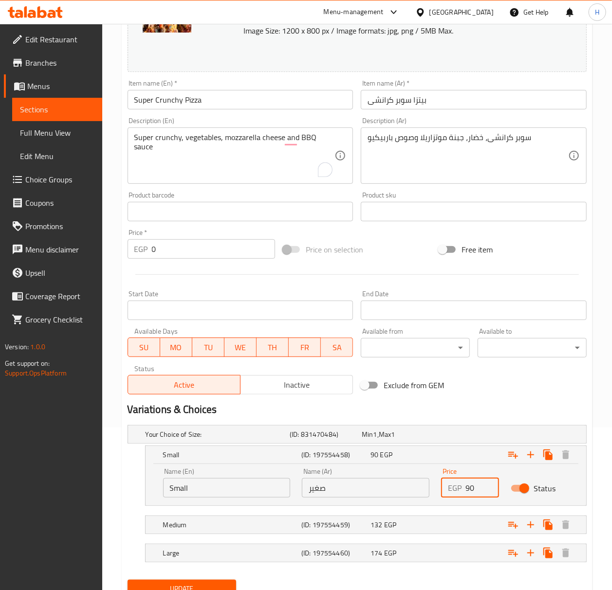
click at [468, 489] on input "90" at bounding box center [482, 487] width 34 height 19
type input "126"
click at [472, 524] on div "Expand" at bounding box center [506, 524] width 138 height 21
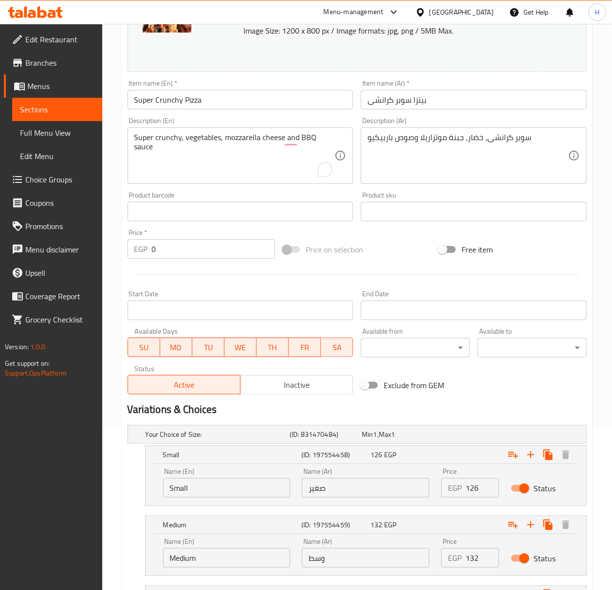
scroll to position [228, 0]
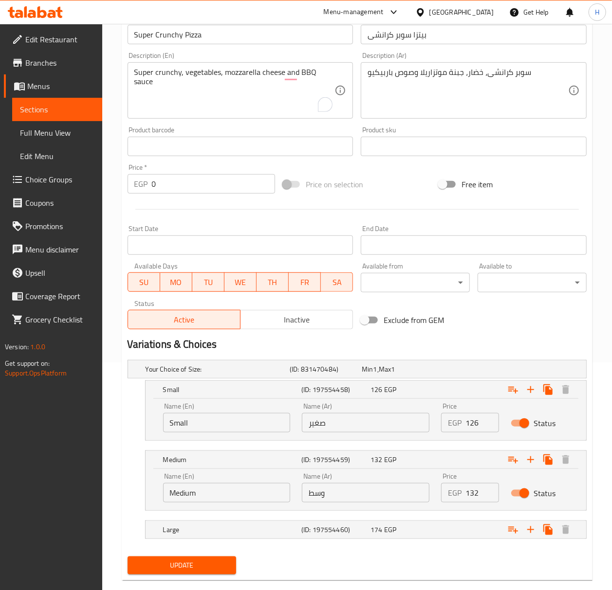
click at [472, 497] on input "132" at bounding box center [482, 492] width 34 height 19
type input "175"
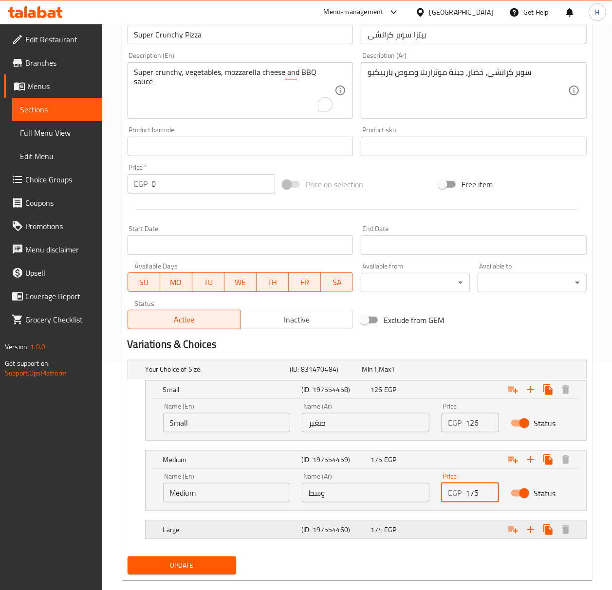
click at [452, 532] on div "Expand" at bounding box center [506, 529] width 138 height 21
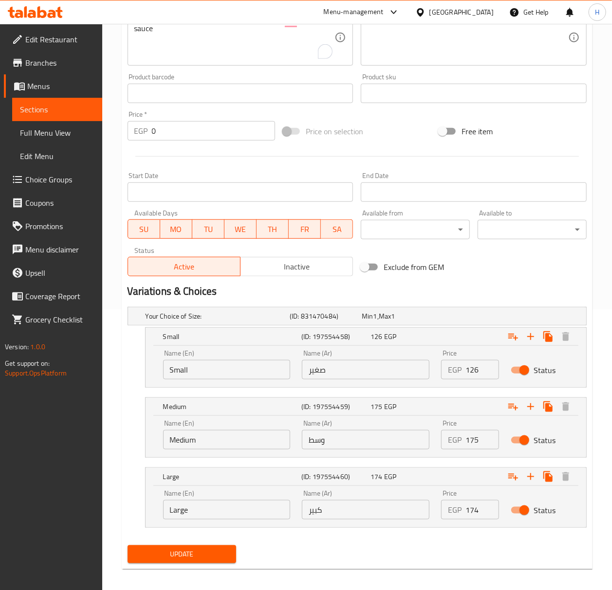
scroll to position [289, 0]
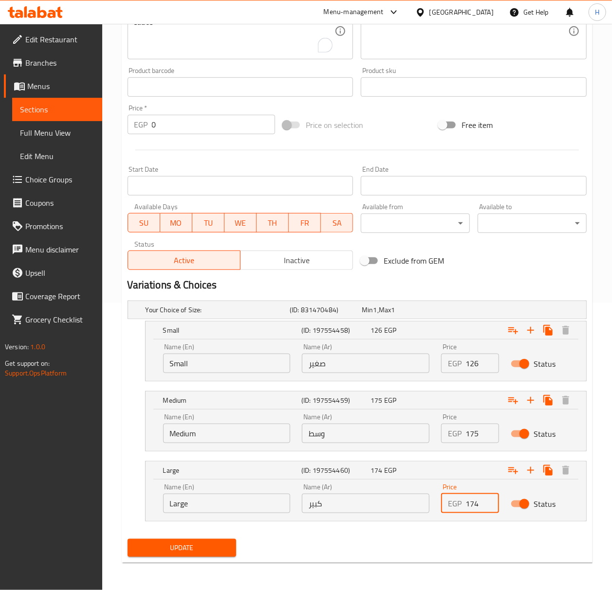
click at [474, 503] on input "174" at bounding box center [482, 503] width 34 height 19
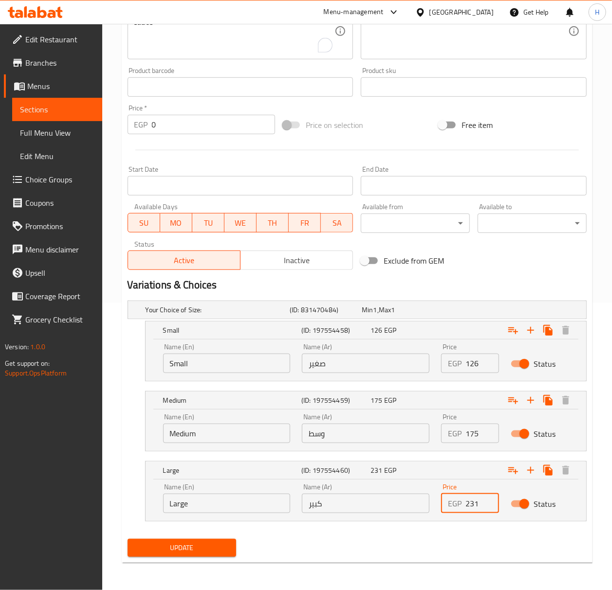
type input "231"
click at [201, 552] on span "Update" at bounding box center [181, 548] width 93 height 12
click at [201, 552] on div at bounding box center [306, 295] width 612 height 590
click at [206, 546] on span "Update" at bounding box center [181, 548] width 93 height 12
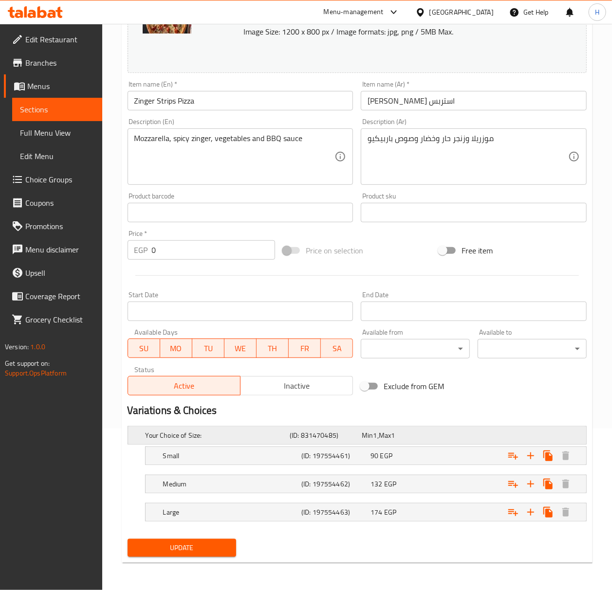
scroll to position [163, 0]
click at [414, 460] on div "90 EGP" at bounding box center [402, 456] width 69 height 14
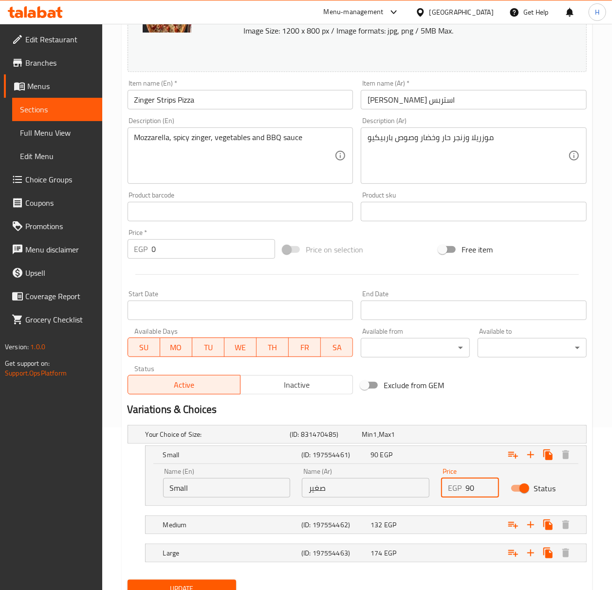
click at [472, 489] on input "90" at bounding box center [482, 487] width 34 height 19
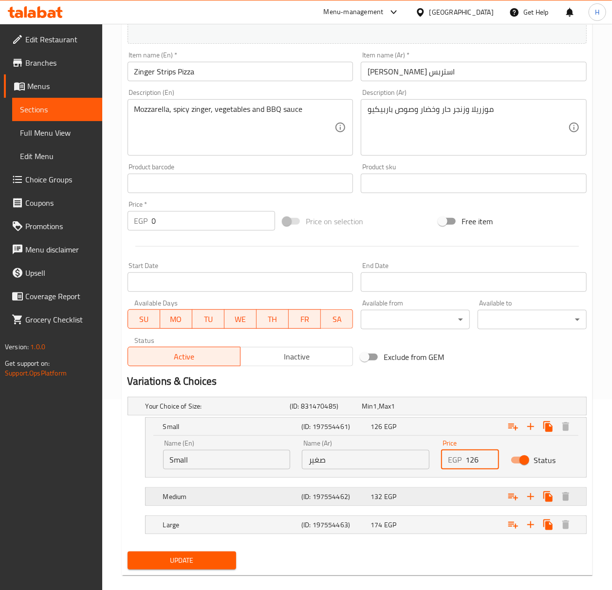
type input "126"
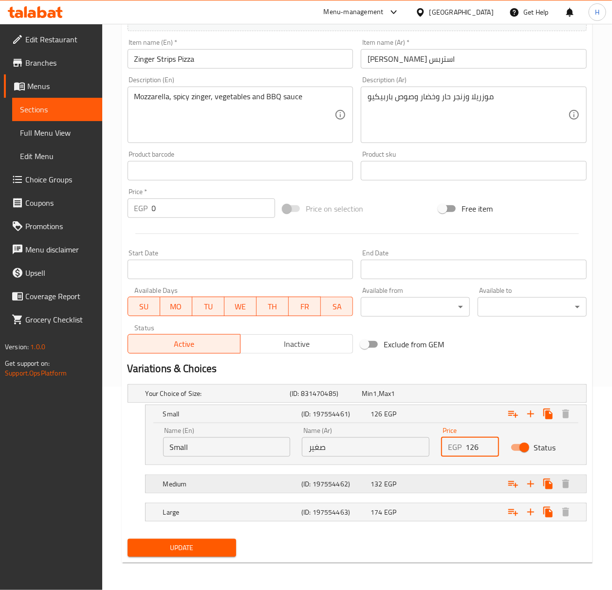
click at [435, 522] on div "Large (ID: 197554463) 174 EGP" at bounding box center [368, 512] width 415 height 21
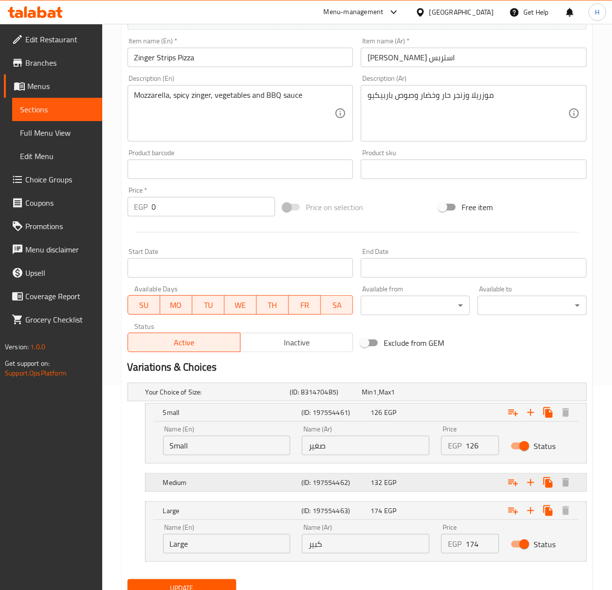
click at [437, 487] on div "132 EGP" at bounding box center [402, 483] width 69 height 14
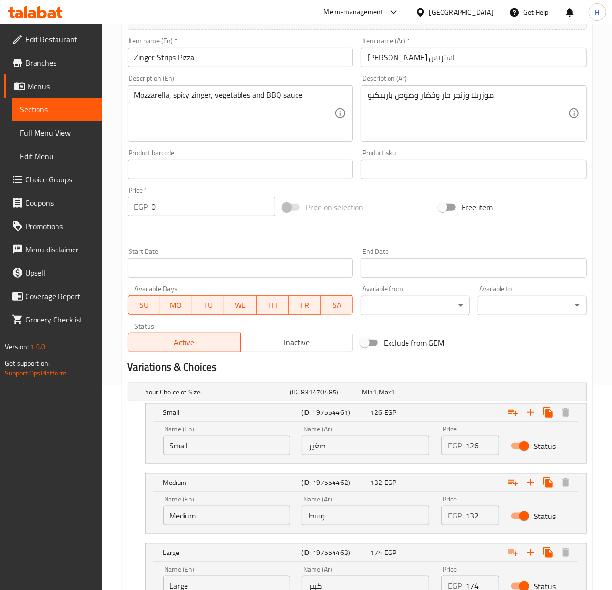
click at [472, 518] on input "132" at bounding box center [482, 515] width 34 height 19
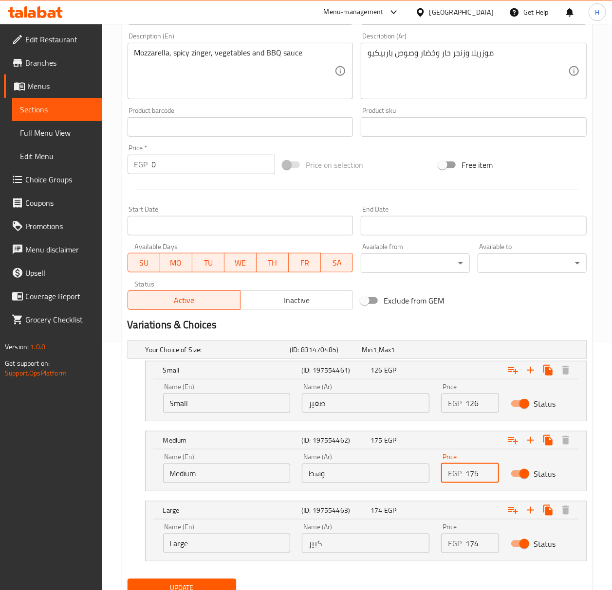
scroll to position [289, 0]
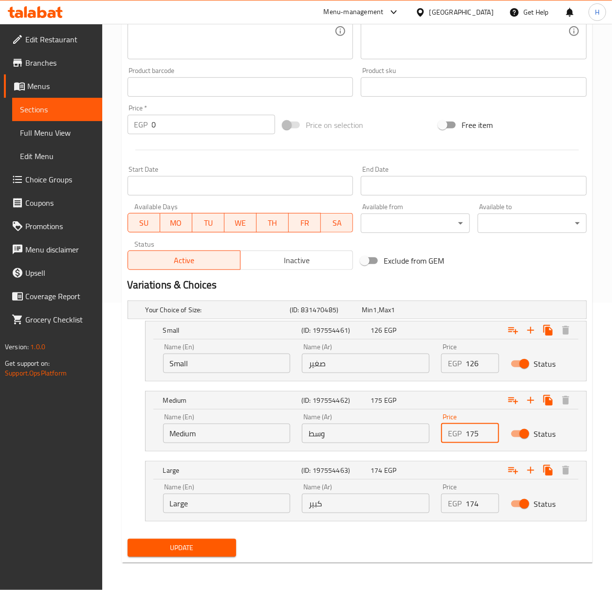
type input "175"
click at [473, 503] on input "174" at bounding box center [482, 503] width 34 height 19
type input "231"
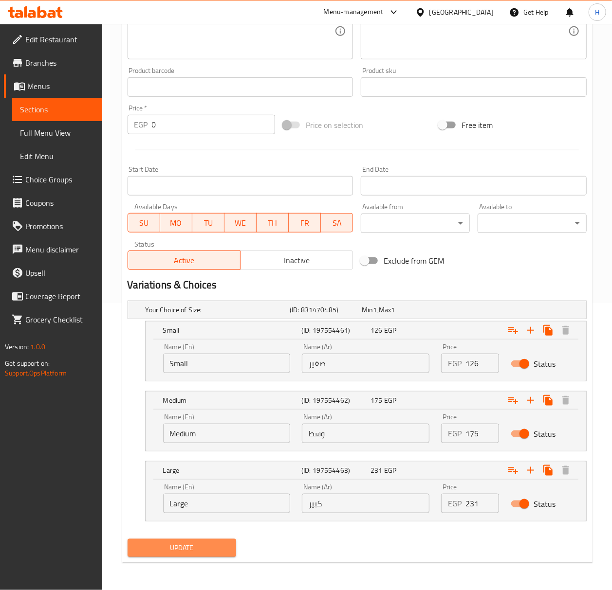
click at [193, 542] on span "Update" at bounding box center [181, 548] width 93 height 12
click at [215, 549] on span "Update" at bounding box center [181, 548] width 93 height 12
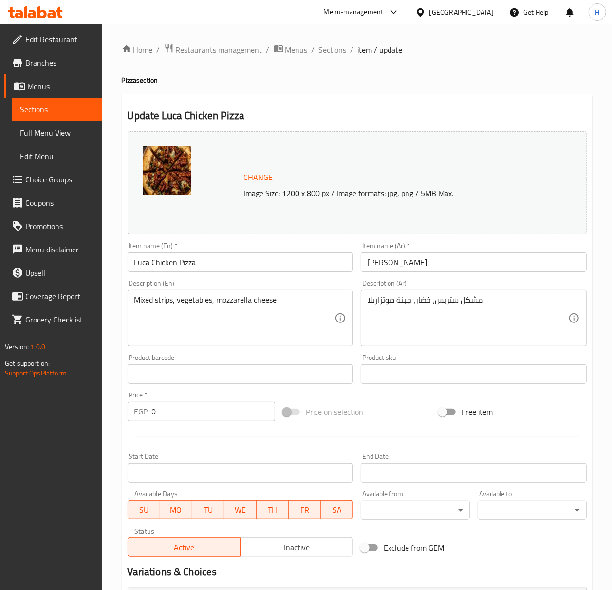
click at [226, 299] on textarea "Mixed strips, vegetables, mozzarella cheese" at bounding box center [234, 318] width 200 height 46
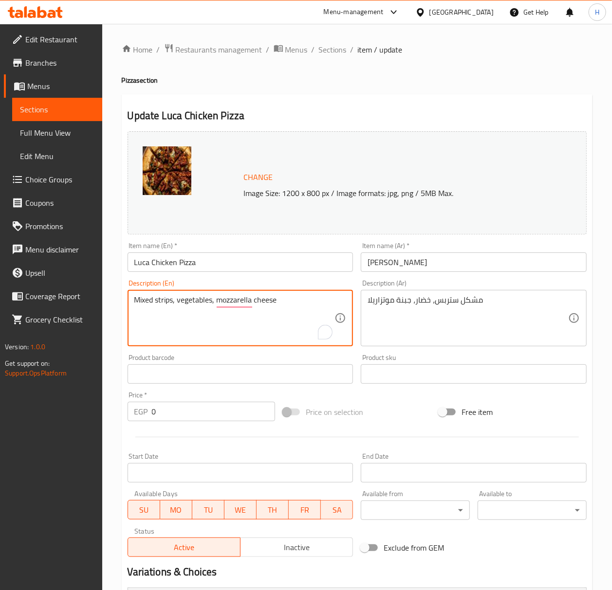
click at [162, 300] on textarea "Mixed strips, vegetables, mozzarella cheese" at bounding box center [234, 318] width 200 height 46
click at [164, 304] on textarea "Mixed strips, vegetables, mozzarella cheese" at bounding box center [234, 318] width 200 height 46
click at [164, 300] on textarea "Mixed strips, vegetables, mozzarella cheese" at bounding box center [234, 318] width 200 height 46
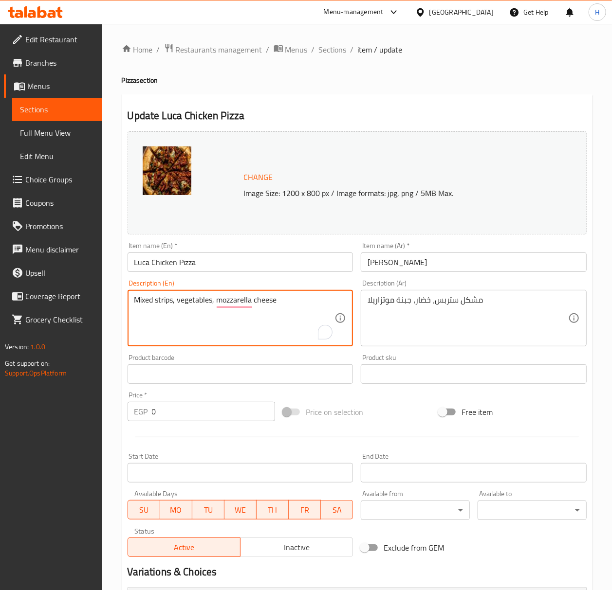
click at [164, 300] on textarea "Mixed strips, vegetables, mozzarella cheese" at bounding box center [234, 318] width 200 height 46
type textarea "Mixed chiicken, vegetables, mozzarella cheese, BBQ sauce"
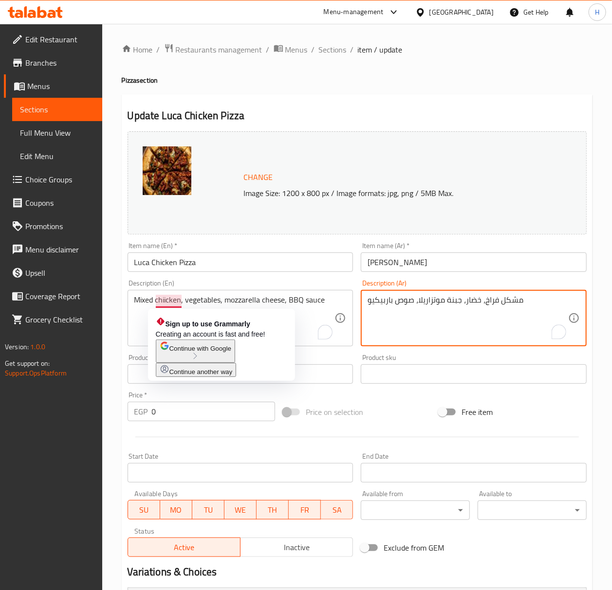
type textarea "مشكل فراخ، خضار، جبنة موتزاريلا، صوص باربيكيو"
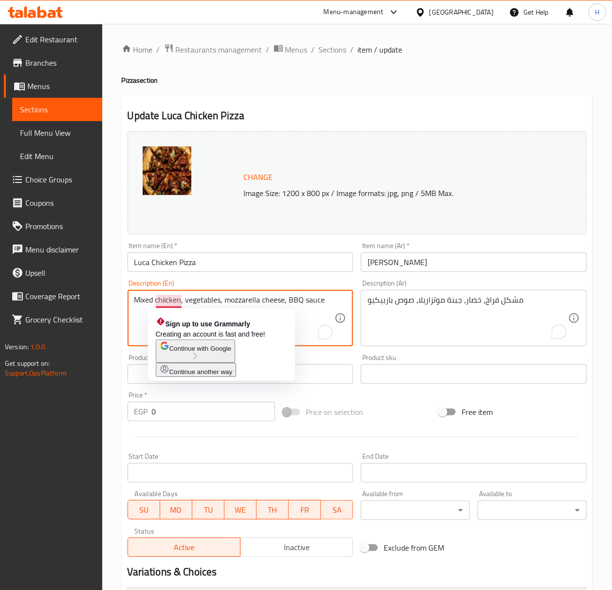
click at [165, 304] on textarea "Mixed chiicken, vegetables, mozzarella cheese, BBQ sauce" at bounding box center [234, 318] width 200 height 46
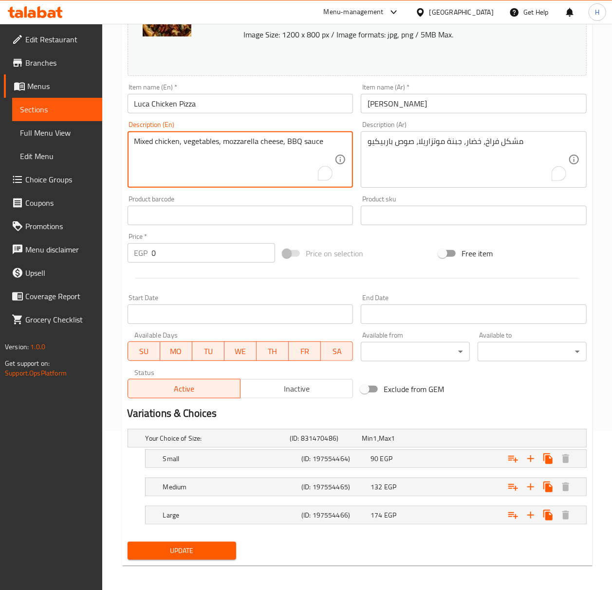
scroll to position [163, 0]
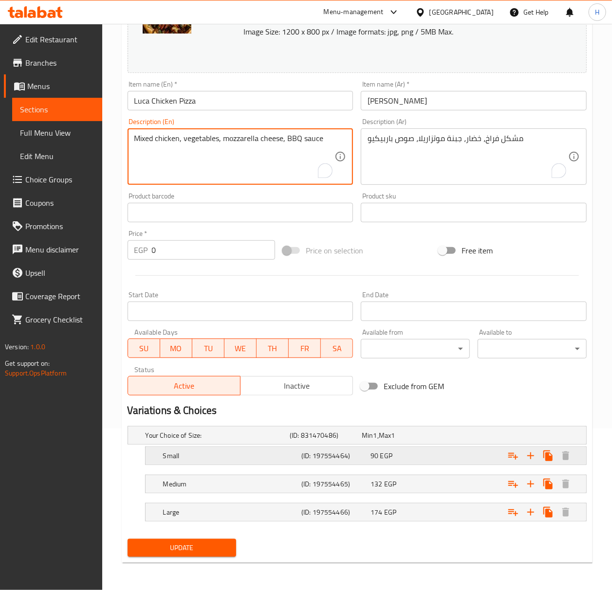
type textarea "Mixed chicken, vegetables, mozzarella cheese, BBQ sauce"
click at [276, 466] on div "Small (ID: 197554464) 90 EGP" at bounding box center [368, 455] width 415 height 21
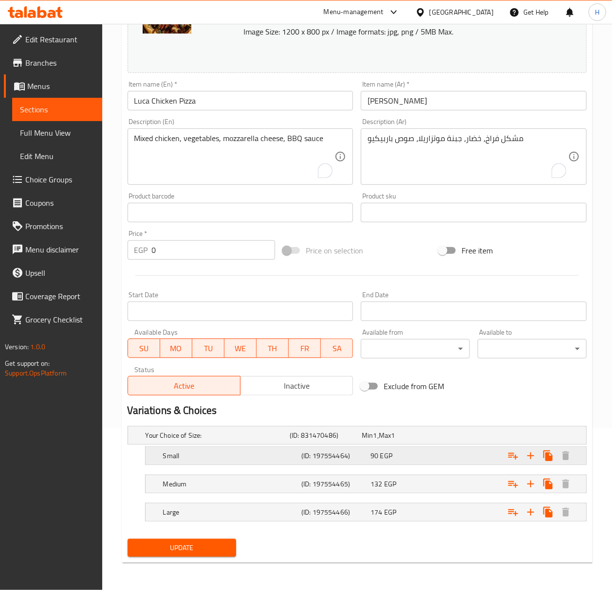
click at [296, 458] on h5 "Small" at bounding box center [230, 456] width 134 height 10
click at [287, 453] on h5 "Small" at bounding box center [230, 456] width 134 height 10
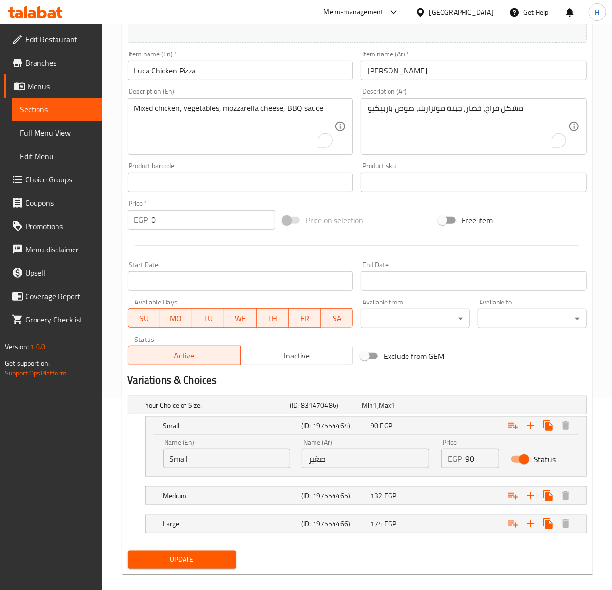
scroll to position [205, 0]
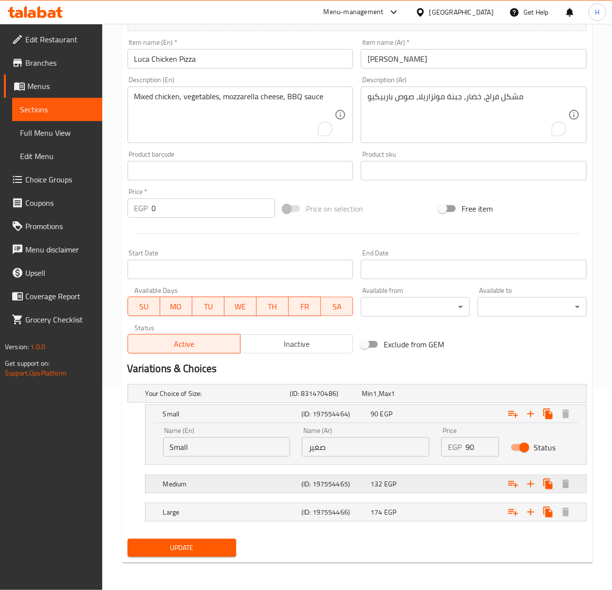
click at [308, 484] on h5 "(ID: 197554465)" at bounding box center [333, 484] width 65 height 10
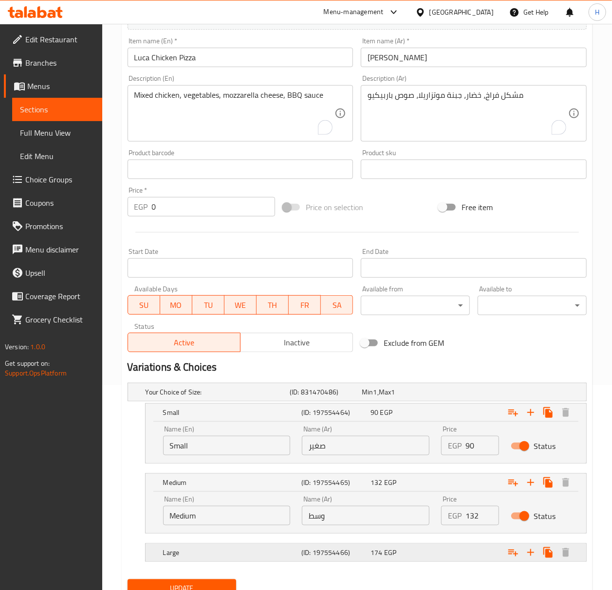
click at [316, 551] on h5 "(ID: 197554466)" at bounding box center [333, 553] width 65 height 10
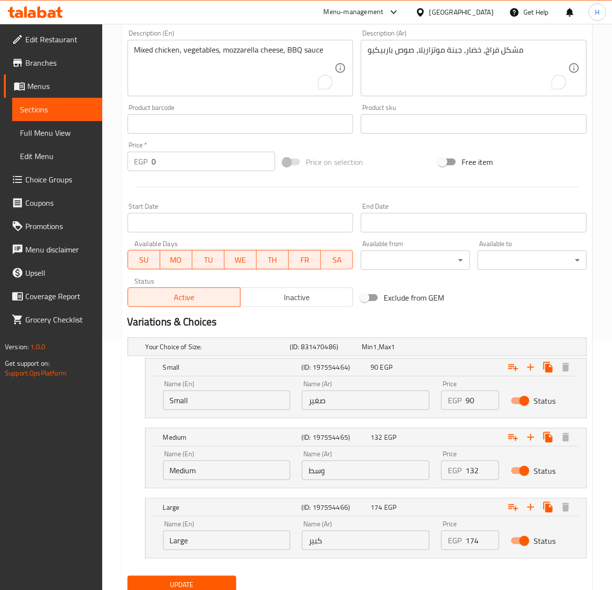
scroll to position [270, 0]
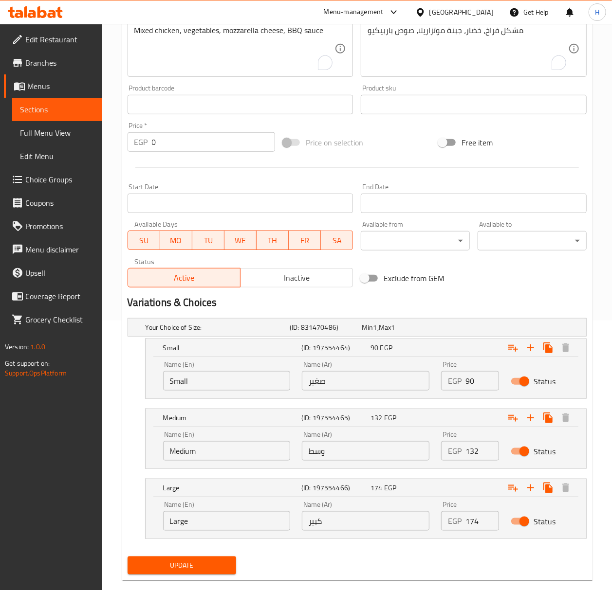
click at [466, 380] on input "90" at bounding box center [482, 380] width 34 height 19
type input "126"
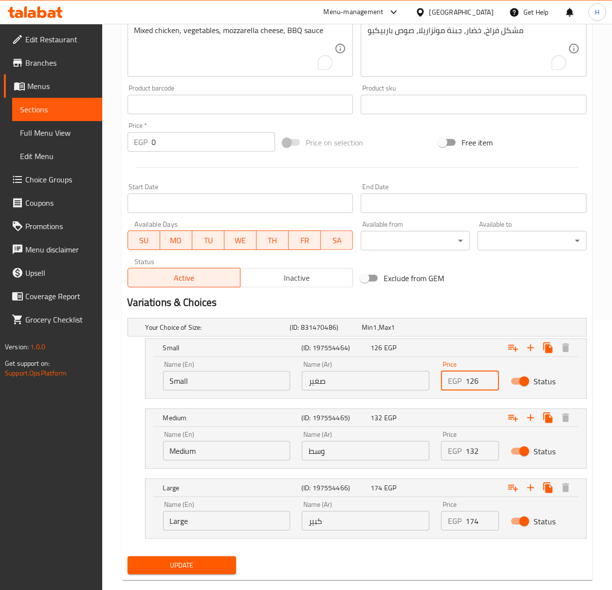
click at [479, 453] on input "132" at bounding box center [482, 450] width 34 height 19
click at [481, 452] on input "132" at bounding box center [482, 450] width 34 height 19
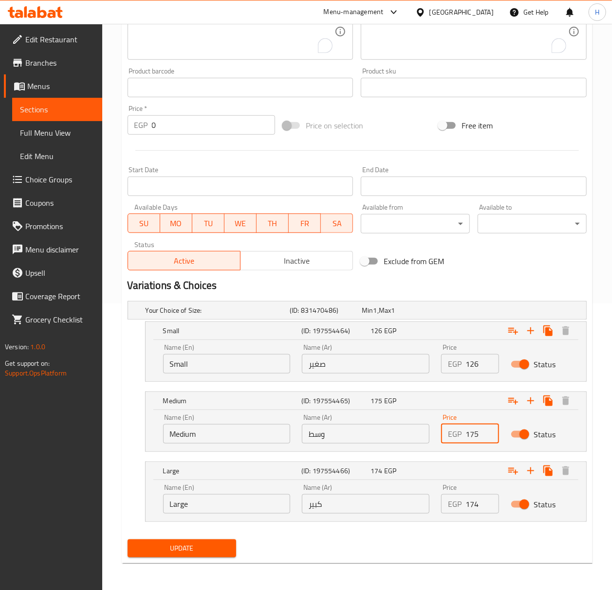
scroll to position [289, 0]
type input "175"
click at [471, 501] on input "174" at bounding box center [482, 503] width 34 height 19
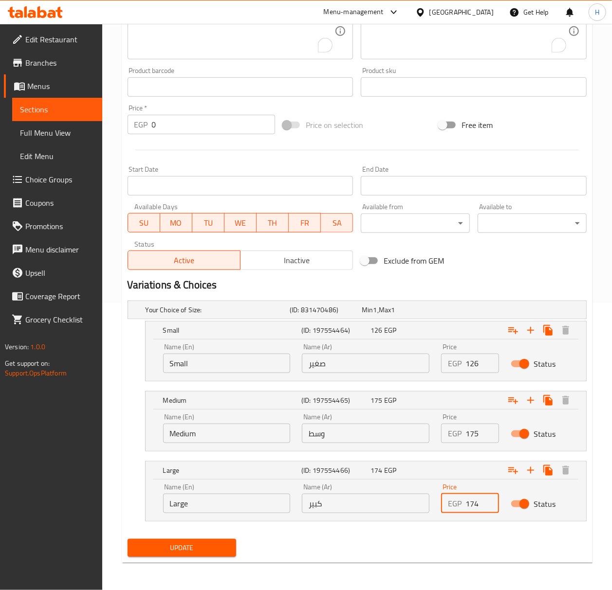
click at [471, 501] on input "174" at bounding box center [482, 503] width 34 height 19
type input "231"
click at [224, 544] on span "Update" at bounding box center [181, 548] width 93 height 12
click at [215, 542] on button "Update" at bounding box center [182, 548] width 109 height 18
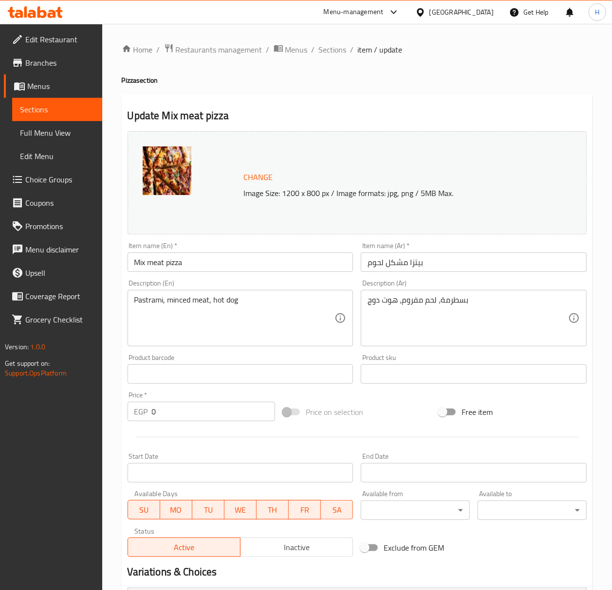
click at [183, 267] on input "Mix meat pizza" at bounding box center [241, 262] width 226 height 19
type input "Mix Meat Pizza"
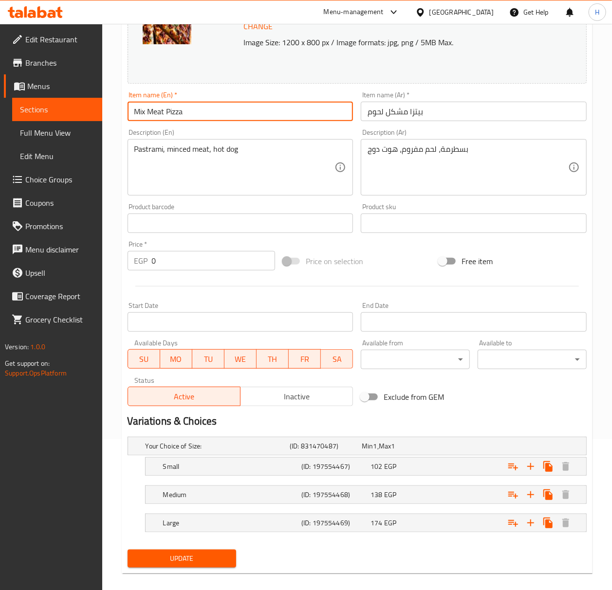
scroll to position [163, 0]
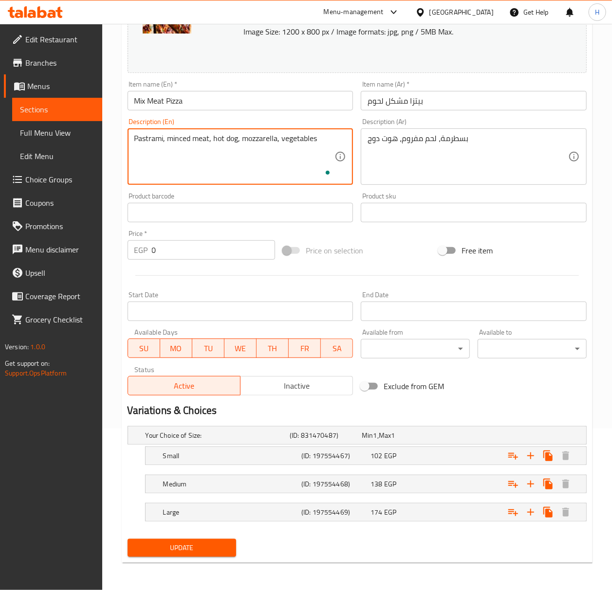
type textarea "Pastrami, minced meat, hot dog, mozzarella, vegetables"
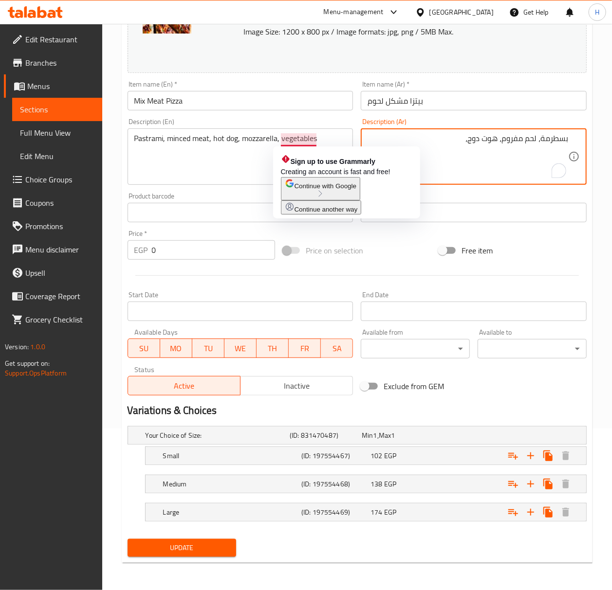
type textarea "بسطرمة، لحم مفروم، هوت دوج،"
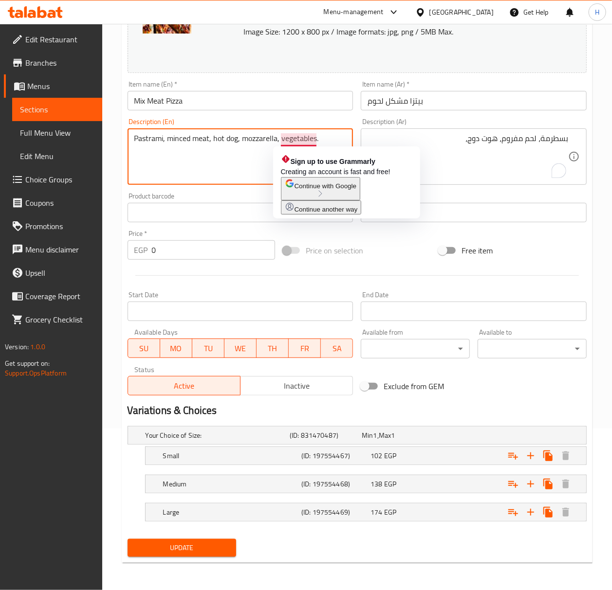
click at [300, 138] on textarea "Pastrami, minced meat, hot dog, mozzarella, vegetables." at bounding box center [234, 157] width 200 height 46
click at [300, 137] on textarea "Pastrami, minced meat, hot dog, mozzarella, vegetables." at bounding box center [234, 157] width 200 height 46
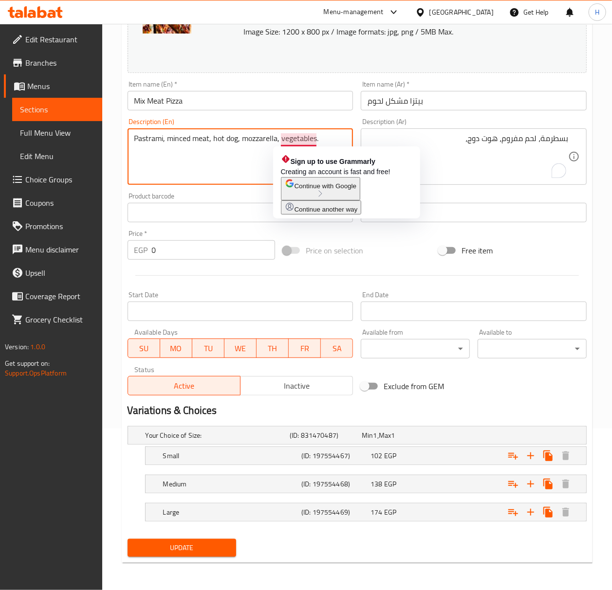
click at [286, 136] on textarea "Pastrami, minced meat, hot dog, mozzarella, vegetables." at bounding box center [234, 157] width 200 height 46
click at [289, 138] on textarea "Pastrami, minced meat, hot dog, mozzarella, vegetables." at bounding box center [234, 157] width 200 height 46
click at [294, 138] on textarea "Pastrami, minced meat, hot dog, mozzarella, vegetables." at bounding box center [234, 157] width 200 height 46
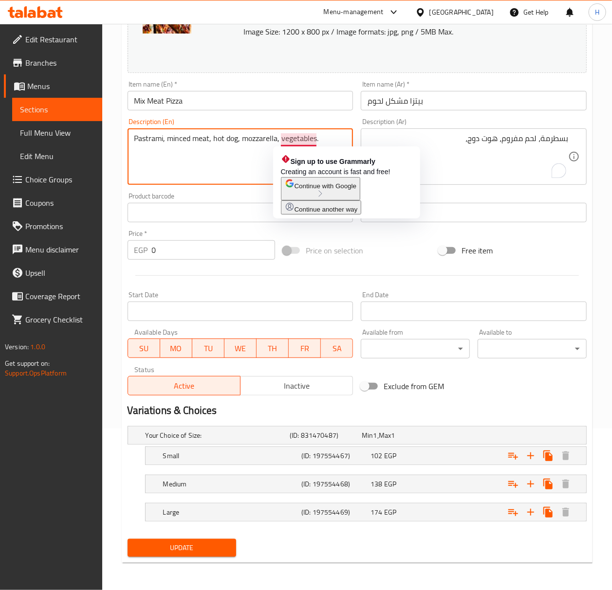
click at [294, 138] on textarea "Pastrami, minced meat, hot dog, mozzarella, vegetables." at bounding box center [234, 157] width 200 height 46
click at [299, 138] on textarea "Pastrami, minced meat, hot dog, mozzarella, vegetables." at bounding box center [234, 157] width 200 height 46
type textarea "Pastrami, minced meat, hot dog, mozzarella, vegetables."
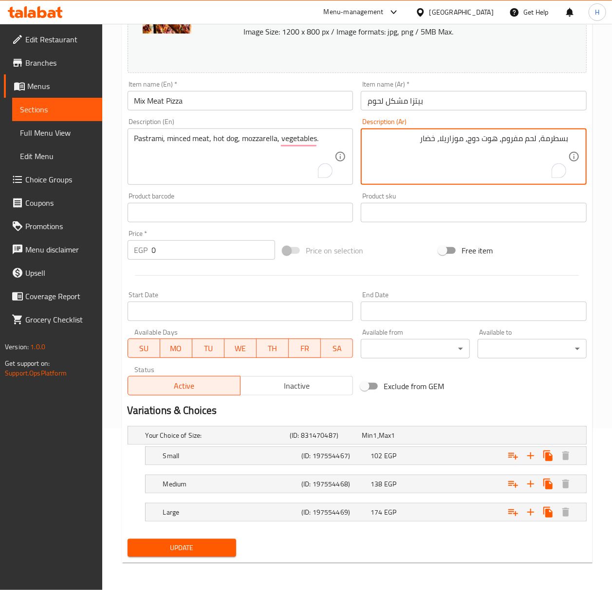
click at [400, 140] on textarea "بسطرمة، لحم مفروم، هوت دوج، موزاريلا، خضار" at bounding box center [467, 157] width 200 height 46
type textarea "بسطرمة، لحم مفروم، هوت دوج، موزاريلا، خضار."
click at [393, 456] on span "EGP" at bounding box center [390, 456] width 12 height 13
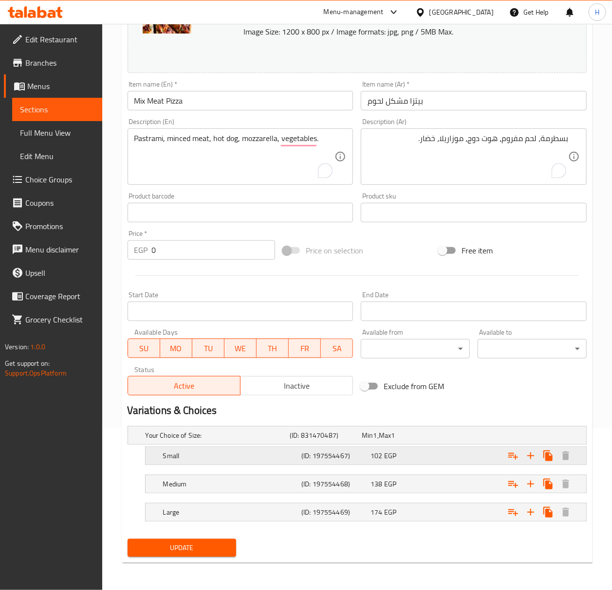
click at [421, 454] on div "102 EGP" at bounding box center [402, 456] width 65 height 10
click at [449, 470] on nav at bounding box center [357, 471] width 459 height 8
click at [448, 470] on nav at bounding box center [357, 471] width 459 height 8
click at [424, 460] on div "102 EGP" at bounding box center [402, 456] width 69 height 14
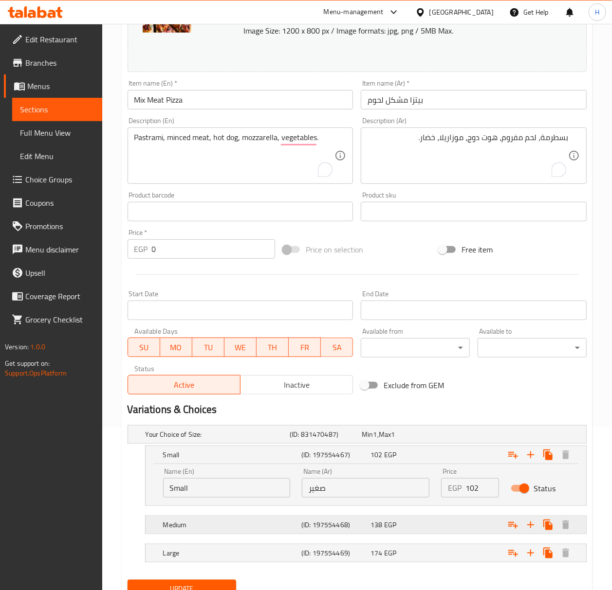
click at [420, 529] on div "138 EGP" at bounding box center [402, 525] width 65 height 10
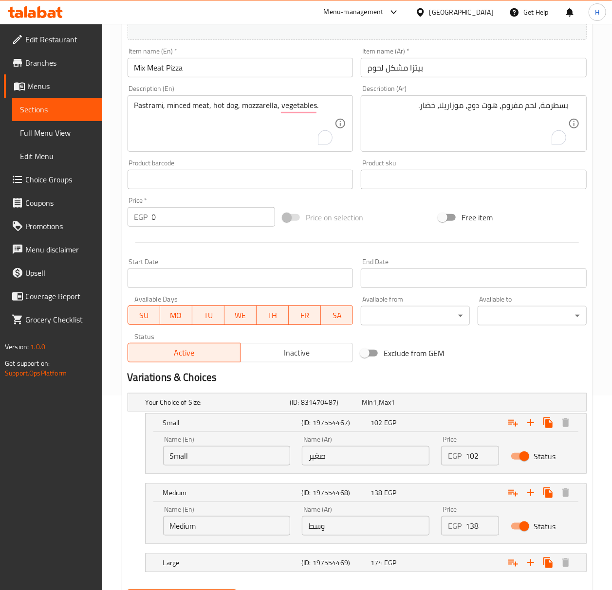
scroll to position [246, 0]
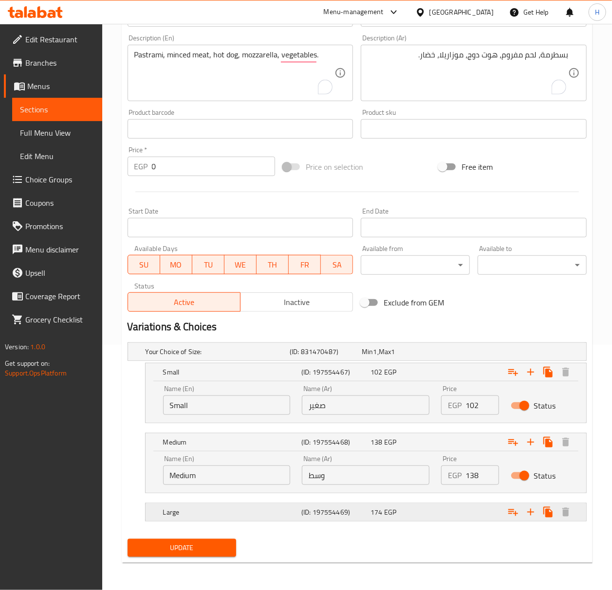
click at [426, 516] on div "174 EGP" at bounding box center [402, 513] width 65 height 10
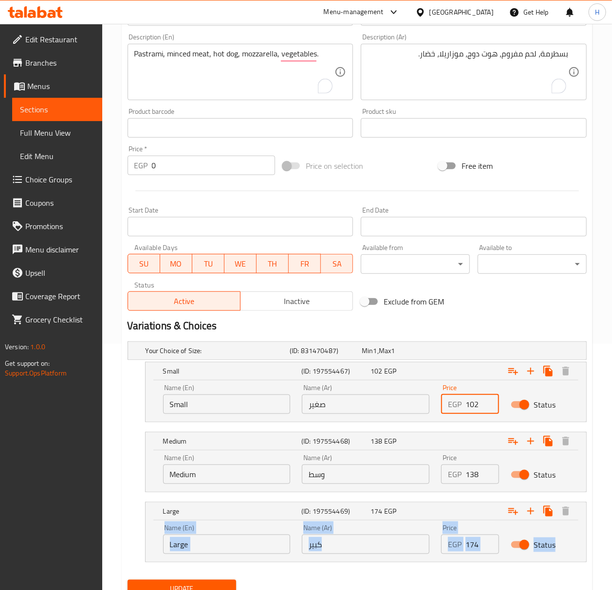
click at [473, 406] on input "102" at bounding box center [482, 404] width 34 height 19
type input "140"
click at [473, 474] on input "138" at bounding box center [482, 474] width 34 height 19
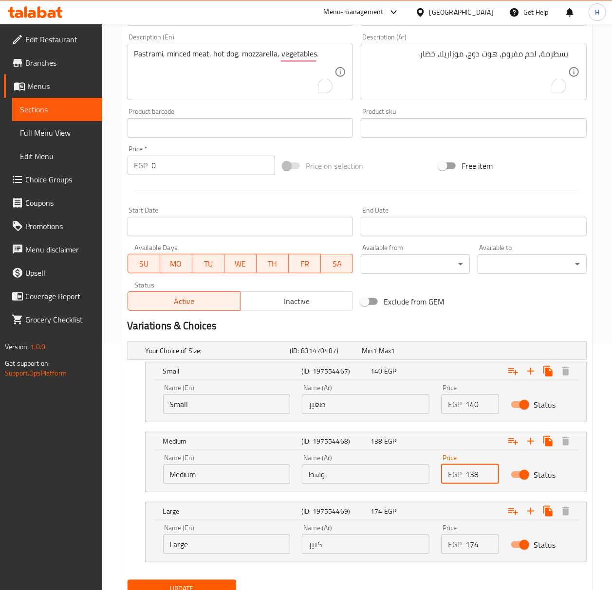
click at [473, 474] on input "138" at bounding box center [482, 474] width 34 height 19
type input "182"
click at [469, 549] on input "174" at bounding box center [482, 544] width 34 height 19
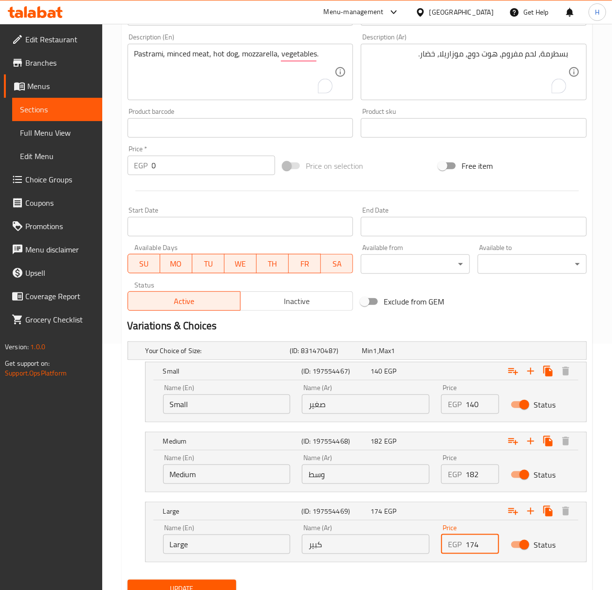
click at [468, 549] on input "174" at bounding box center [482, 544] width 34 height 19
type input "224"
click at [209, 584] on span "Update" at bounding box center [181, 589] width 93 height 12
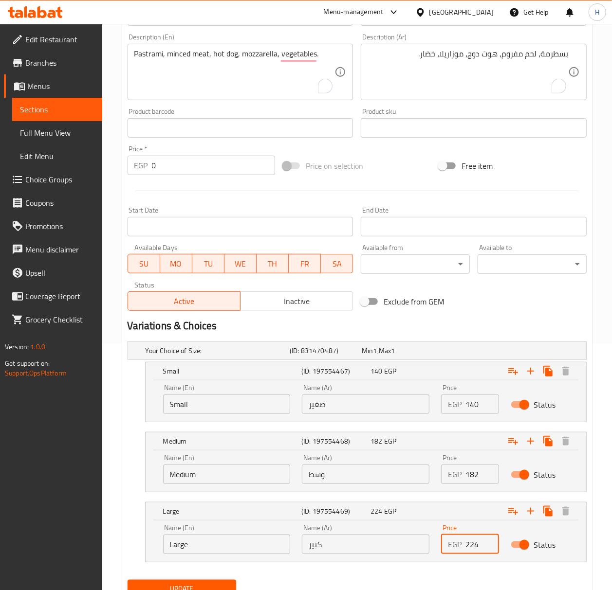
click at [209, 584] on div at bounding box center [306, 295] width 612 height 590
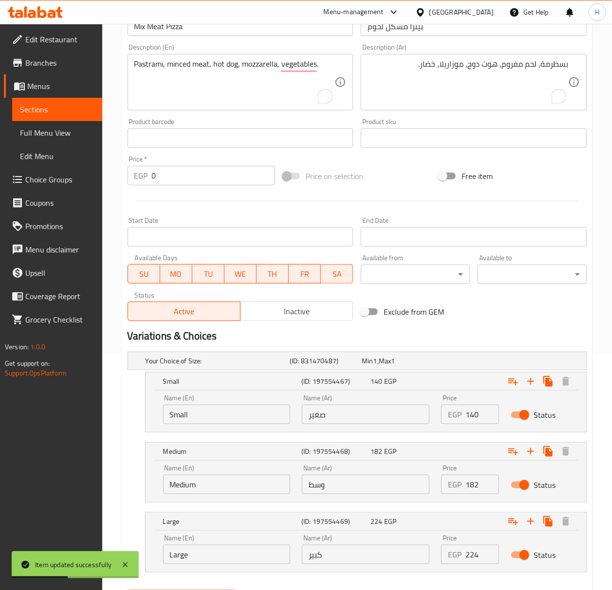
scroll to position [0, 0]
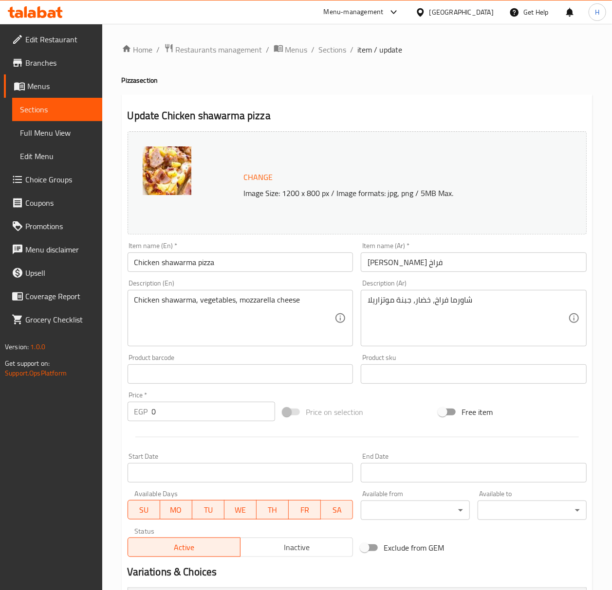
click at [183, 267] on input "Chicken shawarma pizza" at bounding box center [241, 262] width 226 height 19
type input "Chicken Shawarma Pizza"
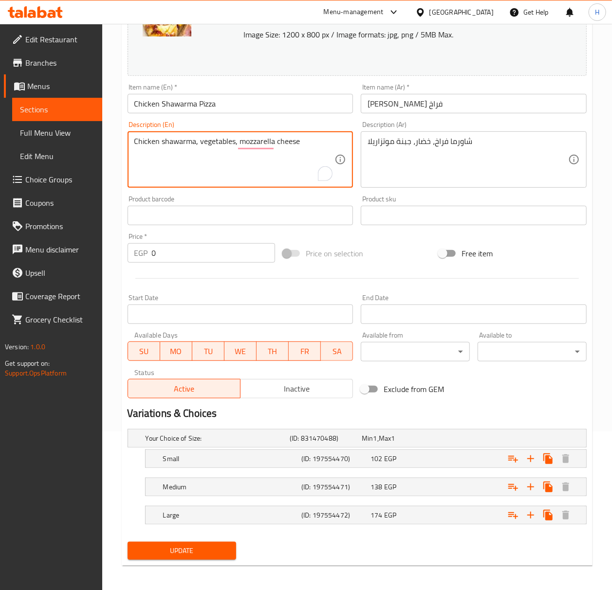
scroll to position [163, 0]
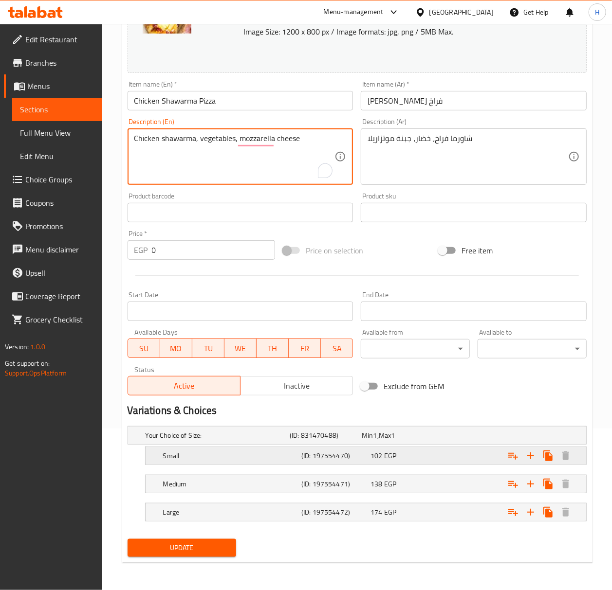
click at [411, 454] on div "102 EGP" at bounding box center [402, 456] width 65 height 10
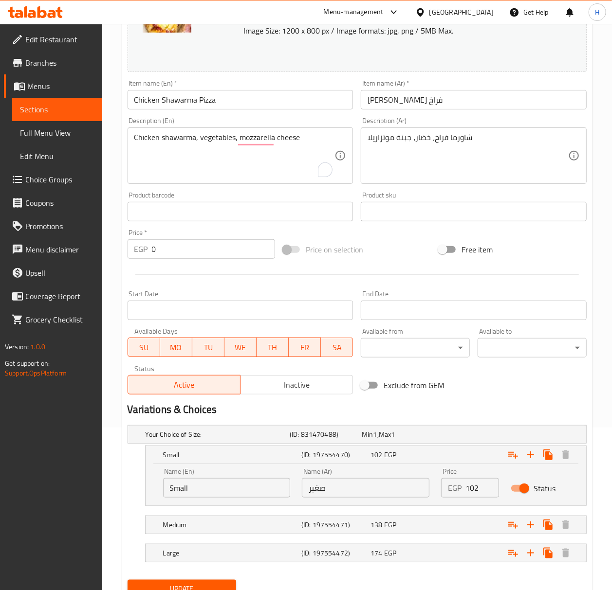
click at [475, 491] on input "102" at bounding box center [482, 487] width 34 height 19
type input "126"
click at [437, 522] on div "Expand" at bounding box center [506, 524] width 138 height 21
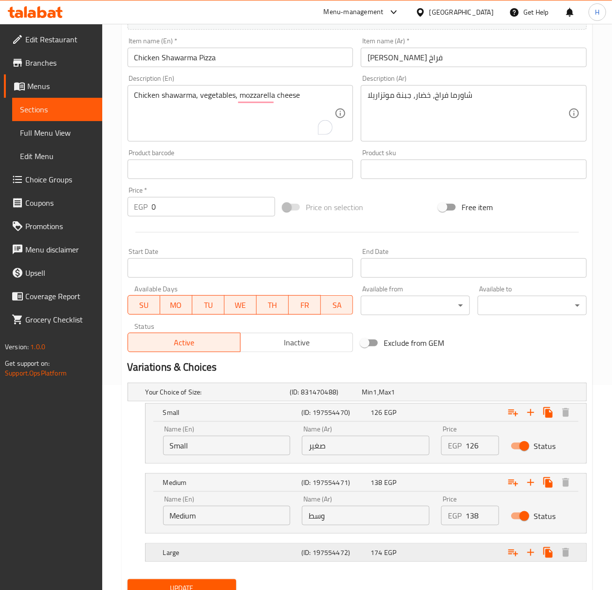
scroll to position [228, 0]
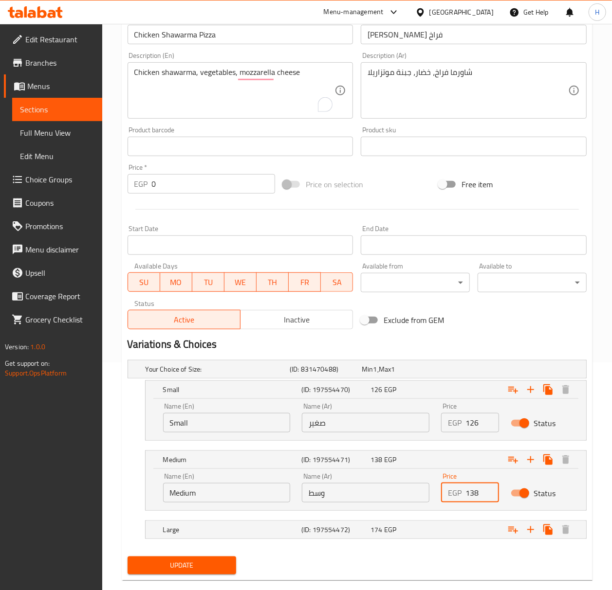
click input "138"
type input "168"
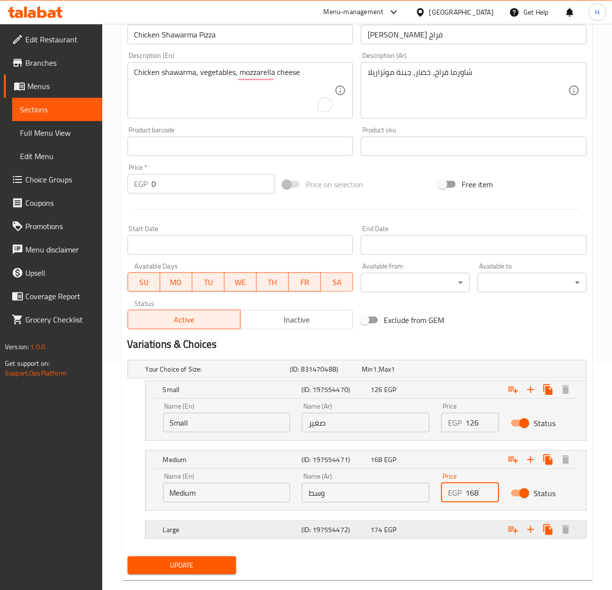
click div "Expand"
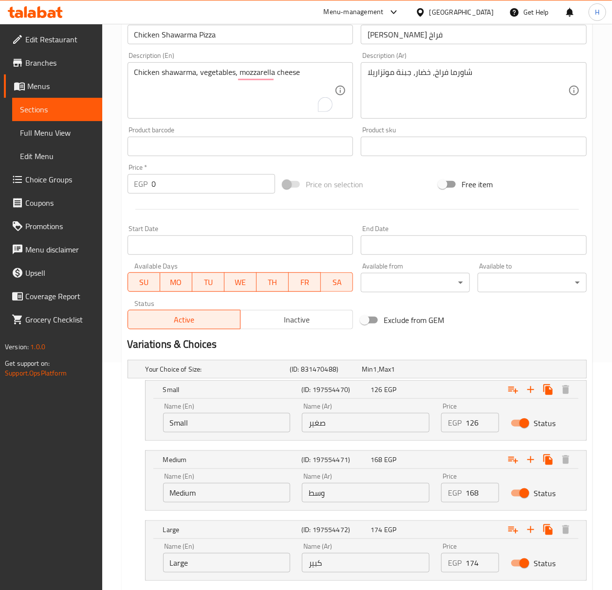
click input "174"
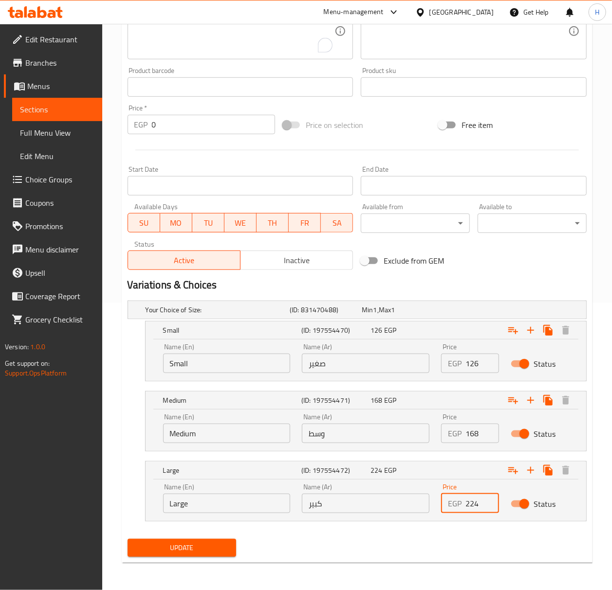
scroll to position [289, 0]
type input "224"
click span "Update"
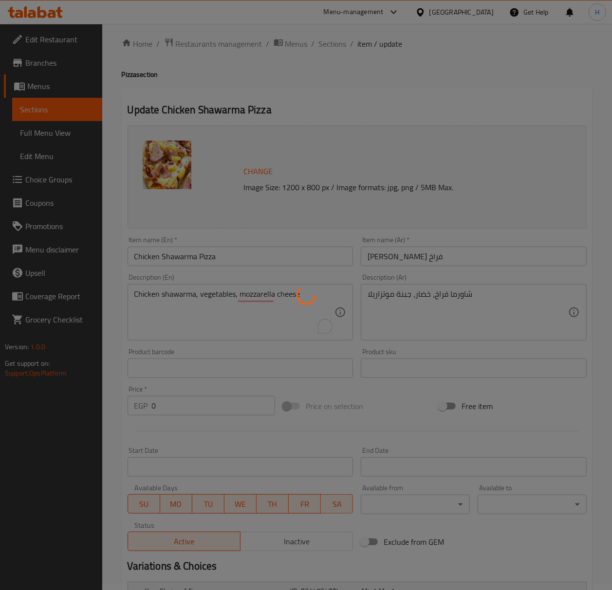
scroll to position [0, 0]
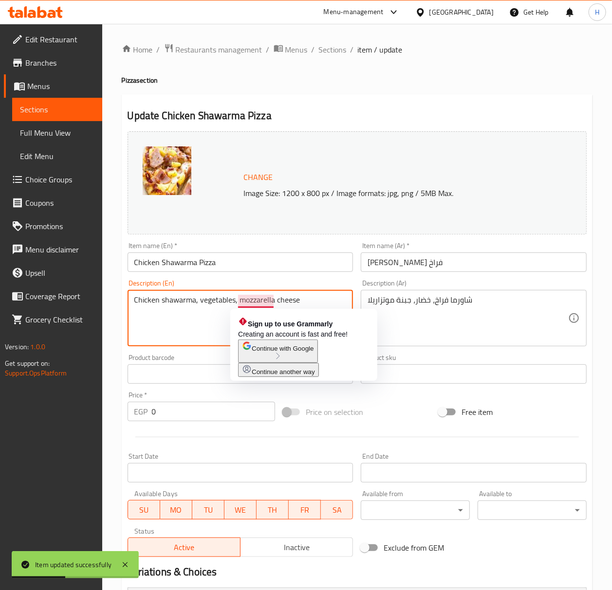
click textarea "Chicken shawarma, vegetables, mozzarella cheese"
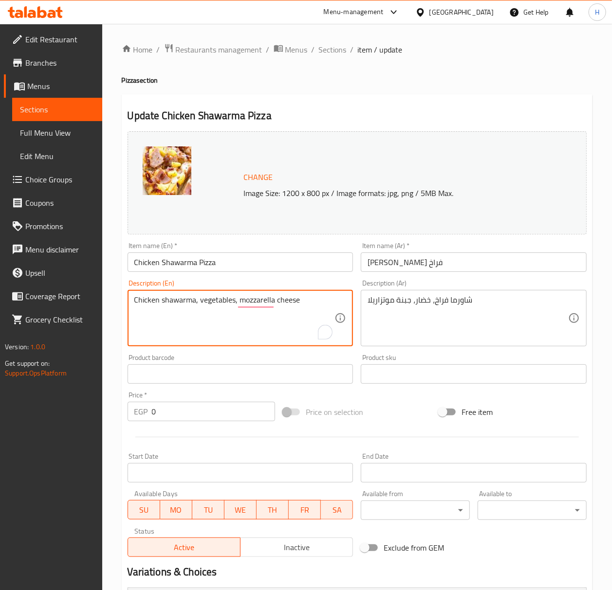
click textarea "Chicken shawarma, vegetables, mozzarella cheese"
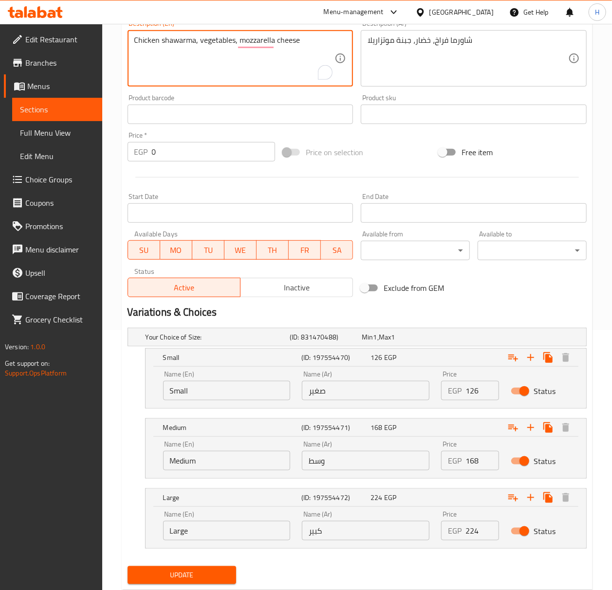
scroll to position [289, 0]
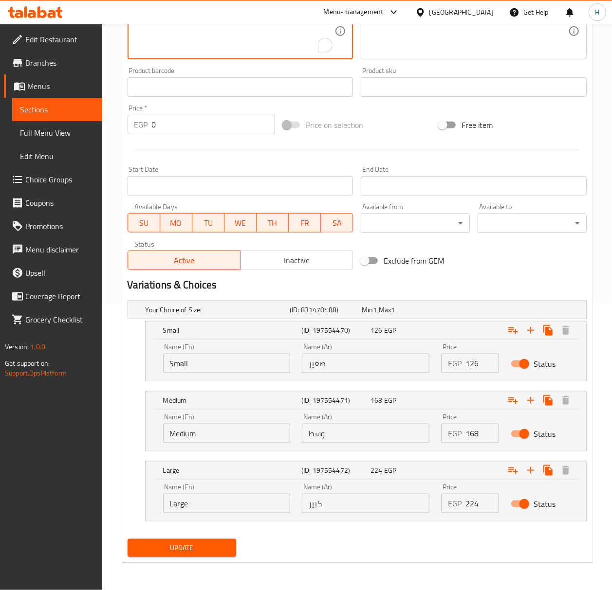
click div "Update"
click button "Update"
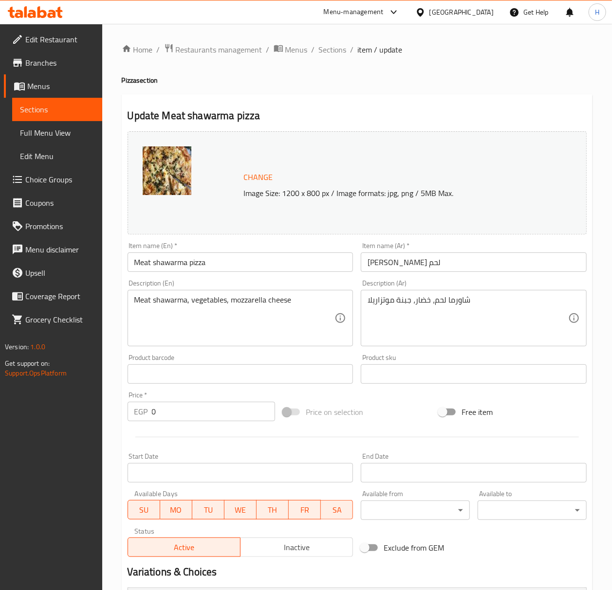
click at [199, 269] on input "Meat shawarma pizza" at bounding box center [241, 262] width 226 height 19
type input "Meat Shawarma Pizza"
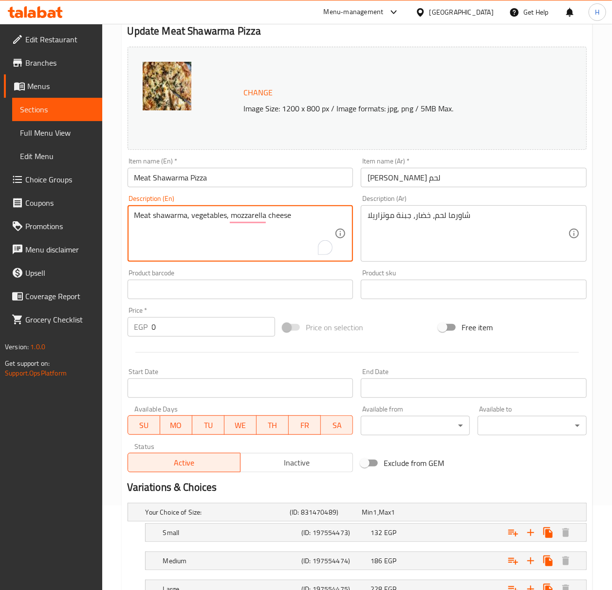
scroll to position [163, 0]
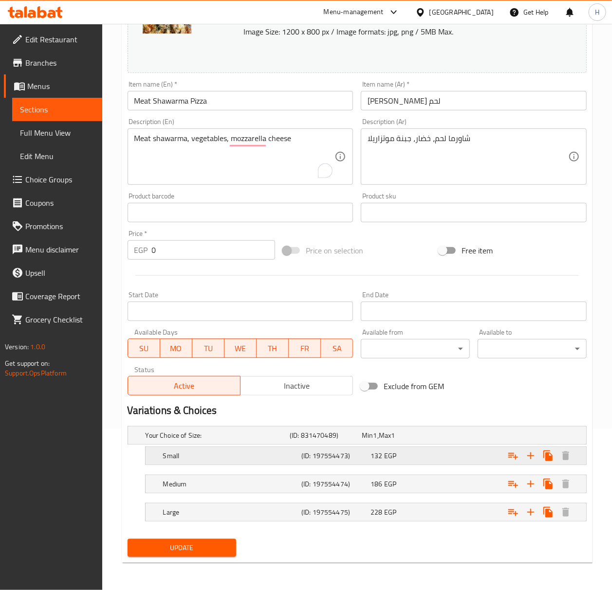
click at [263, 455] on h5 "Small" at bounding box center [230, 456] width 134 height 10
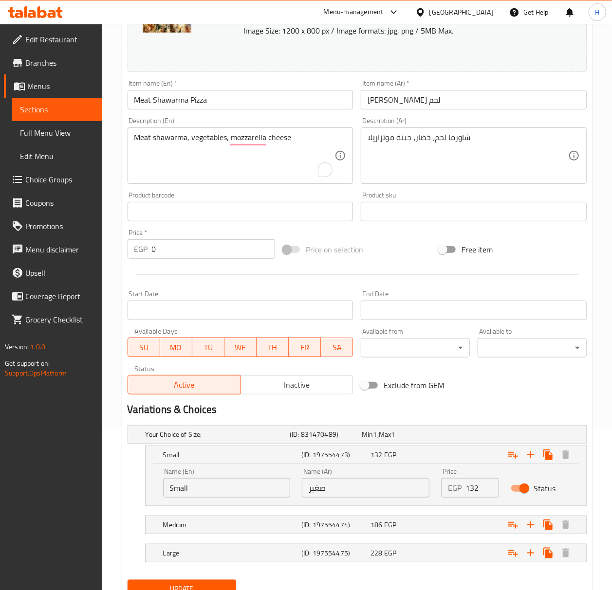
click at [473, 491] on input "132" at bounding box center [482, 487] width 34 height 19
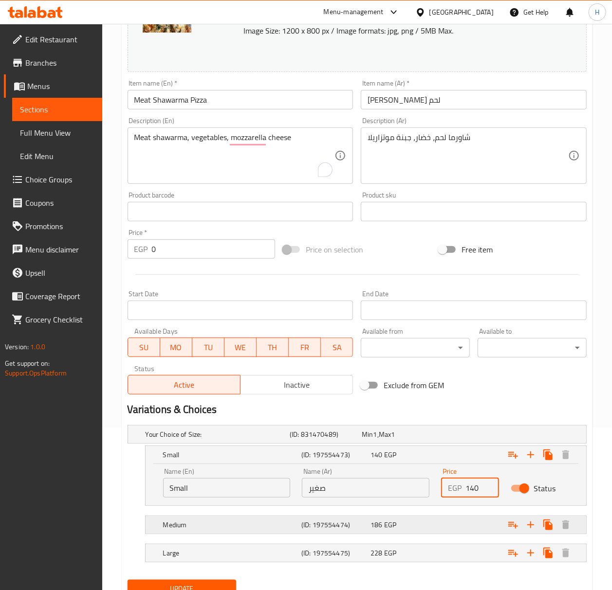
type input "140"
click at [439, 529] on div "Expand" at bounding box center [506, 524] width 138 height 21
click at [422, 530] on div "186 EGP" at bounding box center [402, 525] width 65 height 10
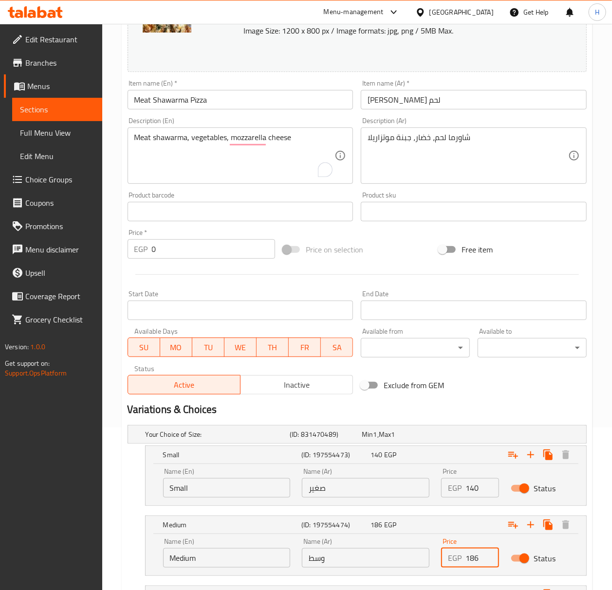
click at [479, 557] on input "186" at bounding box center [482, 557] width 34 height 19
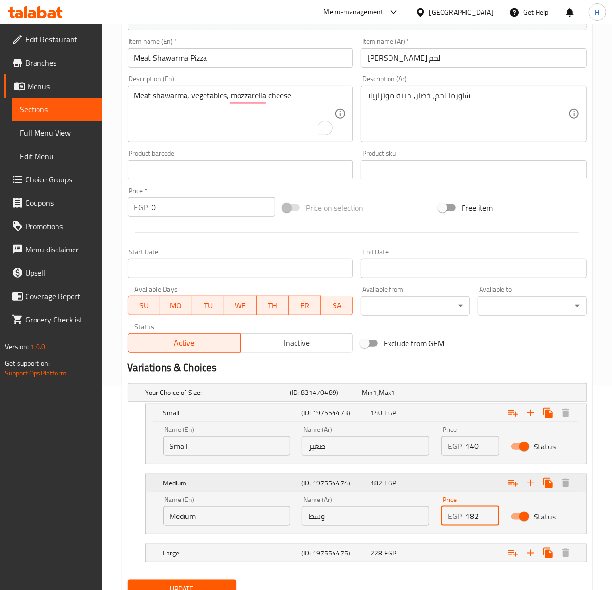
scroll to position [246, 0]
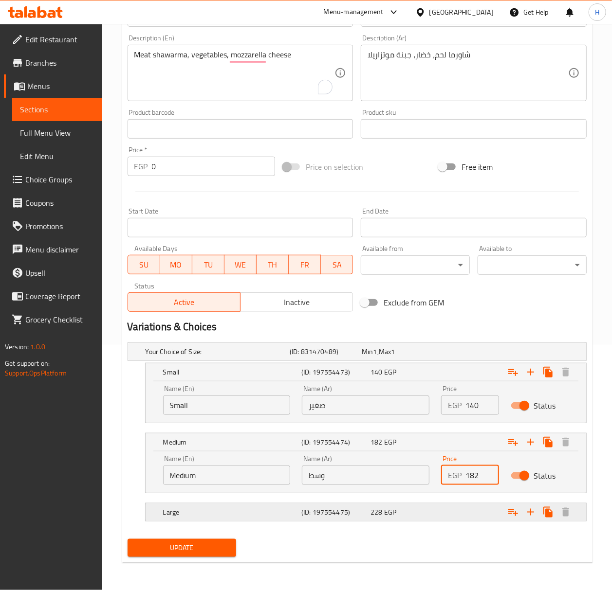
type input "182"
click at [454, 518] on div "Expand" at bounding box center [506, 512] width 138 height 21
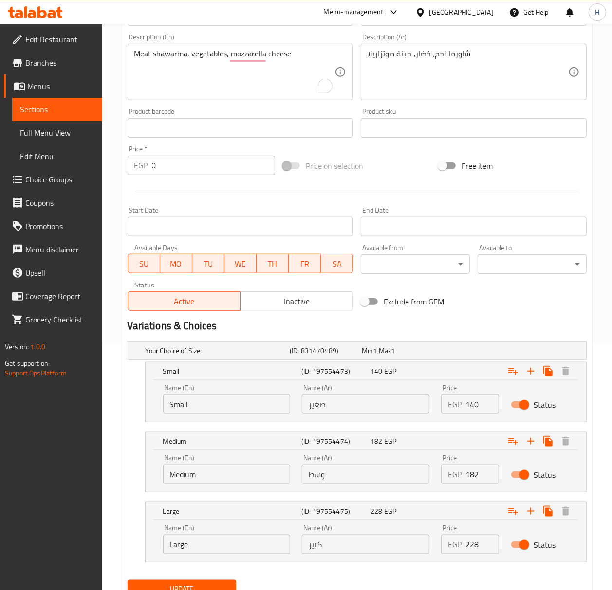
click at [473, 546] on input "228" at bounding box center [482, 544] width 34 height 19
click at [472, 546] on input "228" at bounding box center [482, 544] width 34 height 19
type input "238"
click at [214, 585] on span "Update" at bounding box center [181, 589] width 93 height 12
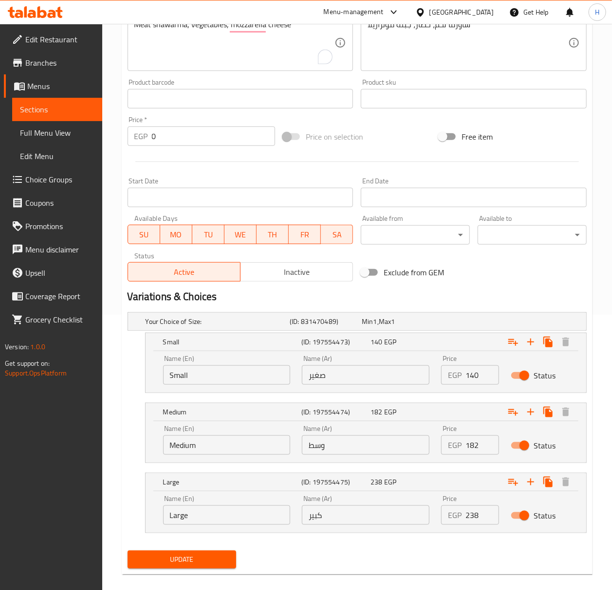
scroll to position [289, 0]
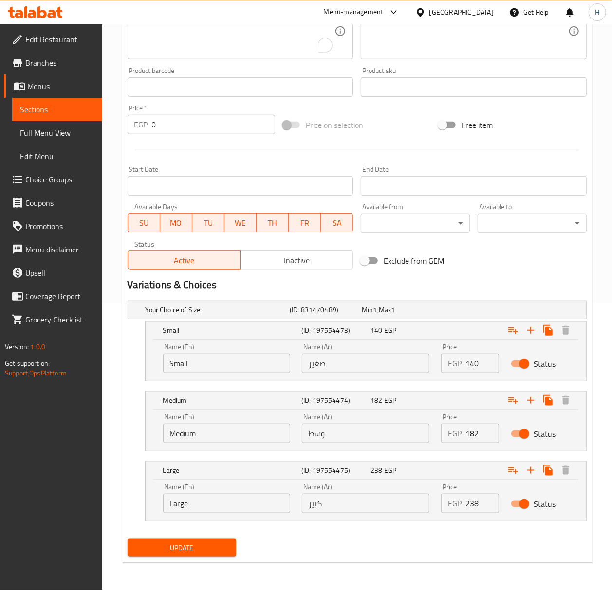
click at [201, 550] on span "Update" at bounding box center [181, 548] width 93 height 12
click at [201, 550] on div at bounding box center [306, 295] width 612 height 590
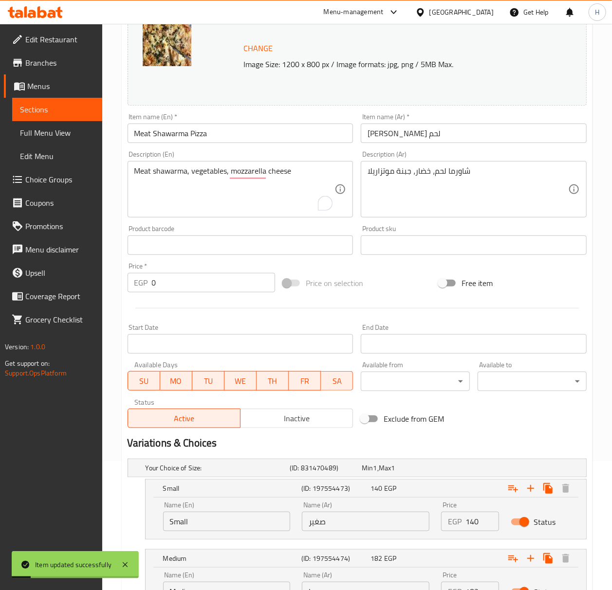
scroll to position [0, 0]
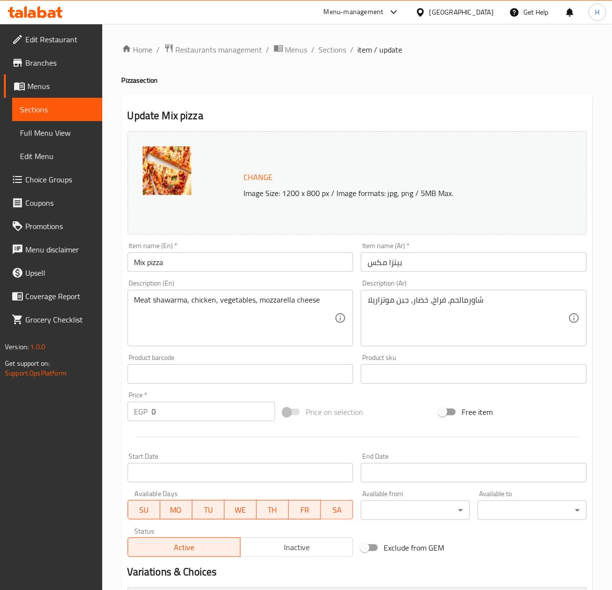
click at [156, 268] on input "Mix pizza" at bounding box center [241, 262] width 226 height 19
click at [154, 265] on input "Mix Pizza" at bounding box center [241, 262] width 226 height 19
click at [150, 265] on input "Mix Pizza" at bounding box center [241, 262] width 226 height 19
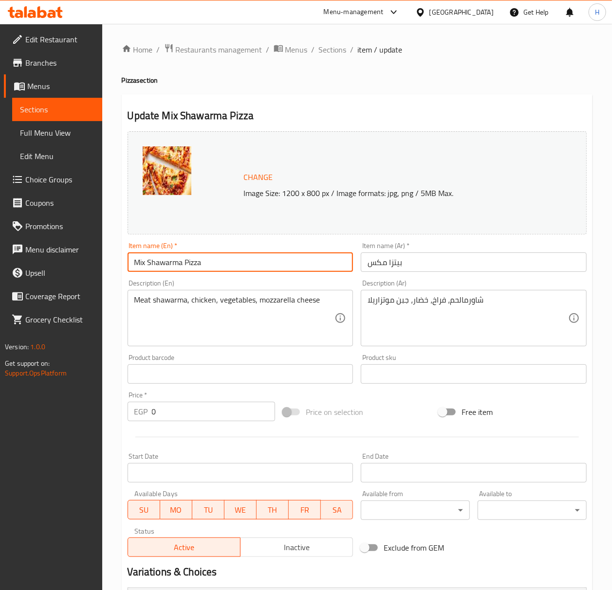
type input "Mix Shawarma Pizza"
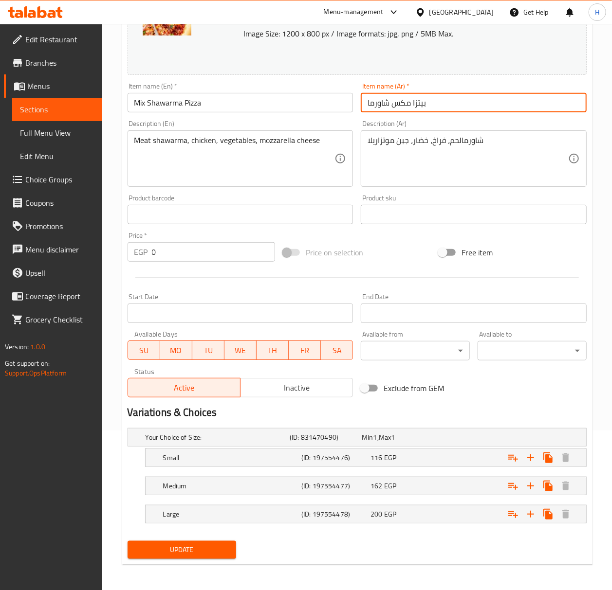
scroll to position [163, 0]
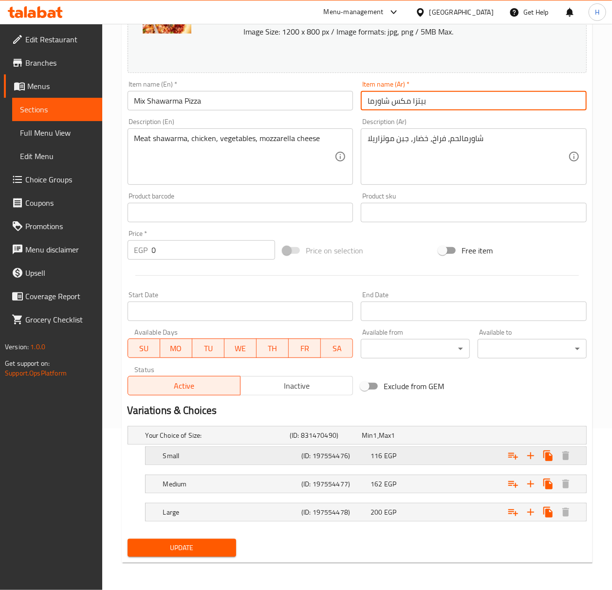
type input "بيتزا مكس شاورما"
click at [414, 456] on div "116 EGP" at bounding box center [402, 456] width 65 height 10
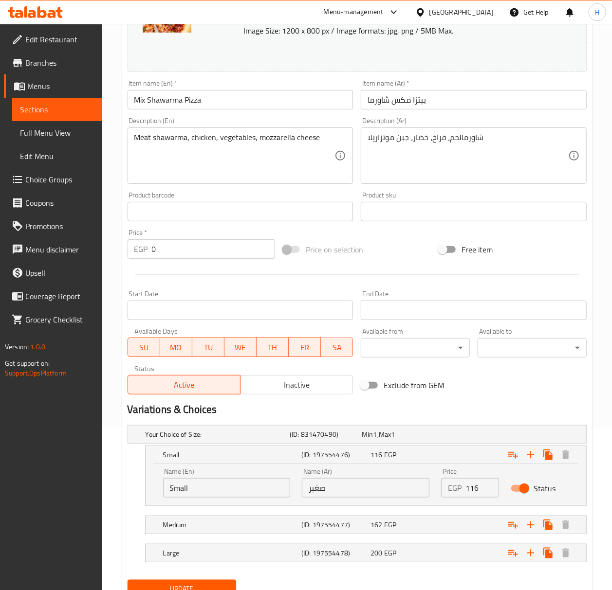
click at [476, 486] on input "116" at bounding box center [482, 487] width 34 height 19
type input "133"
click at [419, 530] on div "162 EGP" at bounding box center [402, 525] width 65 height 10
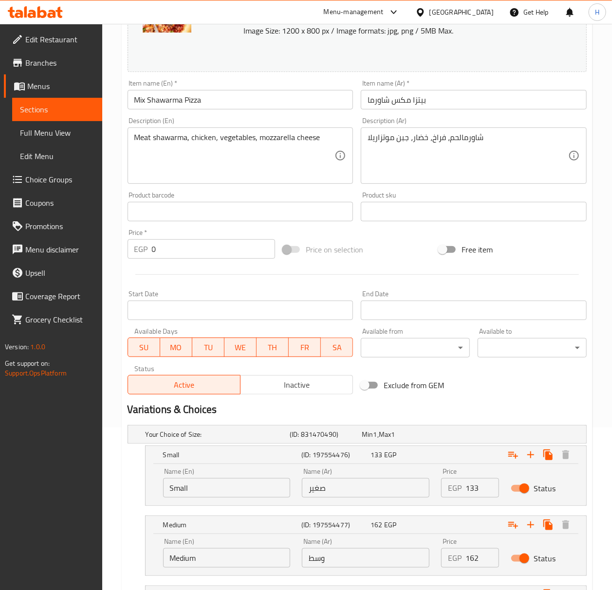
click at [474, 562] on input "162" at bounding box center [482, 557] width 34 height 19
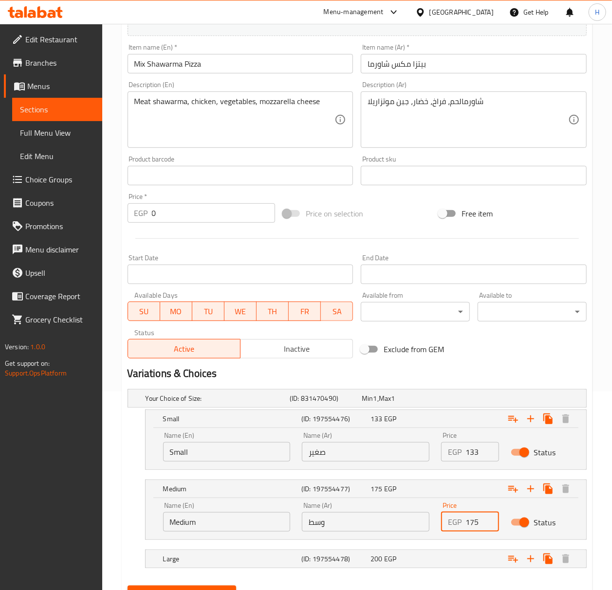
scroll to position [228, 0]
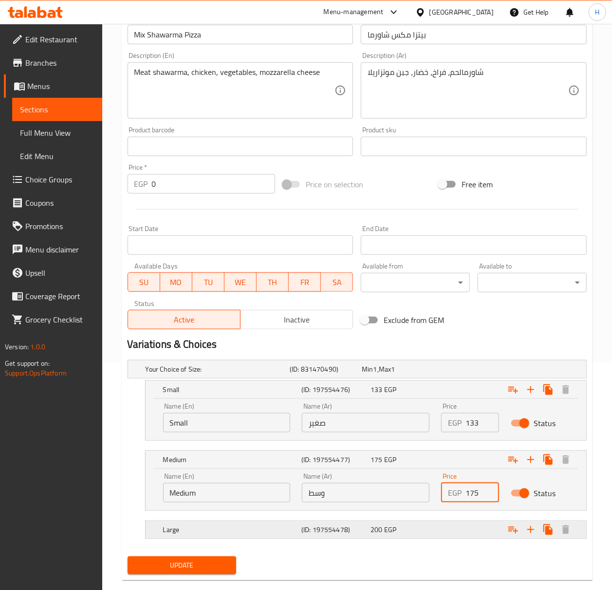
type input "175"
click at [435, 535] on div "200 EGP" at bounding box center [402, 530] width 65 height 10
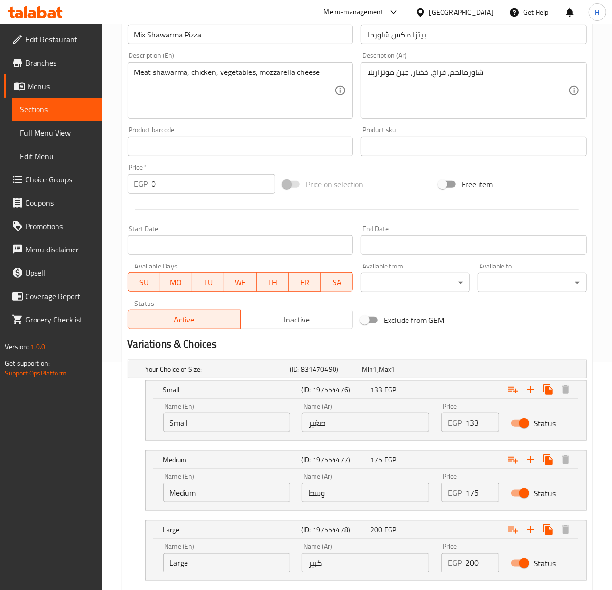
click at [471, 565] on input "200" at bounding box center [482, 562] width 34 height 19
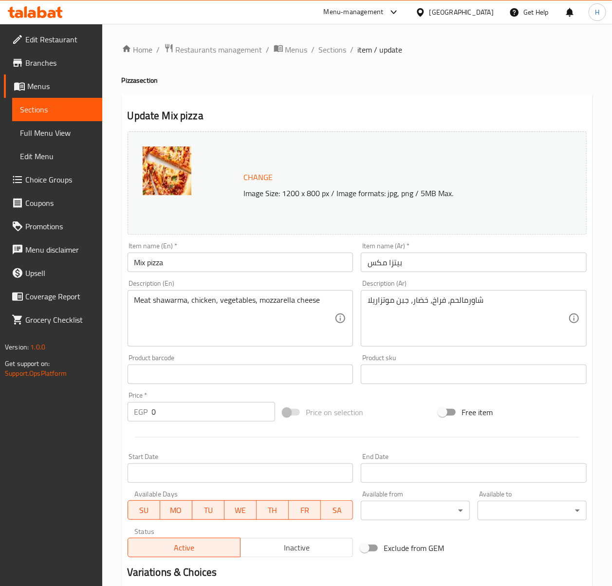
click at [172, 267] on input "Mix pizza" at bounding box center [241, 262] width 226 height 19
click at [177, 263] on input "Mix pizza" at bounding box center [241, 262] width 226 height 19
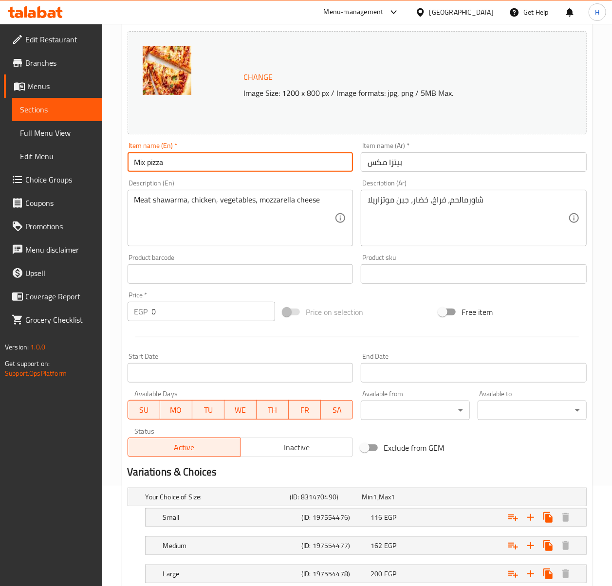
scroll to position [37, 0]
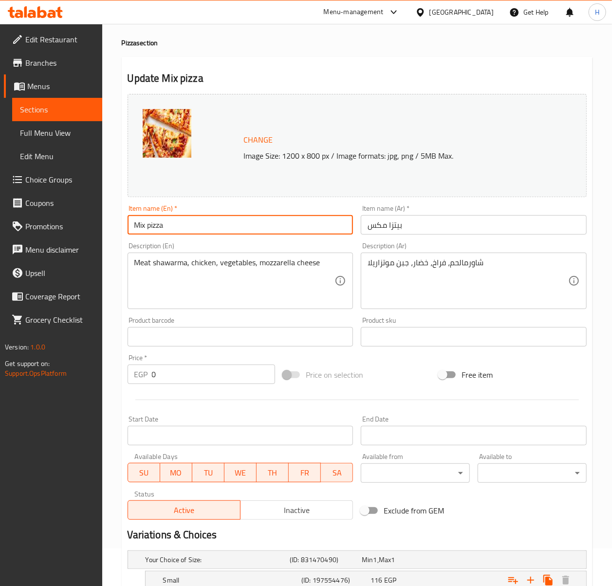
click at [182, 228] on input "Mix pizza" at bounding box center [241, 224] width 226 height 19
click at [147, 220] on input "Mix pizza" at bounding box center [241, 224] width 226 height 19
type input "Mix Shawarma Pizza"
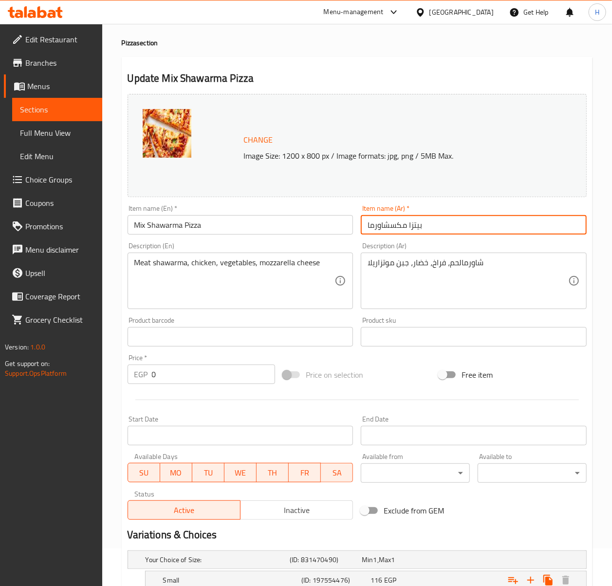
click at [389, 226] on input "بيتزا مكسشاورما" at bounding box center [474, 224] width 226 height 19
click at [390, 225] on input "بيتزا مكسشاورما" at bounding box center [474, 224] width 226 height 19
click at [392, 228] on input "بيتزا مكسشاورما" at bounding box center [474, 224] width 226 height 19
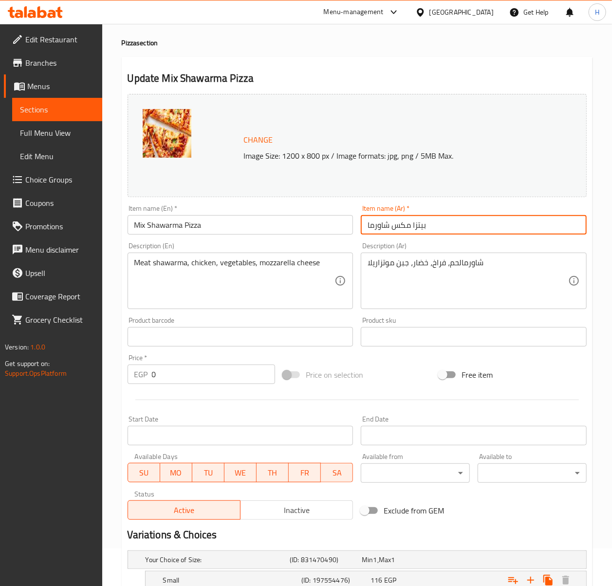
type input "بيتزا مكس شاورما"
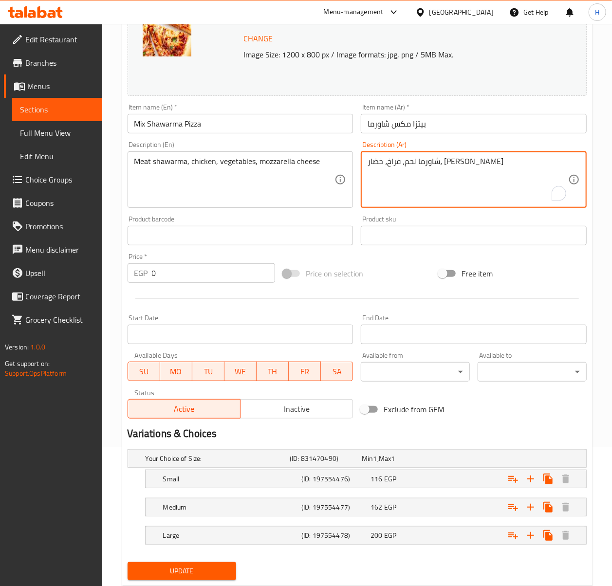
scroll to position [167, 0]
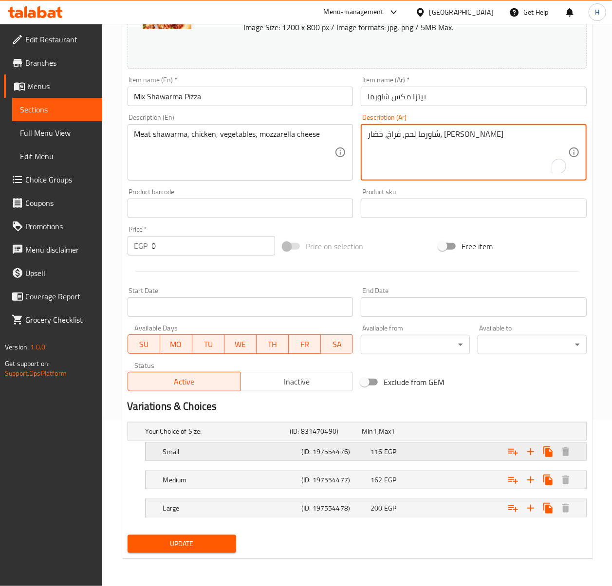
type textarea "شاورما لحم، فراخ، خضار، [PERSON_NAME]"
click at [398, 455] on div "116 EGP" at bounding box center [402, 452] width 65 height 10
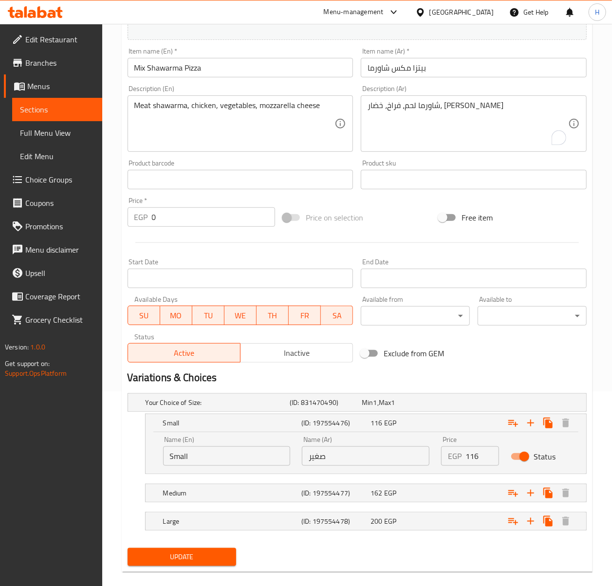
scroll to position [209, 0]
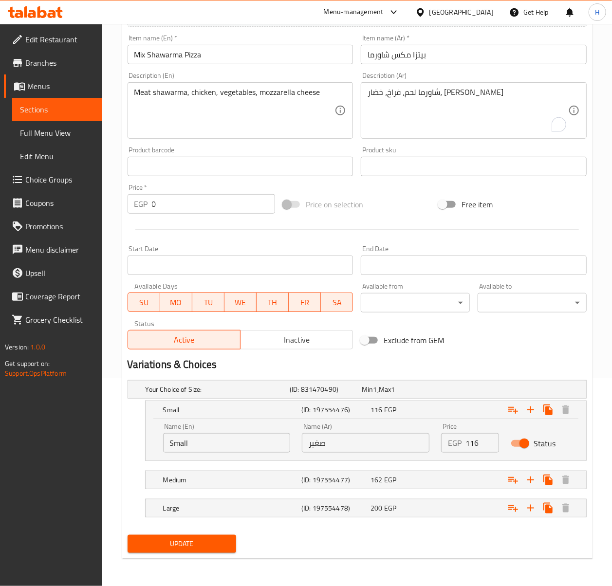
click at [483, 436] on input "116" at bounding box center [482, 442] width 34 height 19
type input "133"
click at [452, 472] on div "Expand" at bounding box center [506, 479] width 138 height 21
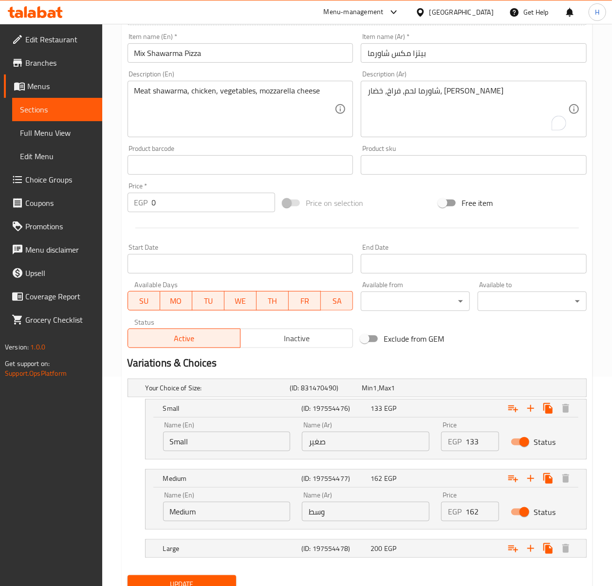
click at [470, 514] on input "162" at bounding box center [482, 511] width 34 height 19
type input "175"
click at [466, 557] on div "Expand" at bounding box center [506, 548] width 138 height 21
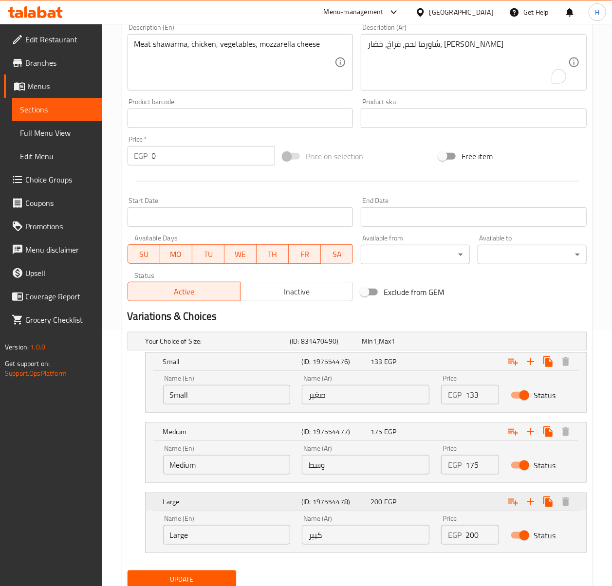
scroll to position [293, 0]
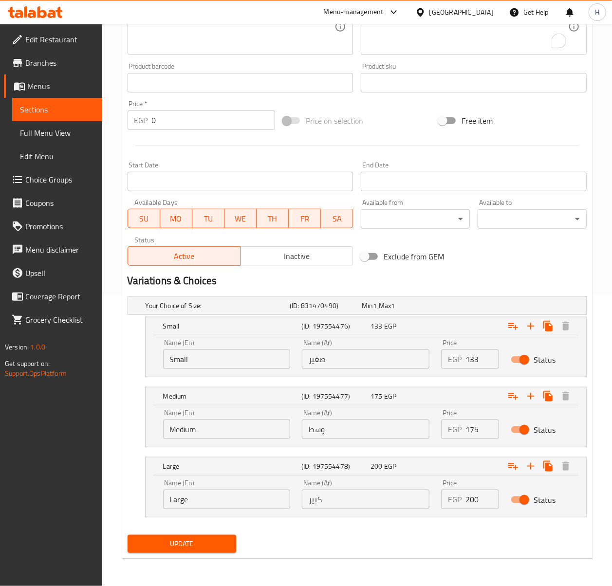
click at [474, 494] on input "200" at bounding box center [482, 499] width 34 height 19
type input "217"
click at [221, 534] on div "Update" at bounding box center [182, 544] width 117 height 26
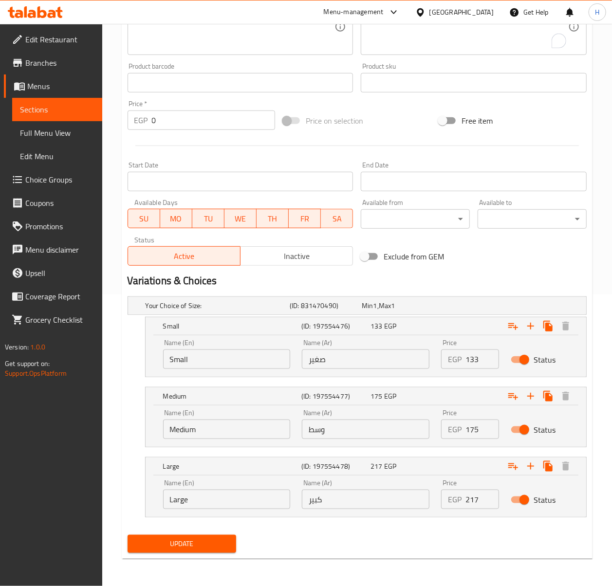
click at [210, 541] on span "Update" at bounding box center [181, 544] width 93 height 12
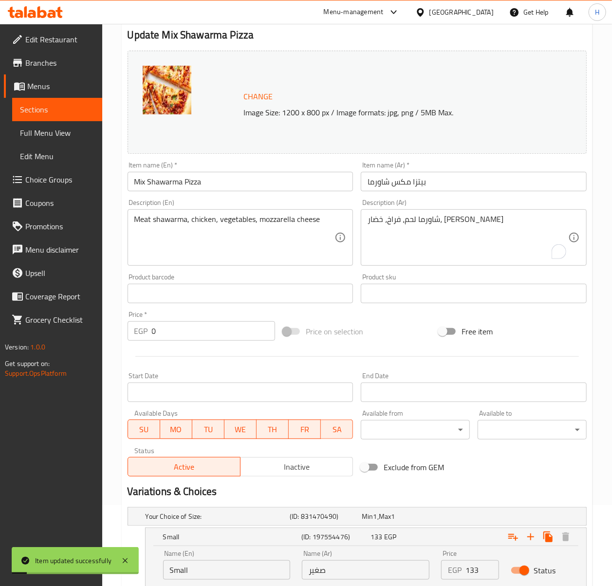
scroll to position [0, 0]
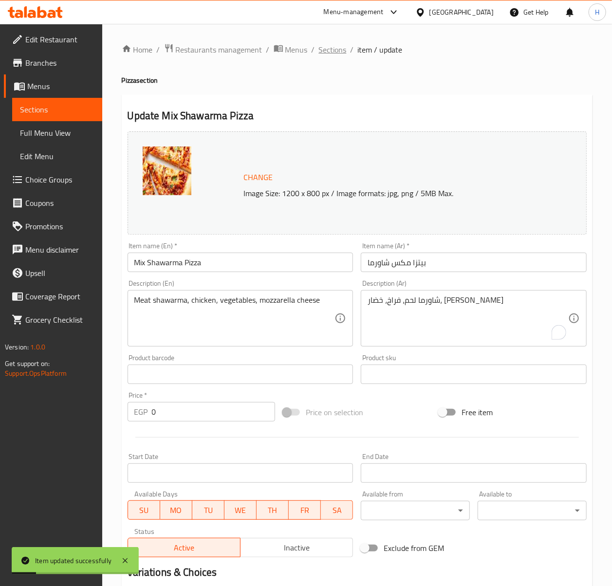
click at [337, 53] on span "Sections" at bounding box center [333, 50] width 28 height 12
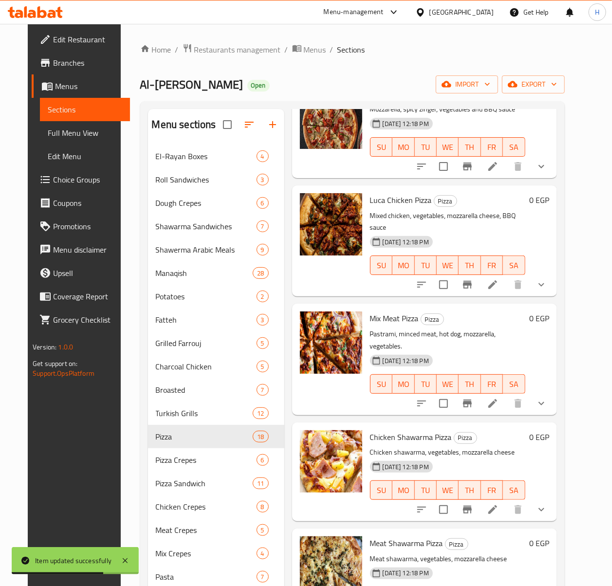
scroll to position [137, 0]
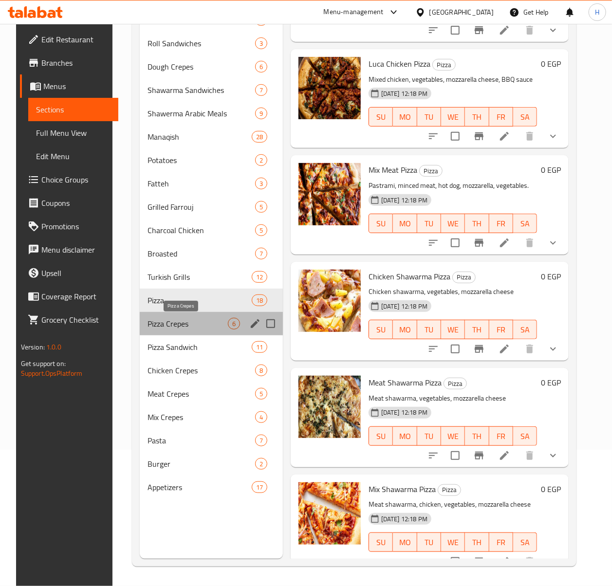
click at [175, 320] on span "Pizza Crepes" at bounding box center [187, 324] width 80 height 12
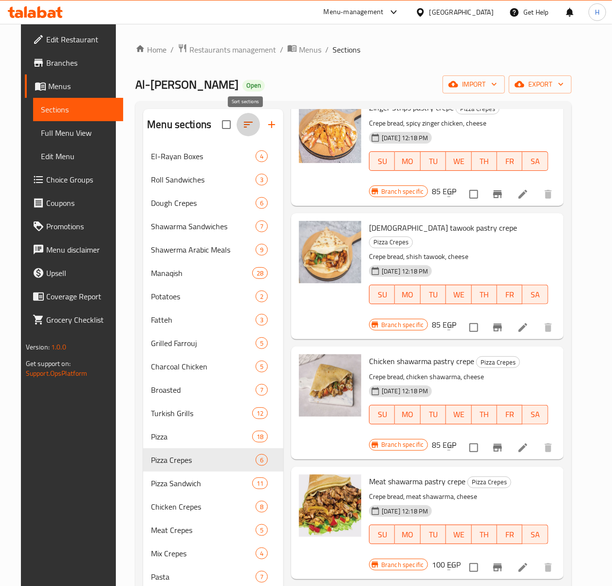
click at [246, 124] on icon "button" at bounding box center [248, 125] width 12 height 12
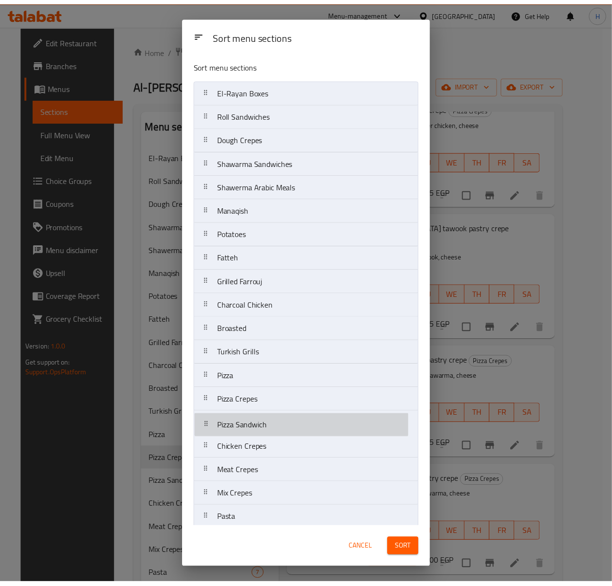
scroll to position [4, 0]
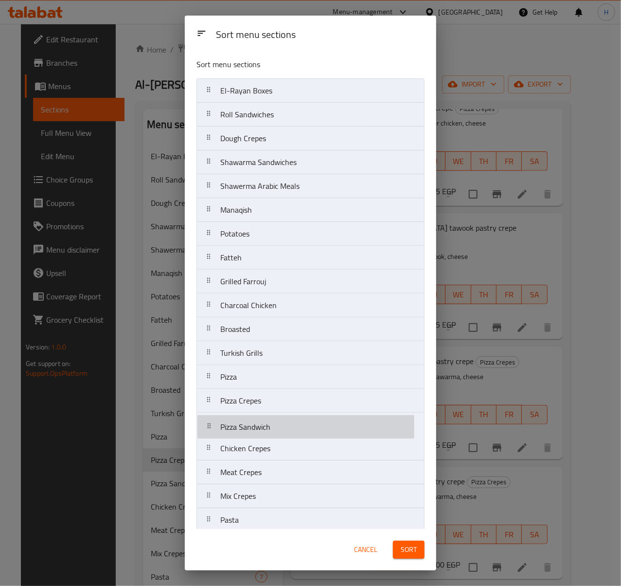
drag, startPoint x: 244, startPoint y: 425, endPoint x: 242, endPoint y: 405, distance: 19.6
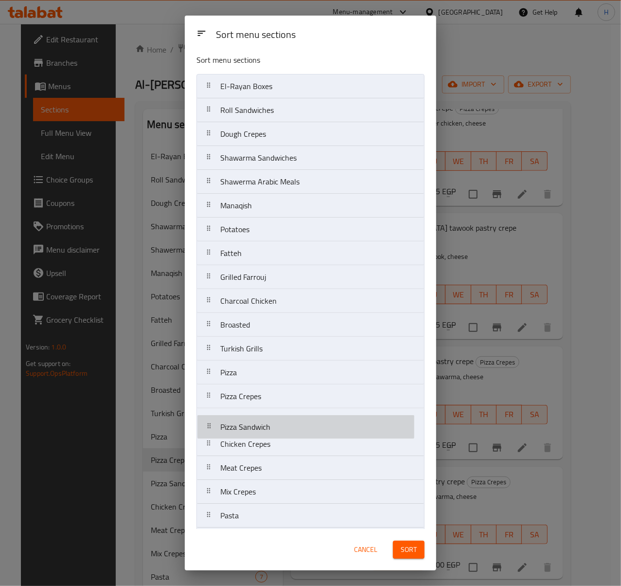
click at [242, 407] on nav "El-Rayan Boxes Roll Sandwiches Dough Crepes Shawarma Sandwiches Shawerma Arabic…" at bounding box center [311, 325] width 228 height 502
click at [242, 405] on nav "El-Rayan Boxes Roll Sandwiches Dough Crepes Shawarma Sandwiches Shawerma Arabic…" at bounding box center [311, 325] width 228 height 502
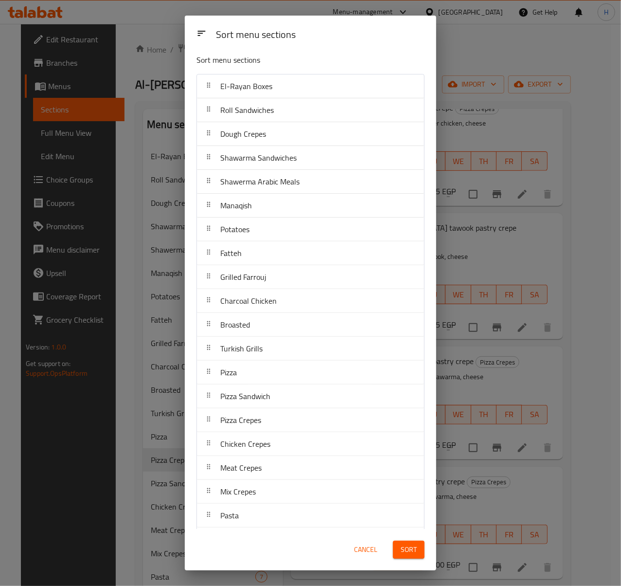
click at [417, 549] on button "Sort" at bounding box center [409, 550] width 32 height 18
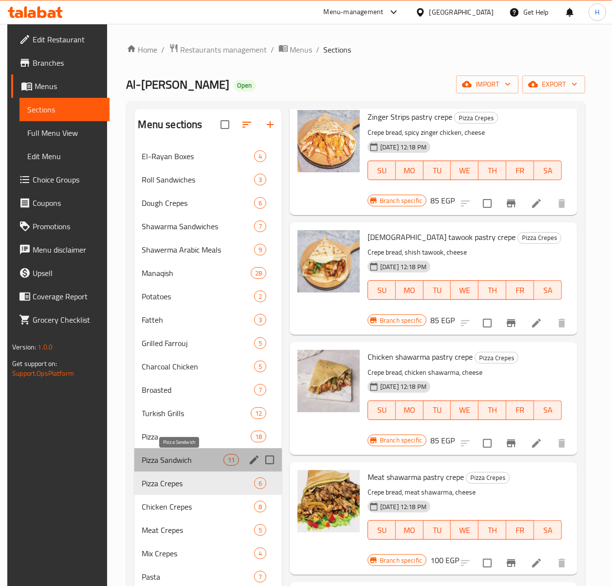
click at [191, 460] on span "Pizza Sandwich" at bounding box center [182, 460] width 81 height 12
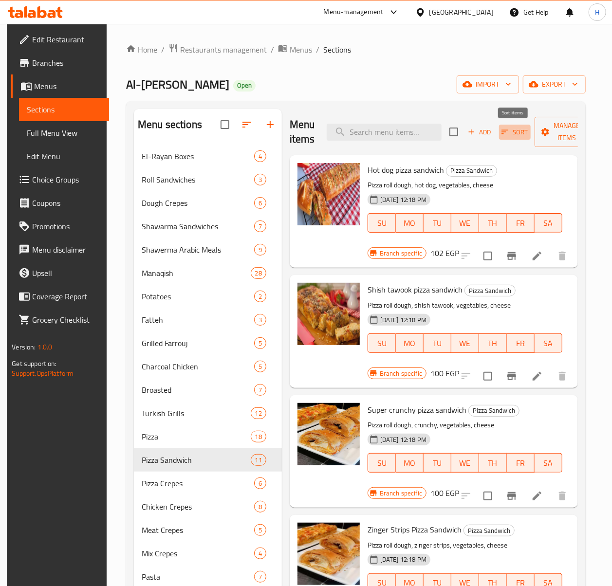
click at [507, 129] on icon "button" at bounding box center [504, 132] width 9 height 9
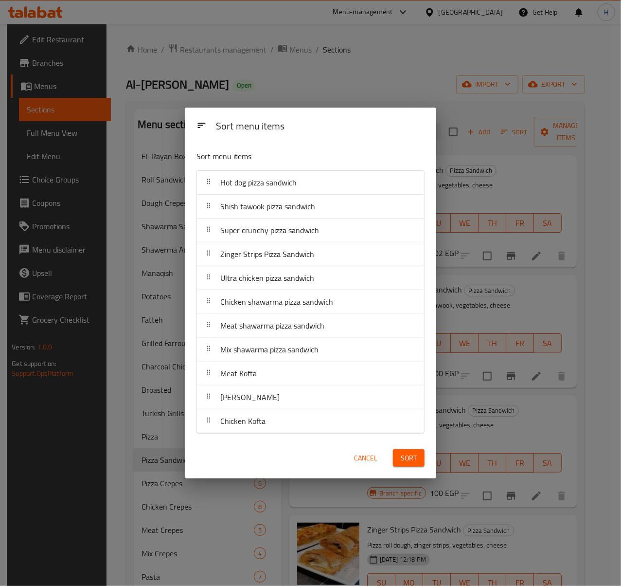
click at [363, 462] on span "Cancel" at bounding box center [365, 458] width 23 height 12
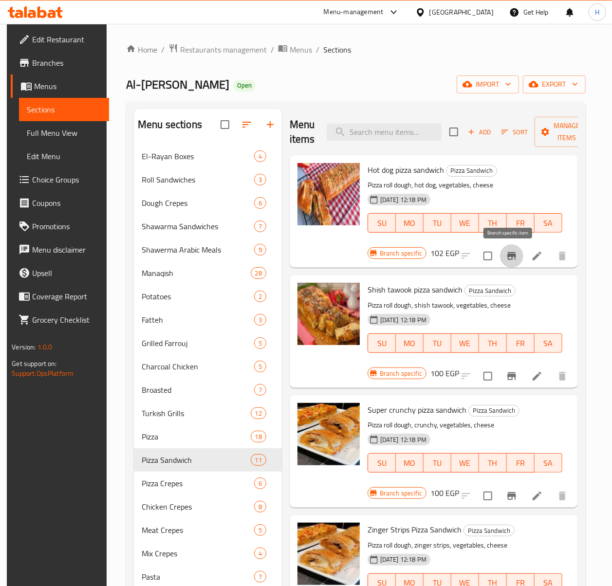
click at [509, 260] on icon "Branch-specific-item" at bounding box center [511, 256] width 9 height 8
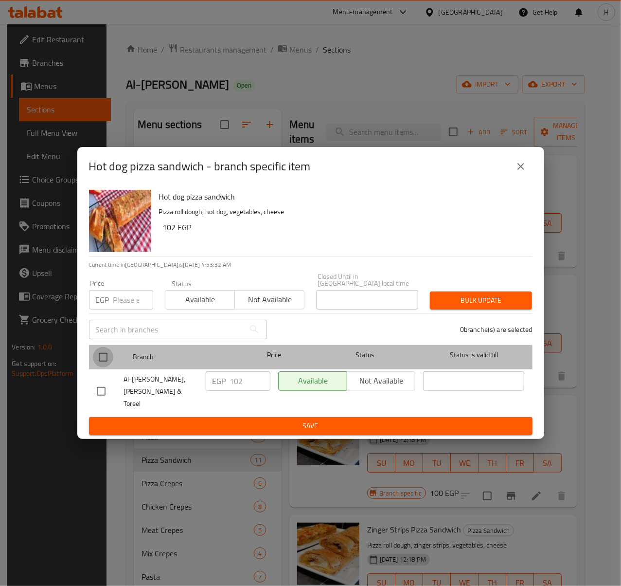
click at [102, 358] on input "checkbox" at bounding box center [103, 357] width 20 height 20
checkbox input "true"
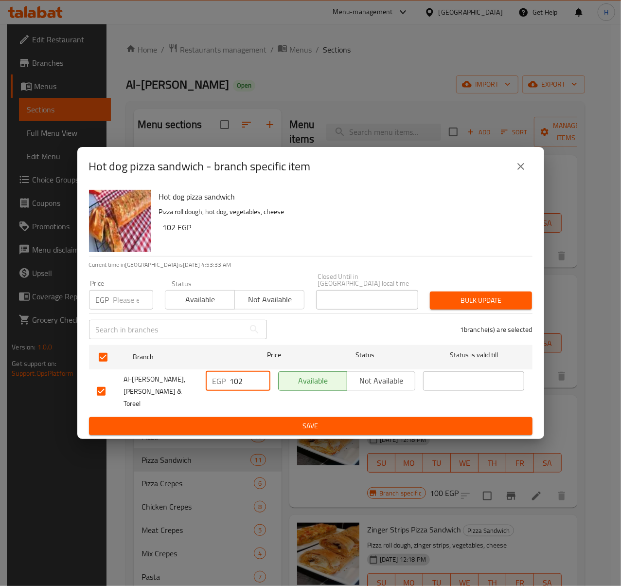
click at [237, 382] on input "102" at bounding box center [250, 380] width 40 height 19
type input "112"
click at [238, 420] on span "Save" at bounding box center [311, 426] width 428 height 12
click at [238, 414] on div at bounding box center [310, 293] width 621 height 586
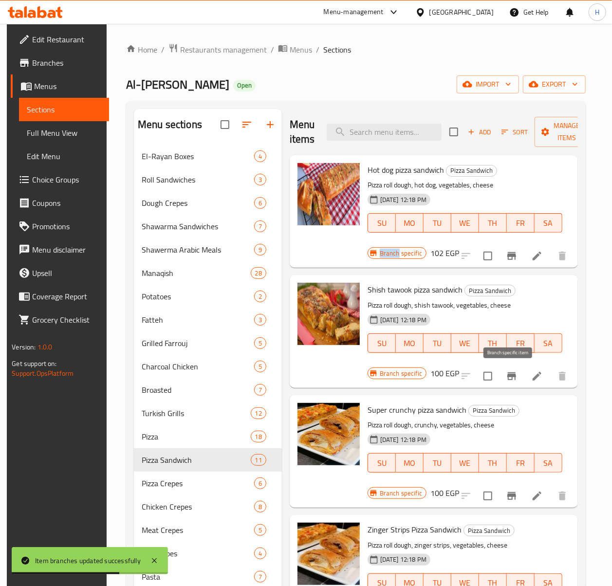
click at [507, 379] on icon "Branch-specific-item" at bounding box center [512, 376] width 12 height 12
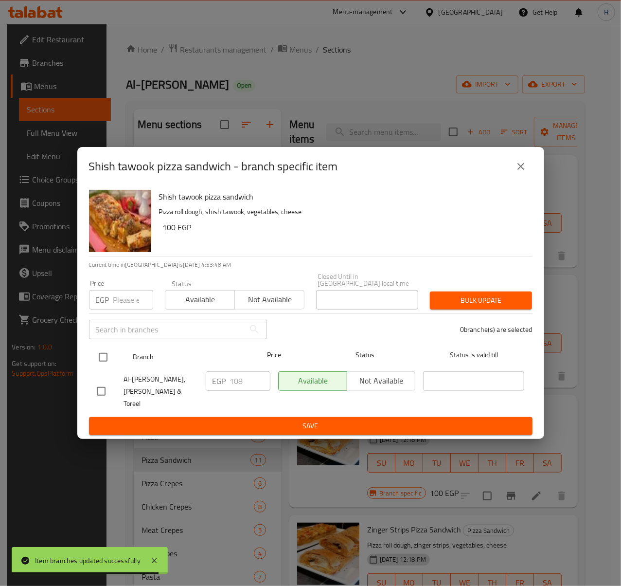
click at [106, 359] on input "checkbox" at bounding box center [103, 357] width 20 height 20
checkbox input "true"
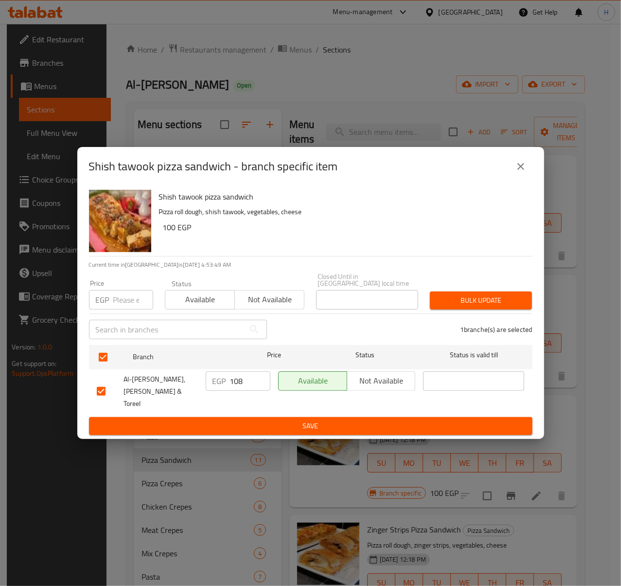
click at [241, 386] on input "108" at bounding box center [250, 380] width 40 height 19
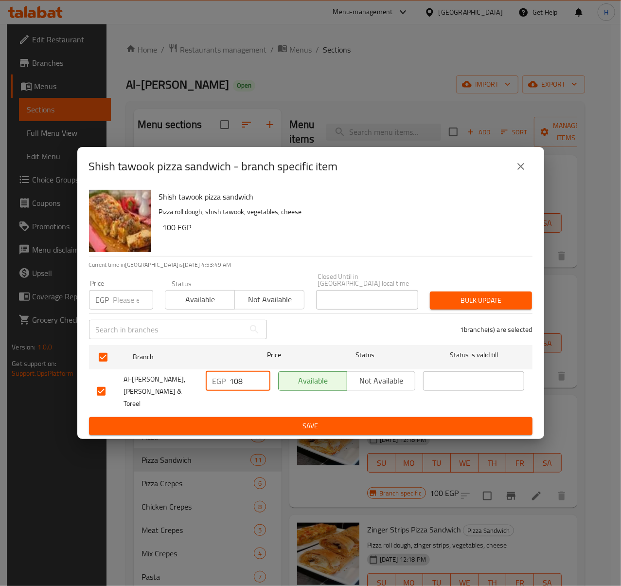
click at [241, 386] on input "108" at bounding box center [250, 380] width 40 height 19
type input "112"
click at [250, 420] on span "Save" at bounding box center [311, 426] width 428 height 12
click at [250, 413] on div at bounding box center [310, 293] width 621 height 586
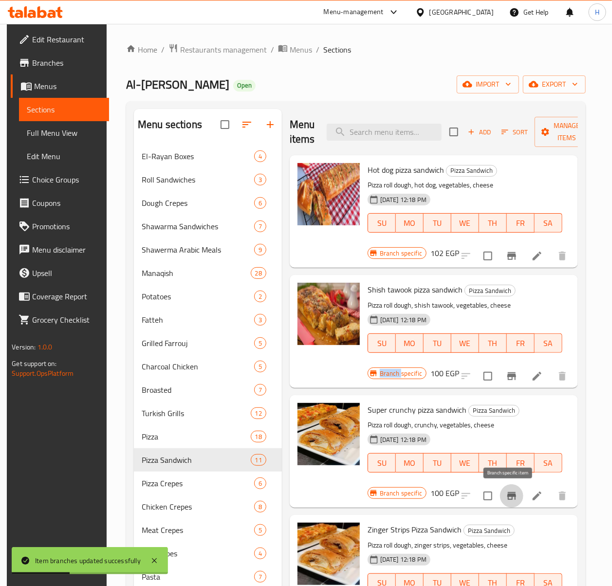
click at [509, 493] on icon "Branch-specific-item" at bounding box center [512, 496] width 12 height 12
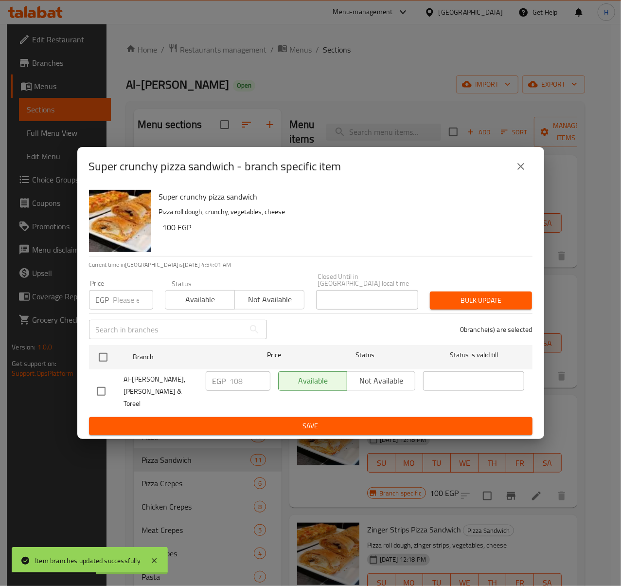
click at [521, 172] on icon "close" at bounding box center [521, 167] width 12 height 12
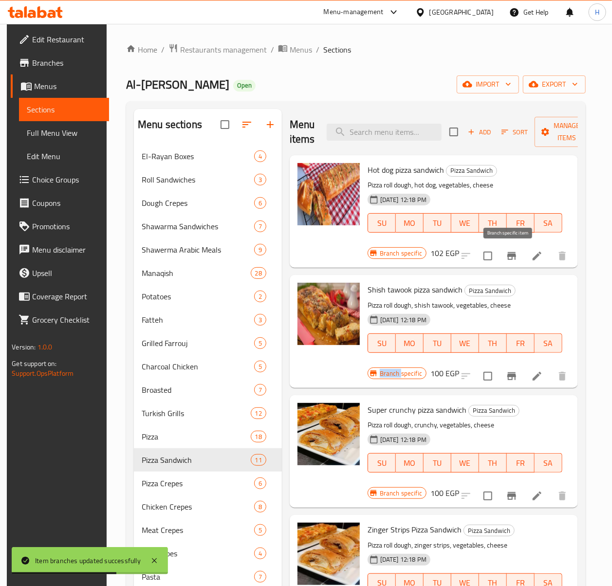
click at [518, 255] on button "Branch-specific-item" at bounding box center [511, 255] width 23 height 23
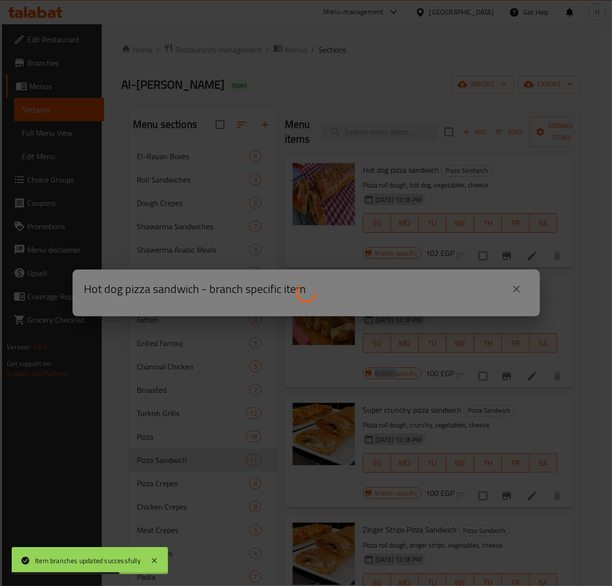
click at [518, 255] on div at bounding box center [306, 293] width 612 height 586
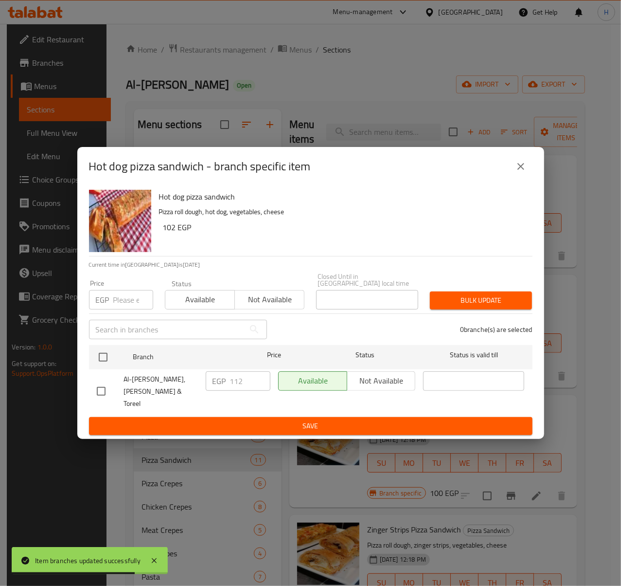
click at [522, 170] on icon "close" at bounding box center [521, 166] width 7 height 7
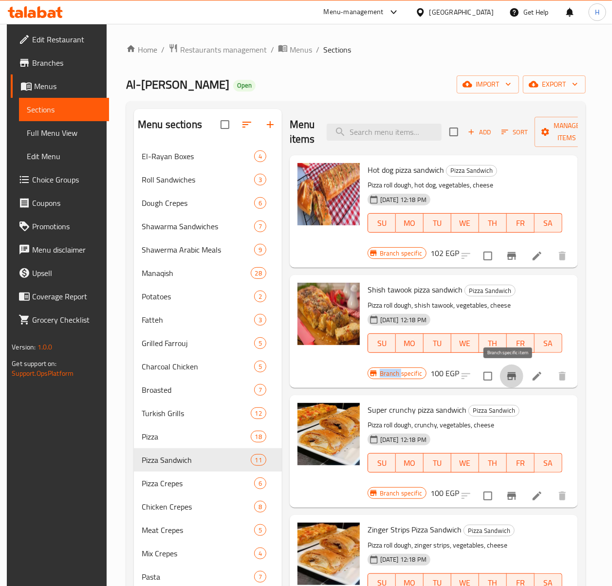
click at [510, 376] on icon "Branch-specific-item" at bounding box center [511, 376] width 9 height 8
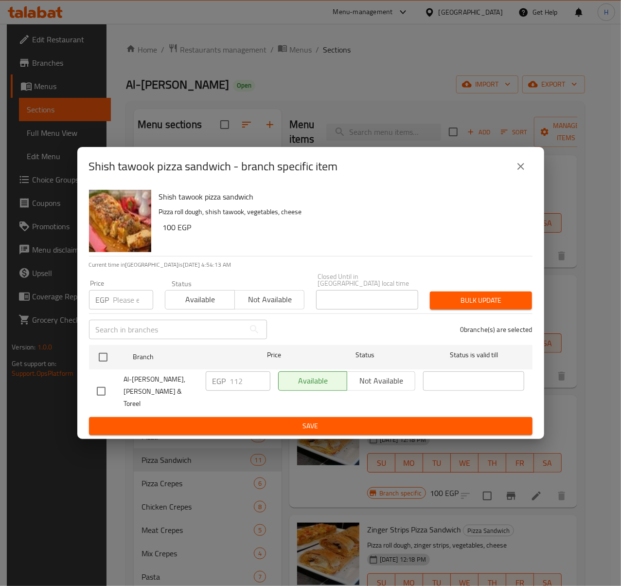
click at [514, 174] on button "close" at bounding box center [521, 166] width 23 height 23
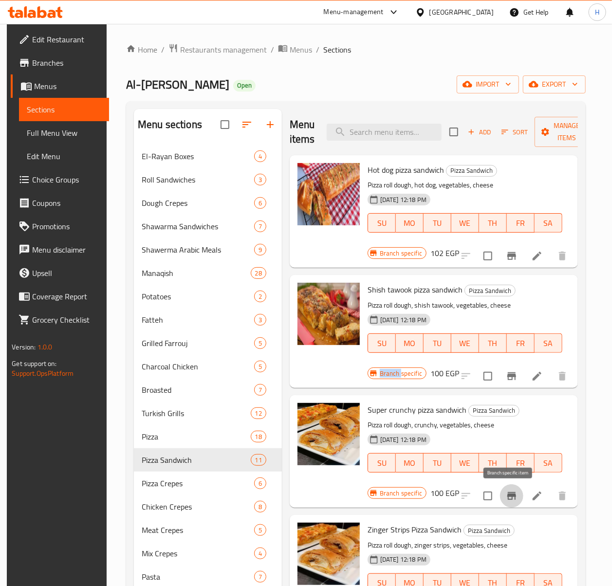
click at [506, 499] on icon "Branch-specific-item" at bounding box center [512, 496] width 12 height 12
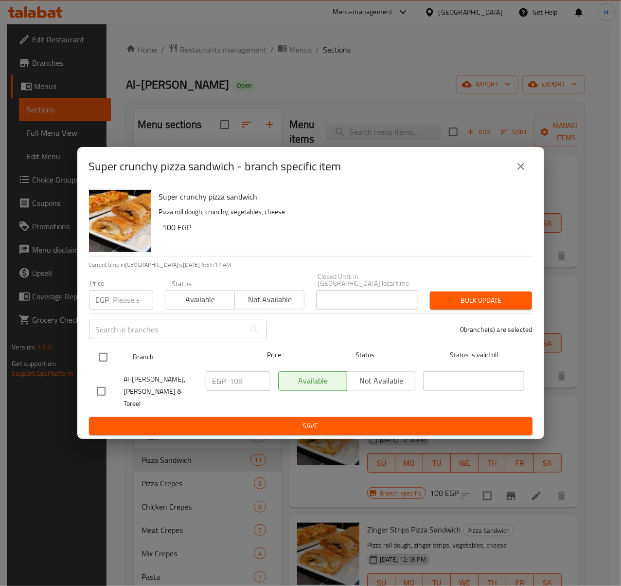
click at [102, 357] on input "checkbox" at bounding box center [103, 357] width 20 height 20
checkbox input "true"
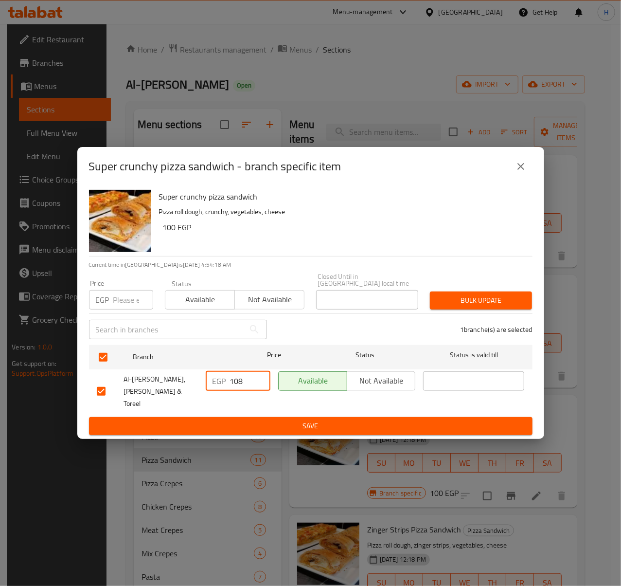
click at [236, 385] on input "108" at bounding box center [250, 380] width 40 height 19
type input "112"
click at [259, 420] on span "Save" at bounding box center [311, 426] width 428 height 12
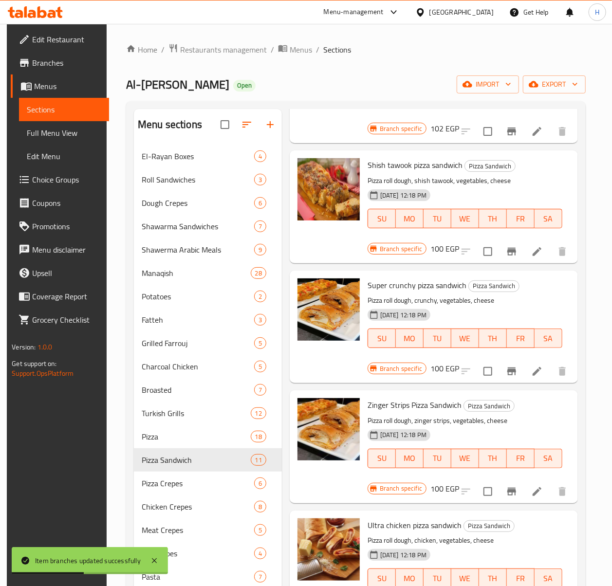
scroll to position [129, 0]
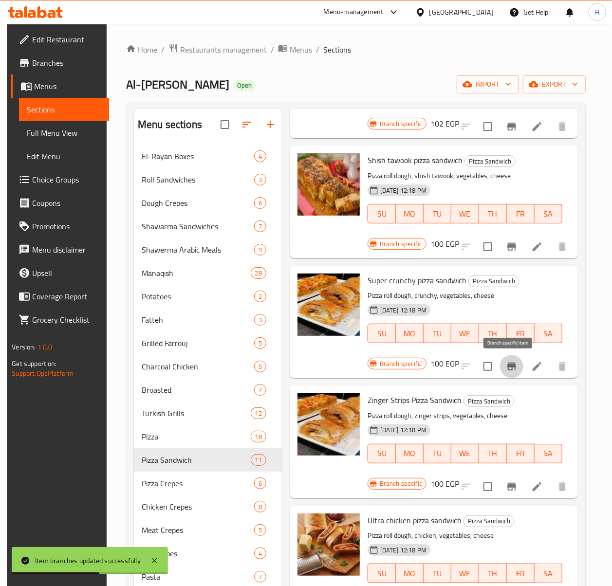
click at [507, 366] on icon "Branch-specific-item" at bounding box center [511, 367] width 9 height 8
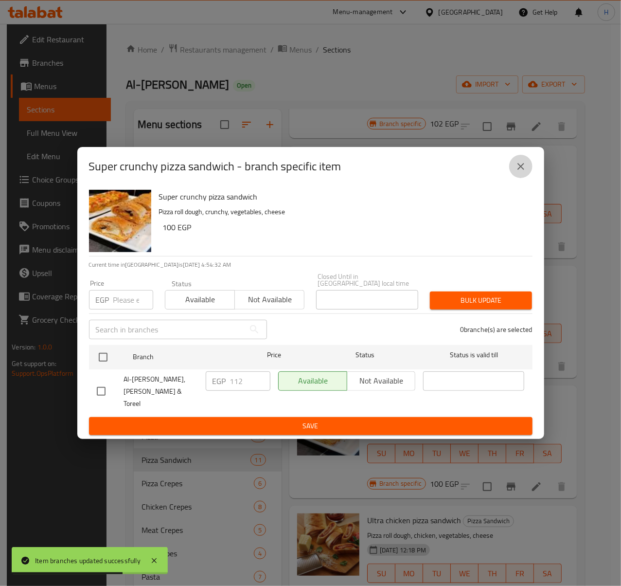
click at [517, 178] on button "close" at bounding box center [521, 166] width 23 height 23
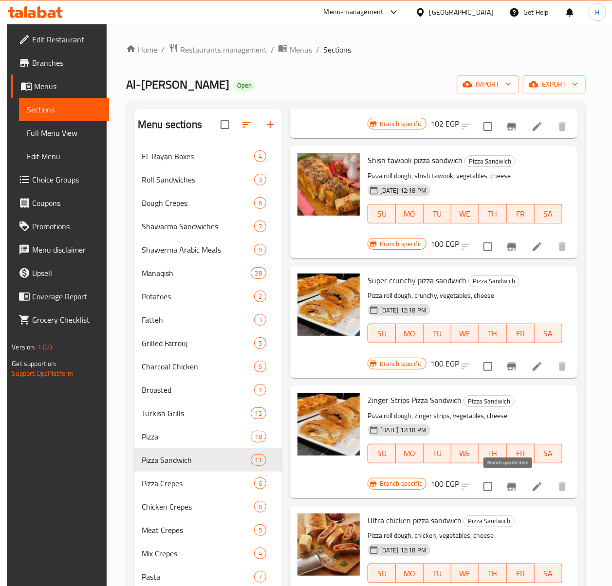
click at [506, 486] on icon "Branch-specific-item" at bounding box center [512, 487] width 12 height 12
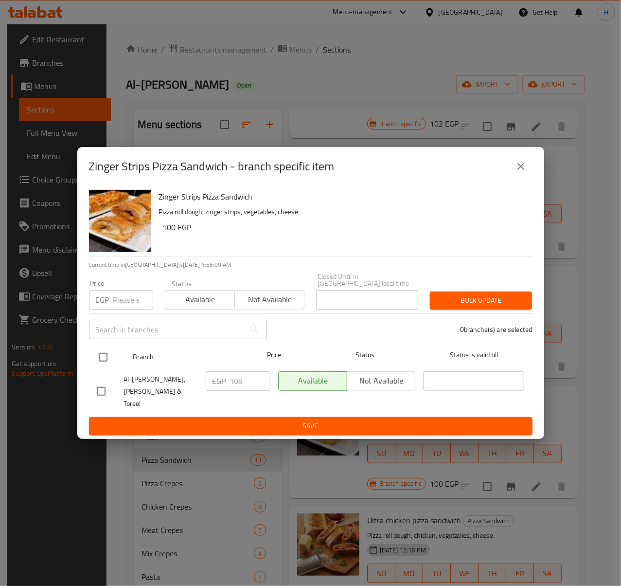
click at [106, 361] on input "checkbox" at bounding box center [103, 357] width 20 height 20
checkbox input "true"
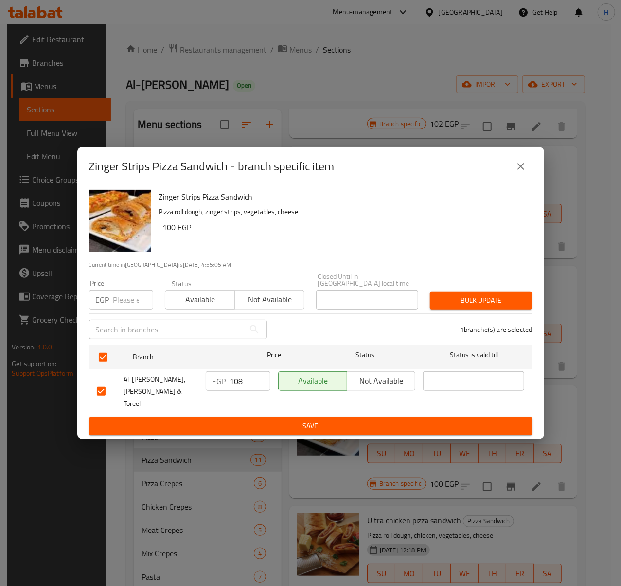
click at [243, 386] on input "108" at bounding box center [250, 380] width 40 height 19
type input "105"
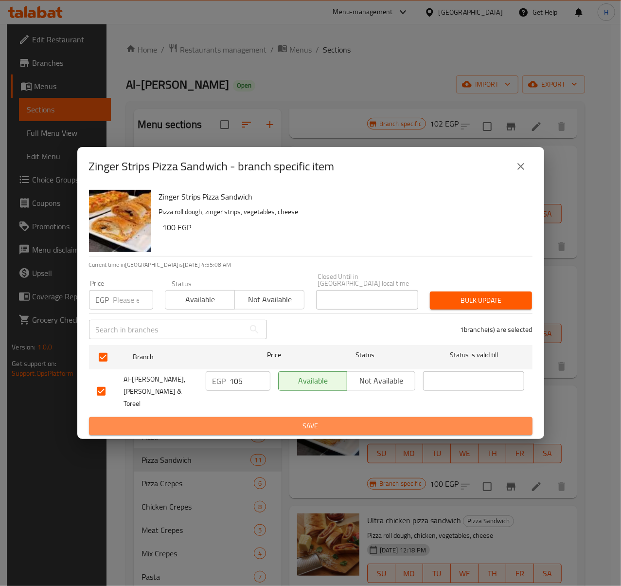
click at [289, 420] on span "Save" at bounding box center [311, 426] width 428 height 12
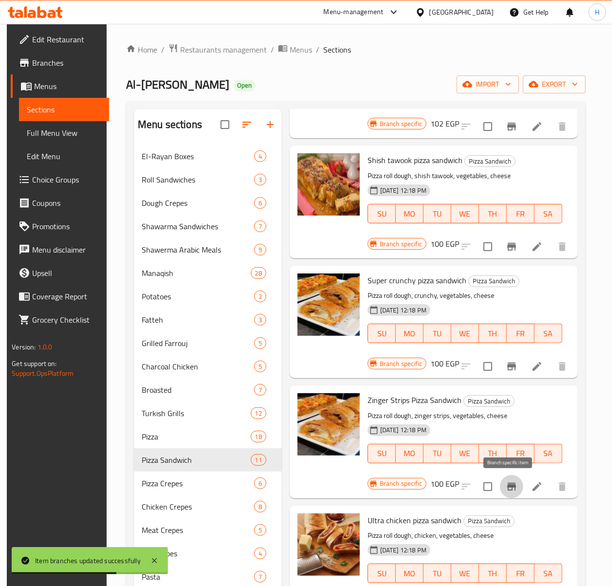
click at [510, 492] on icon "Branch-specific-item" at bounding box center [512, 487] width 12 height 12
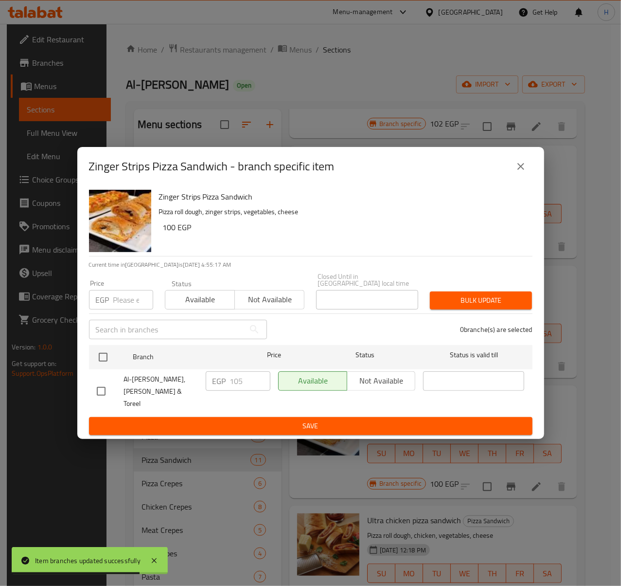
click at [524, 172] on icon "close" at bounding box center [521, 167] width 12 height 12
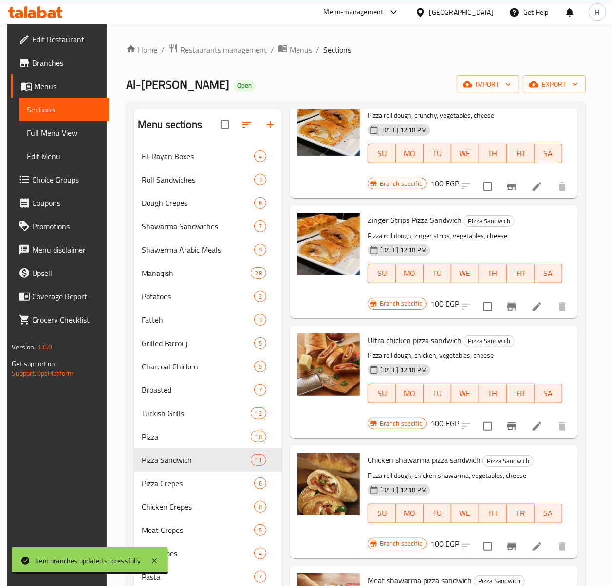
scroll to position [324, 0]
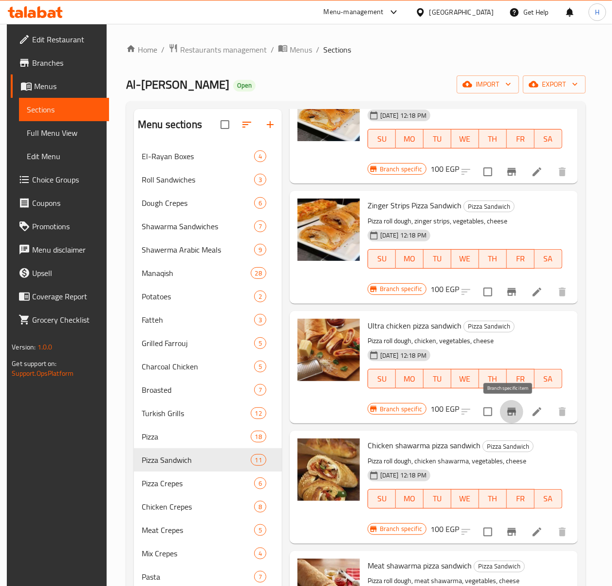
click at [508, 413] on icon "Branch-specific-item" at bounding box center [512, 412] width 12 height 12
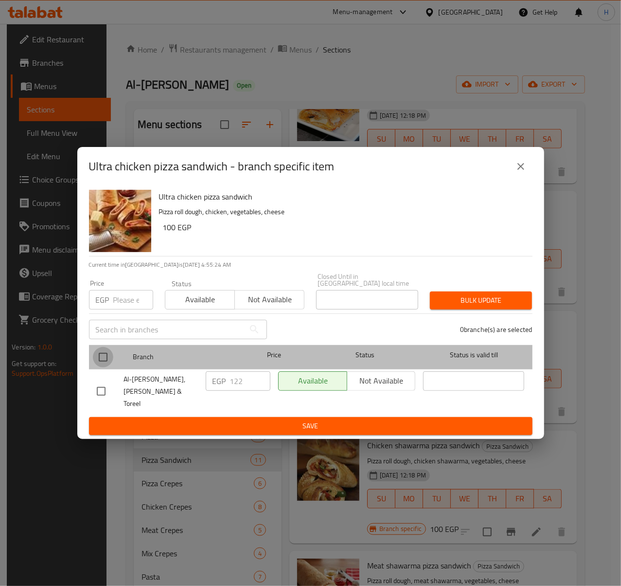
click at [104, 358] on input "checkbox" at bounding box center [103, 357] width 20 height 20
checkbox input "true"
click at [104, 358] on input "checkbox" at bounding box center [103, 357] width 20 height 20
checkbox input "false"
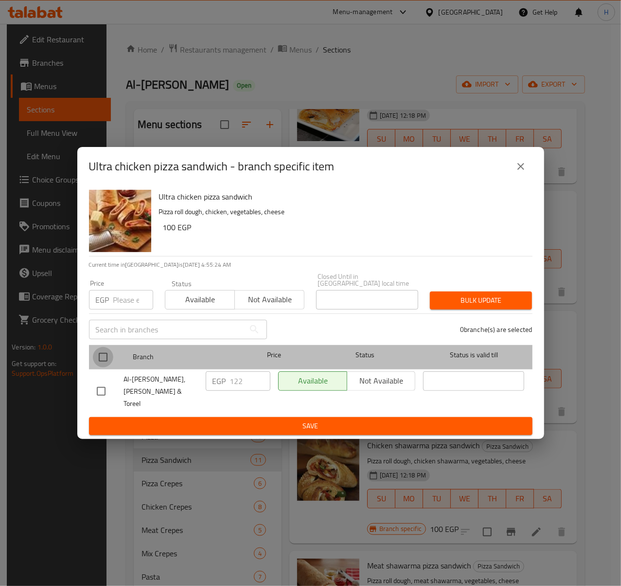
checkbox input "false"
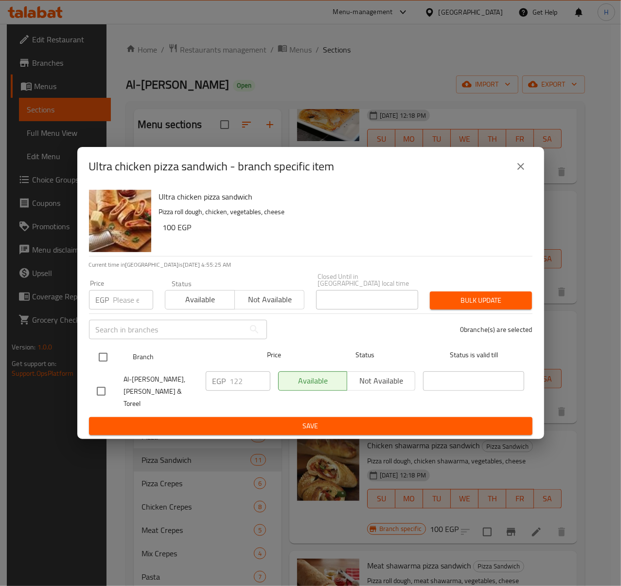
click at [98, 355] on input "checkbox" at bounding box center [103, 357] width 20 height 20
checkbox input "true"
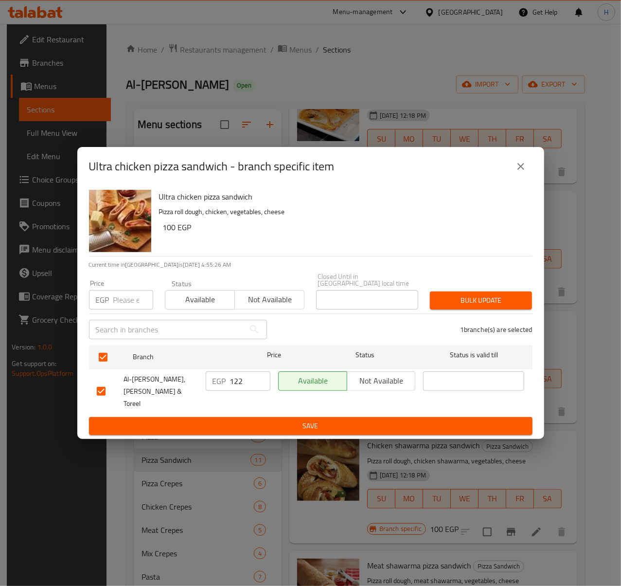
click at [245, 382] on input "122" at bounding box center [250, 380] width 40 height 19
type input "126"
click at [252, 420] on span "Save" at bounding box center [311, 426] width 428 height 12
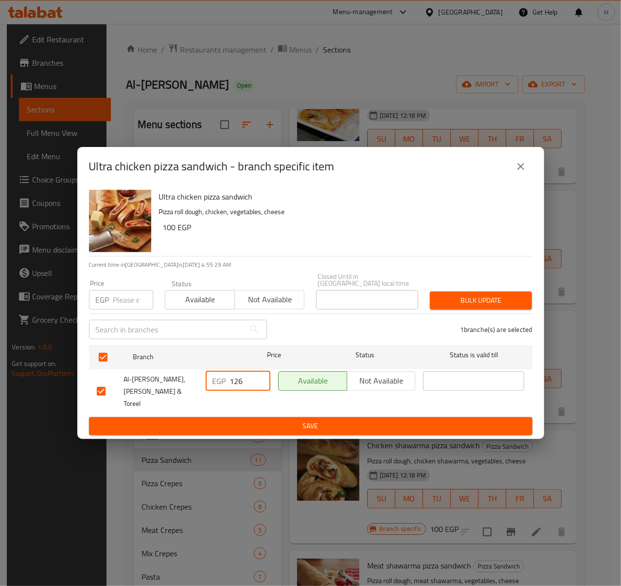
click at [252, 413] on div at bounding box center [310, 293] width 621 height 586
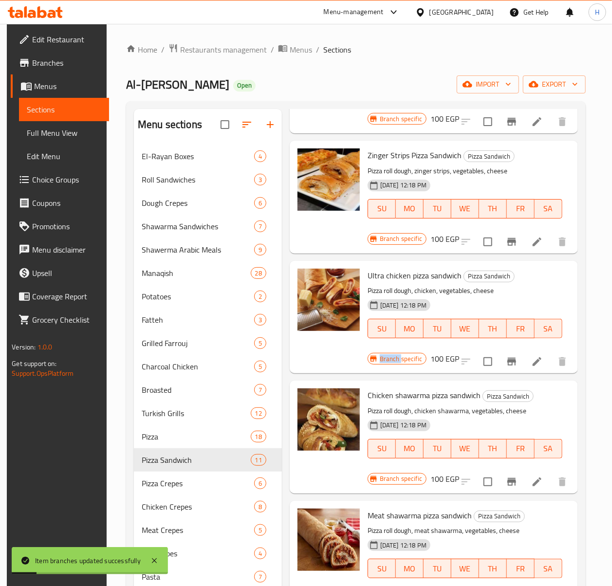
scroll to position [389, 0]
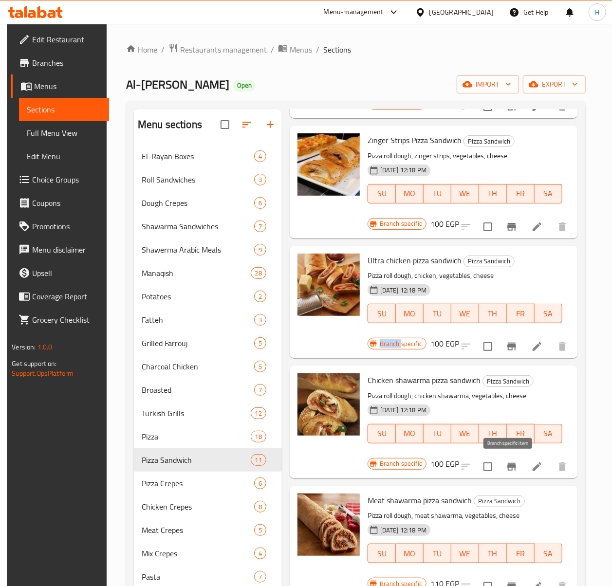
click at [507, 468] on icon "Branch-specific-item" at bounding box center [511, 467] width 9 height 8
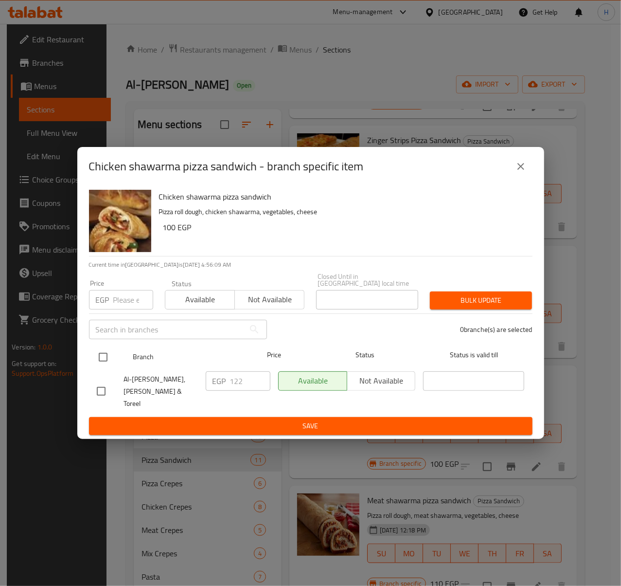
click at [102, 358] on input "checkbox" at bounding box center [103, 357] width 20 height 20
checkbox input "true"
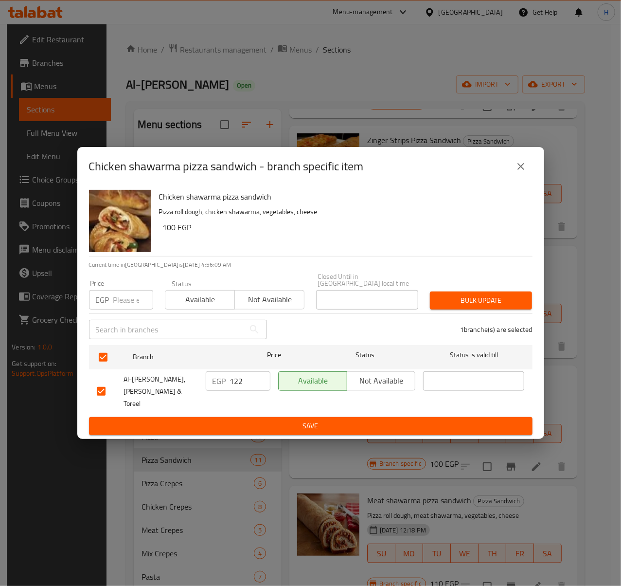
click at [244, 382] on input "122" at bounding box center [250, 380] width 40 height 19
type input "140"
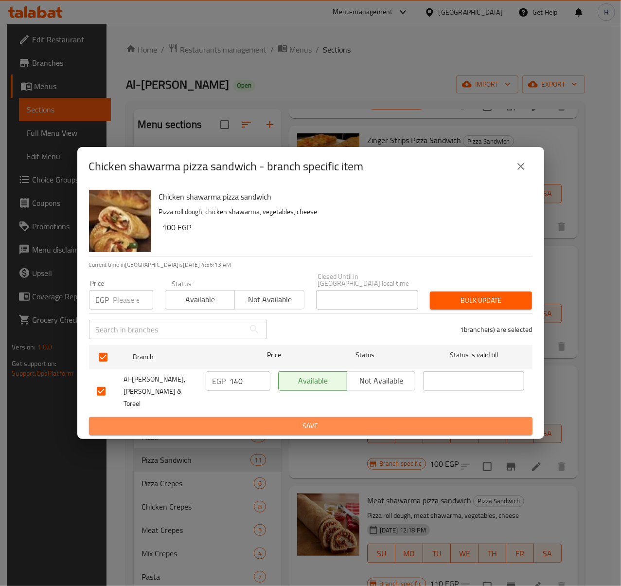
click at [282, 420] on span "Save" at bounding box center [311, 426] width 428 height 12
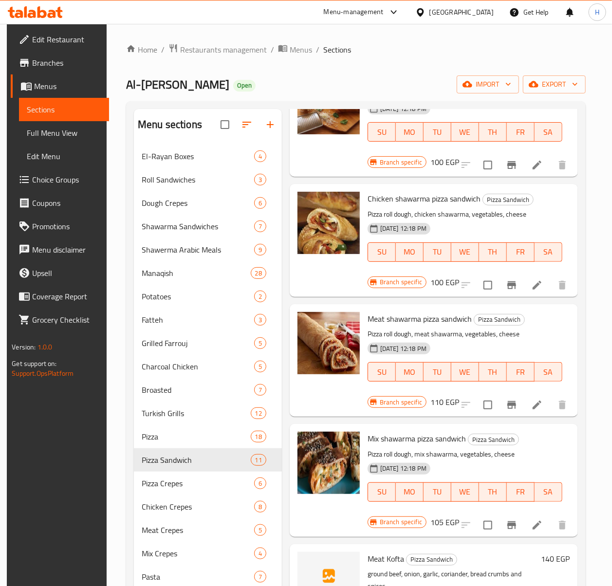
scroll to position [584, 0]
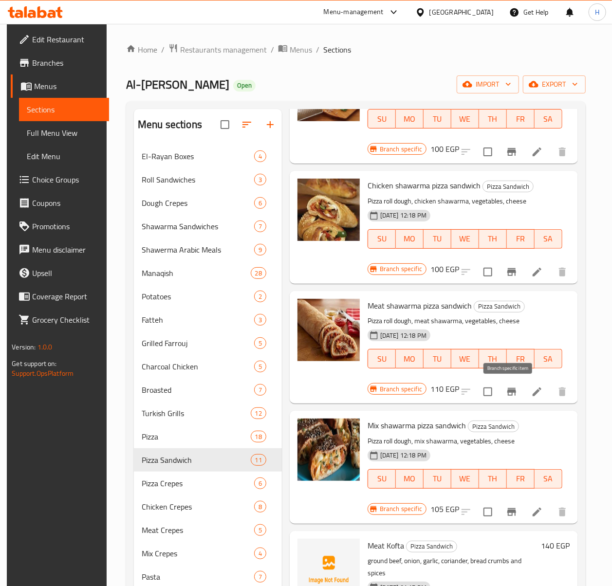
click at [508, 397] on icon "Branch-specific-item" at bounding box center [512, 392] width 12 height 12
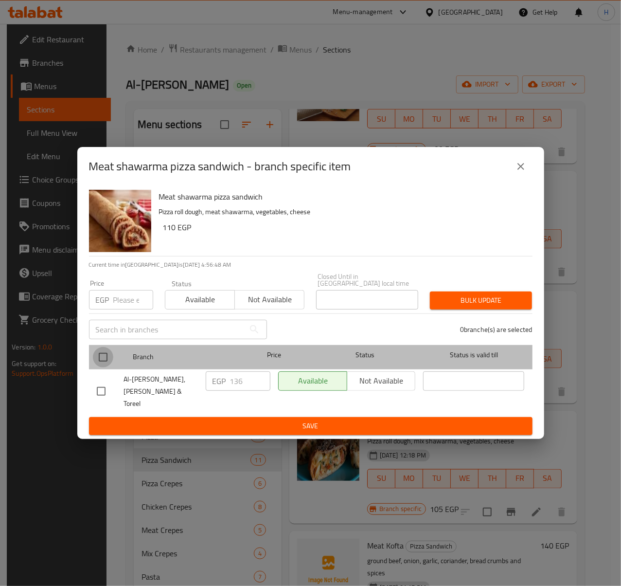
click at [102, 365] on input "checkbox" at bounding box center [103, 357] width 20 height 20
checkbox input "true"
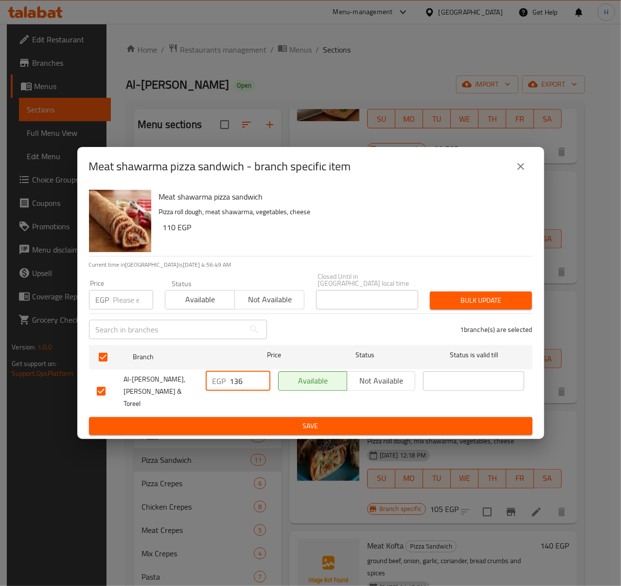
click at [238, 384] on input "136" at bounding box center [250, 380] width 40 height 19
type input "133"
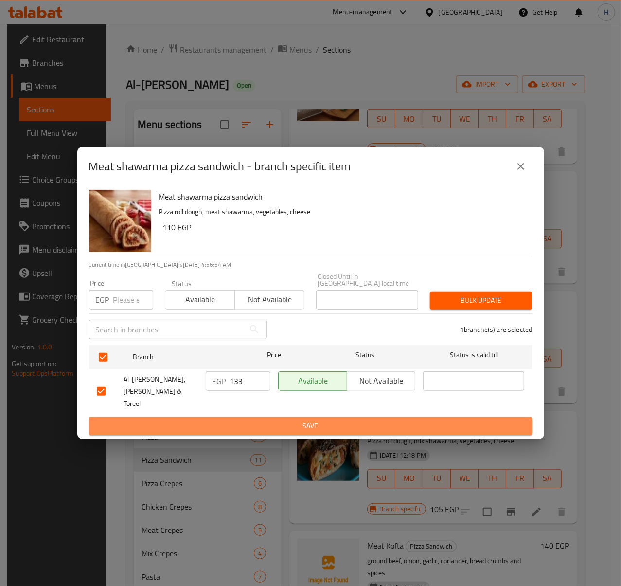
click at [256, 420] on span "Save" at bounding box center [311, 426] width 428 height 12
click at [256, 417] on div at bounding box center [310, 293] width 621 height 586
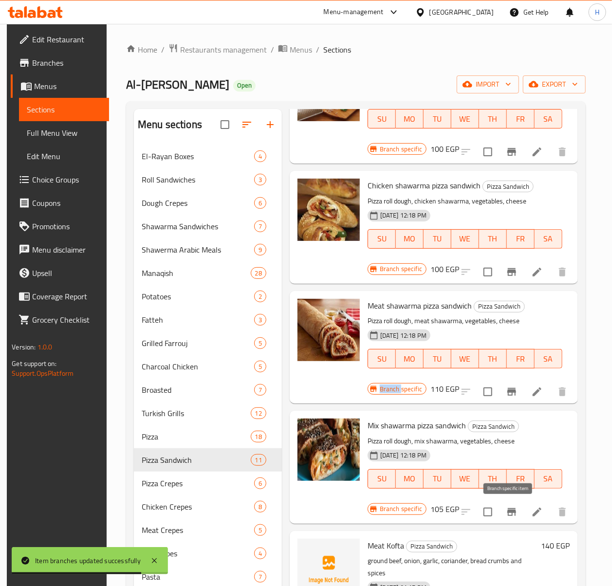
click at [510, 514] on icon "Branch-specific-item" at bounding box center [512, 512] width 12 height 12
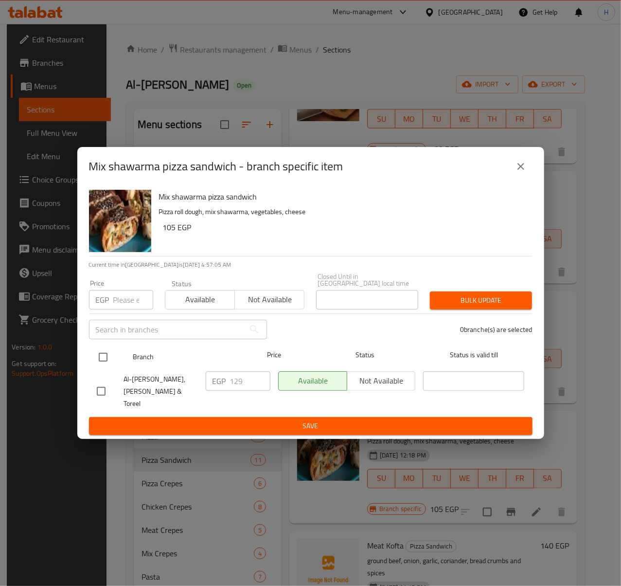
click at [107, 357] on input "checkbox" at bounding box center [103, 357] width 20 height 20
checkbox input "true"
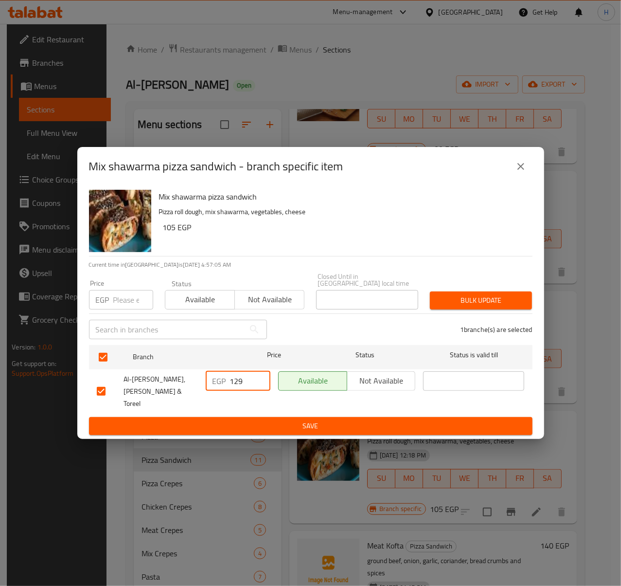
click at [249, 386] on input "129" at bounding box center [250, 380] width 40 height 19
type input "126"
click at [310, 420] on span "Save" at bounding box center [311, 426] width 428 height 12
click at [310, 416] on div at bounding box center [310, 293] width 621 height 586
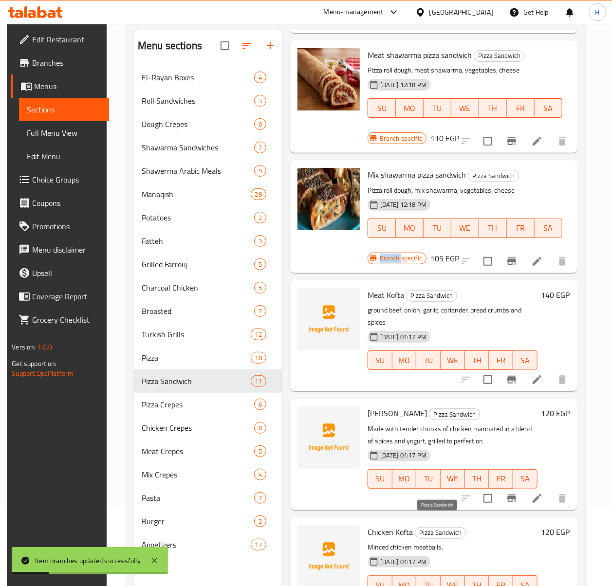
scroll to position [129, 0]
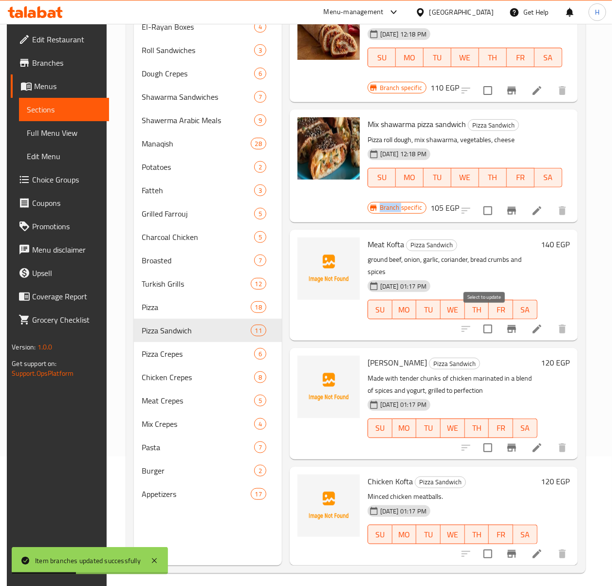
drag, startPoint x: 483, startPoint y: 320, endPoint x: 483, endPoint y: 336, distance: 15.6
click at [483, 320] on input "checkbox" at bounding box center [487, 329] width 20 height 20
checkbox input "true"
click at [483, 437] on input "checkbox" at bounding box center [487, 447] width 20 height 20
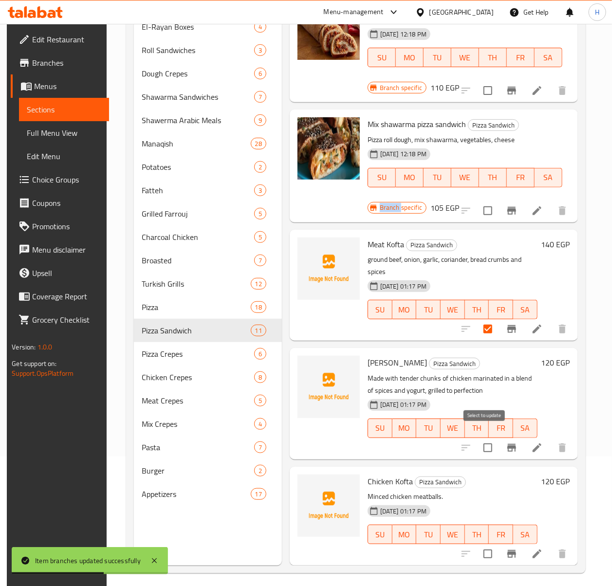
click at [488, 442] on input "checkbox" at bounding box center [487, 447] width 20 height 20
click at [487, 437] on input "checkbox" at bounding box center [487, 447] width 20 height 20
checkbox input "true"
click at [490, 544] on input "checkbox" at bounding box center [487, 554] width 20 height 20
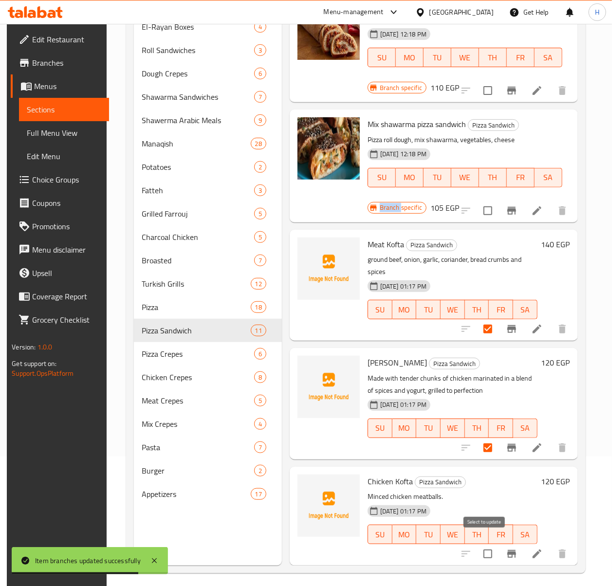
click at [490, 544] on input "checkbox" at bounding box center [487, 554] width 20 height 20
click at [487, 544] on input "checkbox" at bounding box center [487, 554] width 20 height 20
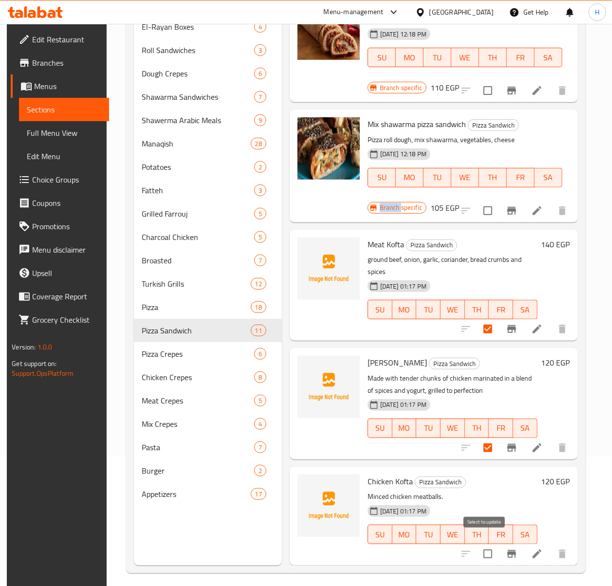
click at [487, 544] on input "checkbox" at bounding box center [487, 554] width 20 height 20
checkbox input "true"
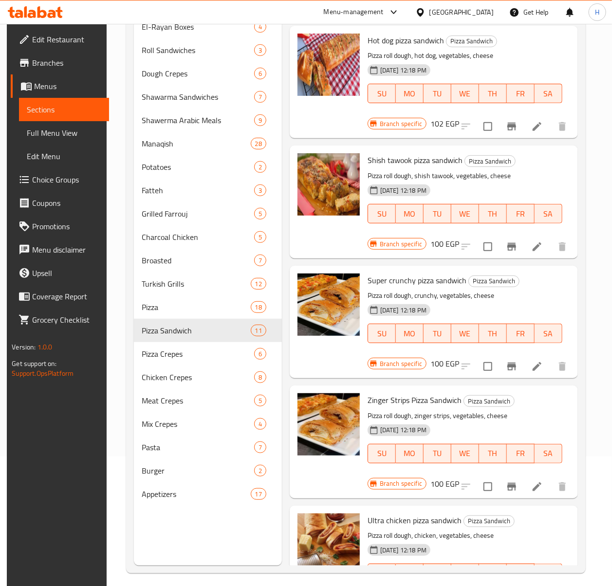
scroll to position [0, 0]
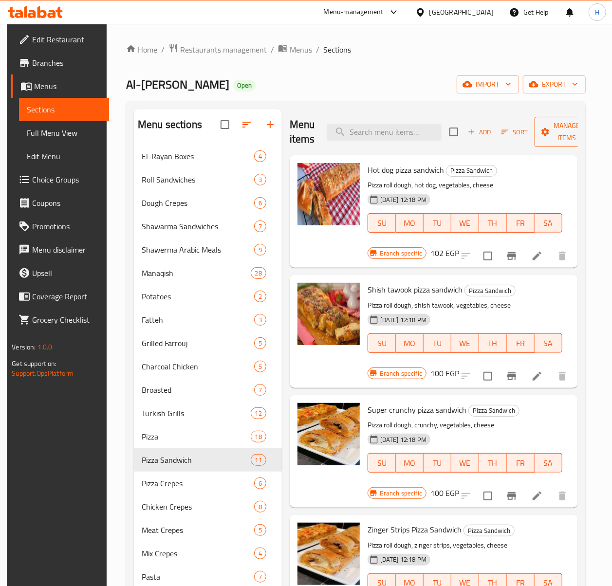
click at [546, 135] on icon "button" at bounding box center [545, 132] width 10 height 10
click at [549, 141] on span "Manage items" at bounding box center [567, 132] width 50 height 24
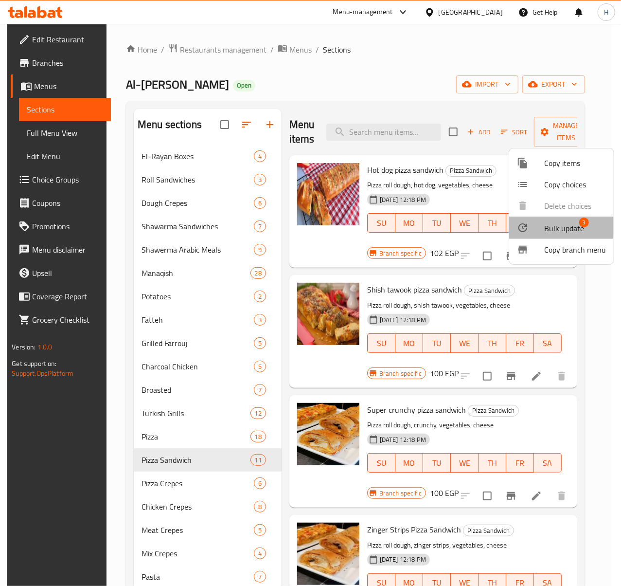
click at [551, 224] on span "Bulk update" at bounding box center [565, 228] width 40 height 12
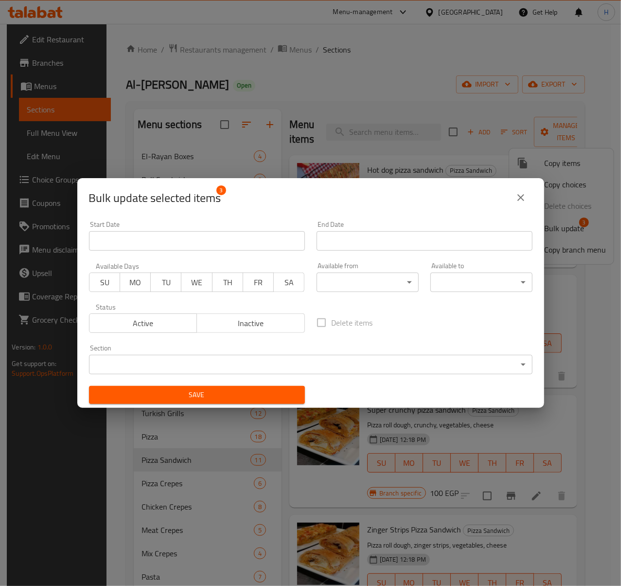
click at [262, 318] on span "Inactive" at bounding box center [251, 323] width 100 height 14
click at [265, 314] on button "Inactive" at bounding box center [251, 322] width 109 height 19
click at [252, 325] on span "Inactive" at bounding box center [251, 323] width 100 height 14
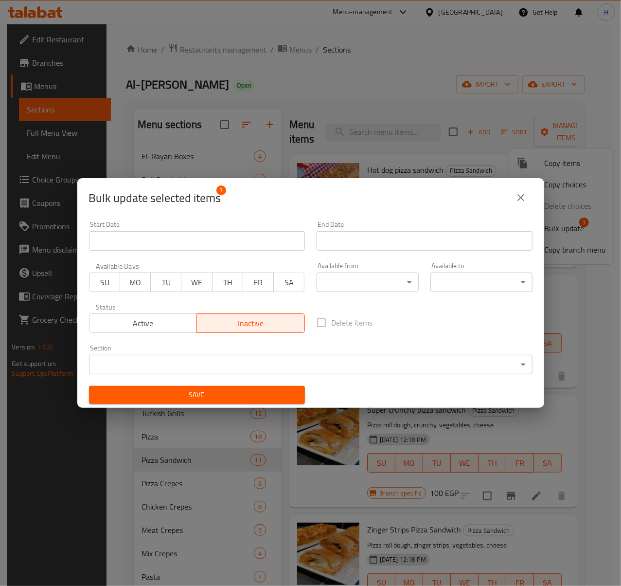
click at [249, 390] on span "Save" at bounding box center [197, 395] width 200 height 12
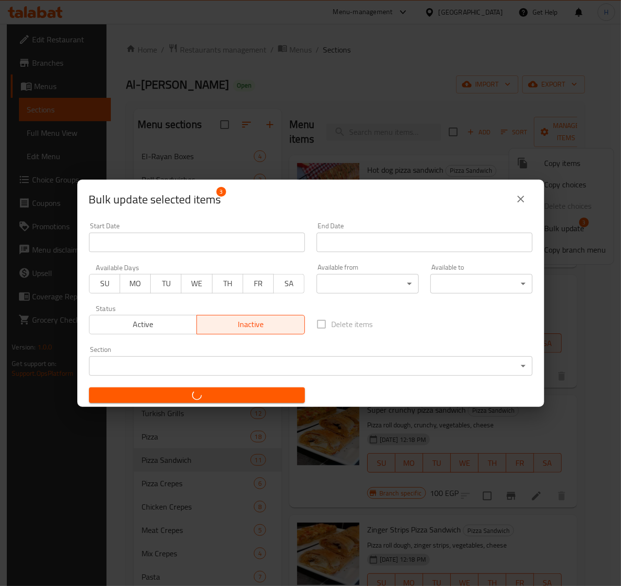
checkbox input "false"
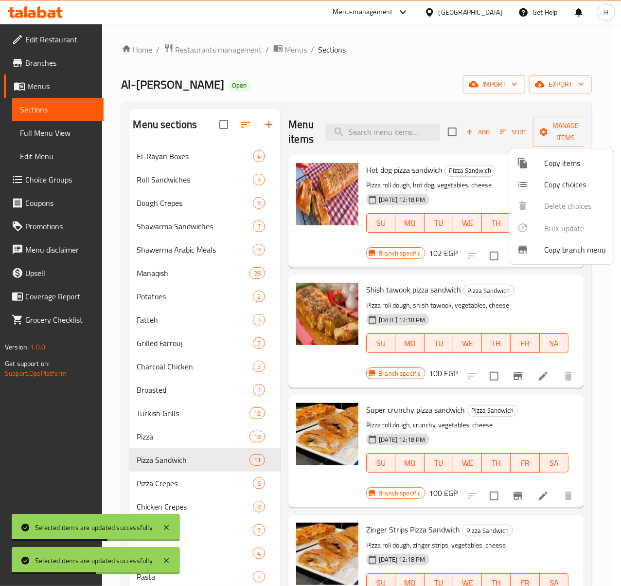
click at [392, 169] on div at bounding box center [310, 293] width 621 height 586
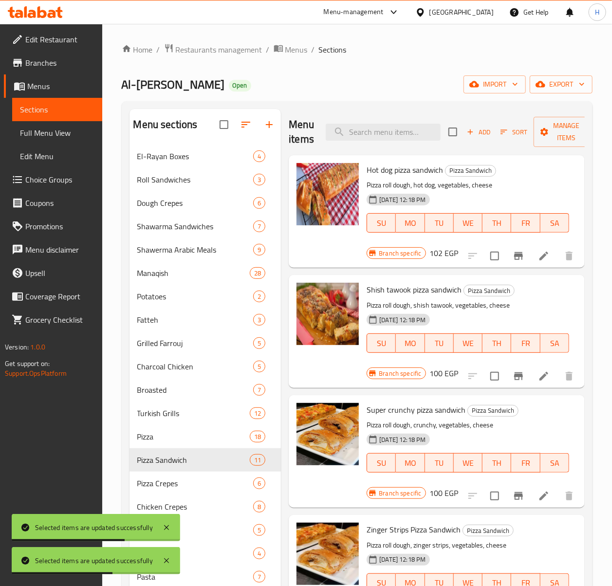
click at [392, 172] on span "Hot dog pizza sandwich" at bounding box center [404, 170] width 76 height 15
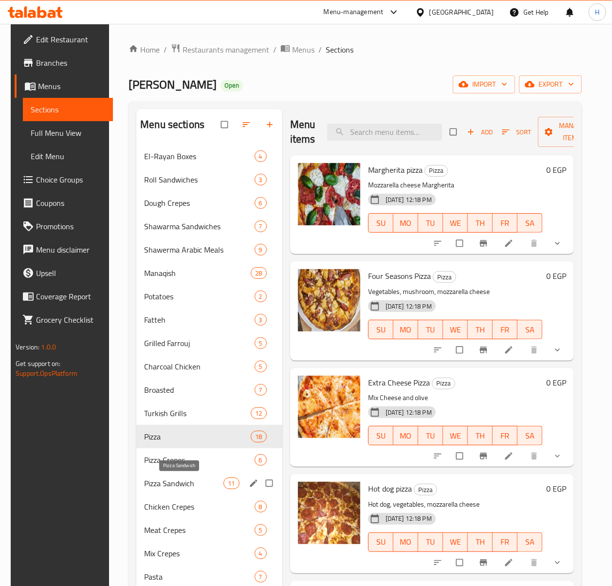
click at [185, 479] on span "Pizza Sandwich" at bounding box center [183, 483] width 79 height 12
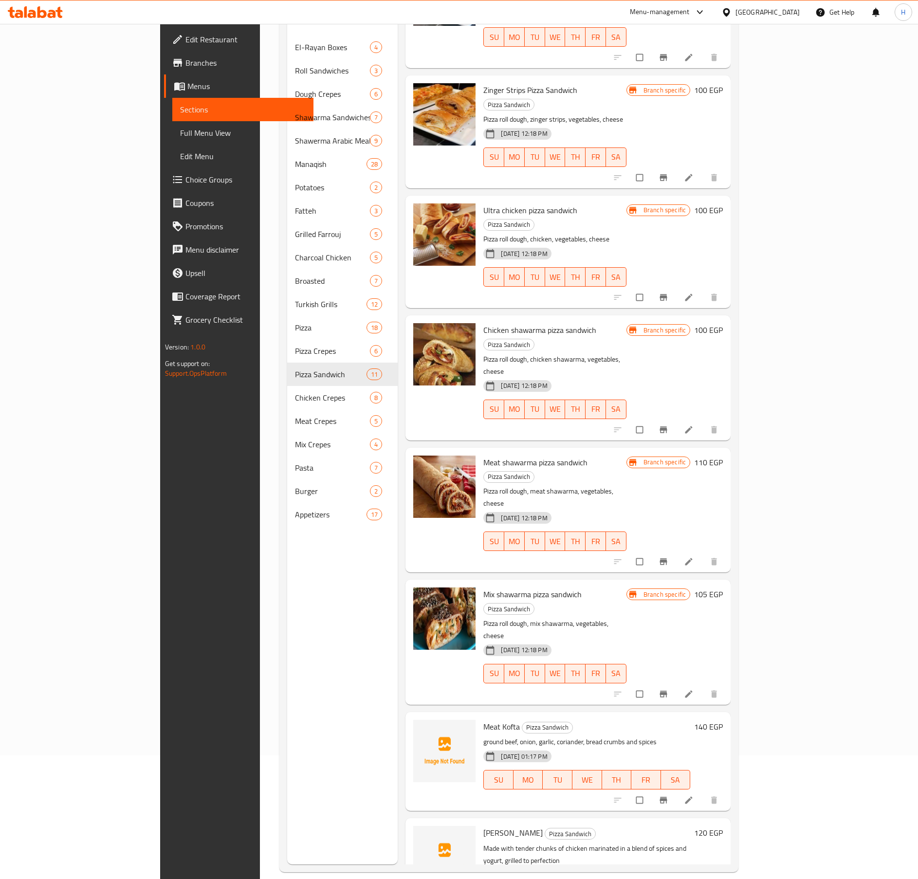
scroll to position [138, 0]
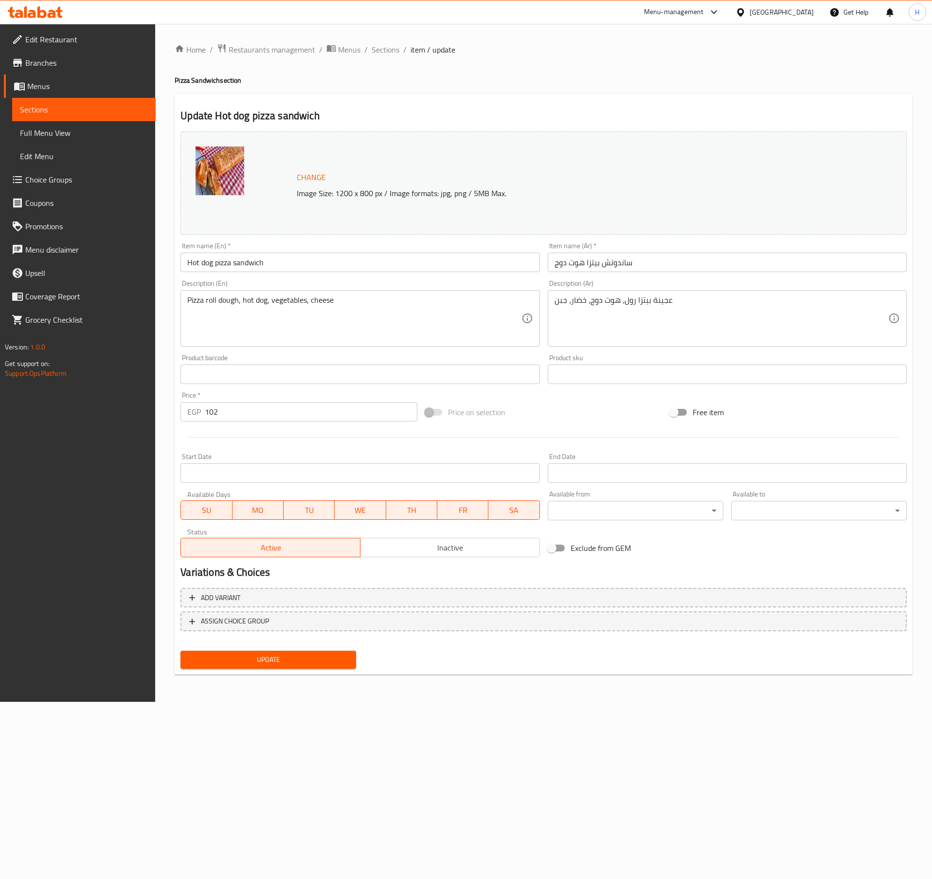
click at [277, 271] on input "Hot dog pizza sandwich" at bounding box center [360, 262] width 359 height 19
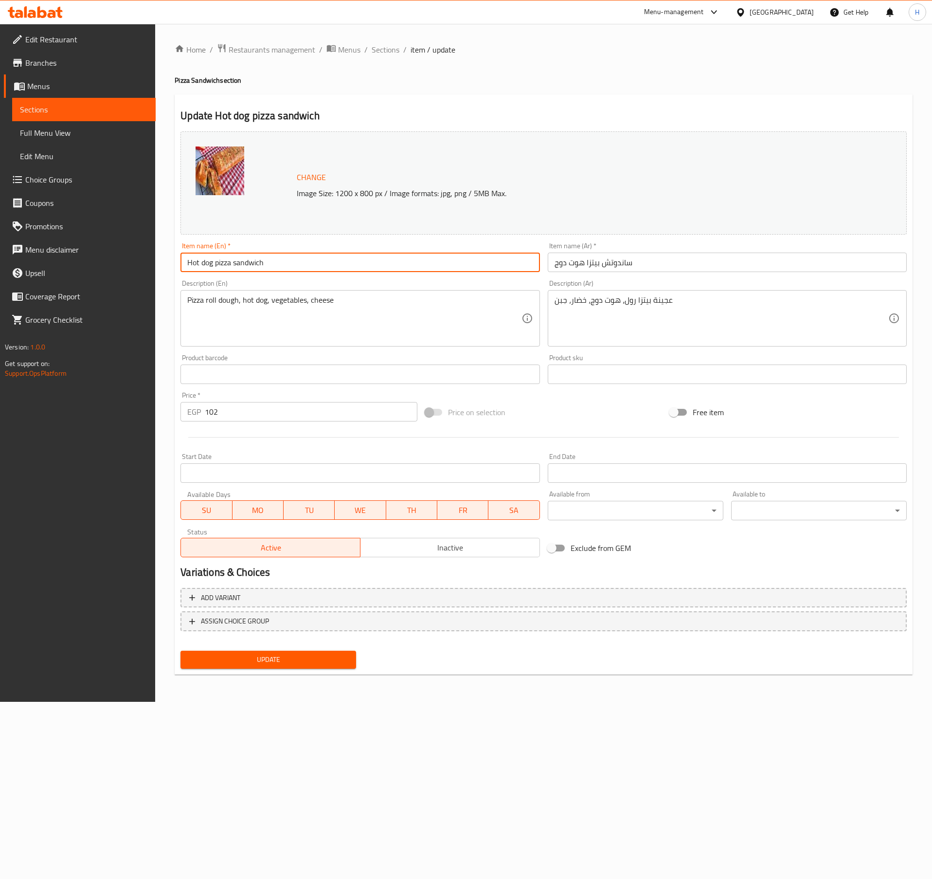
type input "Hot Dog Pizza Sandwich"
click at [181, 585] on button "Update" at bounding box center [269, 660] width 176 height 18
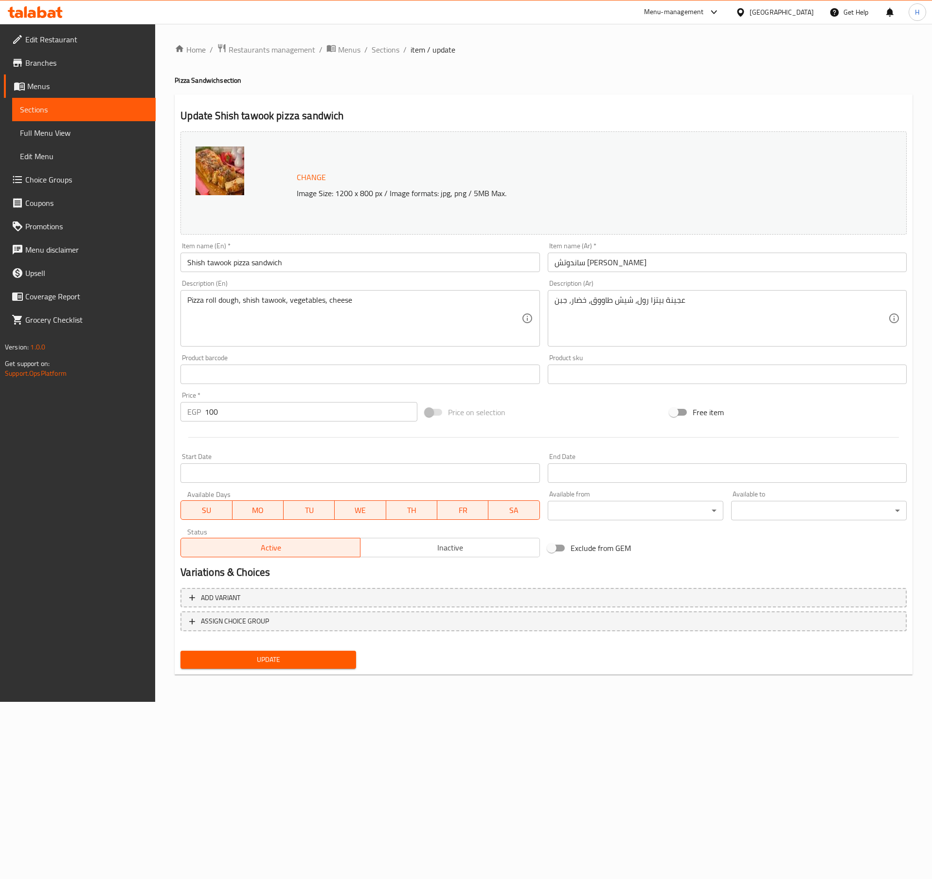
click at [296, 254] on input "Shish tawook pizza sandwich" at bounding box center [360, 262] width 359 height 19
type input "Shish Tawook Pizza Sandwich"
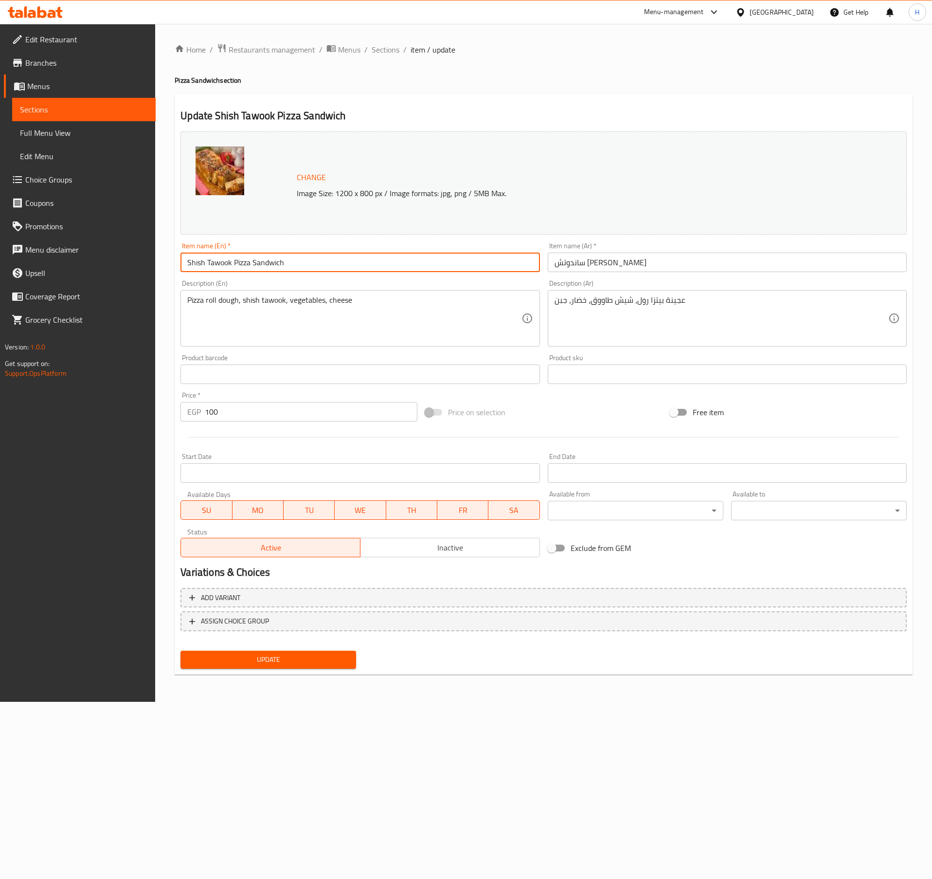
click at [181, 585] on button "Update" at bounding box center [269, 660] width 176 height 18
click at [292, 268] on input "Super crunchy pizza sandwich" at bounding box center [360, 262] width 359 height 19
type input "Super Crunchy Pizza Sandwich"
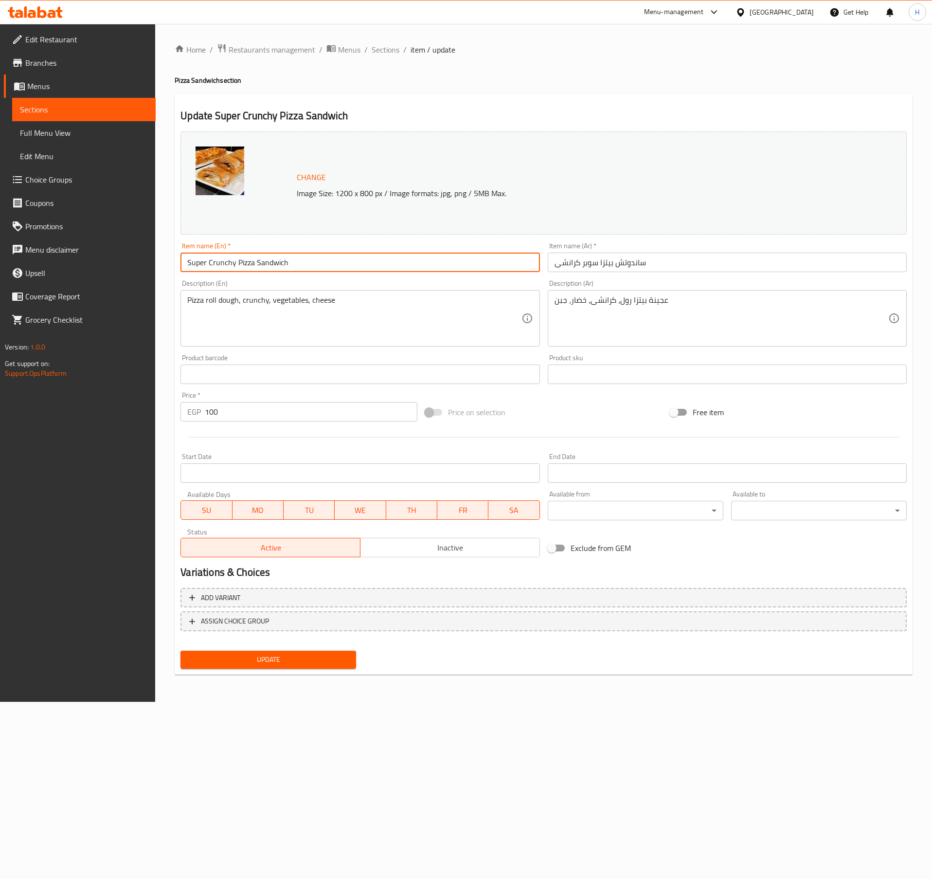
click at [181, 585] on button "Update" at bounding box center [269, 660] width 176 height 18
click at [340, 266] on input "Zinger Strips Pizza Sandwich" at bounding box center [360, 262] width 359 height 19
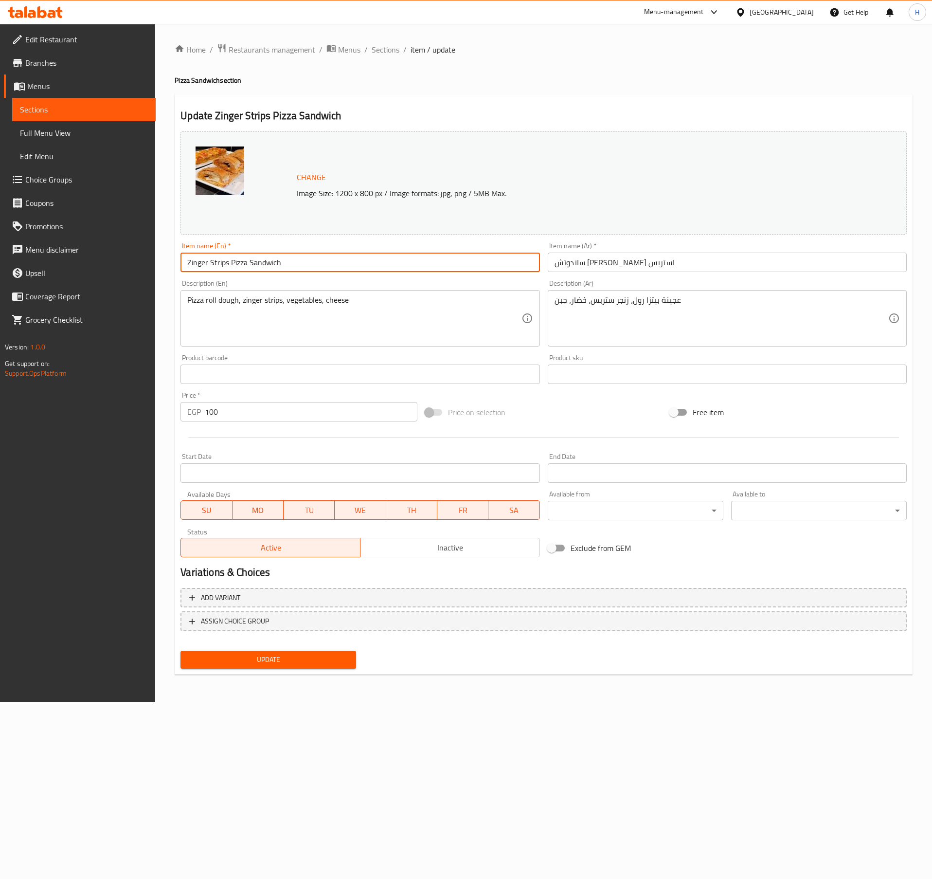
click at [181, 651] on button "Update" at bounding box center [269, 660] width 176 height 18
click at [338, 265] on input "Ultra chicken pizza sandwich" at bounding box center [360, 262] width 359 height 19
type input "Ultra Chicken Pizza Sandwich"
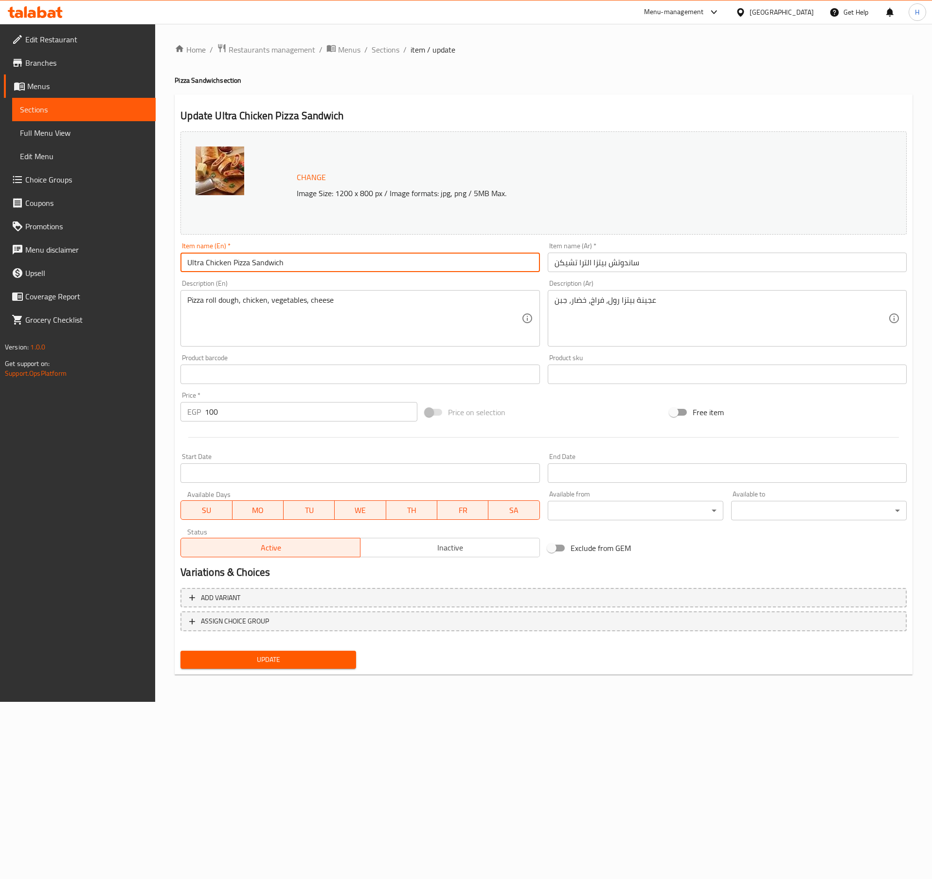
click at [181, 651] on button "Update" at bounding box center [269, 660] width 176 height 18
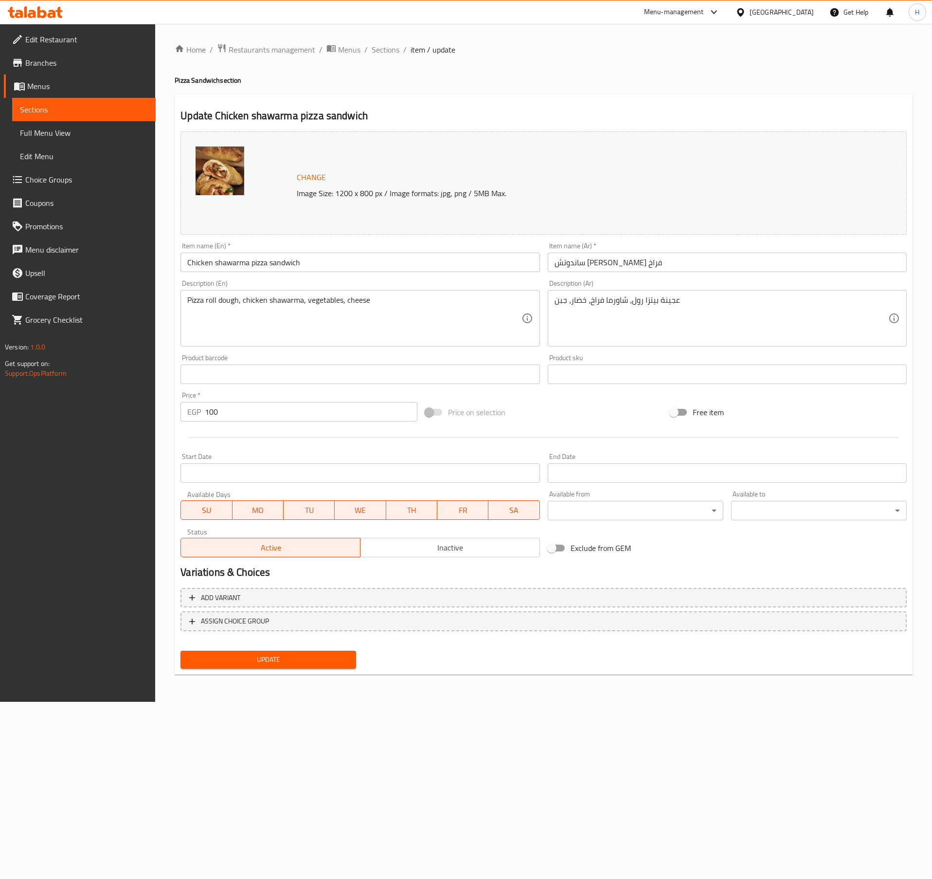
click at [313, 265] on input "Chicken shawarma pizza sandwich" at bounding box center [360, 262] width 359 height 19
type input "Chicken Shawarma Pizza Sandwich"
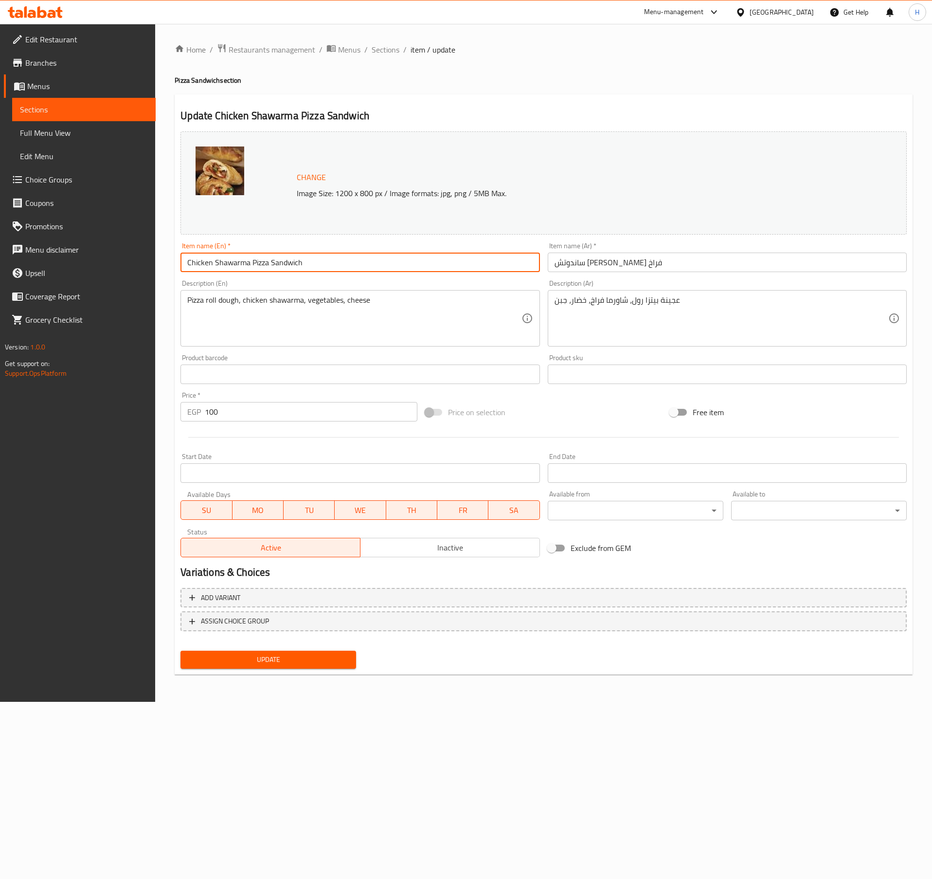
click at [181, 651] on button "Update" at bounding box center [269, 660] width 176 height 18
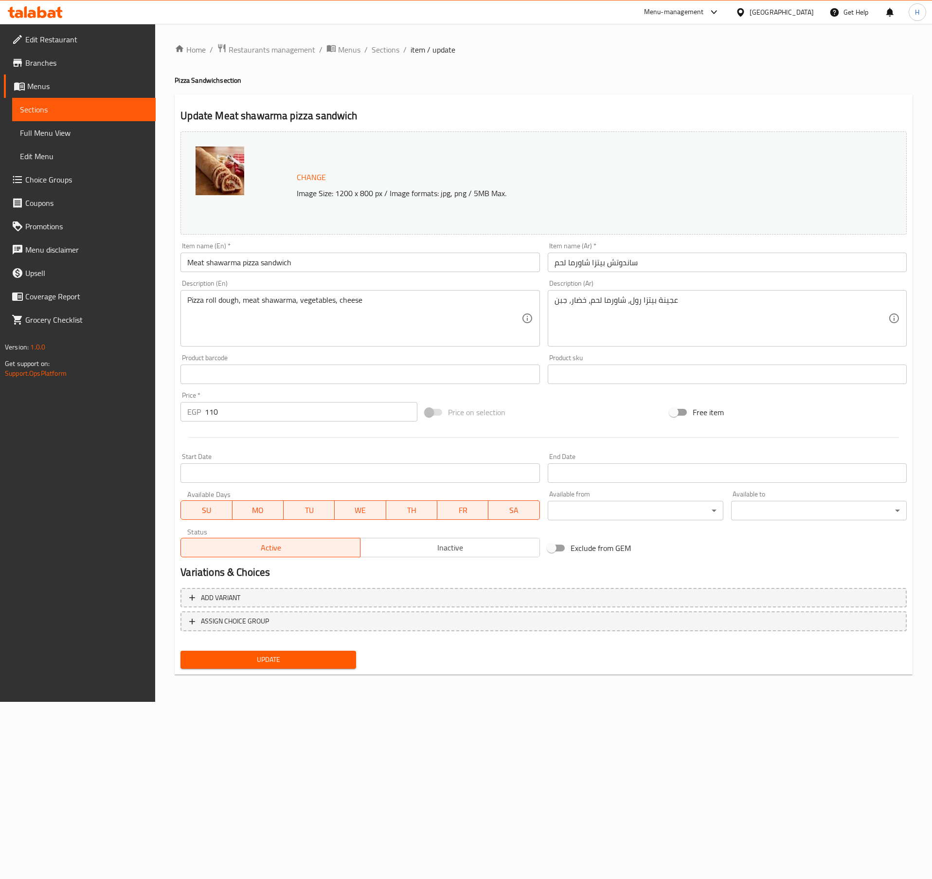
click at [302, 264] on input "Meat shawarma pizza sandwich" at bounding box center [360, 262] width 359 height 19
type input "Meat Shawarma Pizza Sandwich"
click at [181, 651] on button "Update" at bounding box center [269, 660] width 176 height 18
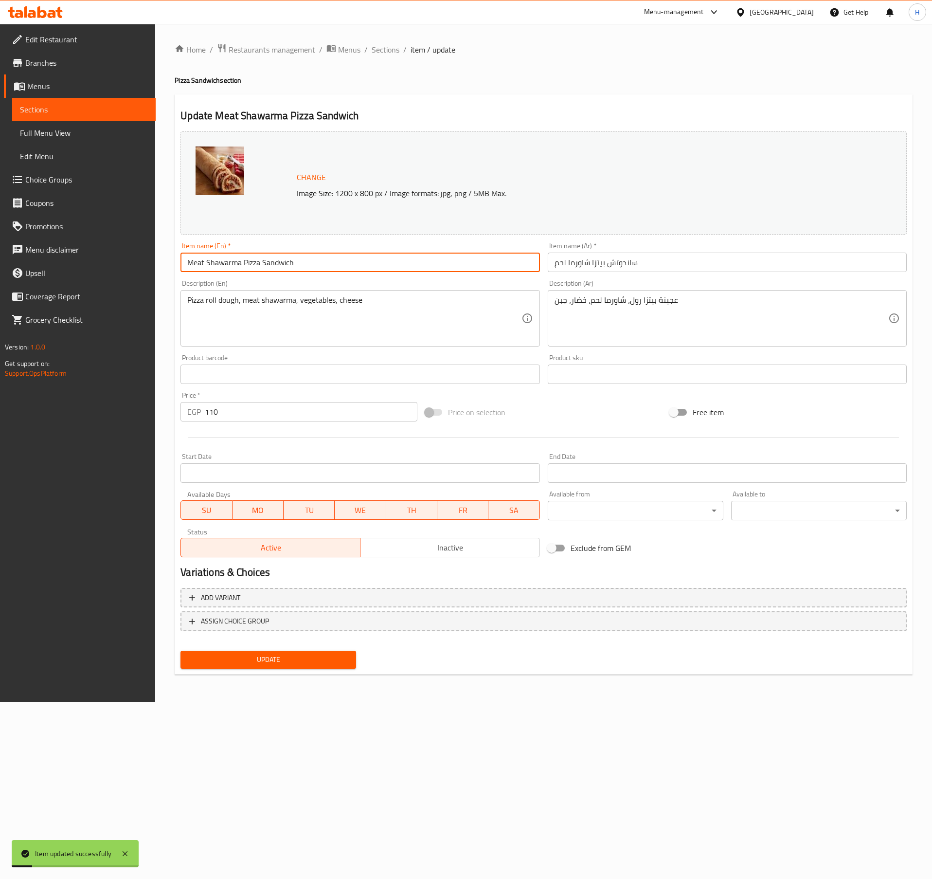
click at [181, 651] on button "Update" at bounding box center [269, 660] width 176 height 18
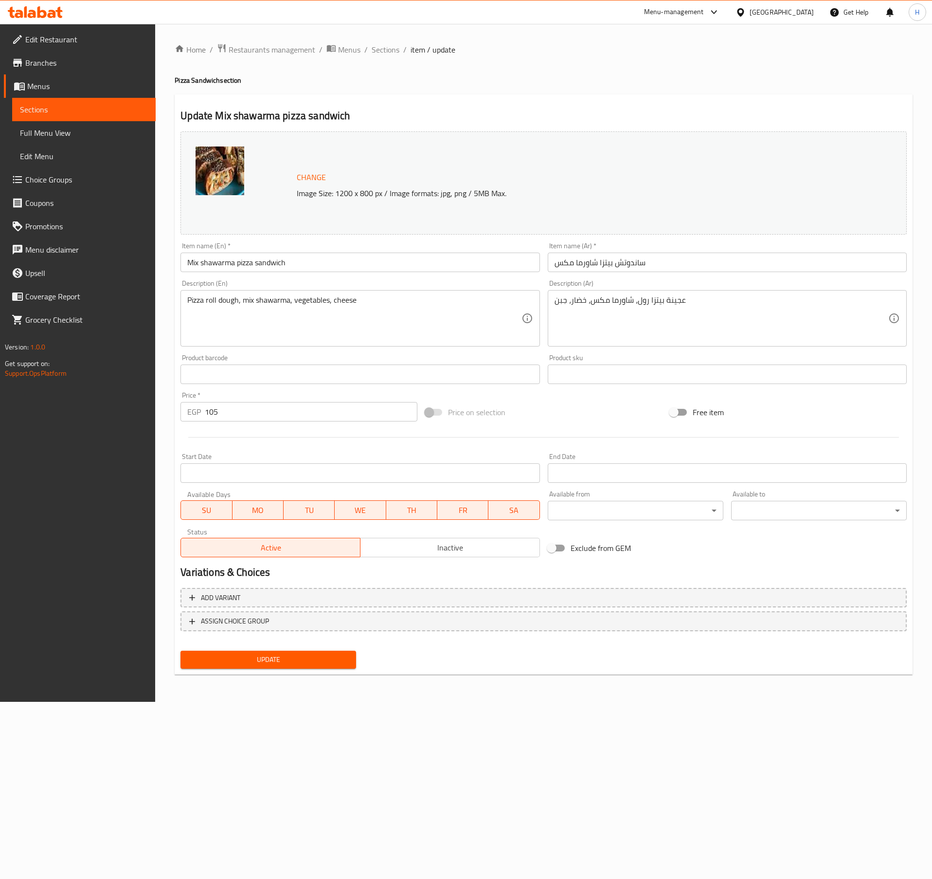
click at [289, 262] on input "Mix shawarma pizza sandwich" at bounding box center [360, 262] width 359 height 19
type input "Mix Shawarma Pizza Sandwich"
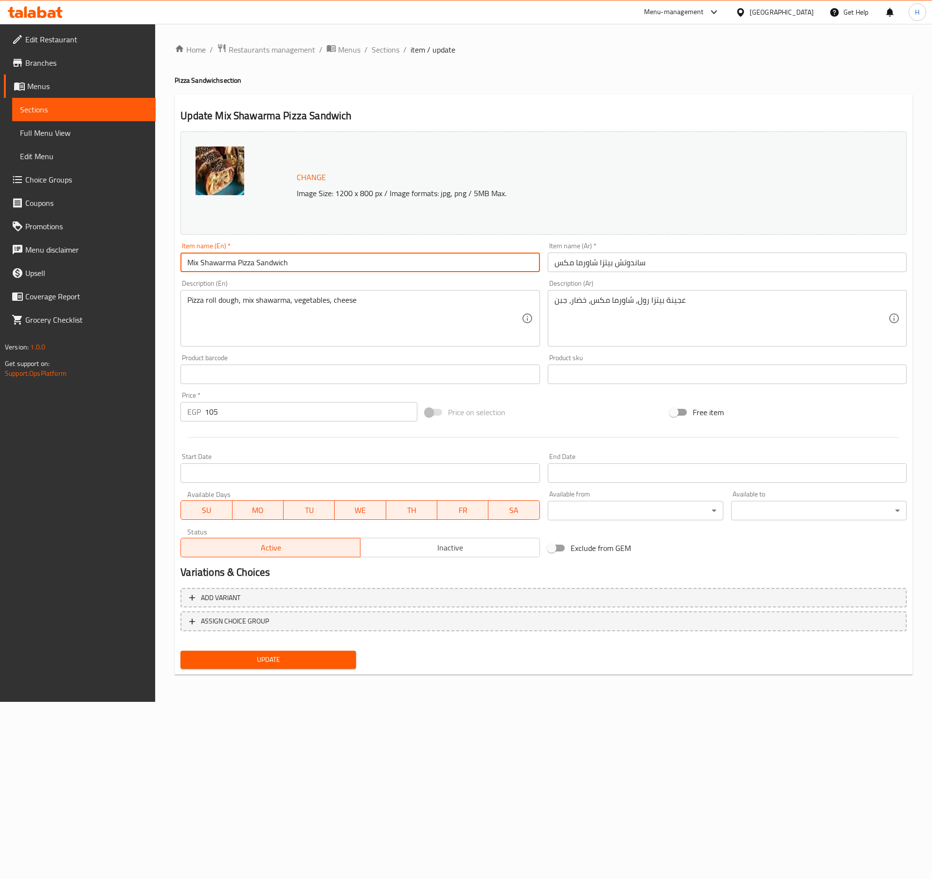
click at [181, 651] on button "Update" at bounding box center [269, 660] width 176 height 18
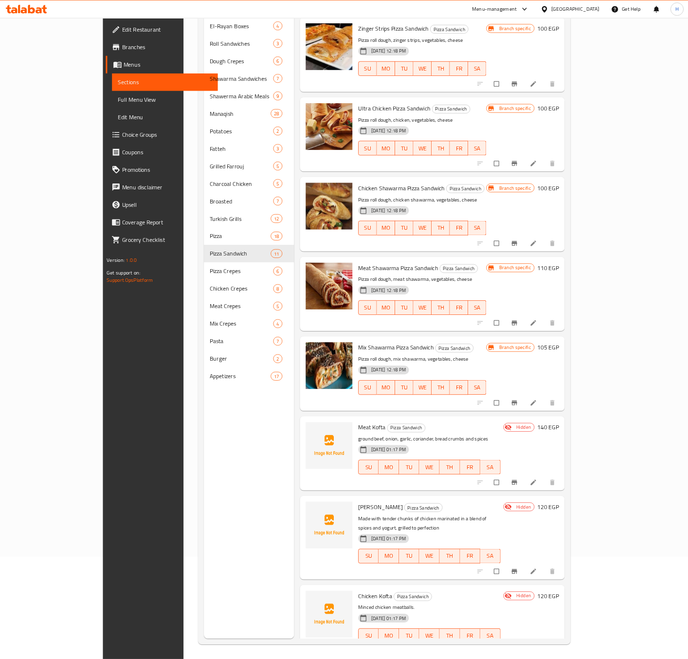
scroll to position [314, 0]
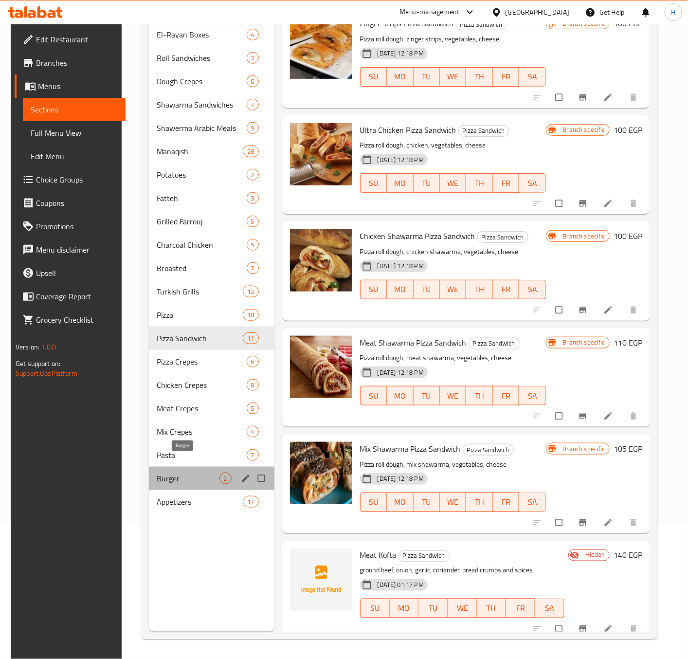
click at [189, 473] on span "Burger" at bounding box center [188, 479] width 62 height 12
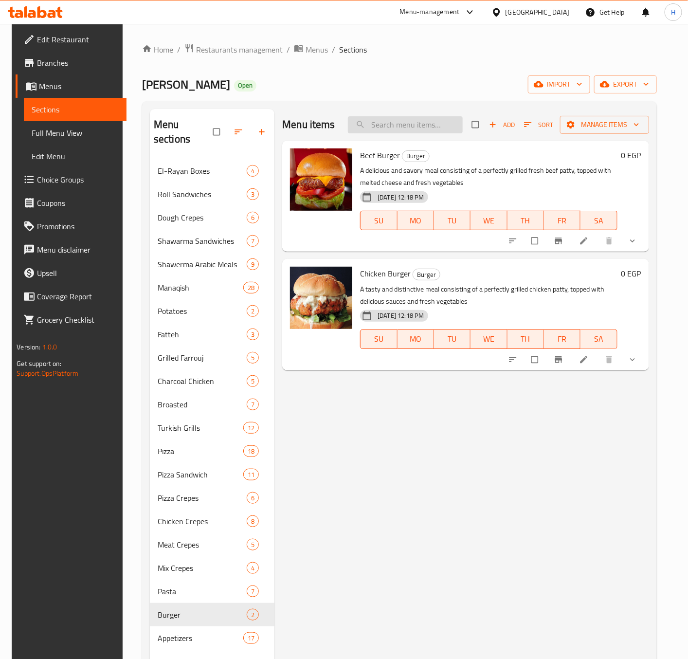
click at [434, 126] on input "search" at bounding box center [405, 124] width 115 height 17
type input "z"
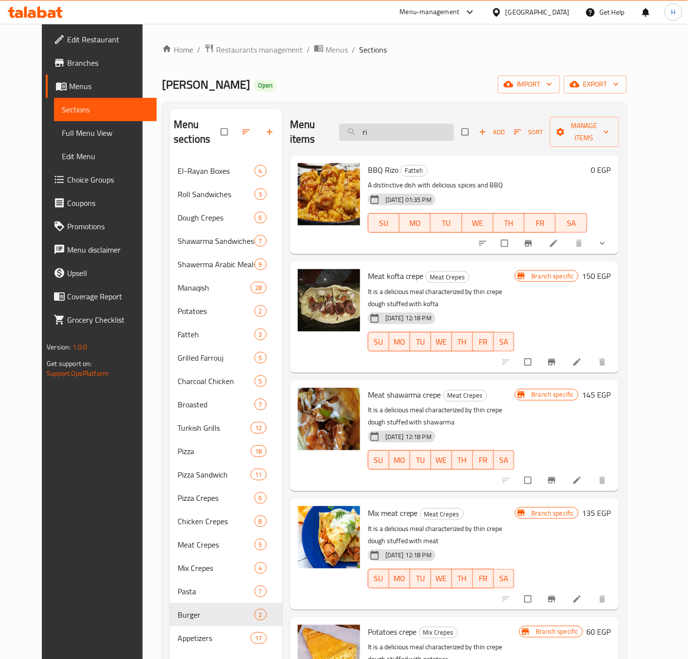
type input "r"
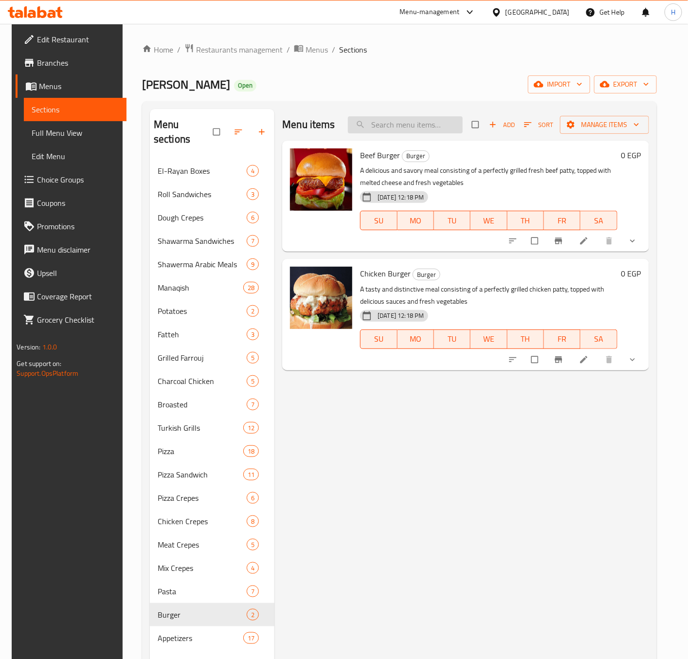
type input "ز"
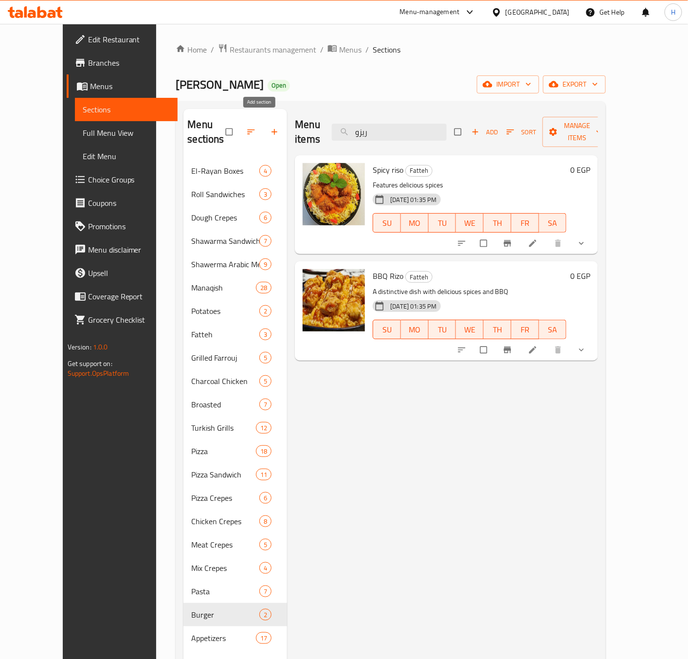
type input "ريزو"
click at [270, 127] on icon "button" at bounding box center [275, 132] width 10 height 10
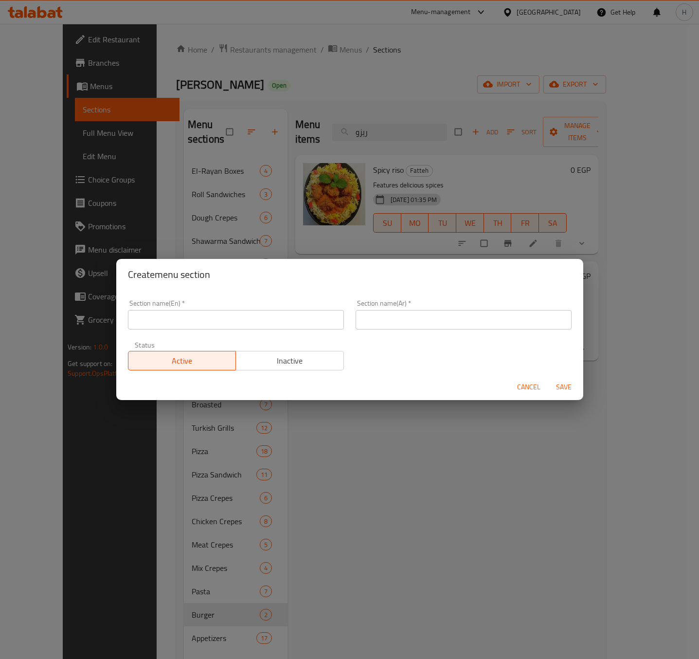
click at [185, 324] on input "text" at bounding box center [236, 319] width 216 height 19
type input "Rizo"
type input "الريزو"
click at [548, 378] on button "Save" at bounding box center [563, 387] width 31 height 18
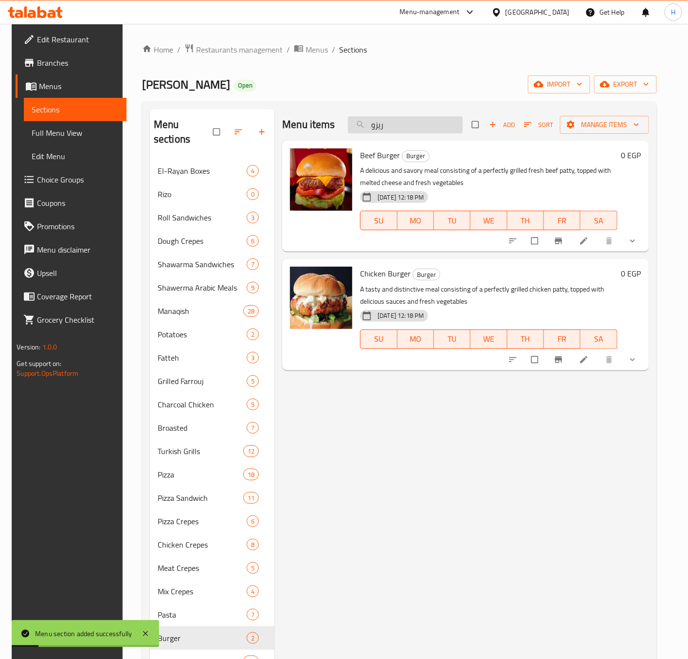
click at [411, 127] on input "ريزو" at bounding box center [405, 124] width 115 height 17
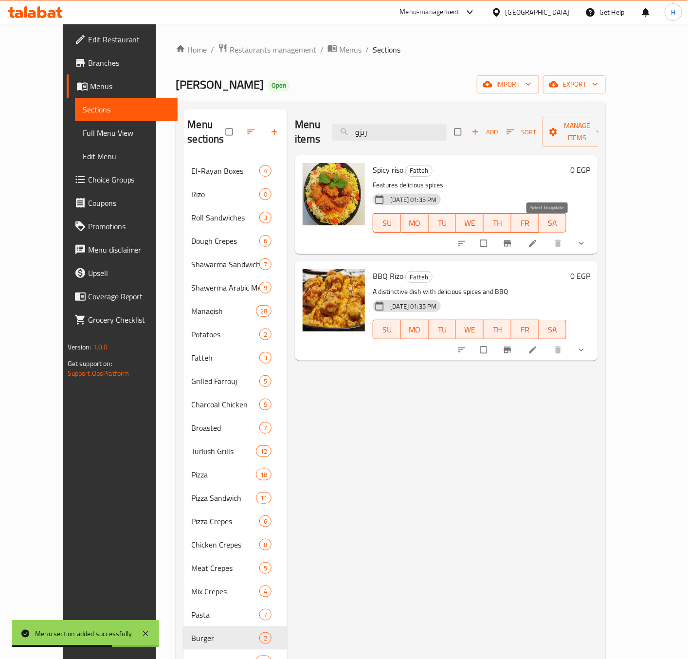
type input "ريزو"
click at [495, 234] on input "checkbox" at bounding box center [484, 243] width 20 height 18
checkbox input "true"
click at [495, 341] on input "checkbox" at bounding box center [484, 350] width 20 height 18
checkbox input "true"
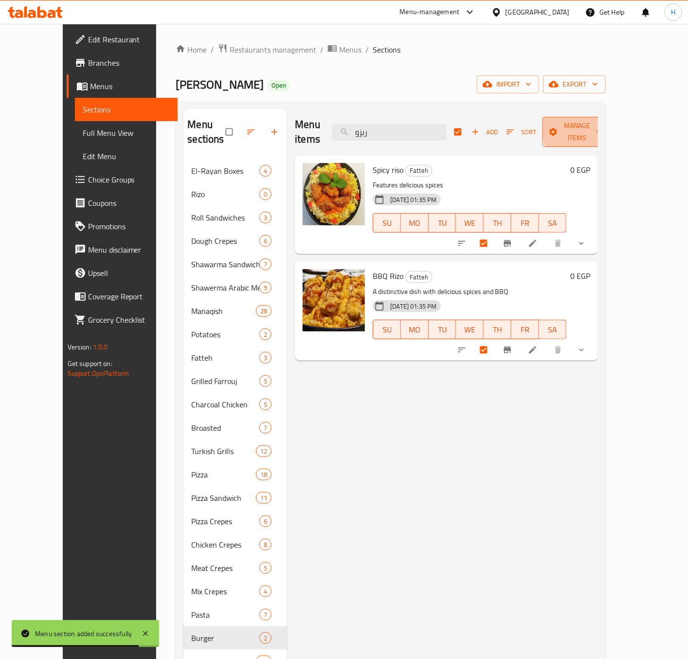
click at [604, 126] on span "Manage items" at bounding box center [577, 132] width 54 height 24
click at [604, 120] on span "Manage items" at bounding box center [577, 132] width 54 height 24
click at [604, 127] on span "Manage items" at bounding box center [577, 132] width 54 height 24
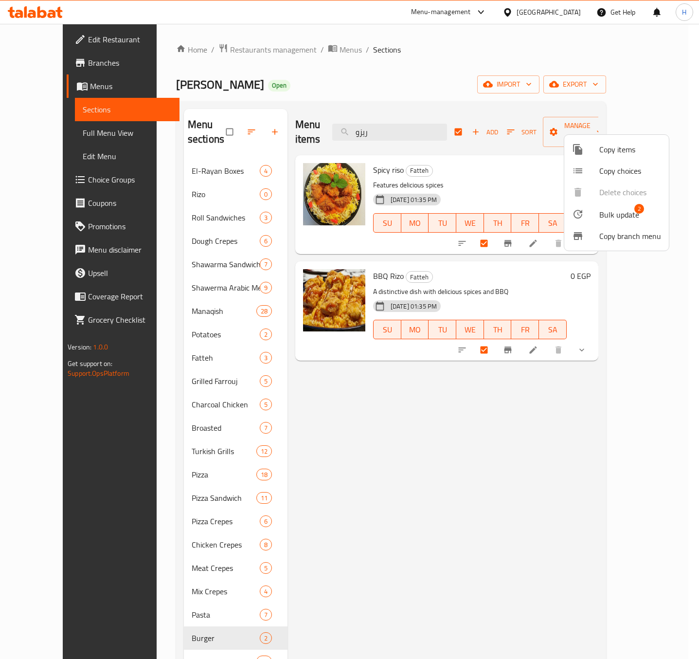
click at [603, 209] on span "Bulk update" at bounding box center [620, 215] width 40 height 12
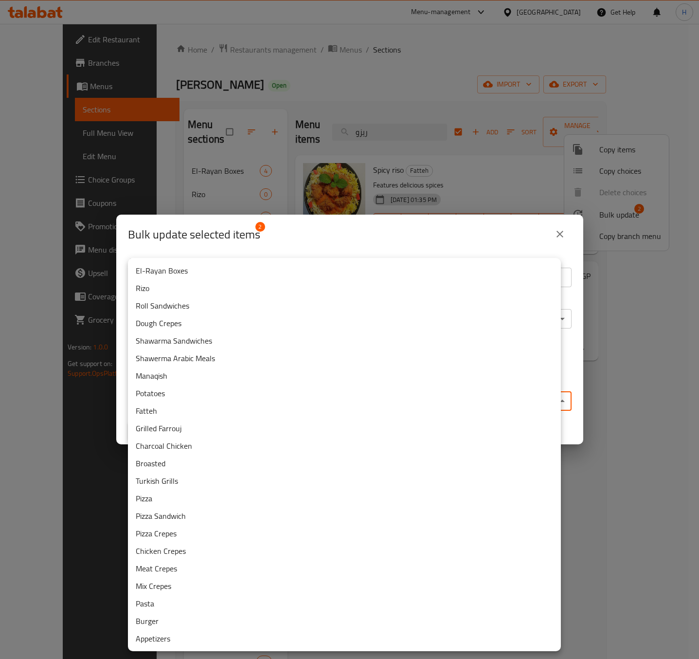
click at [263, 399] on body "​ Menu-management Egypt Get Help H Edit Restaurant Branches Menus Sections Full…" at bounding box center [349, 341] width 699 height 635
click at [177, 285] on li "Rizo" at bounding box center [344, 288] width 433 height 18
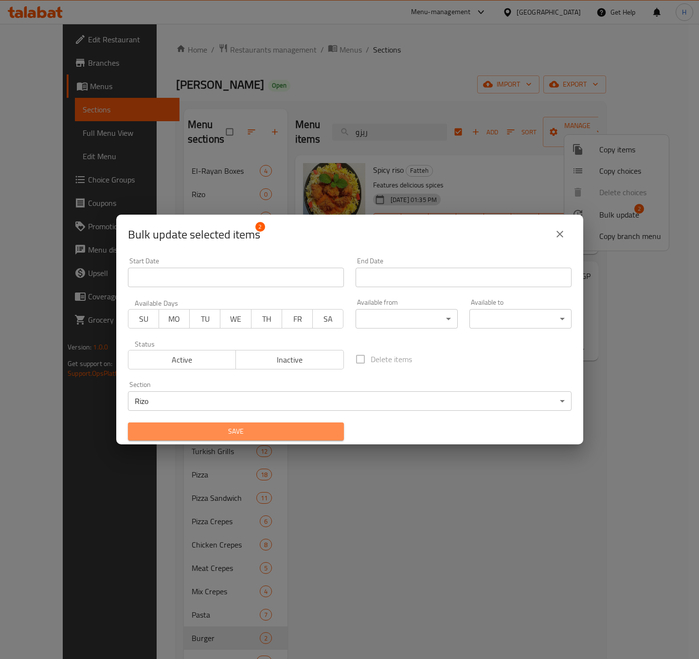
click at [263, 426] on span "Save" at bounding box center [236, 431] width 200 height 12
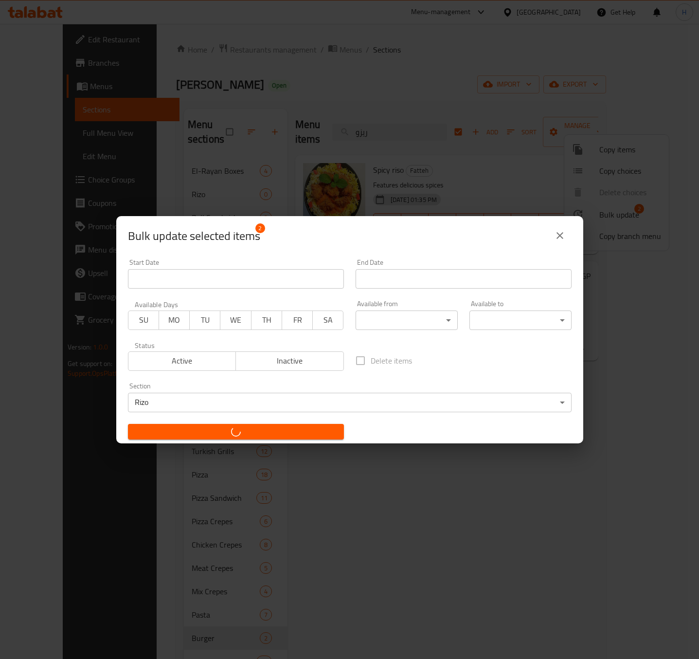
checkbox input "false"
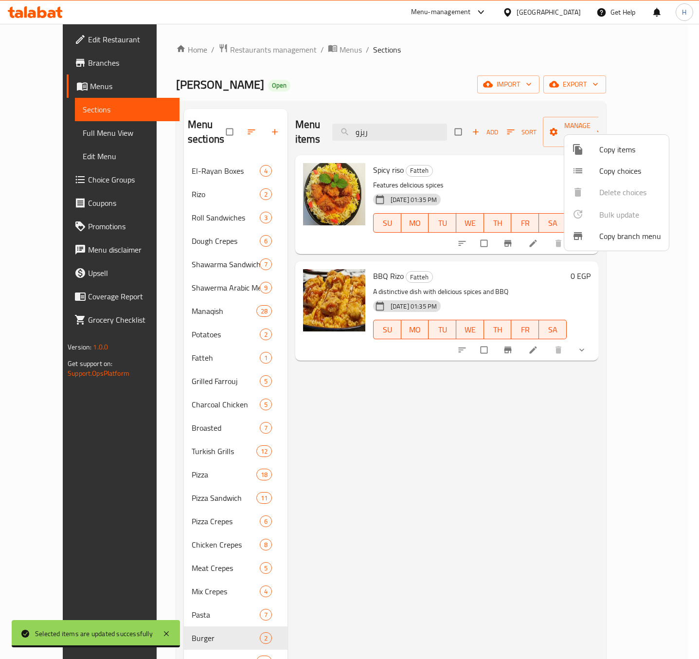
click at [477, 389] on div at bounding box center [349, 329] width 699 height 659
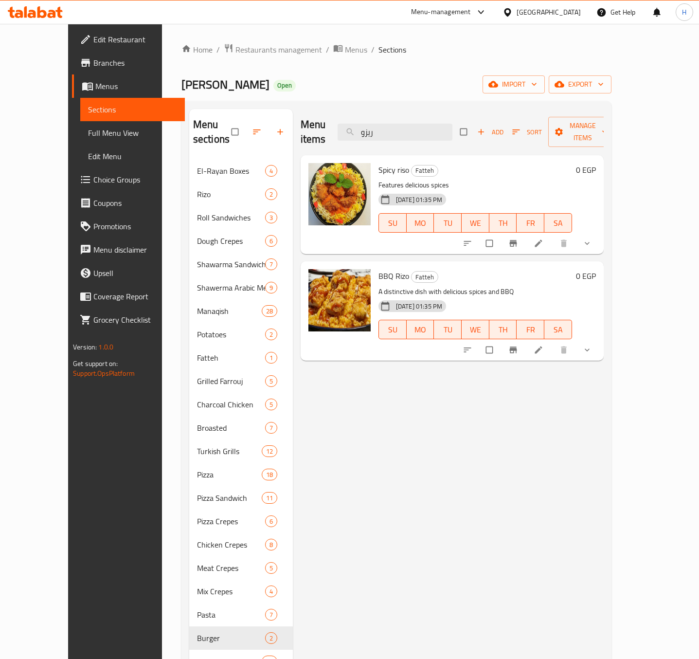
click at [477, 389] on div "Menu items ريزو Add Sort Manage items Spicy riso Fatteh Features delicious spic…" at bounding box center [448, 438] width 311 height 659
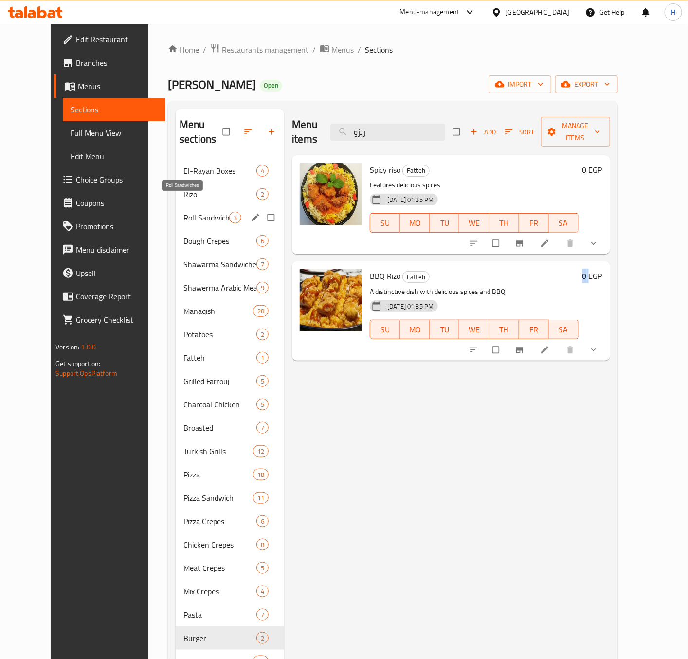
click at [183, 212] on span "Roll Sandwiches" at bounding box center [206, 218] width 46 height 12
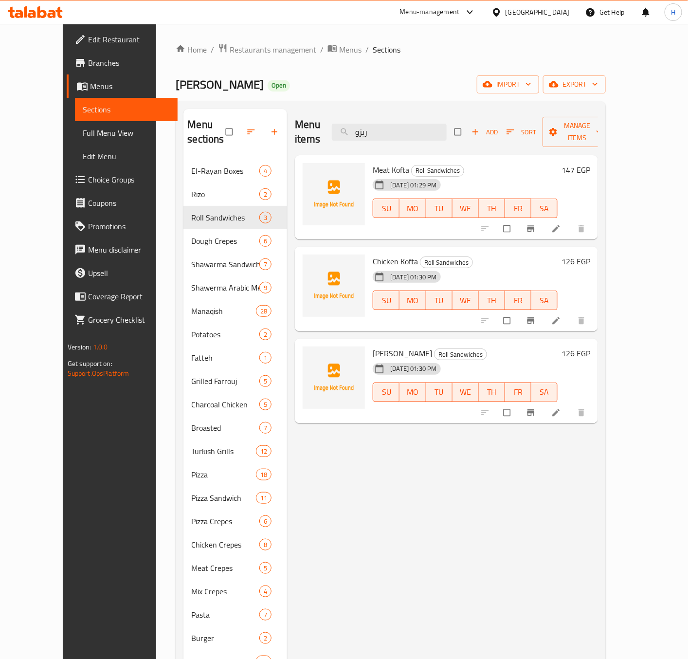
click at [421, 135] on div "Menu items ريزو Add Sort Manage items" at bounding box center [446, 132] width 303 height 46
click at [416, 130] on input "ريزو" at bounding box center [389, 132] width 115 height 17
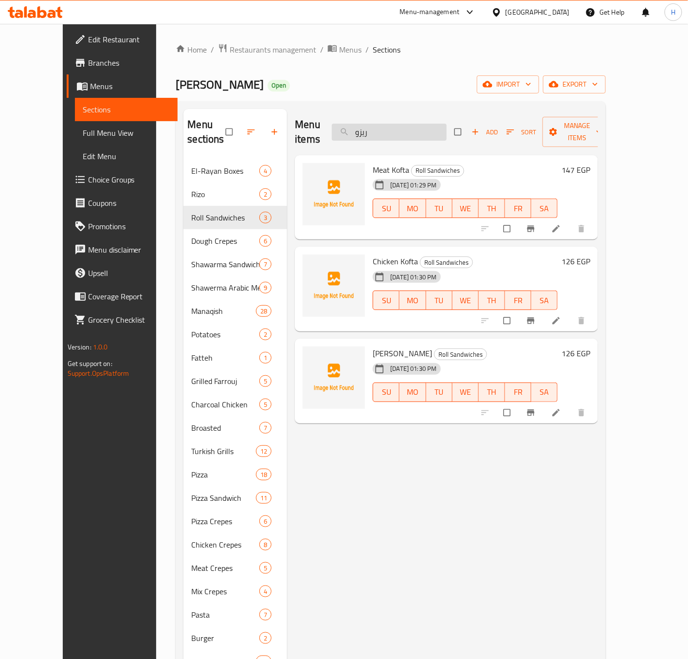
click at [416, 130] on input "ريزو" at bounding box center [389, 132] width 115 height 17
type input "g"
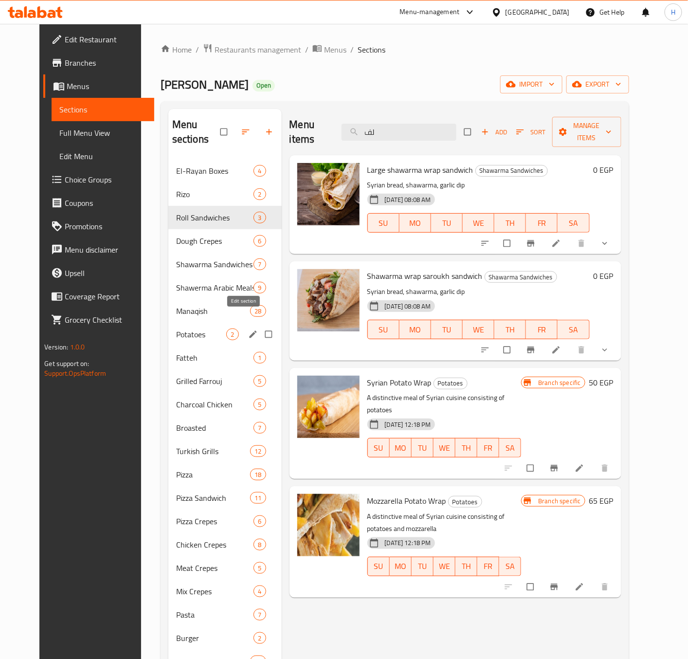
type input "لف"
click at [248, 329] on icon "edit" at bounding box center [253, 334] width 10 height 10
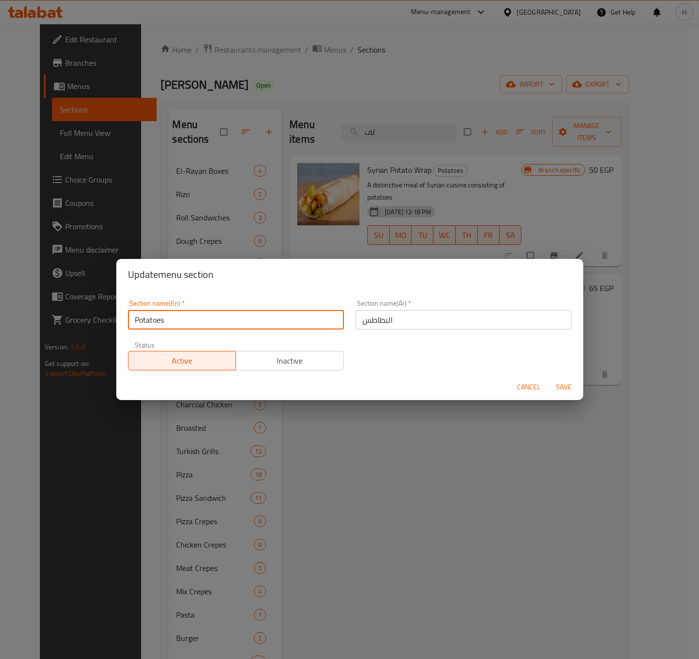
click at [196, 318] on input "Potatoes" at bounding box center [236, 319] width 216 height 19
type input "Syrian Potatoes Wrap"
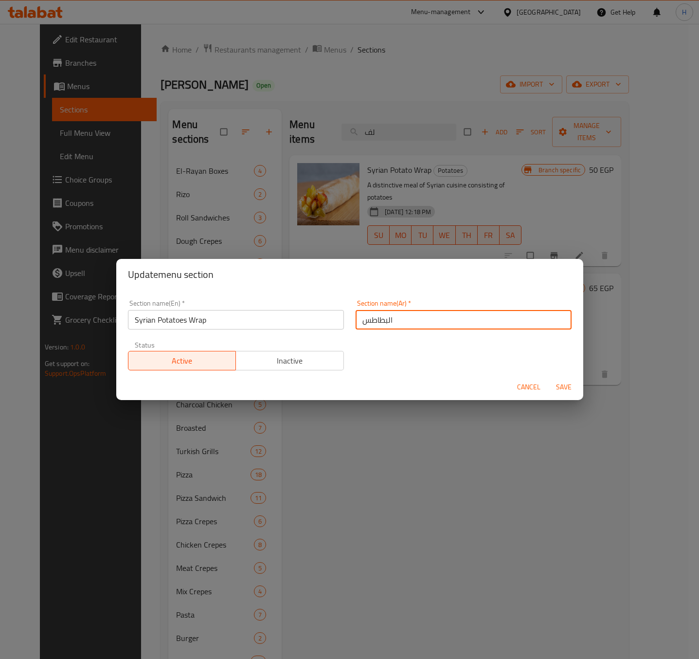
click at [356, 326] on input "البطاطس" at bounding box center [464, 319] width 216 height 19
type input "لف البطاطس سوري"
click at [548, 378] on button "Save" at bounding box center [563, 387] width 31 height 18
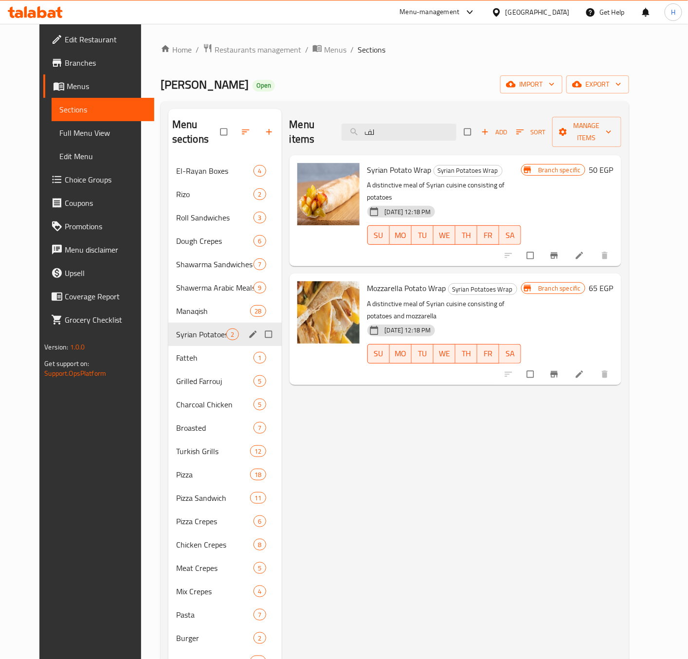
click at [614, 163] on h6 "50 EGP" at bounding box center [601, 170] width 24 height 14
click at [522, 163] on h6 "Syrian Potato Wrap Syrian Potatoes Wrap" at bounding box center [444, 170] width 154 height 14
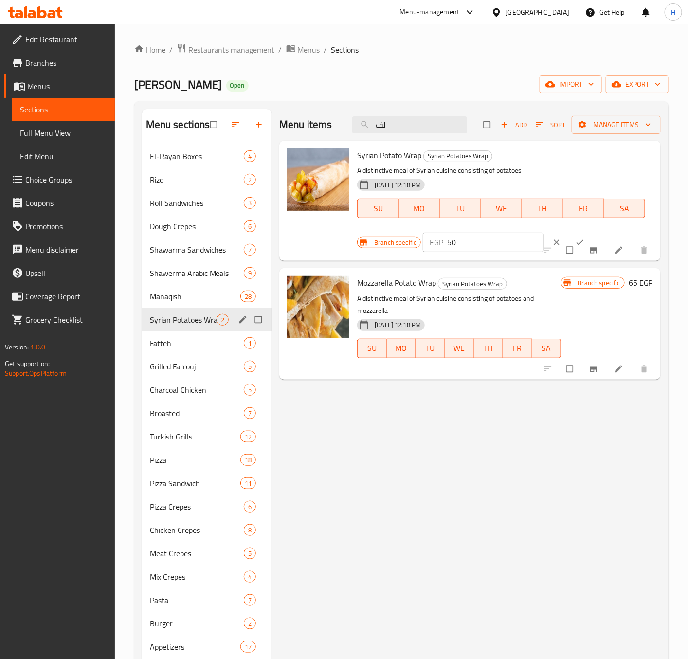
click at [458, 241] on input "50" at bounding box center [495, 242] width 97 height 19
type input "42"
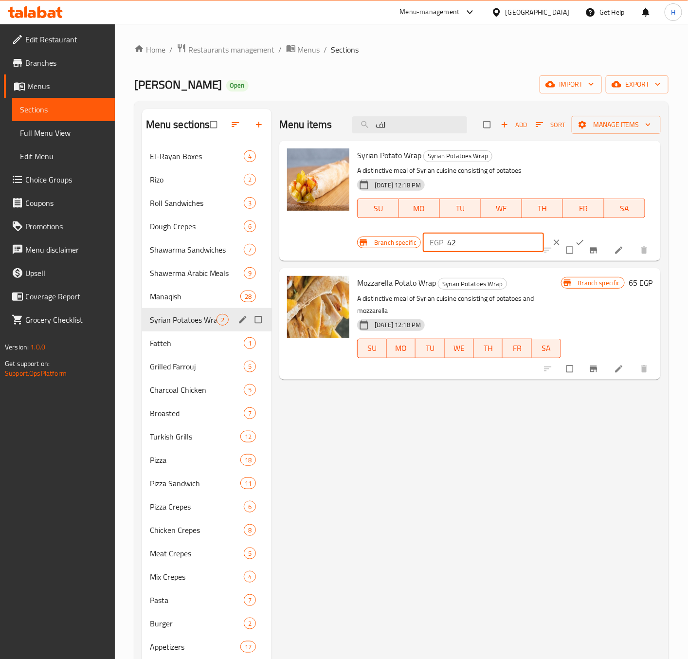
click at [569, 237] on button "ok" at bounding box center [580, 242] width 23 height 21
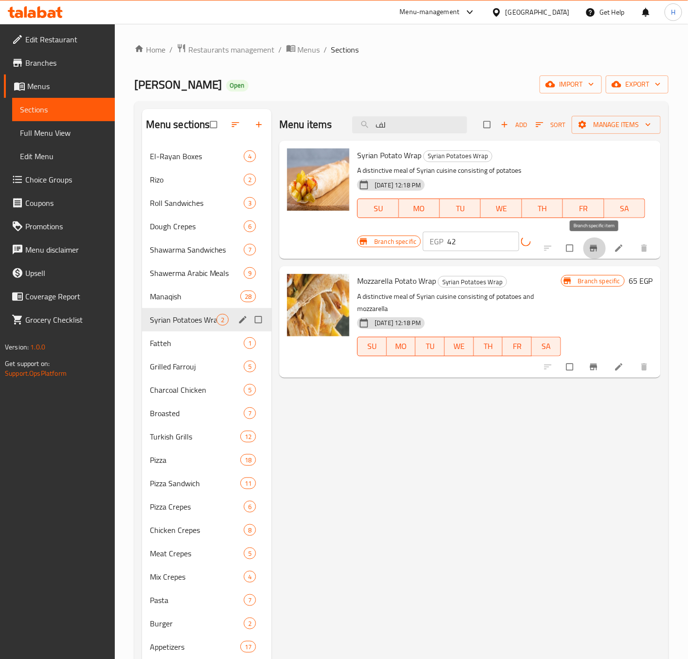
click at [587, 246] on button "Branch-specific-item" at bounding box center [594, 247] width 23 height 21
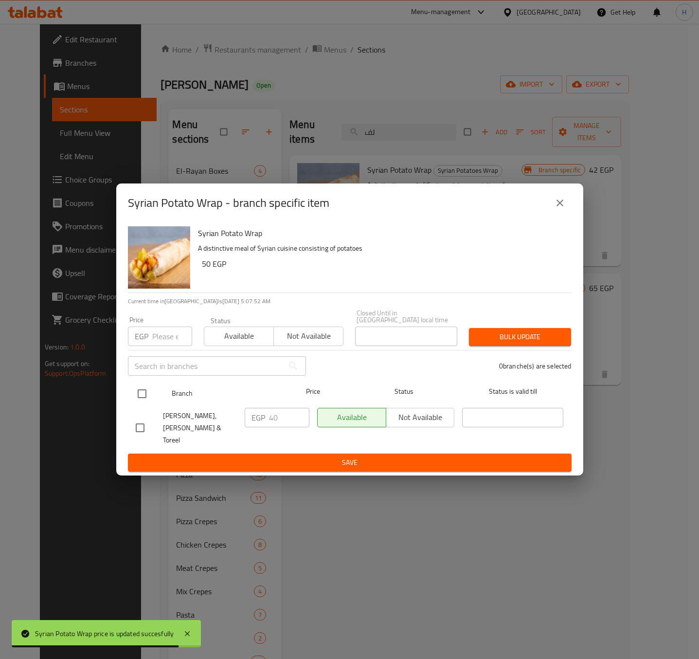
click at [141, 399] on input "checkbox" at bounding box center [142, 393] width 20 height 20
checkbox input "true"
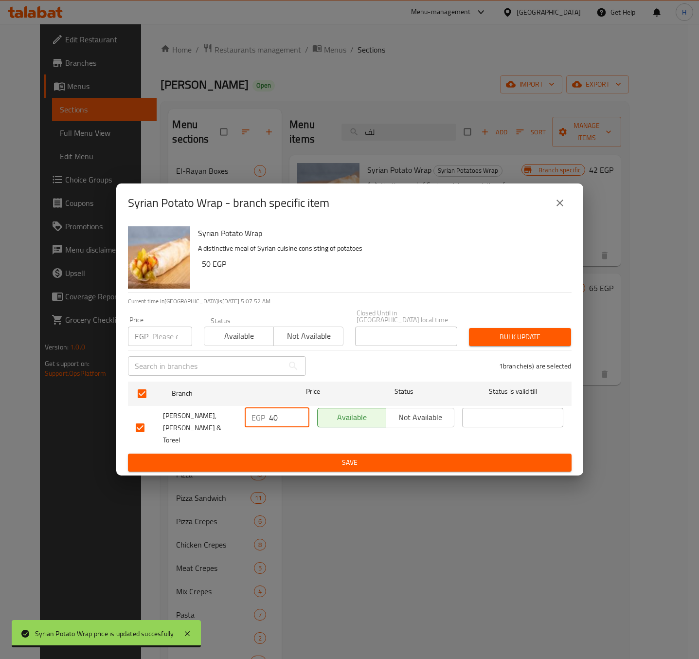
click at [276, 416] on input "40" at bounding box center [289, 417] width 40 height 19
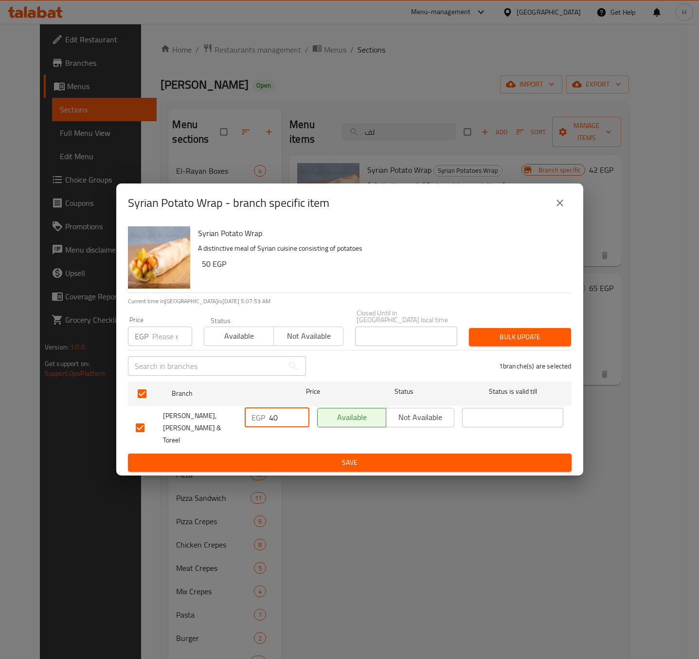
click at [276, 416] on input "40" at bounding box center [289, 417] width 40 height 19
type input "42"
click at [305, 443] on ul "Branch Price Status Status is valid till Al-Rayan Elsoury, Gadila & Toreel EGP …" at bounding box center [350, 416] width 444 height 76
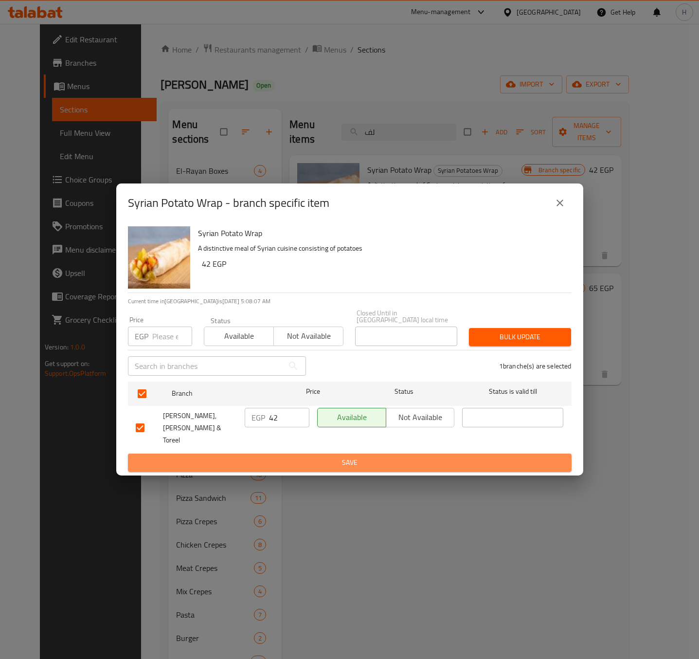
click at [302, 456] on span "Save" at bounding box center [350, 462] width 428 height 12
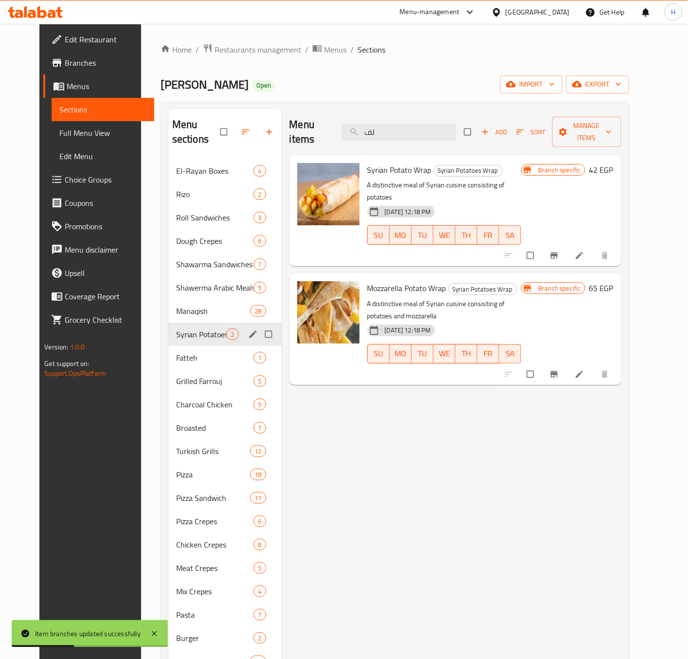
click at [614, 281] on h6 "65 EGP" at bounding box center [601, 288] width 24 height 14
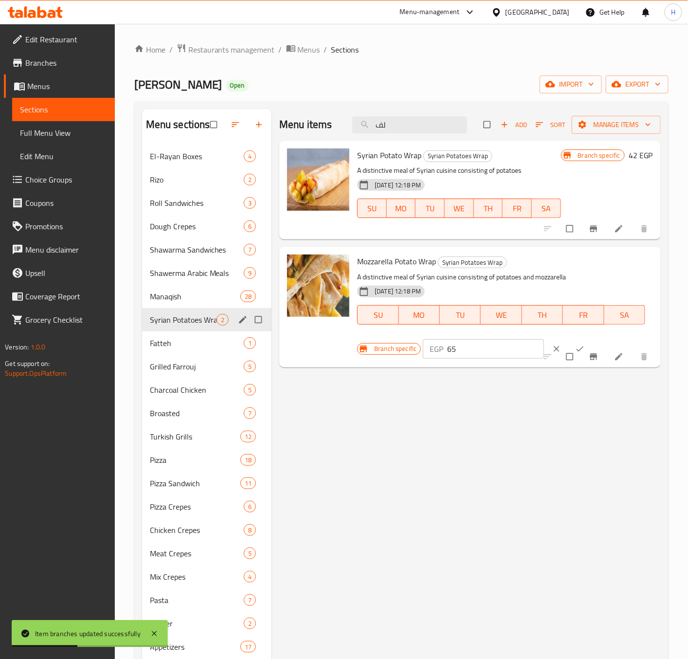
click at [637, 264] on h6 "Mozzarella Potato Wrap Syrian Potatoes Wrap" at bounding box center [501, 262] width 288 height 14
click at [471, 352] on input "65" at bounding box center [495, 348] width 97 height 19
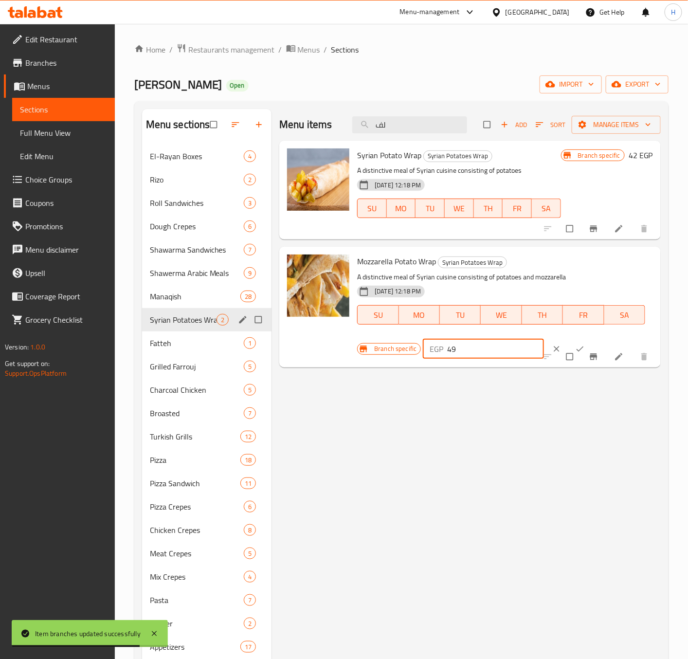
type input "49"
click at [569, 340] on button "ok" at bounding box center [580, 348] width 23 height 21
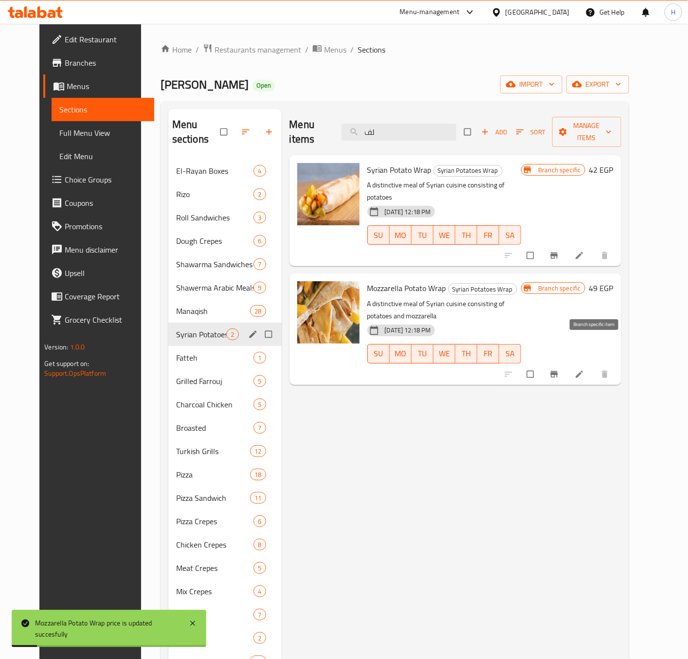
click at [558, 371] on icon "Branch-specific-item" at bounding box center [553, 374] width 7 height 6
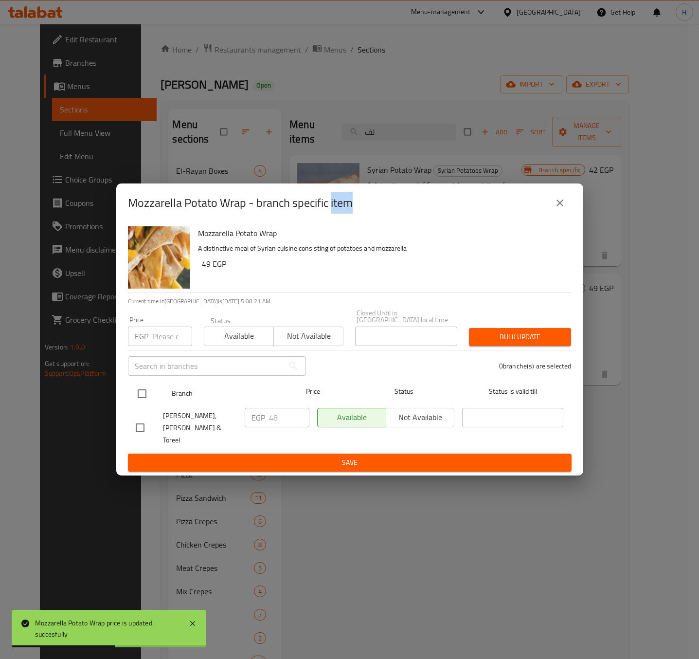
click at [139, 395] on input "checkbox" at bounding box center [142, 393] width 20 height 20
checkbox input "true"
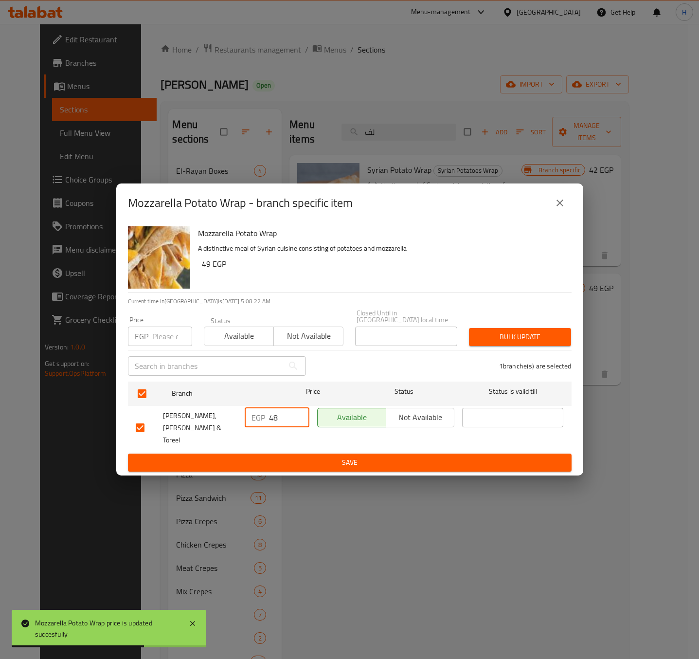
click at [284, 418] on input "48" at bounding box center [289, 417] width 40 height 19
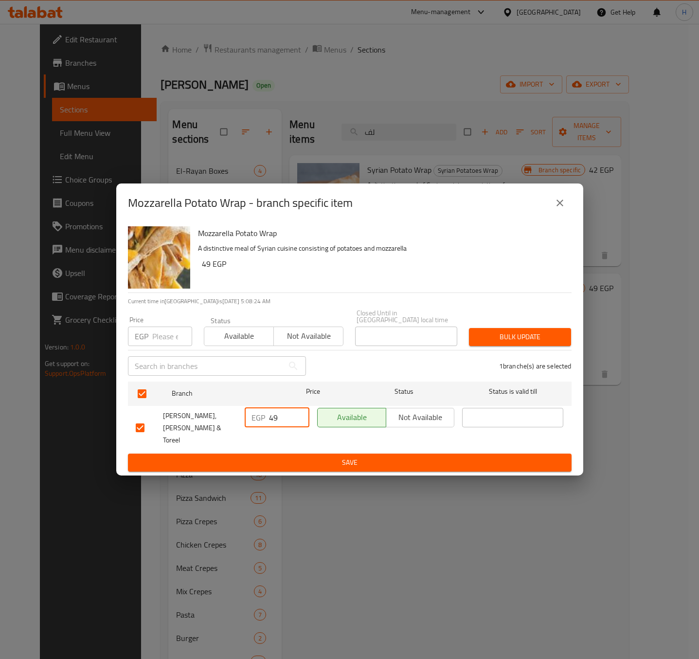
type input "49"
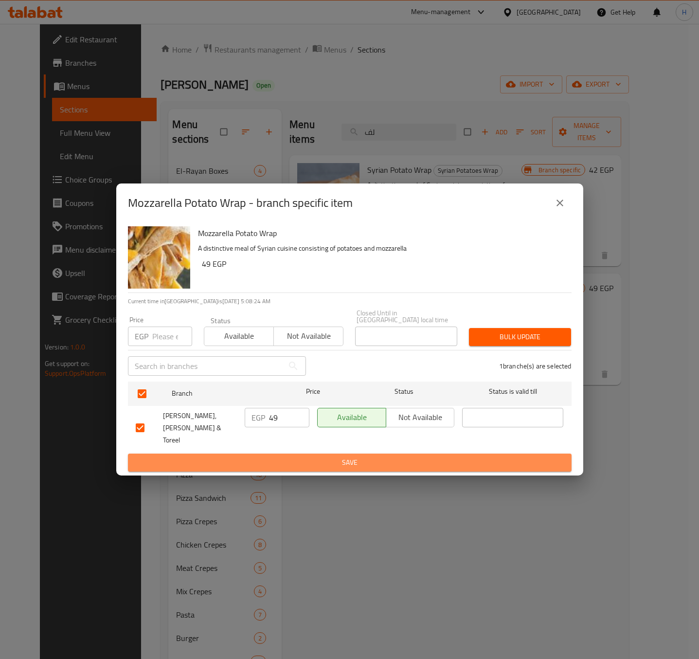
click at [298, 456] on span "Save" at bounding box center [350, 462] width 428 height 12
click at [298, 455] on div at bounding box center [349, 329] width 699 height 659
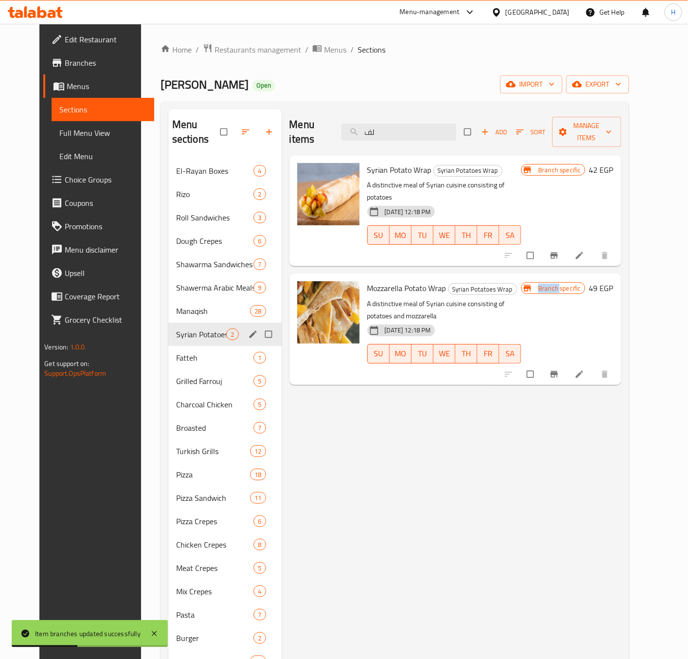
scroll to position [73, 0]
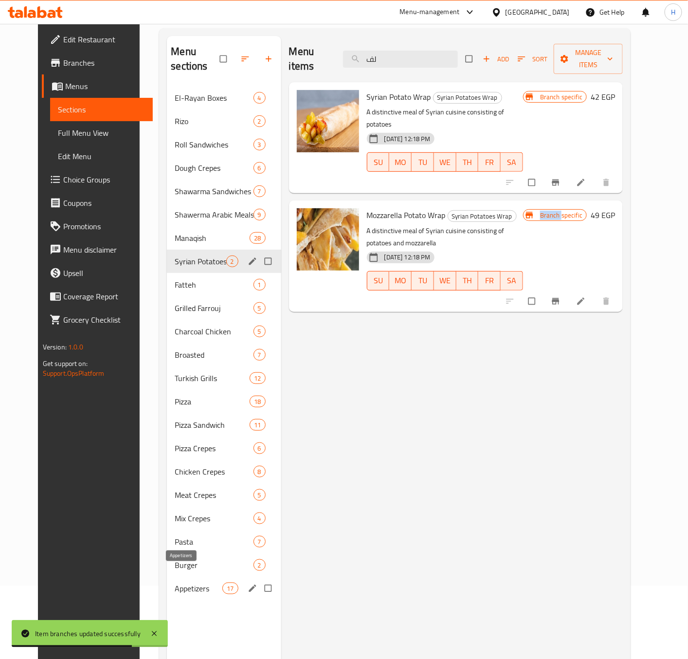
click at [175, 583] on span "Appetizers" at bounding box center [199, 589] width 48 height 12
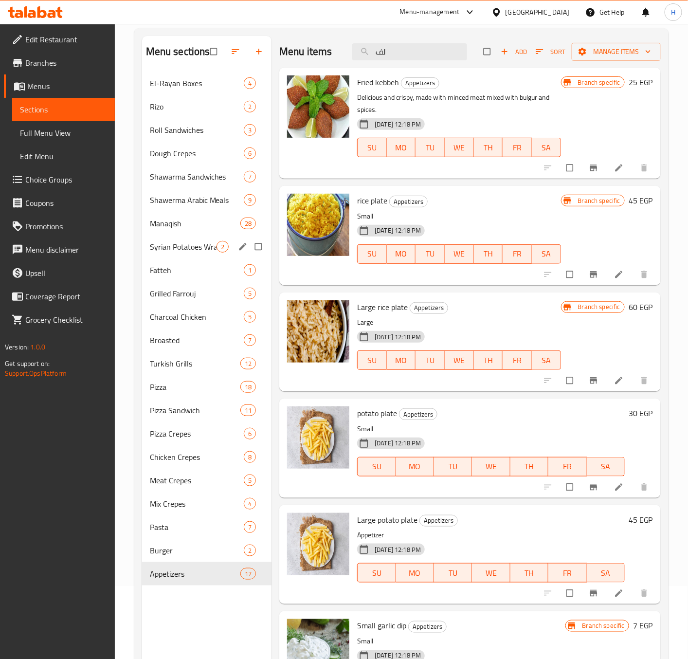
click at [589, 164] on icon "Branch-specific-item" at bounding box center [594, 168] width 10 height 10
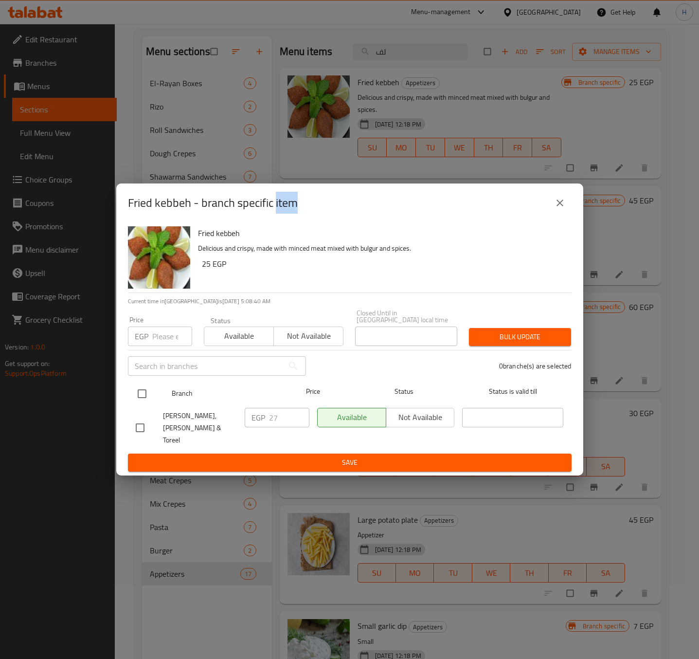
click at [141, 396] on input "checkbox" at bounding box center [142, 393] width 20 height 20
checkbox input "true"
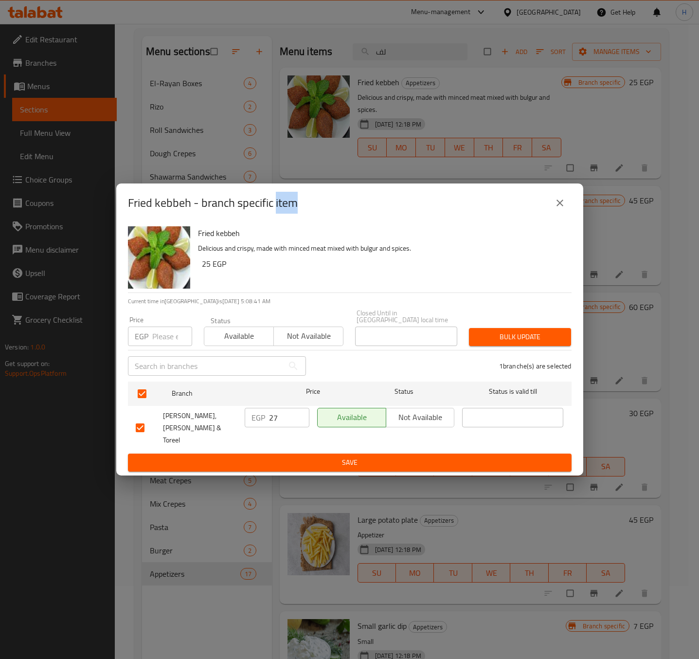
click at [272, 422] on input "27" at bounding box center [289, 417] width 40 height 19
type input "28"
click at [339, 457] on span "Save" at bounding box center [350, 462] width 428 height 12
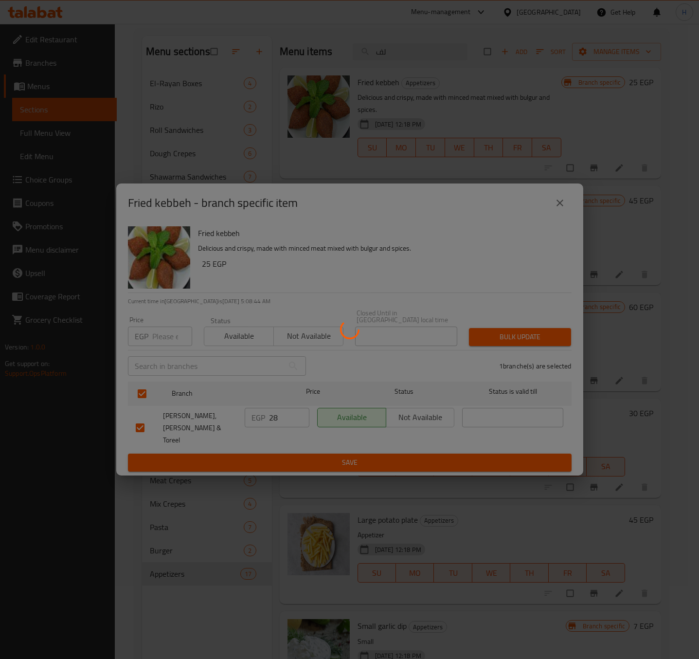
click at [339, 457] on div at bounding box center [349, 329] width 699 height 659
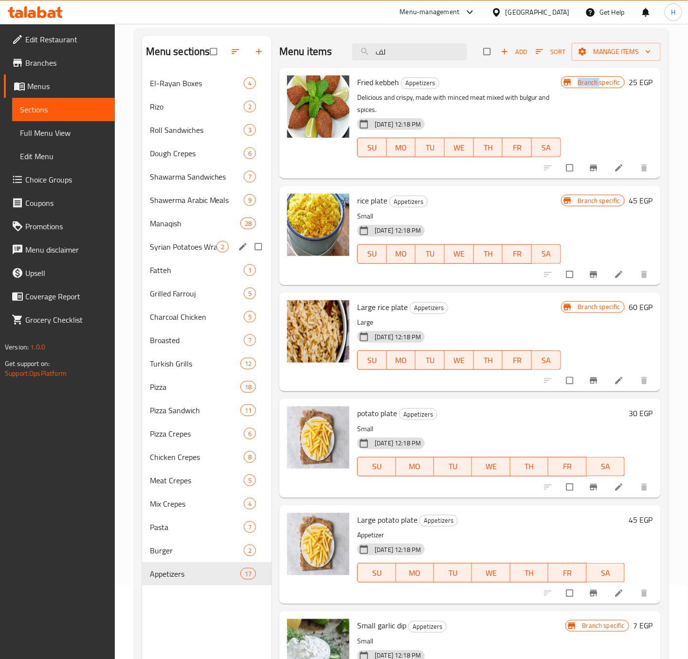
click at [629, 85] on h6 "25 EGP" at bounding box center [641, 82] width 24 height 14
click at [561, 85] on h6 "Fried kebbeh Appetizers" at bounding box center [458, 82] width 203 height 14
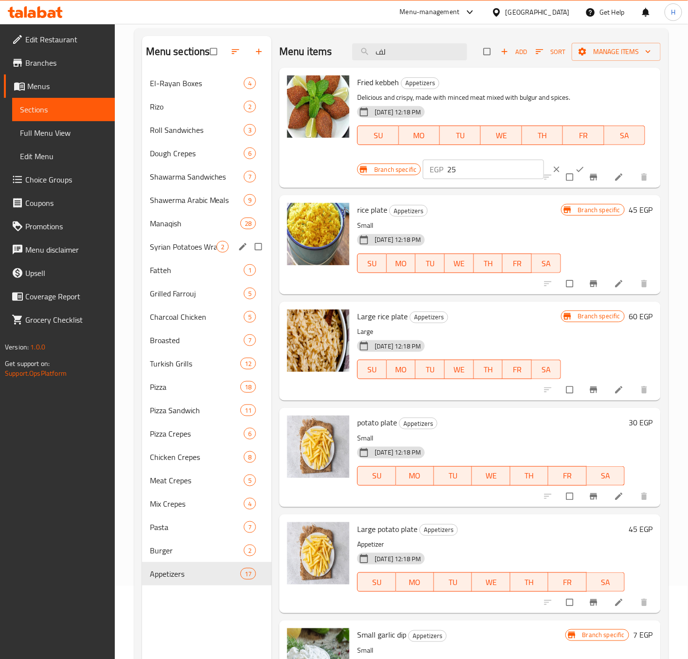
click at [470, 168] on input "25" at bounding box center [495, 169] width 97 height 19
type input "28"
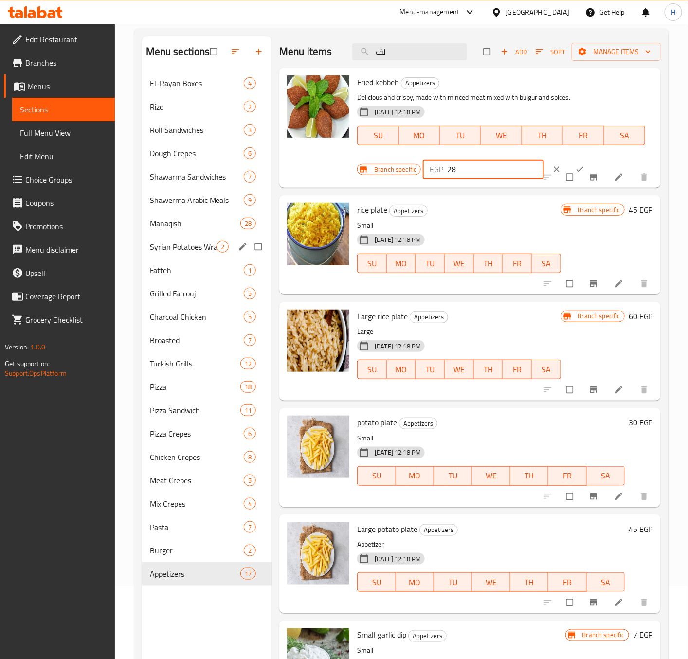
click at [569, 161] on button "ok" at bounding box center [580, 169] width 23 height 21
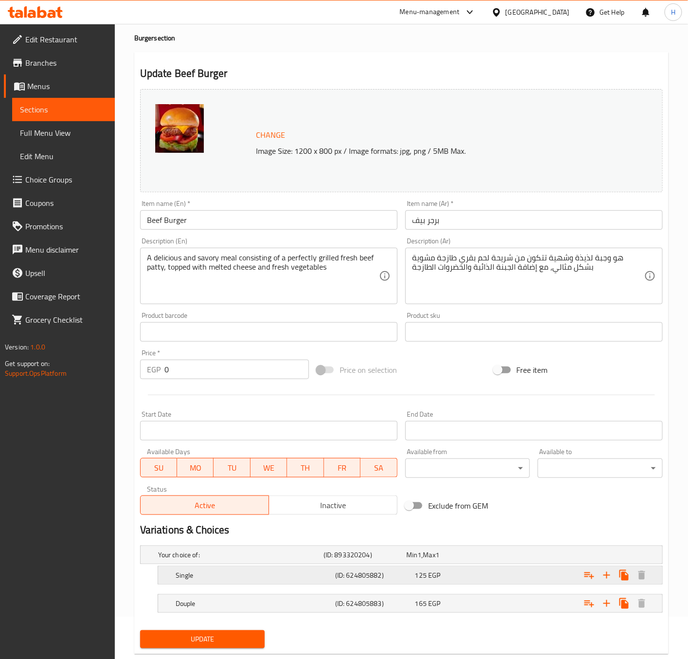
scroll to position [66, 0]
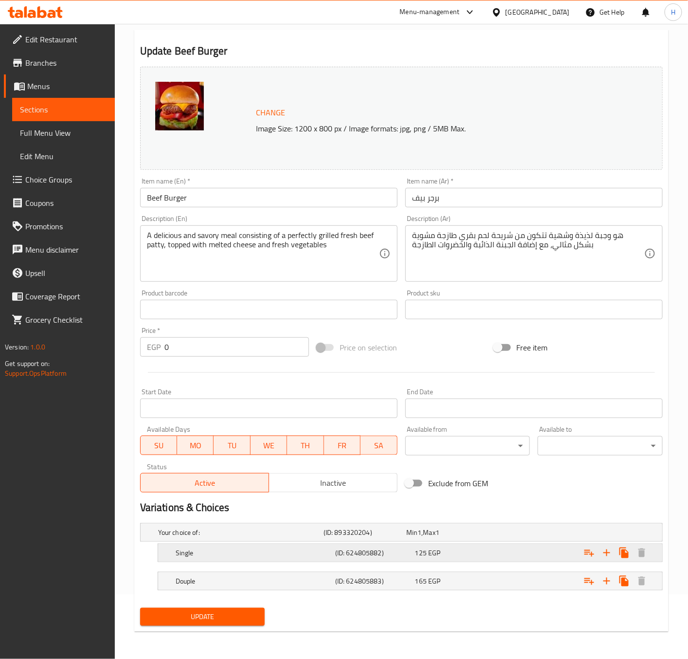
click at [384, 552] on h5 "(ID: 624805882)" at bounding box center [373, 553] width 76 height 10
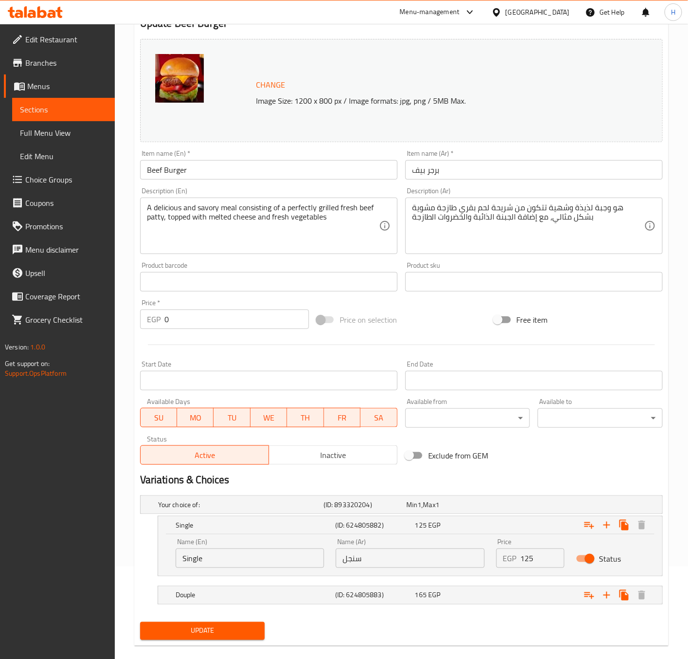
scroll to position [107, 0]
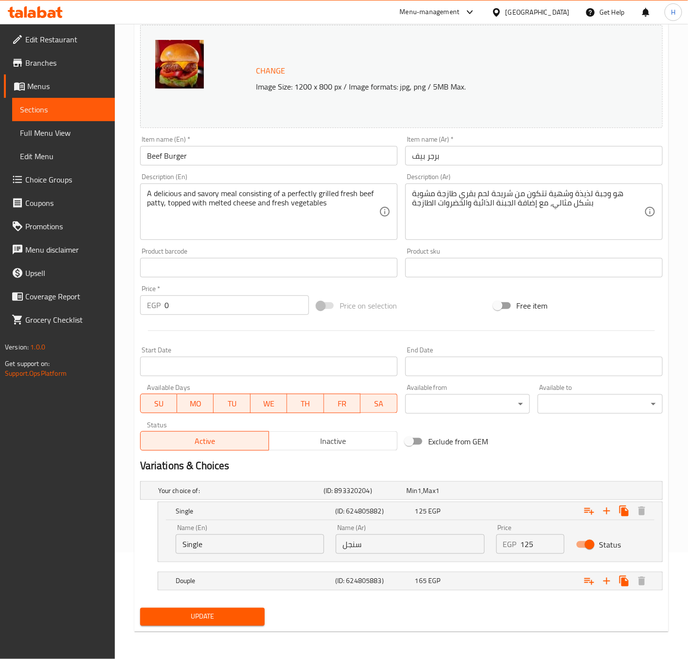
click at [536, 545] on input "125" at bounding box center [543, 543] width 44 height 19
type input "133"
click at [506, 577] on div "Expand" at bounding box center [573, 580] width 160 height 21
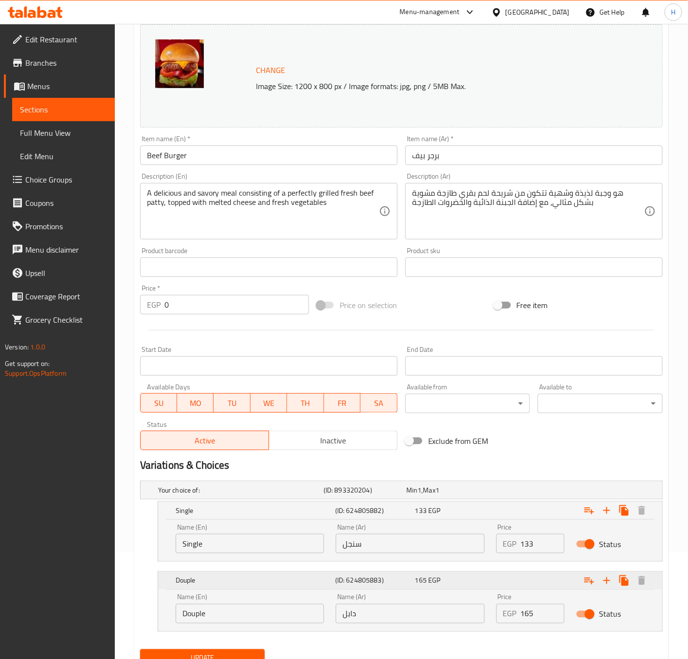
click at [506, 577] on div "Expand" at bounding box center [573, 580] width 160 height 21
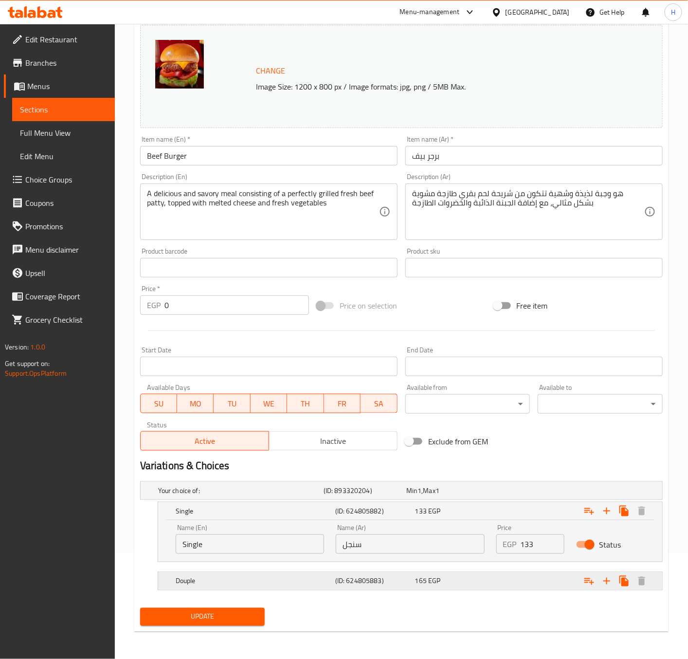
click at [496, 589] on div "Expand" at bounding box center [573, 580] width 160 height 21
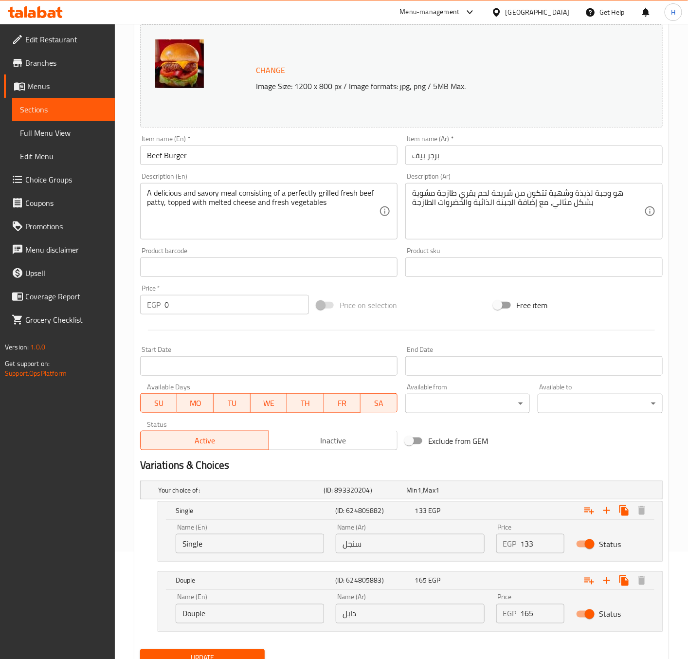
click at [530, 614] on input "165" at bounding box center [543, 613] width 44 height 19
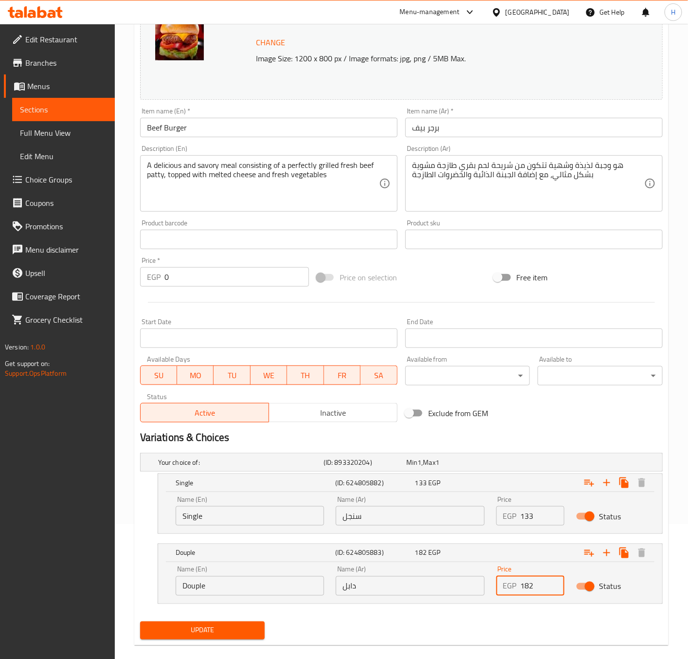
scroll to position [149, 0]
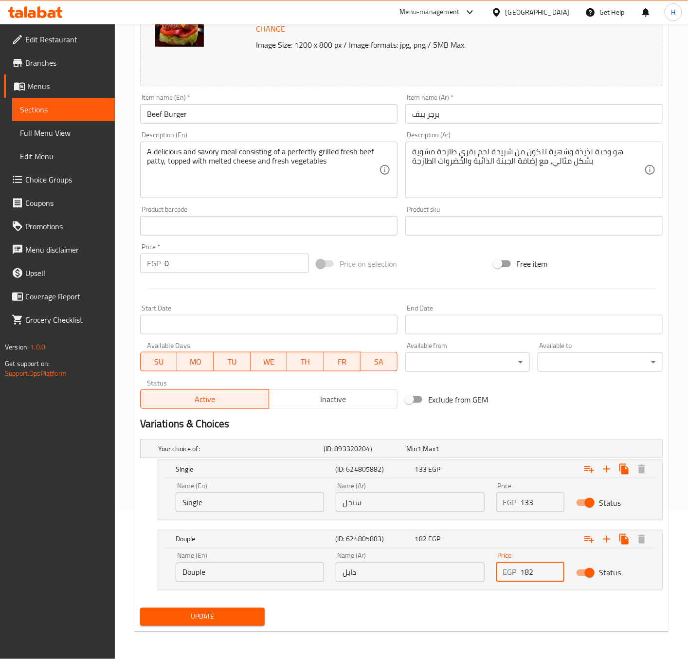
type input "182"
click at [347, 573] on input "دابل" at bounding box center [410, 572] width 148 height 19
type input "دبل"
click at [225, 625] on button "Update" at bounding box center [202, 617] width 125 height 18
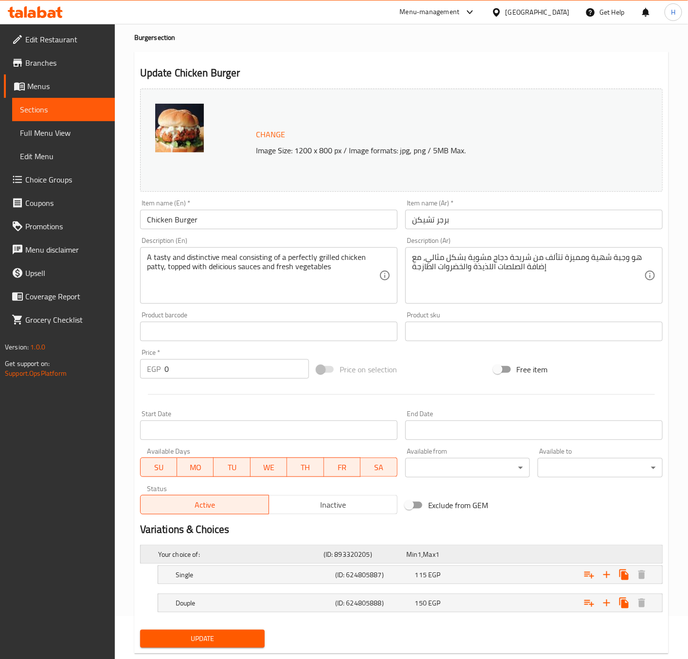
scroll to position [66, 0]
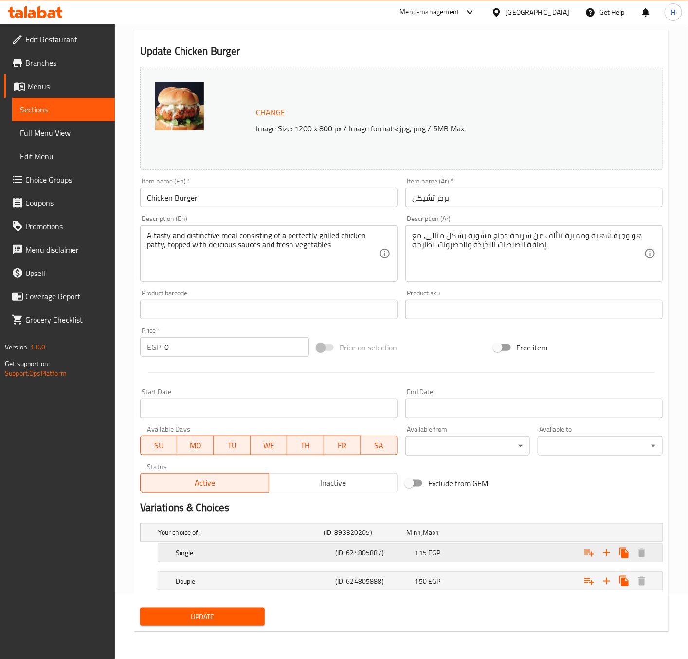
click at [356, 551] on h5 "(ID: 624805887)" at bounding box center [373, 553] width 76 height 10
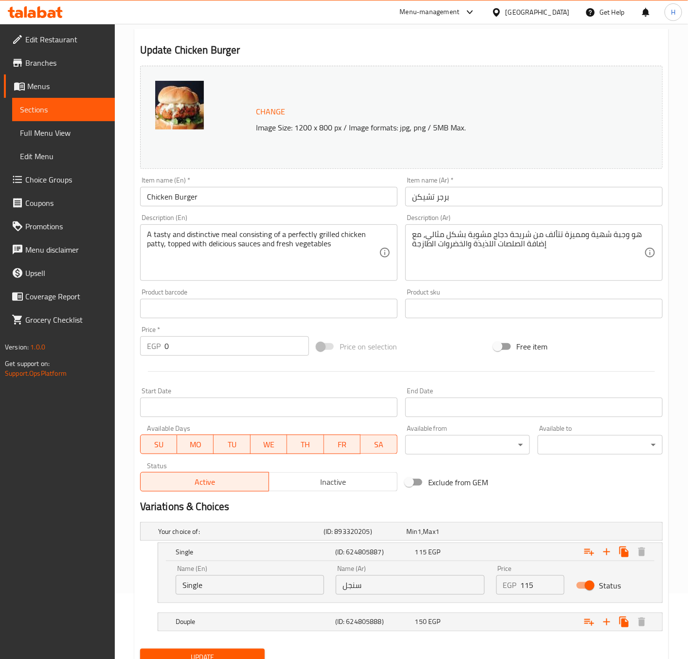
click at [531, 585] on input "115" at bounding box center [543, 584] width 44 height 19
type input "112"
click at [450, 627] on div "150 EGP" at bounding box center [453, 622] width 76 height 10
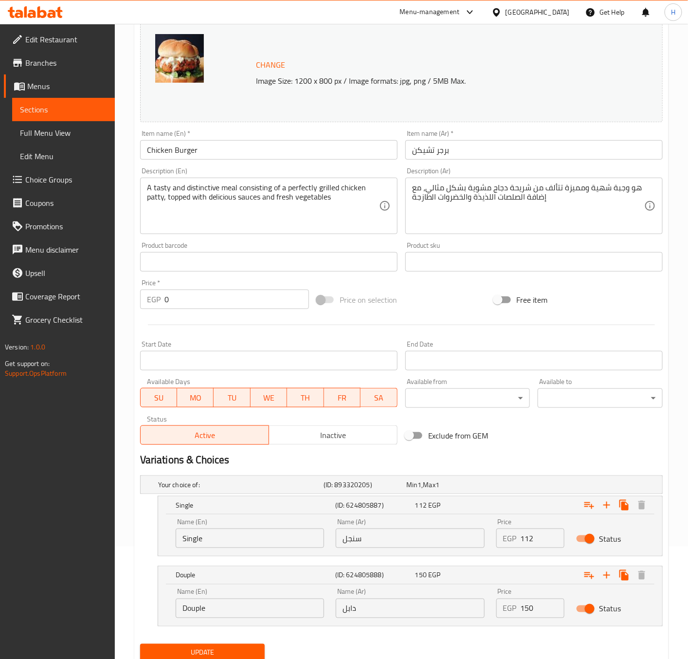
scroll to position [149, 0]
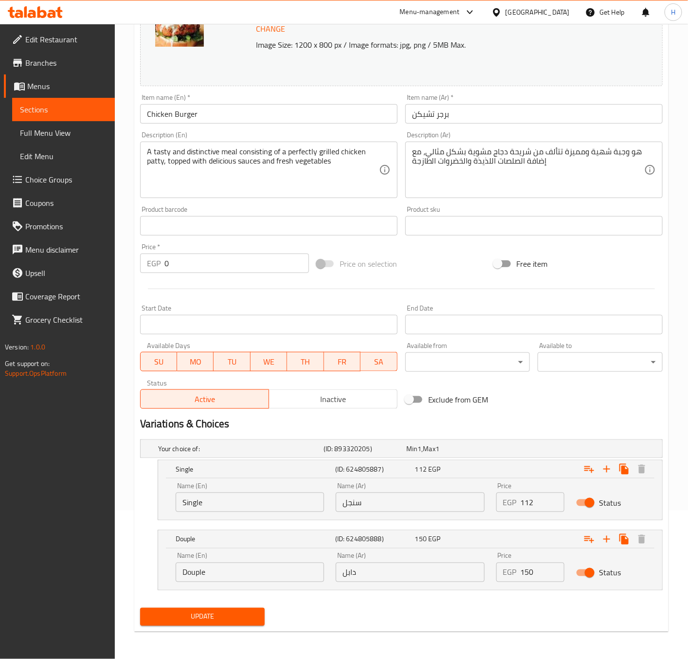
click at [535, 573] on input "150" at bounding box center [543, 572] width 44 height 19
type input "140"
click at [214, 612] on span "Update" at bounding box center [202, 617] width 109 height 12
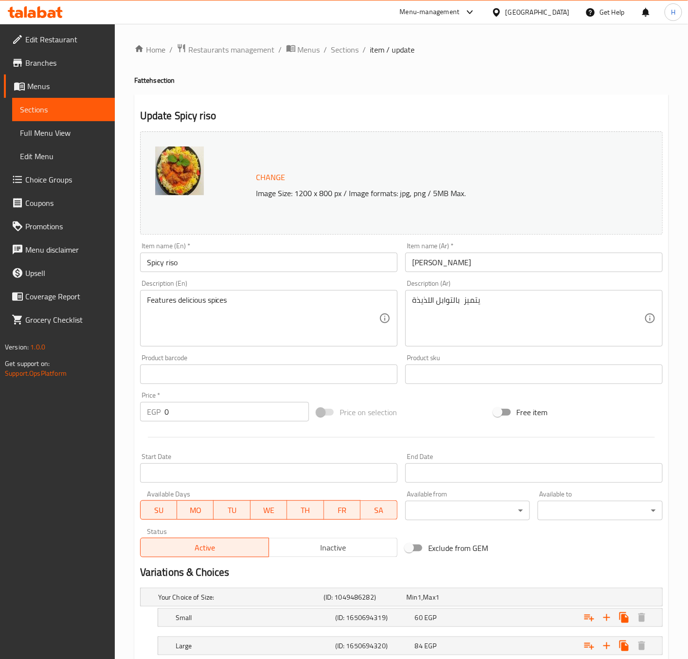
click at [239, 266] on input "Spicy riso" at bounding box center [268, 262] width 257 height 19
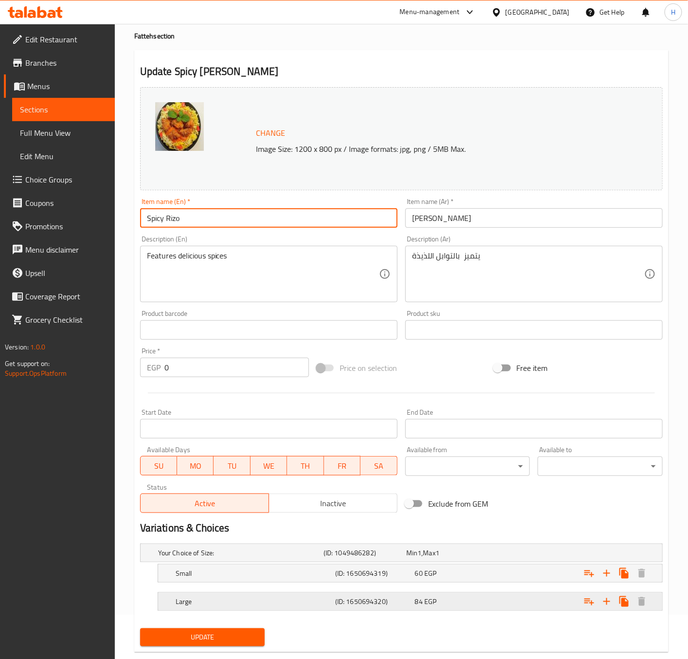
scroll to position [66, 0]
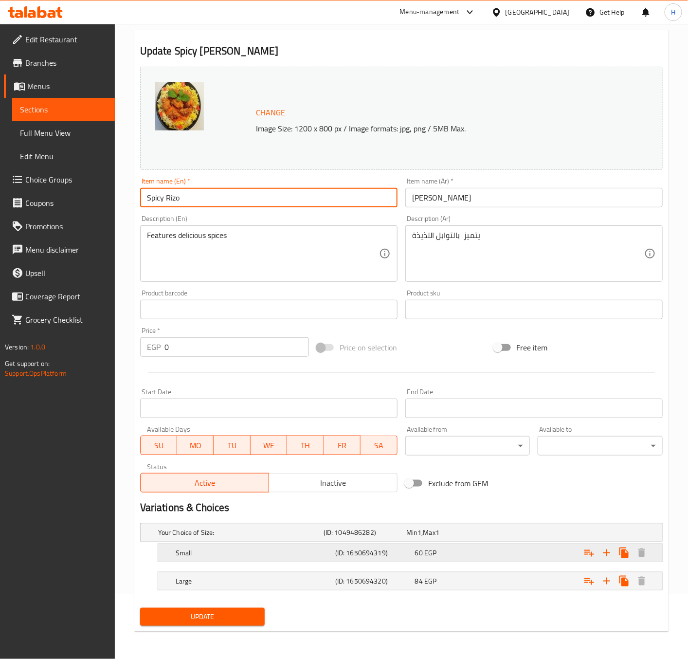
type input "Spicy Rizo"
click at [416, 555] on span "60" at bounding box center [419, 553] width 8 height 13
click at [470, 548] on div "60 EGP" at bounding box center [453, 553] width 76 height 10
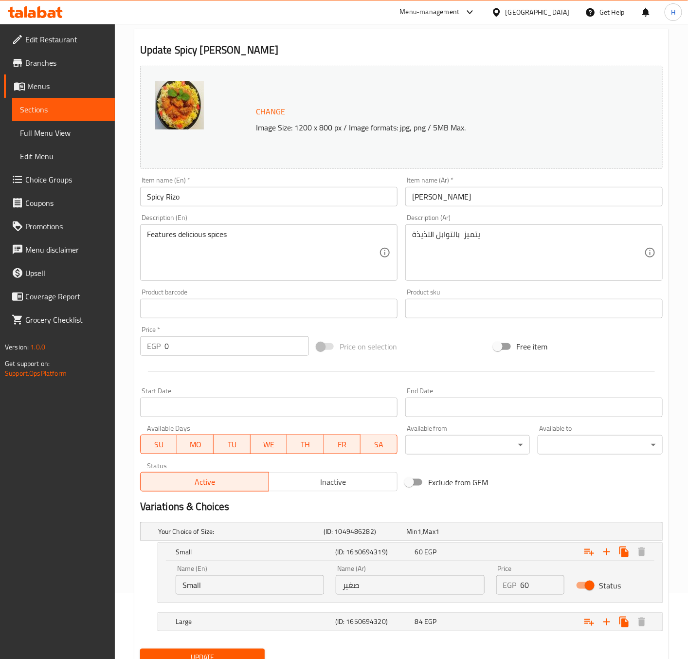
click at [528, 585] on input "60" at bounding box center [543, 584] width 44 height 19
click at [527, 584] on input "60" at bounding box center [543, 584] width 44 height 19
type input "77"
click at [475, 626] on div "84 EGP" at bounding box center [453, 622] width 76 height 10
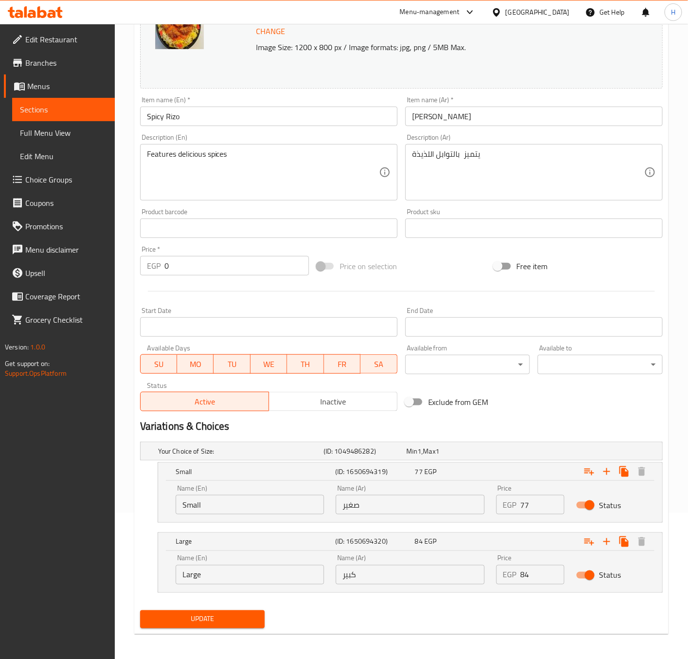
scroll to position [149, 0]
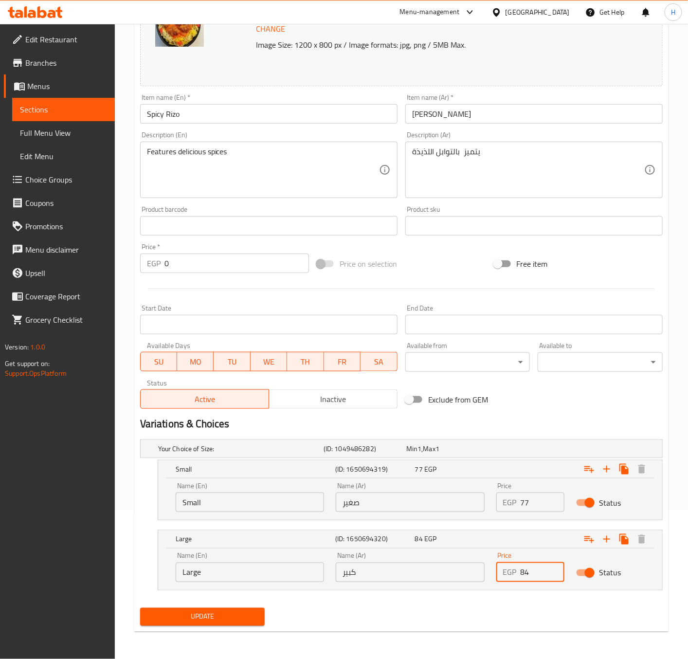
click at [527, 572] on input "84" at bounding box center [543, 572] width 44 height 19
type input "105"
click at [238, 615] on span "Update" at bounding box center [202, 617] width 109 height 12
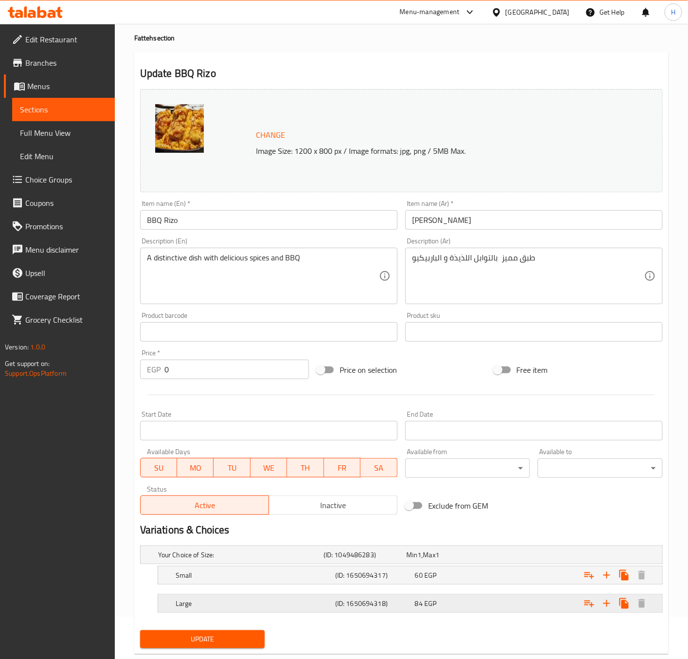
scroll to position [66, 0]
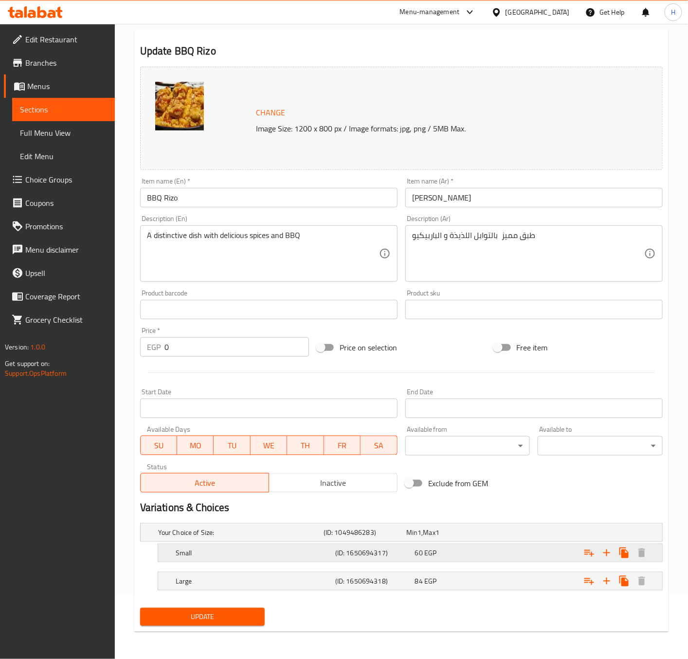
click at [502, 554] on div "Expand" at bounding box center [573, 552] width 160 height 21
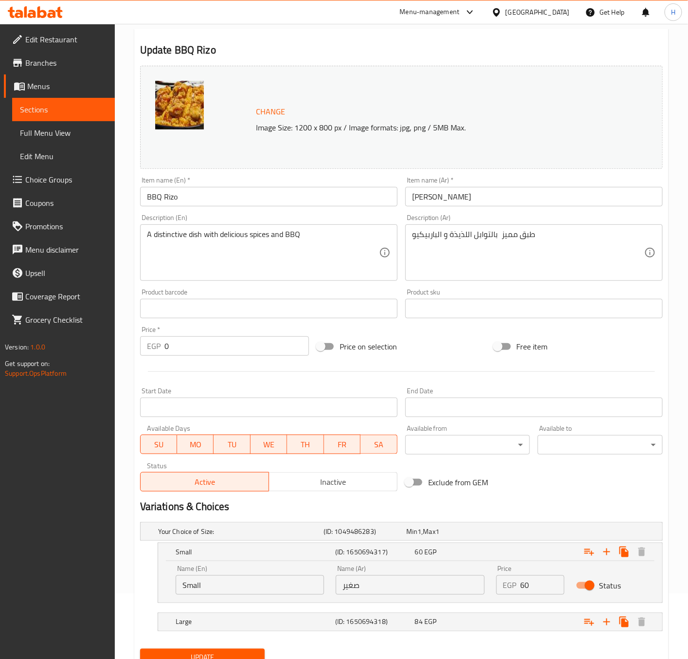
click at [526, 583] on input "60" at bounding box center [543, 584] width 44 height 19
type input "77"
click at [501, 621] on div "Expand" at bounding box center [573, 621] width 160 height 21
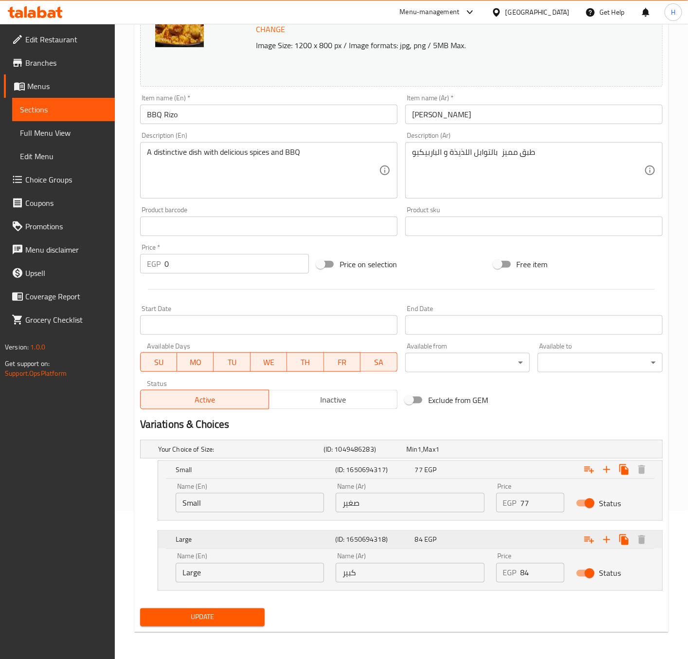
scroll to position [149, 0]
click at [533, 573] on input "84" at bounding box center [543, 572] width 44 height 19
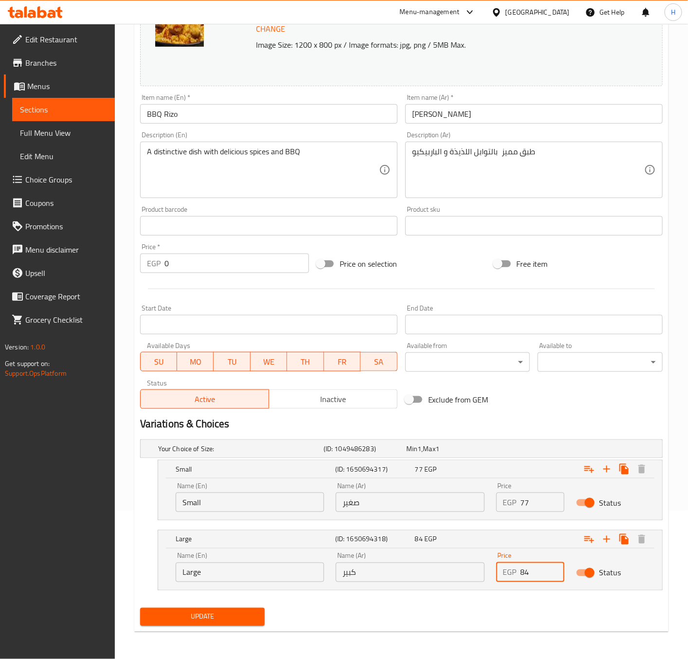
click at [533, 573] on input "84" at bounding box center [543, 572] width 44 height 19
type input "105"
click at [196, 618] on span "Update" at bounding box center [202, 617] width 109 height 12
click at [196, 618] on div at bounding box center [344, 329] width 688 height 659
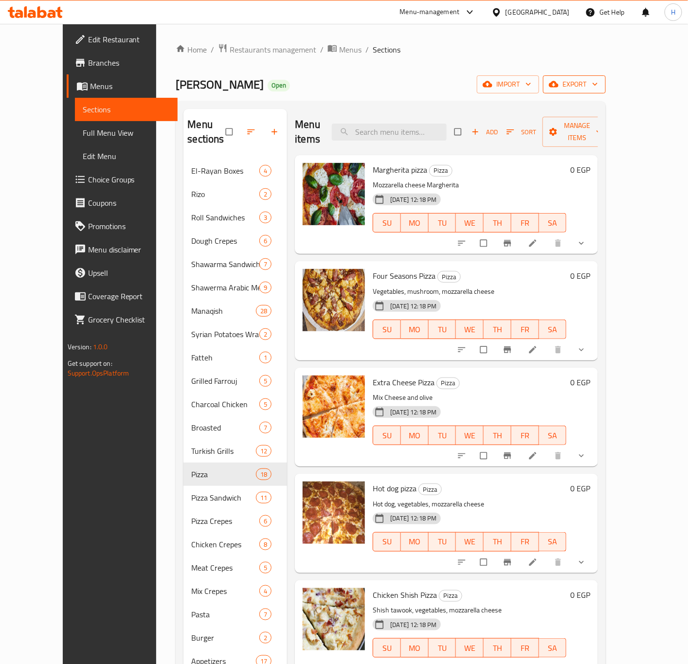
click at [598, 82] on span "export" at bounding box center [574, 84] width 47 height 12
click at [598, 86] on span "export" at bounding box center [574, 84] width 47 height 12
click at [625, 92] on div "Home / Restaurants management / Menus / Sections Al-Rayan Elsoury Open import e…" at bounding box center [390, 412] width 469 height 777
click at [600, 83] on icon "button" at bounding box center [595, 84] width 10 height 10
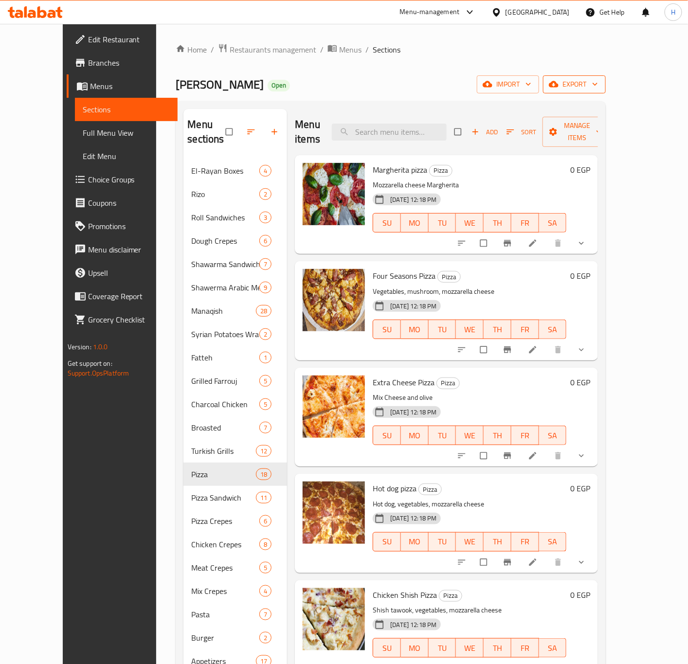
click at [600, 83] on icon "button" at bounding box center [595, 84] width 10 height 10
click at [598, 85] on span "export" at bounding box center [574, 84] width 47 height 12
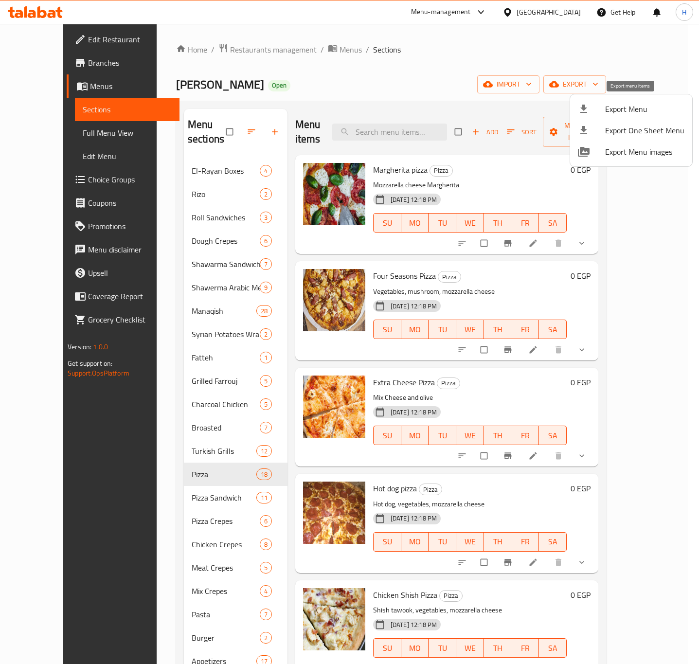
click at [627, 107] on span "Export Menu" at bounding box center [644, 109] width 79 height 12
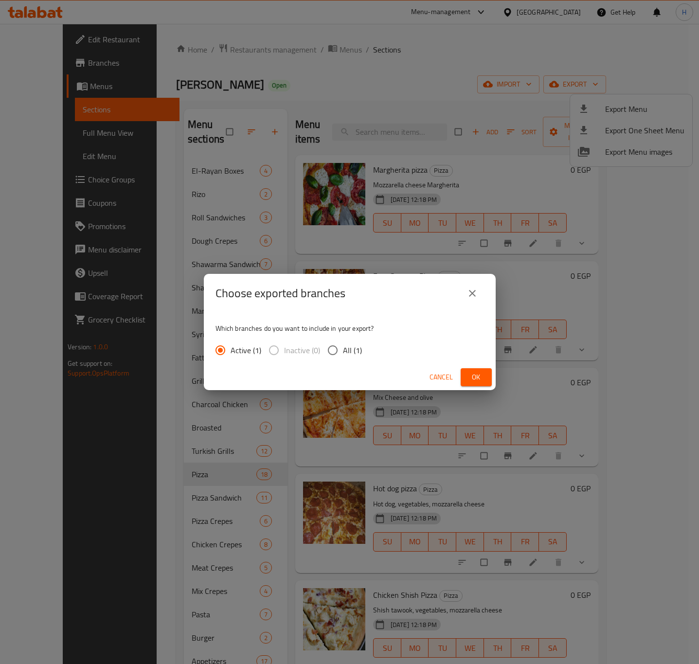
click button "Ok"
